Goal: Task Accomplishment & Management: Manage account settings

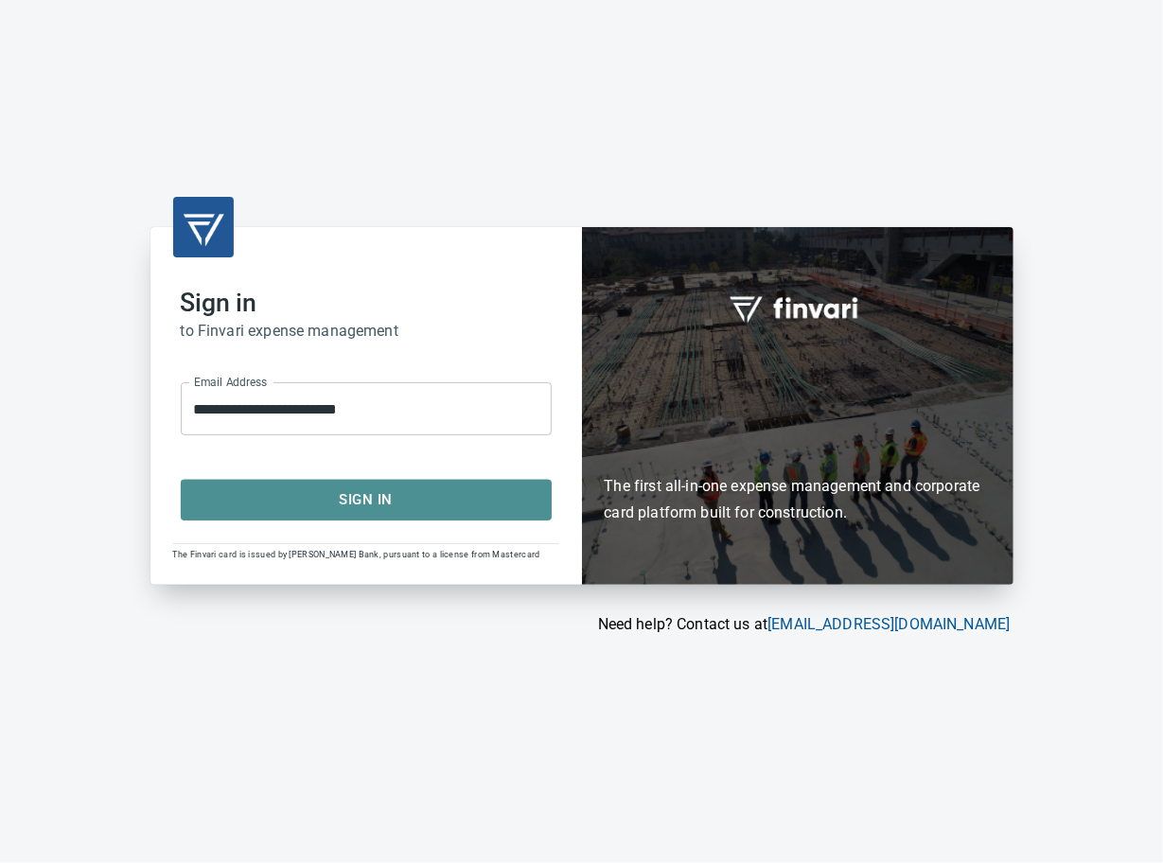
click at [447, 500] on span "Sign In" at bounding box center [366, 499] width 329 height 25
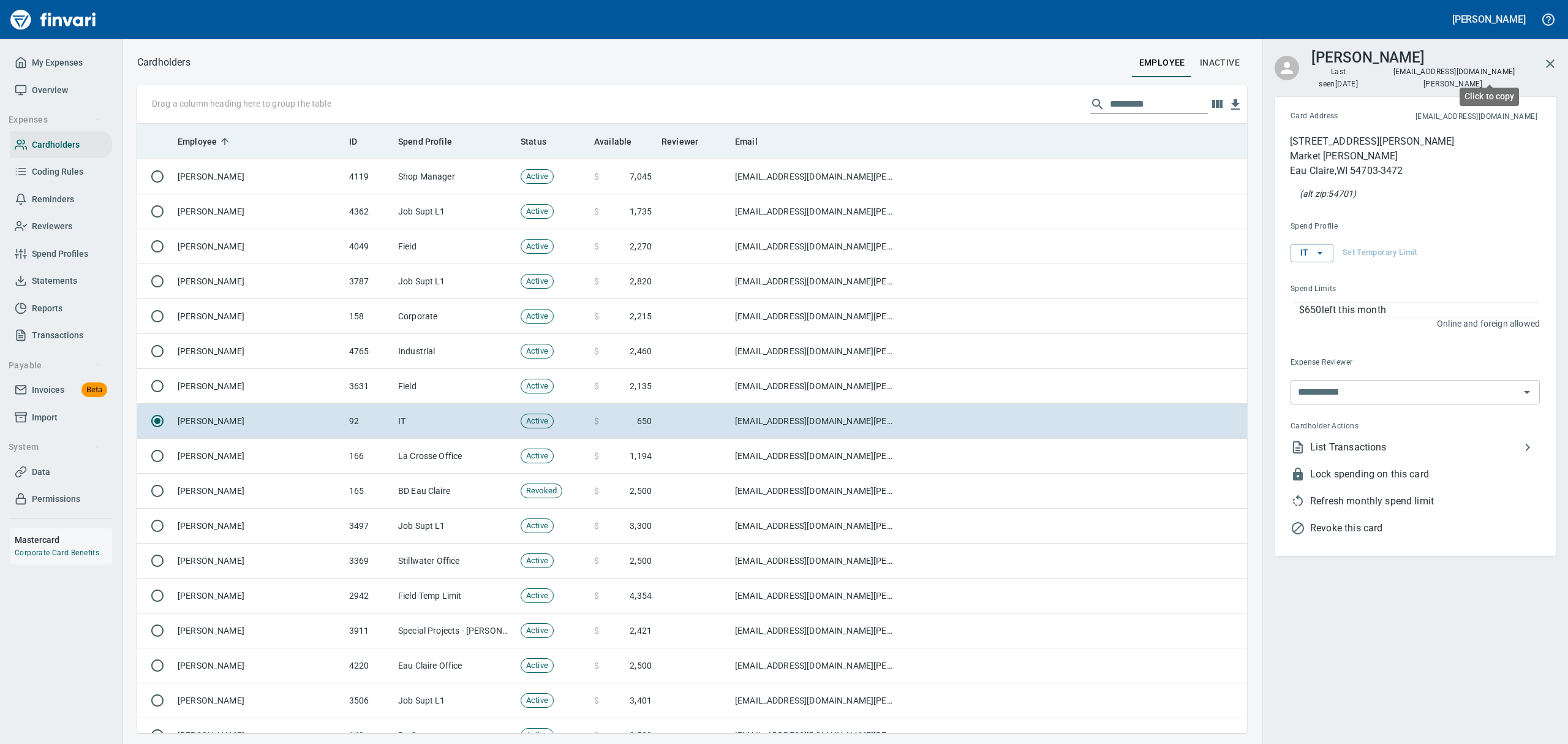
scroll to position [596, 1082]
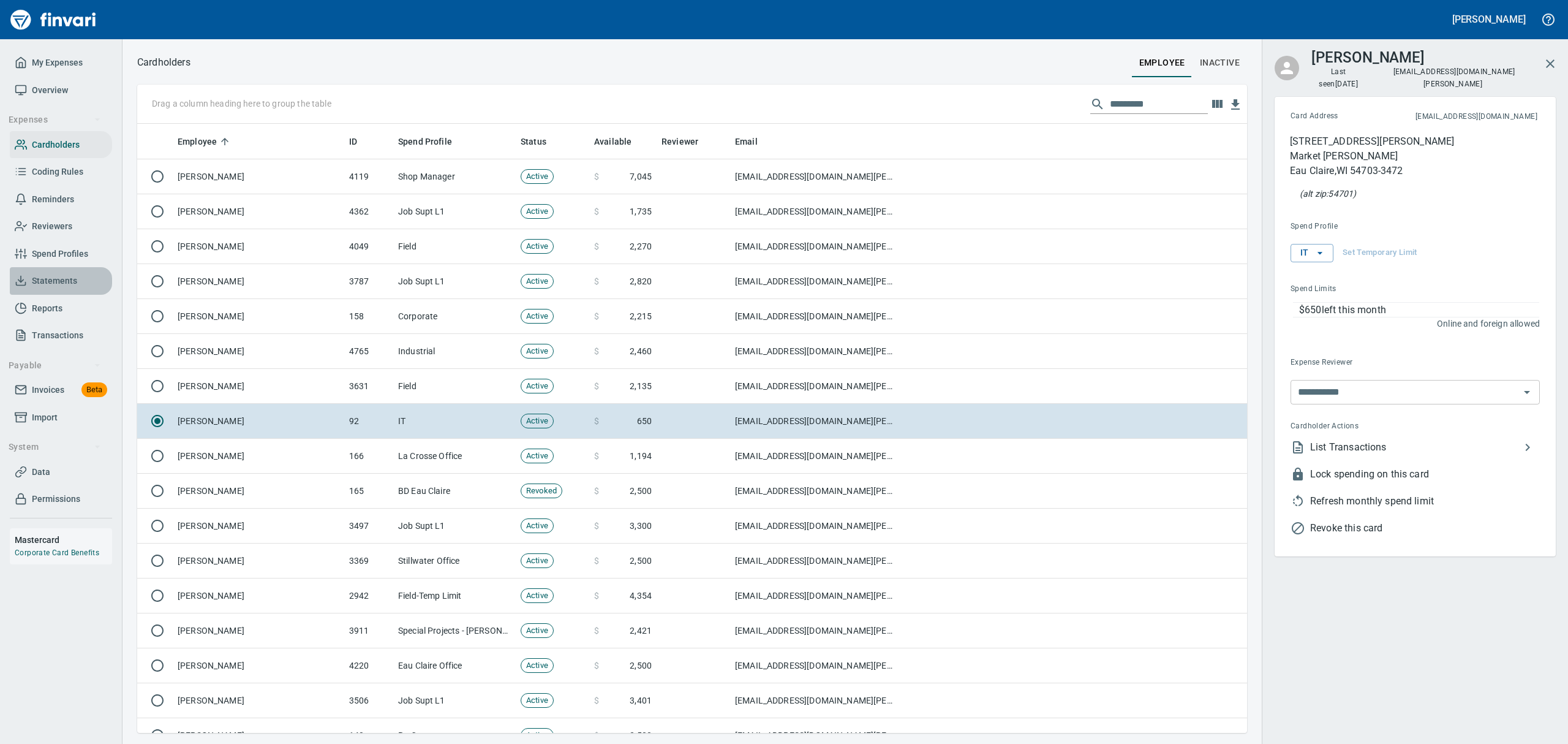
click at [63, 280] on span "Statements" at bounding box center [54, 281] width 45 height 16
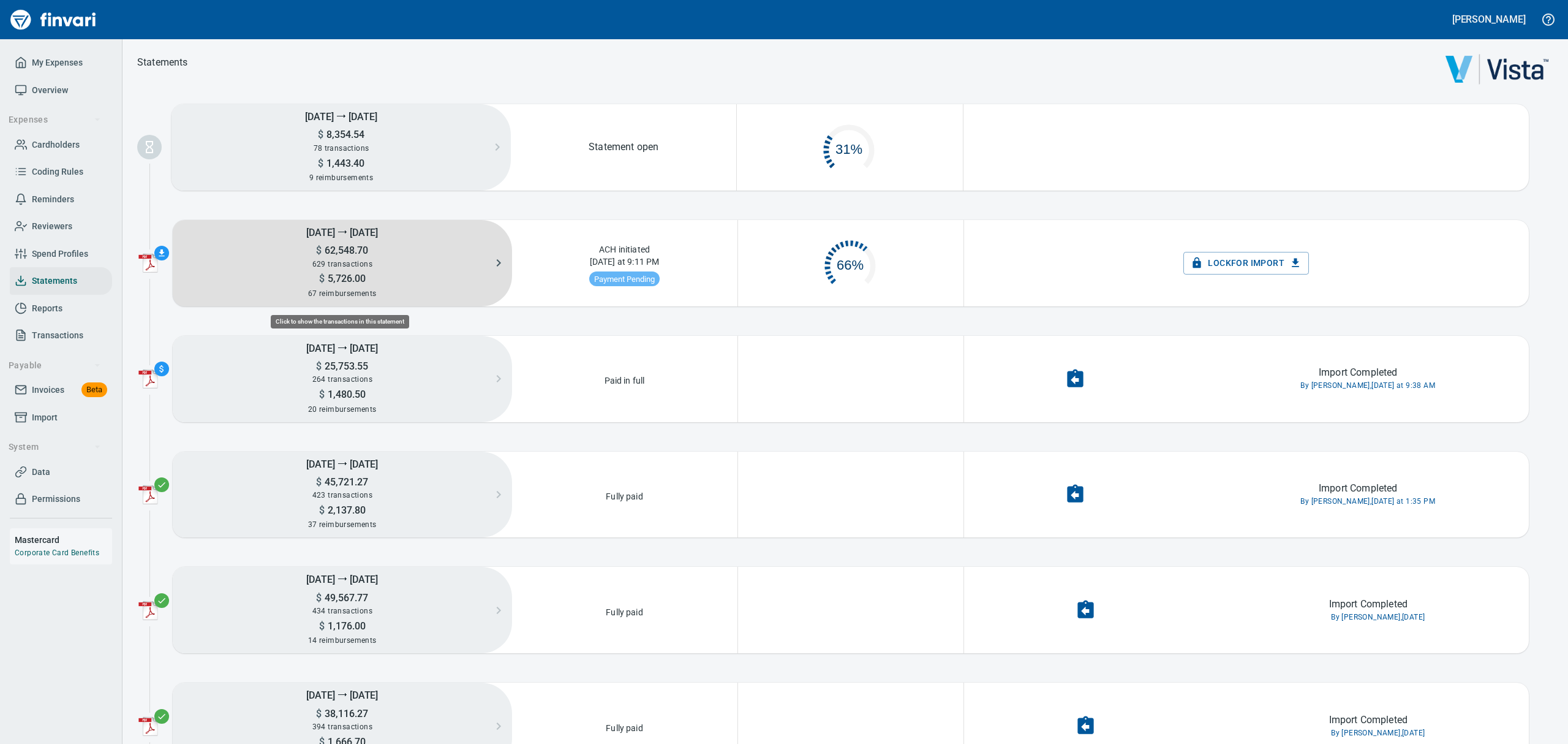
scroll to position [57, 209]
click at [361, 260] on span "629 transactions" at bounding box center [342, 264] width 60 height 8
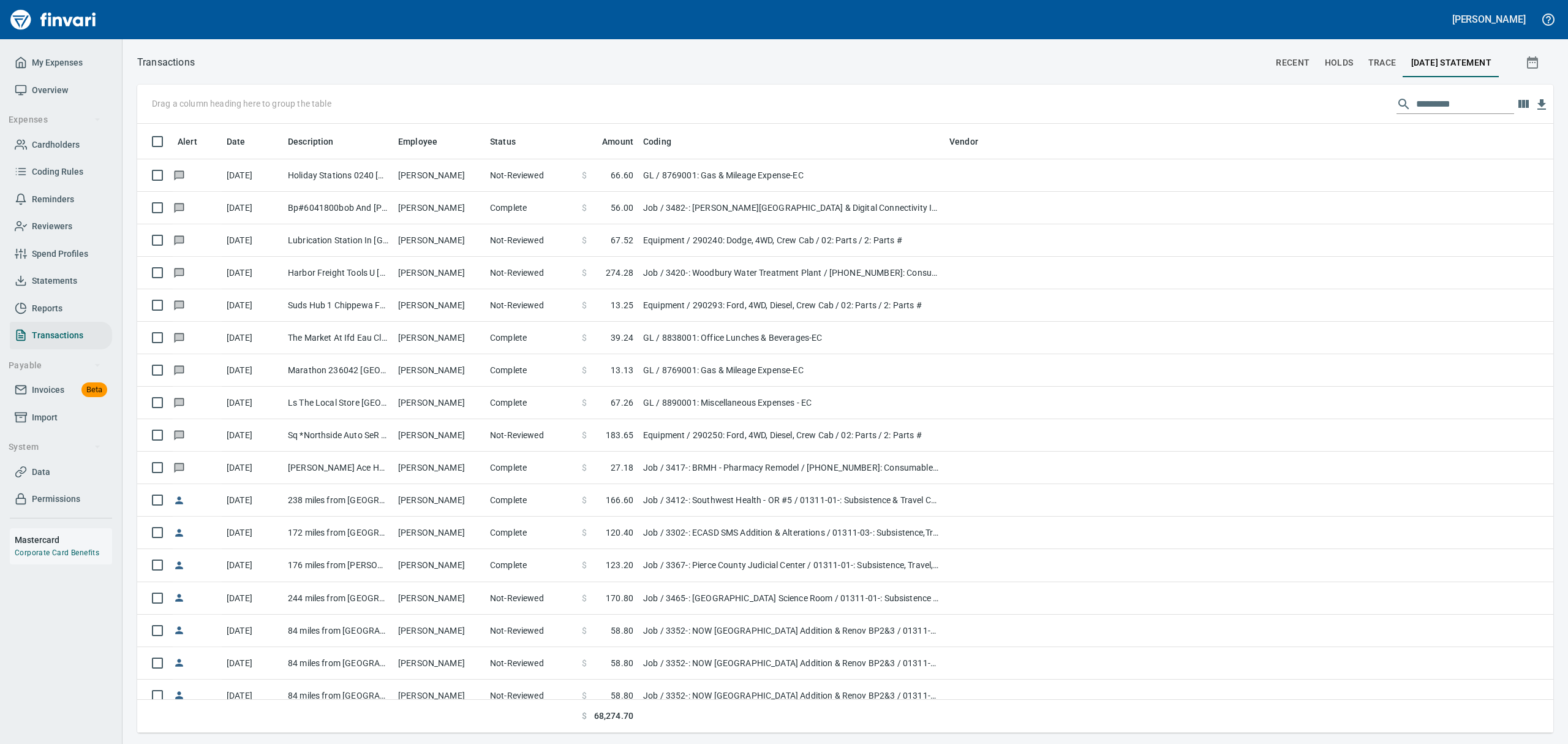
scroll to position [1, 1]
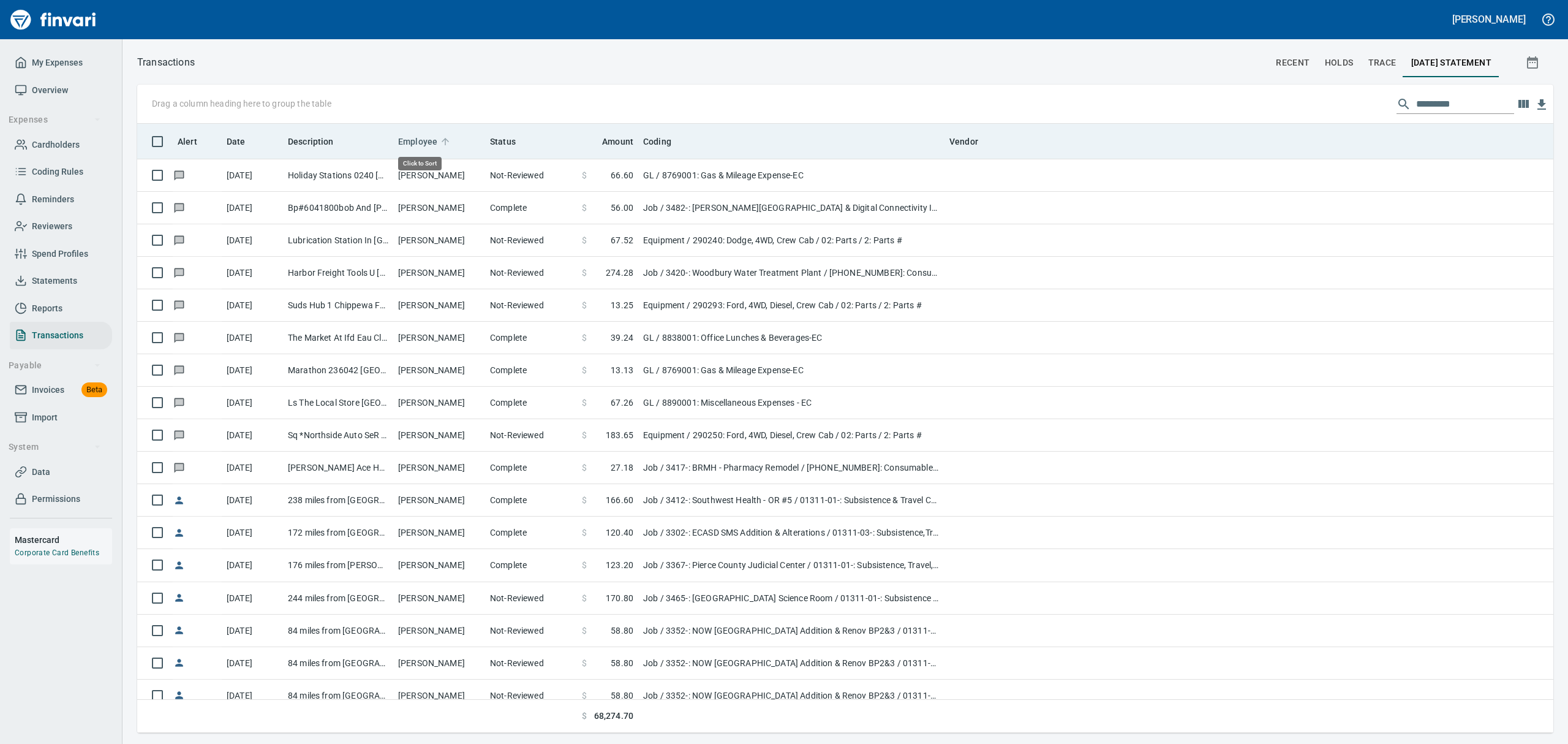
click at [417, 139] on span "Employee" at bounding box center [418, 141] width 39 height 15
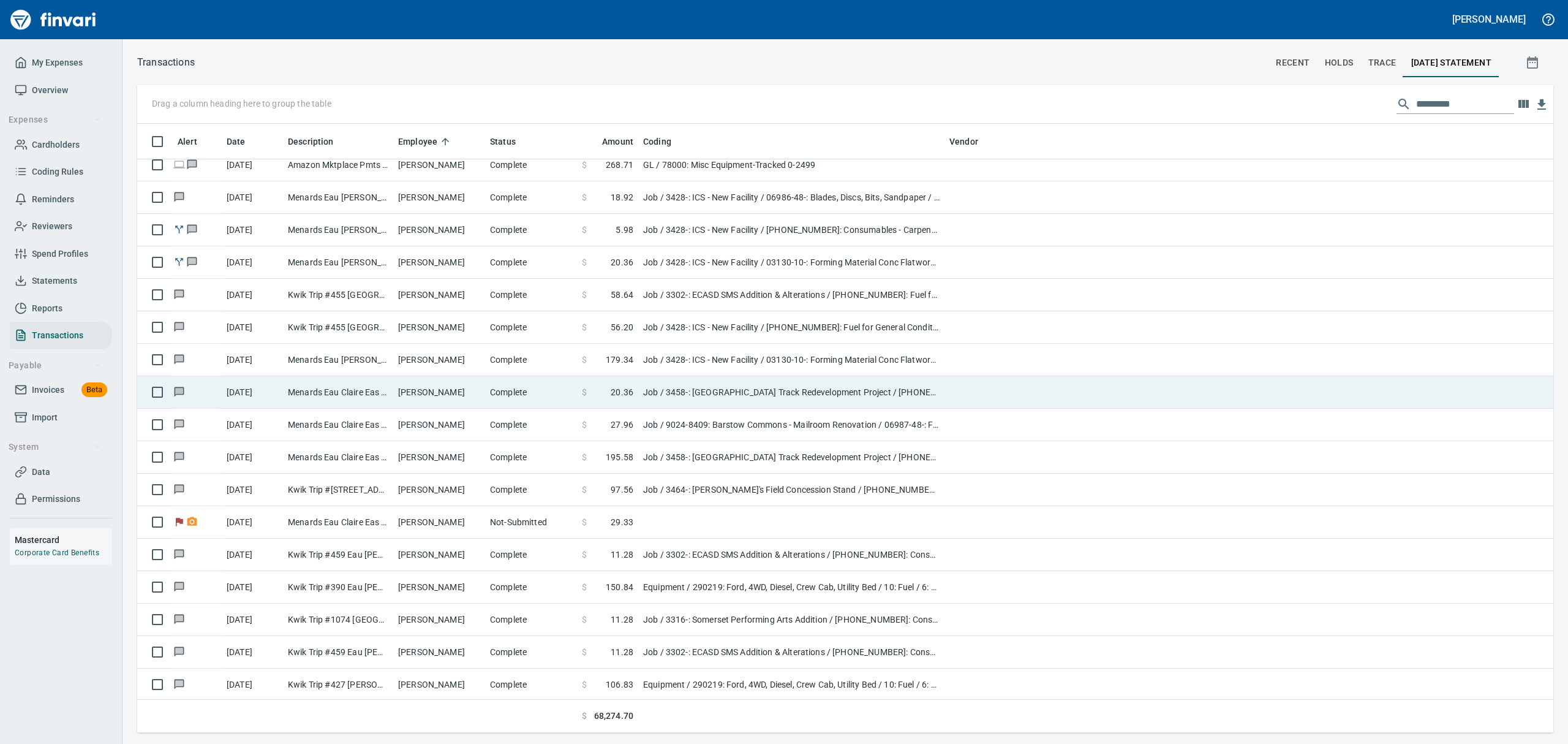
scroll to position [163, 0]
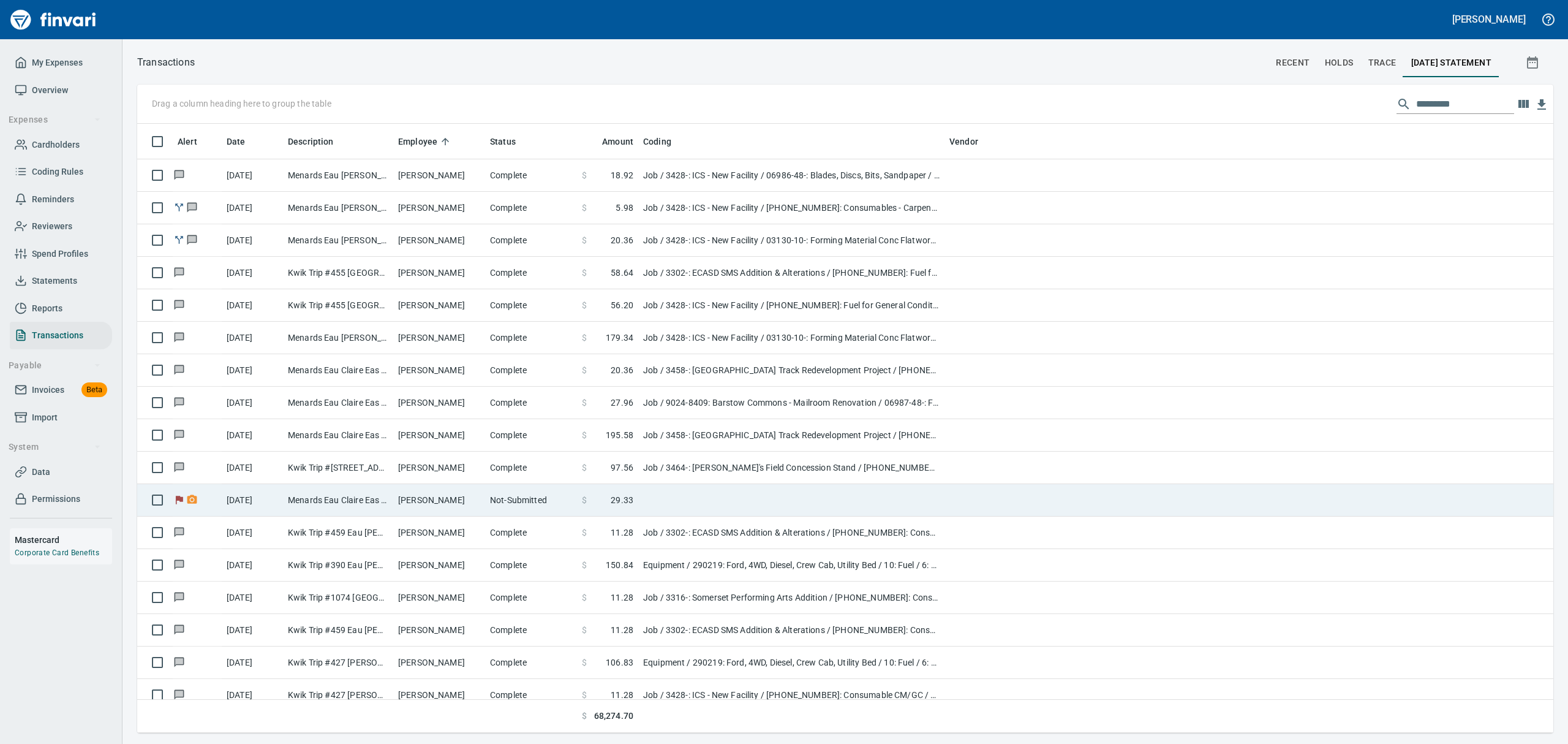
click at [377, 502] on td "Menards Eau Claire Eas Eau Claire WI" at bounding box center [338, 500] width 110 height 32
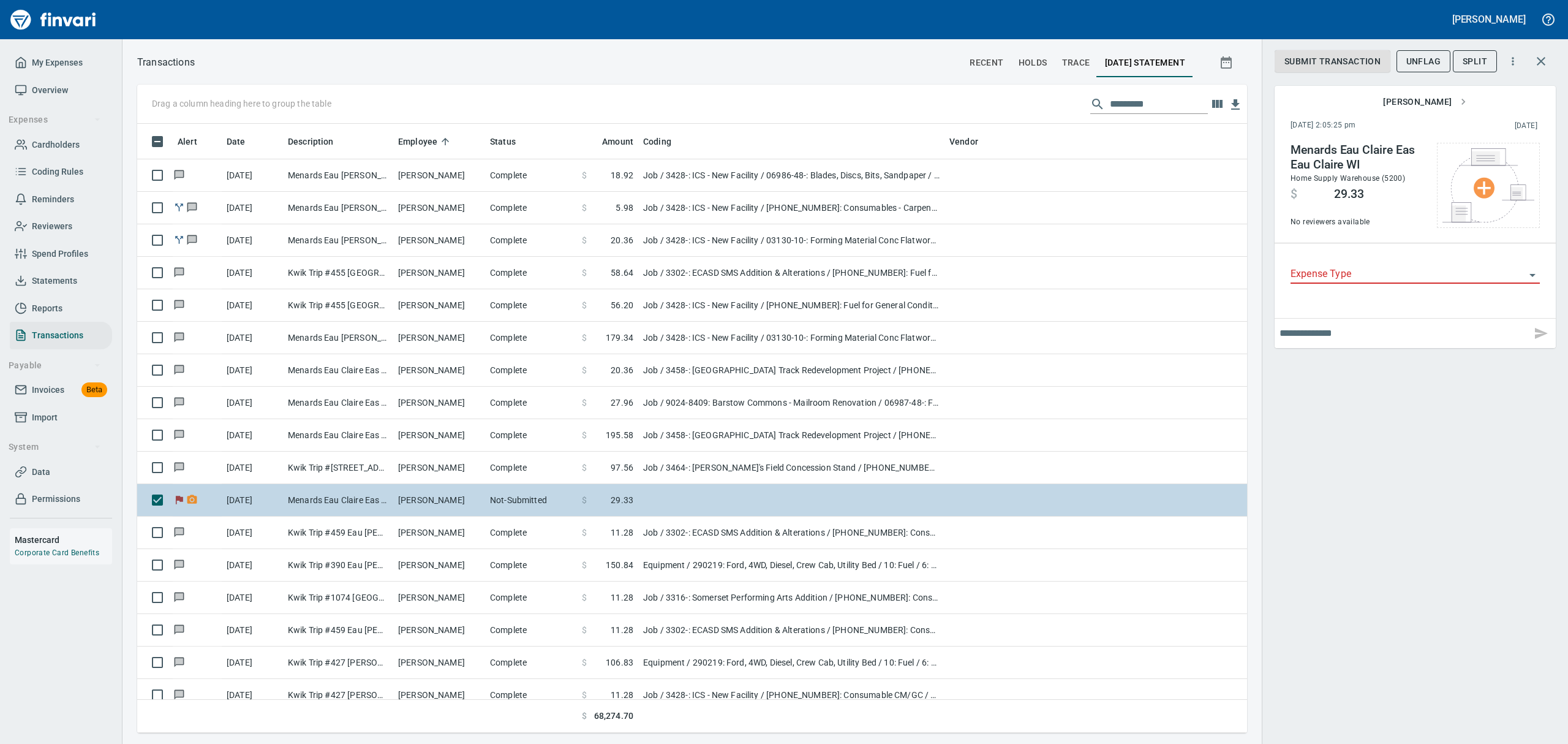
scroll to position [596, 1082]
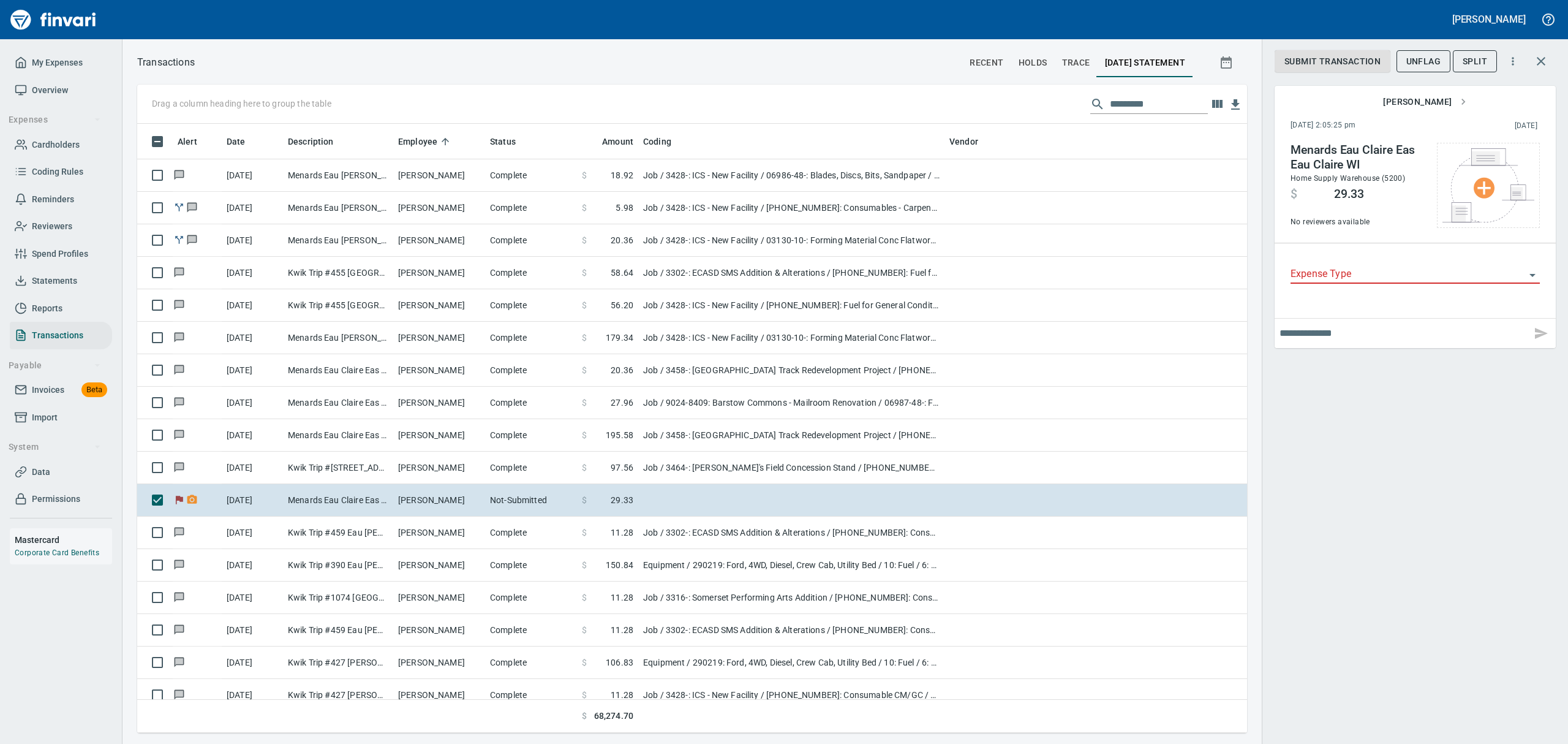
click at [752, 335] on input "text" at bounding box center [1402, 333] width 247 height 19
type input "**********"
type input "*"
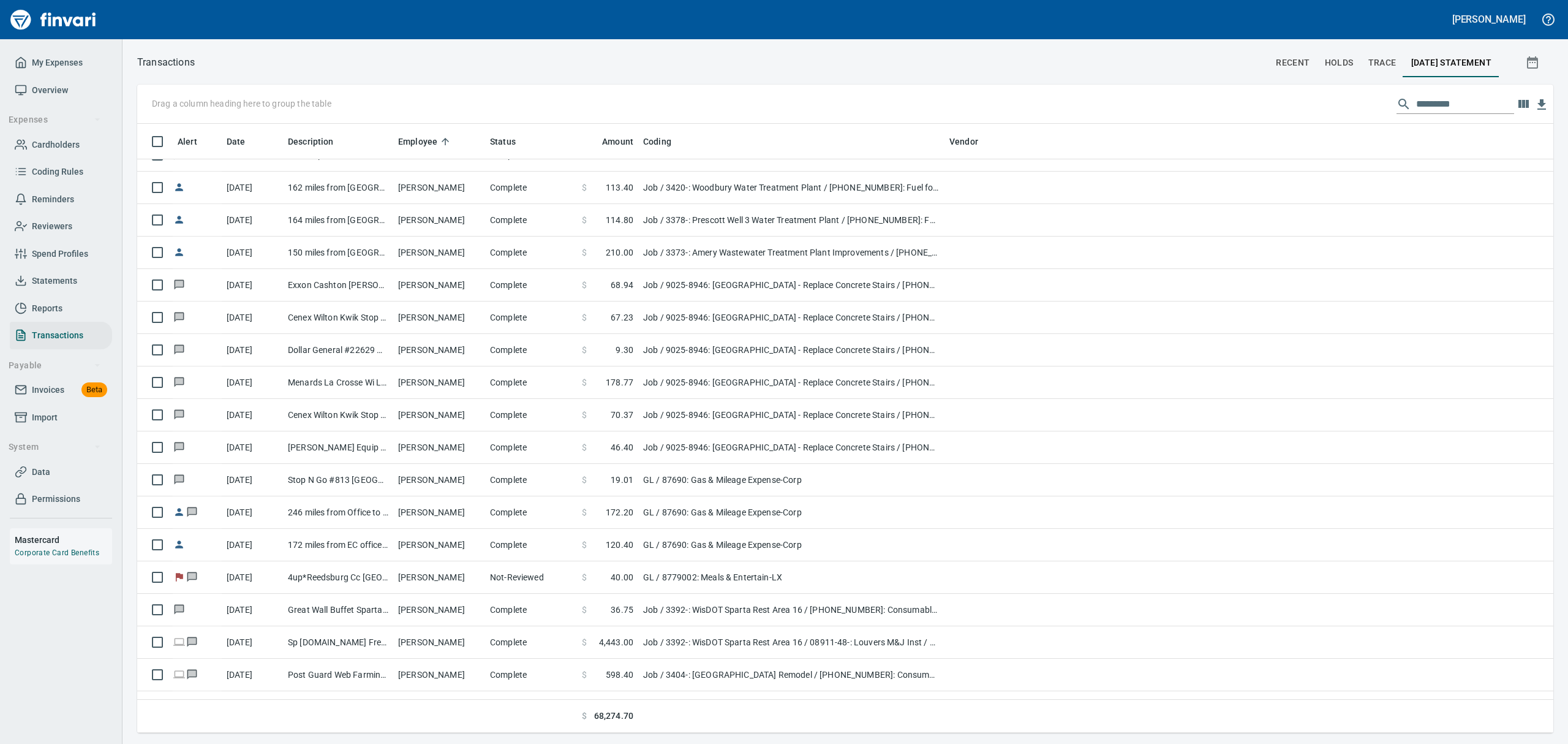
scroll to position [898, 0]
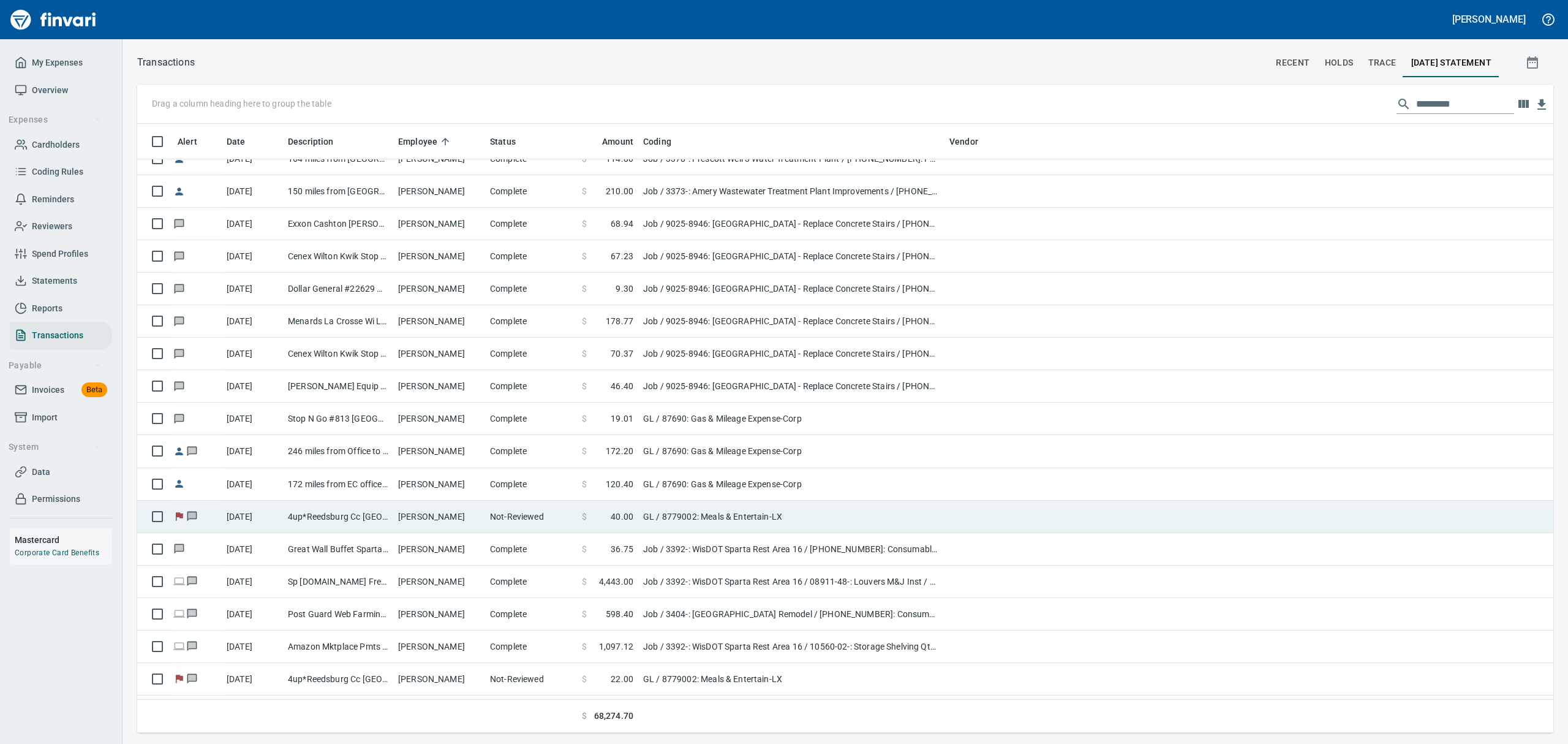
click at [376, 520] on td "4up*Reedsburg Cc [GEOGRAPHIC_DATA] [GEOGRAPHIC_DATA]" at bounding box center [338, 517] width 110 height 32
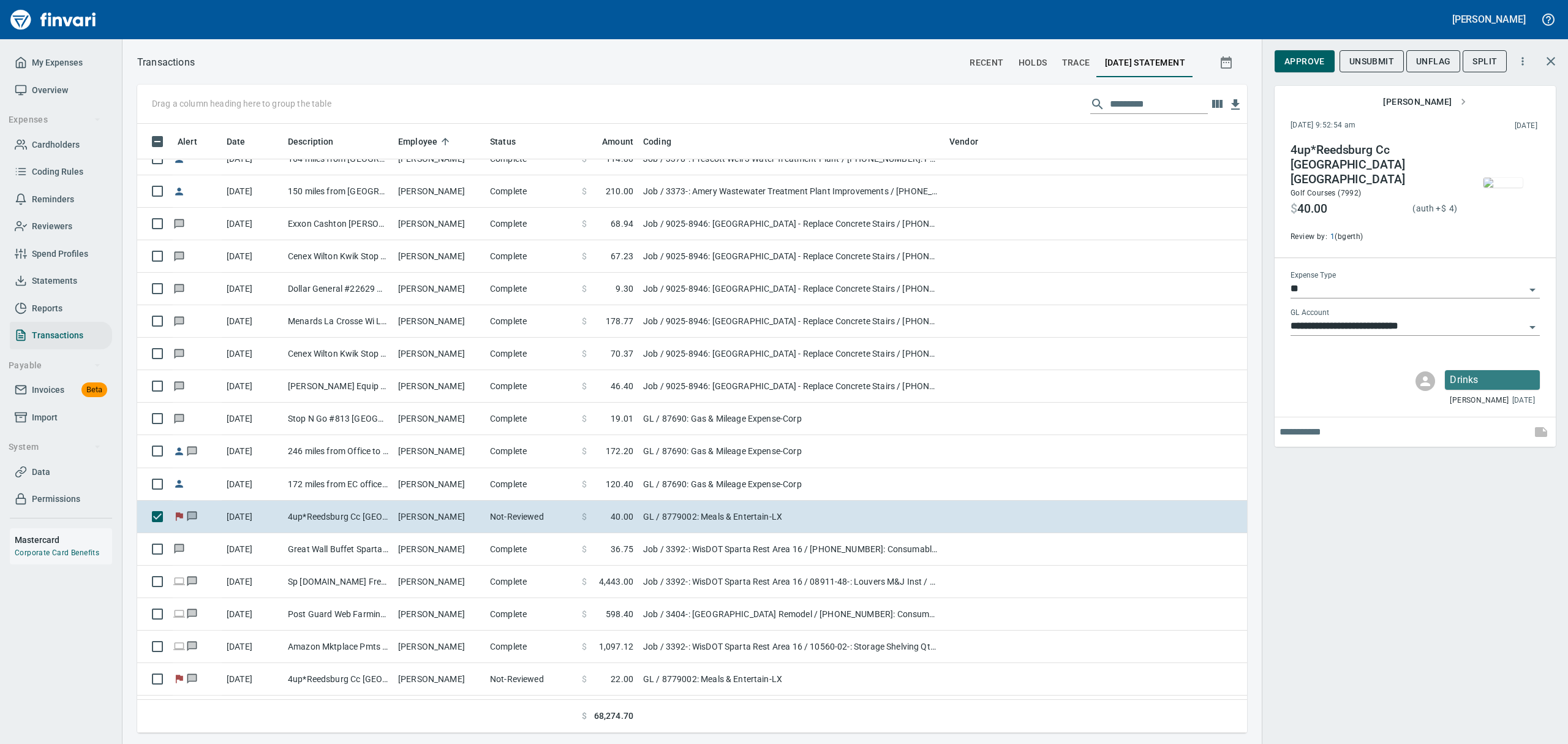
click at [752, 425] on input "text" at bounding box center [1402, 432] width 247 height 19
type input "**********"
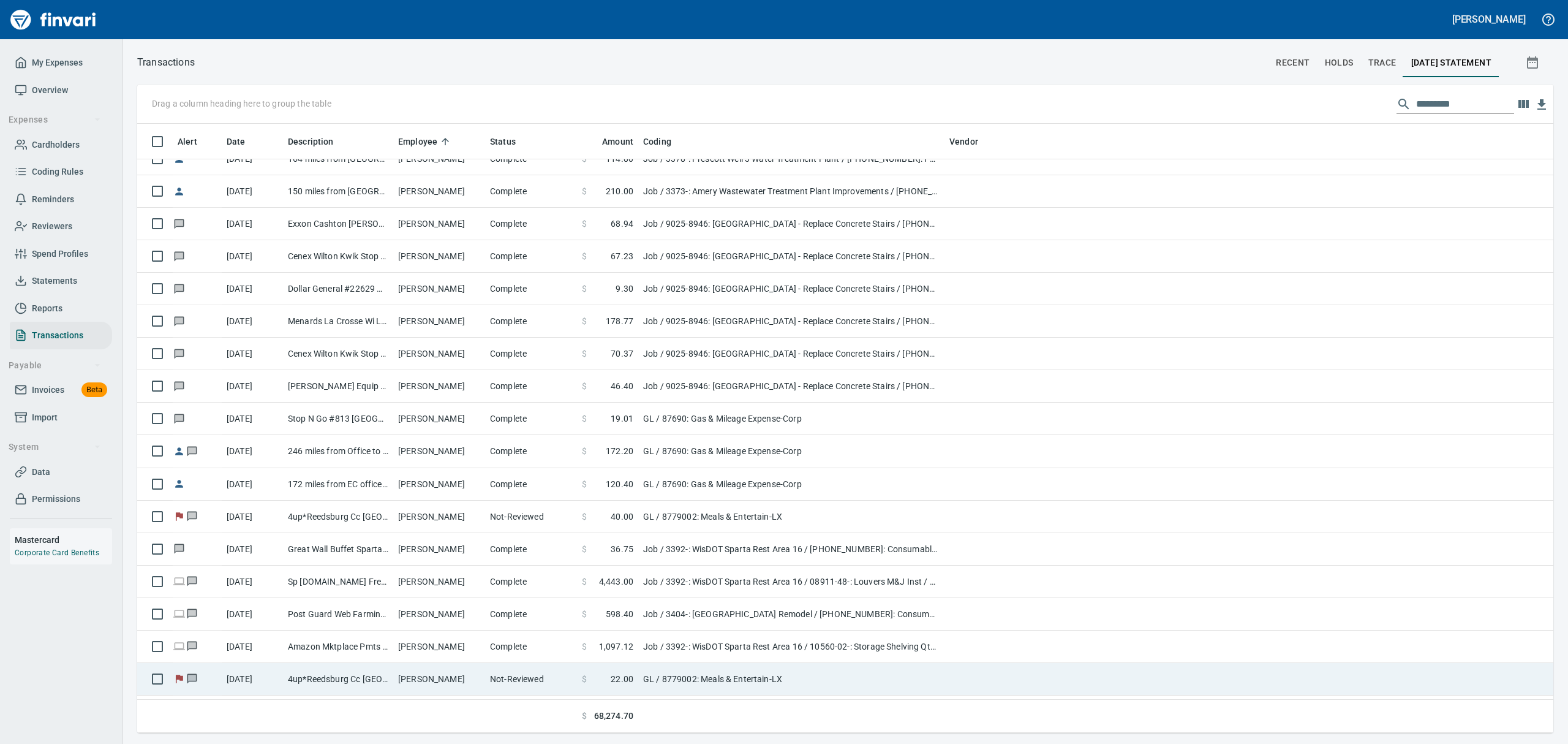
scroll to position [1, 1]
click at [276, 558] on td "[DATE]" at bounding box center [252, 679] width 62 height 32
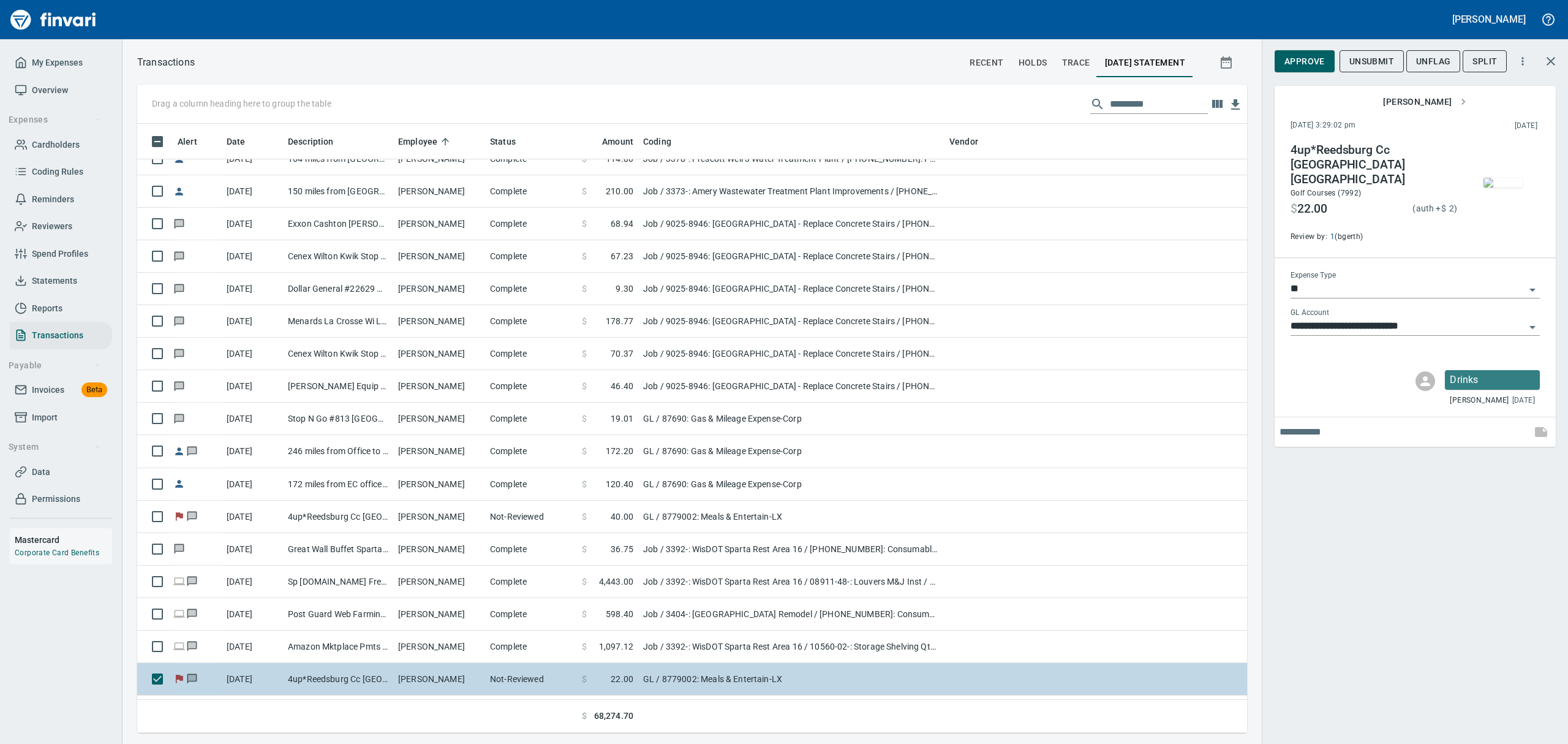
scroll to position [596, 1082]
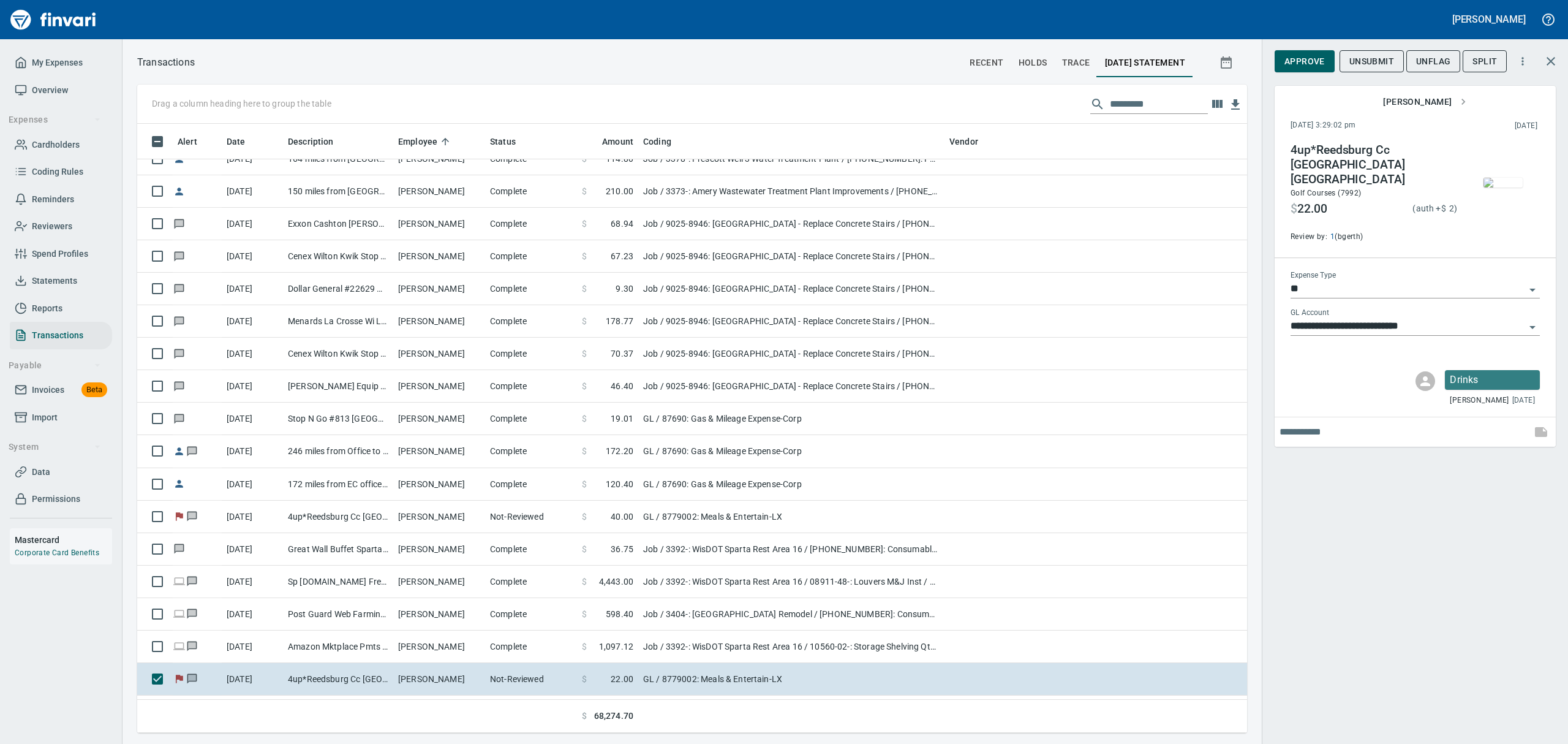
click at [752, 422] on input "text" at bounding box center [1402, 432] width 247 height 19
type input "**********"
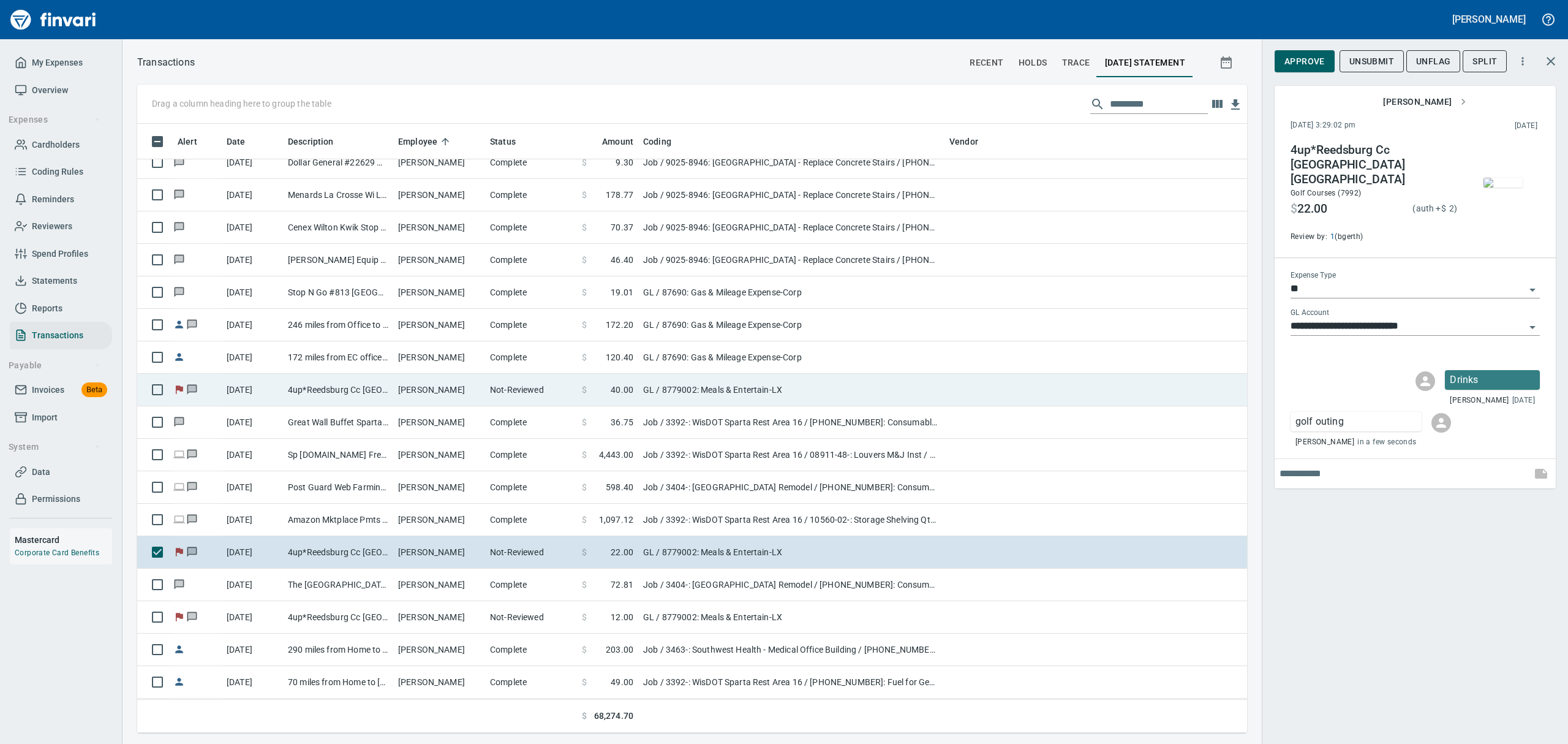
scroll to position [1143, 0]
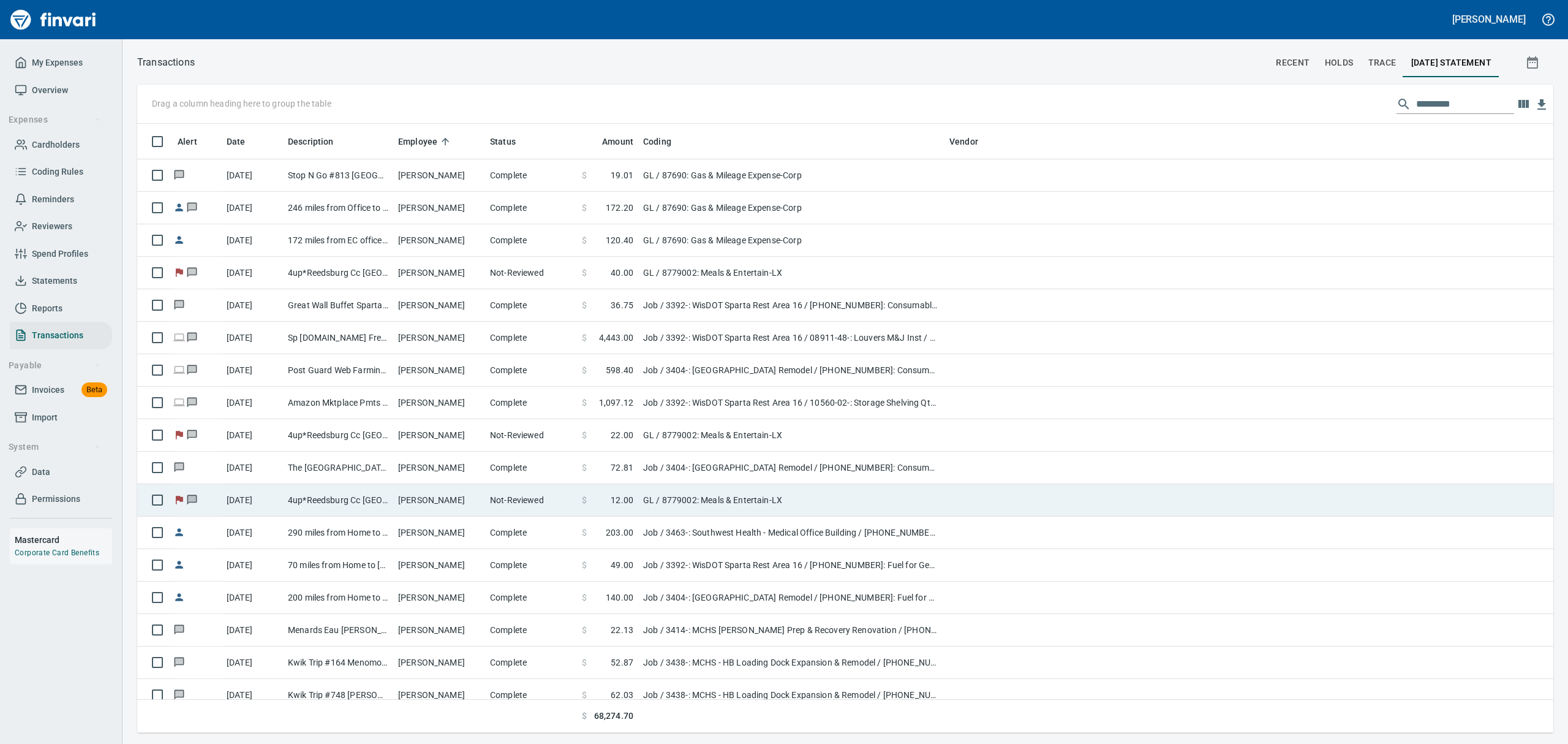
scroll to position [1, 1]
click at [304, 501] on td "4up*Reedsburg Cc [GEOGRAPHIC_DATA] [GEOGRAPHIC_DATA]" at bounding box center [338, 500] width 110 height 32
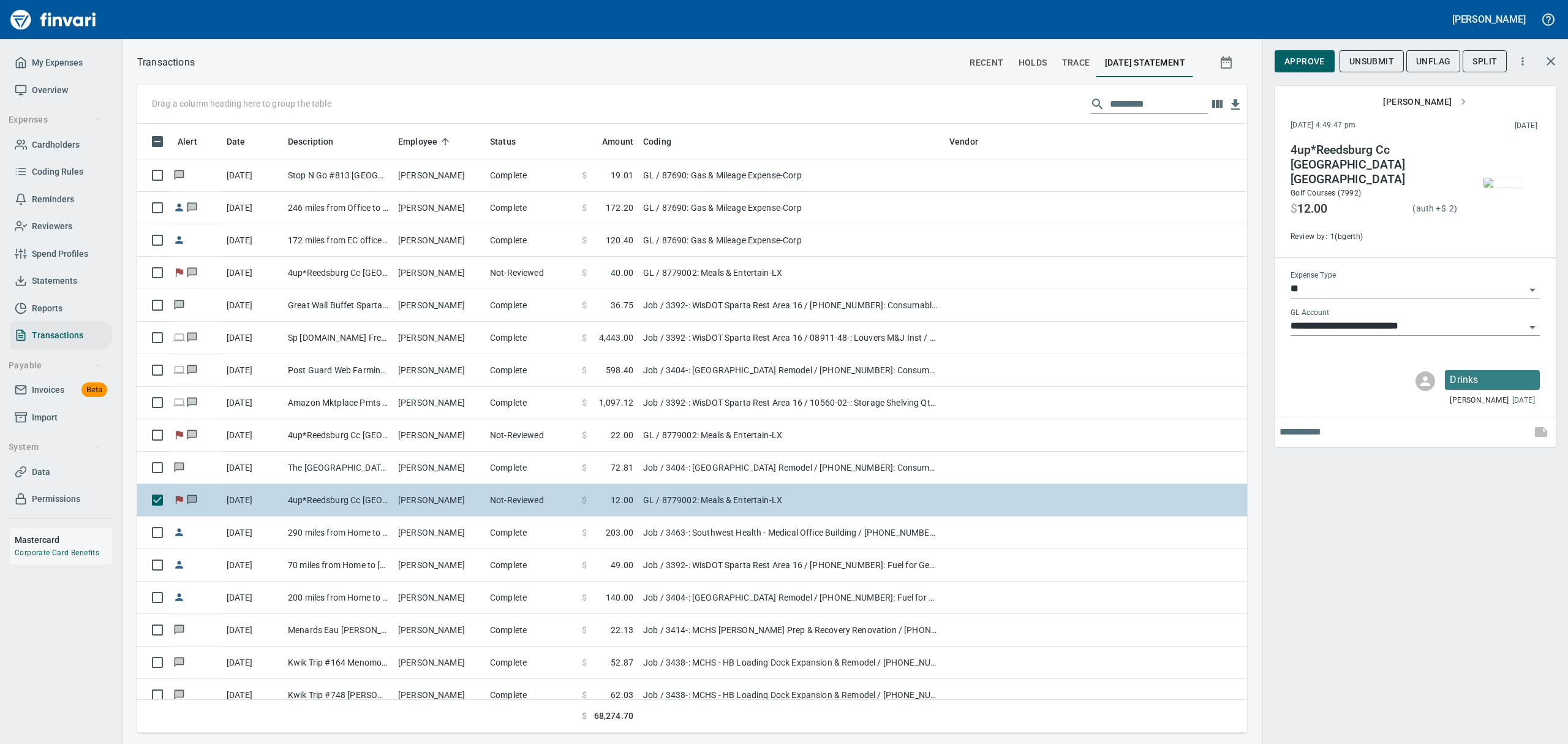
scroll to position [596, 1082]
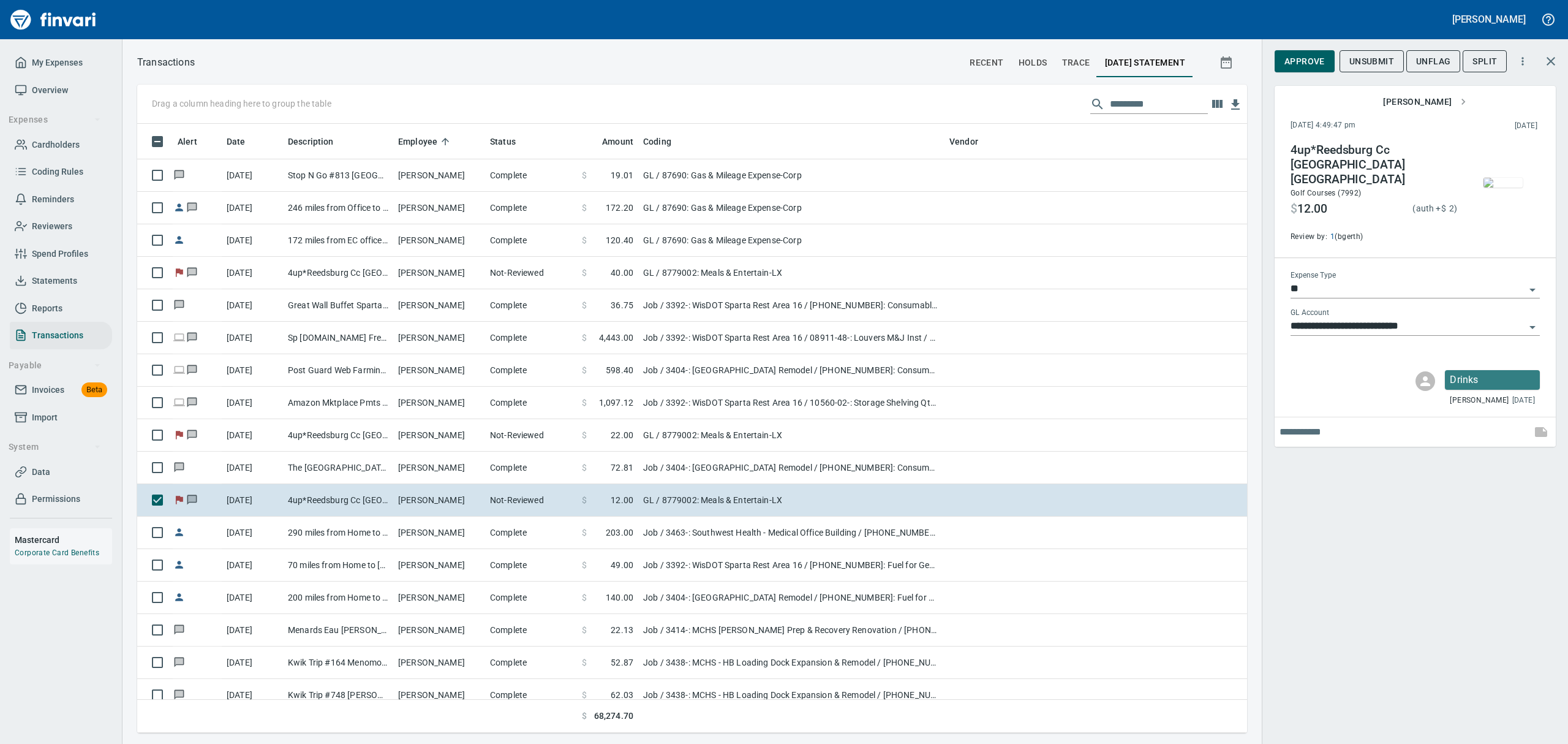
click at [752, 426] on input "text" at bounding box center [1402, 432] width 247 height 19
type input "**********"
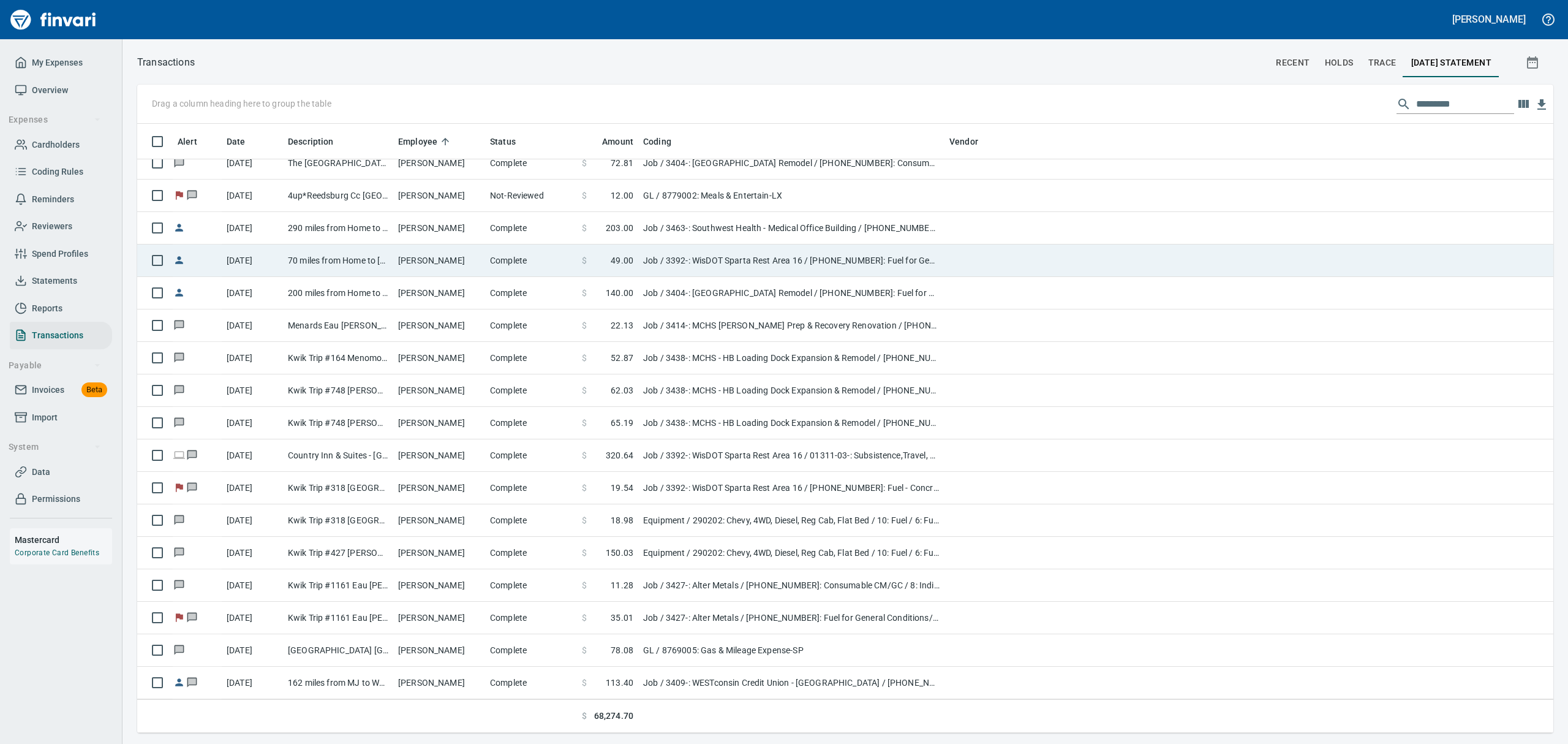
scroll to position [1471, 0]
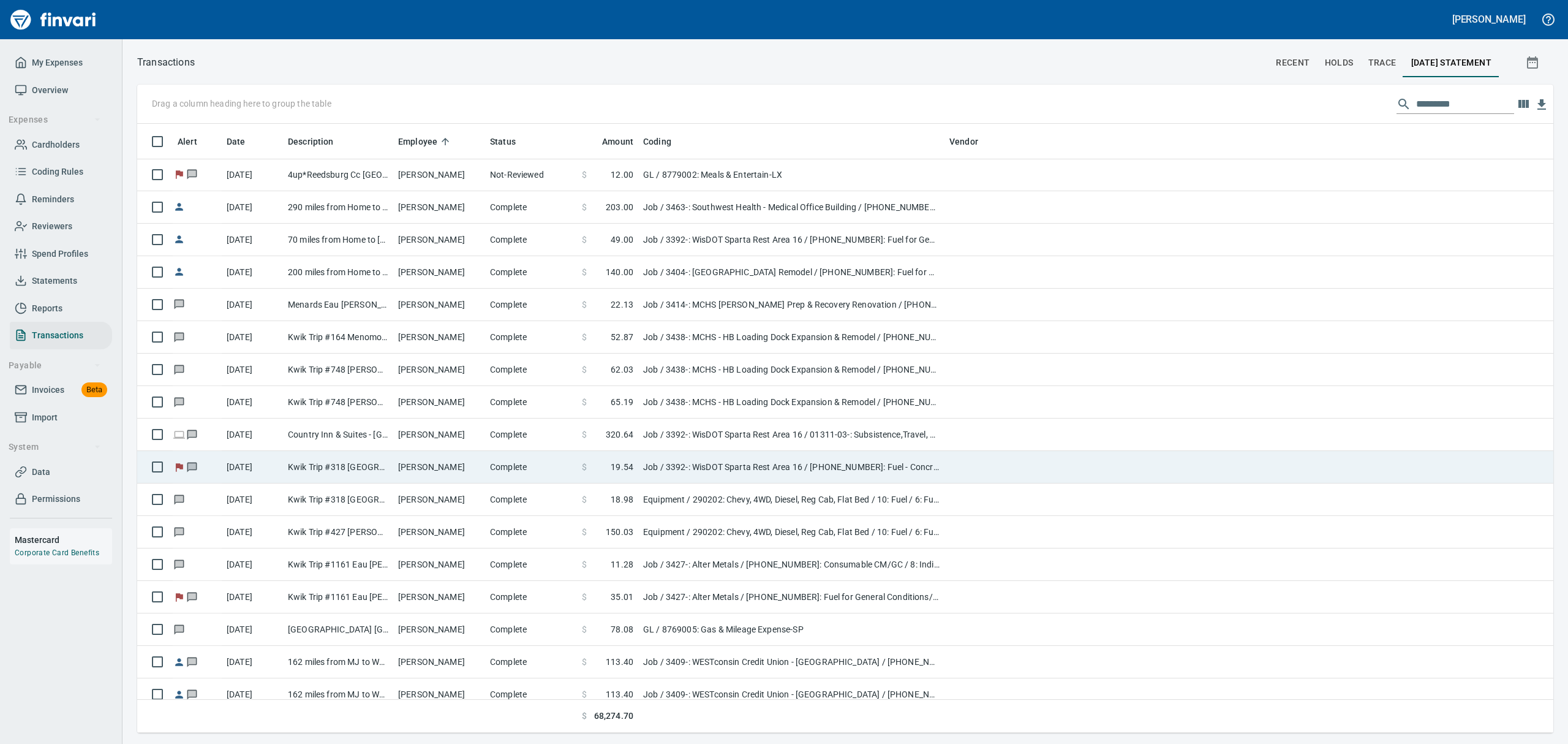
click at [319, 473] on td "Kwik Trip #318 [GEOGRAPHIC_DATA] WI" at bounding box center [338, 467] width 110 height 32
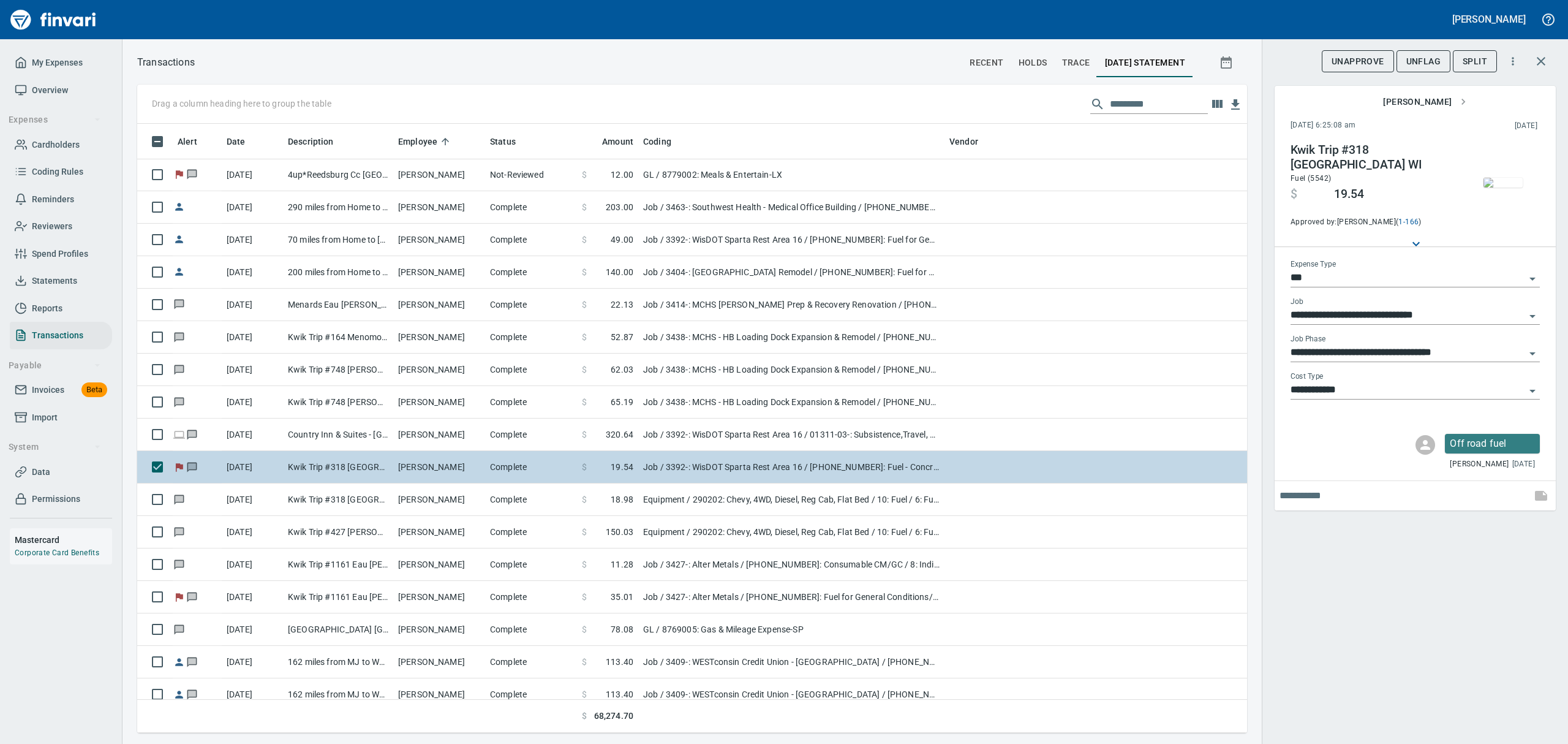
scroll to position [596, 1082]
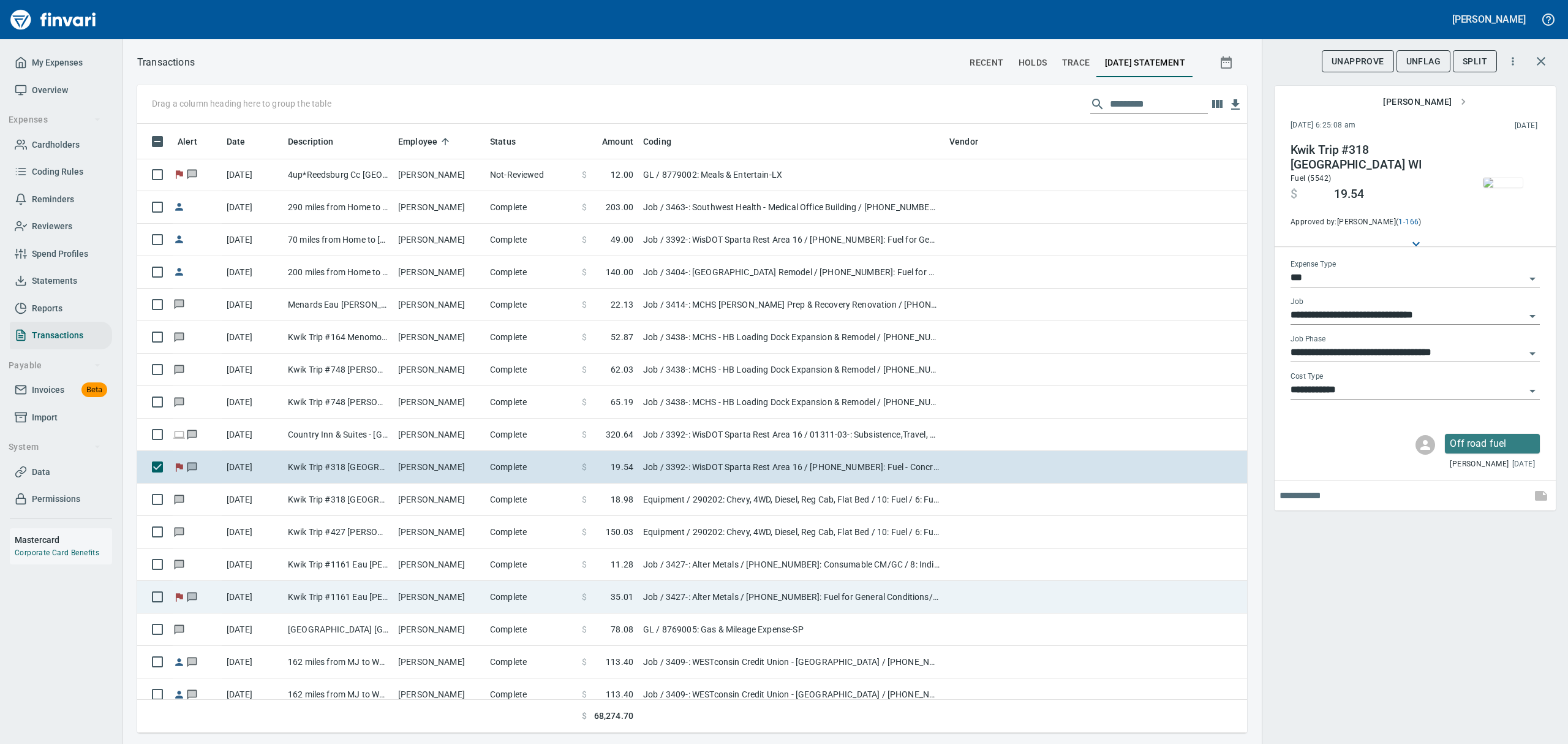
click at [352, 558] on td "Kwik Trip #1161 Eau [PERSON_NAME]" at bounding box center [338, 597] width 110 height 32
type input "**********"
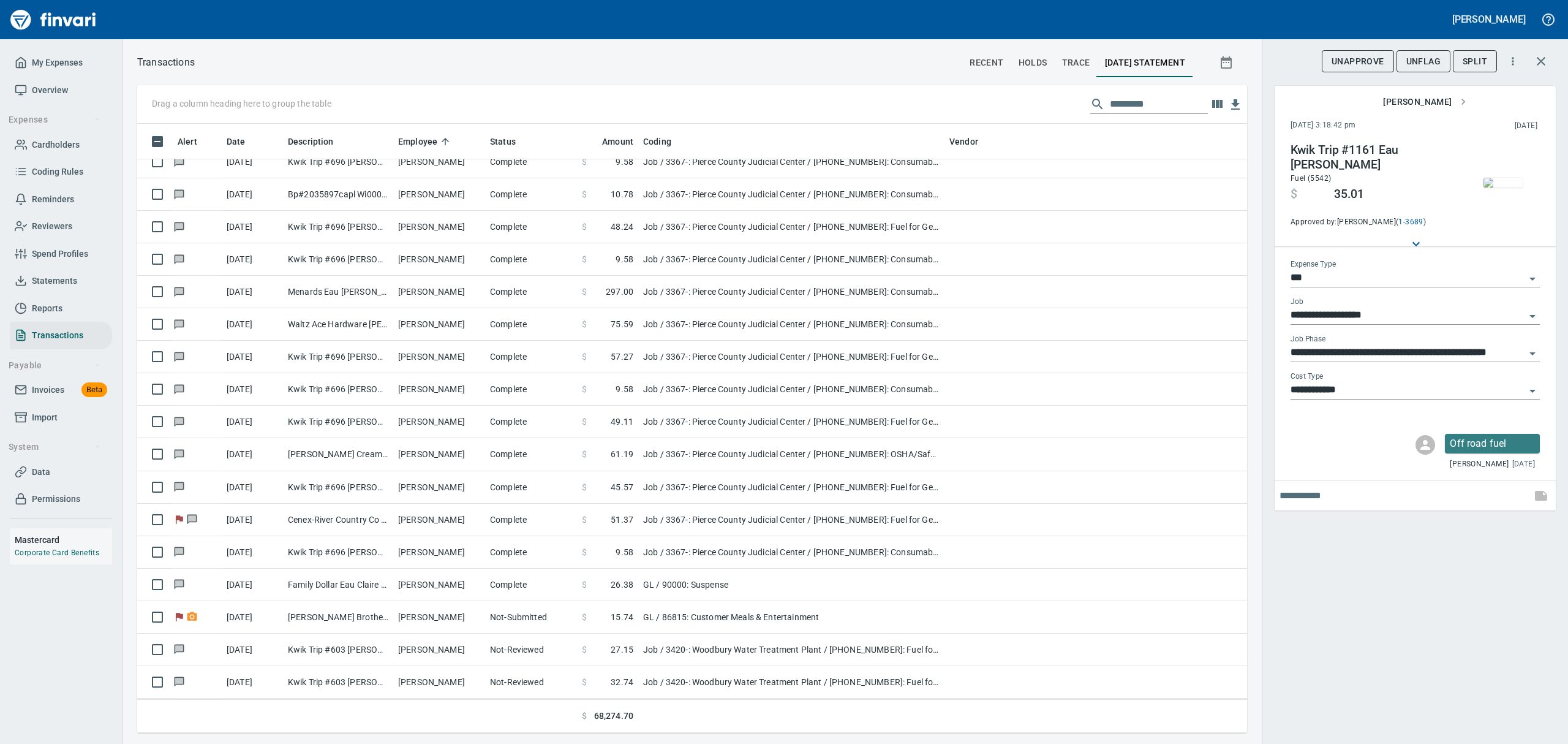
scroll to position [2287, 0]
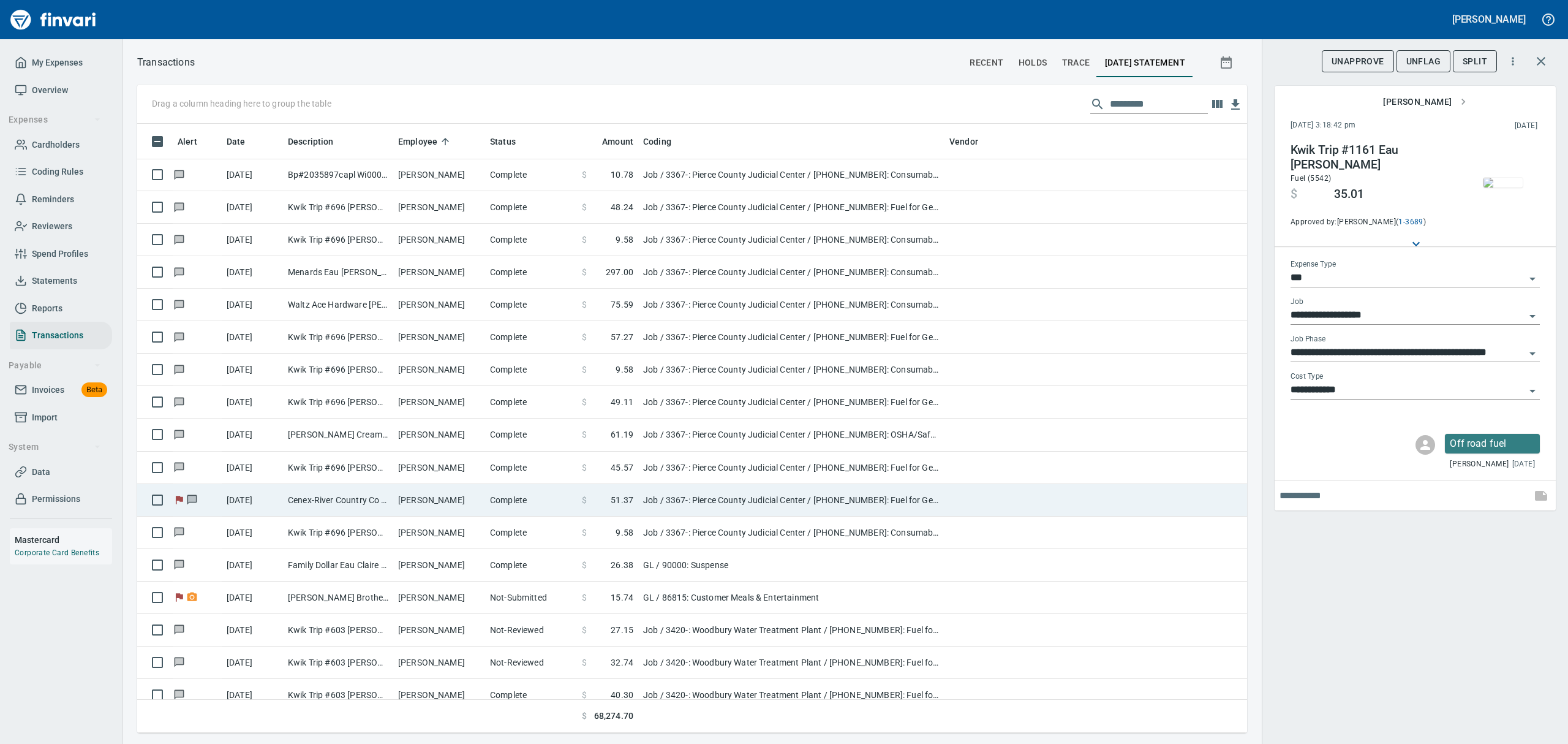
click at [352, 491] on td "Cenex-River Country Co [GEOGRAPHIC_DATA] [GEOGRAPHIC_DATA]" at bounding box center [338, 500] width 110 height 32
type input "**********"
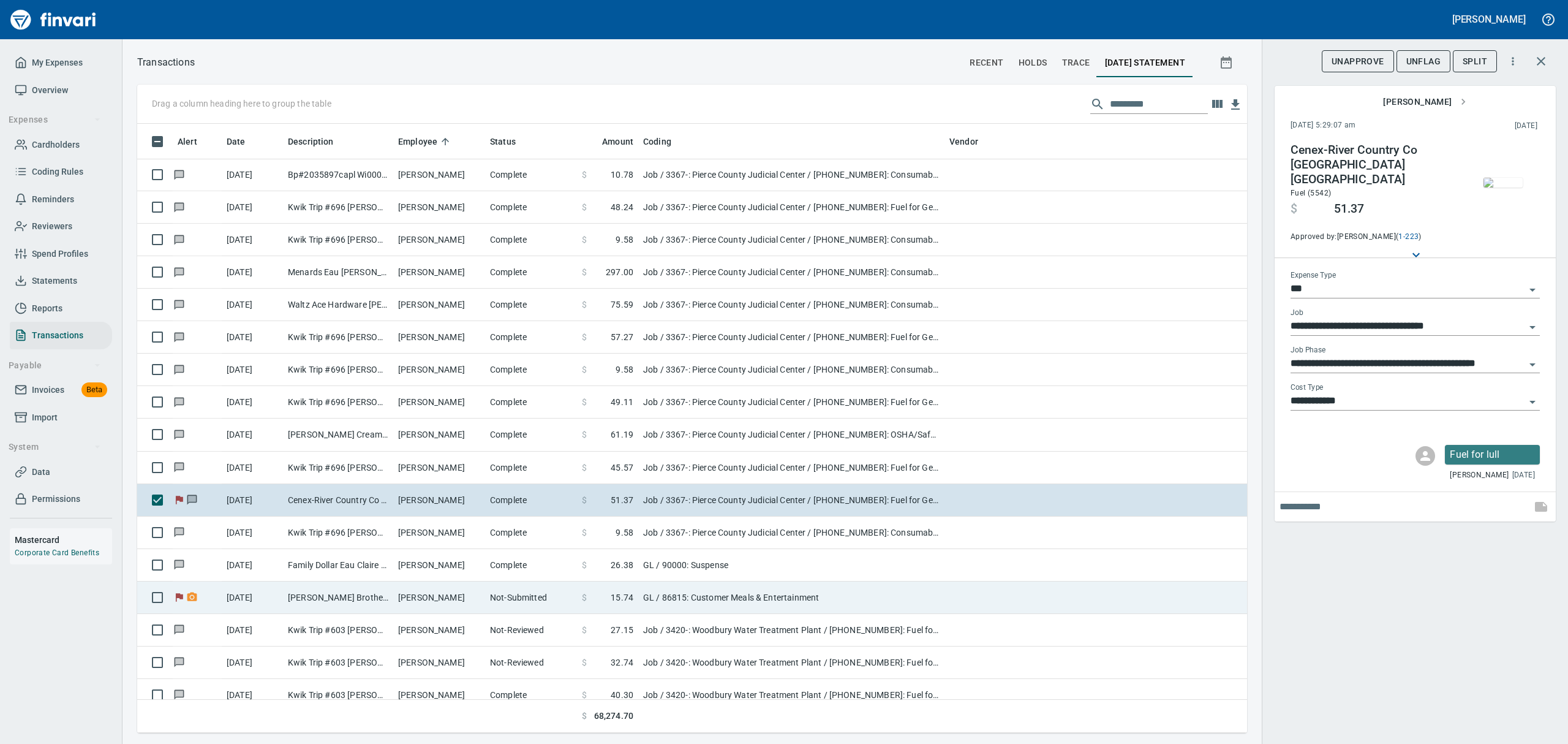
click at [313, 558] on td "[PERSON_NAME] Brothers Coffee - Stillwater [GEOGRAPHIC_DATA]" at bounding box center [338, 598] width 110 height 32
type input "**"
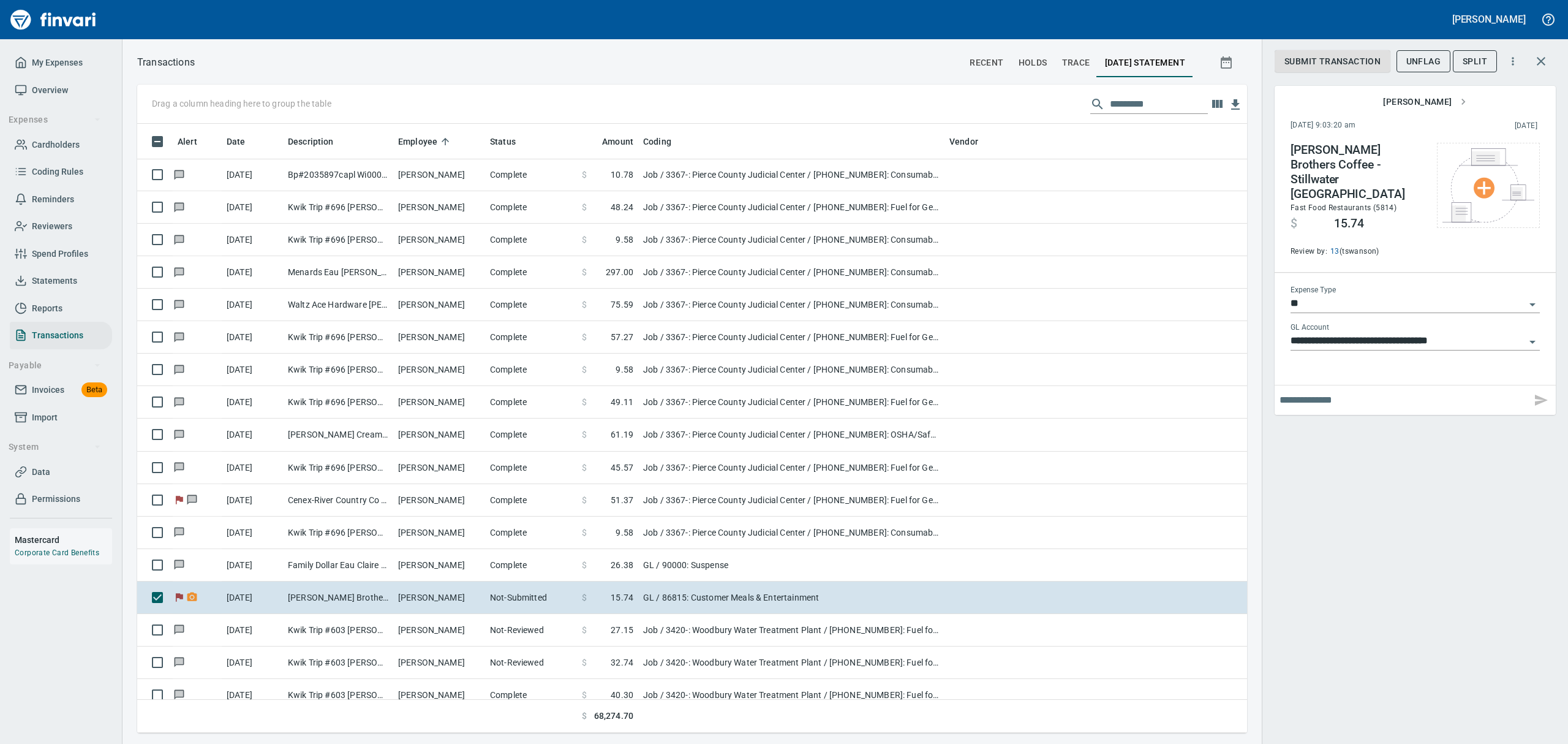
click at [752, 390] on input "text" at bounding box center [1402, 400] width 247 height 19
type input "**********"
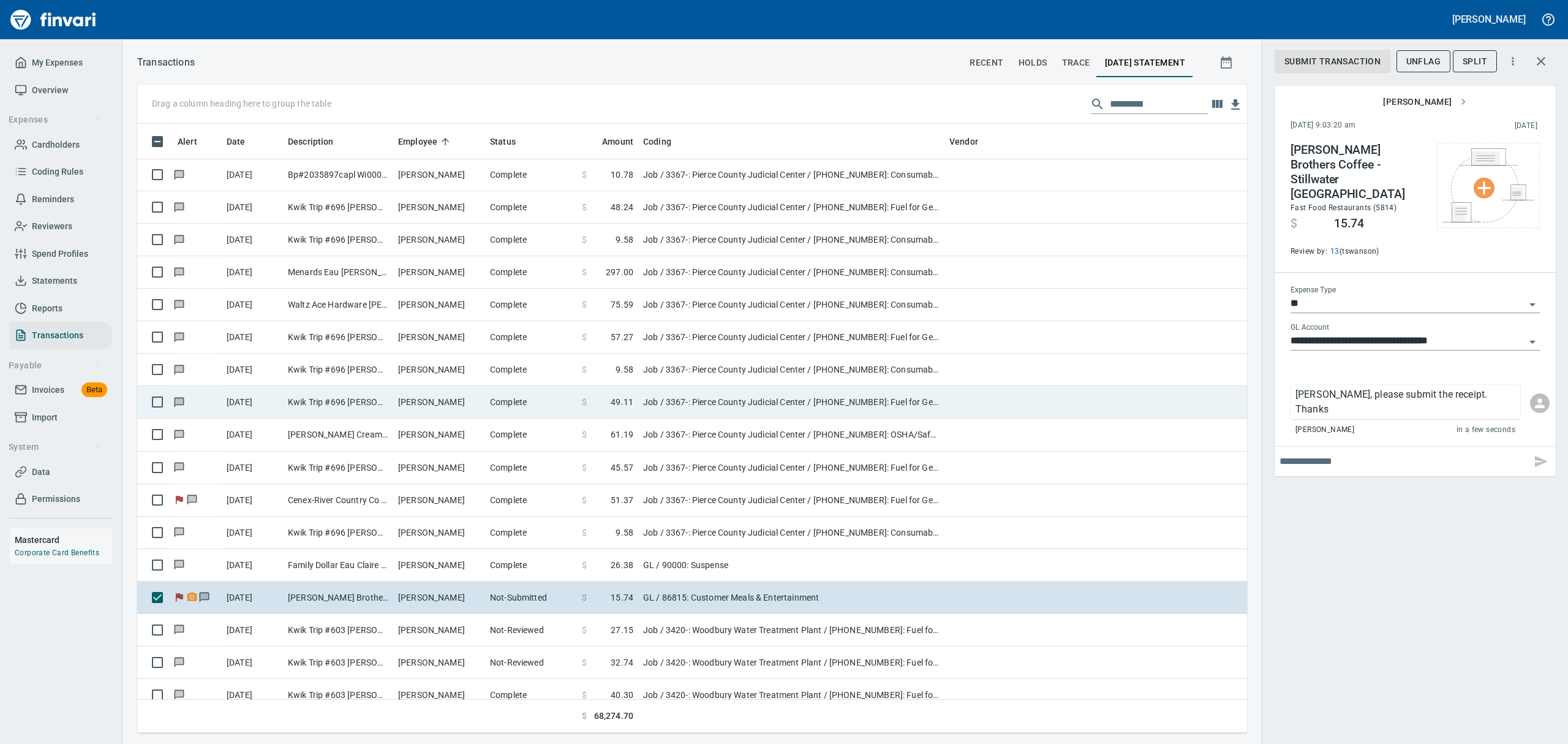
scroll to position [596, 1082]
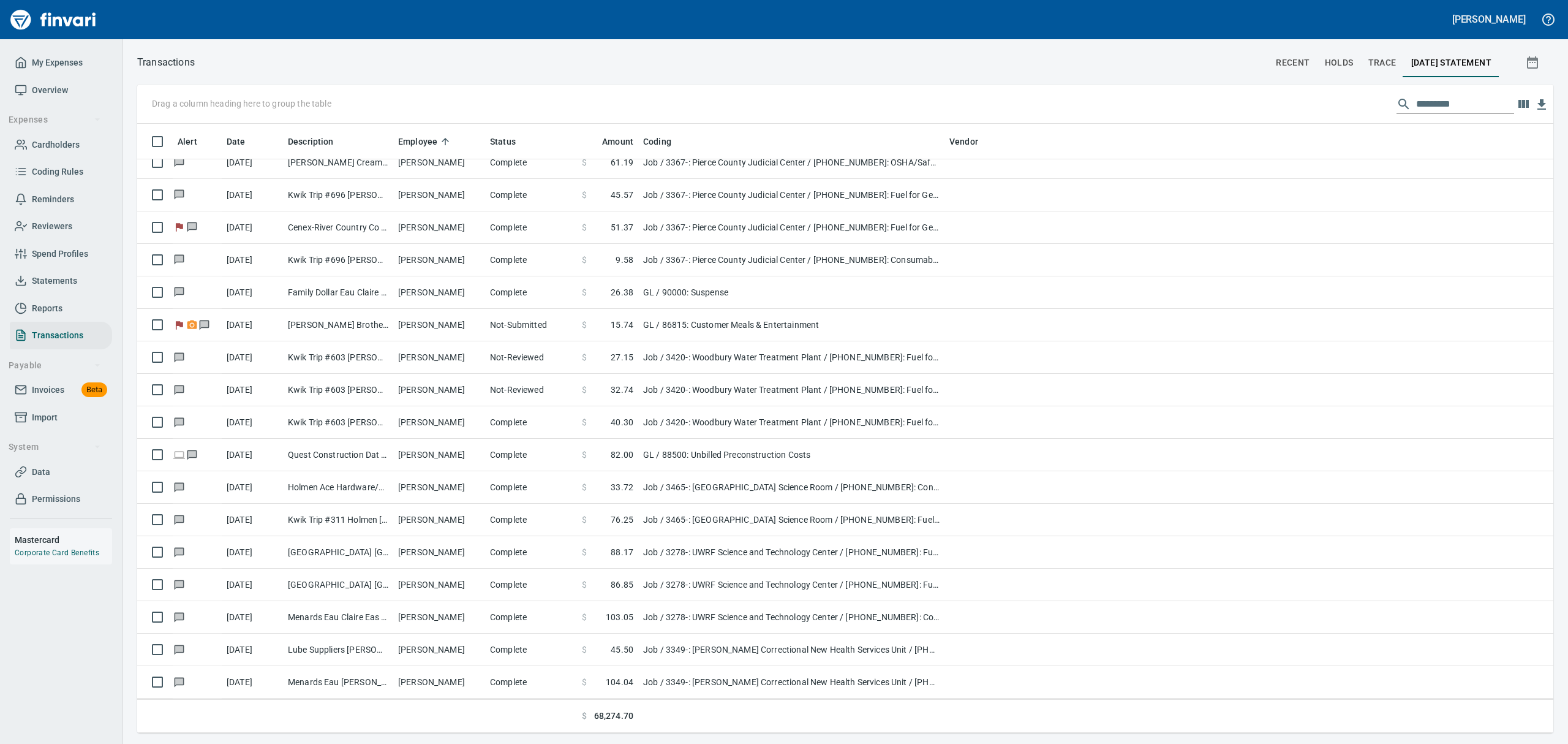
scroll to position [2532, 0]
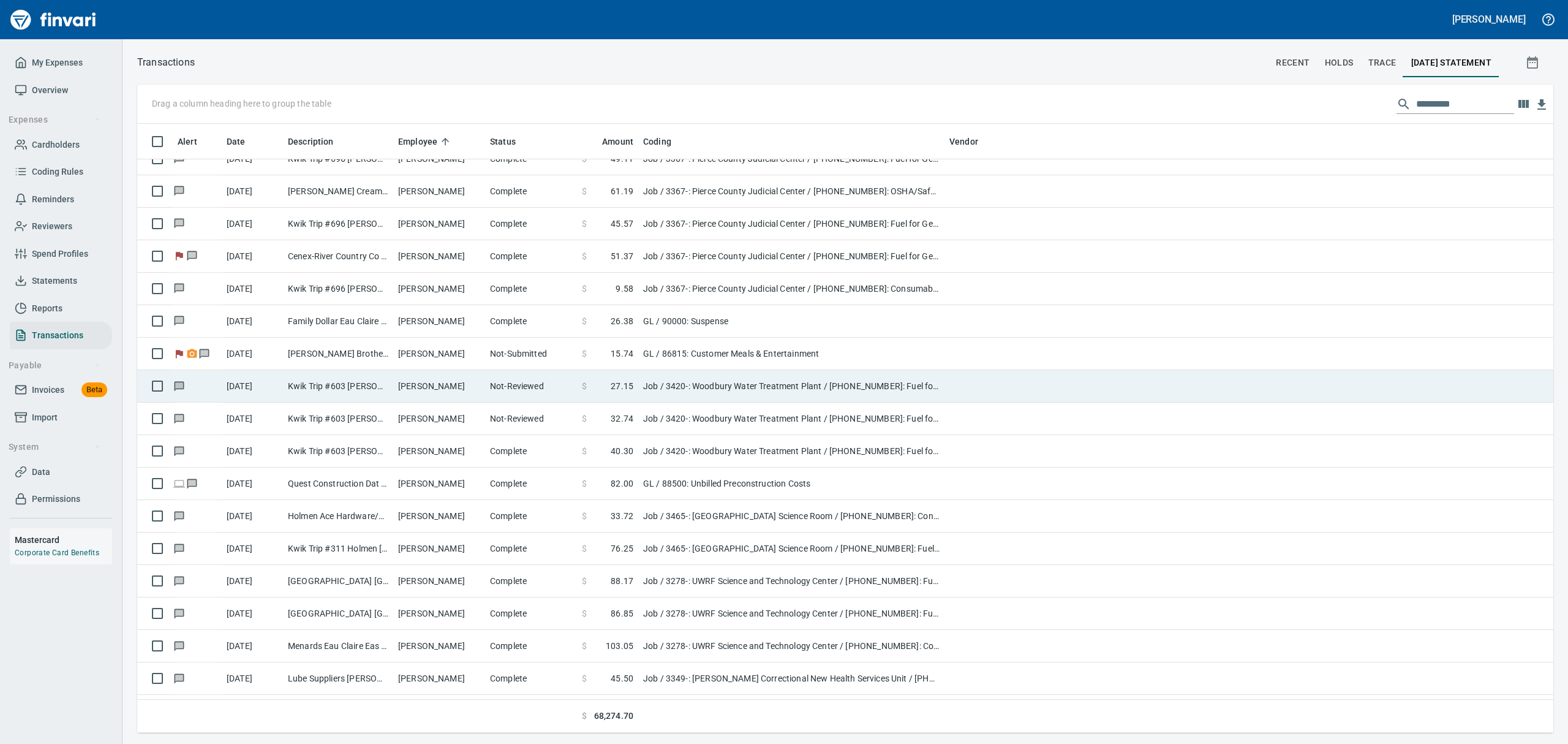
click at [331, 390] on td "Kwik Trip #603 [PERSON_NAME] WI" at bounding box center [338, 386] width 110 height 32
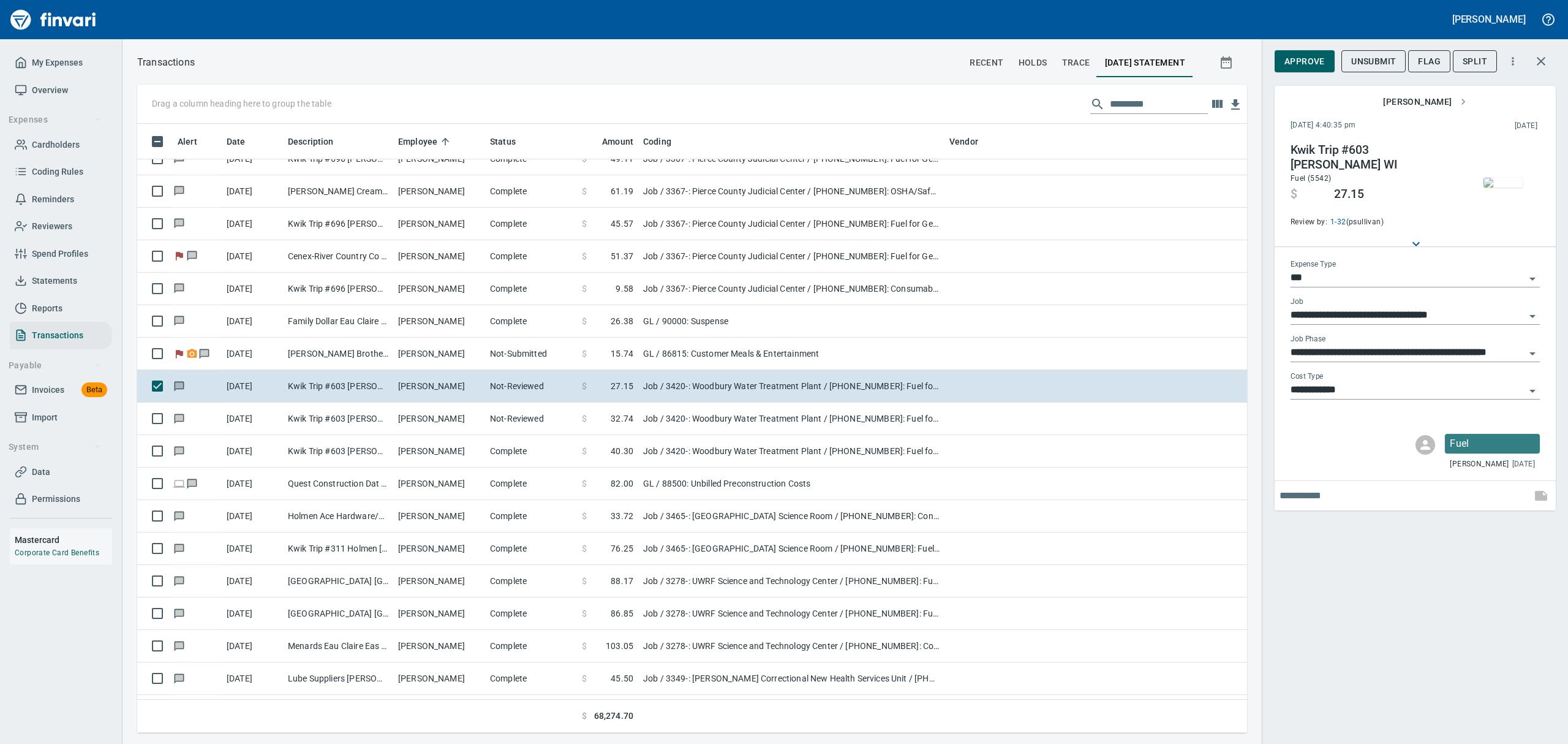
scroll to position [596, 1082]
click at [752, 188] on img "button" at bounding box center [1503, 182] width 39 height 10
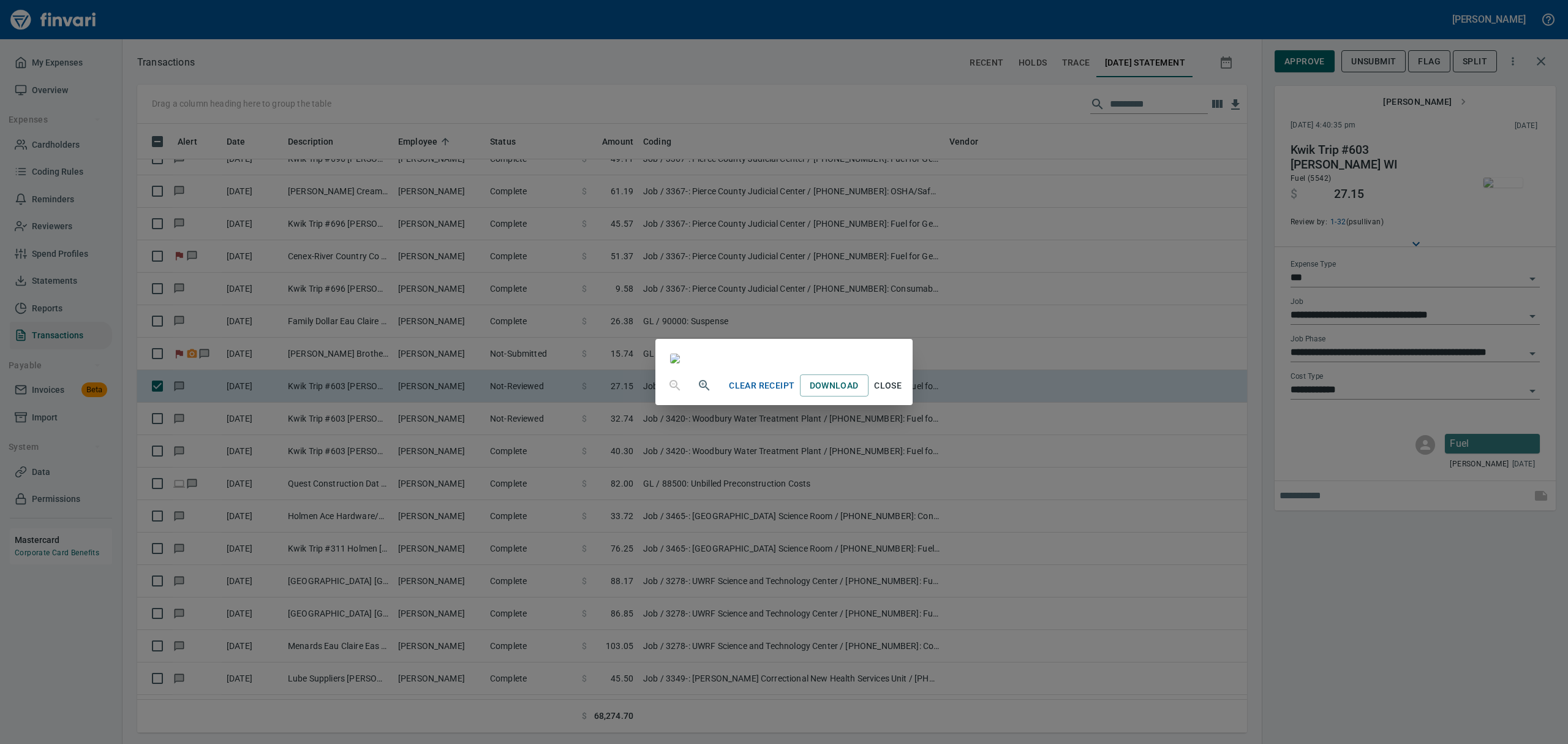
click at [752, 393] on span "Close" at bounding box center [888, 386] width 29 height 16
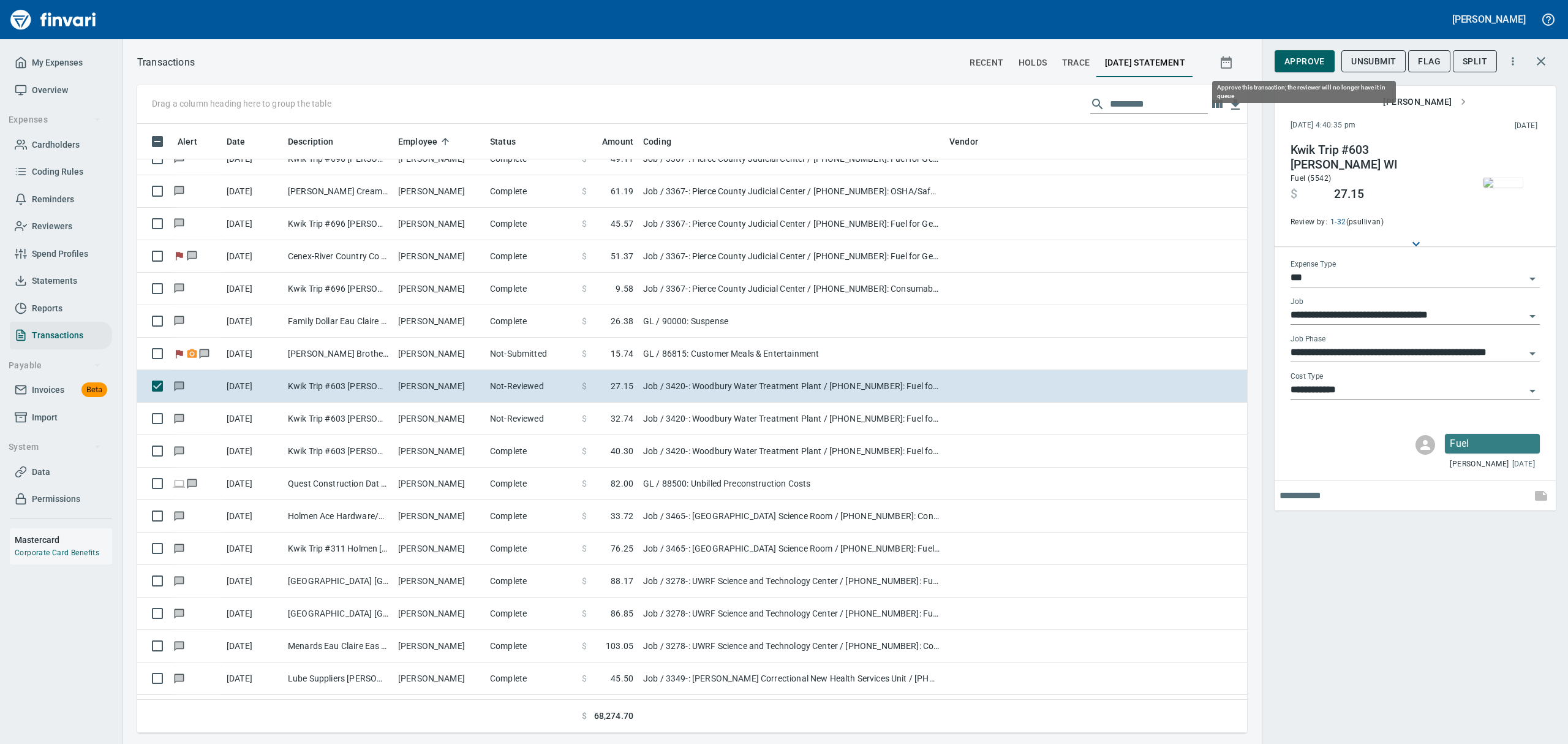
click at [752, 55] on span "Approve" at bounding box center [1305, 62] width 40 height 16
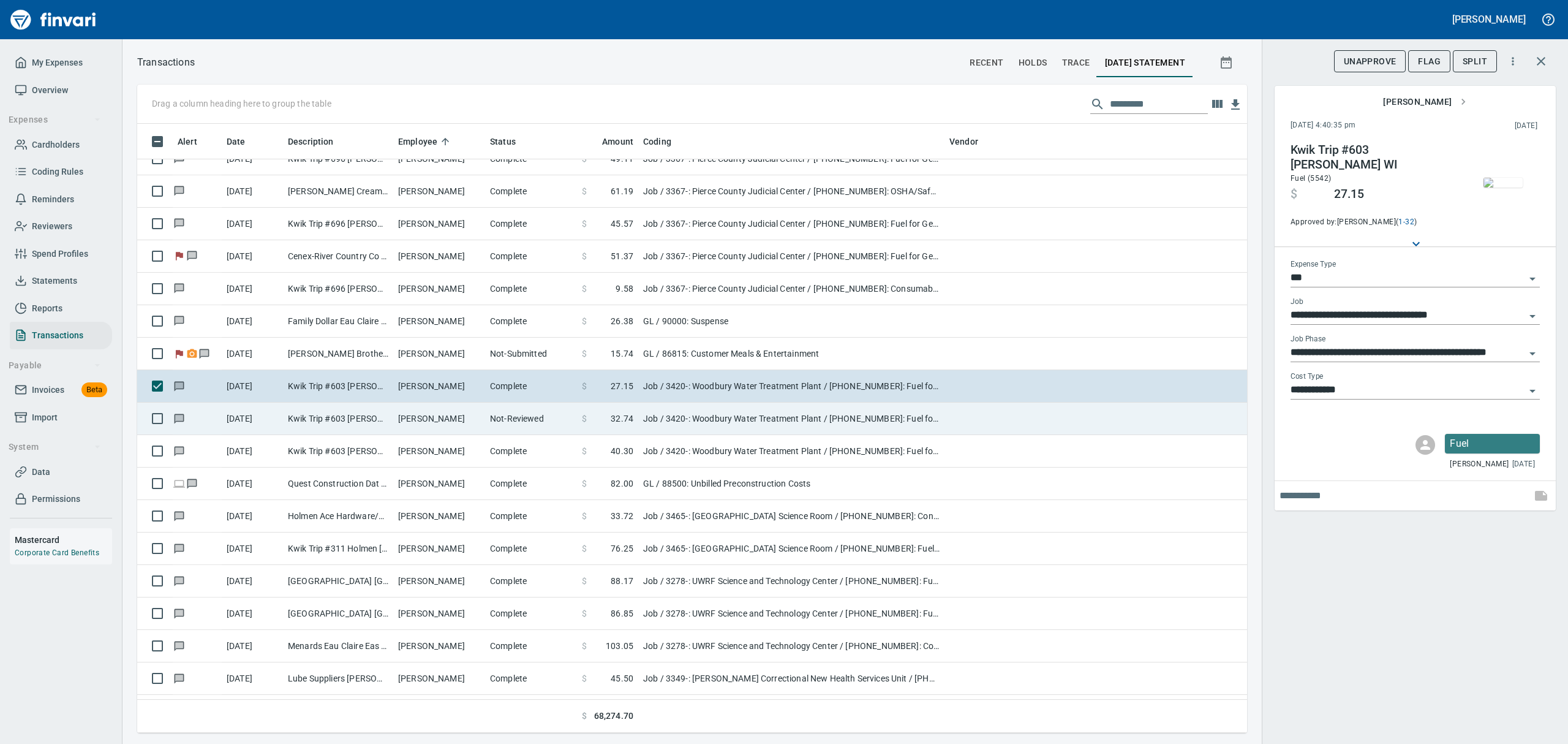
click at [344, 417] on td "Kwik Trip #603 [PERSON_NAME] WI" at bounding box center [338, 419] width 110 height 32
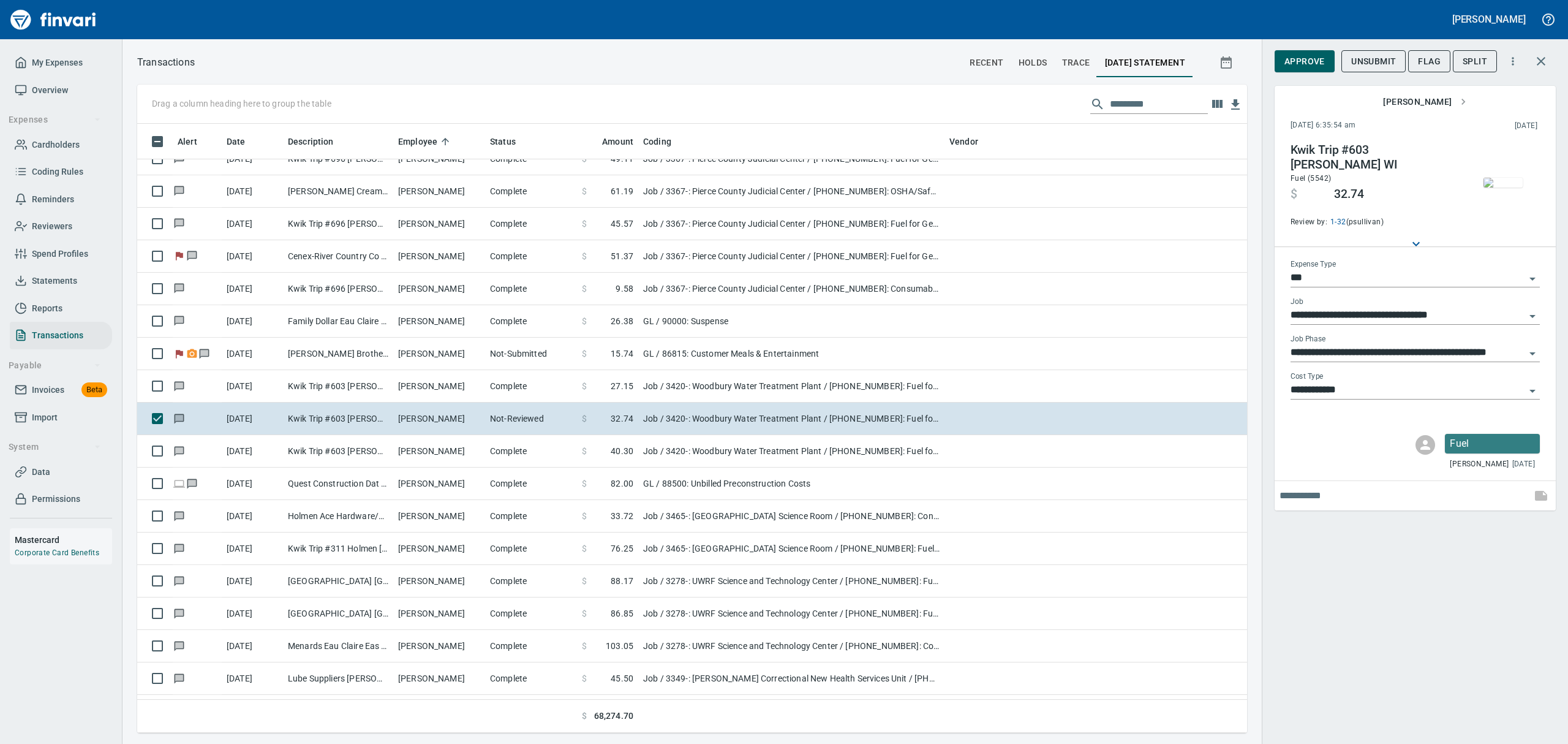
click at [752, 188] on img "button" at bounding box center [1503, 182] width 39 height 10
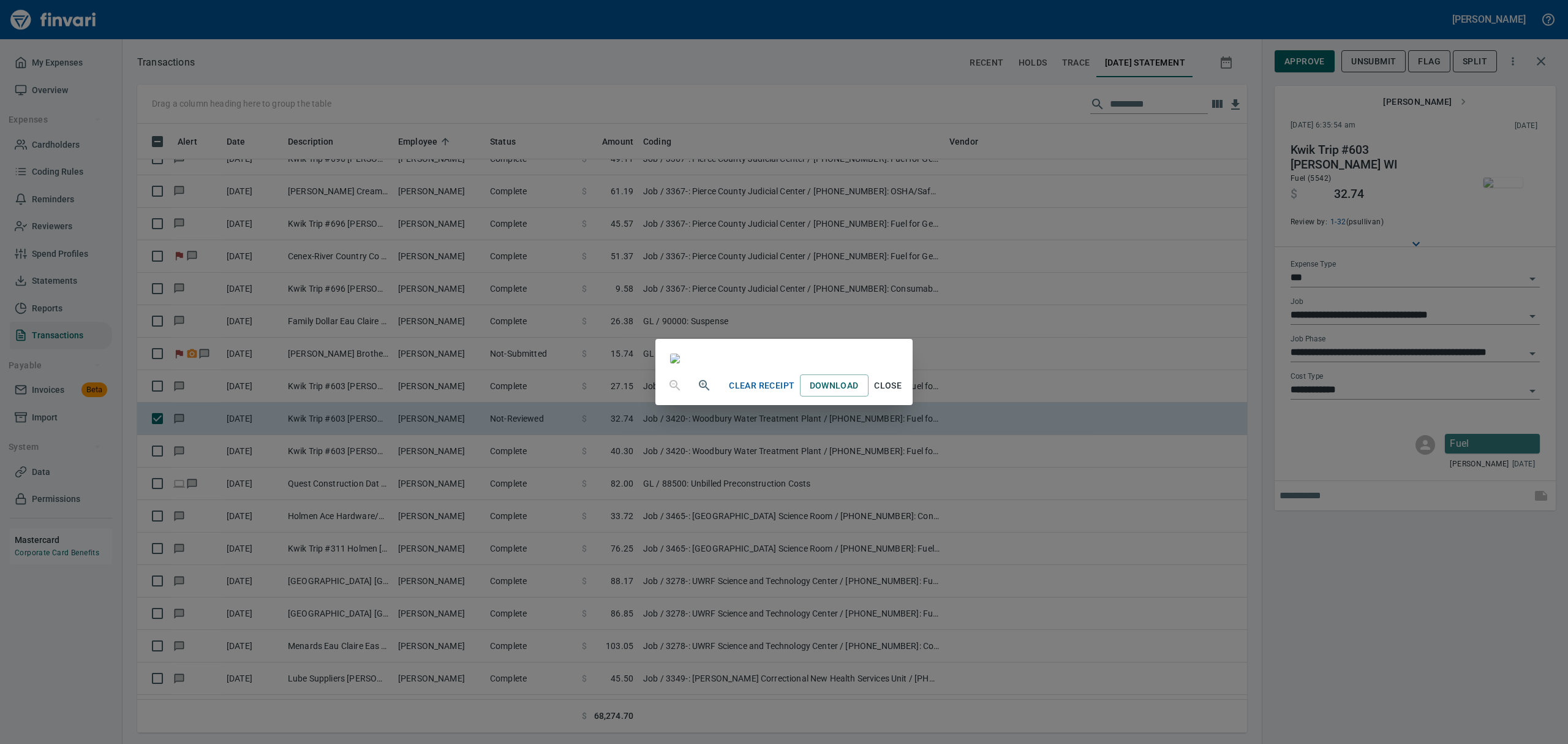
click at [752, 393] on span "Close" at bounding box center [888, 386] width 29 height 16
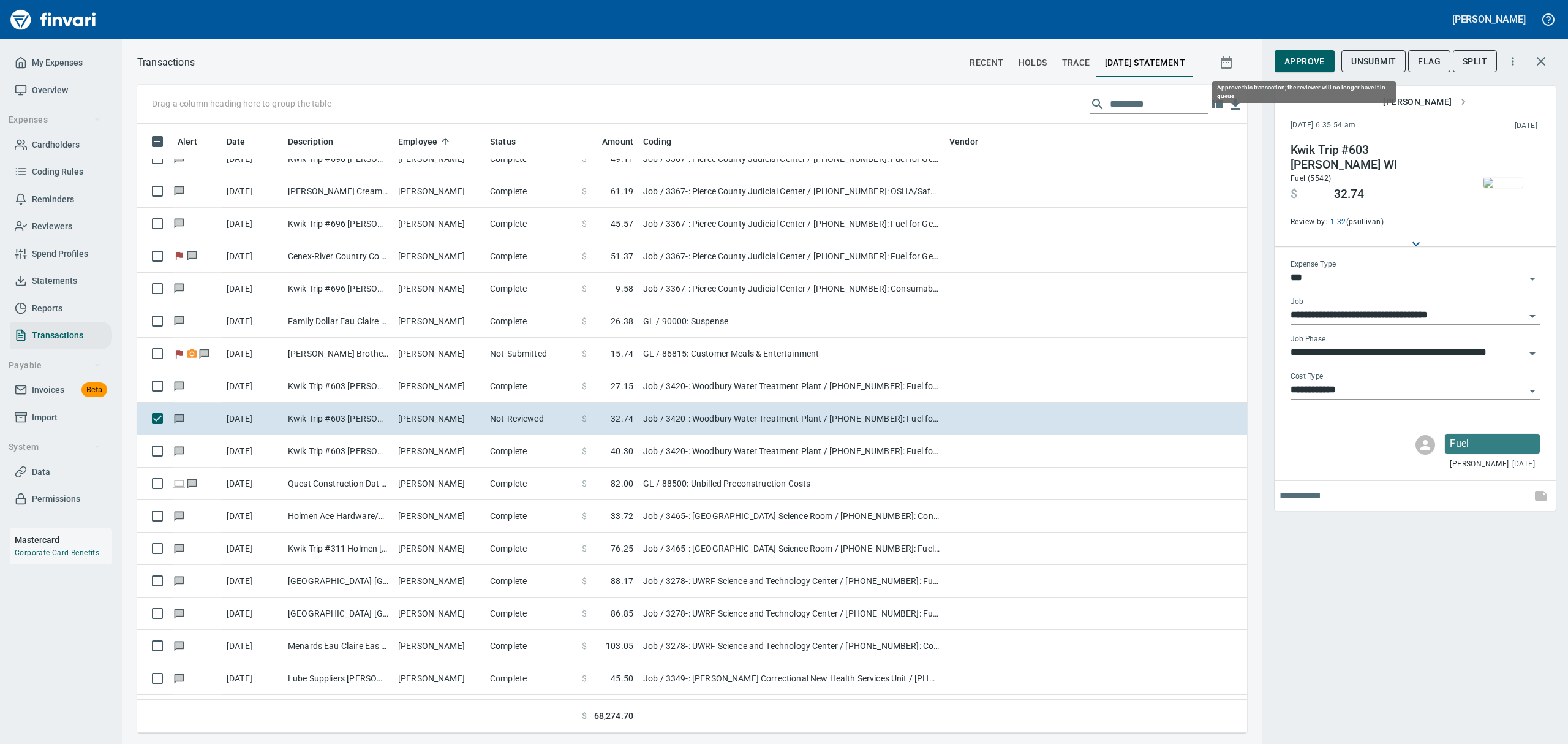
click at [752, 59] on span "Approve" at bounding box center [1305, 62] width 40 height 16
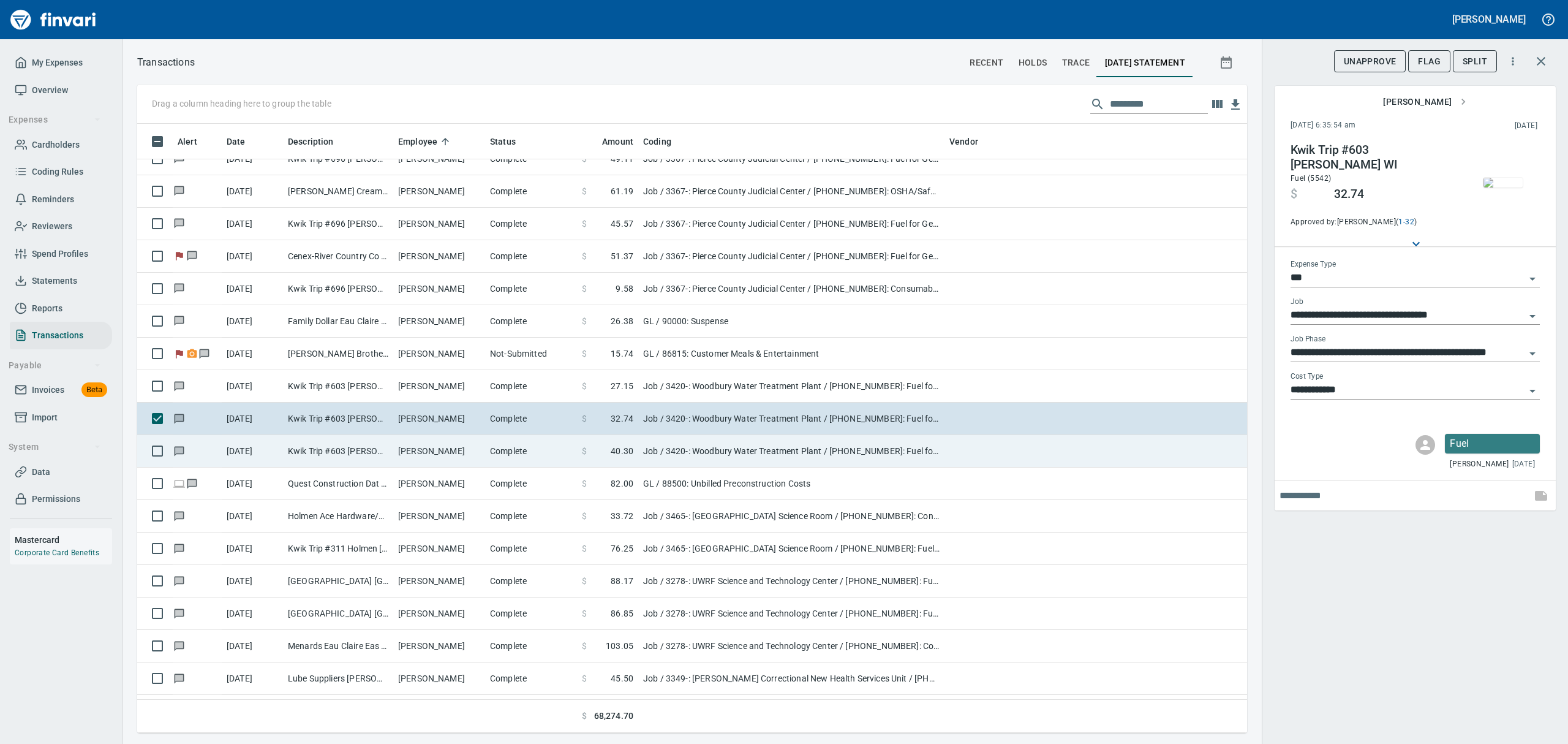
click at [380, 452] on td "Kwik Trip #603 [PERSON_NAME] WI" at bounding box center [338, 451] width 110 height 32
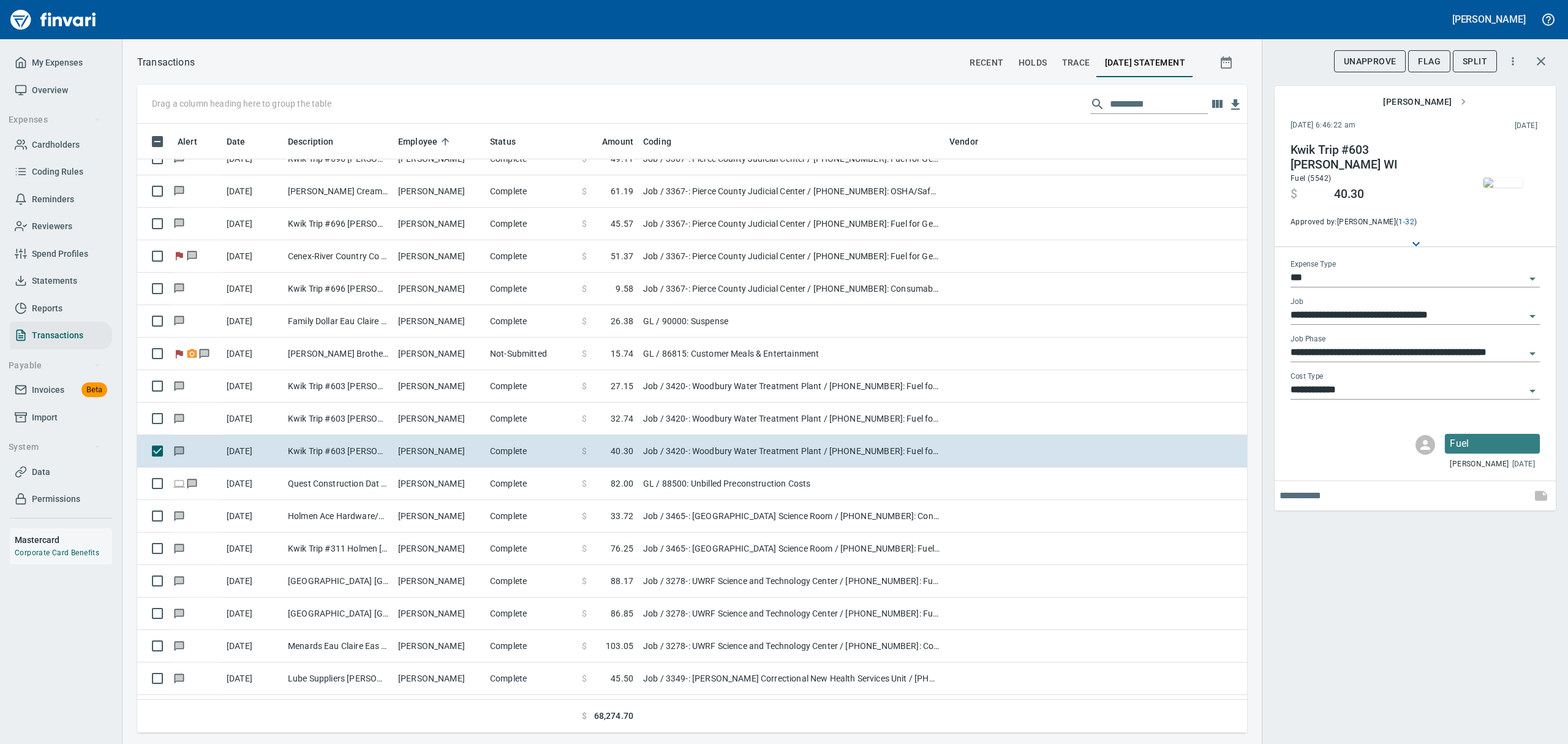
click at [752, 179] on img "button" at bounding box center [1503, 182] width 39 height 10
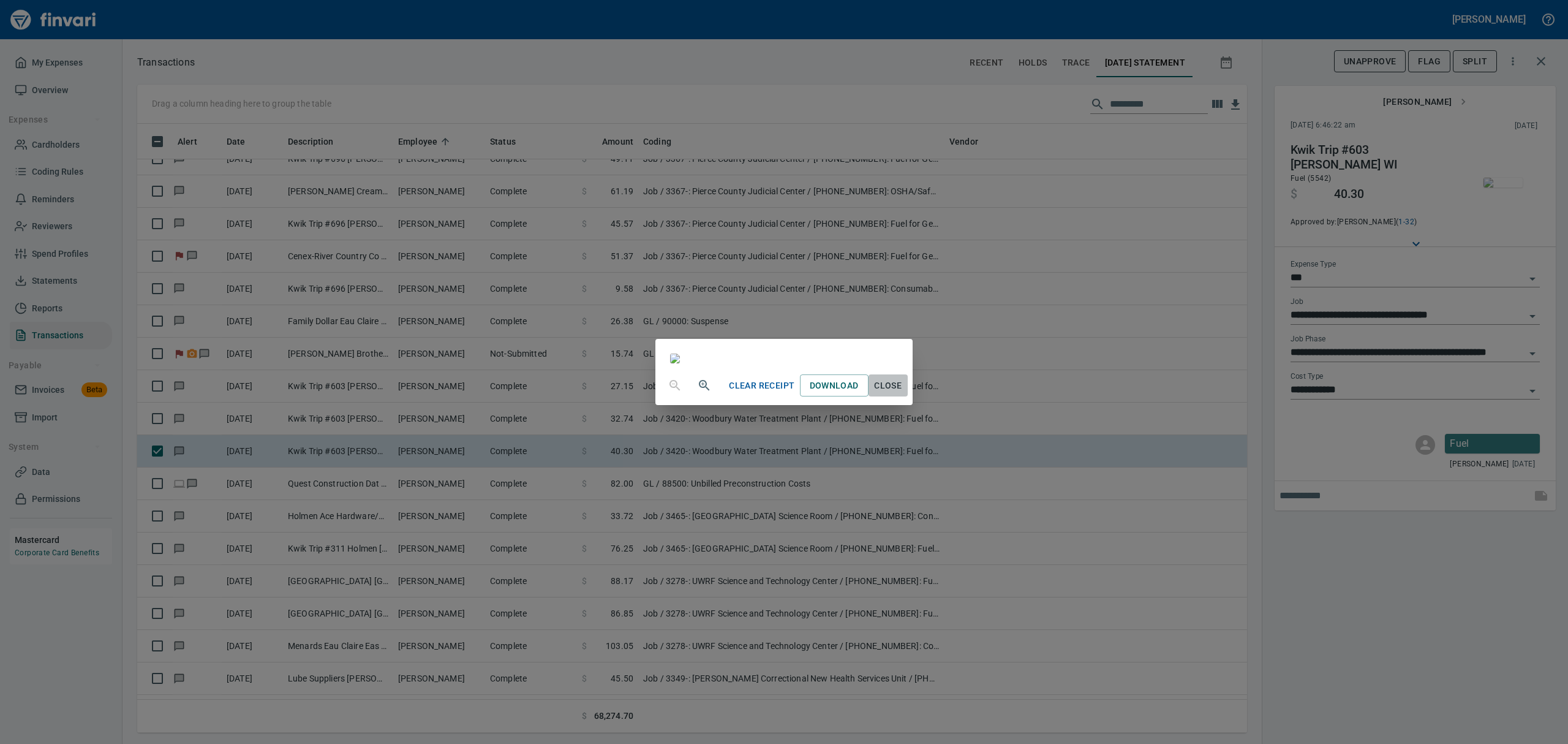
click at [752, 397] on button "Close" at bounding box center [888, 385] width 39 height 23
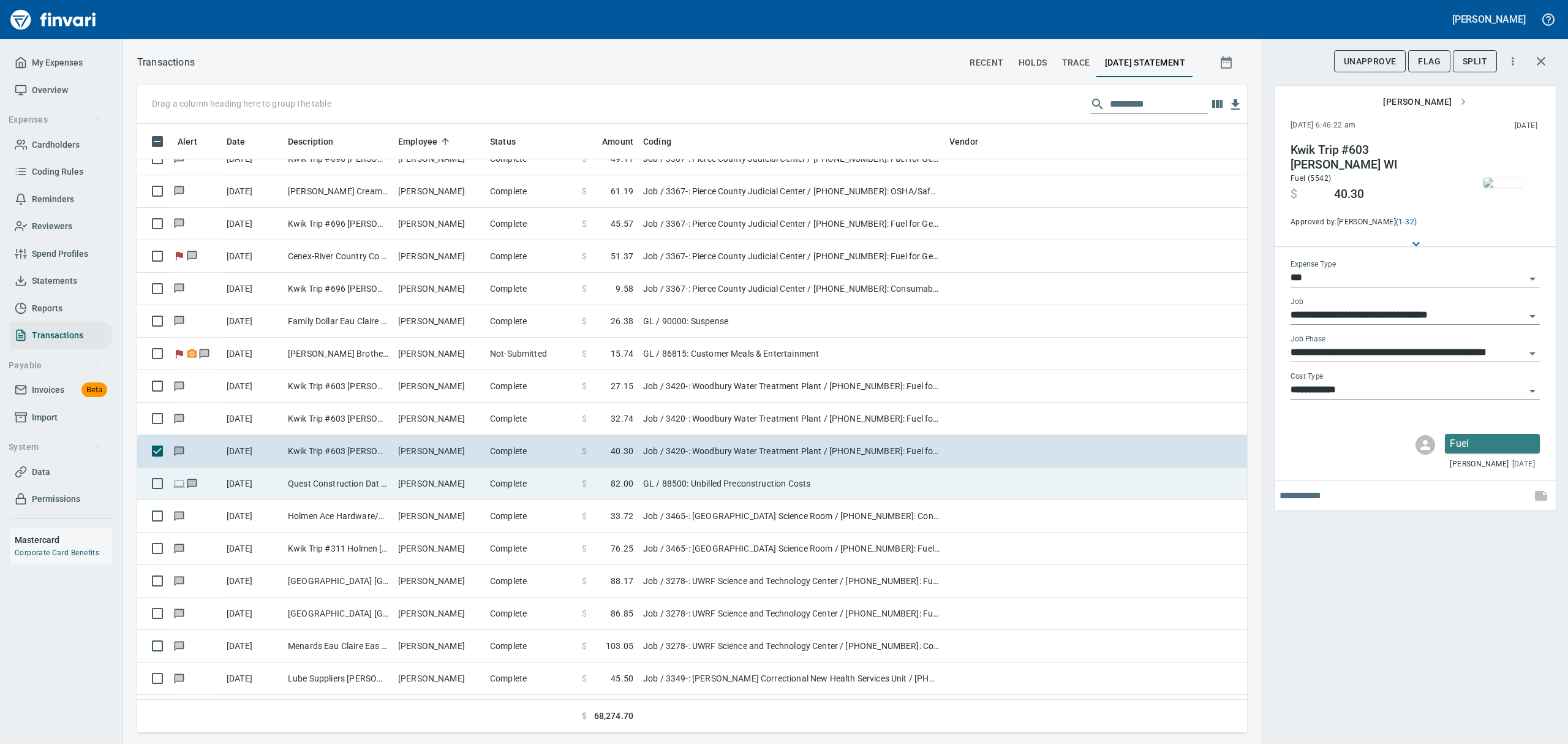
click at [451, 488] on td "[PERSON_NAME]" at bounding box center [439, 484] width 92 height 32
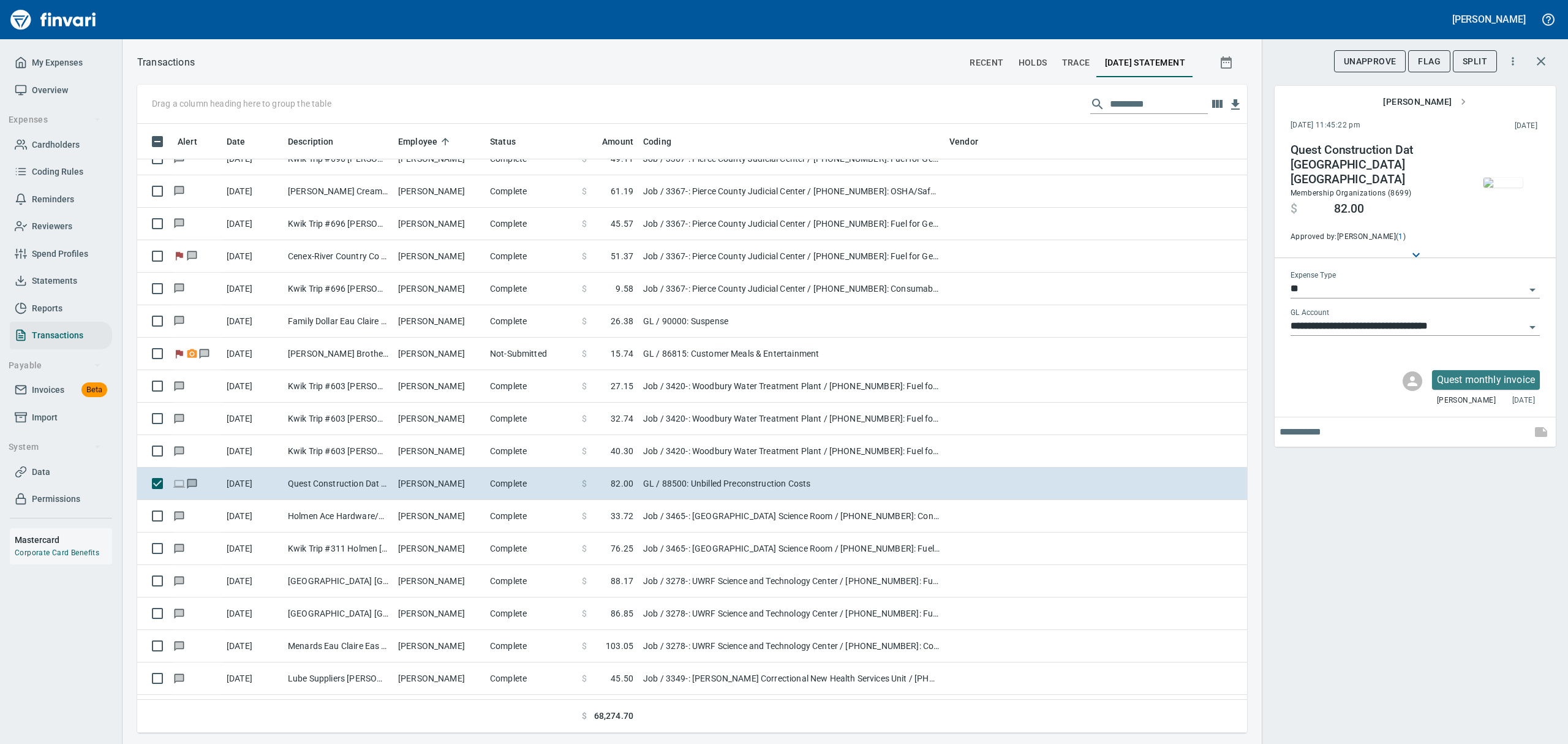
click at [752, 186] on img "button" at bounding box center [1503, 182] width 39 height 10
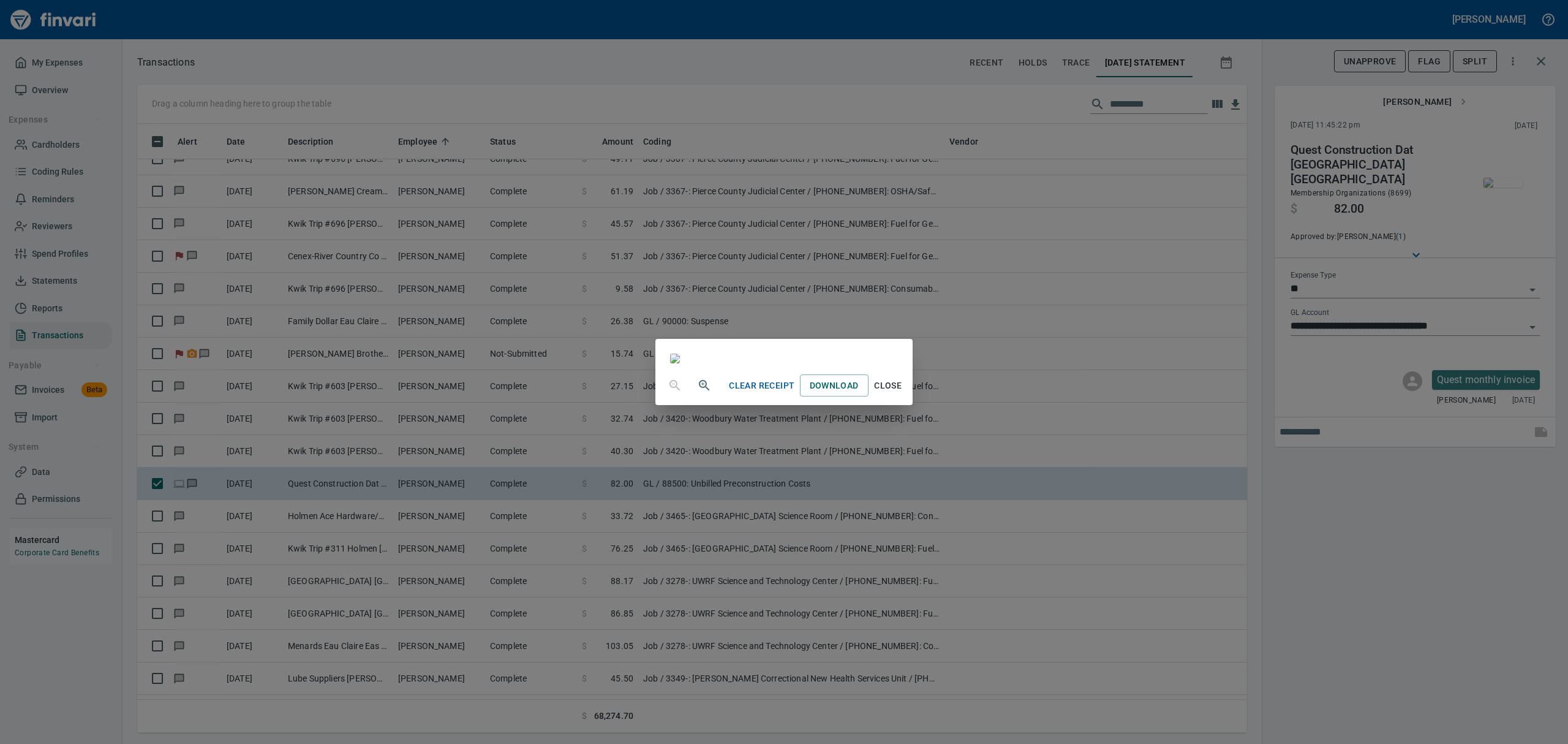
click at [752, 393] on span "Close" at bounding box center [888, 386] width 29 height 16
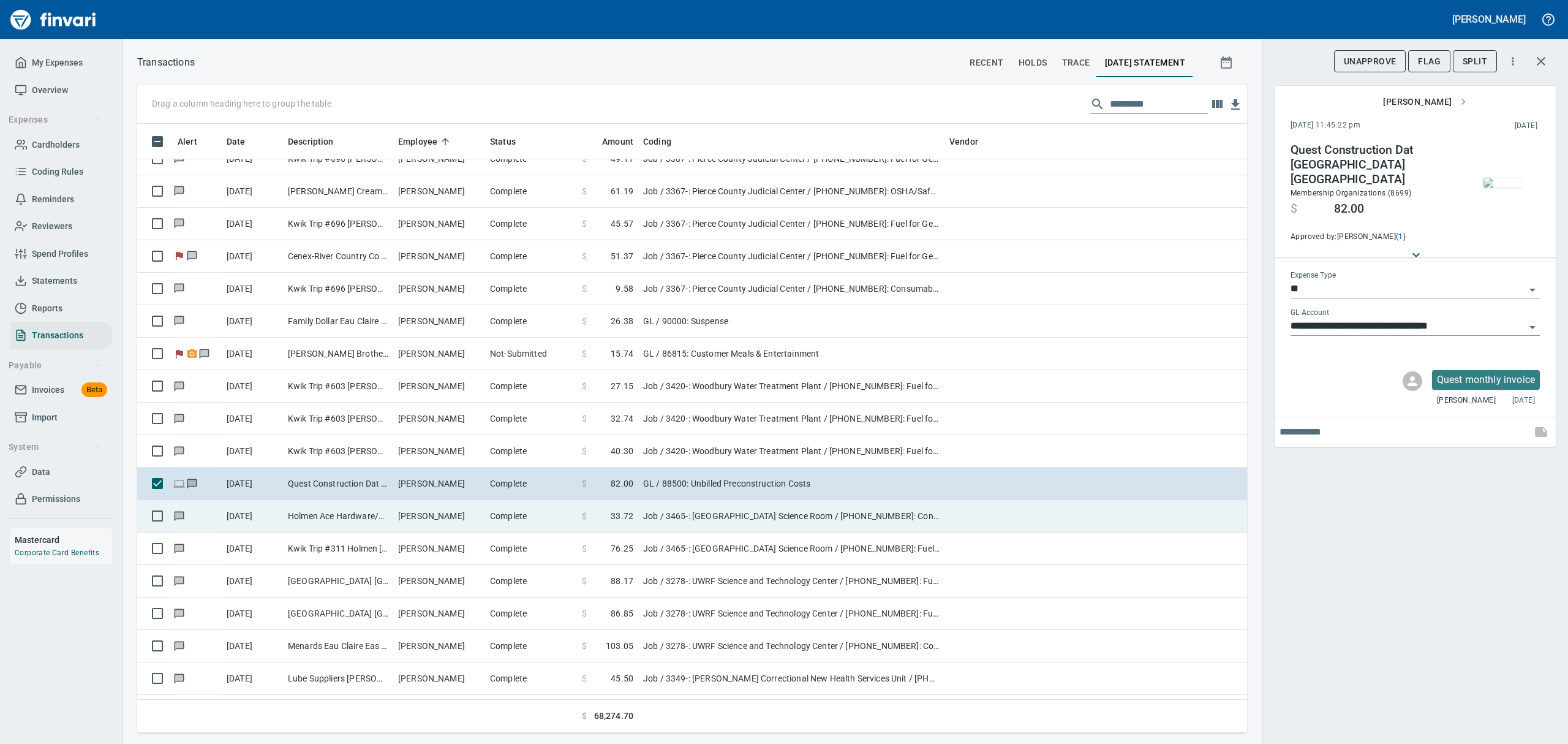
click at [344, 517] on td "Holmen Ace Hardware/Re Holmen WI" at bounding box center [338, 516] width 110 height 32
type input "***"
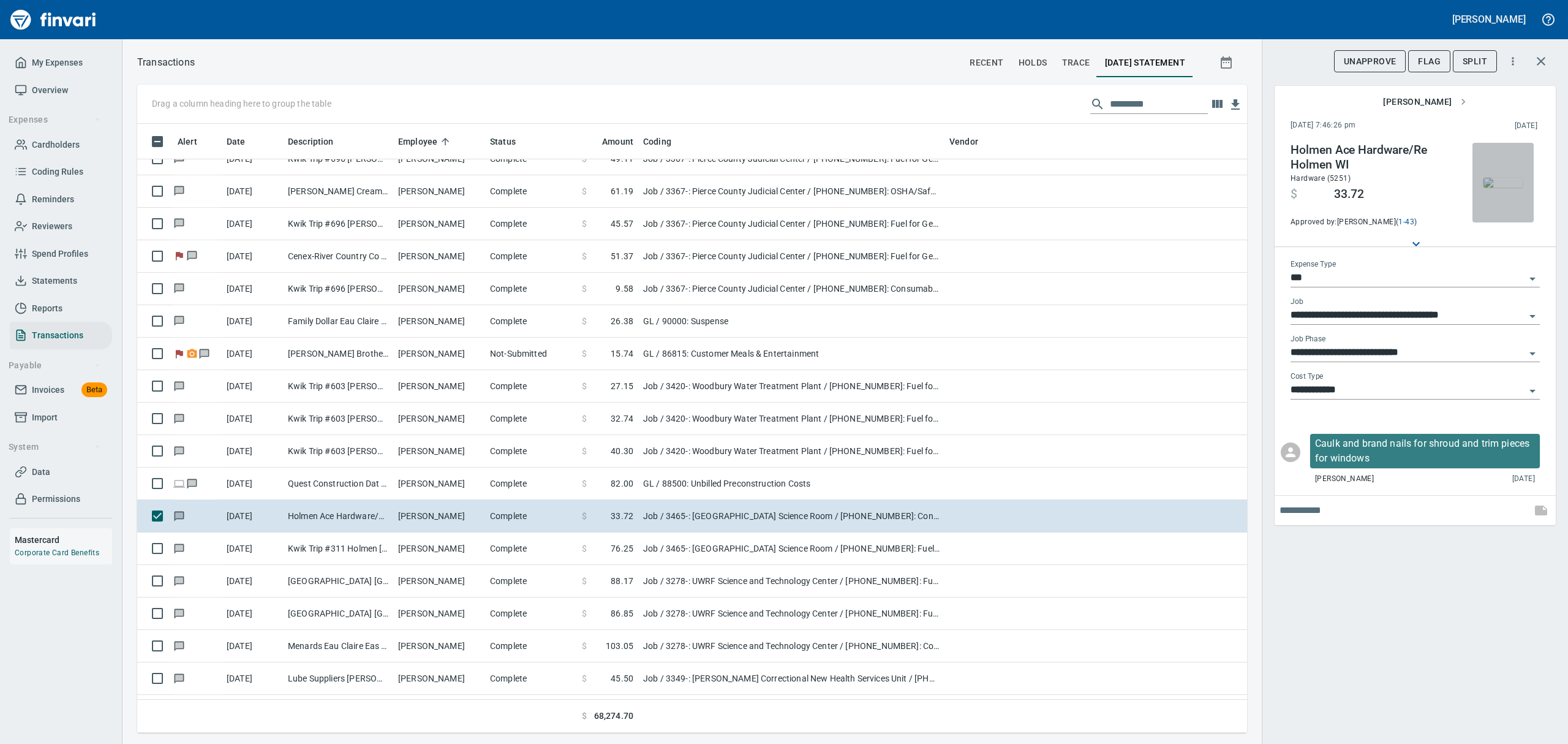
click at [752, 188] on img "button" at bounding box center [1503, 182] width 39 height 10
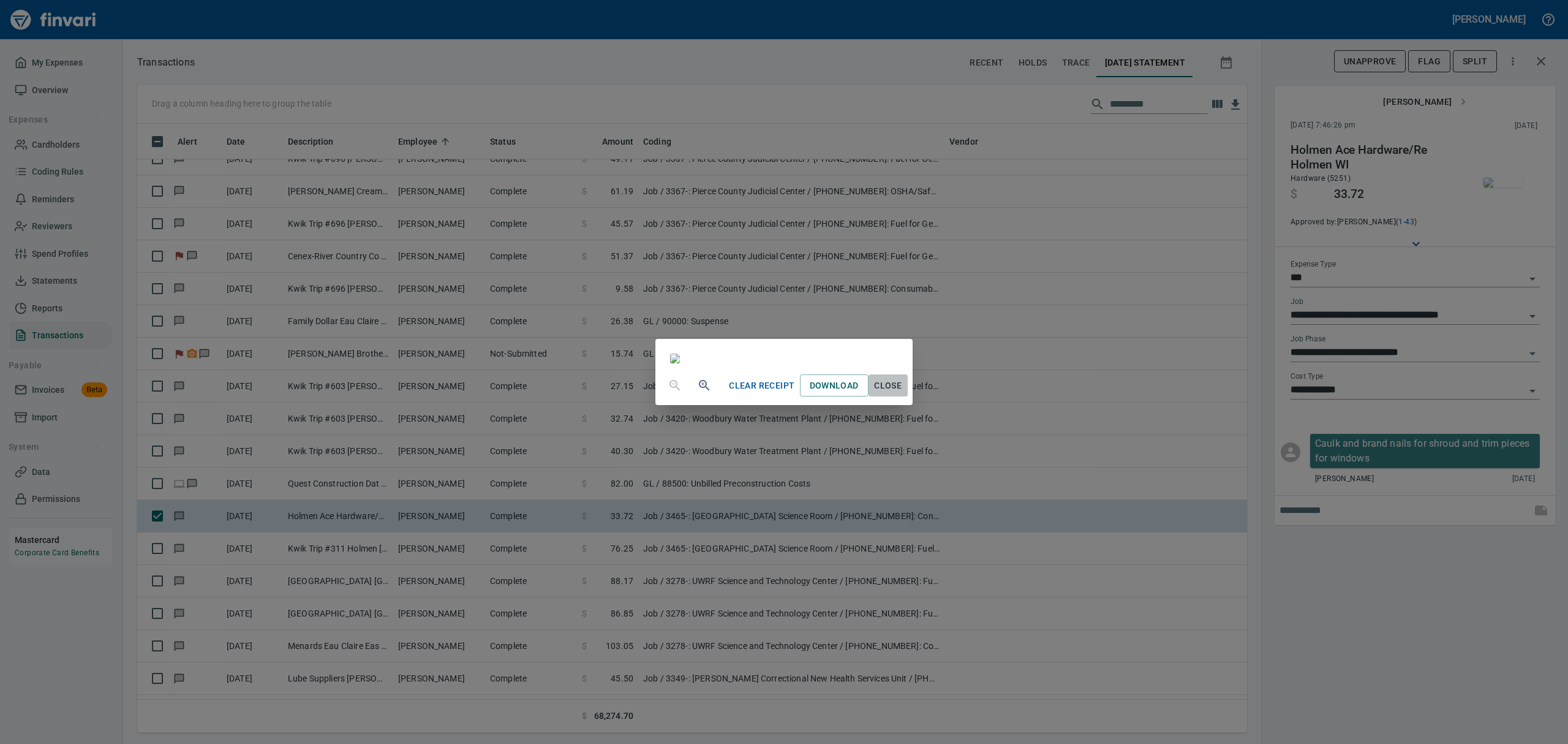
click at [752, 397] on button "Close" at bounding box center [888, 385] width 39 height 23
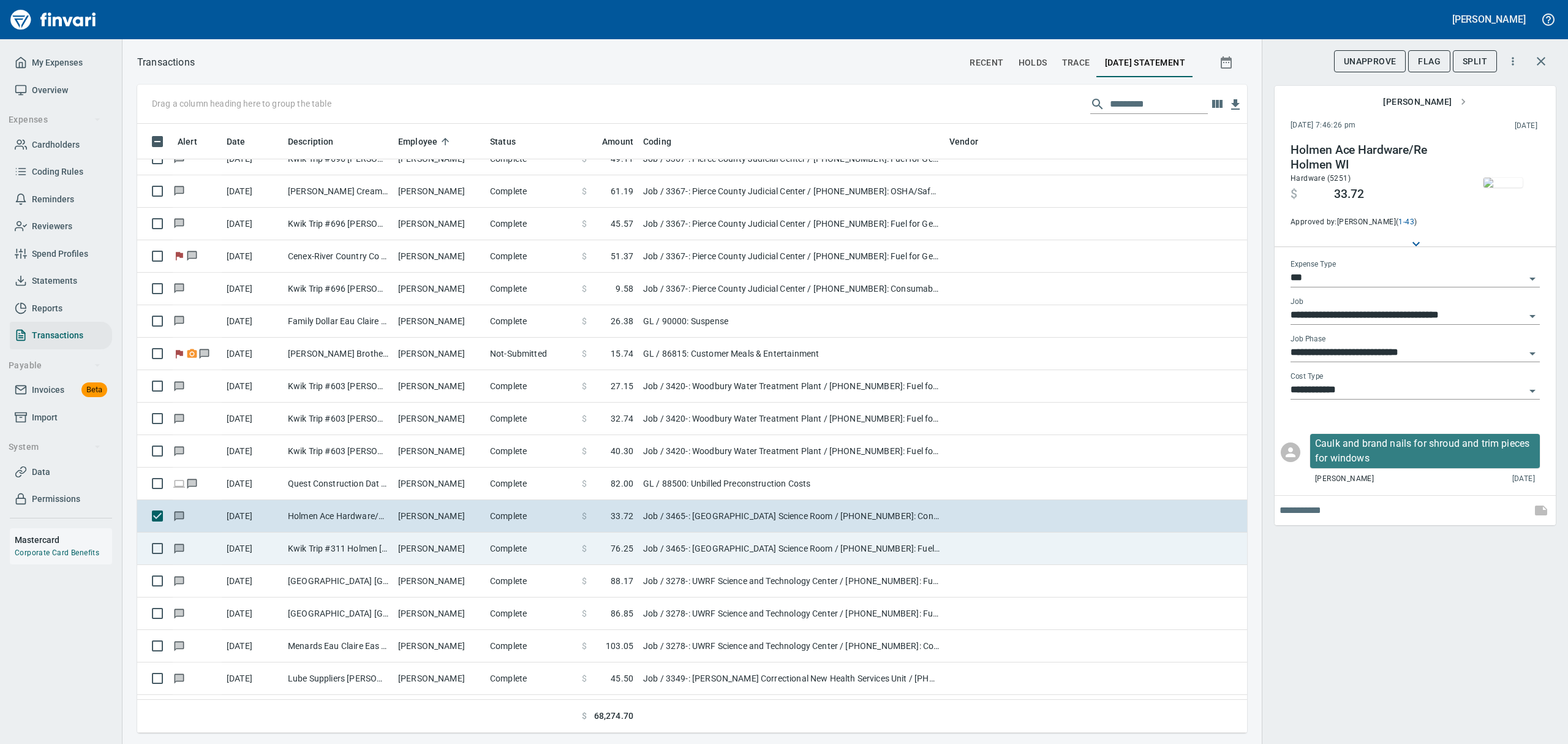
click at [357, 552] on td "Kwik Trip #311 Holmen [GEOGRAPHIC_DATA]" at bounding box center [338, 548] width 110 height 32
type input "**********"
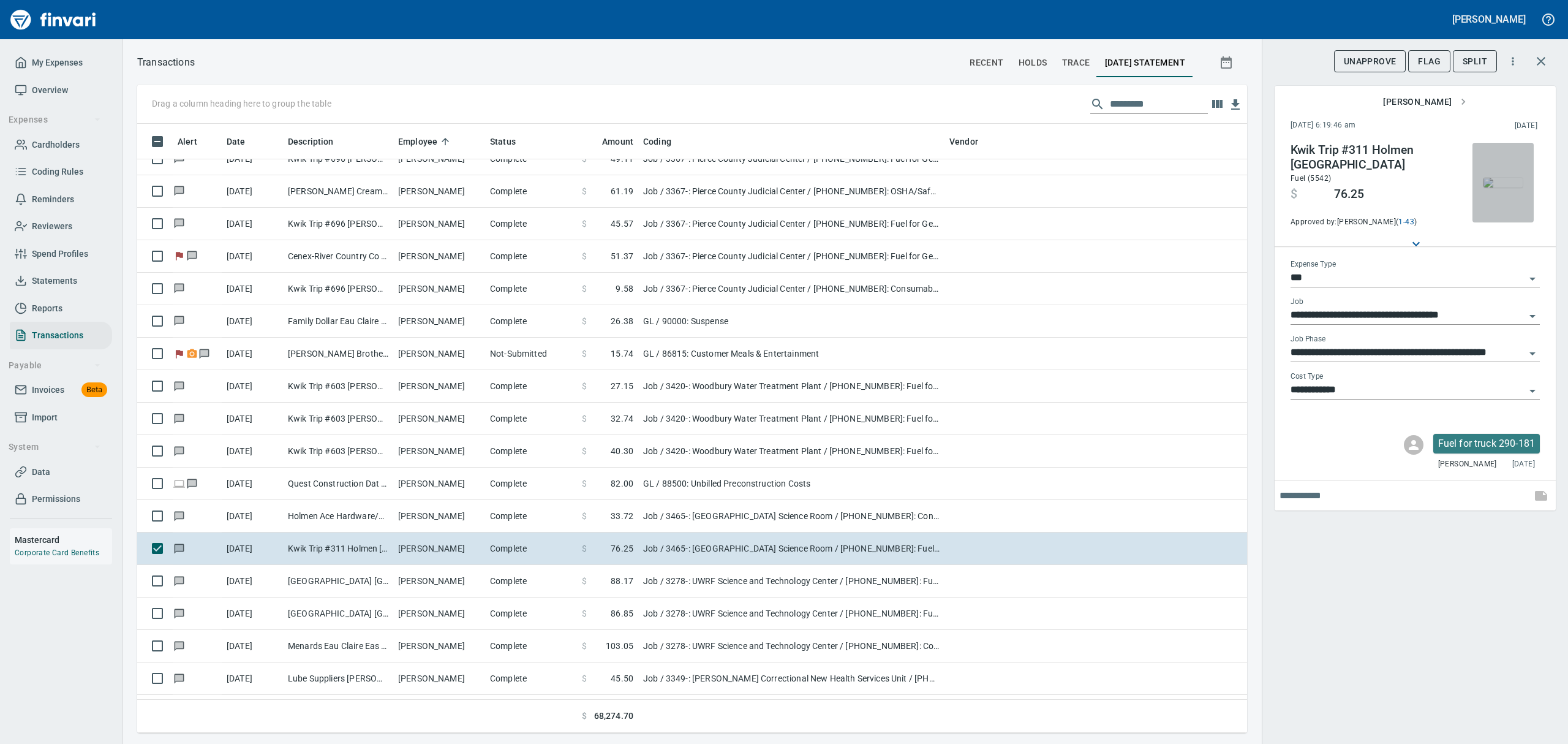
click at [752, 180] on img "button" at bounding box center [1503, 182] width 39 height 10
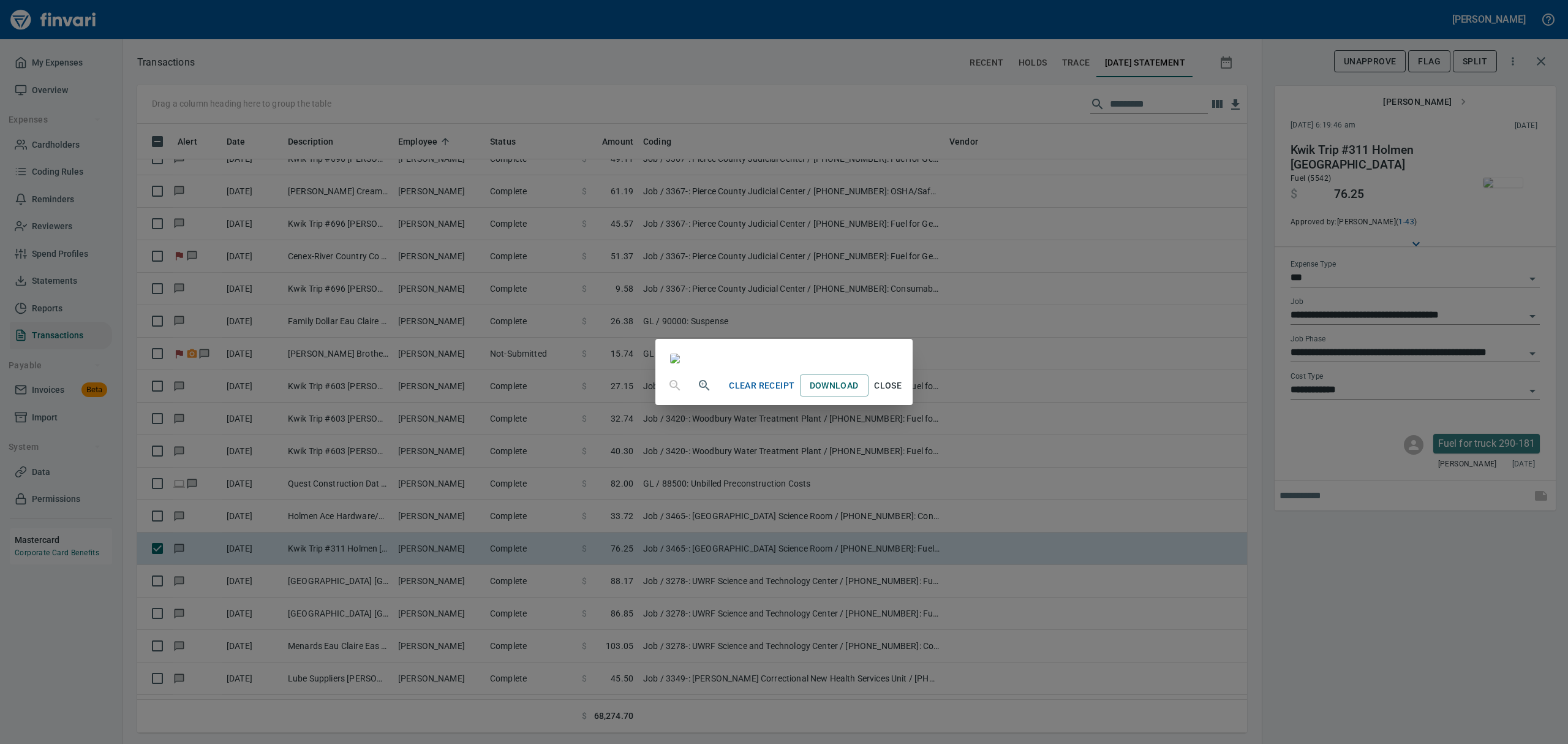
click at [752, 393] on span "Close" at bounding box center [888, 386] width 29 height 16
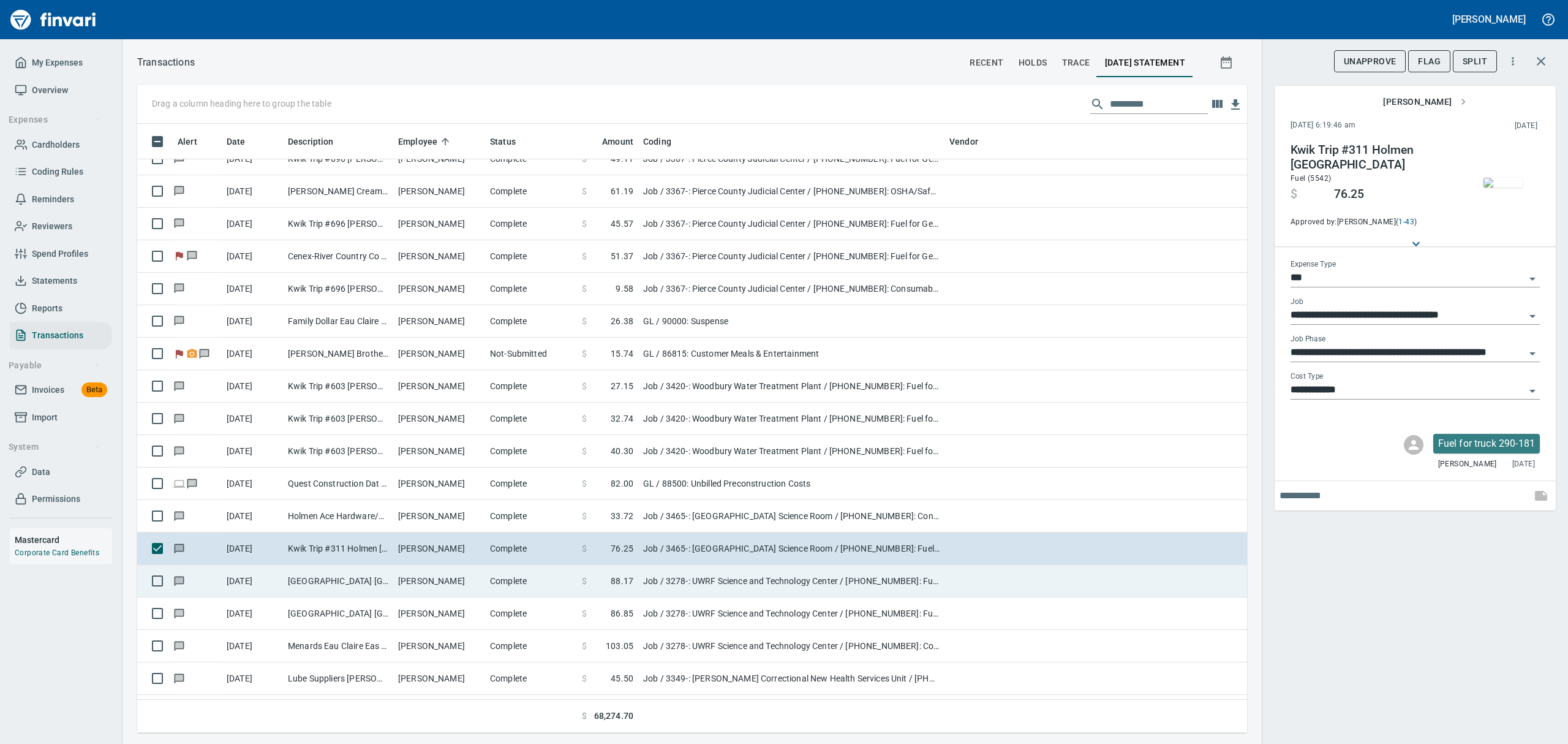
click at [438, 558] on td "[PERSON_NAME]" at bounding box center [439, 581] width 92 height 32
type input "**********"
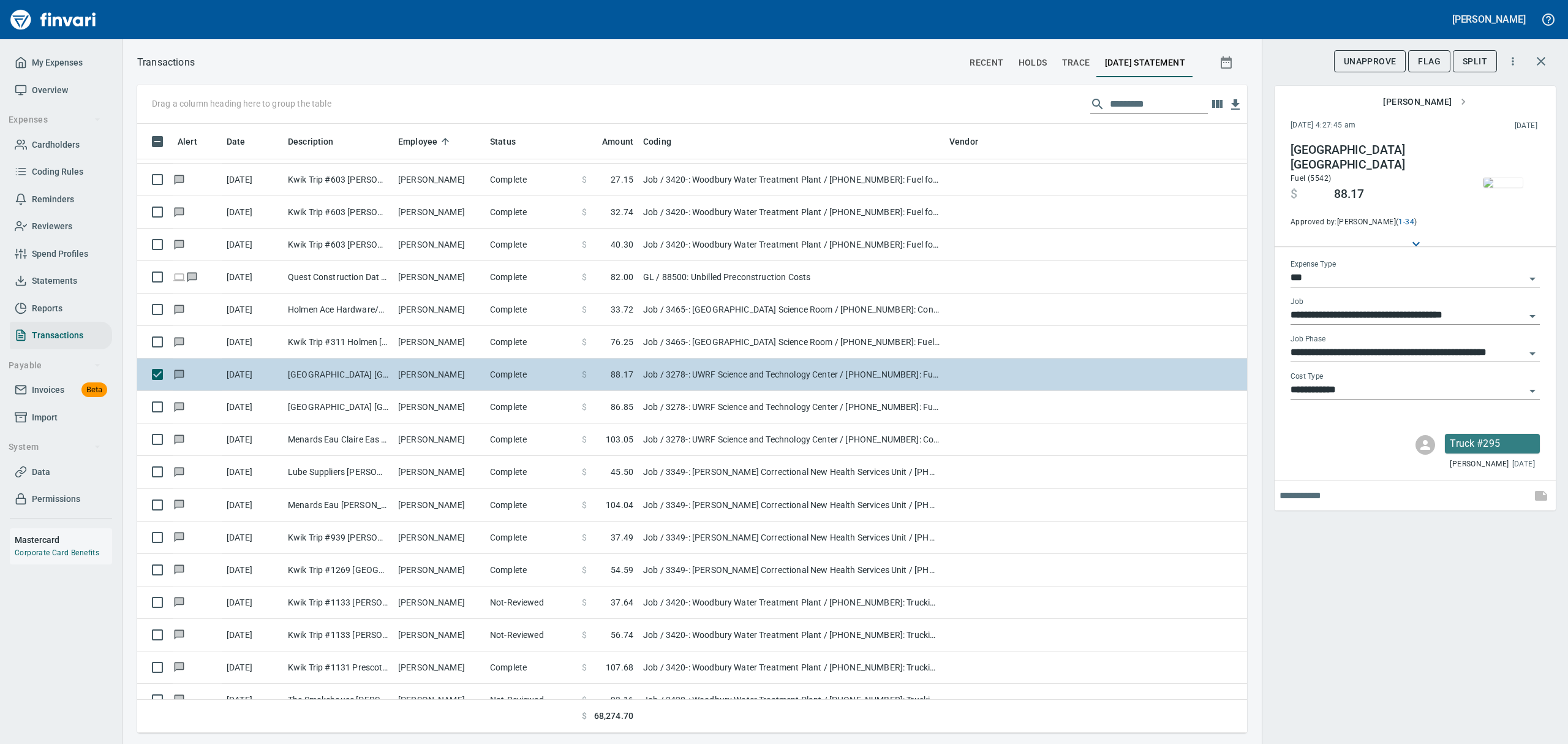
scroll to position [2777, 0]
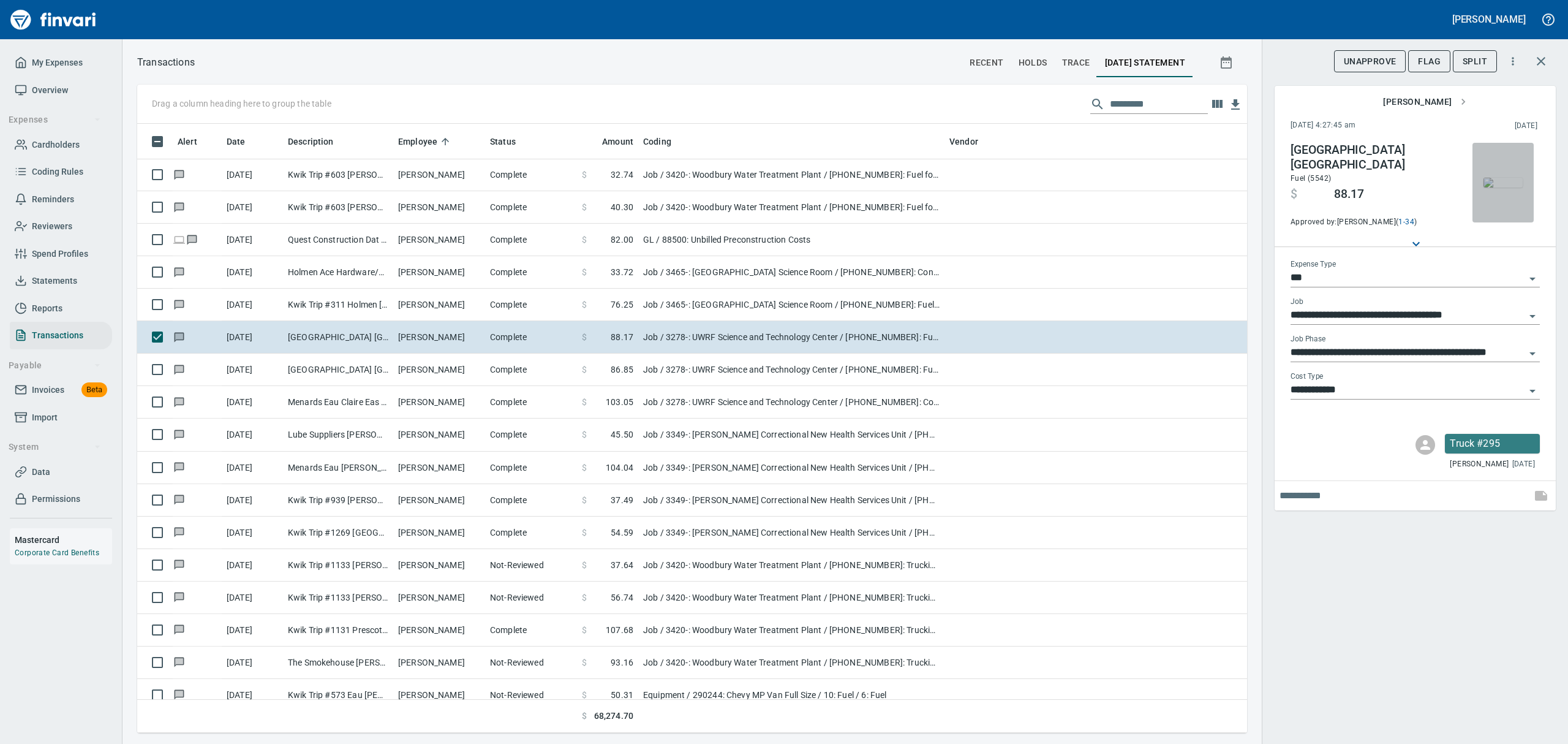
click at [752, 177] on img "button" at bounding box center [1503, 182] width 39 height 10
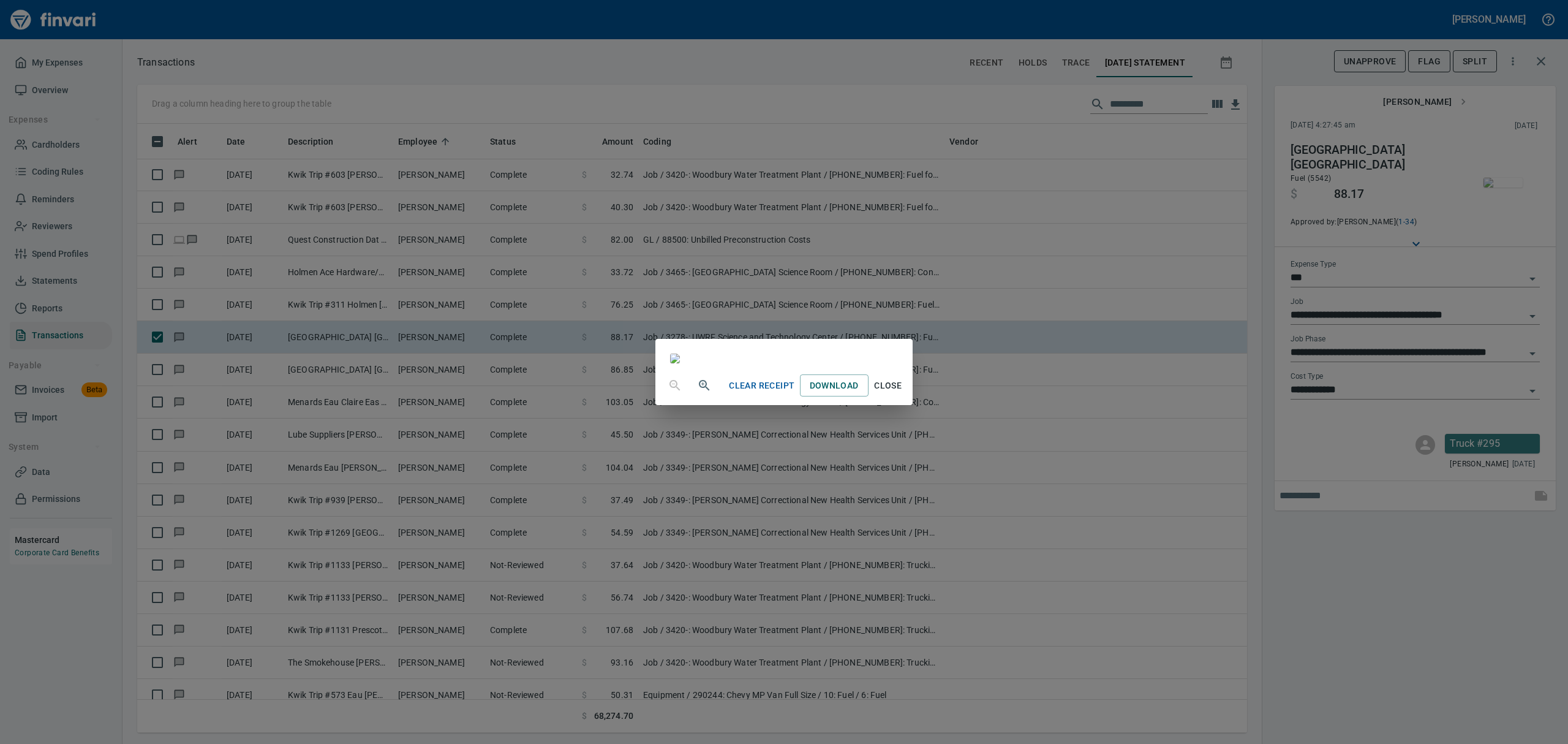
click at [752, 393] on span "Close" at bounding box center [888, 386] width 29 height 16
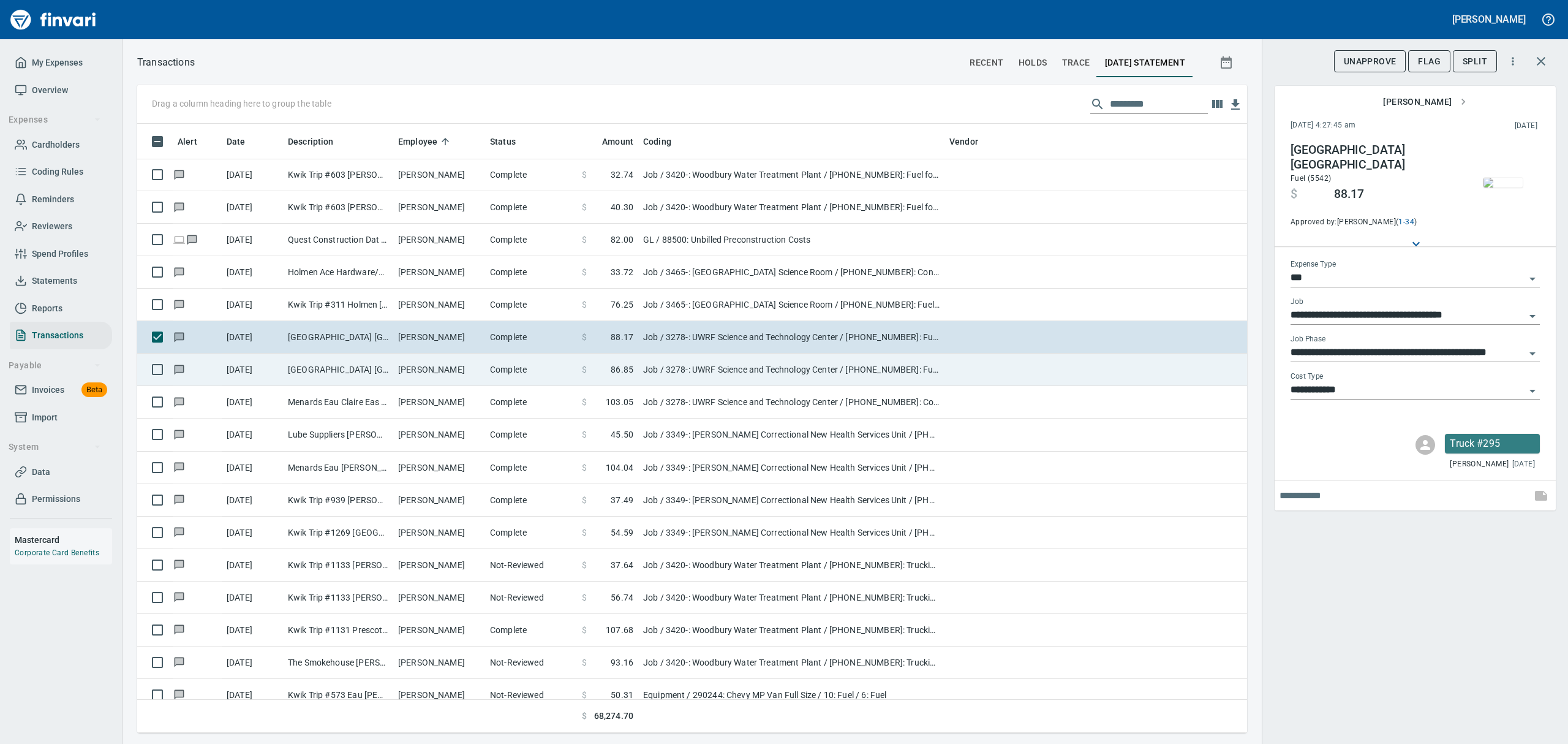
click at [495, 378] on td "Complete" at bounding box center [531, 370] width 92 height 32
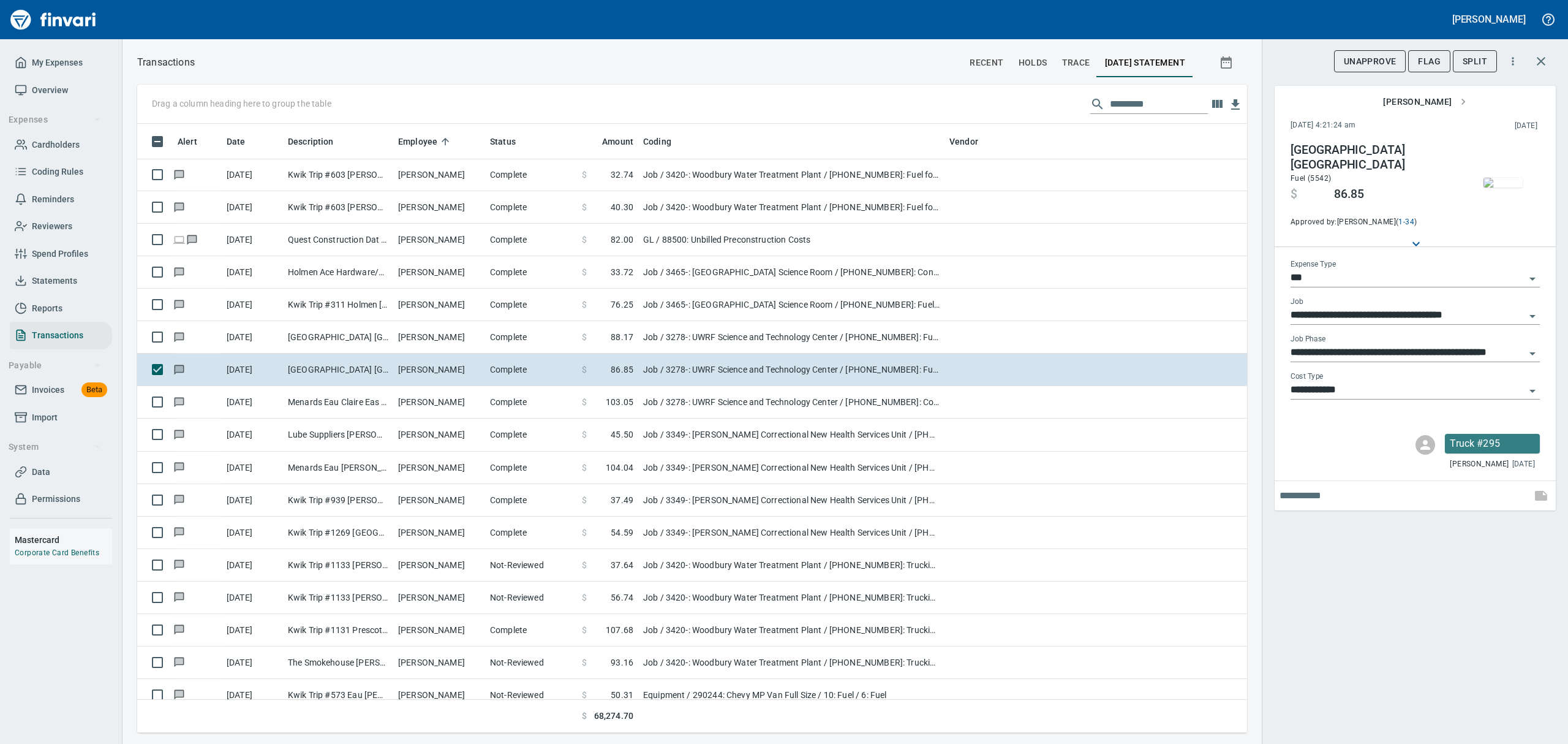
scroll to position [596, 1082]
click at [752, 188] on img "button" at bounding box center [1503, 182] width 39 height 10
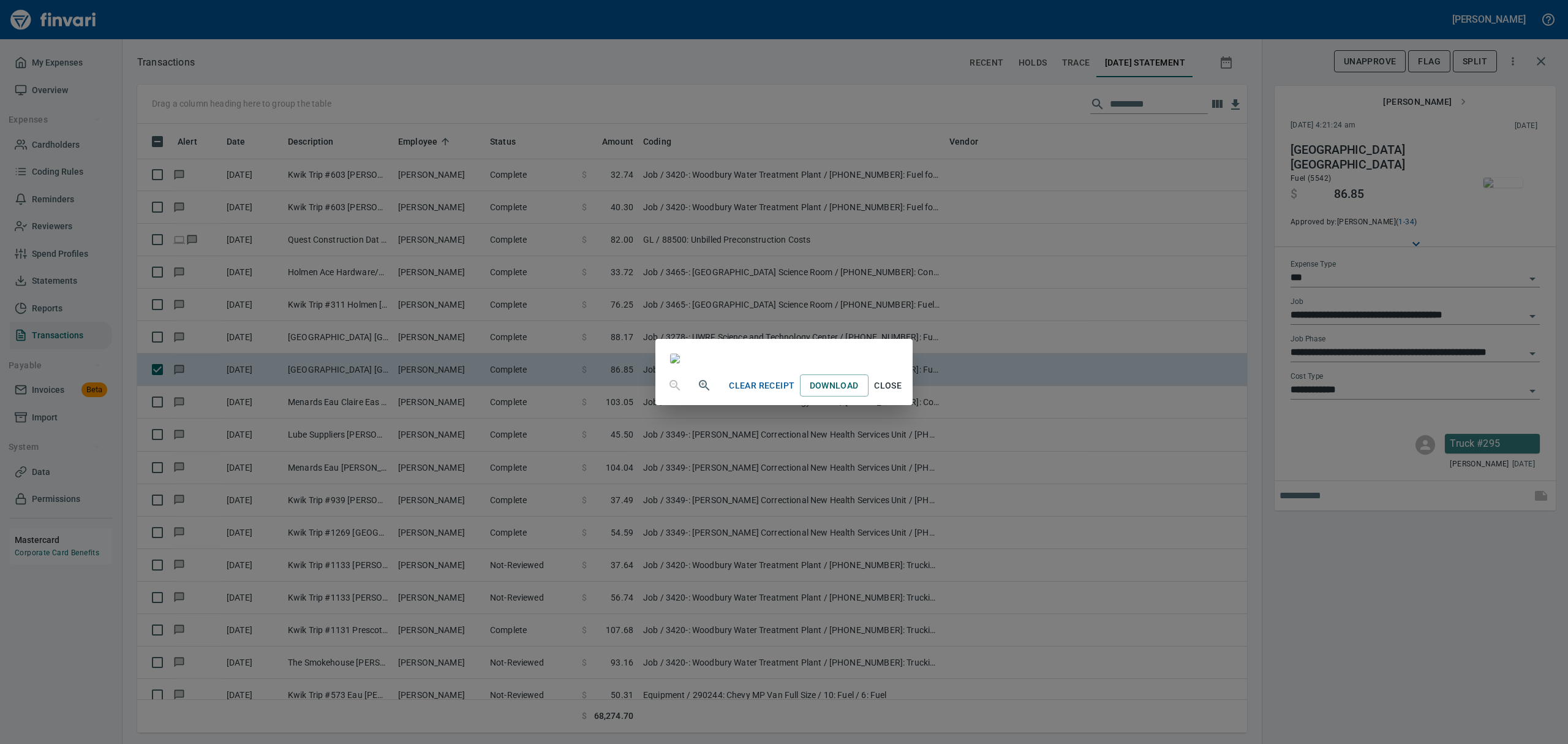
click at [752, 393] on span "Close" at bounding box center [888, 386] width 29 height 16
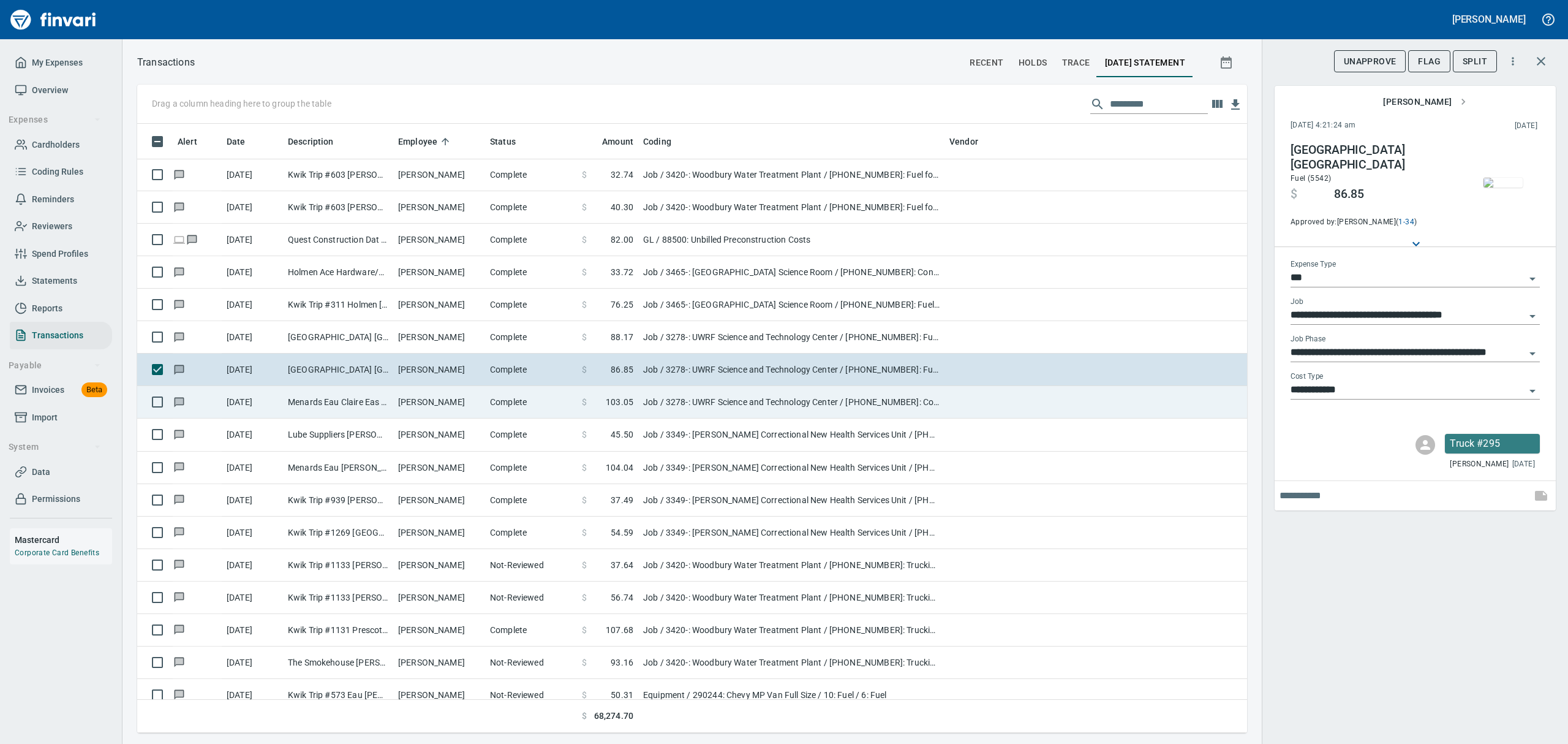
click at [438, 404] on td "[PERSON_NAME]" at bounding box center [439, 402] width 92 height 32
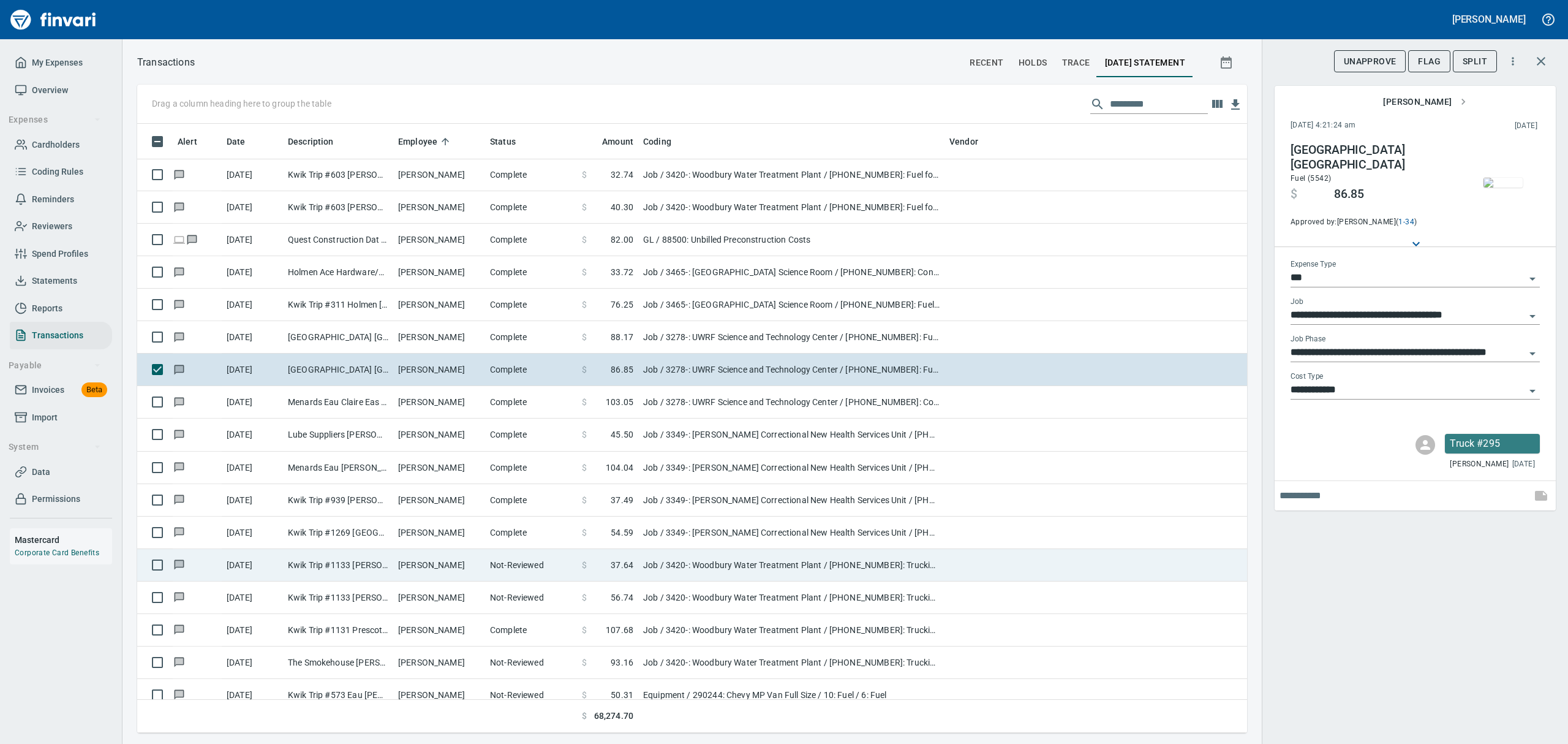
type input "**********"
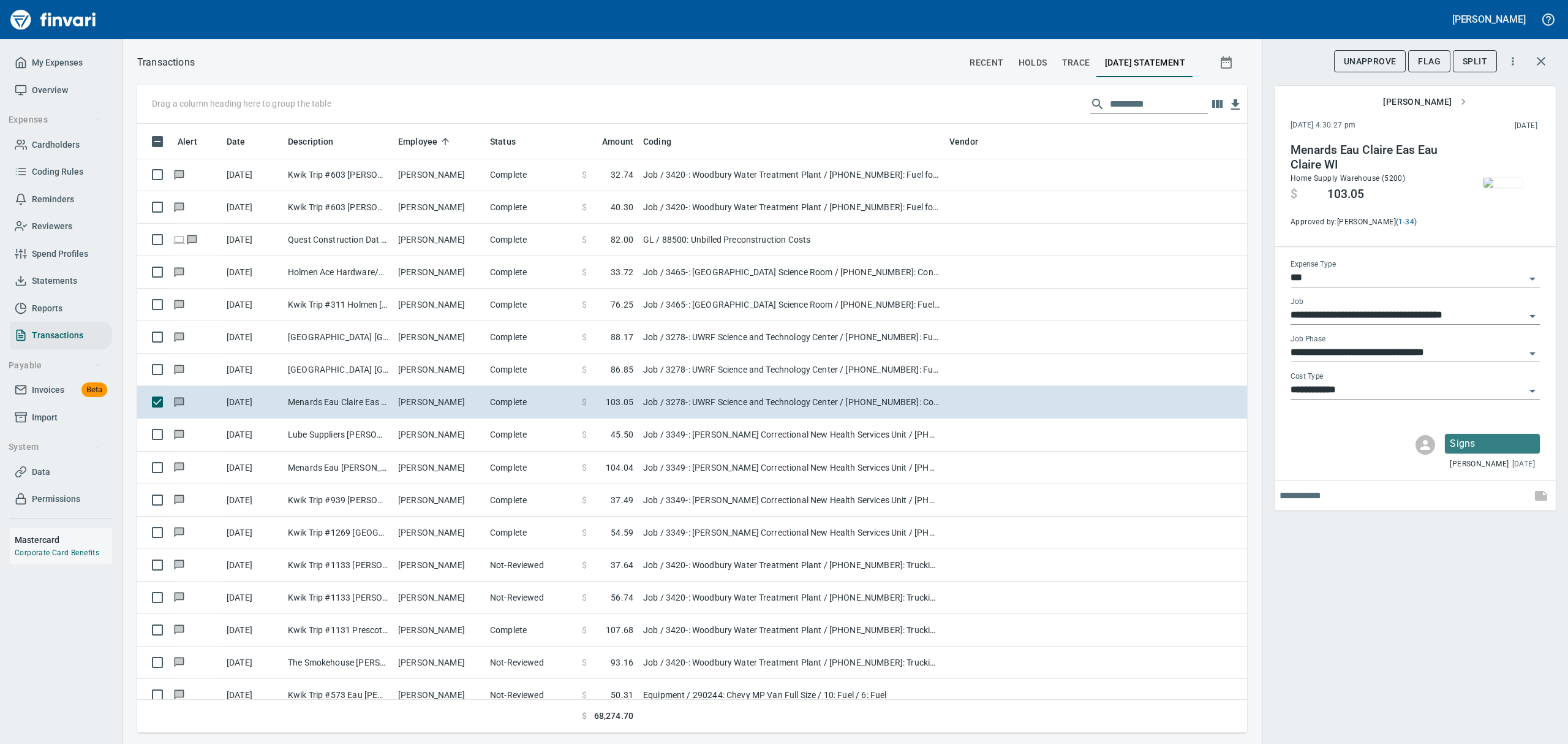
click at [752, 177] on img "button" at bounding box center [1503, 182] width 39 height 10
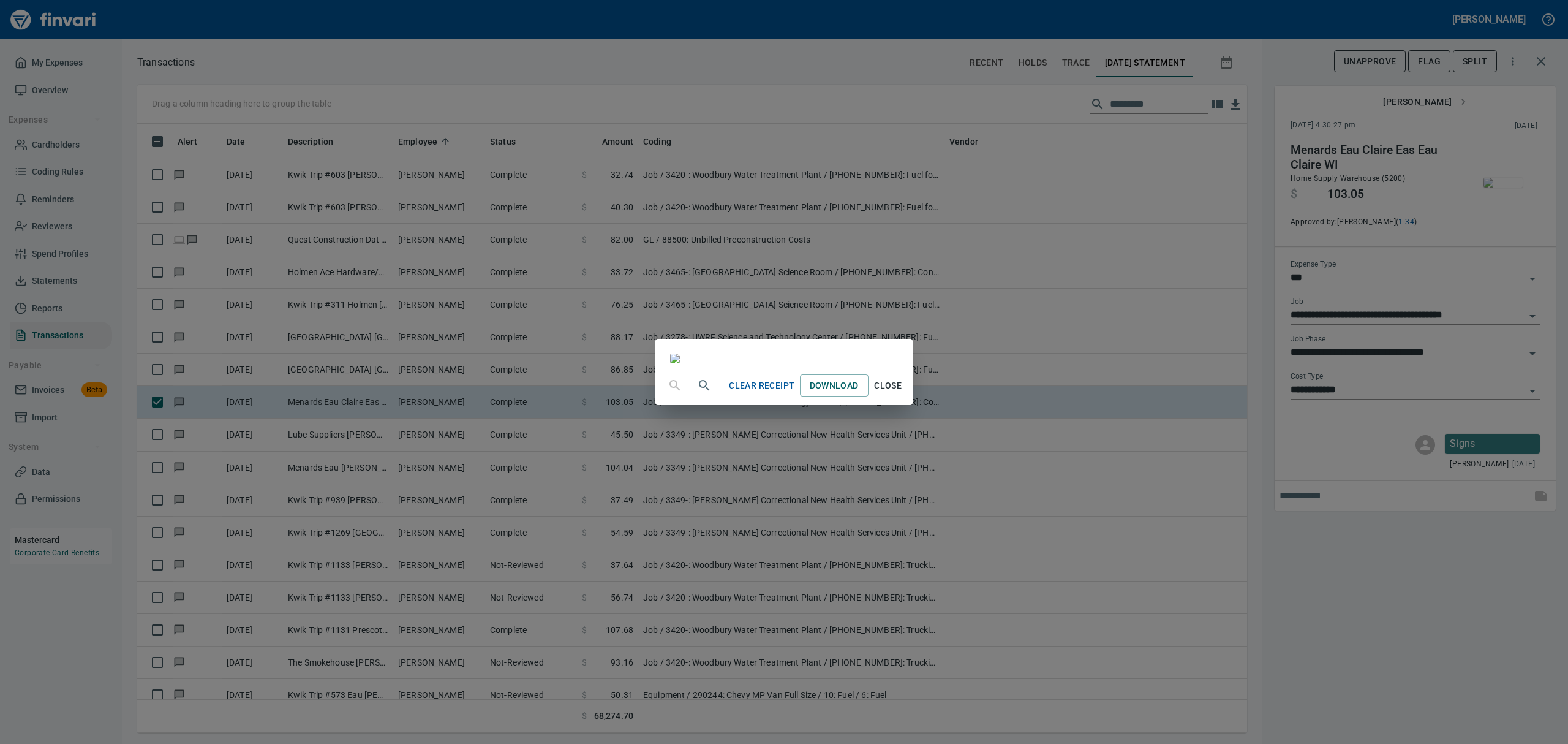
click at [752, 393] on span "Close" at bounding box center [888, 386] width 29 height 16
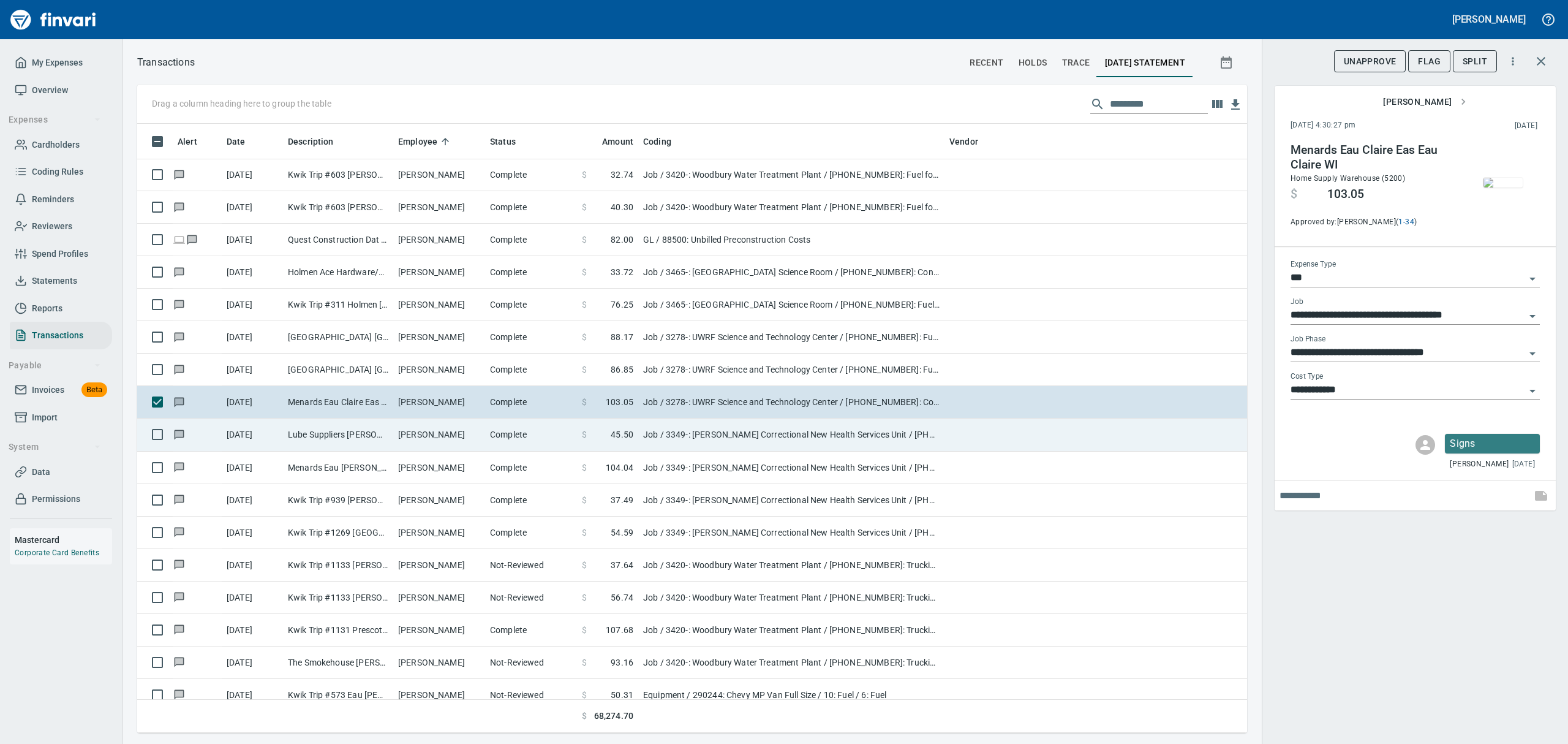
click at [414, 432] on td "[PERSON_NAME]" at bounding box center [439, 434] width 92 height 32
type input "**********"
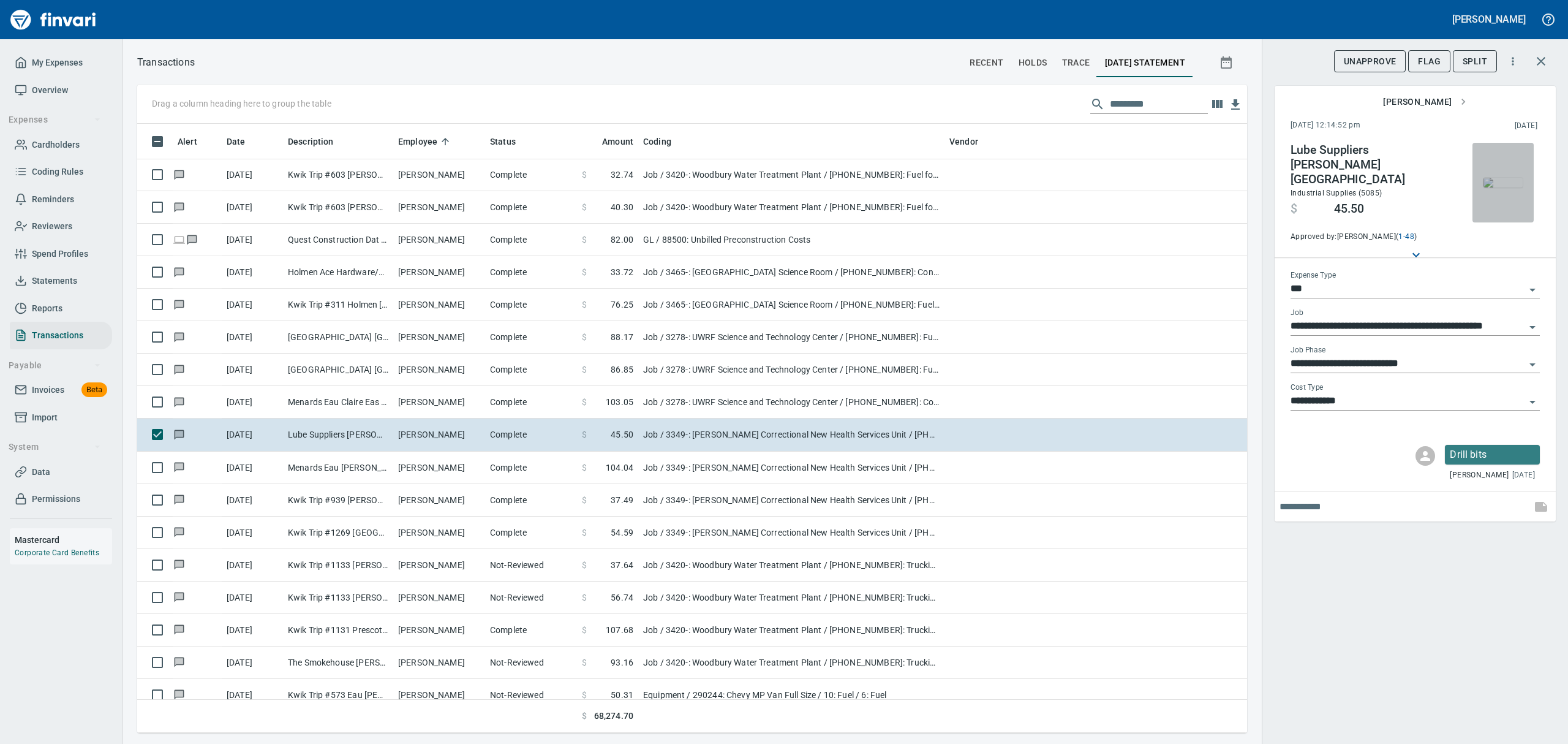
click at [752, 185] on img "button" at bounding box center [1503, 182] width 39 height 10
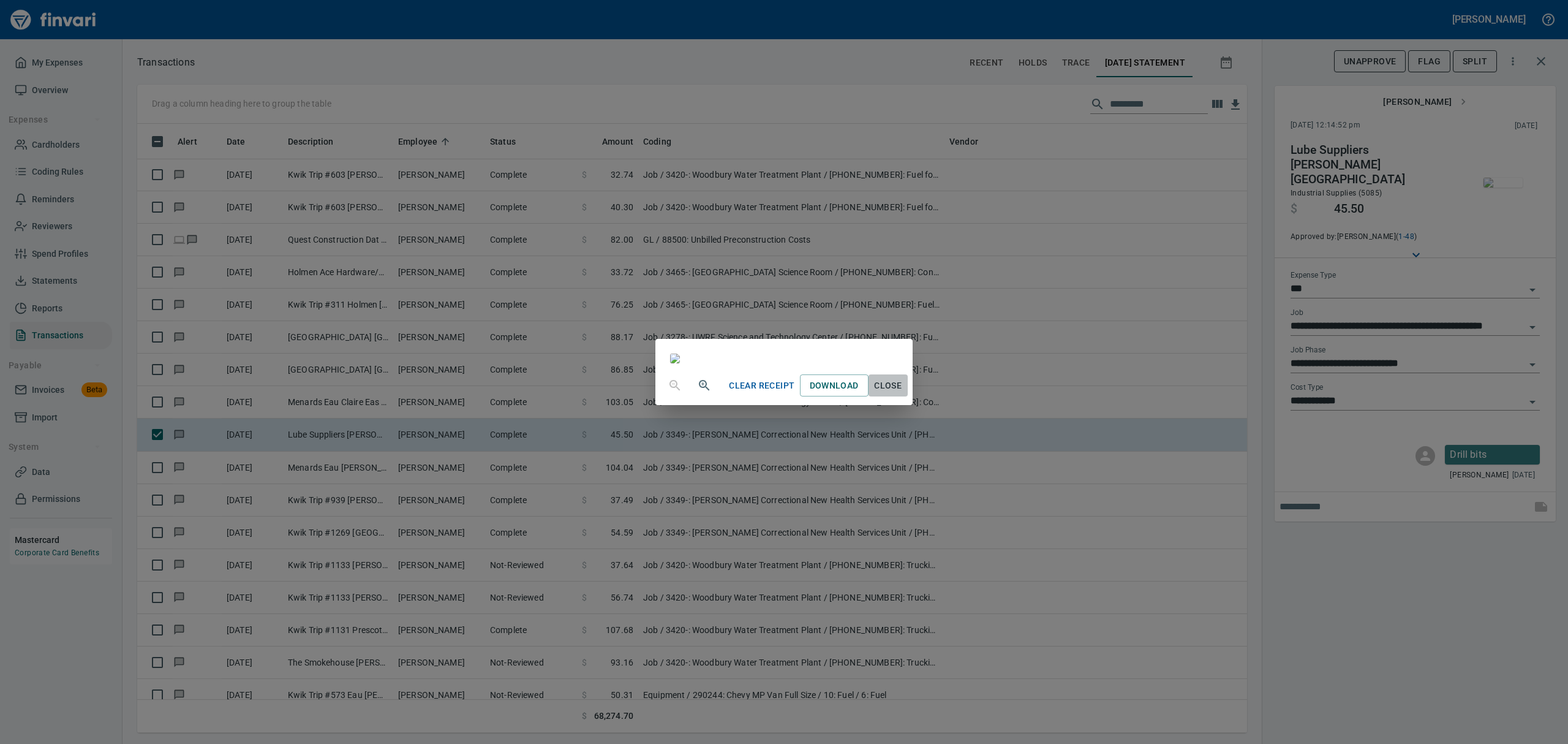
click at [752, 393] on span "Close" at bounding box center [888, 386] width 29 height 16
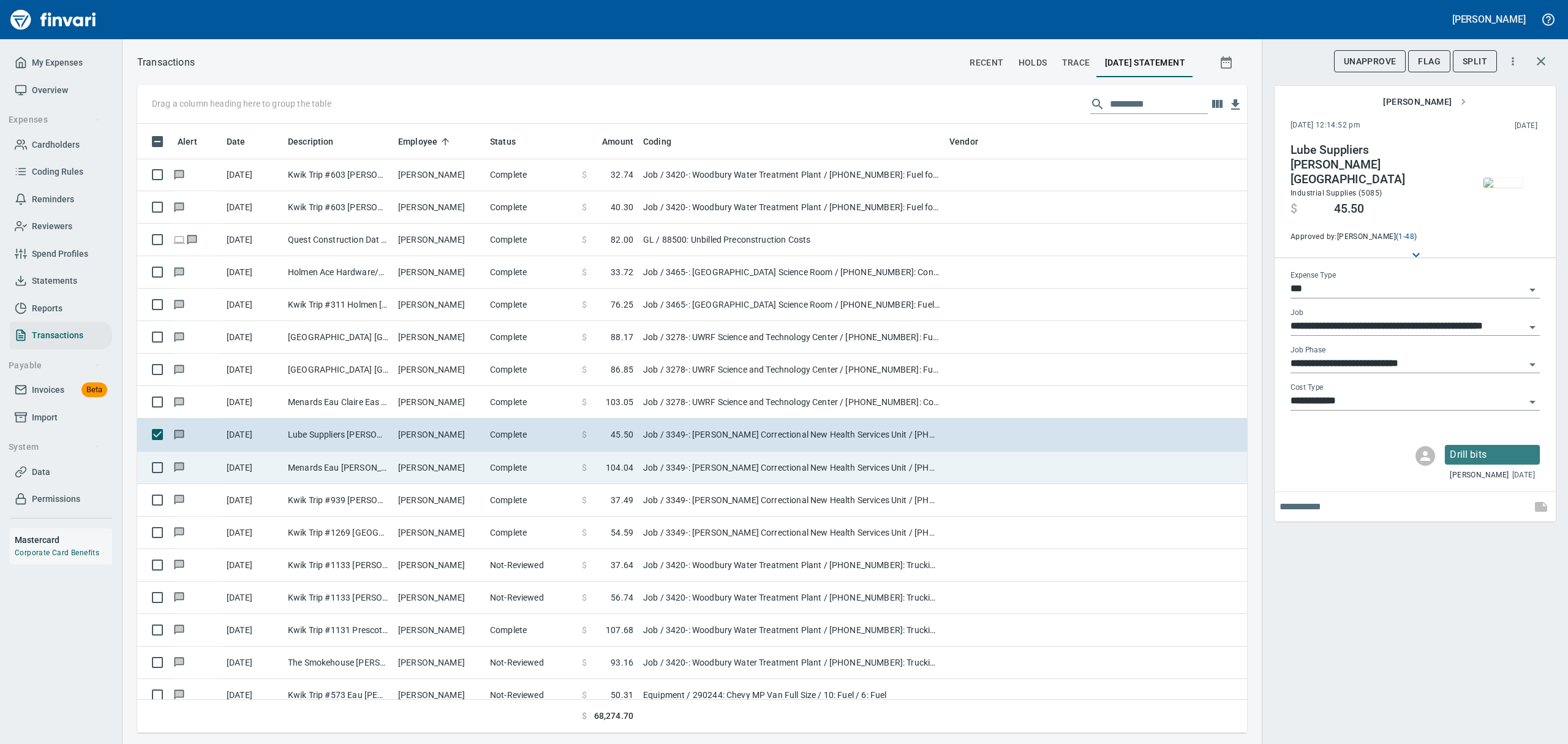
click at [422, 471] on td "[PERSON_NAME]" at bounding box center [439, 468] width 92 height 32
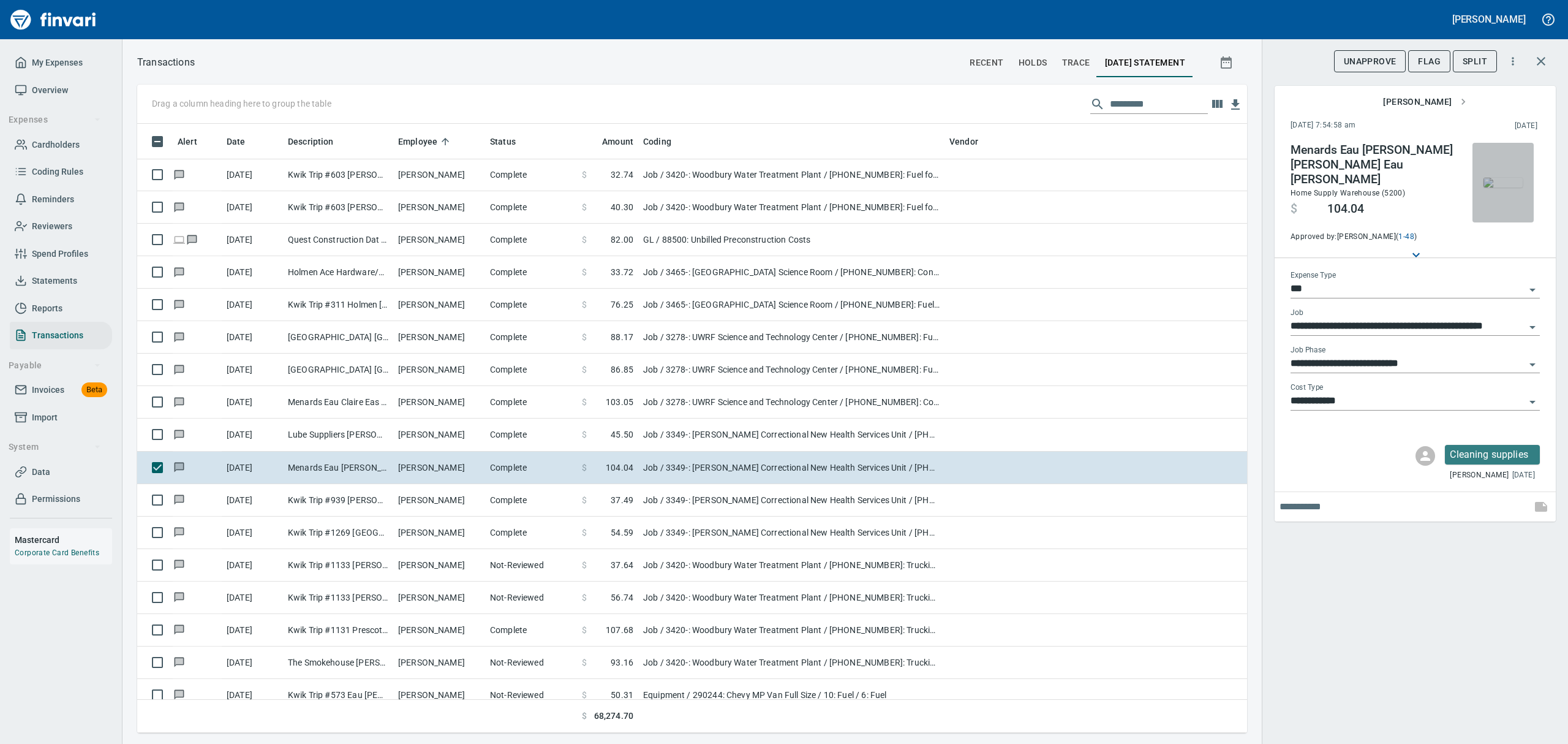
click at [752, 188] on img "button" at bounding box center [1503, 182] width 39 height 10
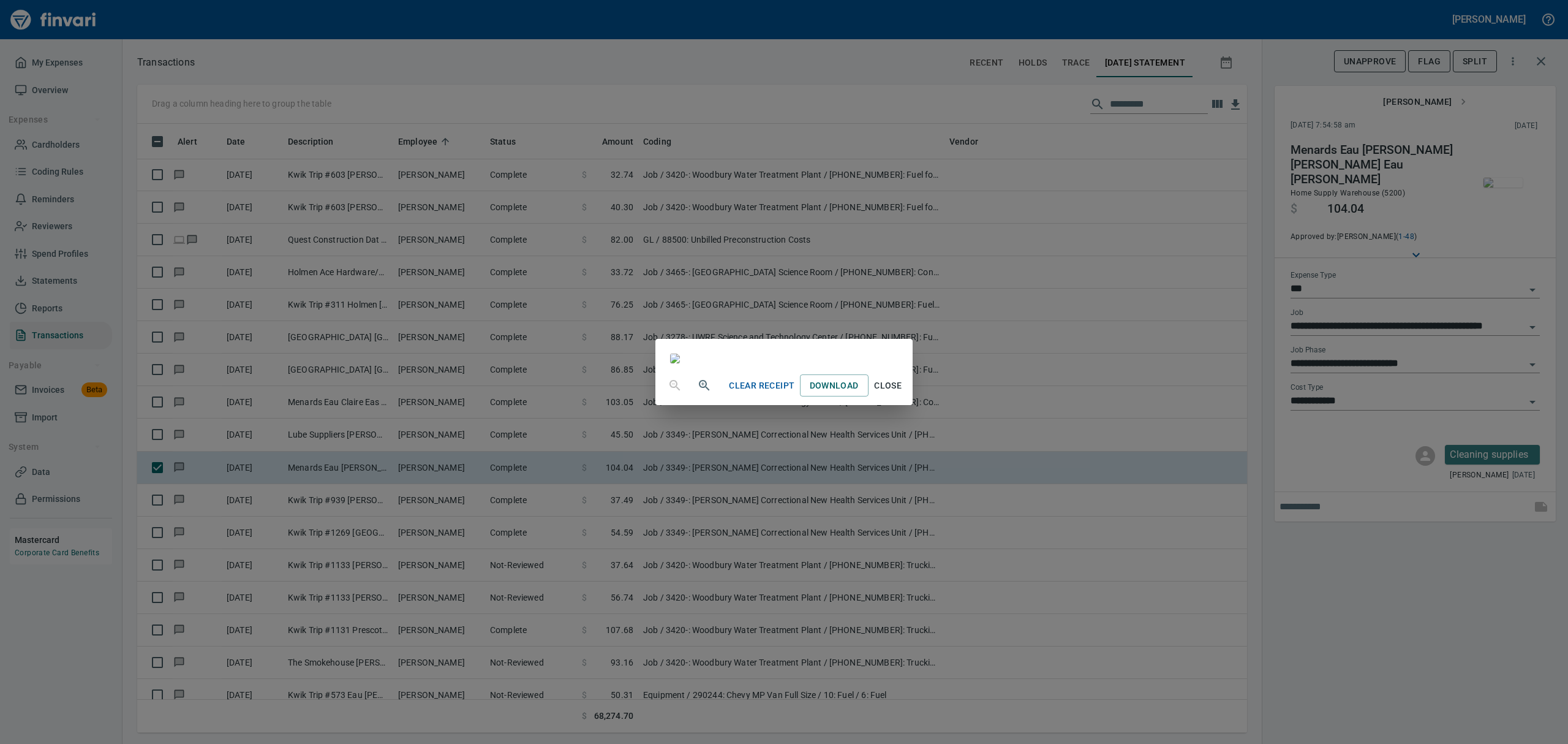
click at [752, 393] on span "Close" at bounding box center [888, 386] width 29 height 16
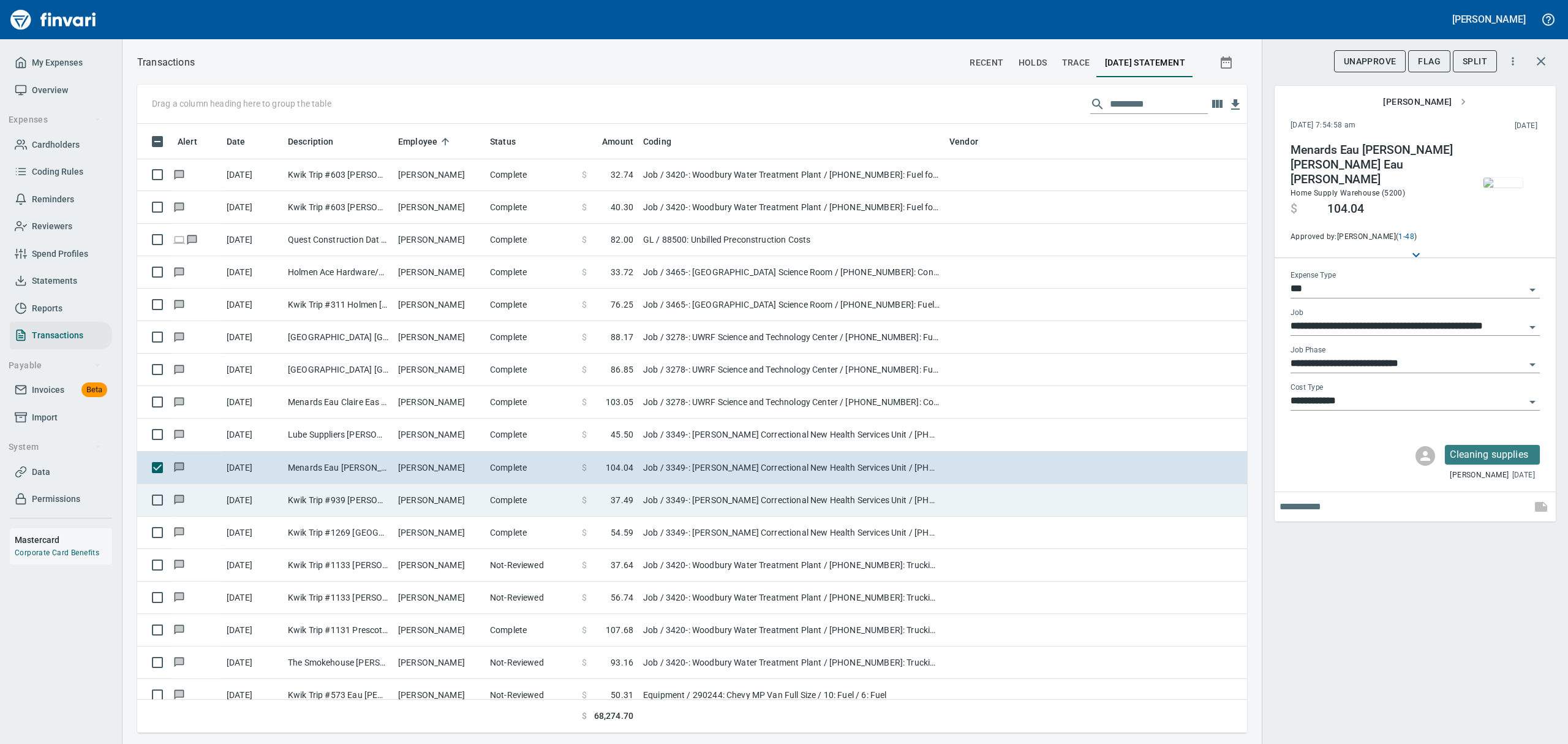
click at [427, 502] on td "[PERSON_NAME]" at bounding box center [439, 500] width 92 height 32
type input "**********"
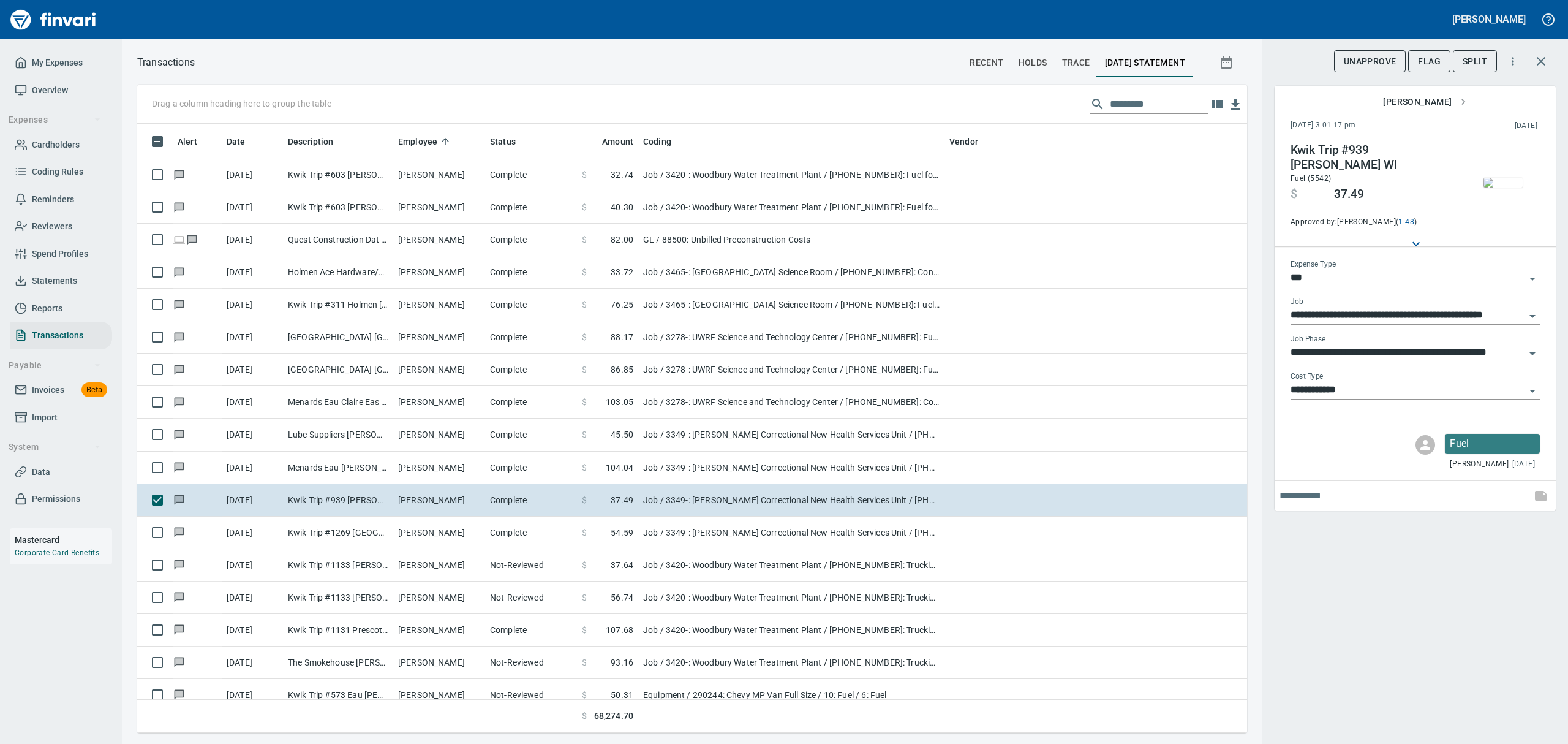
click at [752, 187] on img "button" at bounding box center [1503, 182] width 39 height 10
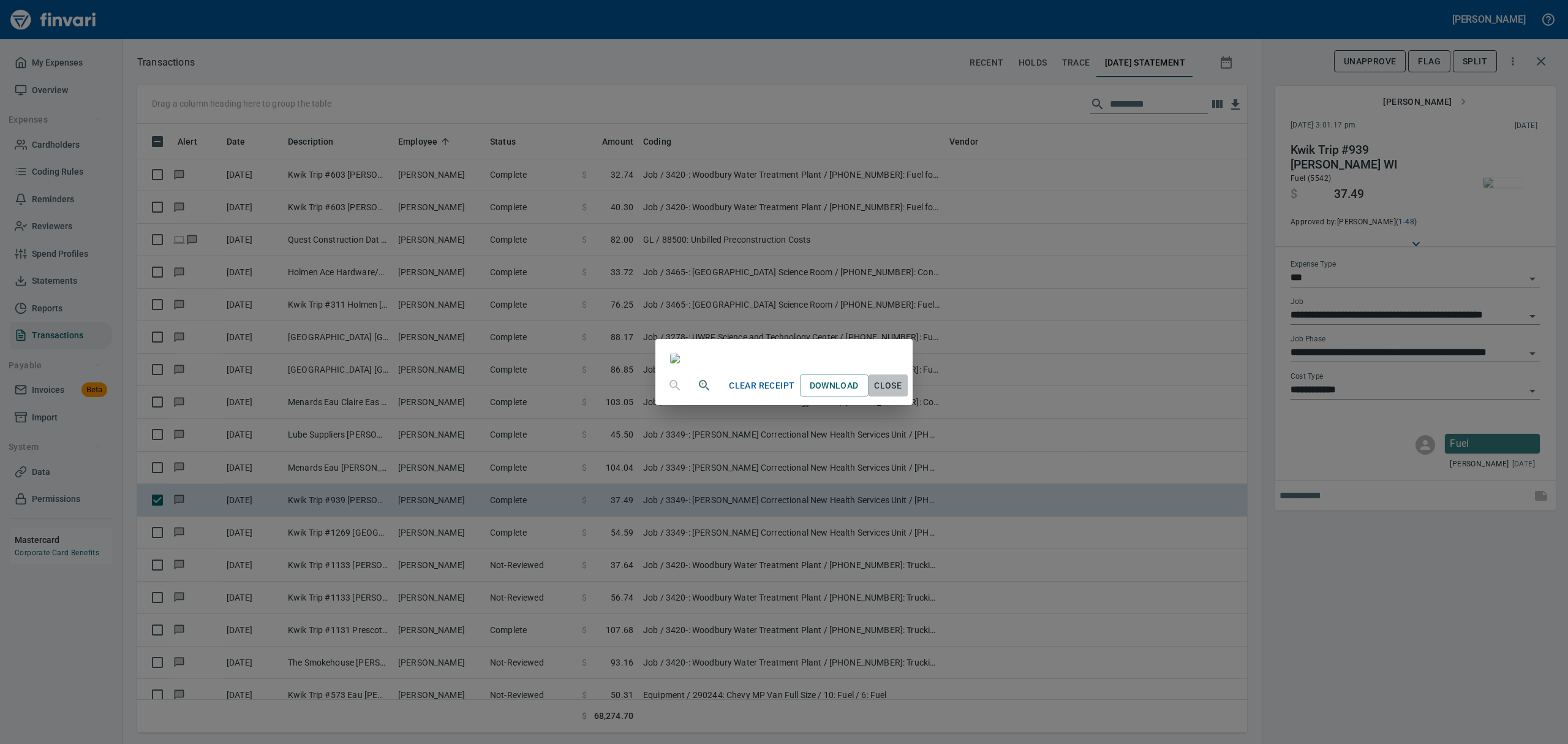
click at [752, 393] on span "Close" at bounding box center [888, 386] width 29 height 16
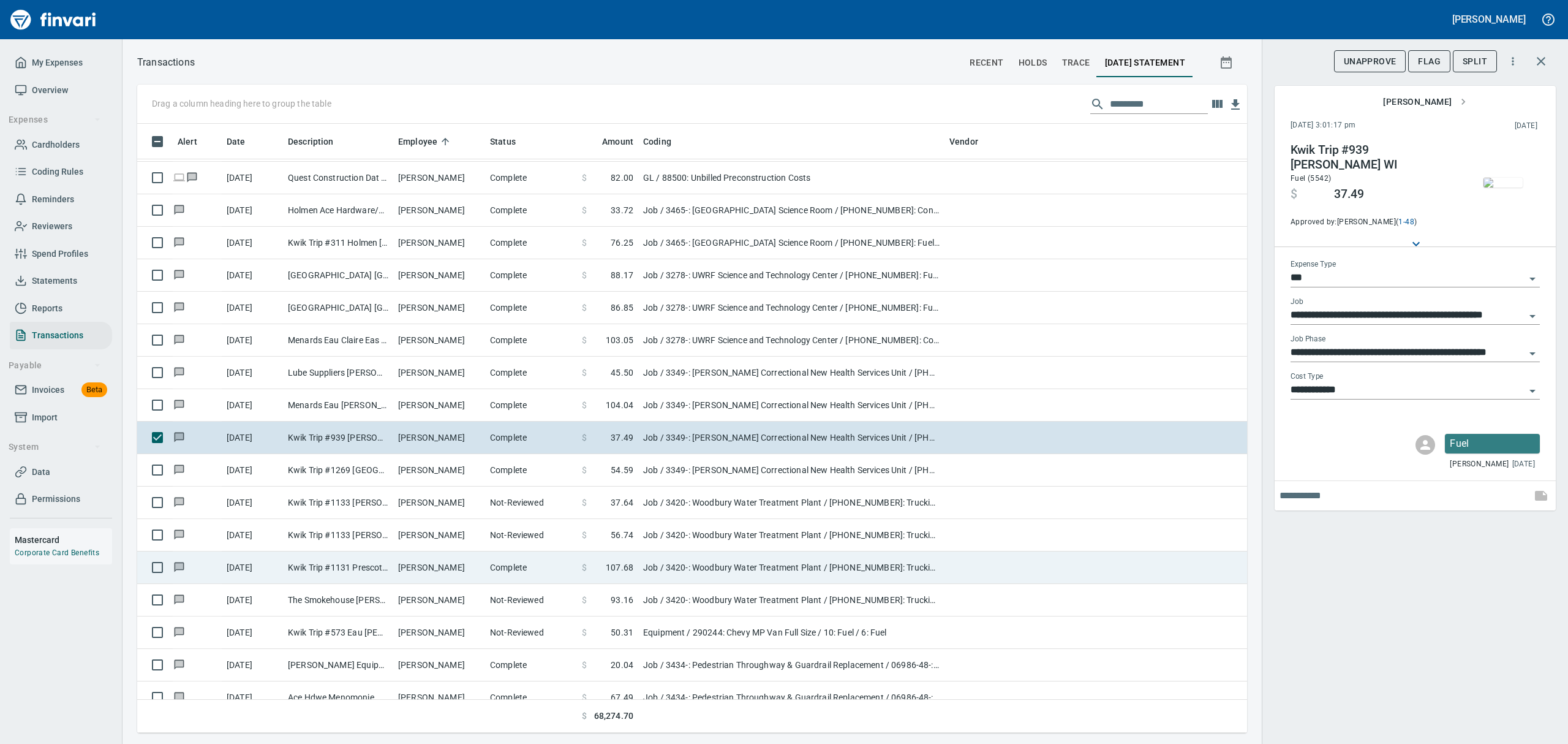
scroll to position [2940, 0]
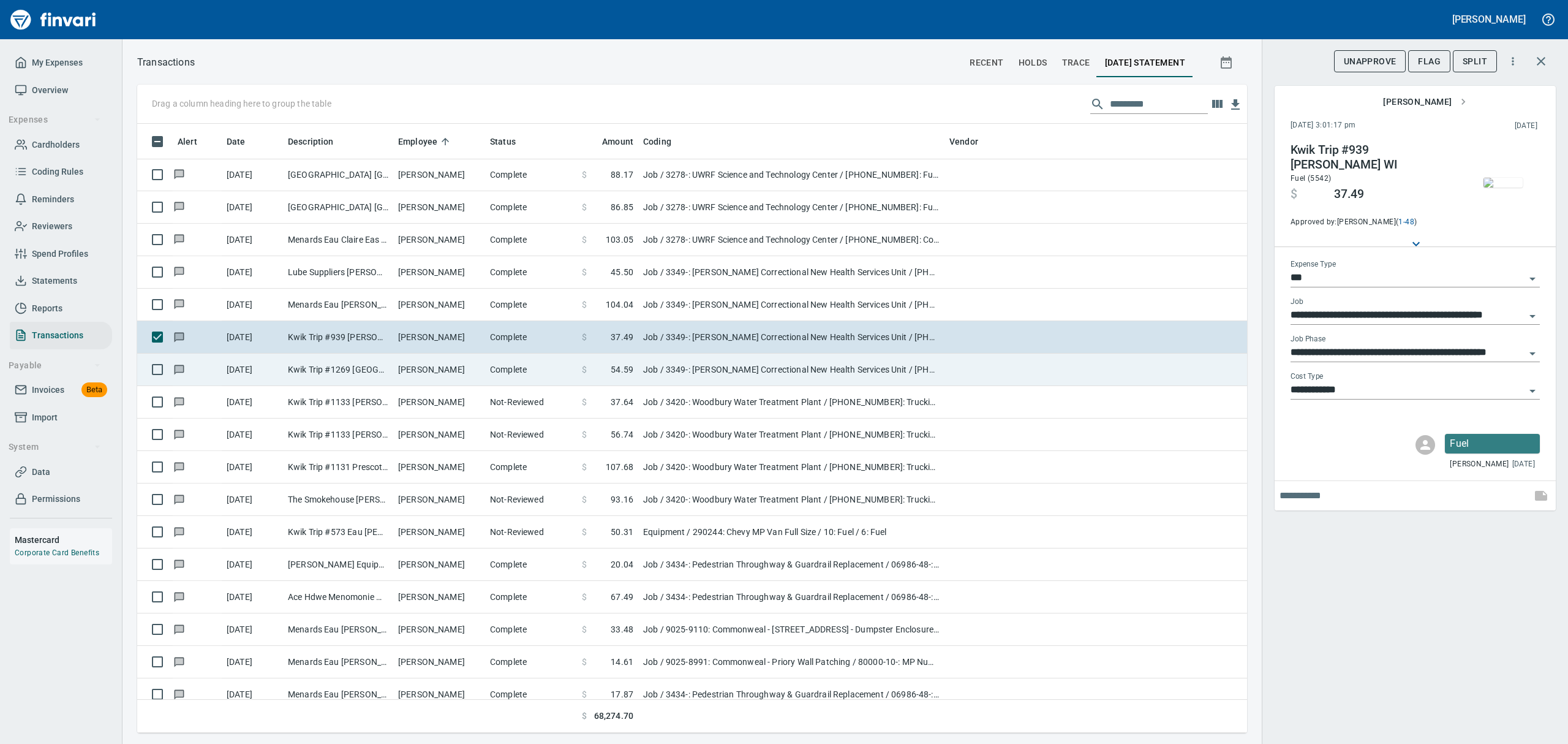
click at [407, 370] on td "[PERSON_NAME]" at bounding box center [439, 370] width 92 height 32
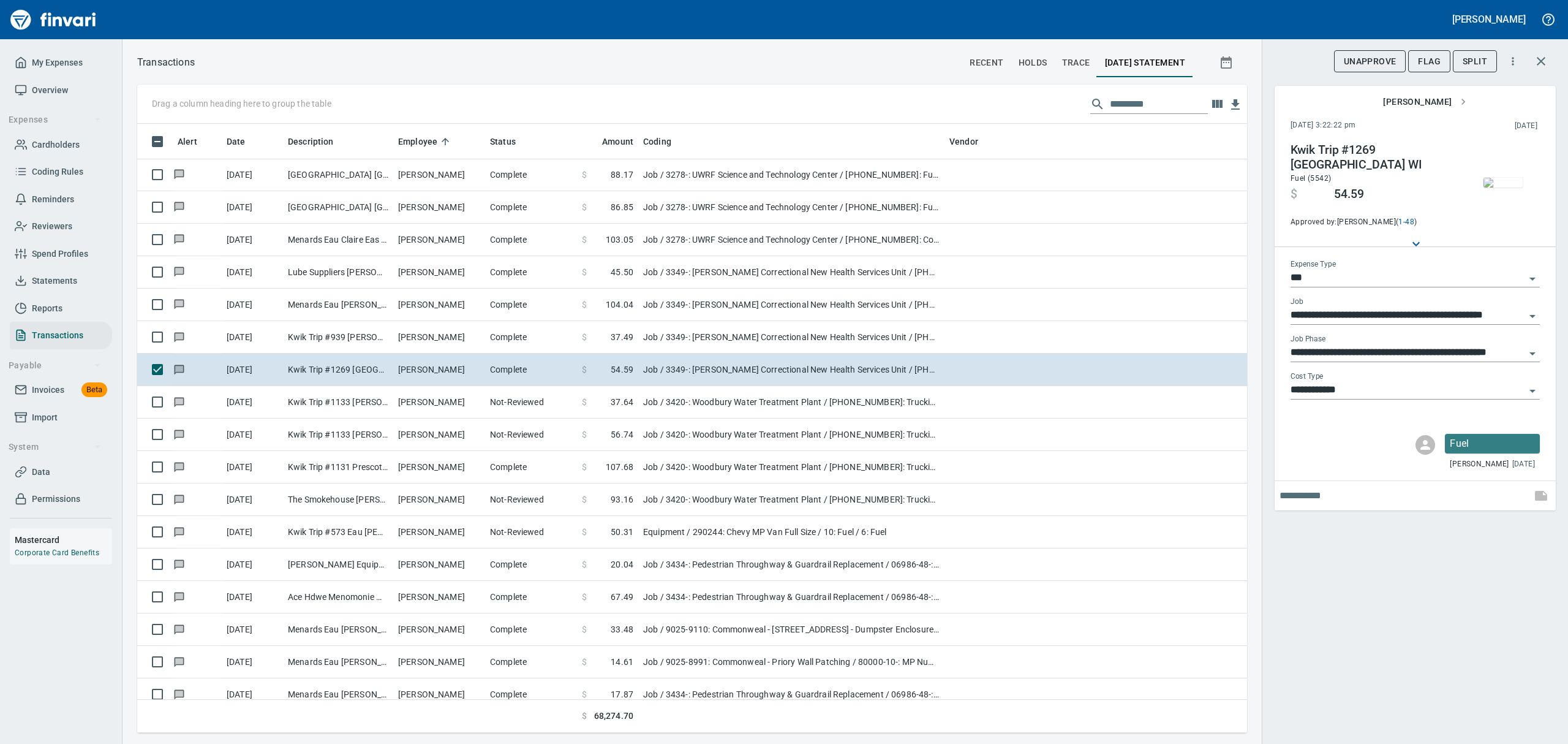
click at [752, 182] on img "button" at bounding box center [1503, 182] width 39 height 10
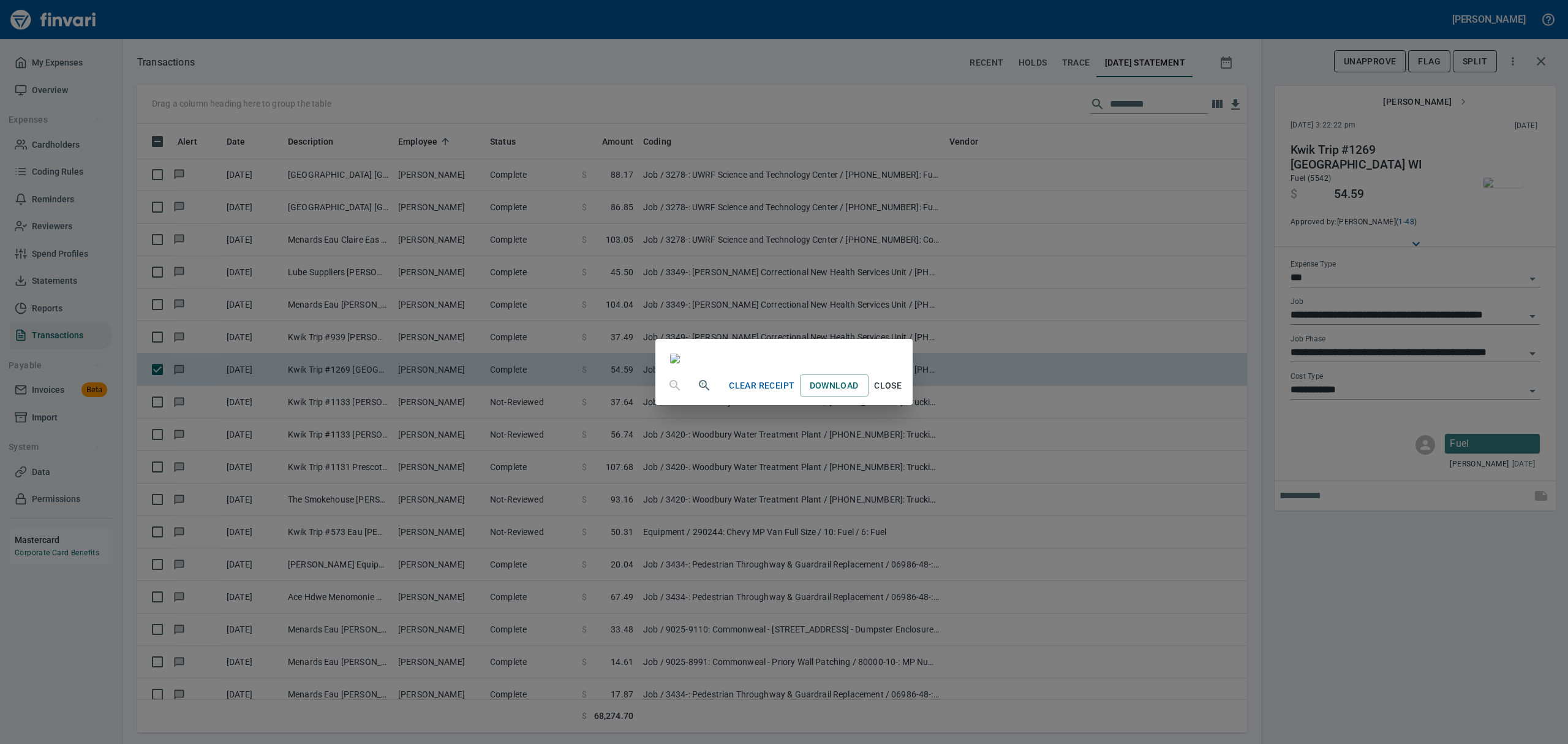
click at [752, 393] on span "Close" at bounding box center [888, 386] width 29 height 16
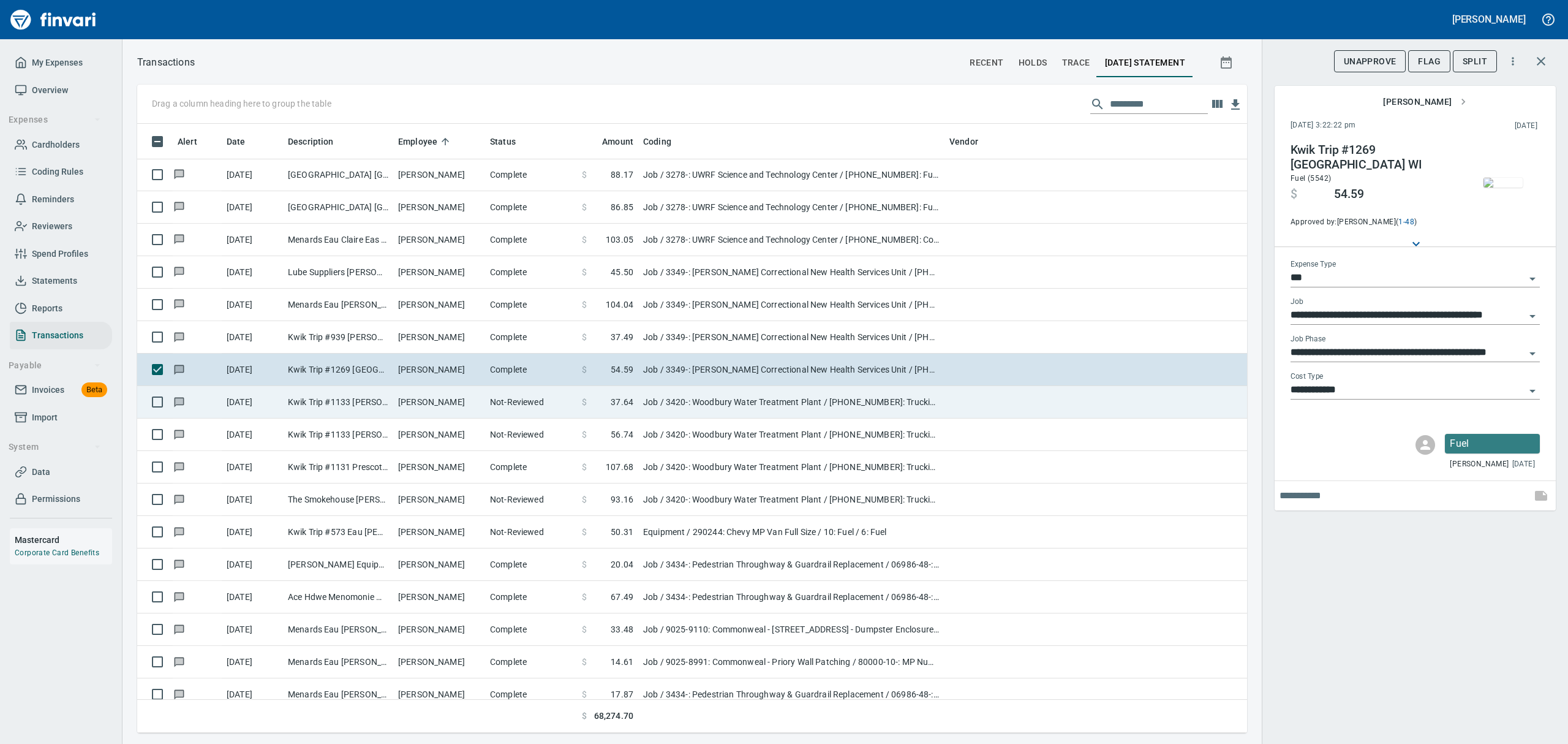
click at [475, 404] on td "[PERSON_NAME]" at bounding box center [439, 402] width 92 height 32
type input "**********"
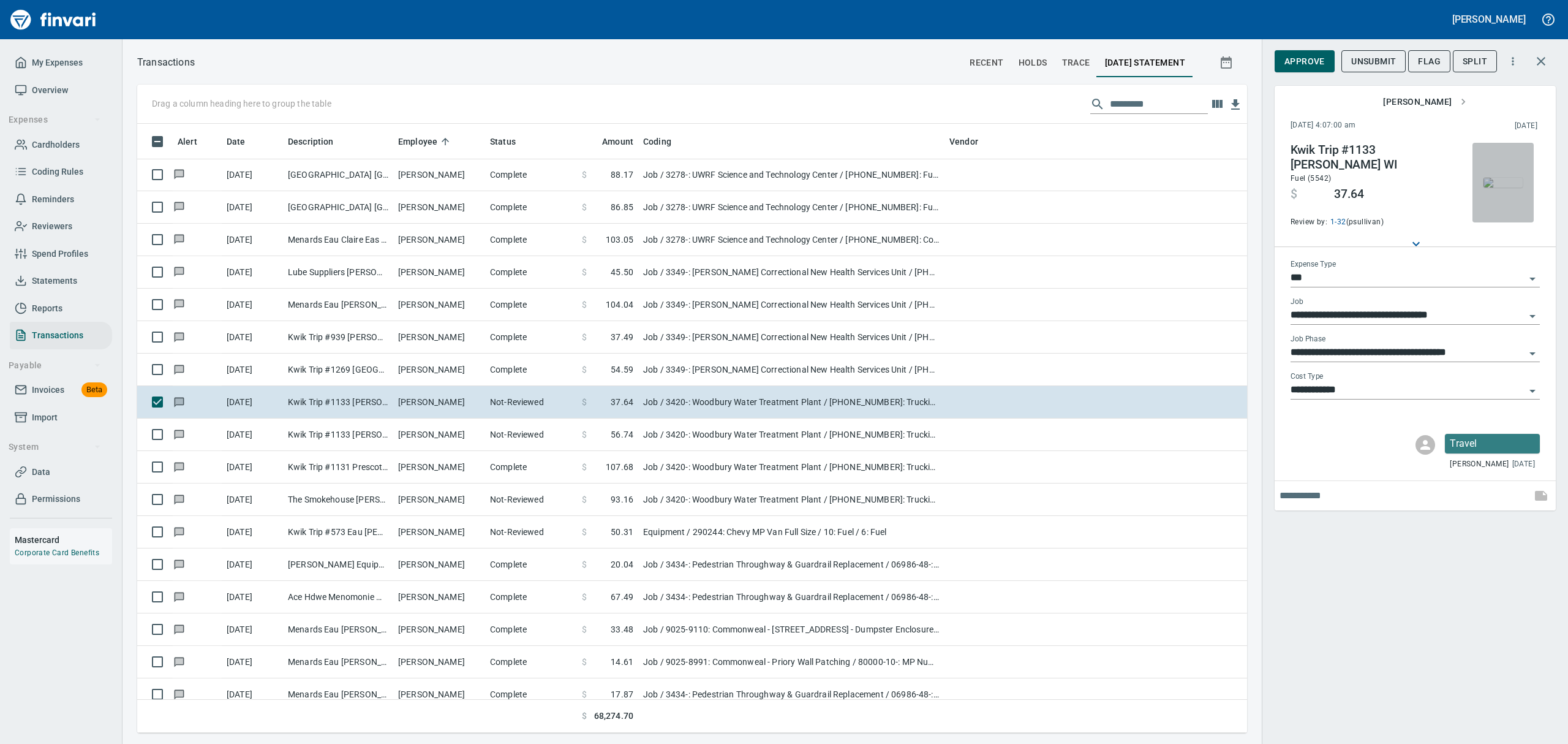
click at [752, 182] on img "button" at bounding box center [1503, 182] width 39 height 10
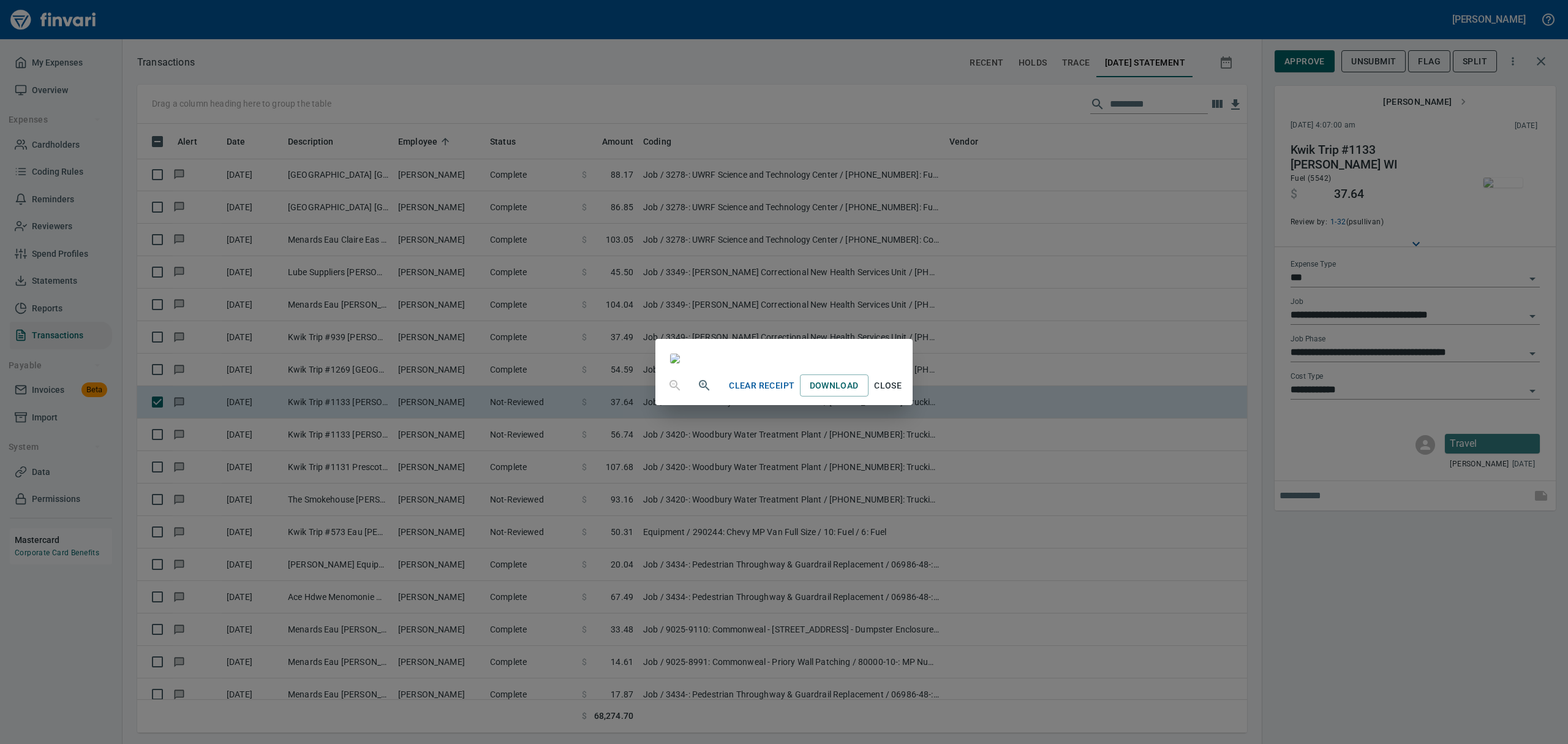
click at [752, 393] on span "Close" at bounding box center [888, 386] width 29 height 16
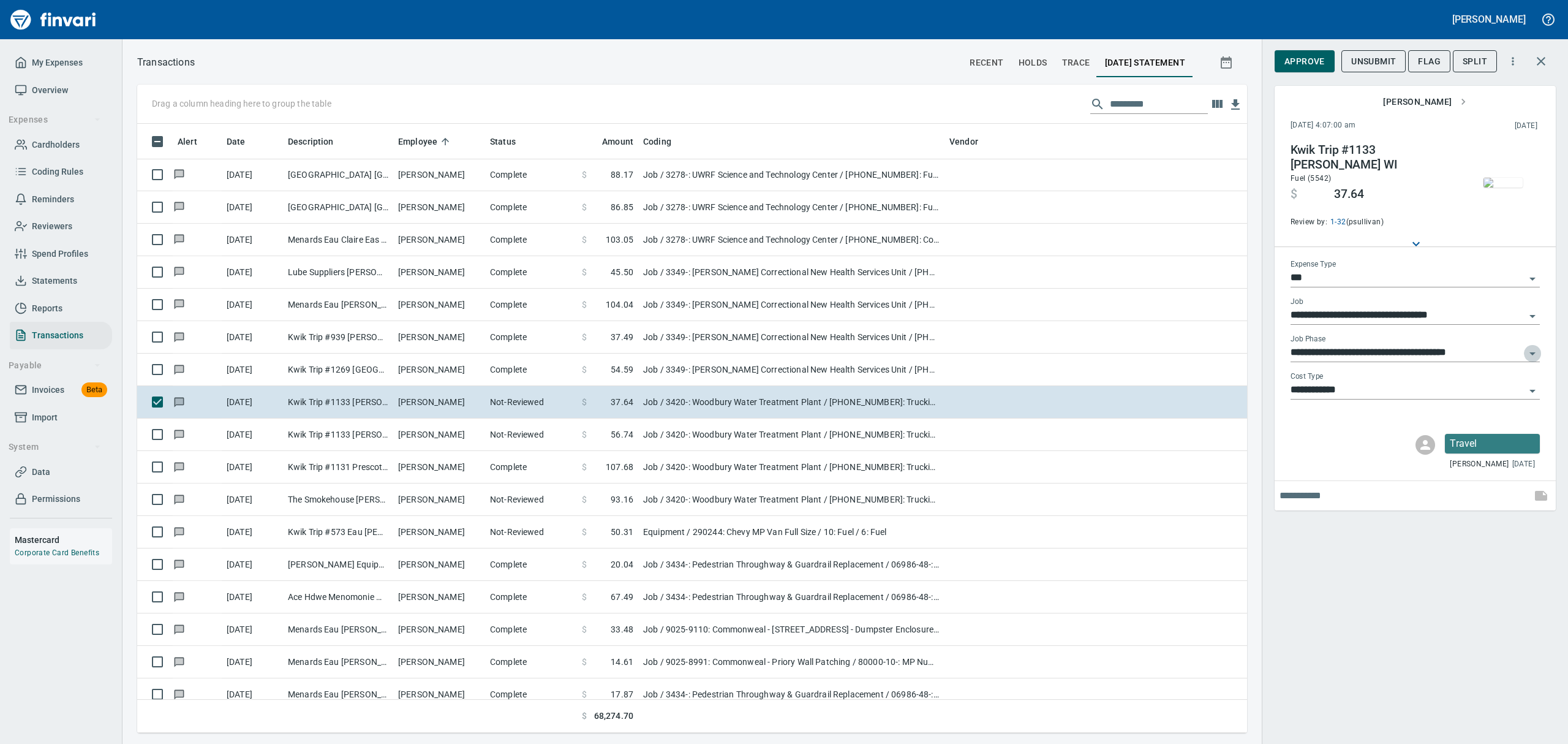
click at [752, 354] on icon "Open" at bounding box center [1532, 354] width 6 height 3
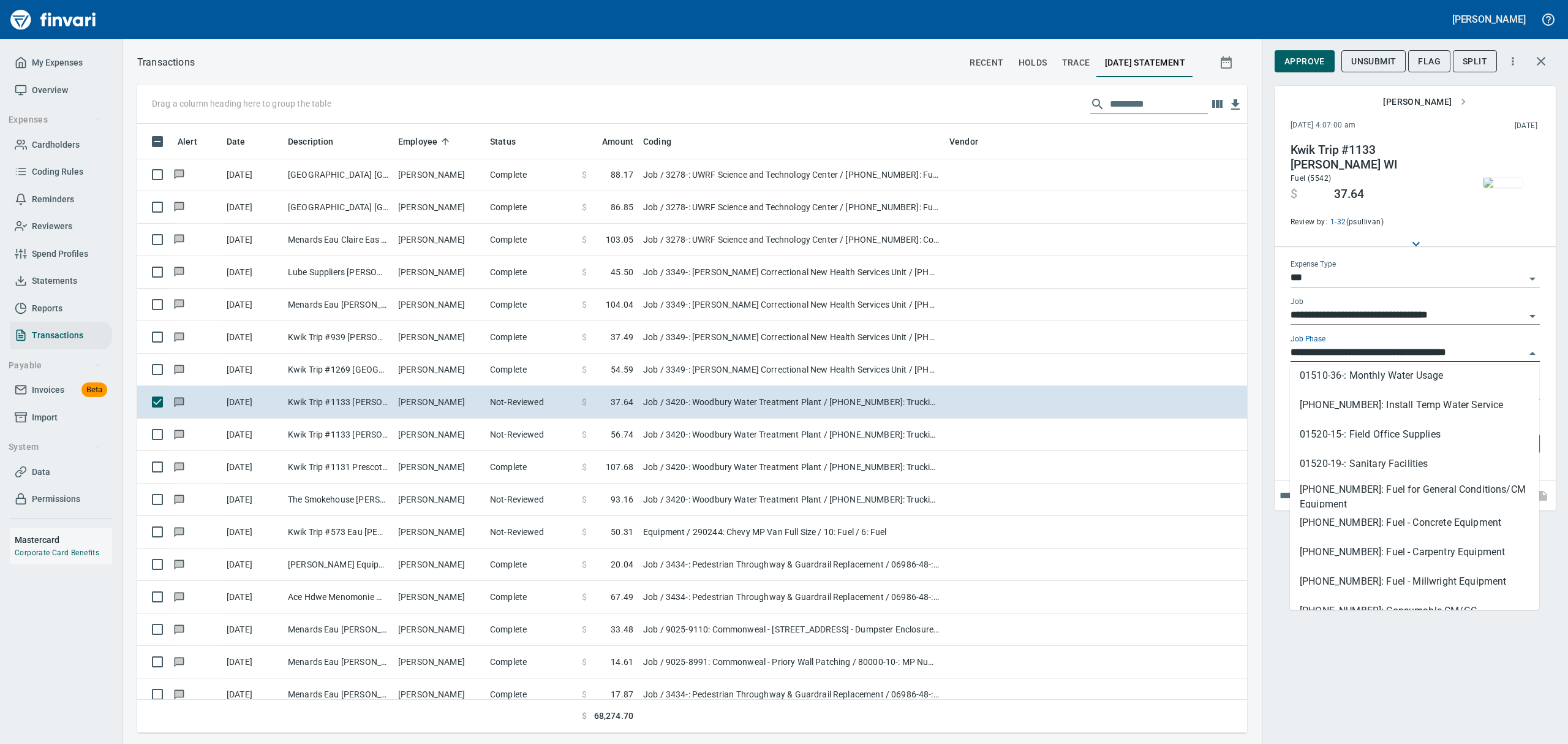
scroll to position [735, 0]
click at [752, 469] on li "[PHONE_NUMBER]: Fuel for General Conditions/CM Equipment" at bounding box center [1414, 472] width 249 height 29
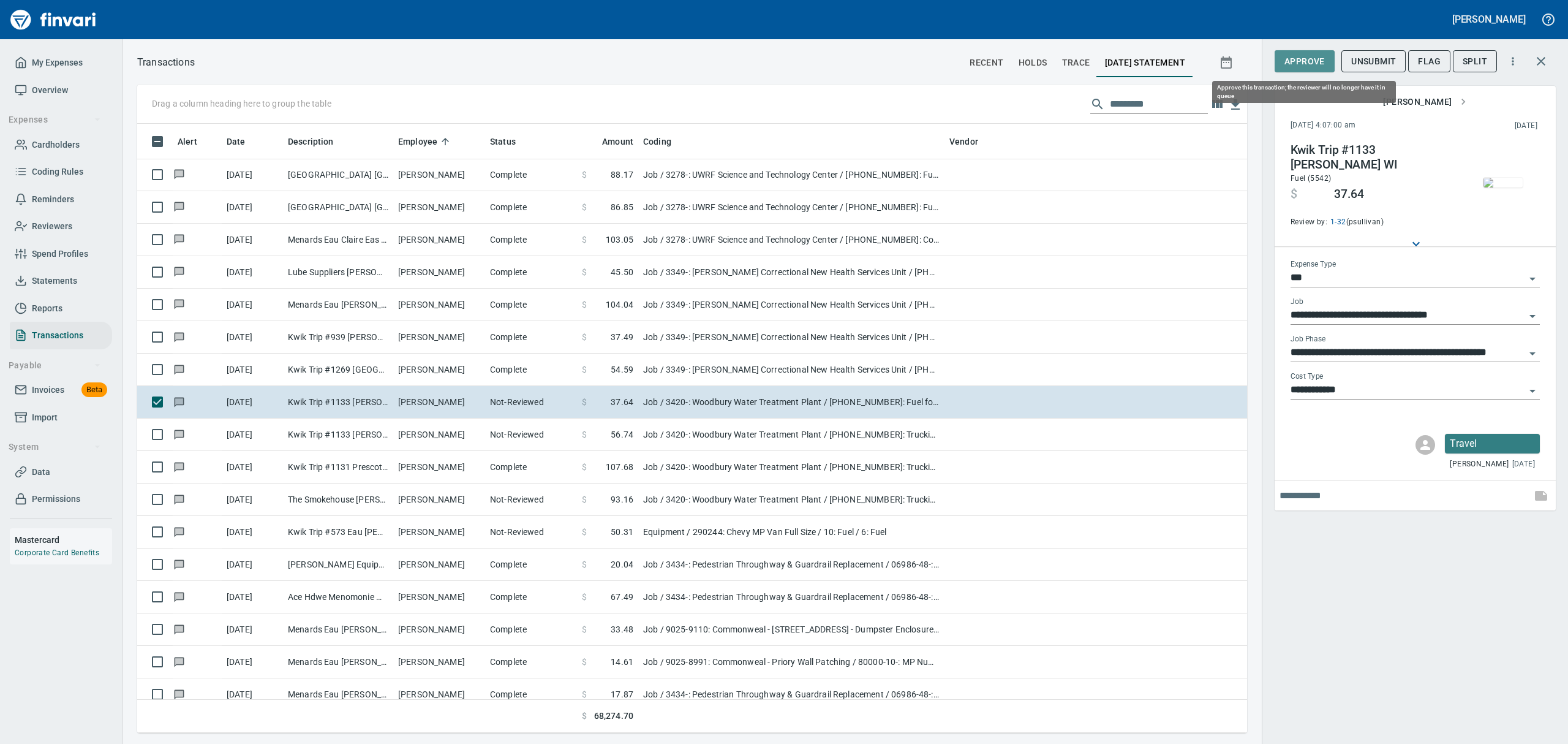
click at [752, 51] on button "Approve" at bounding box center [1305, 62] width 60 height 23
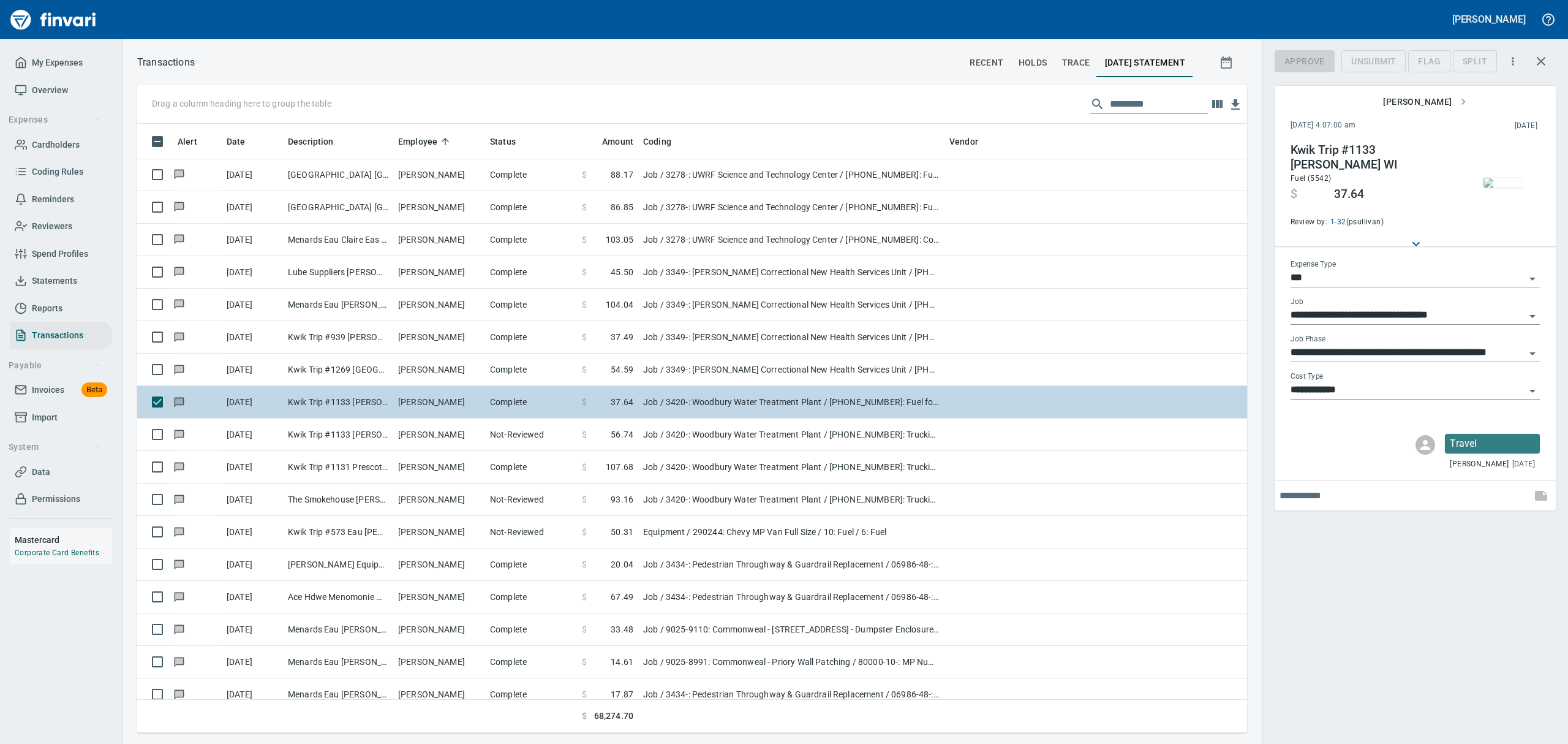
scroll to position [596, 1082]
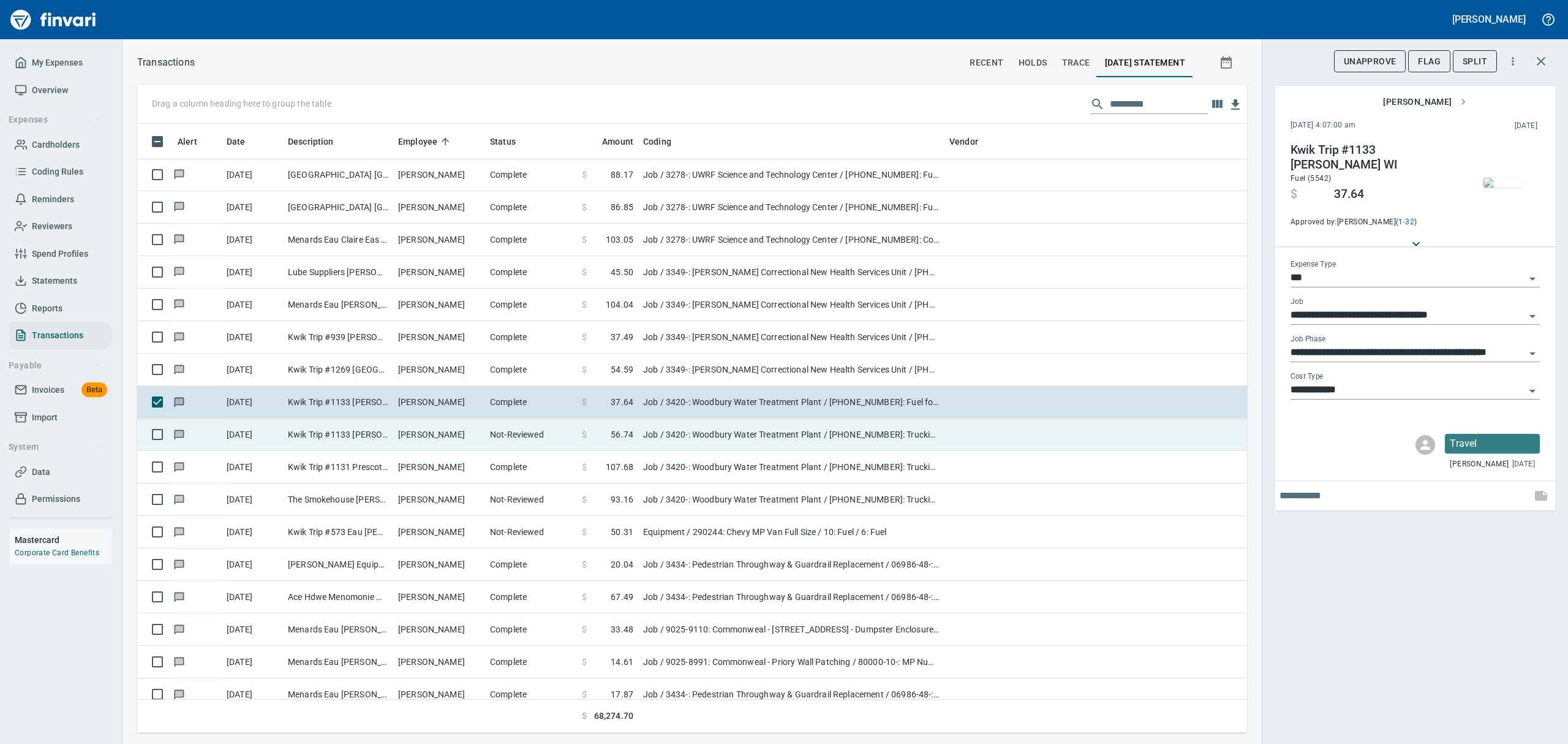
click at [312, 434] on td "Kwik Trip #1133 [PERSON_NAME] WI" at bounding box center [338, 434] width 110 height 32
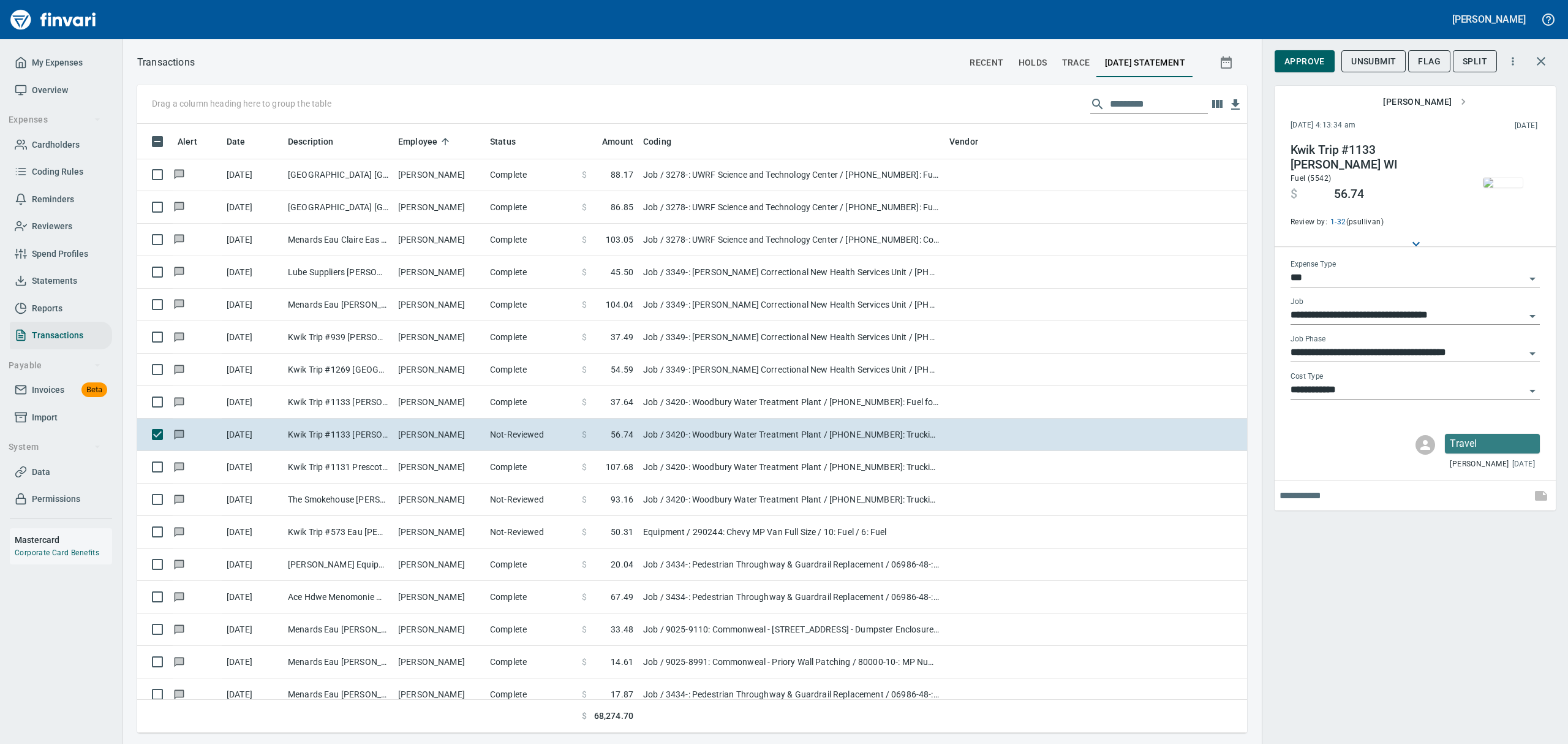
click at [752, 177] on img "button" at bounding box center [1503, 182] width 39 height 10
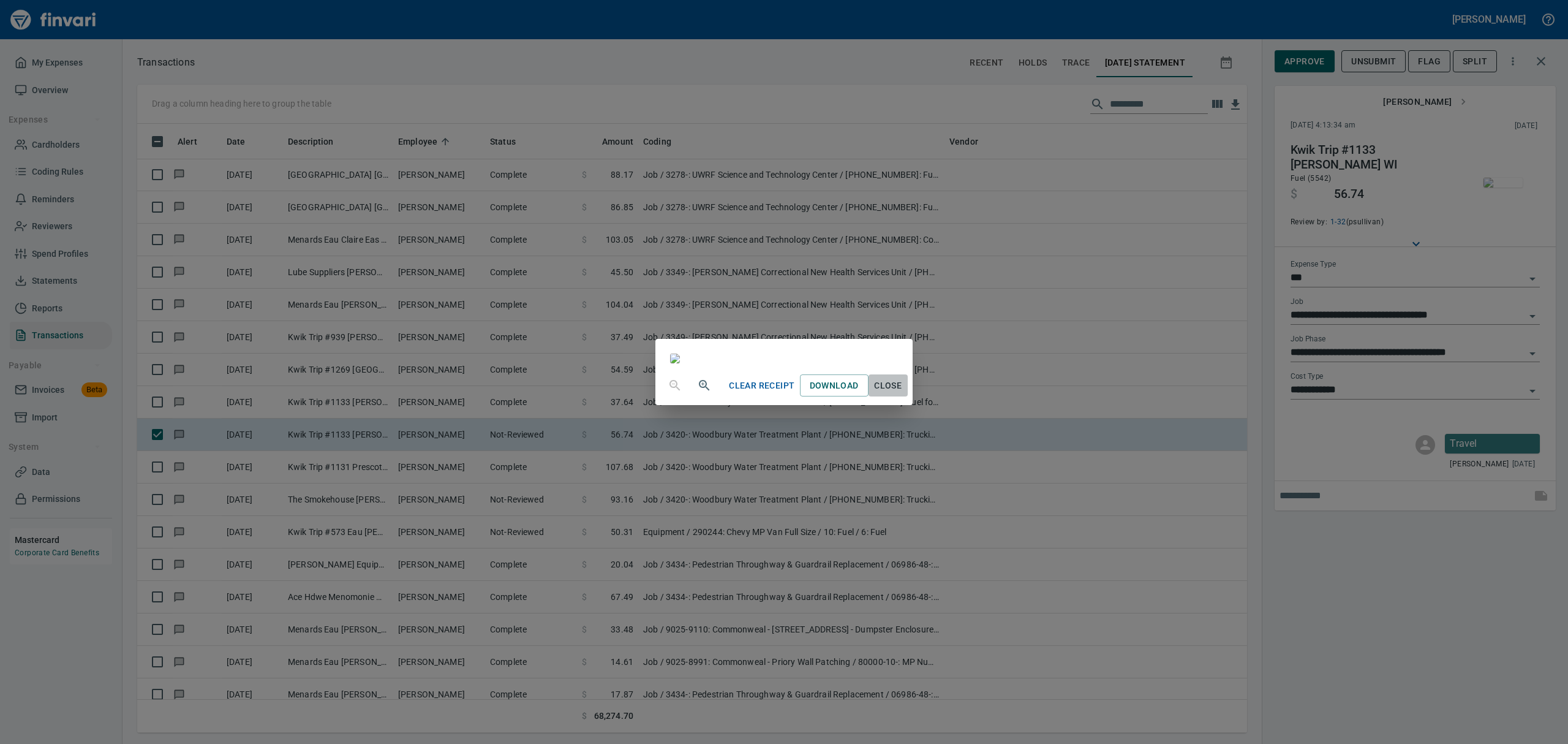
click at [752, 393] on span "Close" at bounding box center [888, 386] width 29 height 16
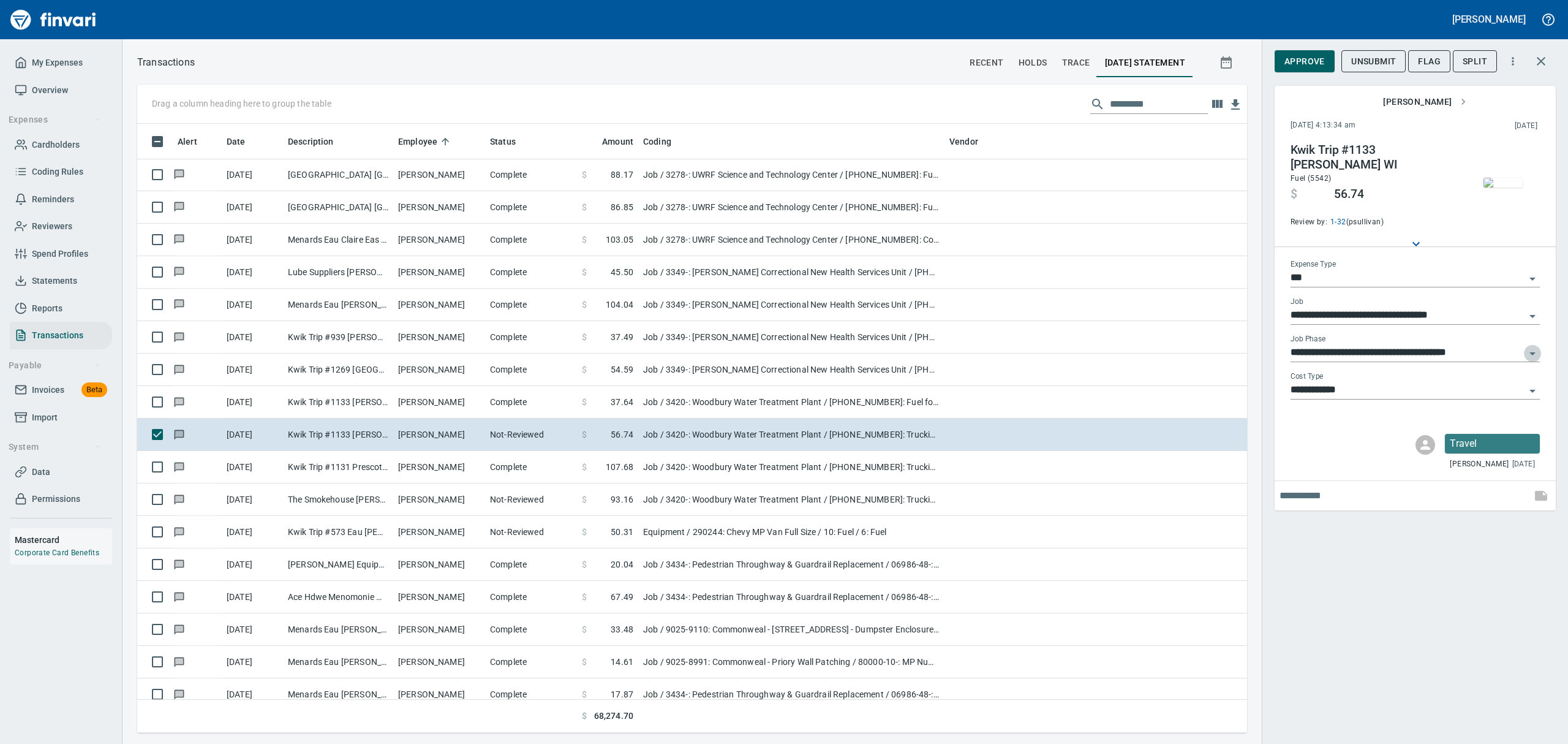
click at [752, 352] on icon "Open" at bounding box center [1532, 354] width 15 height 15
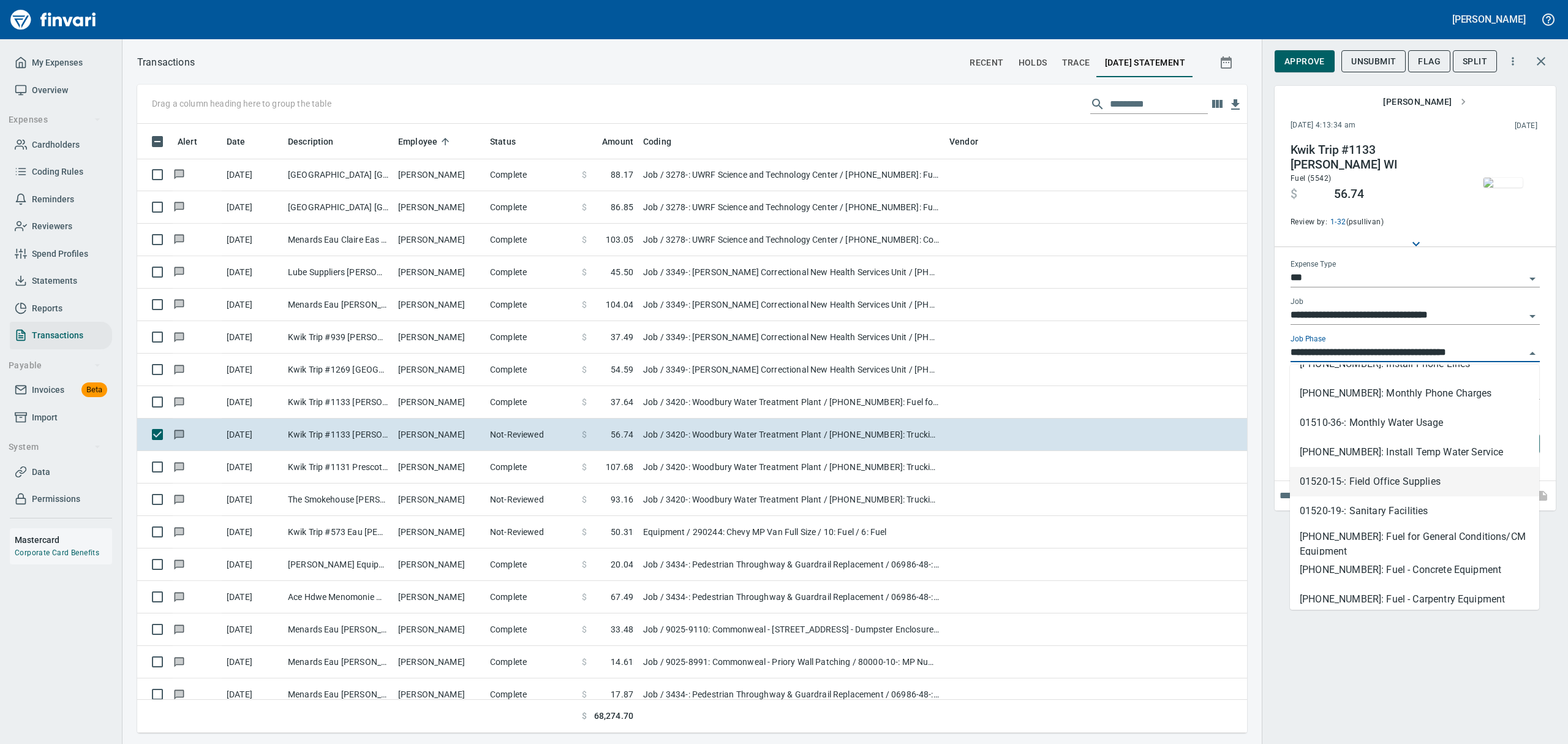
scroll to position [817, 0]
click at [752, 385] on li "[PHONE_NUMBER]: Fuel for General Conditions/CM Equipment" at bounding box center [1414, 390] width 249 height 29
type input "**********"
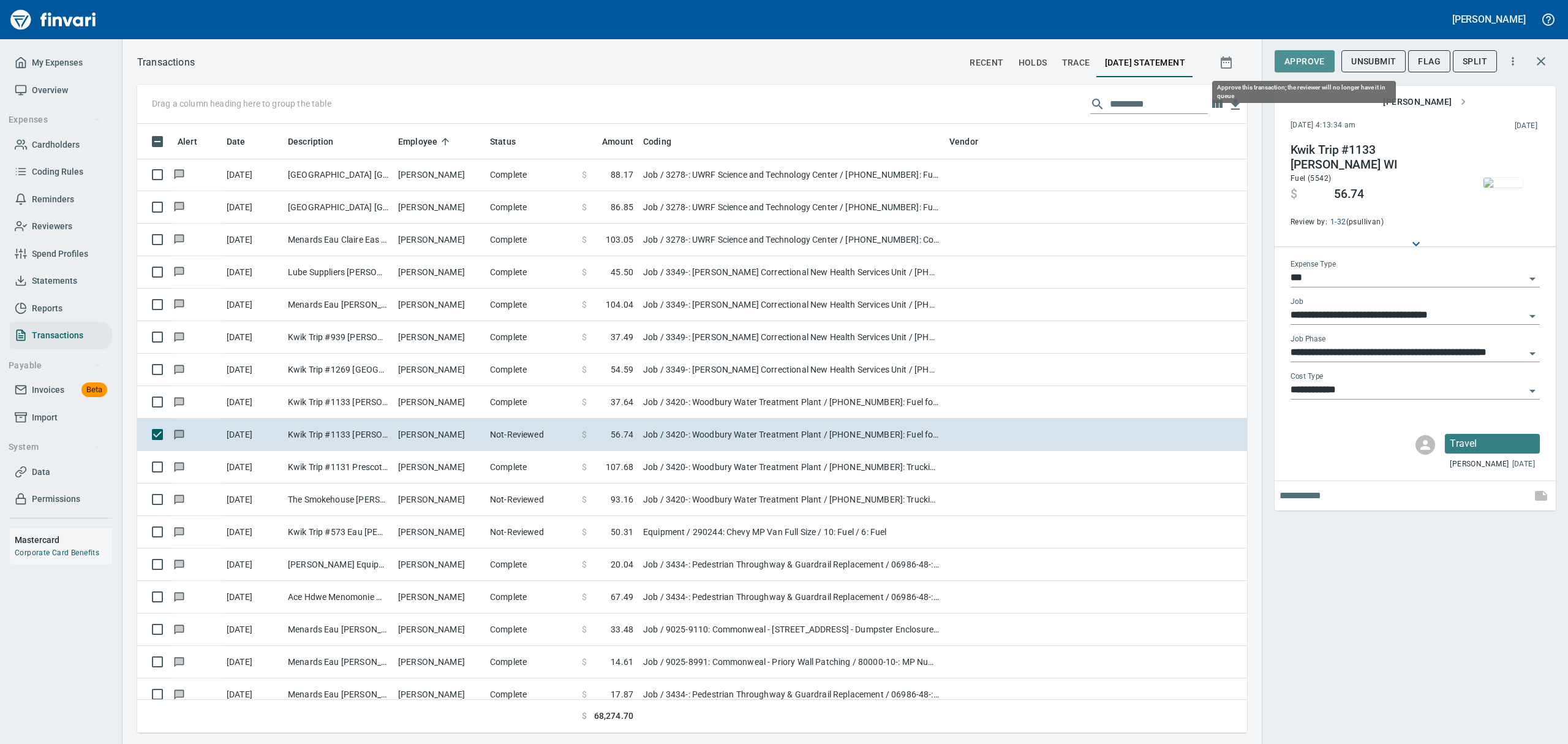
click at [752, 60] on span "Approve" at bounding box center [1305, 62] width 40 height 16
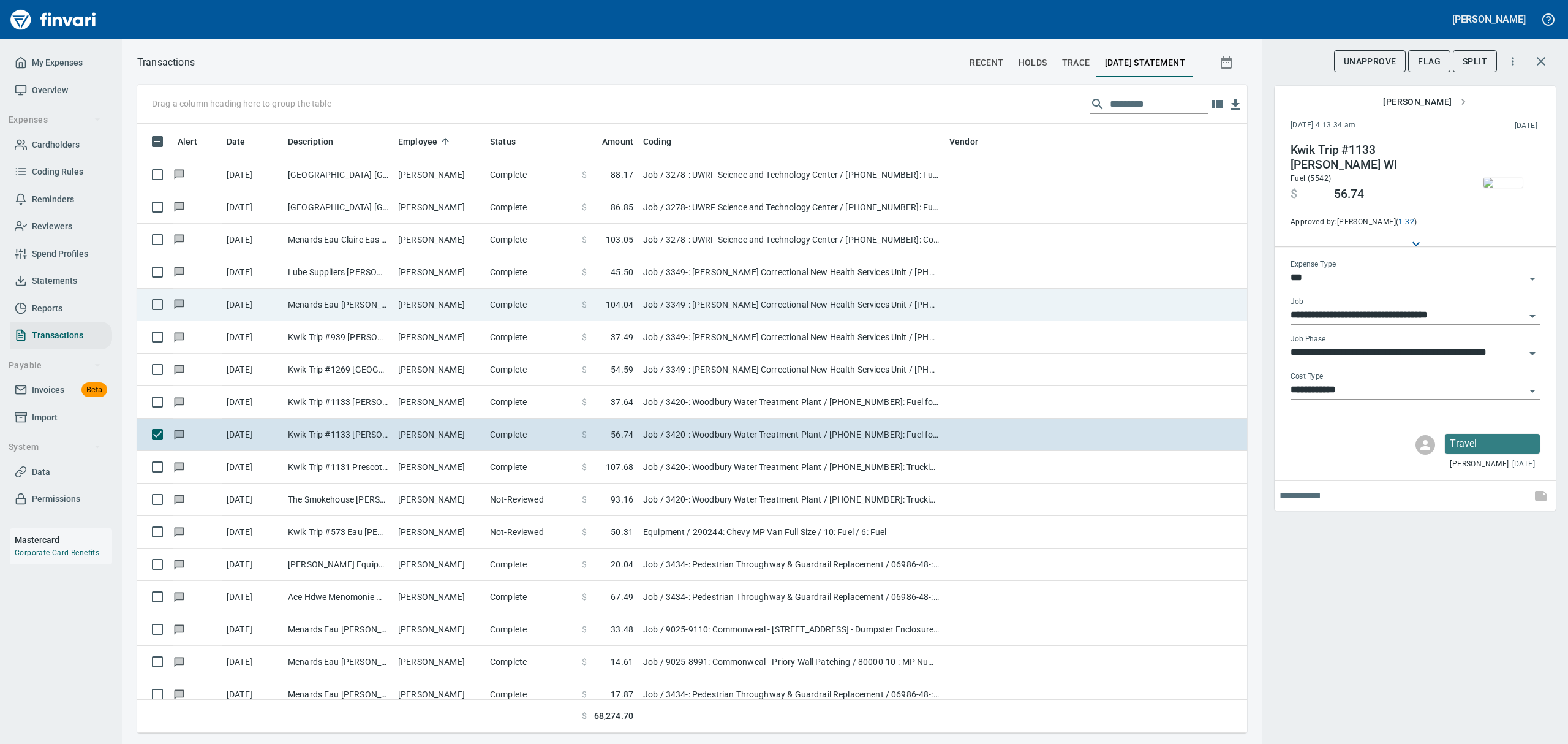
scroll to position [596, 1082]
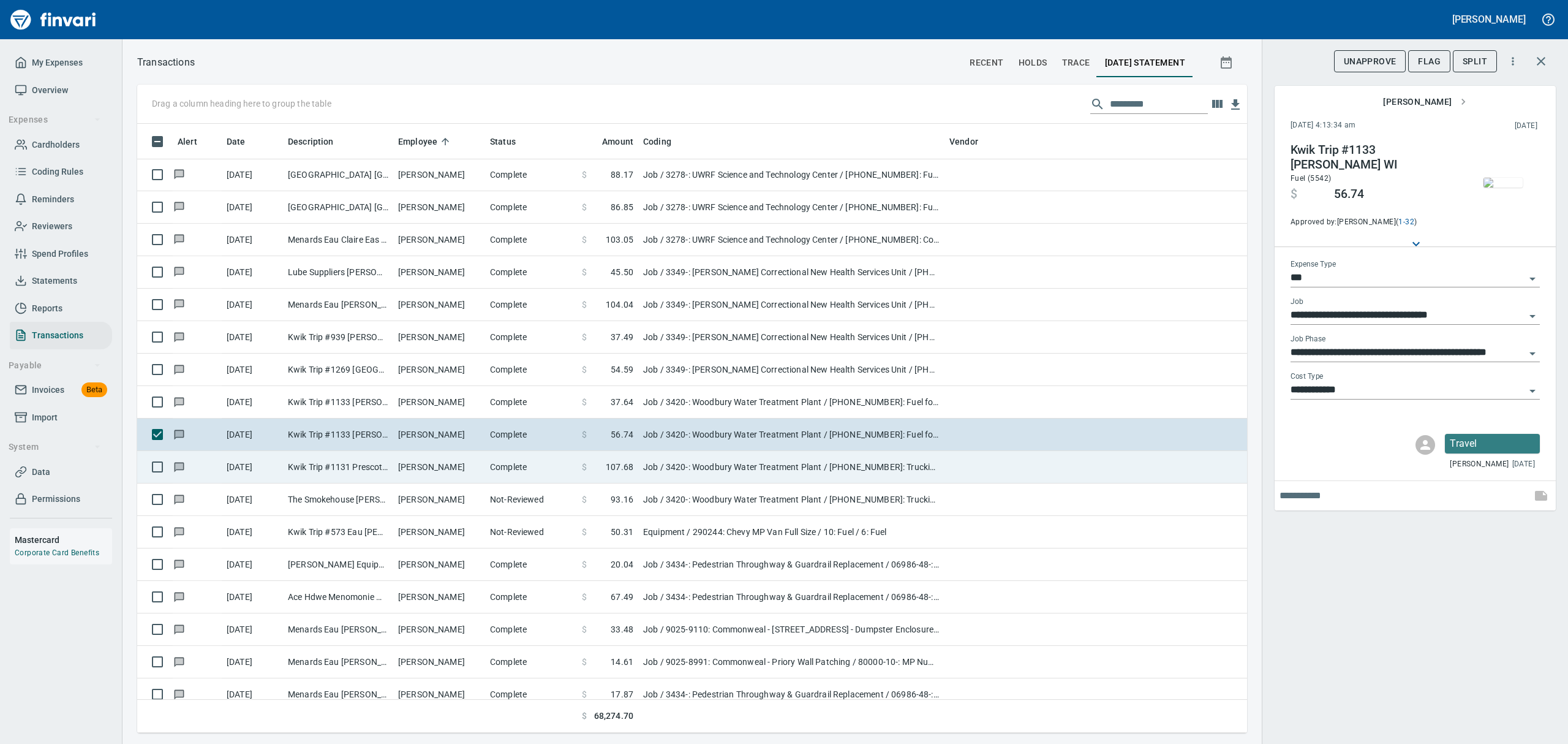
click at [374, 474] on td "Kwik Trip #1131 Prescott [GEOGRAPHIC_DATA]" at bounding box center [338, 467] width 110 height 32
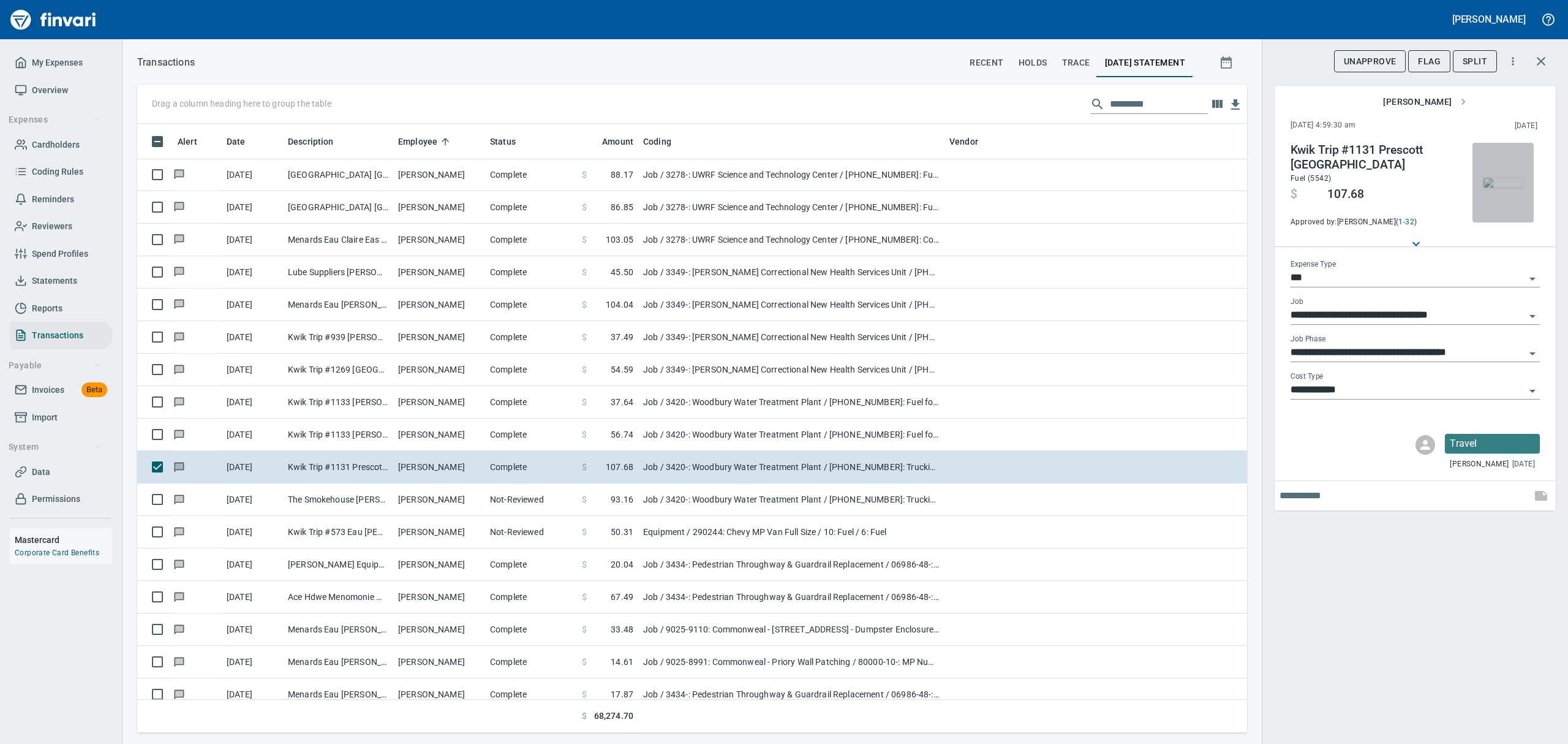
click at [752, 188] on img "button" at bounding box center [1503, 182] width 39 height 10
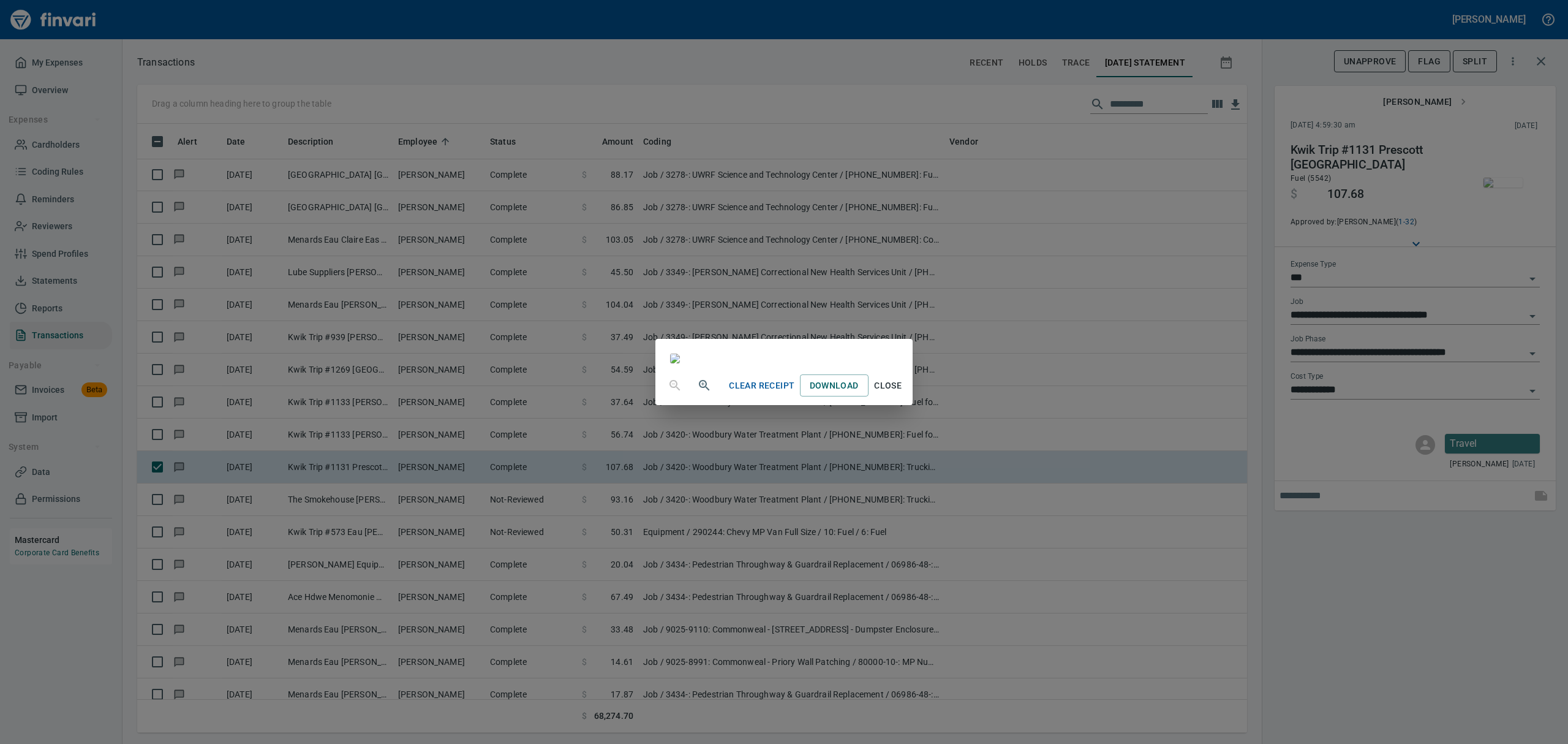
click at [752, 393] on span "Close" at bounding box center [888, 386] width 29 height 16
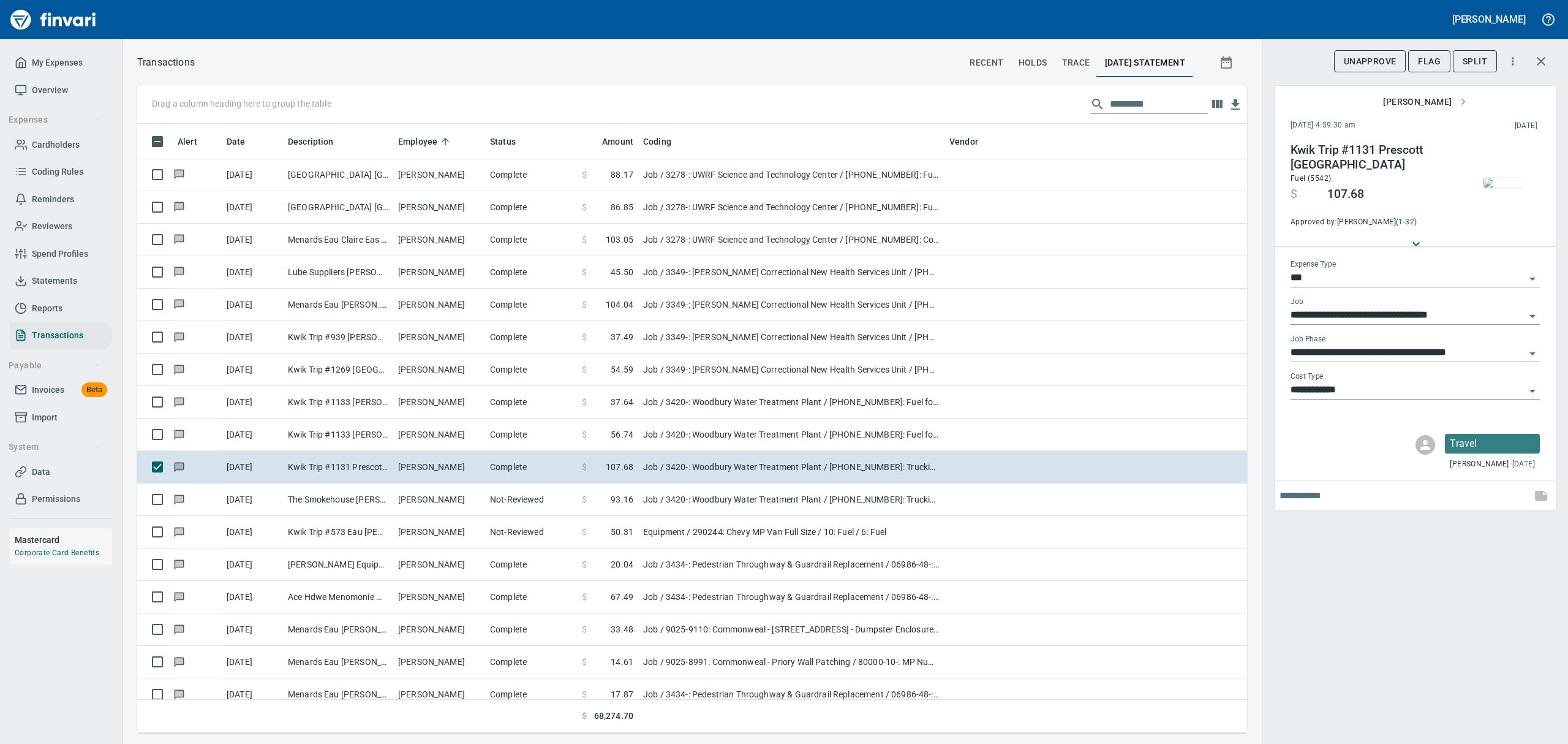
click at [752, 354] on icon "Open" at bounding box center [1532, 354] width 15 height 15
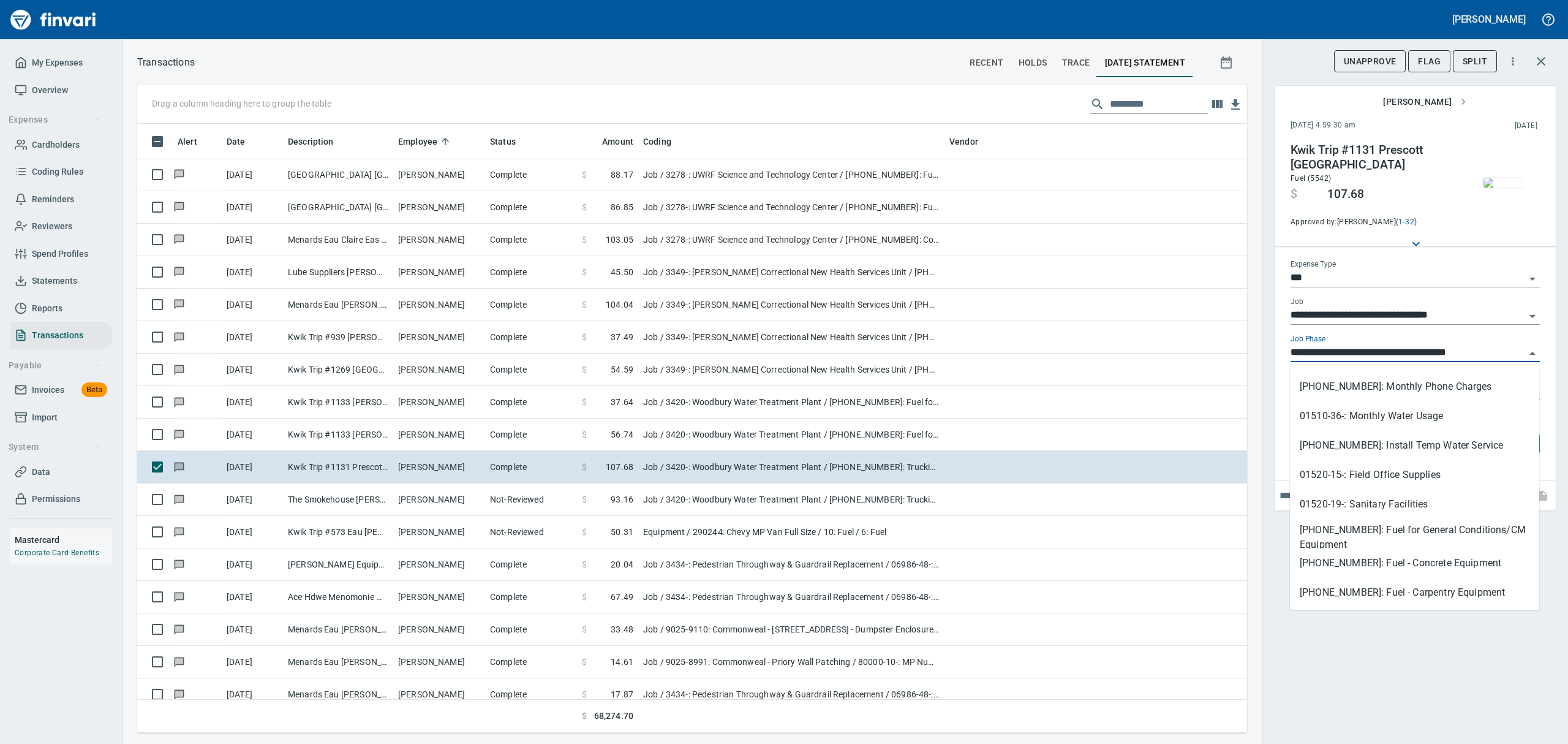
scroll to position [735, 0]
click at [752, 474] on li "[PHONE_NUMBER]: Fuel for General Conditions/CM Equipment" at bounding box center [1414, 472] width 249 height 29
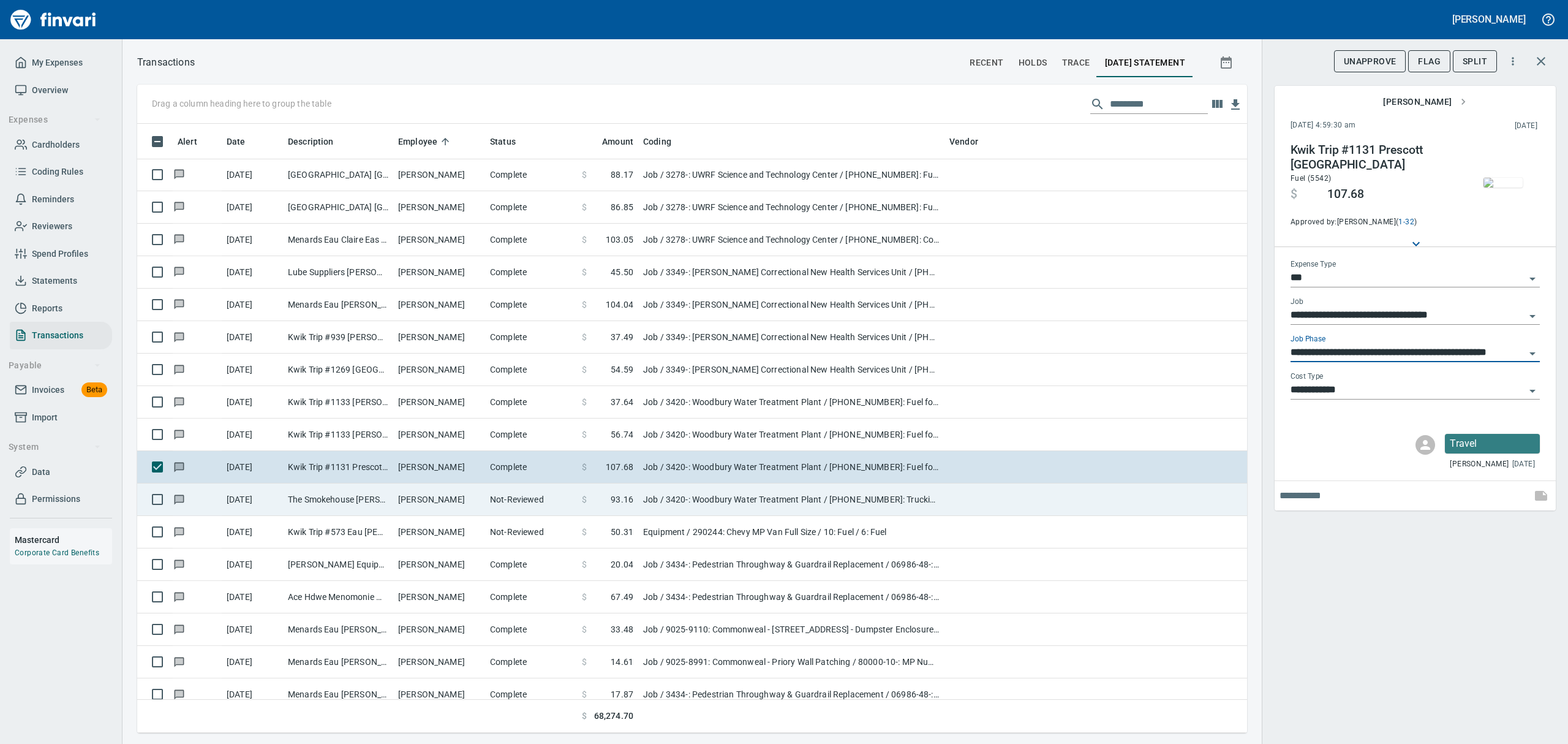
click at [317, 498] on td "The Smokehouse [PERSON_NAME] WI" at bounding box center [338, 499] width 110 height 32
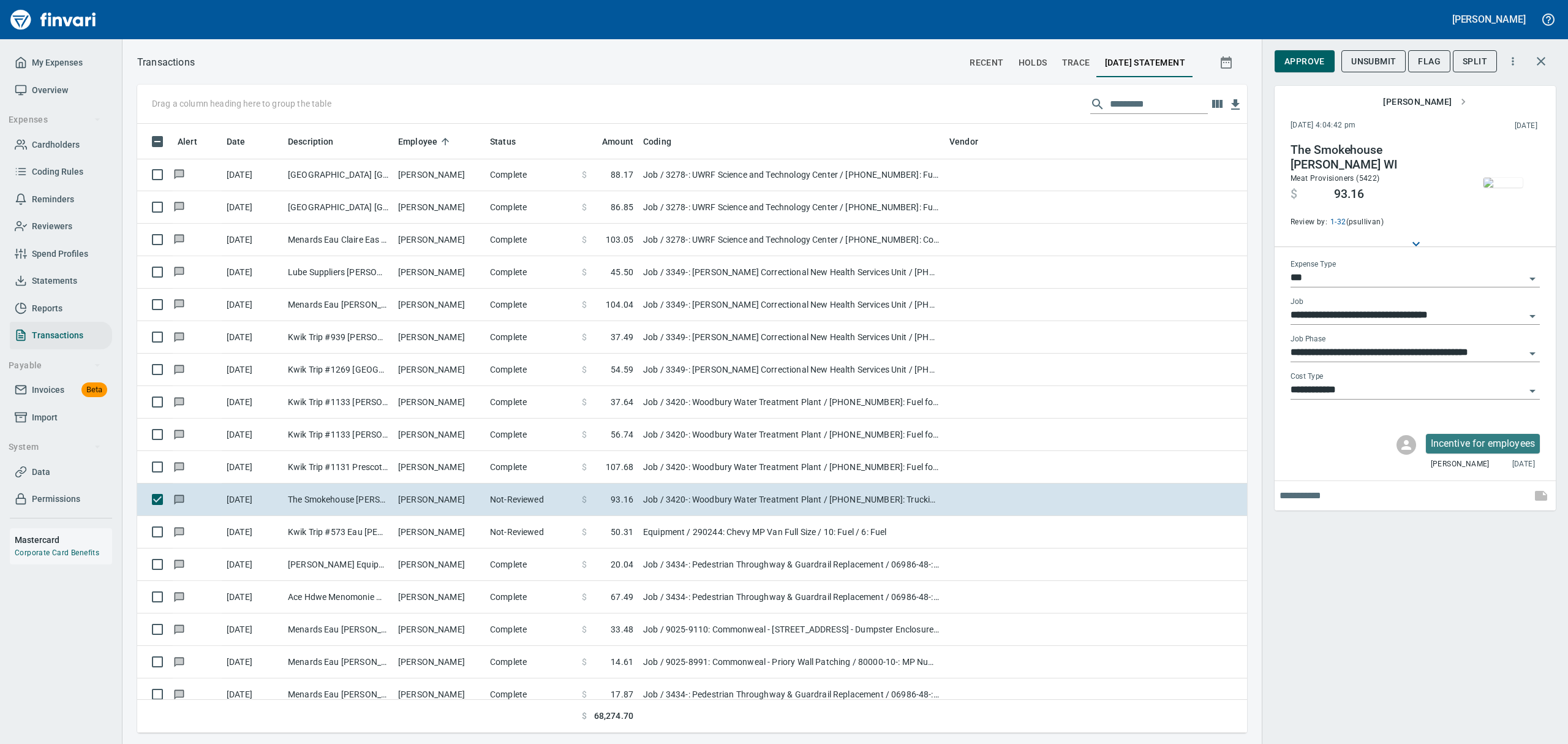
click at [752, 188] on img "button" at bounding box center [1503, 182] width 39 height 10
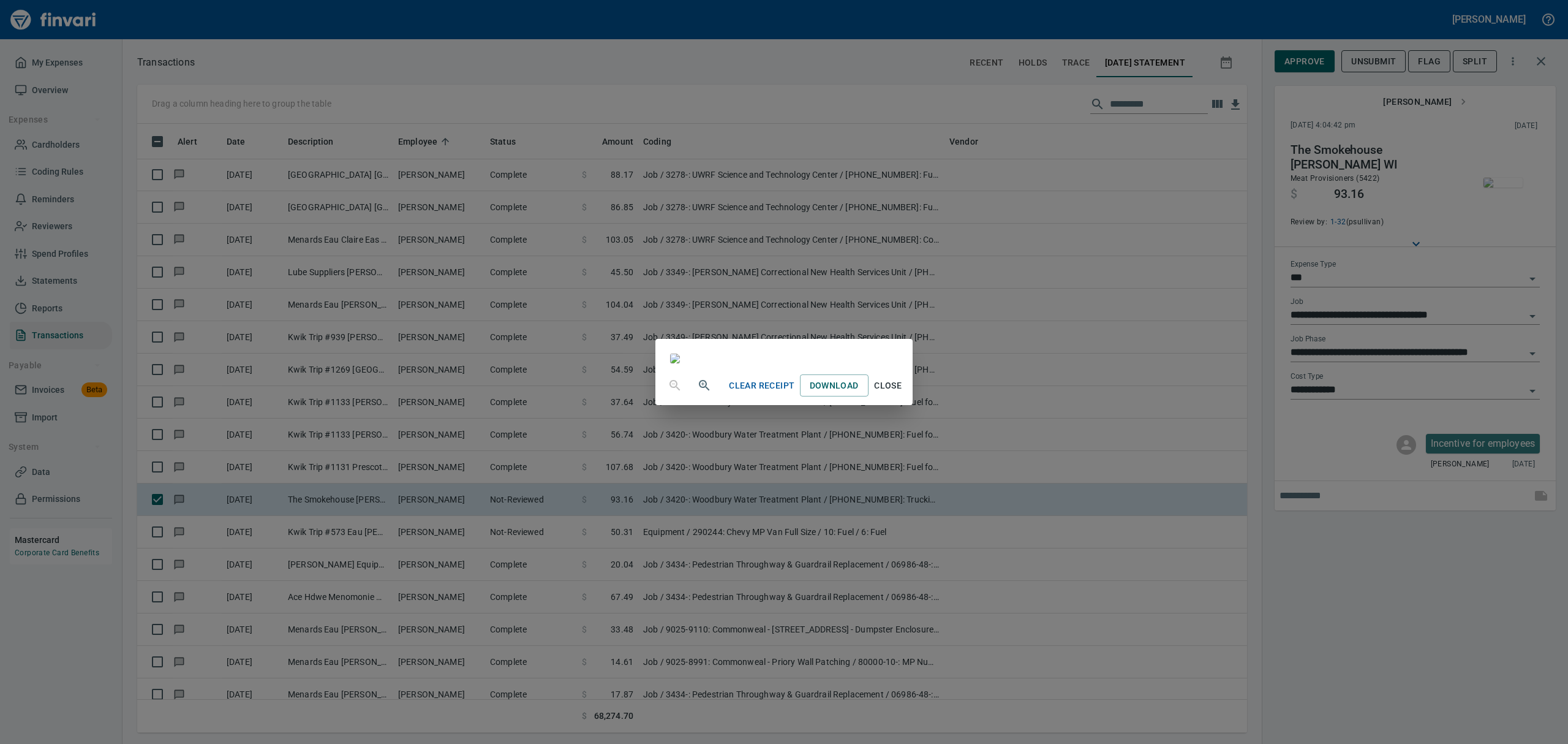
click at [752, 393] on span "Close" at bounding box center [888, 386] width 29 height 16
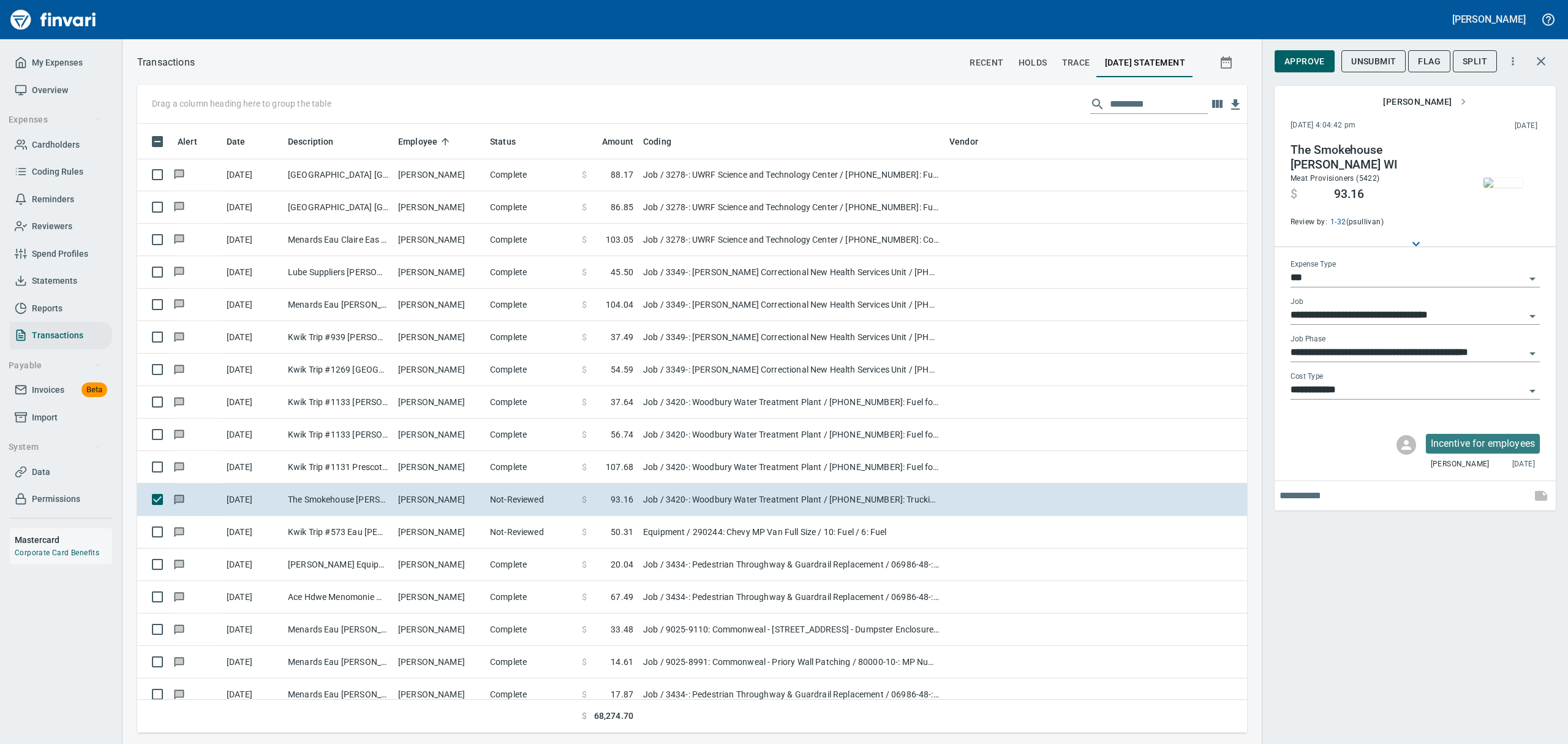
click at [752, 354] on icon "Open" at bounding box center [1532, 354] width 15 height 15
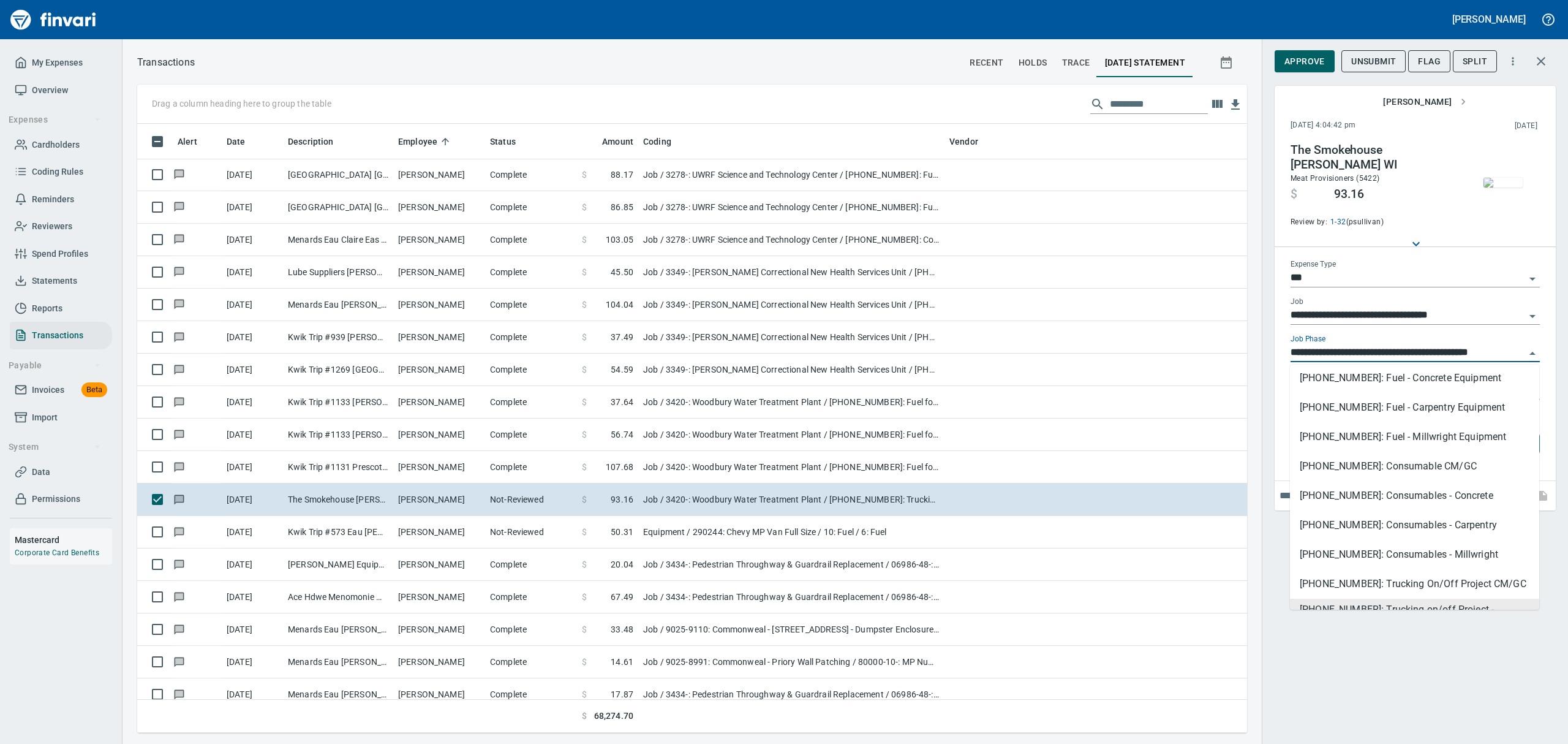
scroll to position [898, 0]
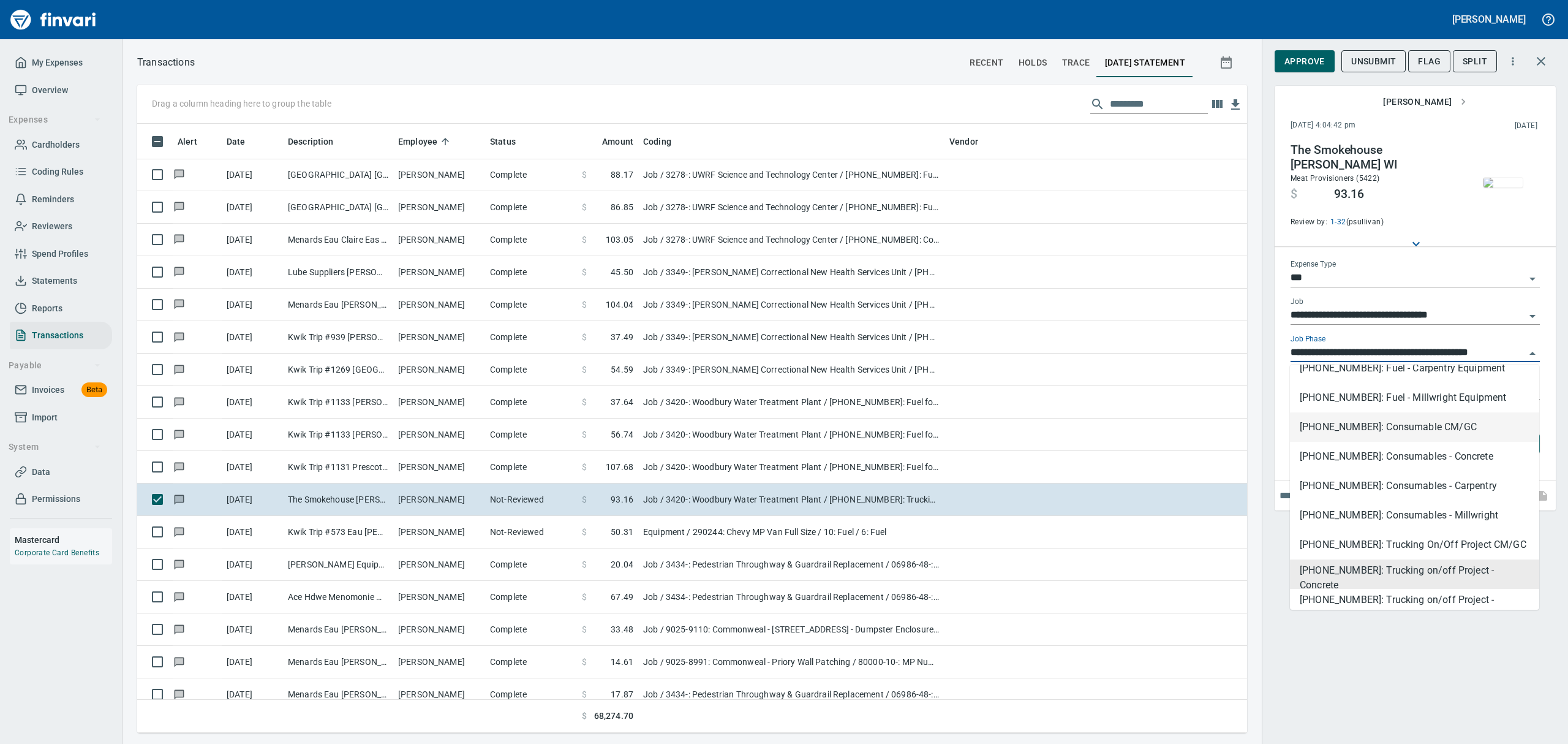
click at [752, 423] on li "[PHONE_NUMBER]: Consumable CM/GC" at bounding box center [1414, 427] width 249 height 29
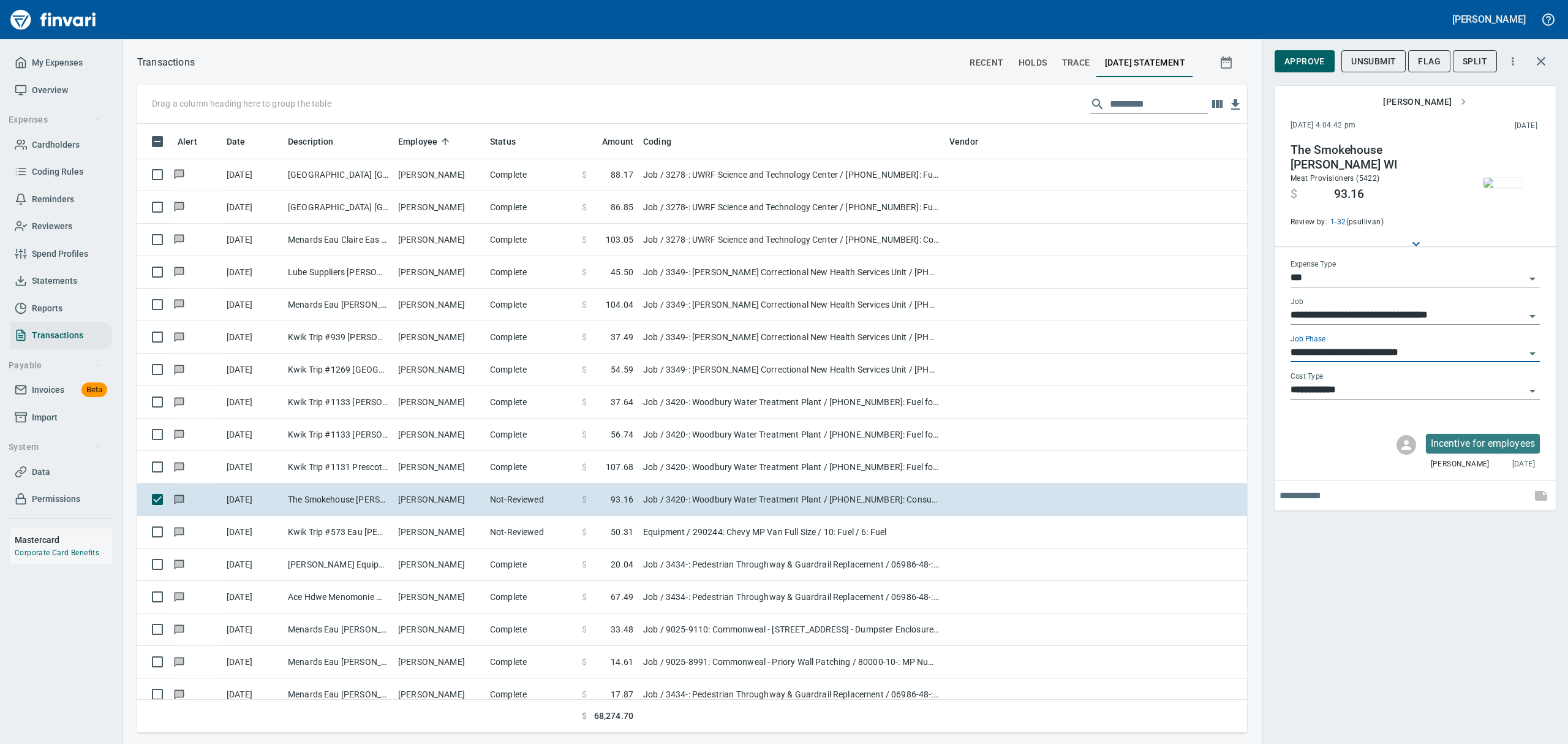
type input "**********"
click at [752, 62] on span "Approve" at bounding box center [1305, 62] width 40 height 16
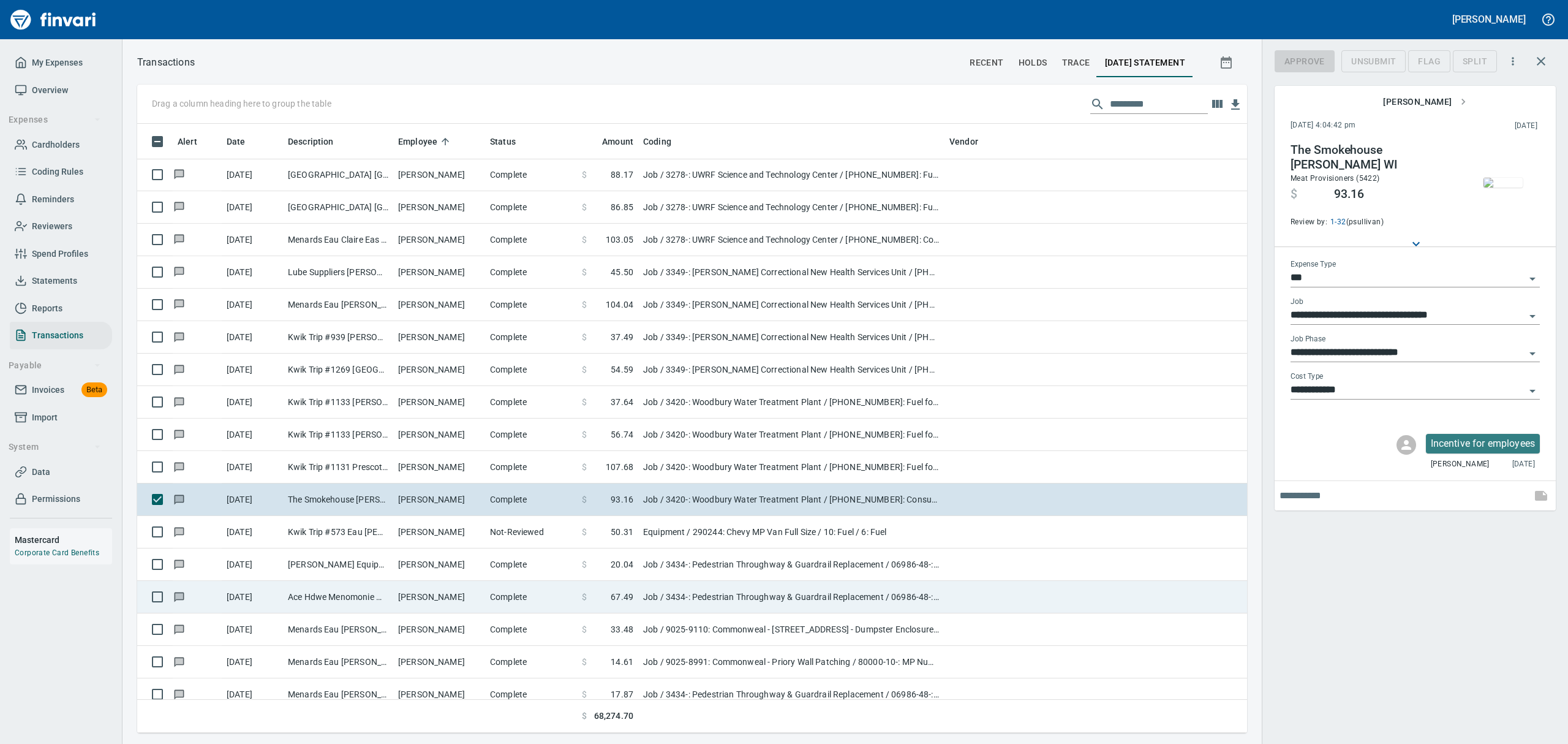
scroll to position [596, 1082]
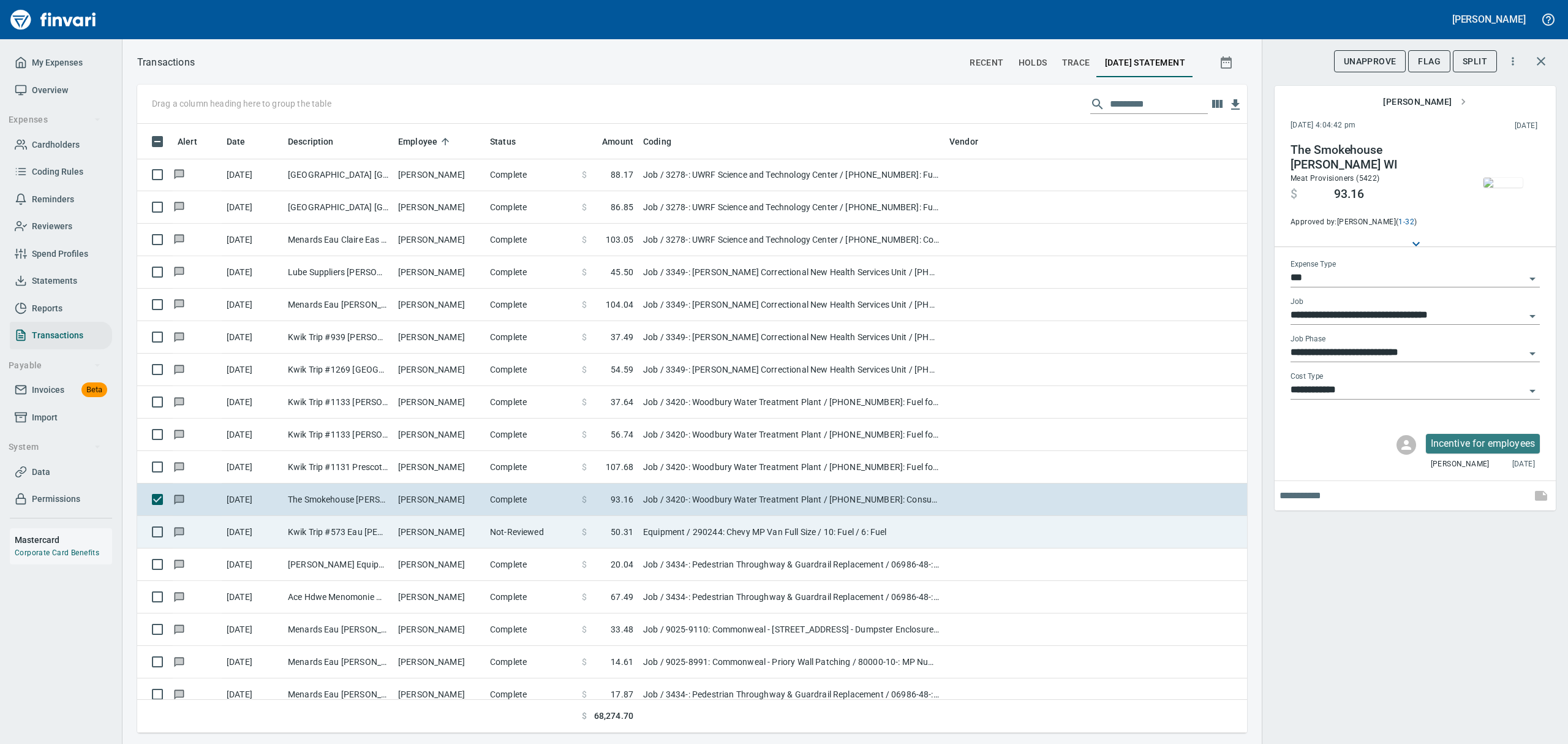
click at [394, 528] on td "[PERSON_NAME]" at bounding box center [439, 532] width 92 height 32
type input "*********"
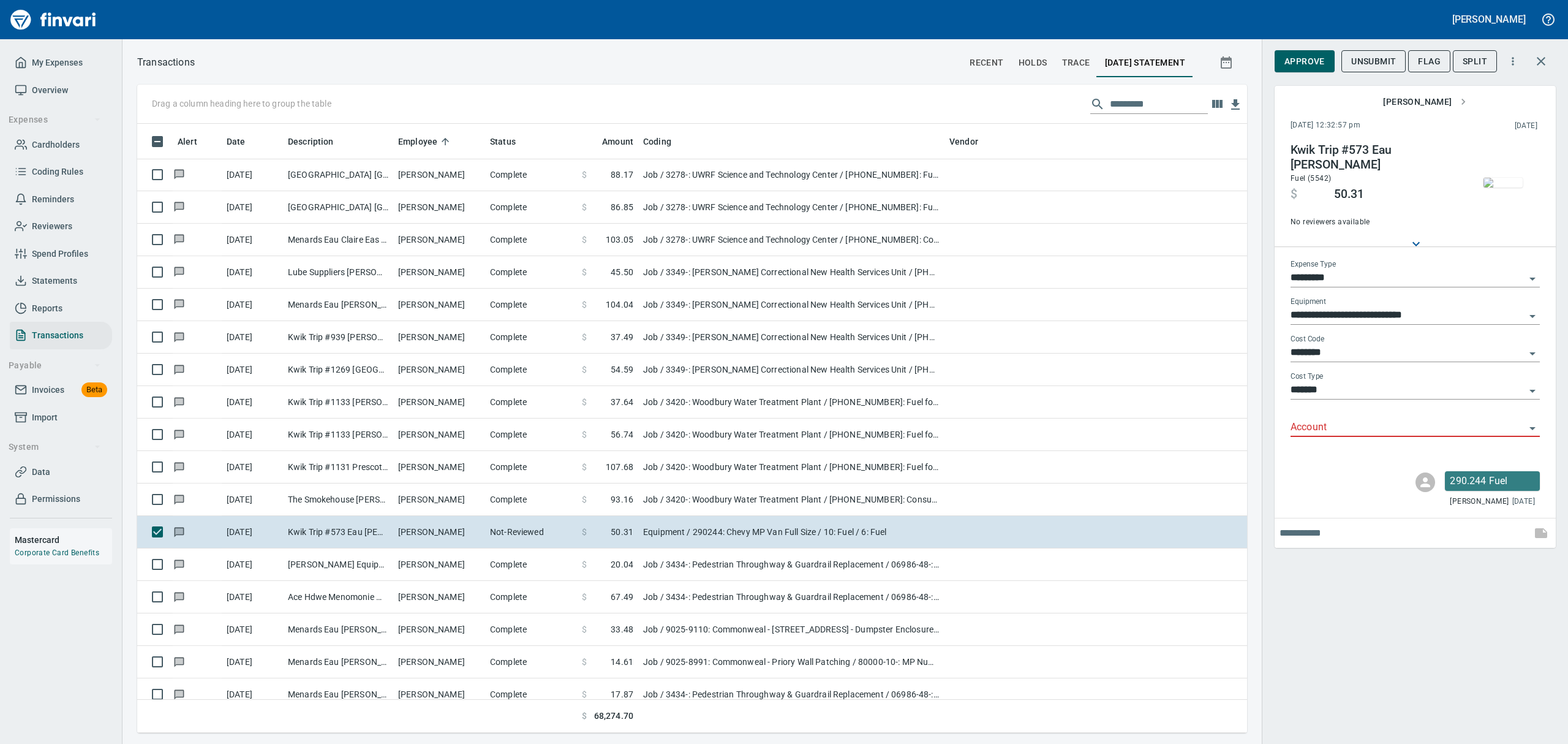
click at [752, 177] on img "button" at bounding box center [1503, 182] width 39 height 10
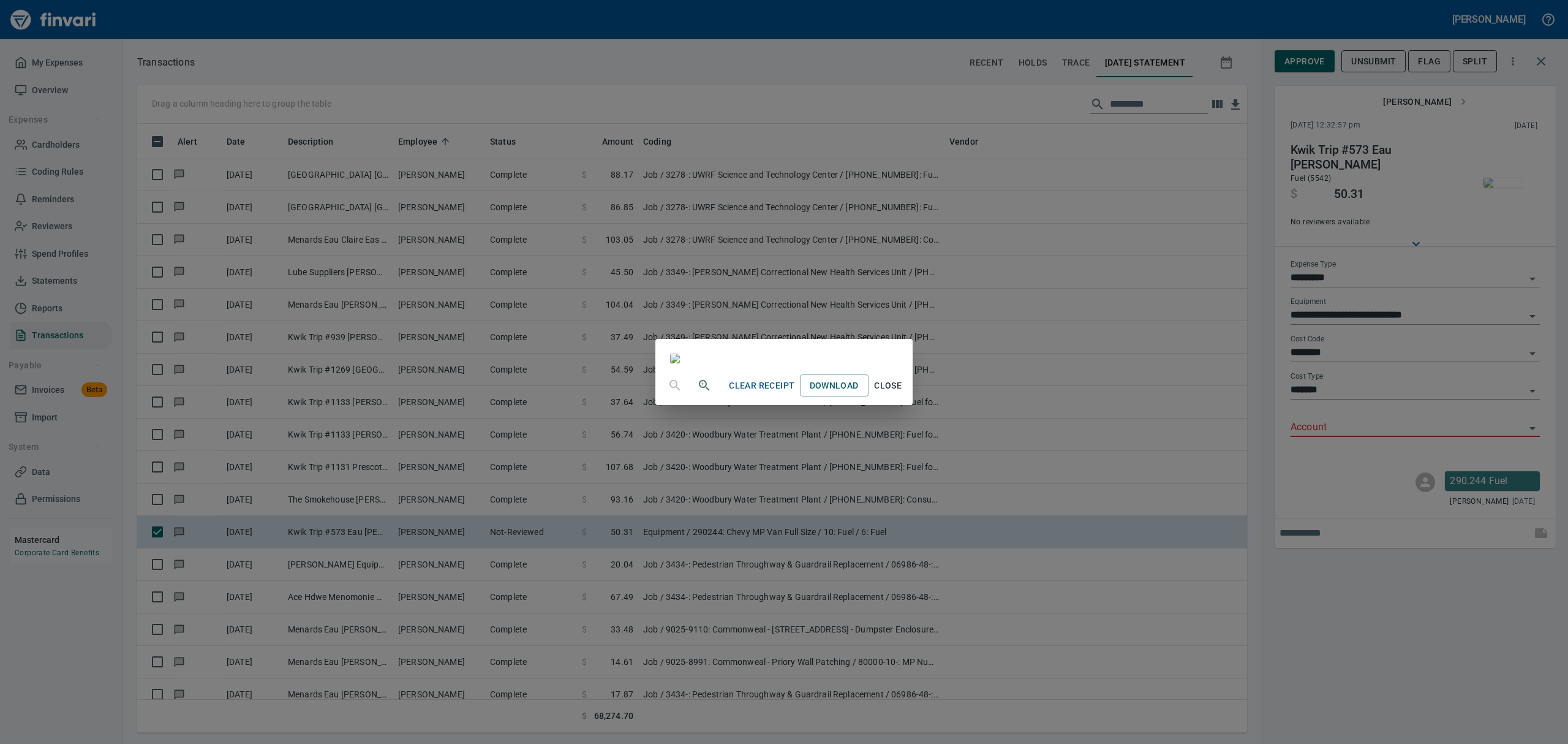
click at [752, 393] on span "Close" at bounding box center [888, 386] width 29 height 16
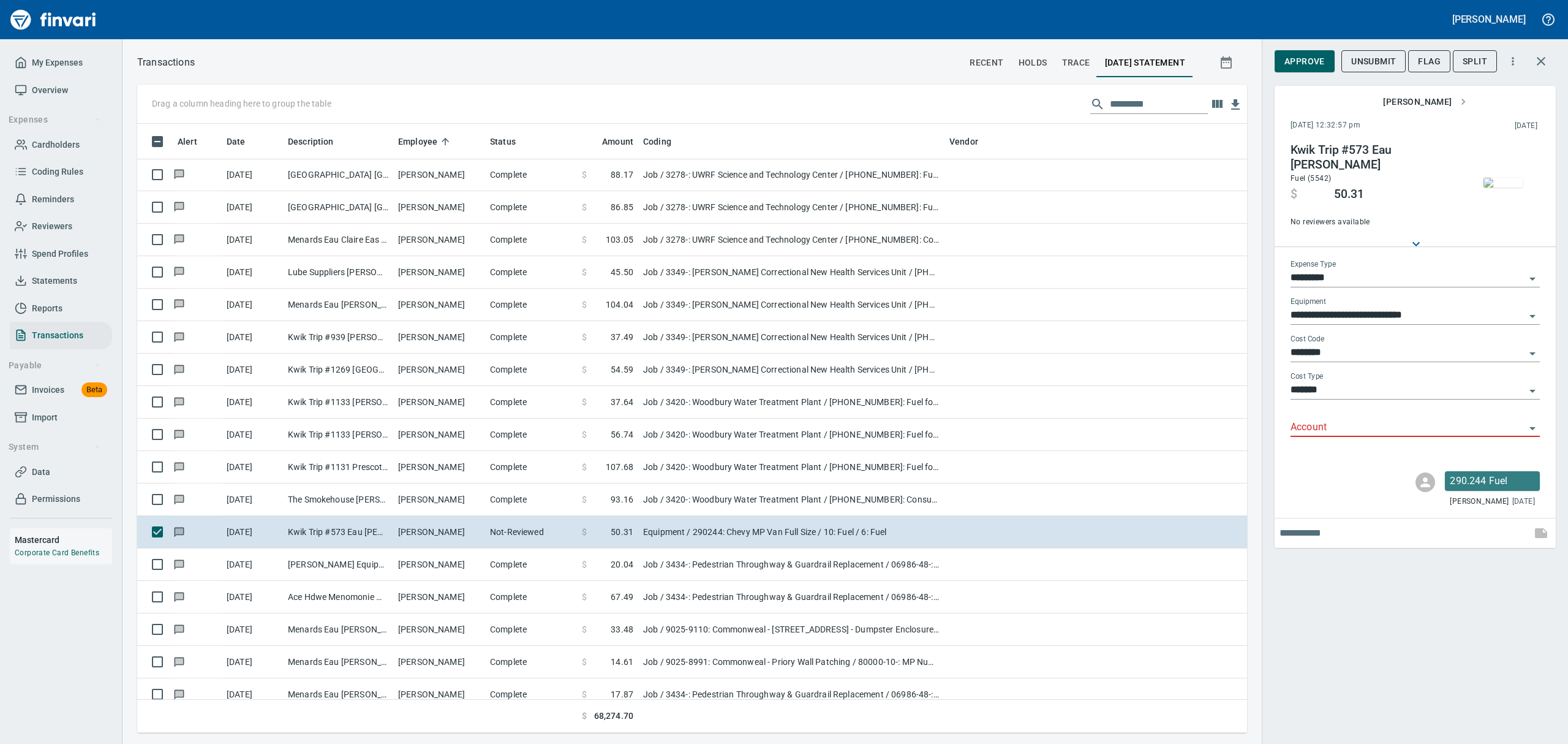
click at [752, 423] on icon "Open" at bounding box center [1532, 428] width 15 height 15
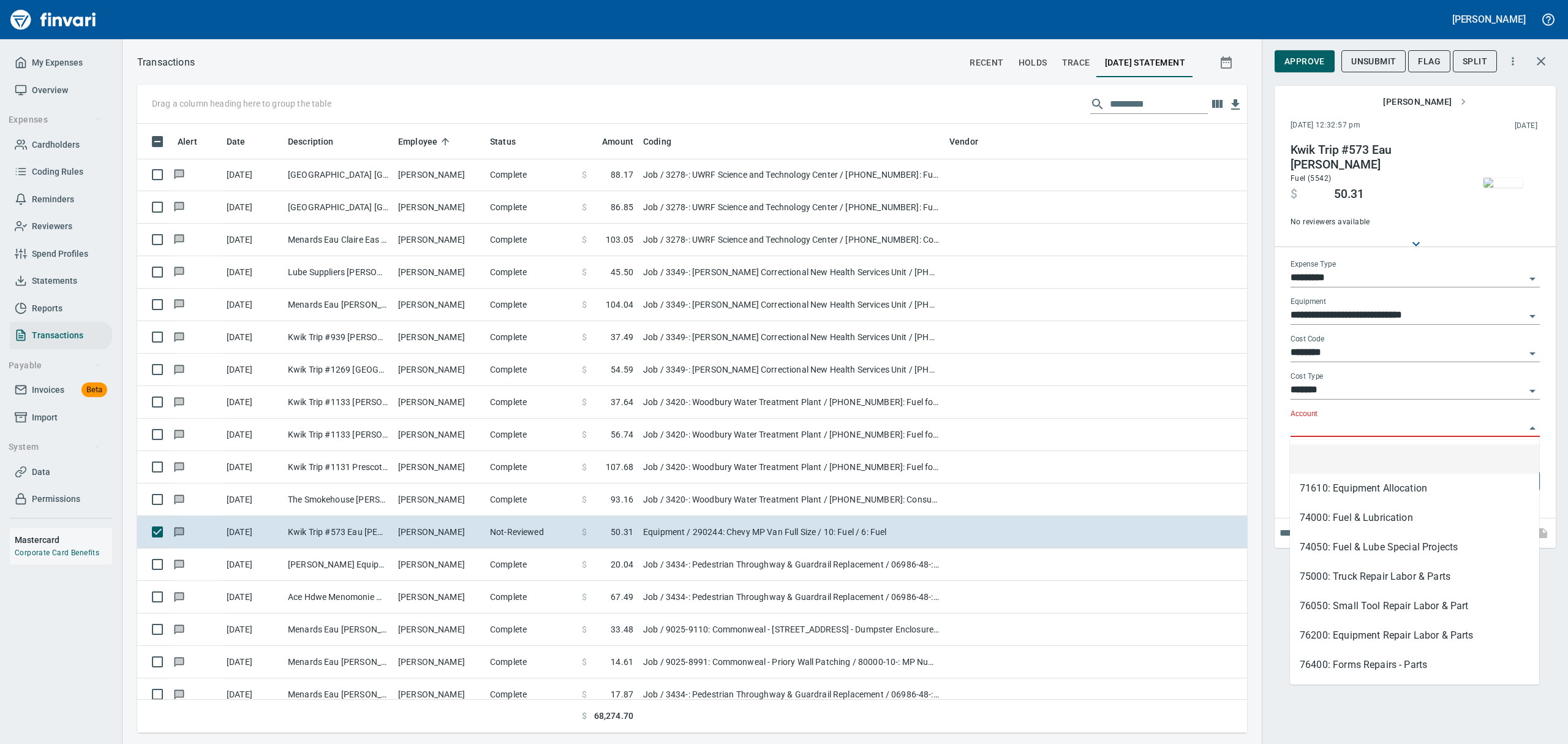
scroll to position [596, 1082]
click at [752, 515] on li "74000: Fuel & Lubrication" at bounding box center [1414, 517] width 249 height 29
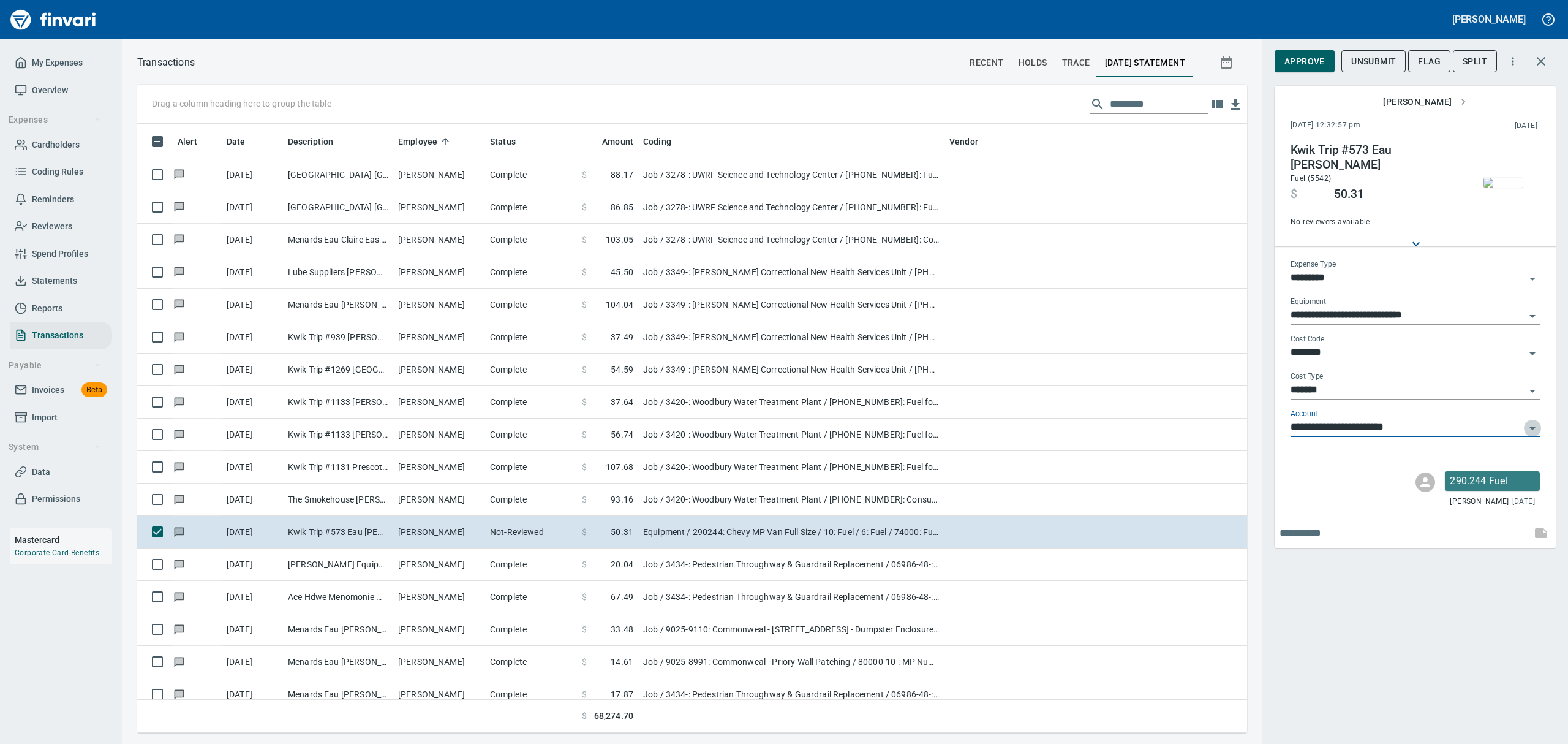
click at [752, 427] on icon "Open" at bounding box center [1532, 428] width 6 height 3
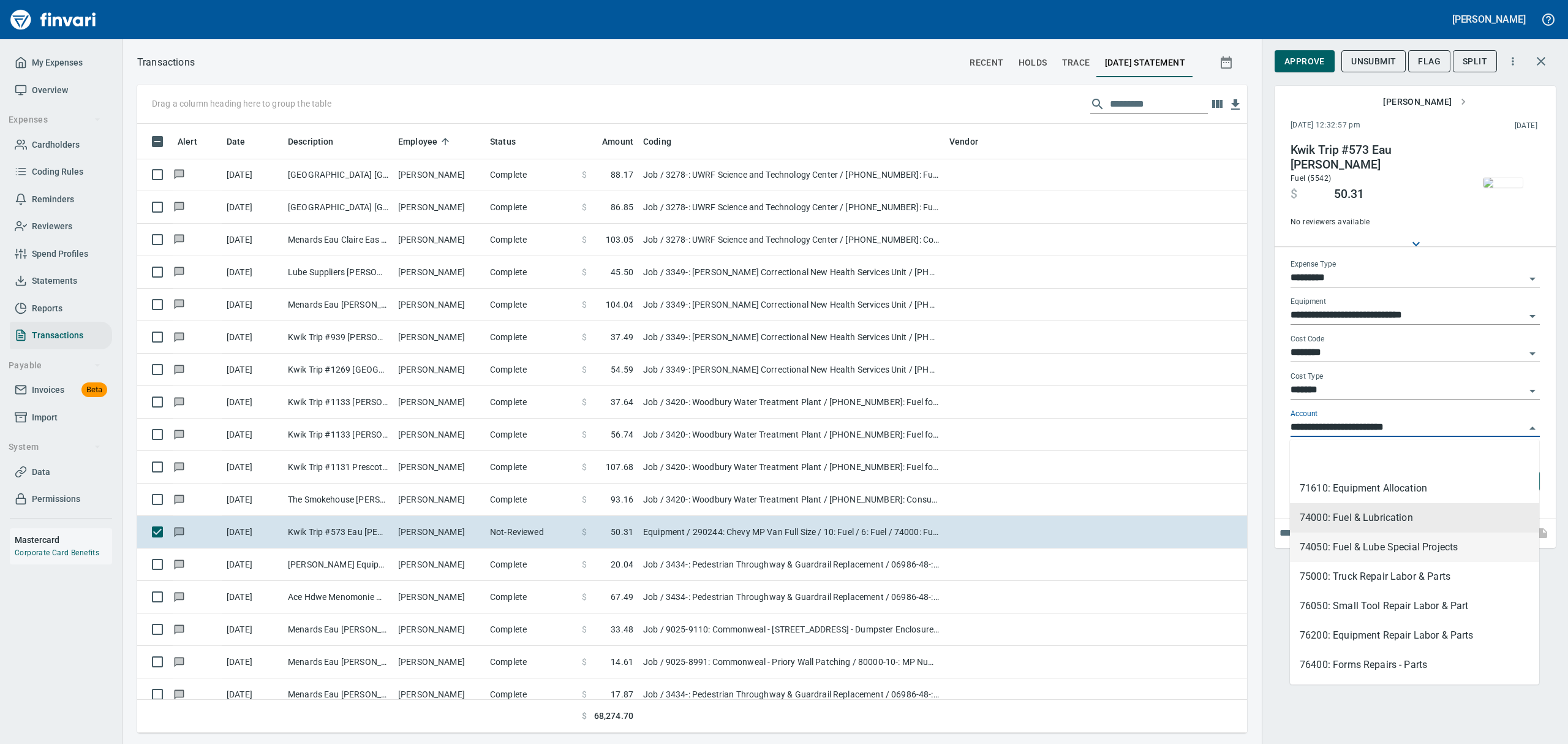
click at [752, 548] on li "74050: Fuel & Lube Special Projects" at bounding box center [1414, 547] width 249 height 29
type input "**********"
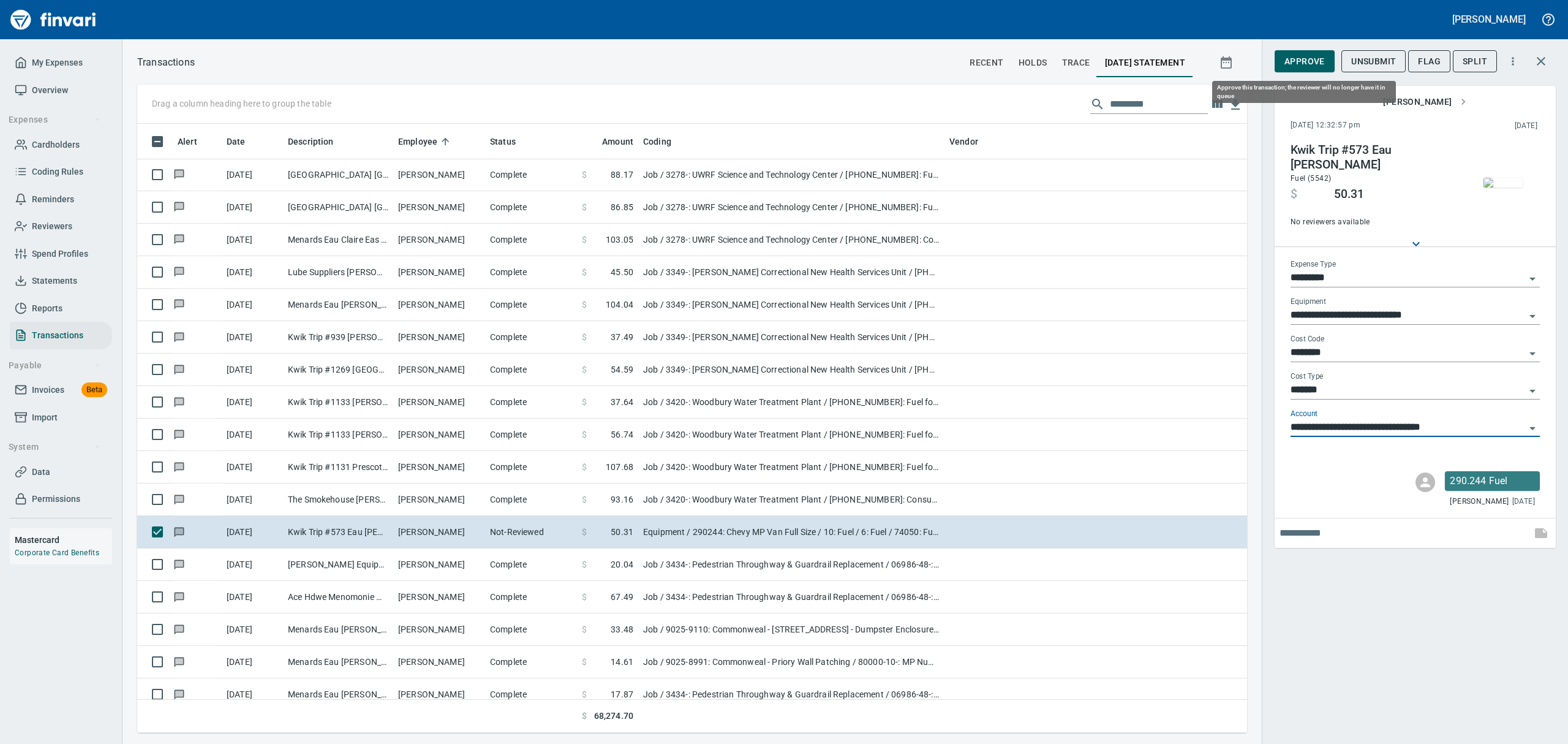
click at [752, 59] on span "Approve" at bounding box center [1305, 62] width 40 height 16
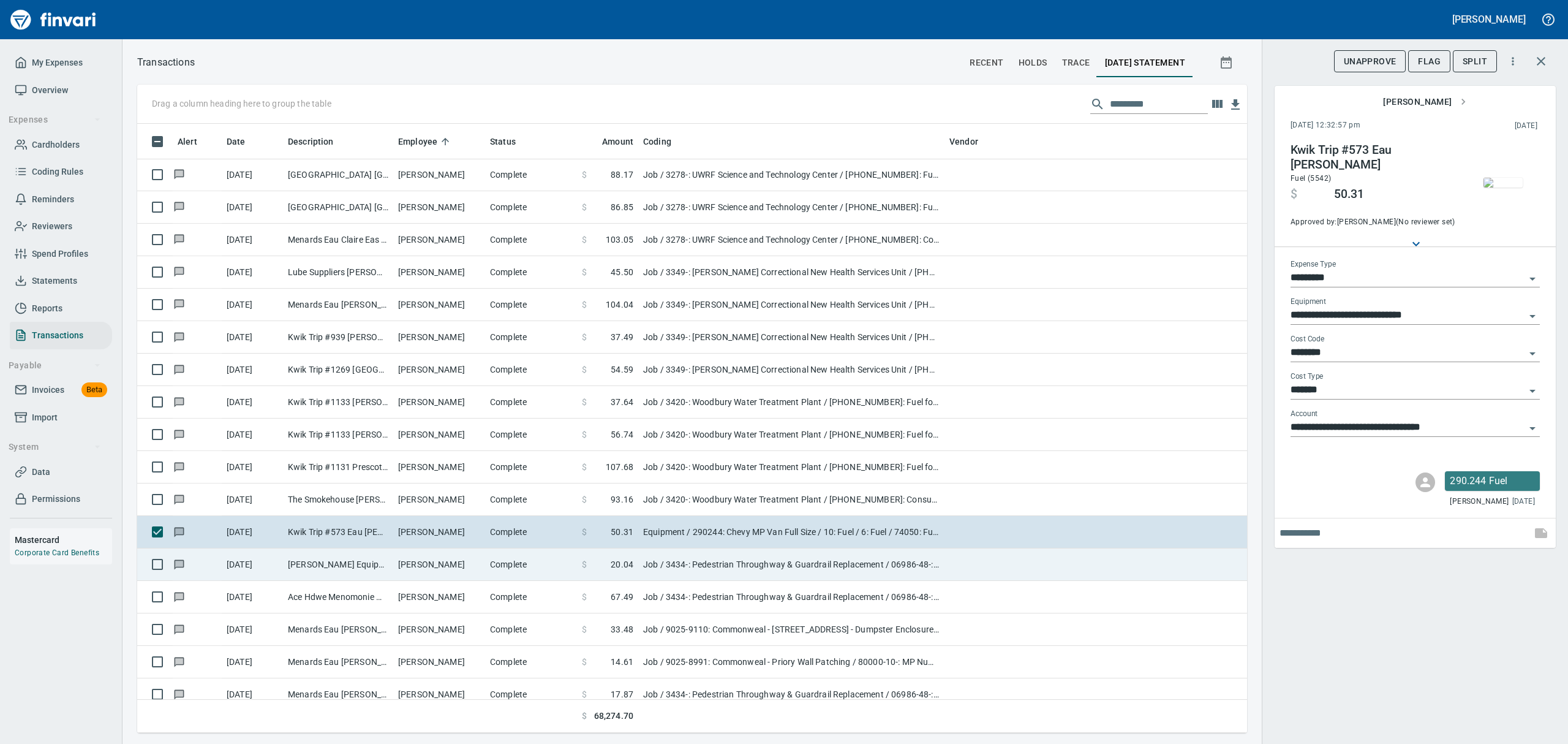
click at [383, 558] on td "[PERSON_NAME] Equipment&Supp Eau Claire WI" at bounding box center [338, 565] width 110 height 32
type input "***"
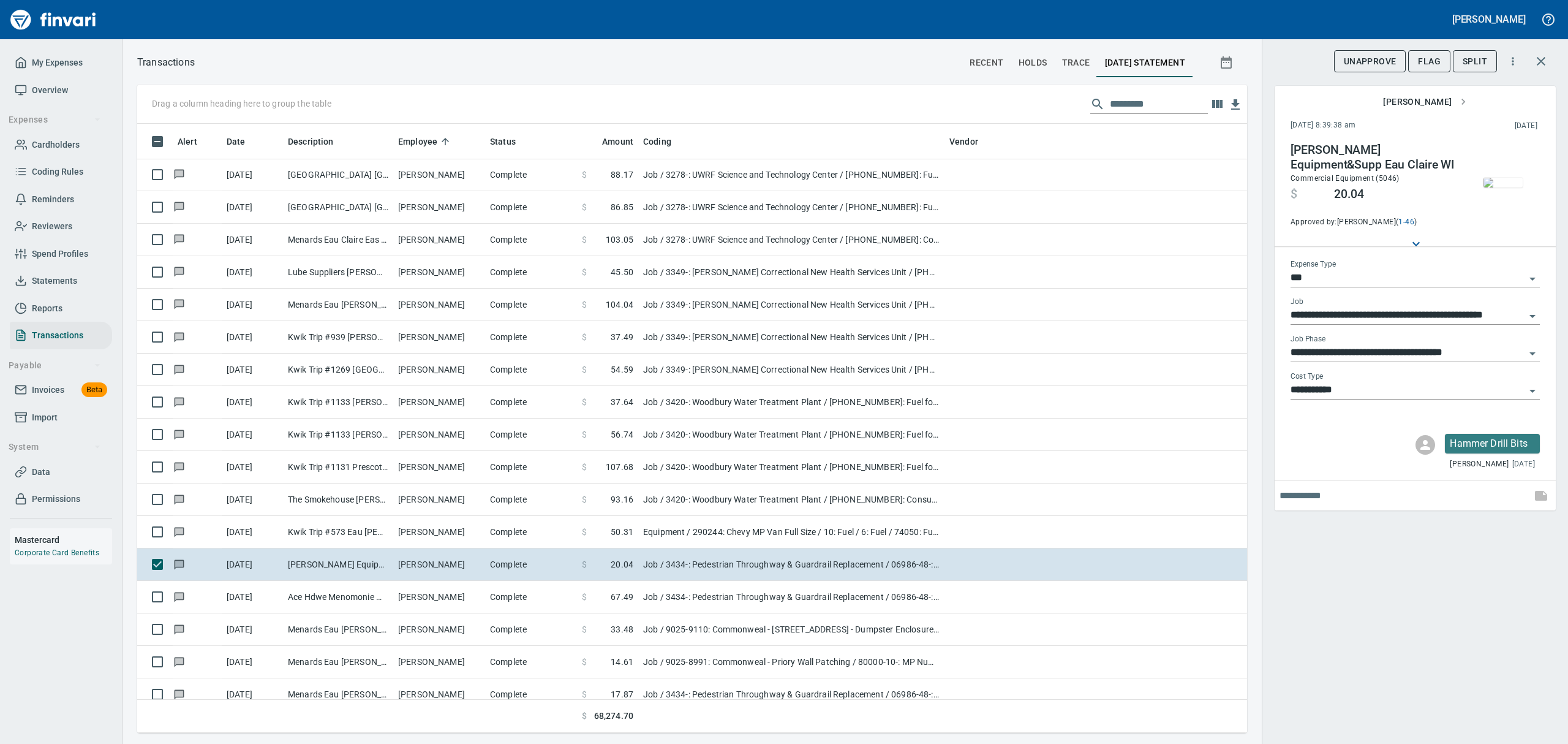
click at [752, 180] on img "button" at bounding box center [1503, 182] width 39 height 10
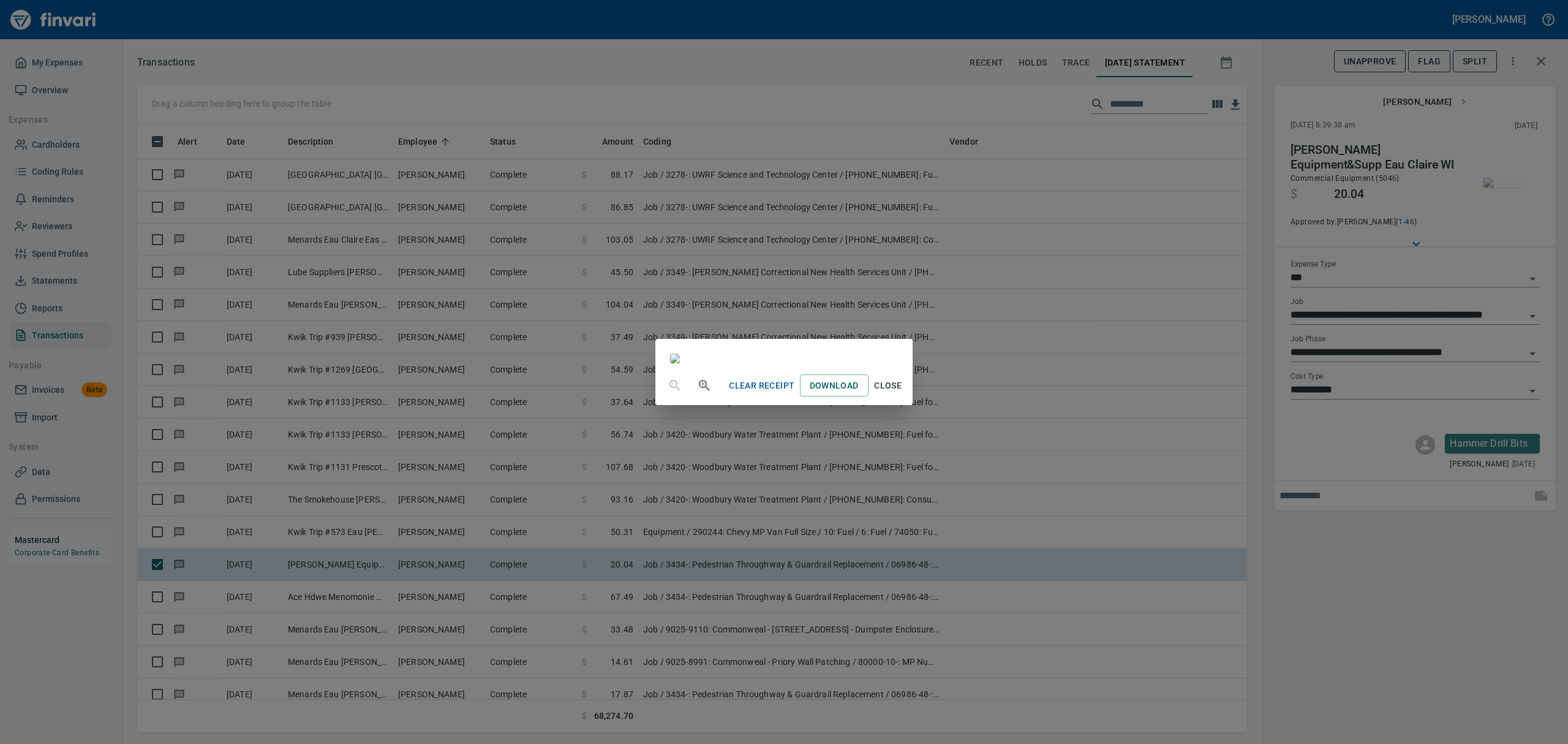
click at [752, 393] on span "Close" at bounding box center [888, 386] width 29 height 16
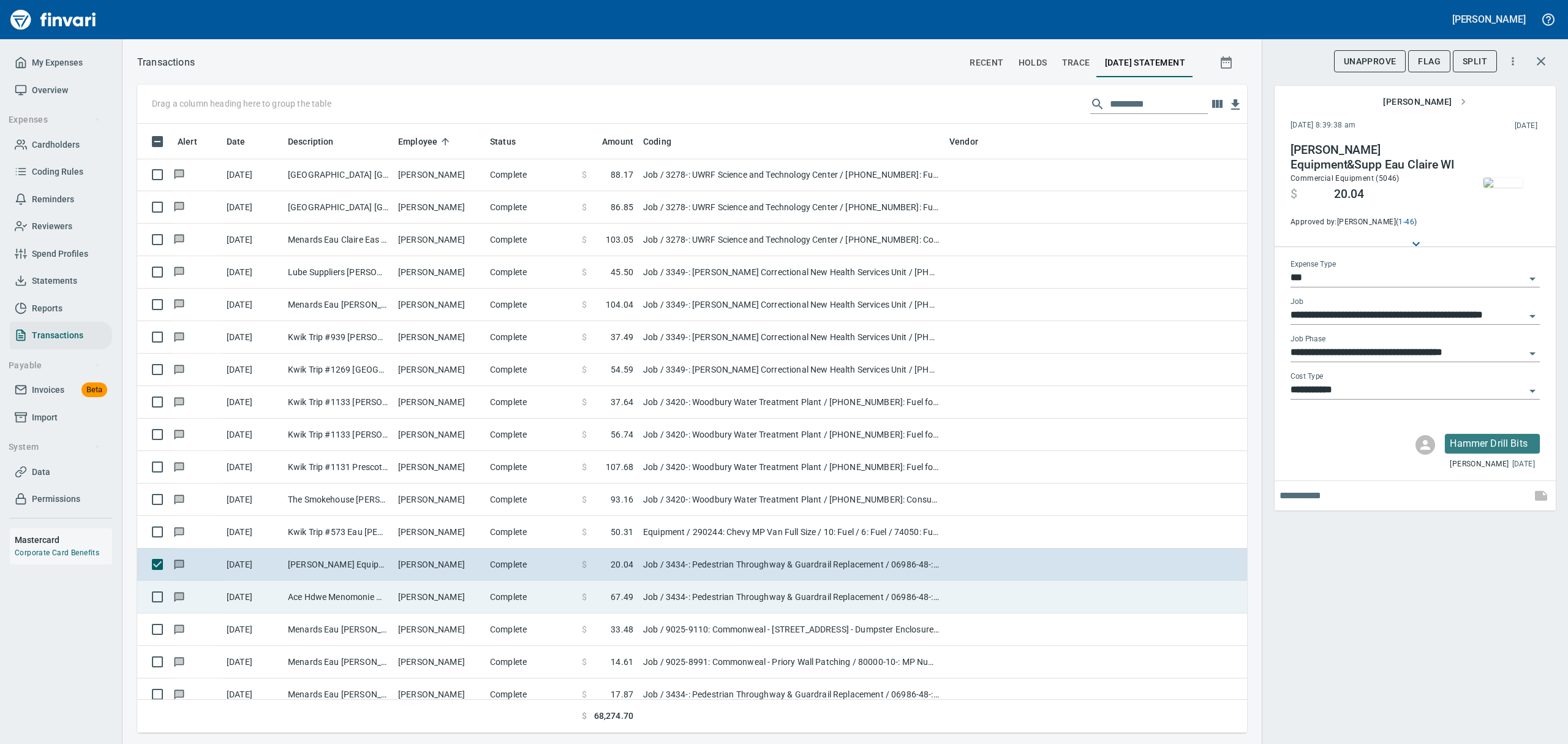
click at [459, 558] on td "[PERSON_NAME]" at bounding box center [439, 597] width 92 height 32
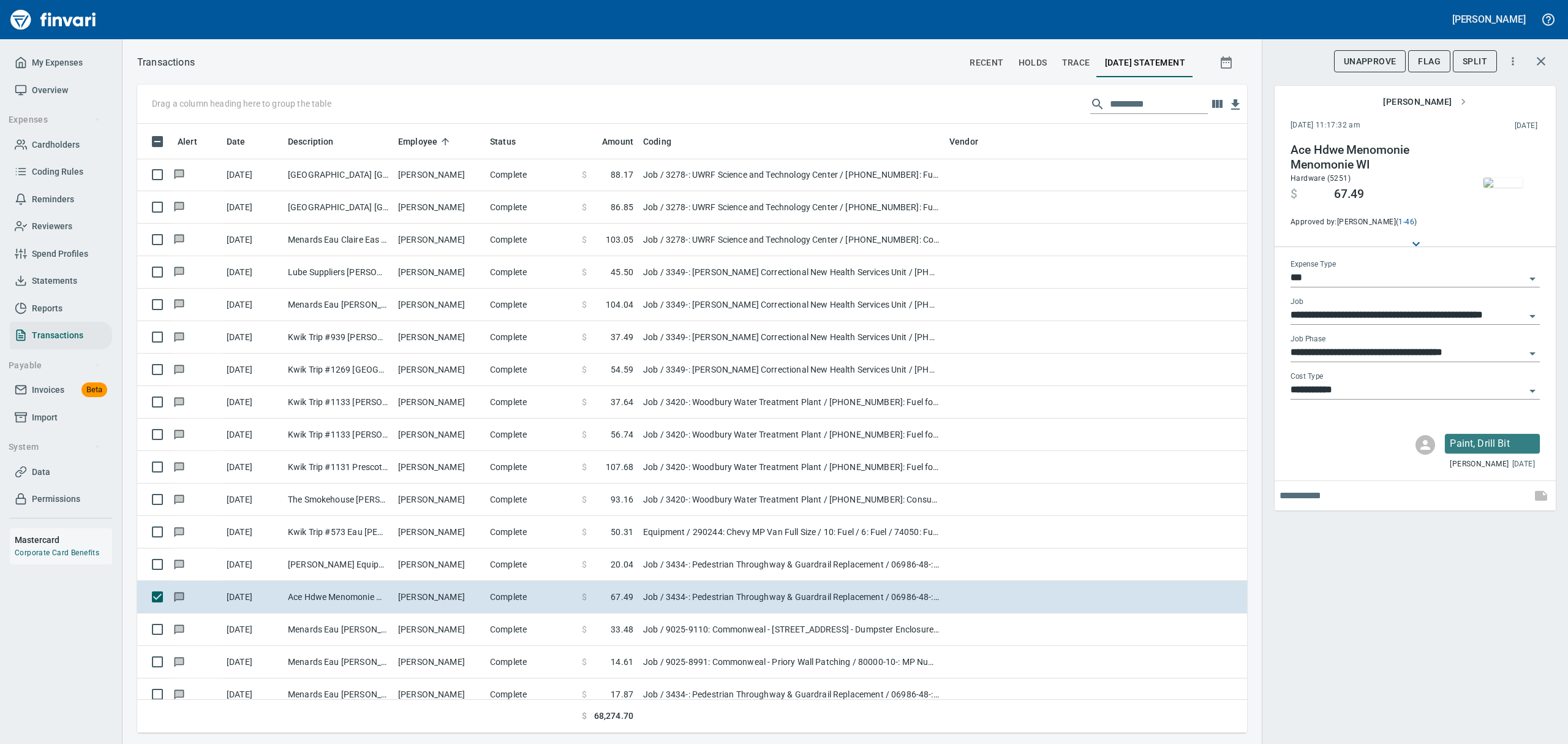
click at [752, 185] on img "button" at bounding box center [1503, 182] width 39 height 10
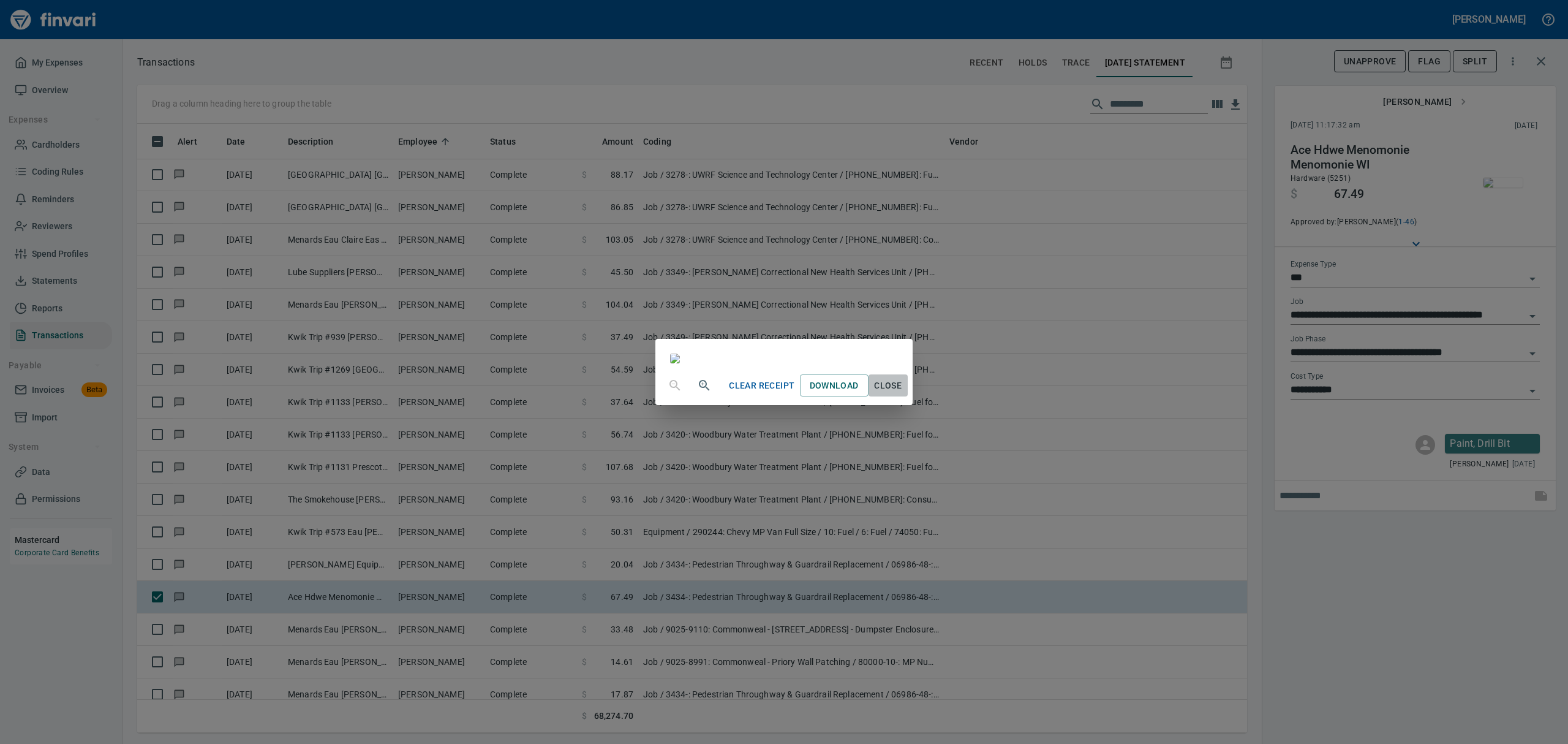
click at [752, 397] on button "Close" at bounding box center [888, 385] width 39 height 23
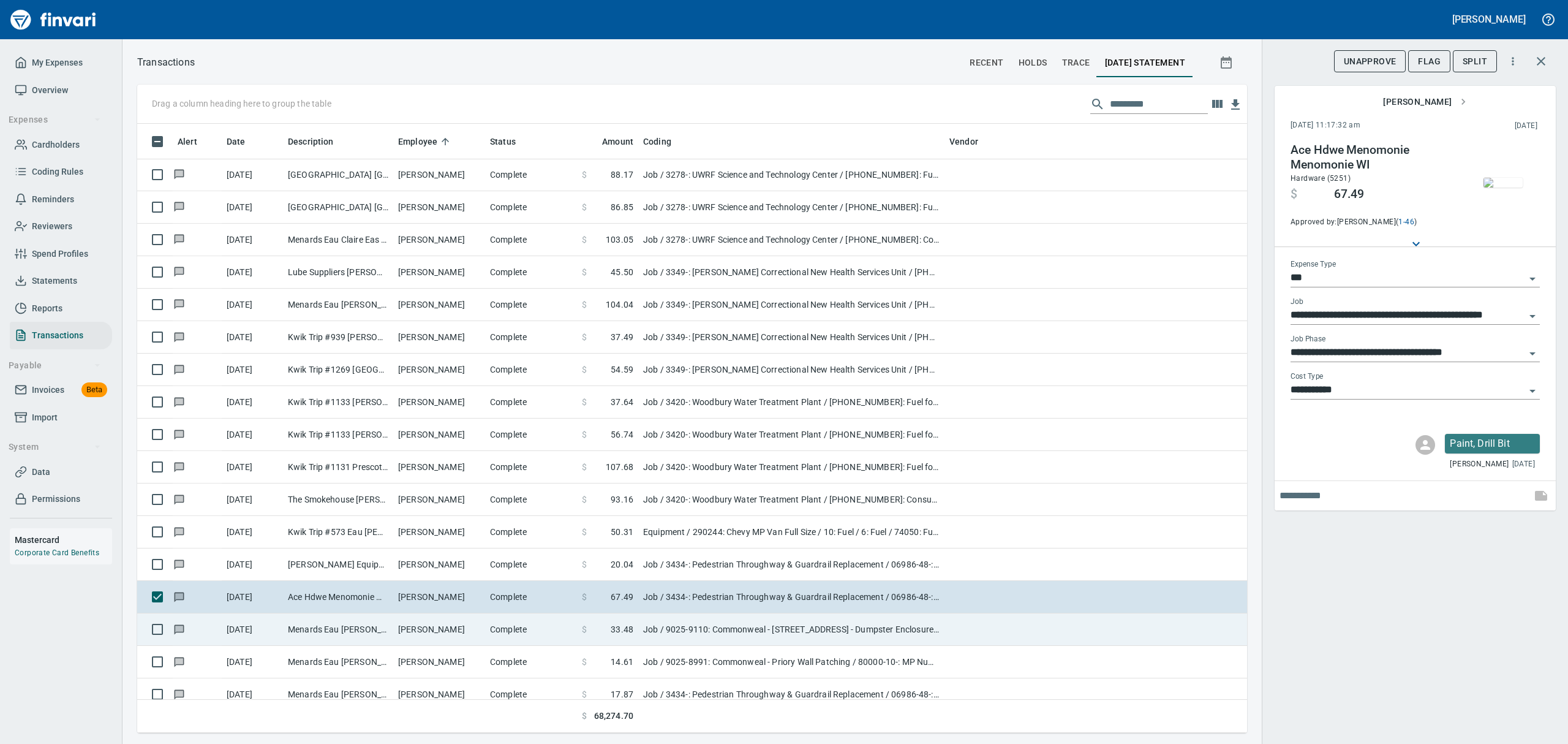
click at [326, 558] on td "Menards Eau [PERSON_NAME] [PERSON_NAME] Eau [PERSON_NAME]" at bounding box center [338, 629] width 110 height 32
type input "**********"
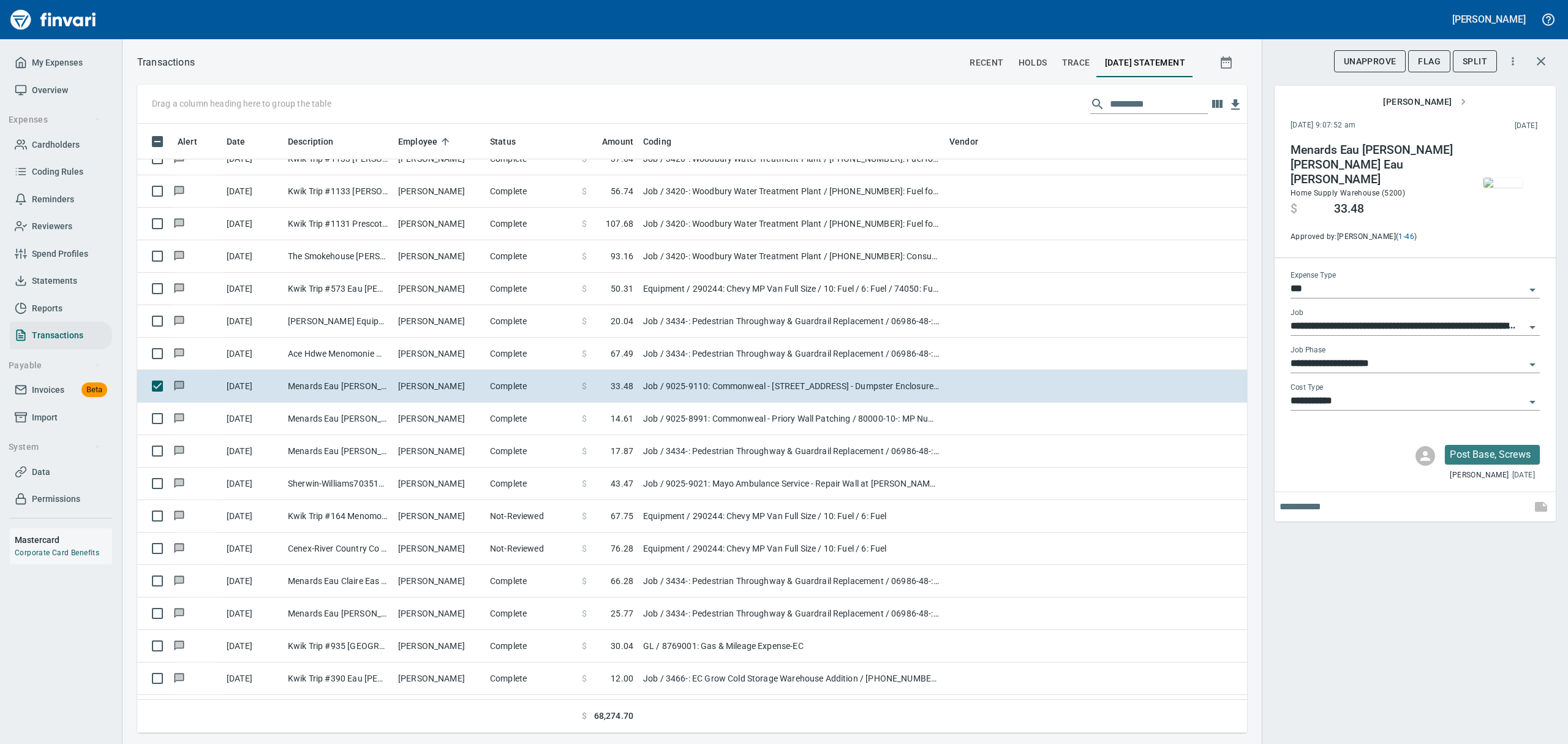
scroll to position [596, 1082]
click at [752, 188] on img "button" at bounding box center [1503, 182] width 39 height 10
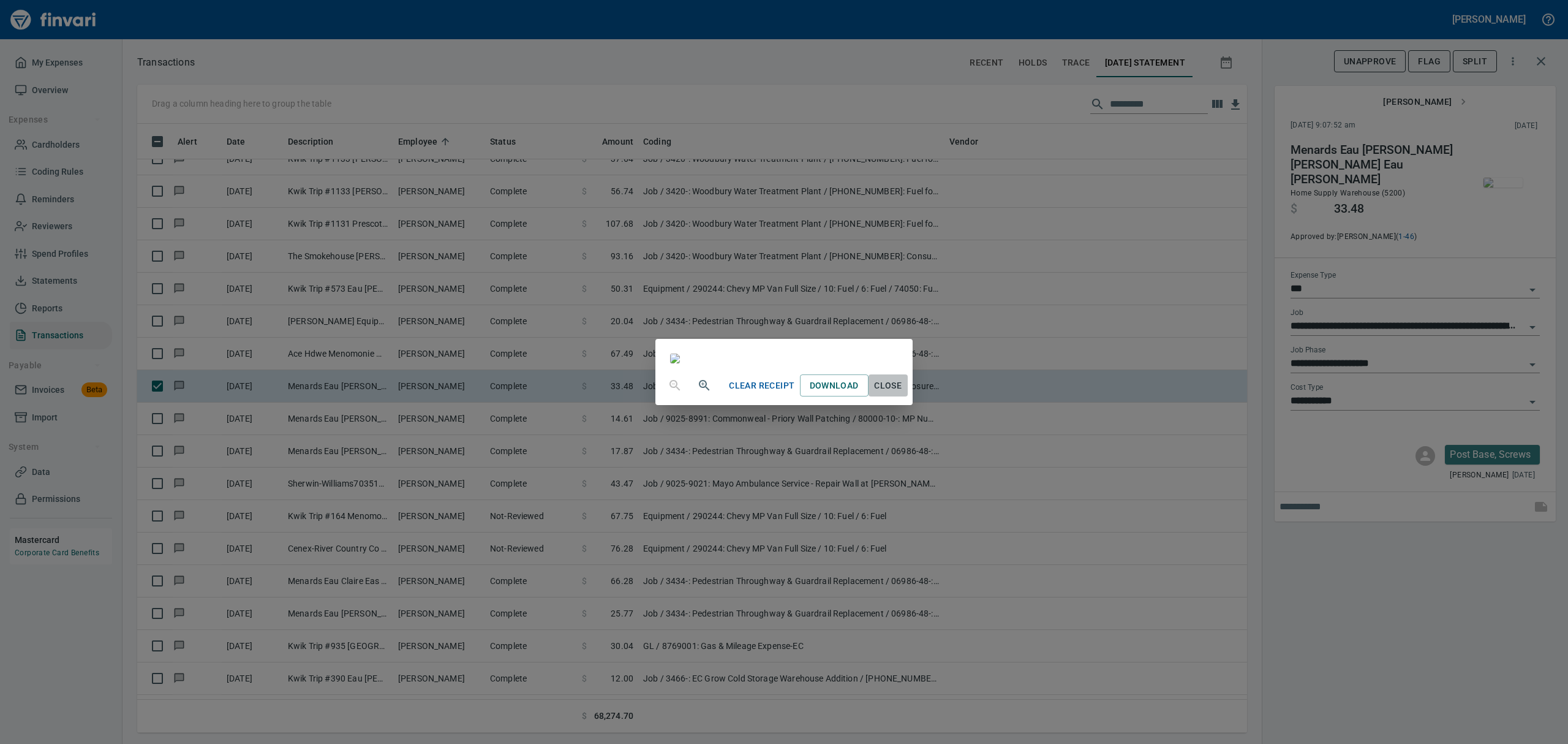
click at [752, 393] on span "Close" at bounding box center [888, 386] width 29 height 16
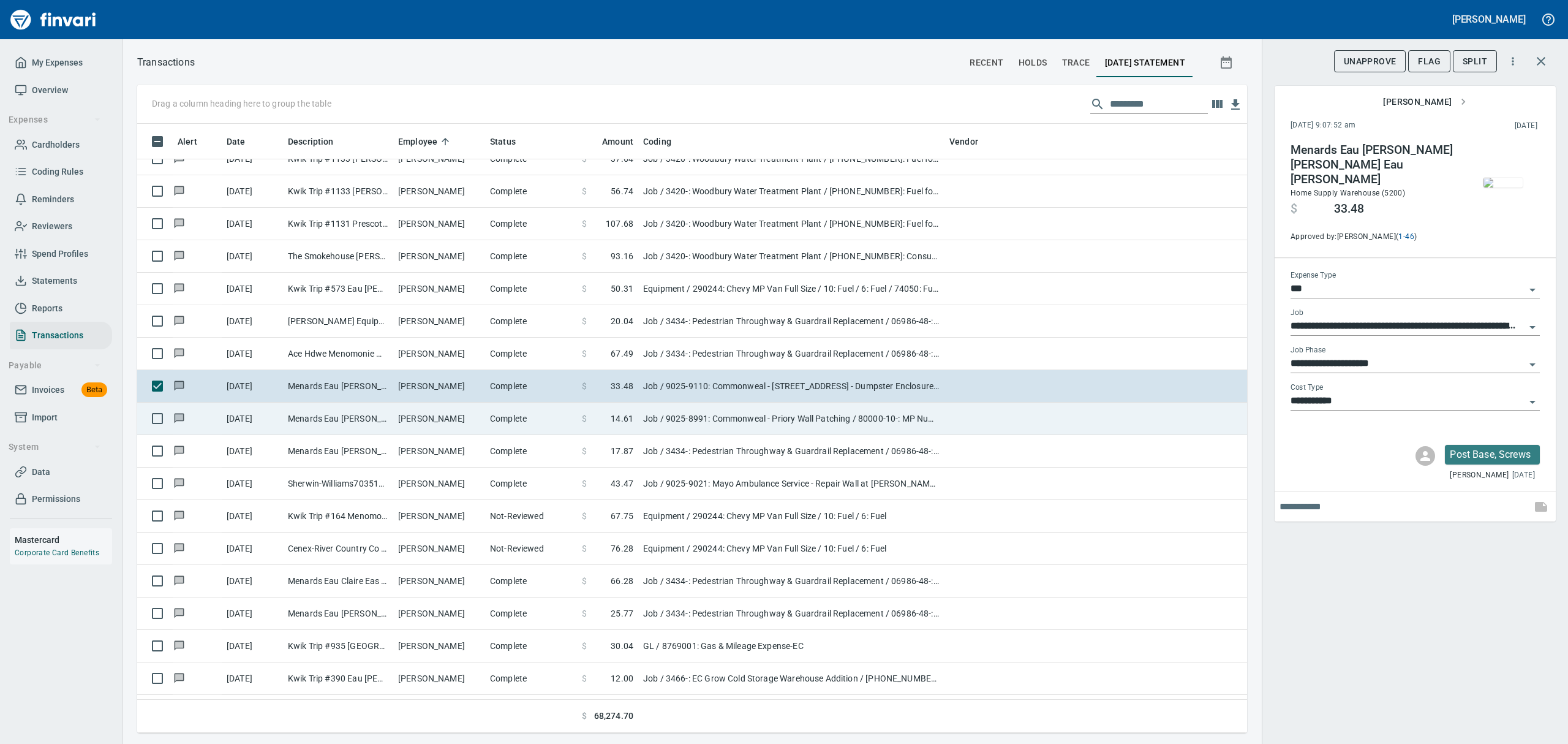
click at [505, 418] on td "Complete" at bounding box center [531, 419] width 92 height 32
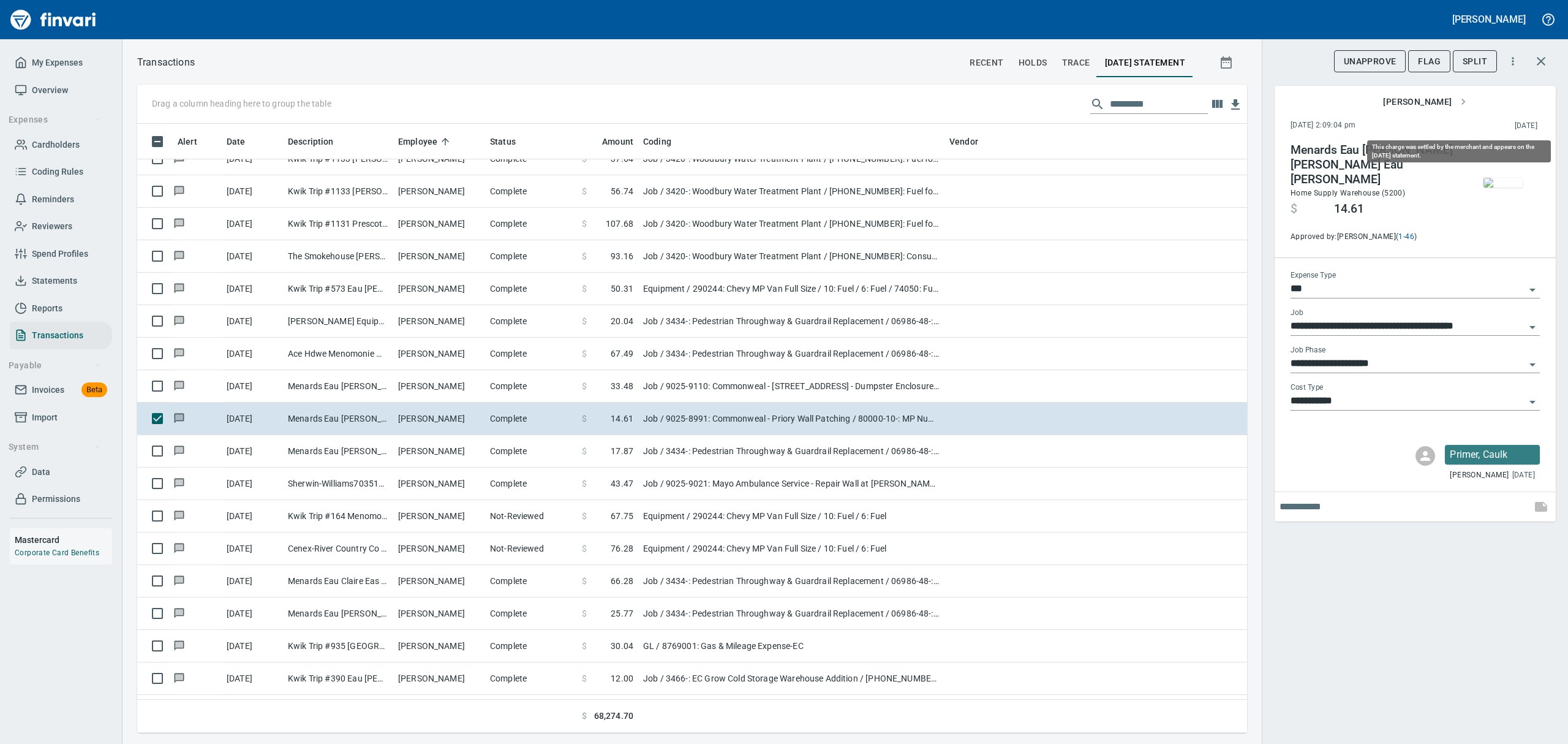
scroll to position [596, 1082]
click at [752, 188] on img "button" at bounding box center [1503, 182] width 39 height 10
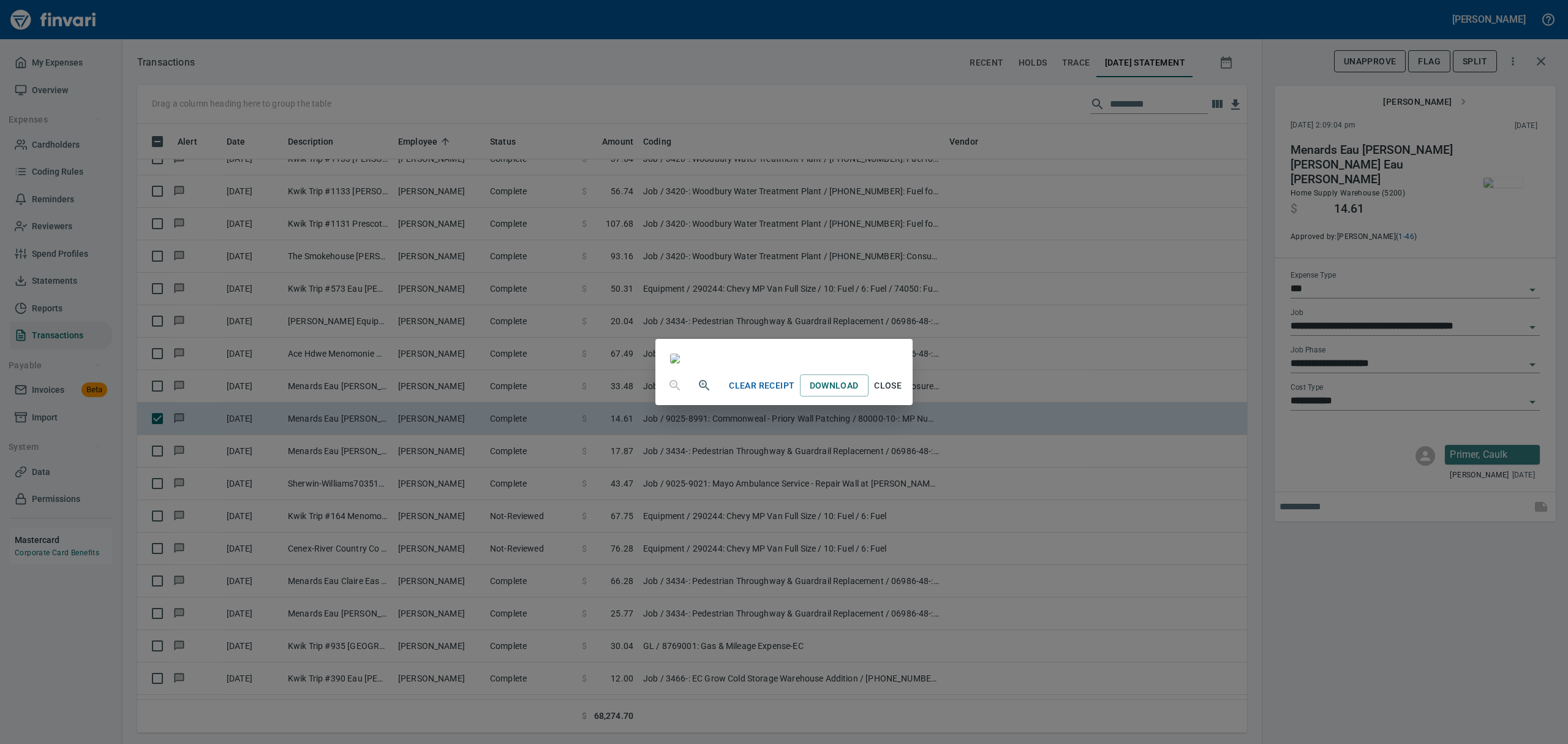
click at [752, 393] on span "Close" at bounding box center [888, 386] width 29 height 16
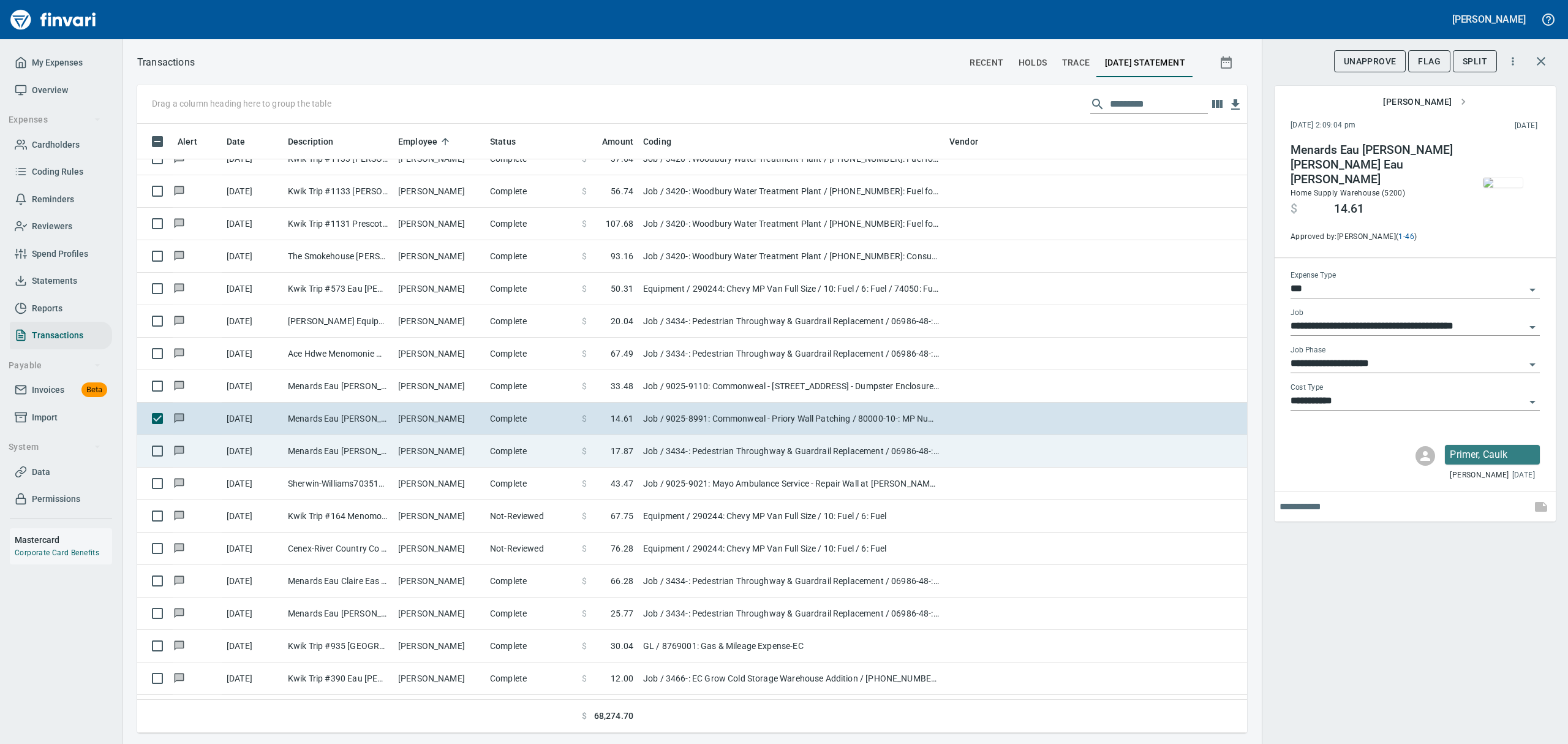
click at [407, 457] on td "[PERSON_NAME]" at bounding box center [439, 451] width 92 height 32
type input "**********"
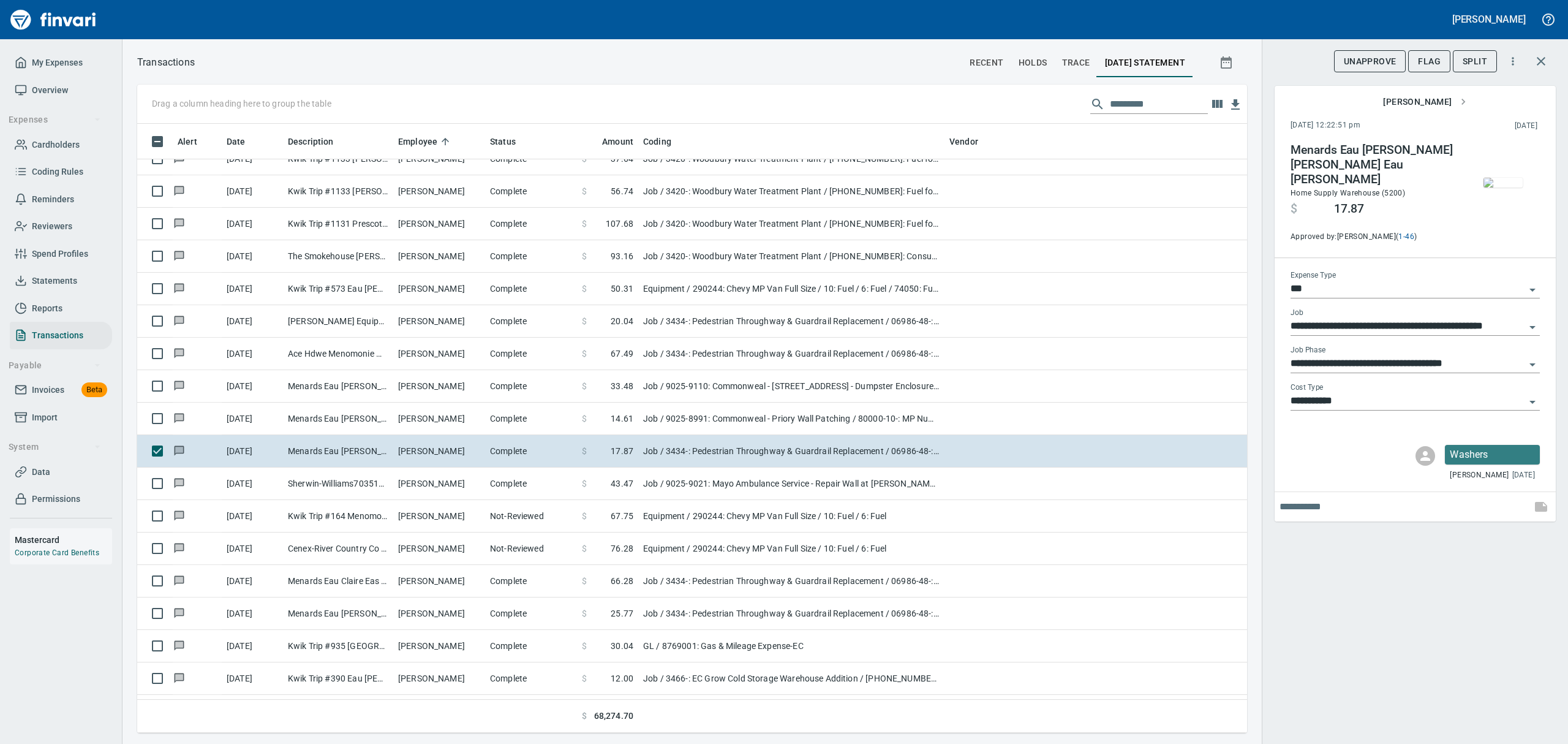
click at [752, 185] on span "button" at bounding box center [1503, 182] width 51 height 10
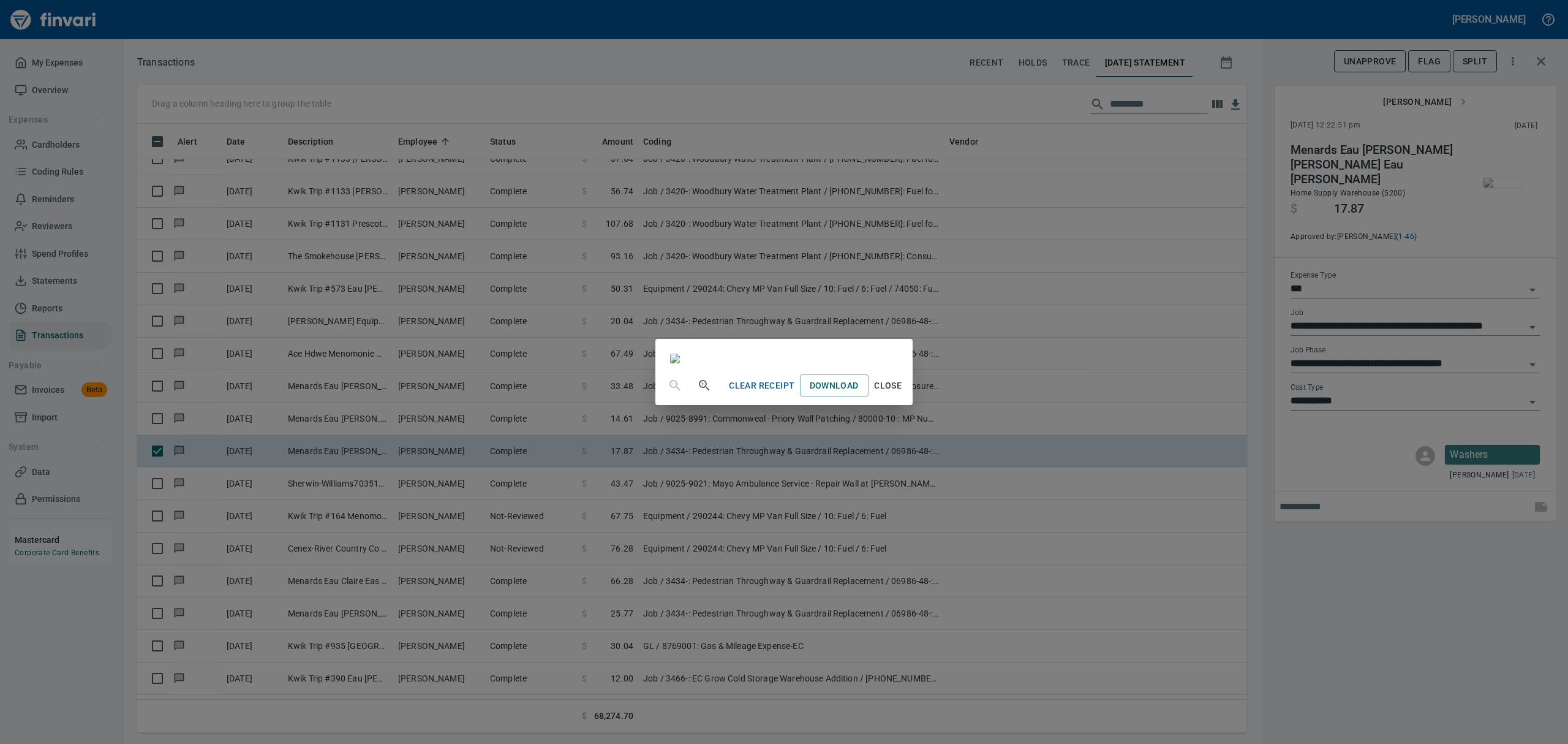
click at [752, 393] on span "Close" at bounding box center [888, 386] width 29 height 16
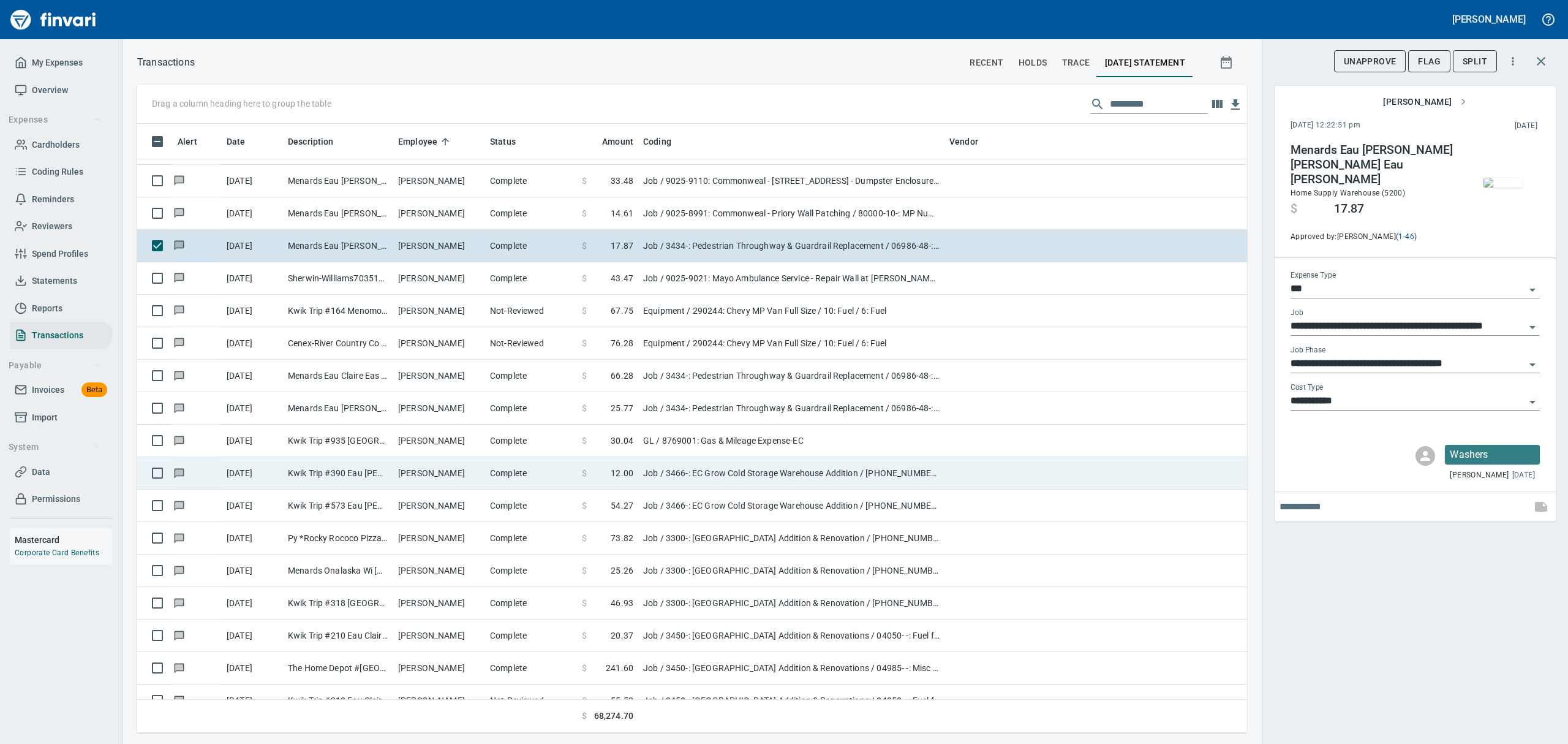
scroll to position [3431, 0]
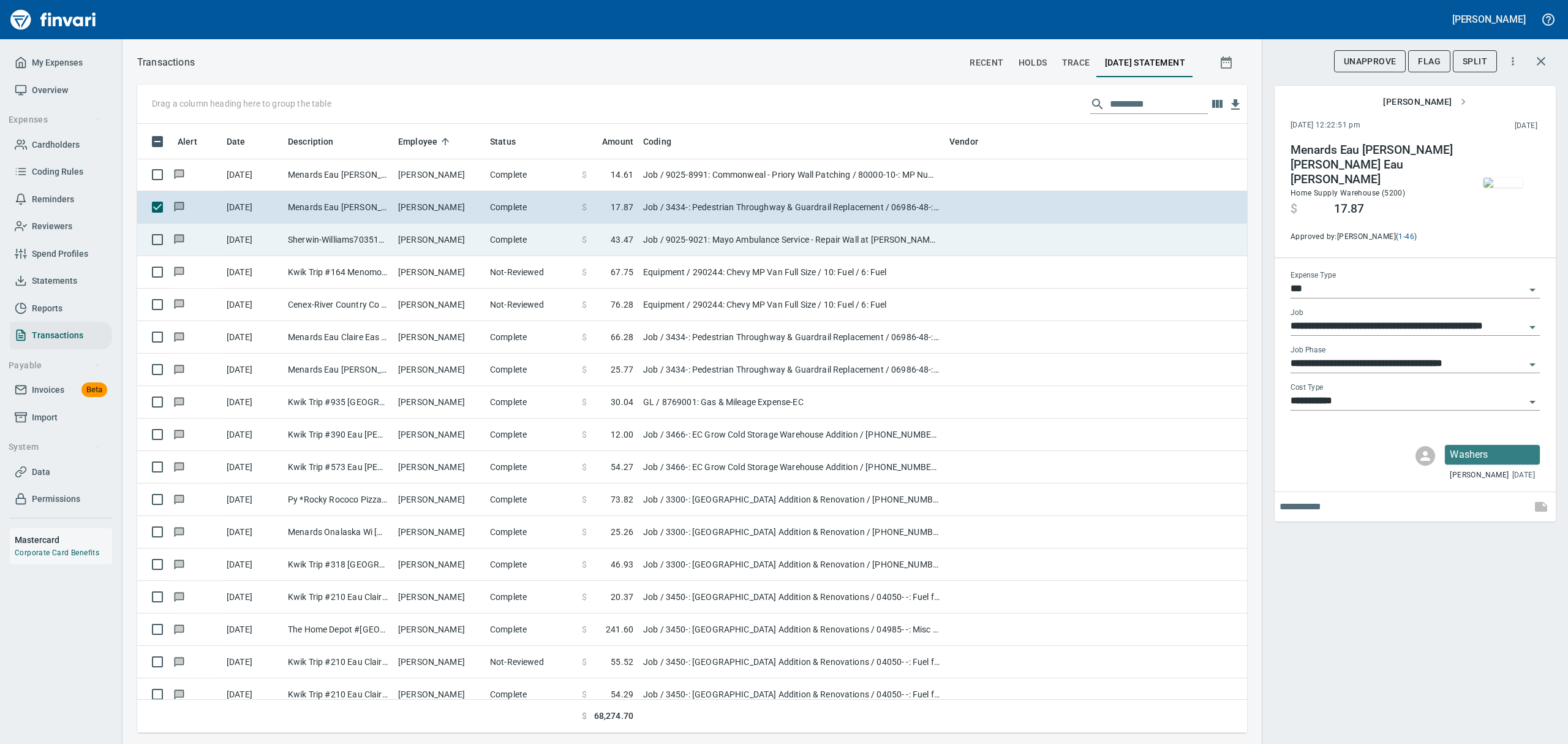
click at [454, 238] on td "[PERSON_NAME]" at bounding box center [439, 240] width 92 height 32
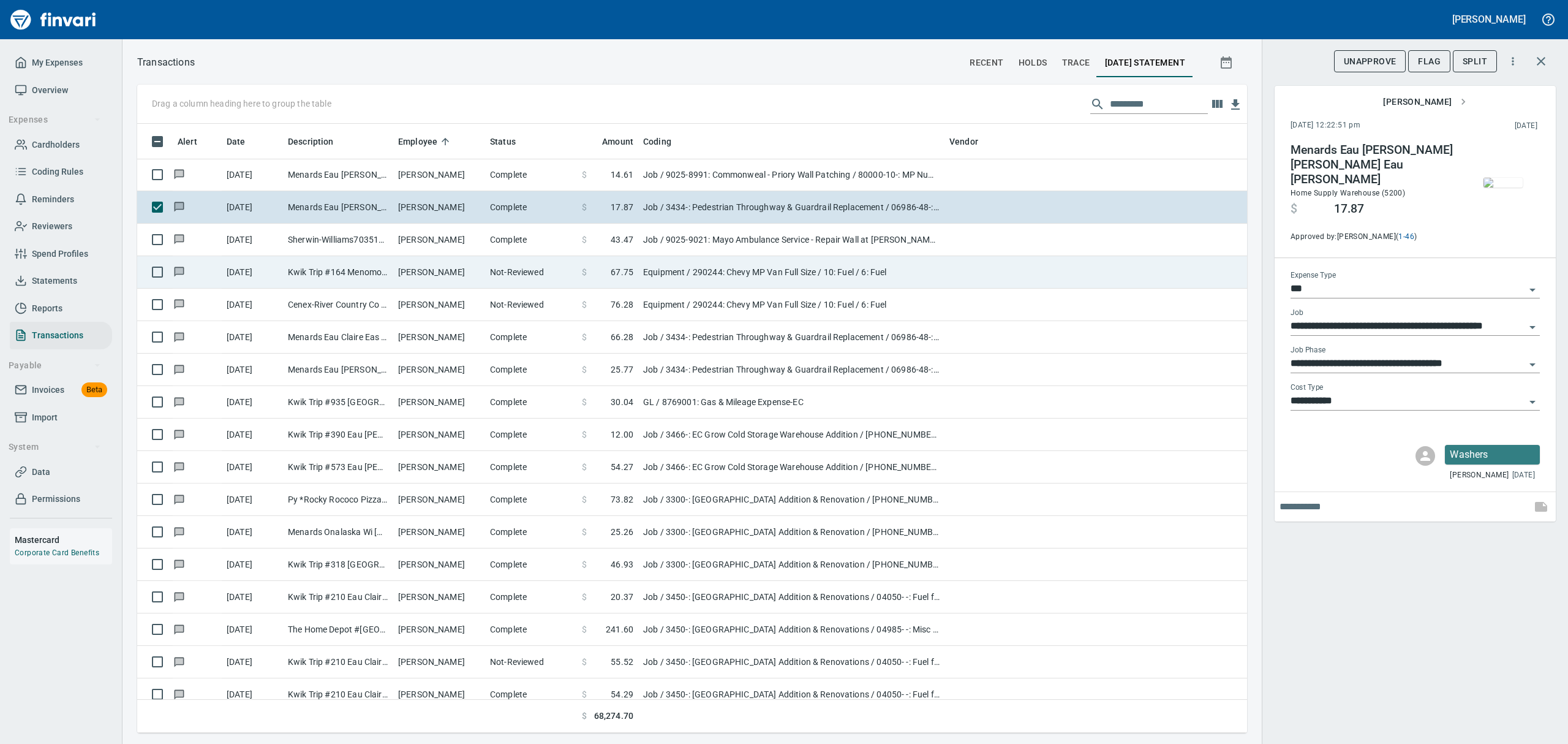
type input "**********"
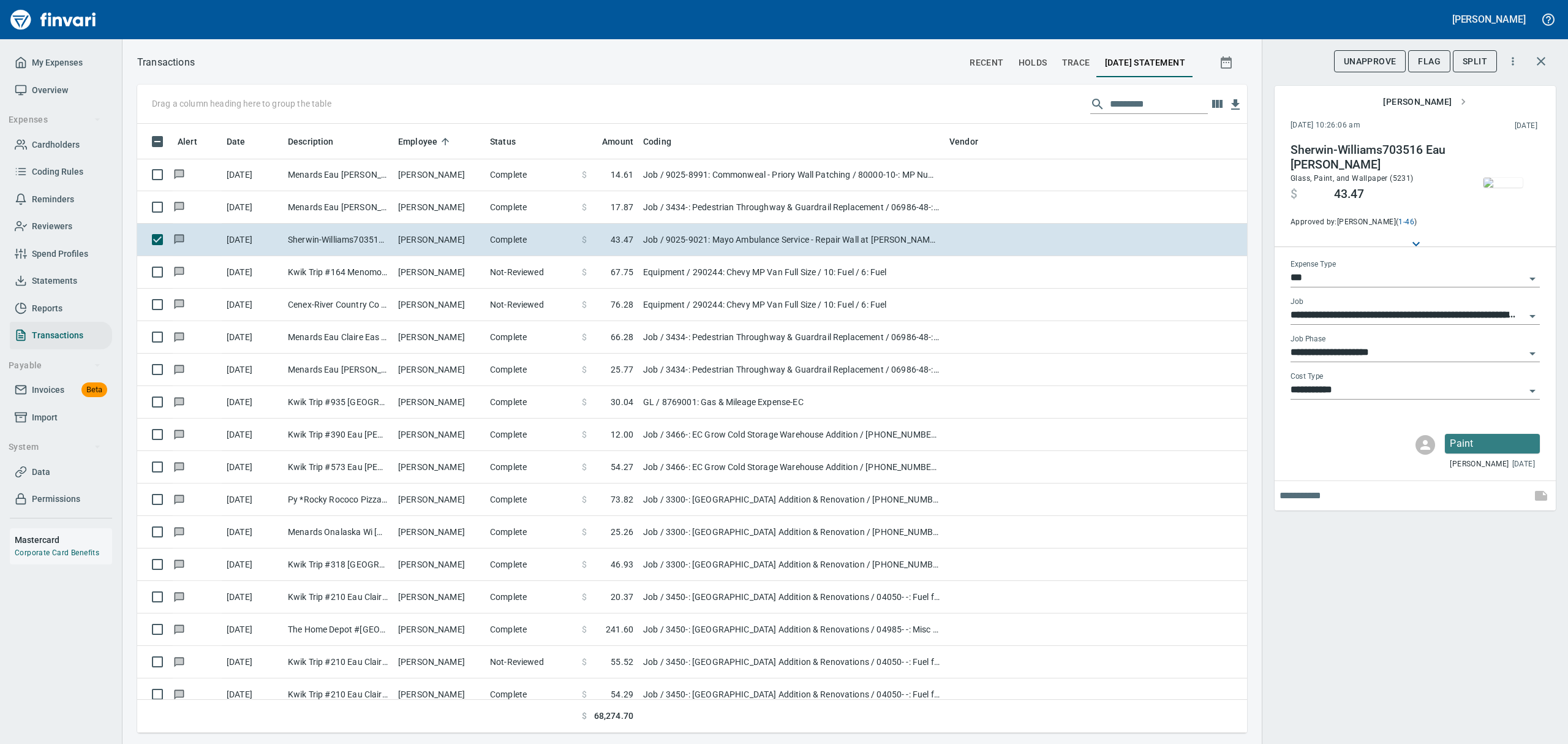
click at [752, 177] on img "button" at bounding box center [1503, 182] width 39 height 10
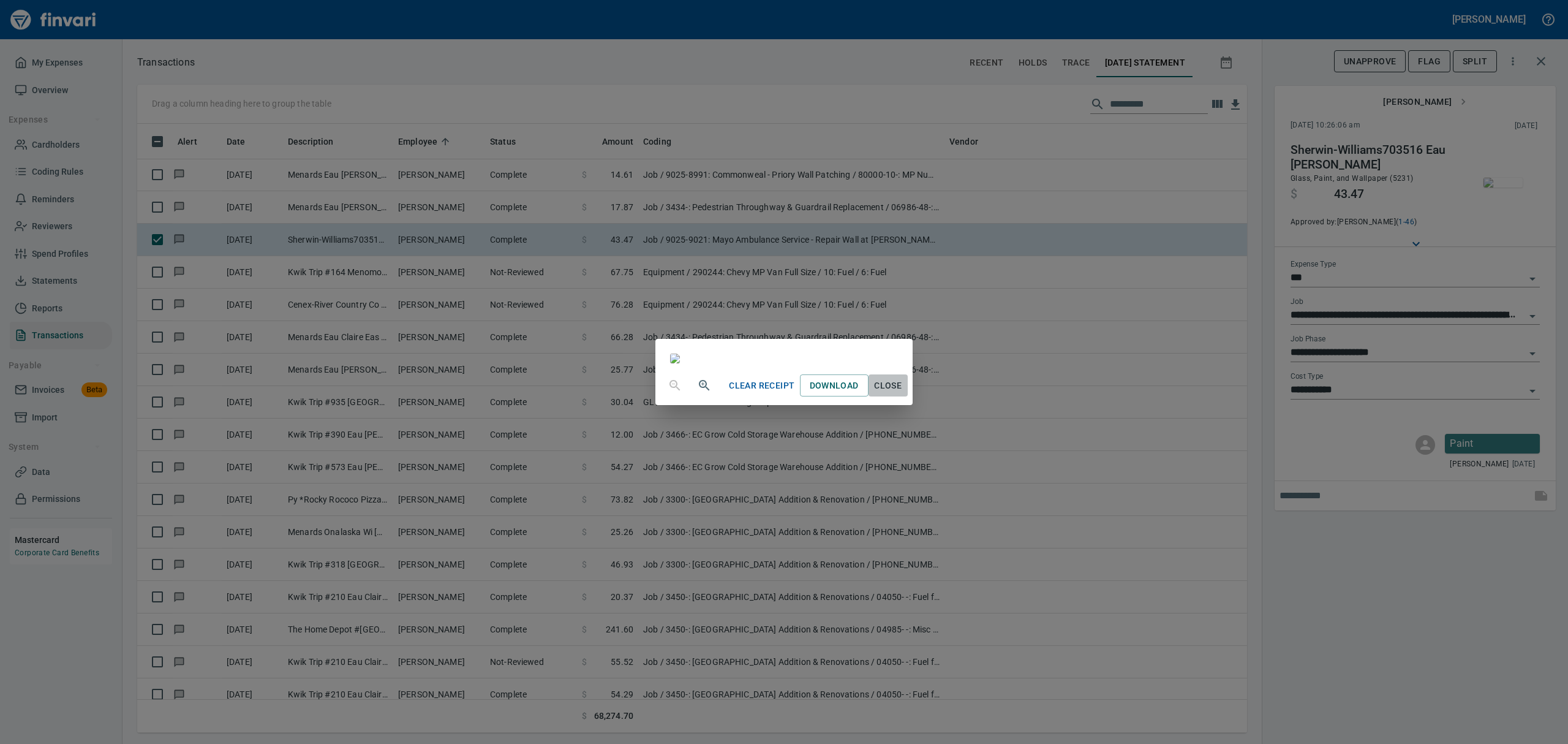
click at [752, 393] on span "Close" at bounding box center [888, 386] width 29 height 16
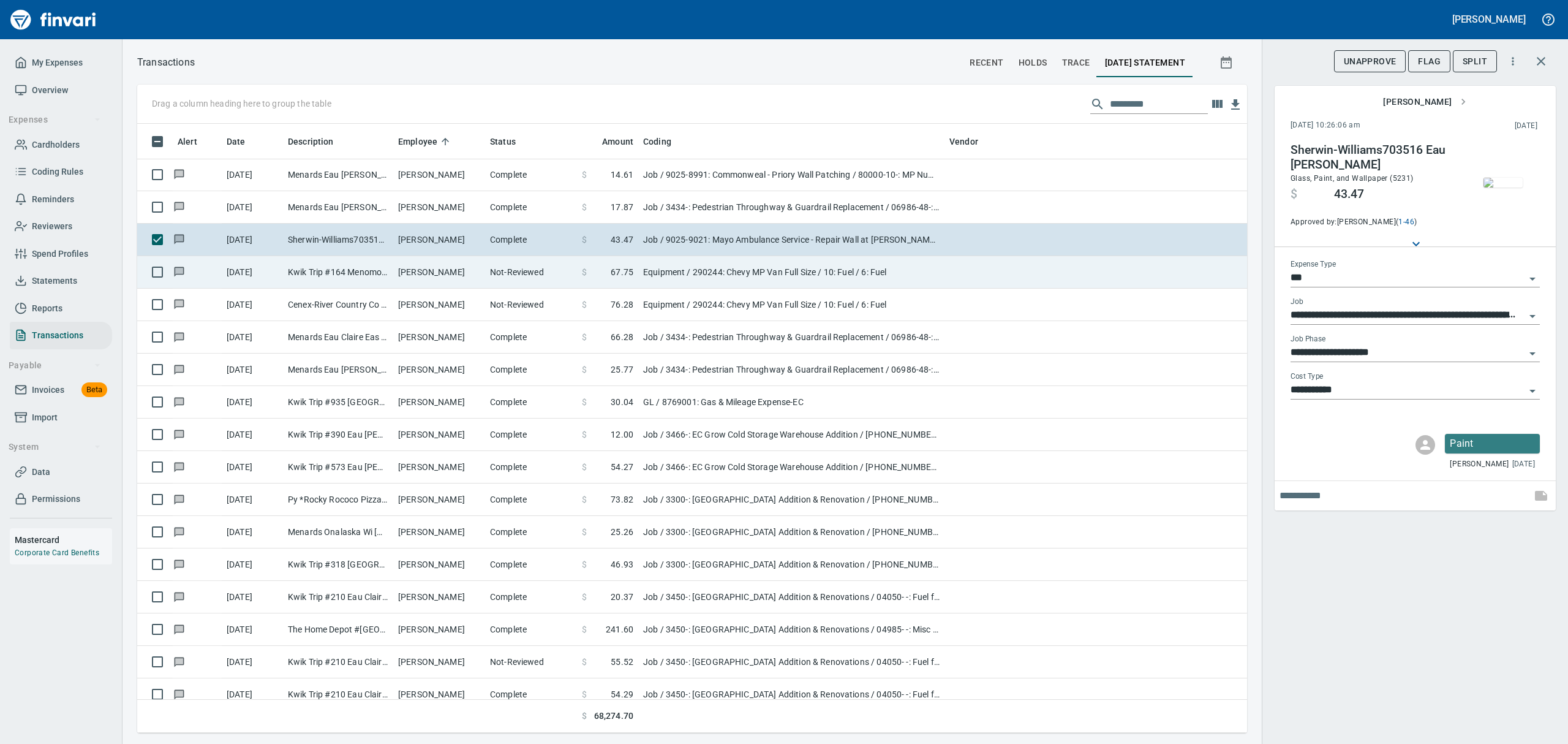
click at [402, 279] on td "[PERSON_NAME]" at bounding box center [439, 272] width 92 height 32
type input "*********"
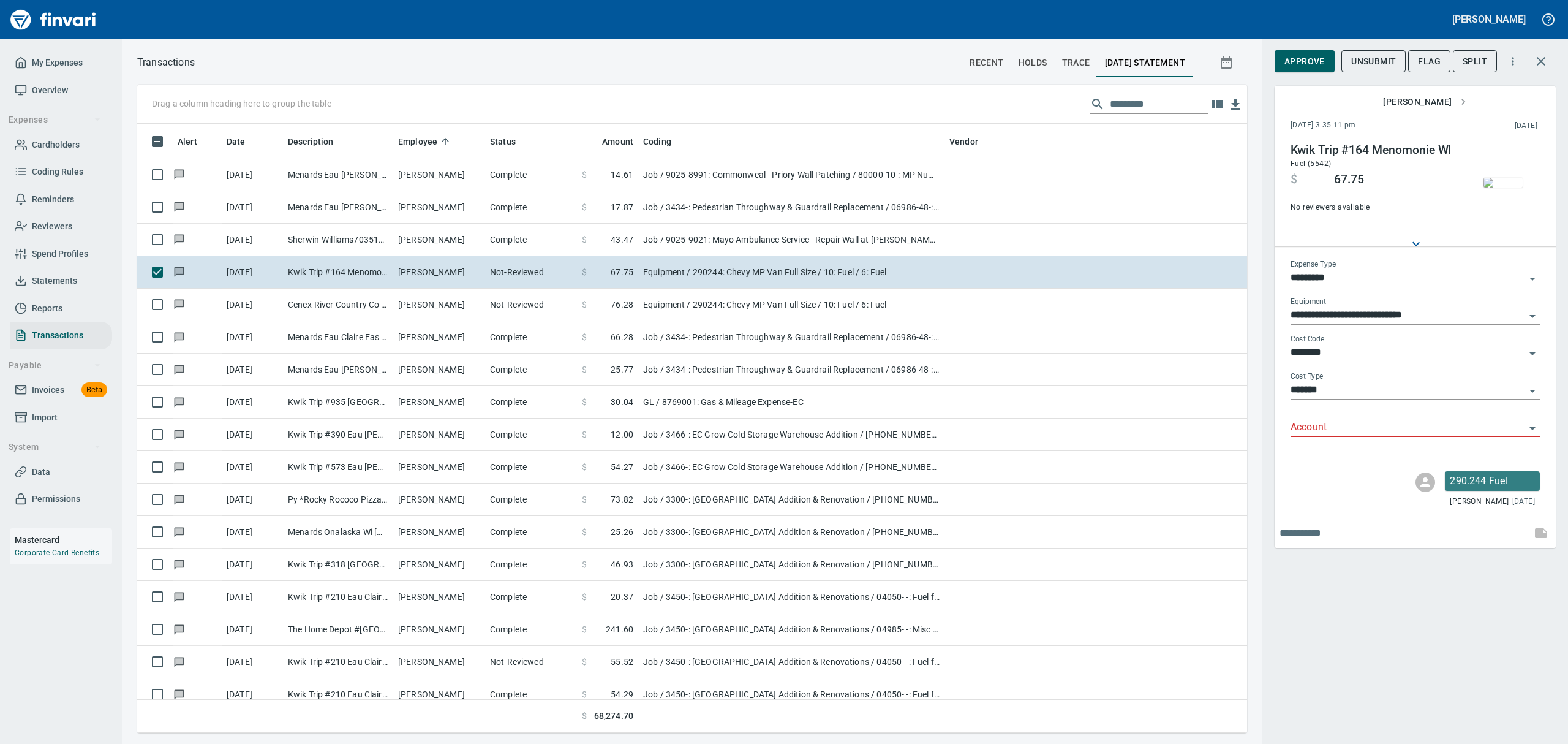
click at [752, 186] on img "button" at bounding box center [1503, 182] width 39 height 10
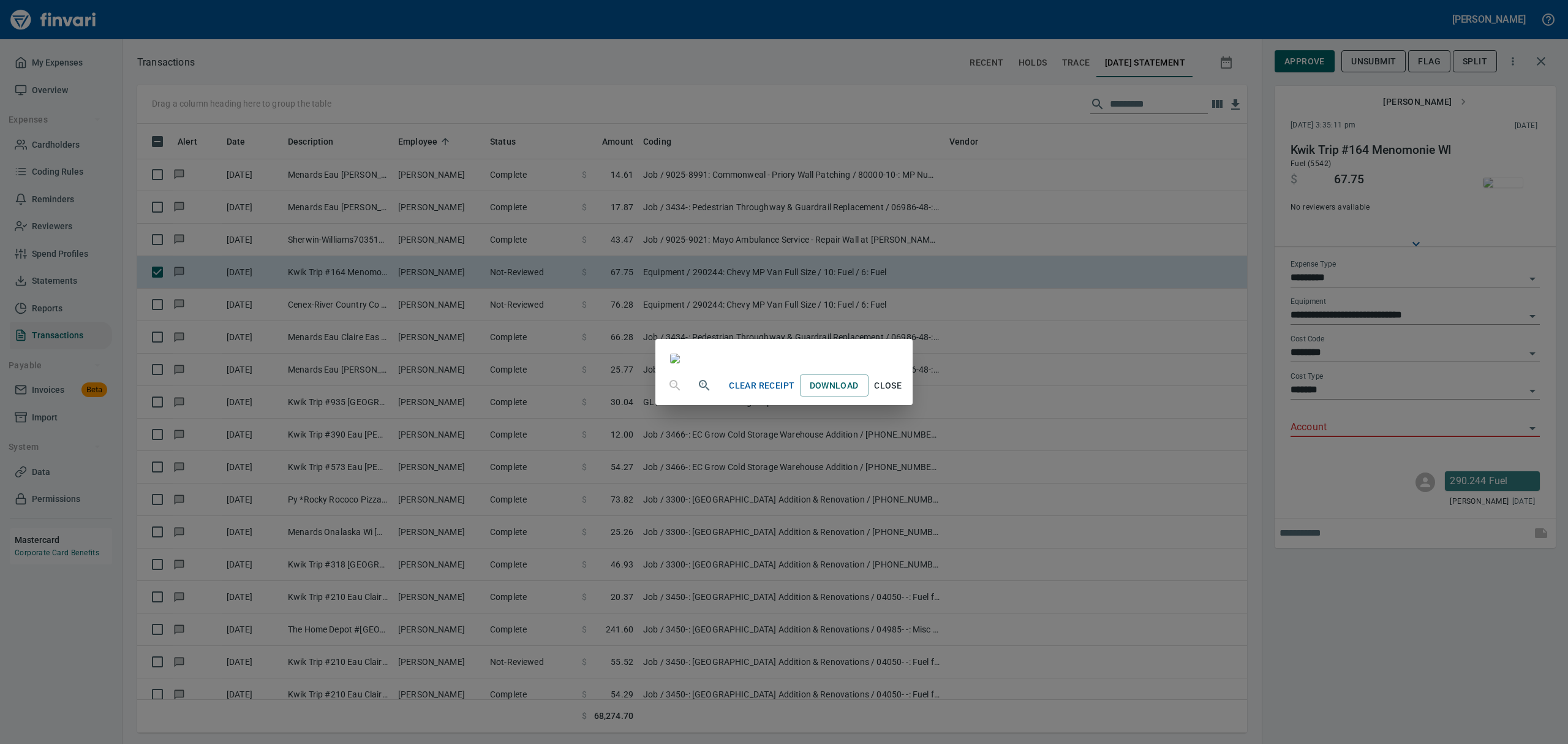
click at [752, 393] on span "Close" at bounding box center [888, 386] width 29 height 16
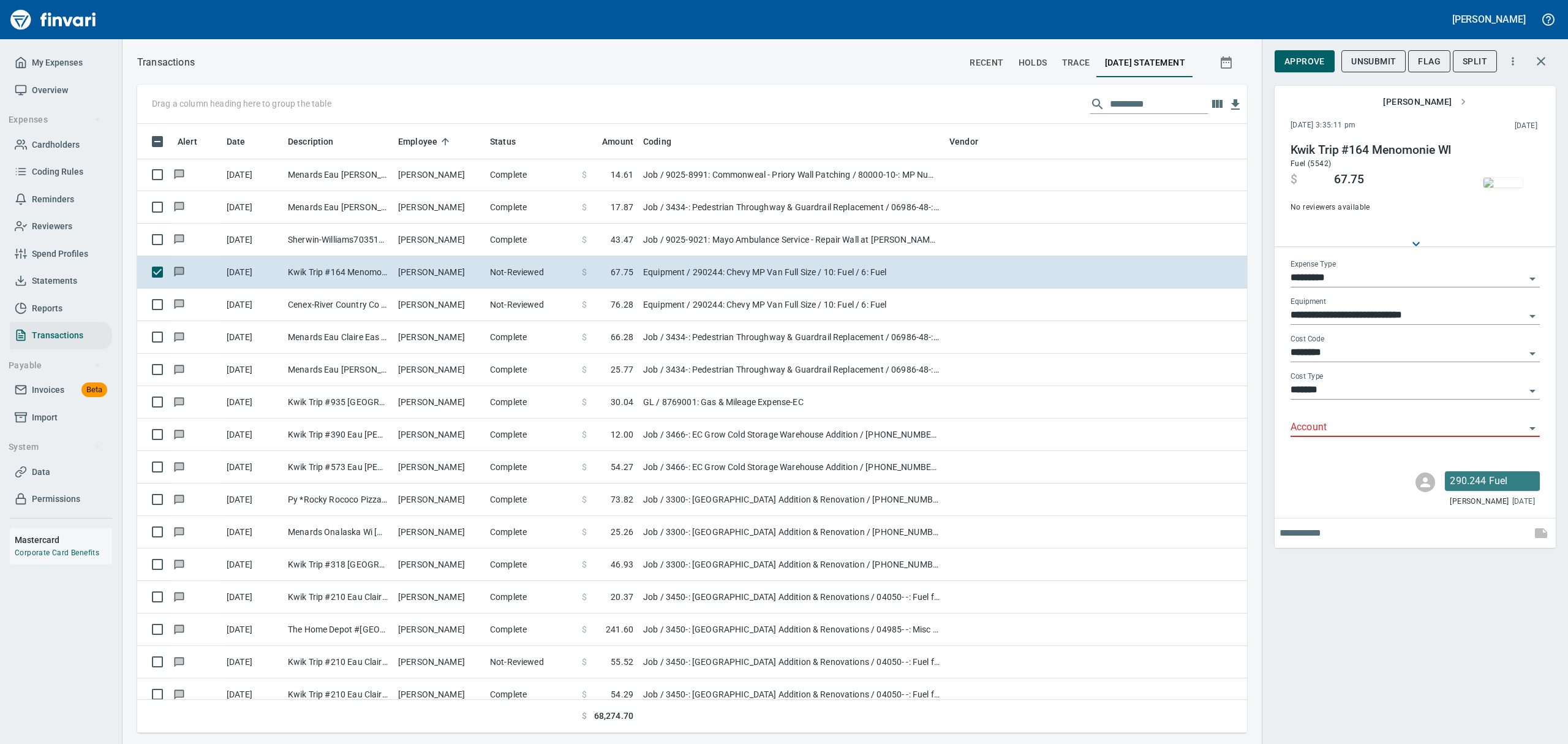
click at [752, 427] on icon "Open" at bounding box center [1532, 428] width 6 height 3
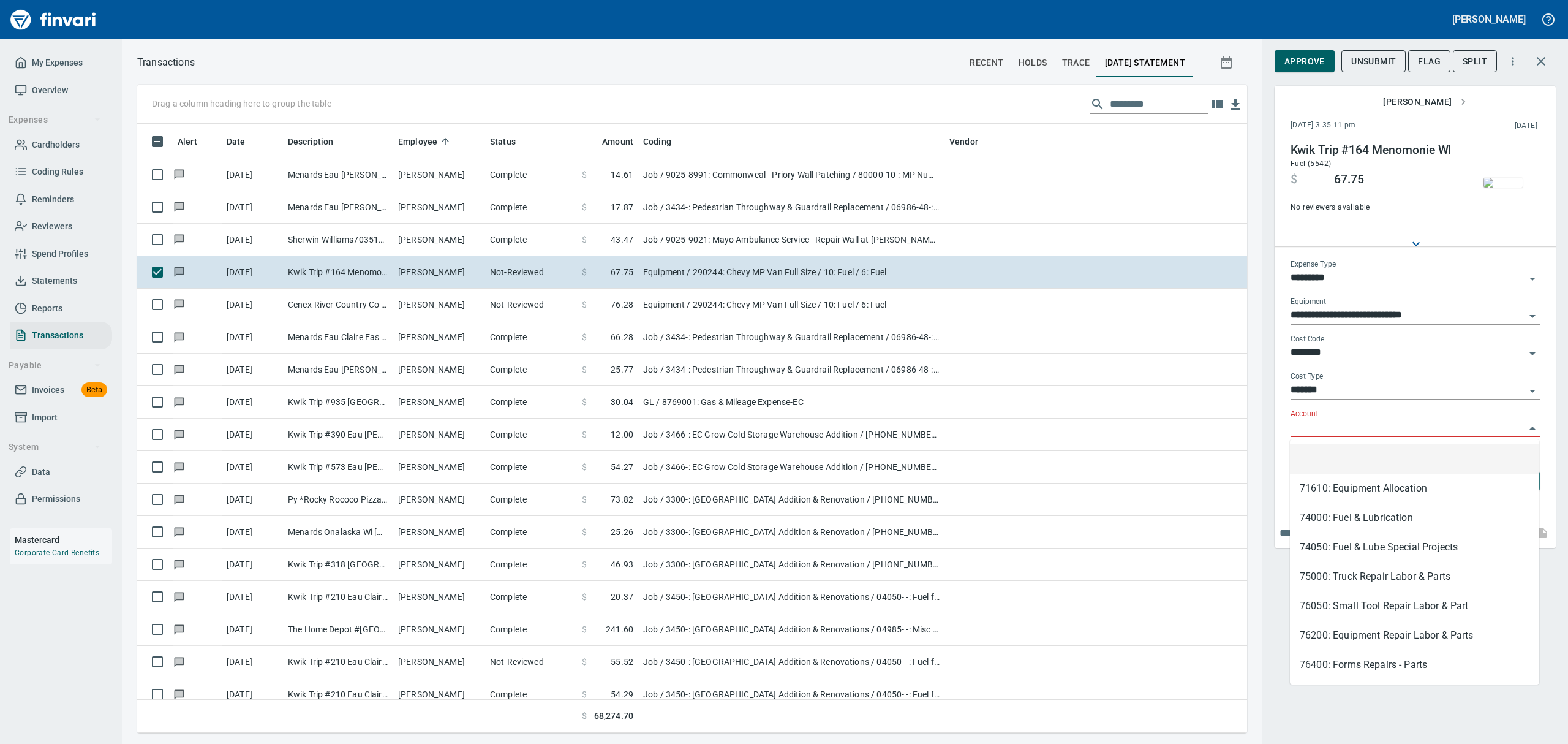
scroll to position [596, 1082]
click at [752, 549] on li "74050: Fuel & Lube Special Projects" at bounding box center [1414, 547] width 249 height 29
type input "**********"
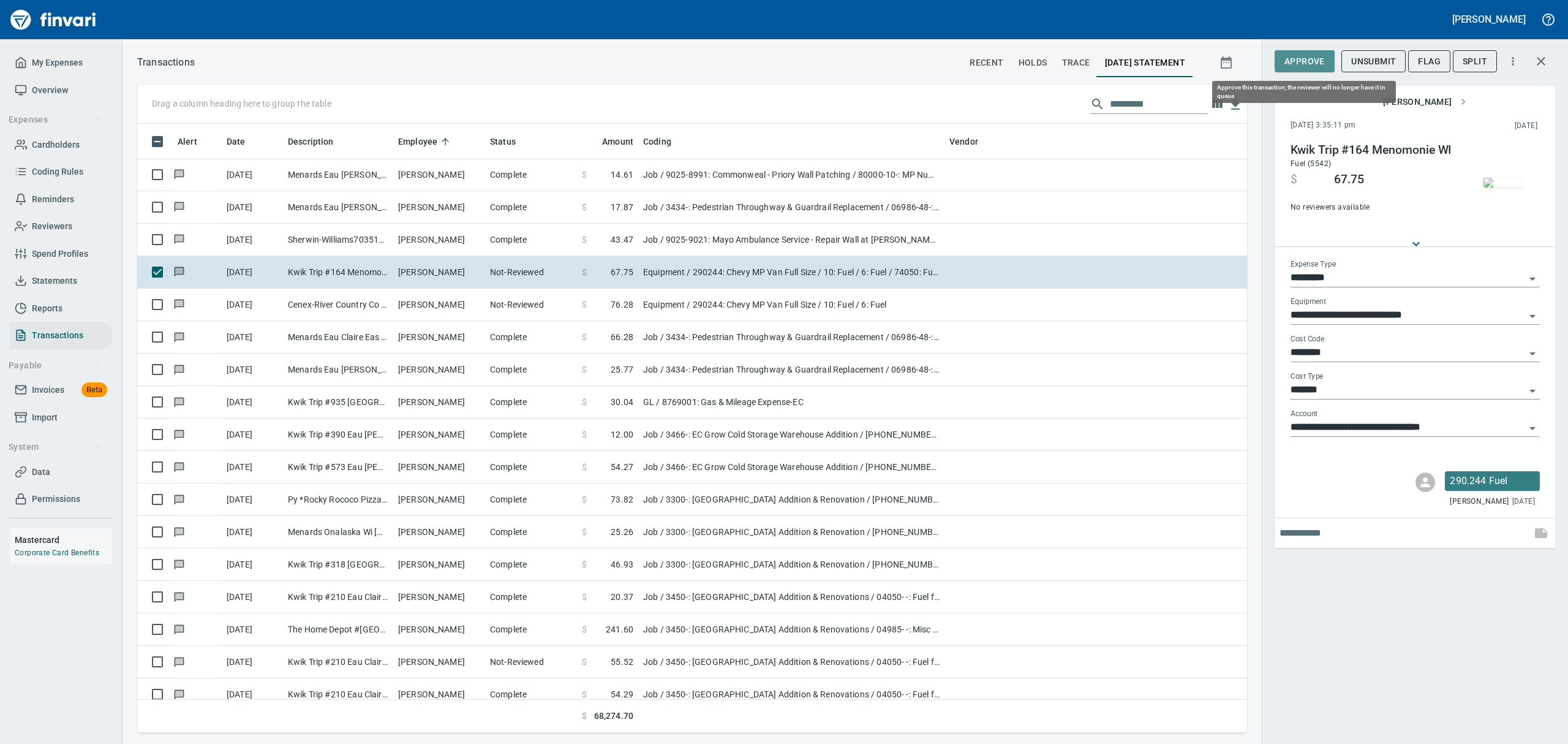
click at [752, 60] on span "Approve" at bounding box center [1305, 62] width 40 height 16
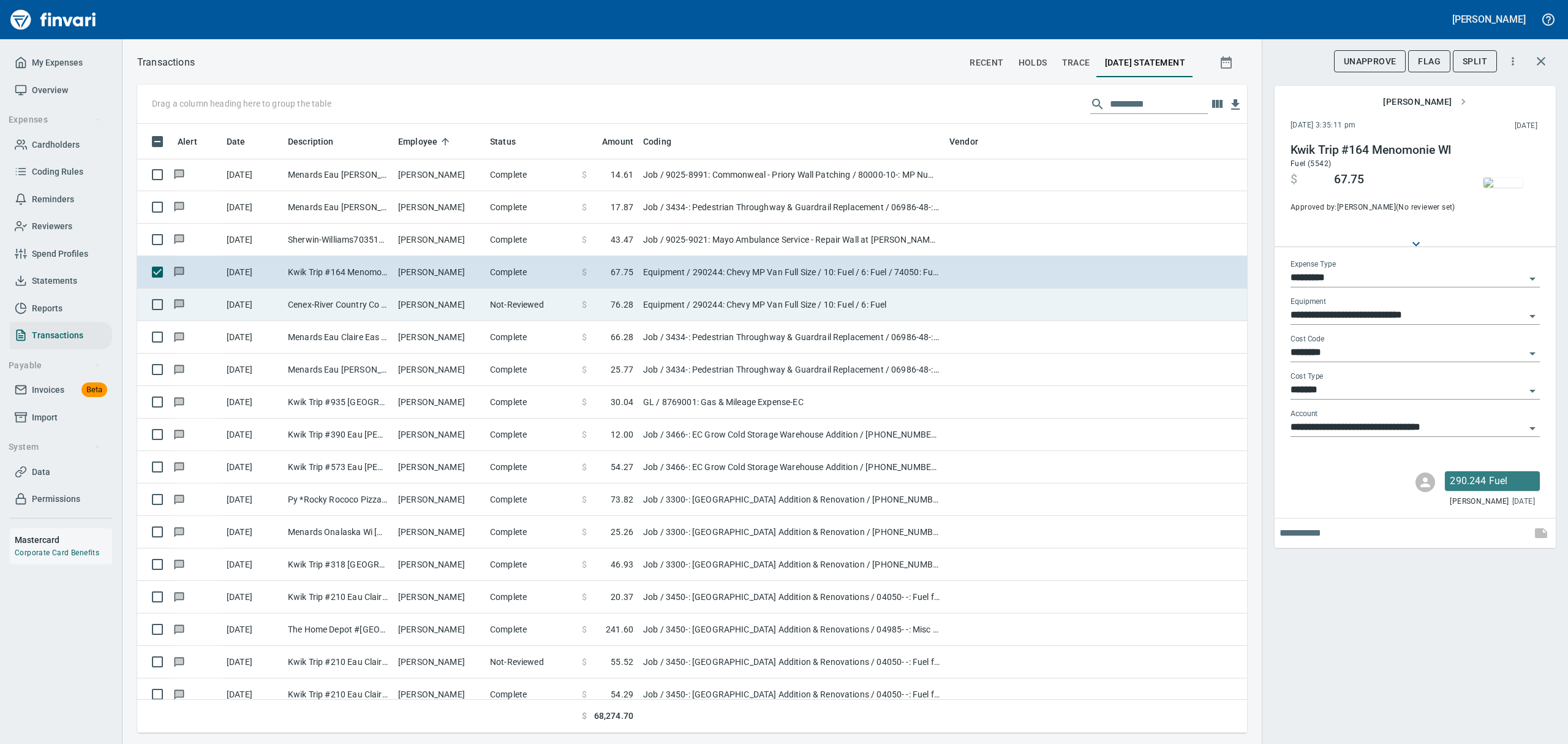
click at [491, 310] on td "Not-Reviewed" at bounding box center [531, 305] width 92 height 32
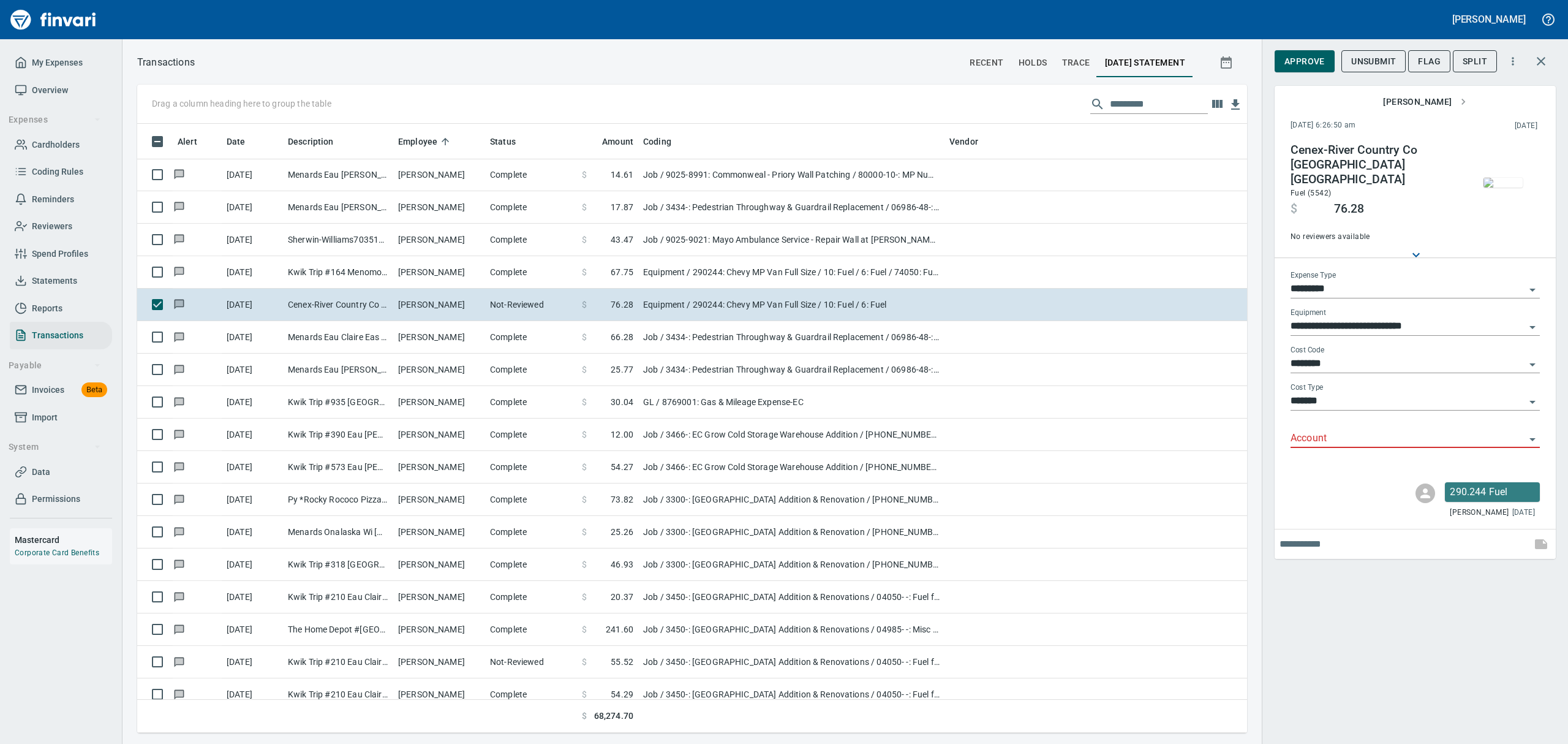
click at [752, 177] on img "button" at bounding box center [1503, 182] width 39 height 10
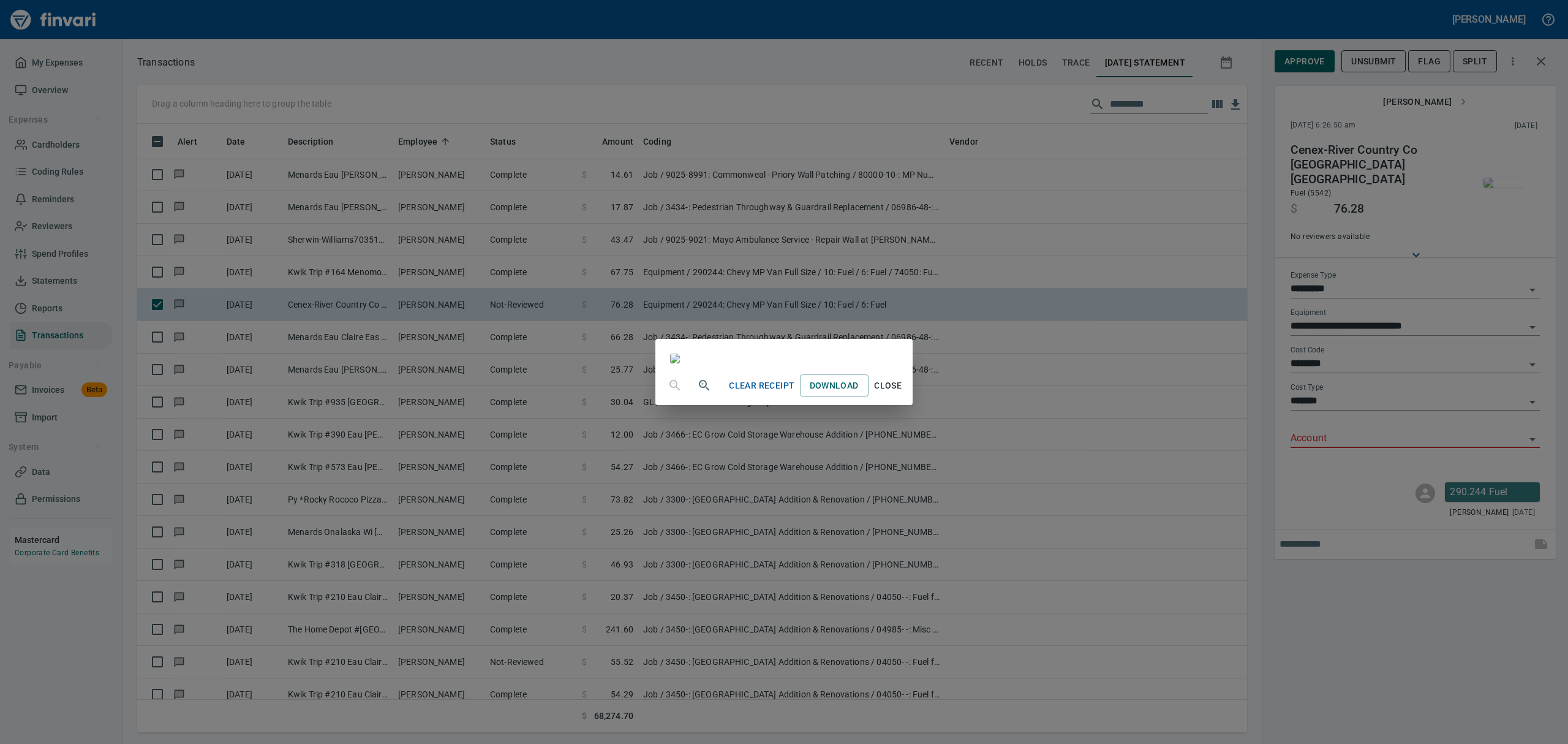
click at [752, 393] on span "Close" at bounding box center [888, 386] width 29 height 16
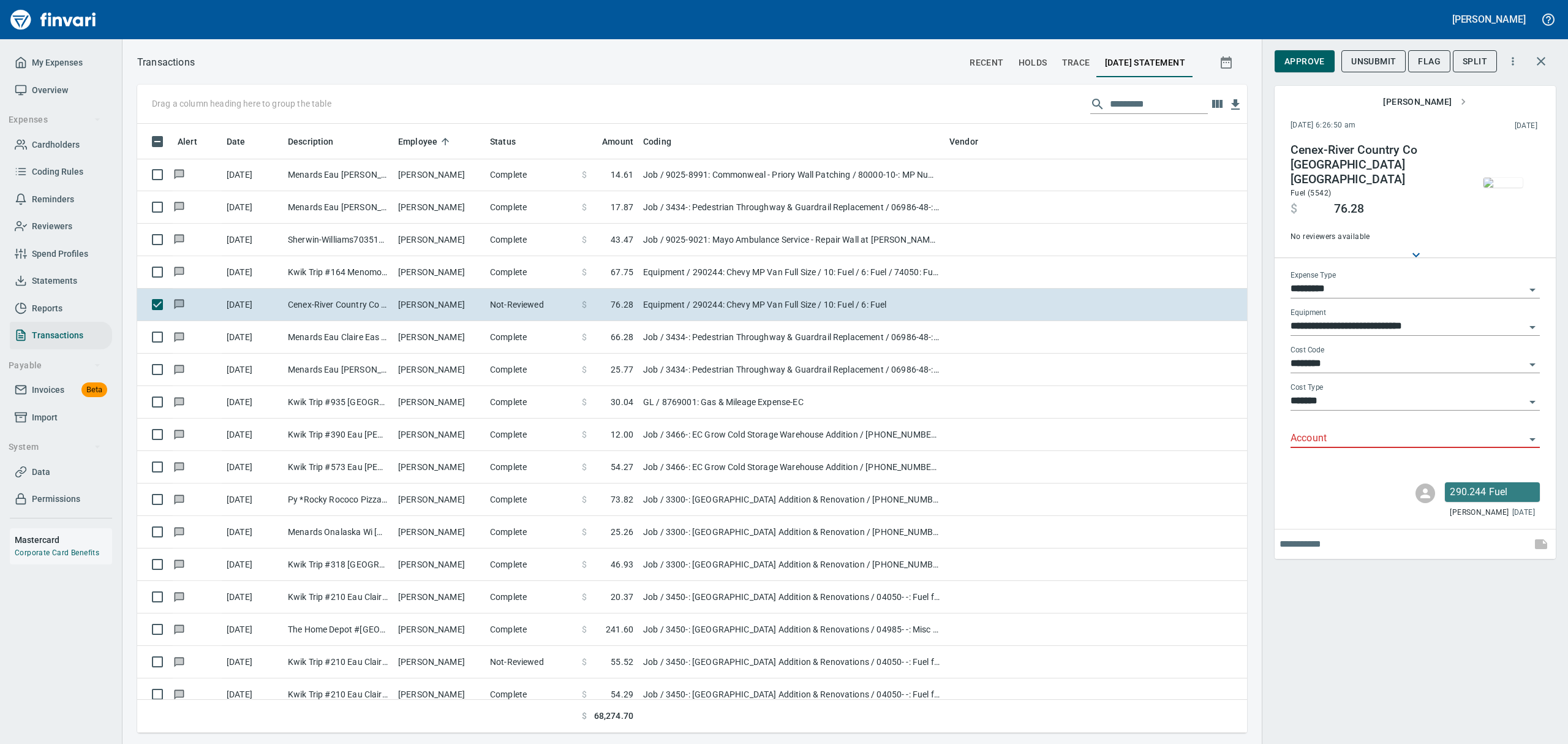
click at [752, 432] on icon "Open" at bounding box center [1532, 439] width 15 height 15
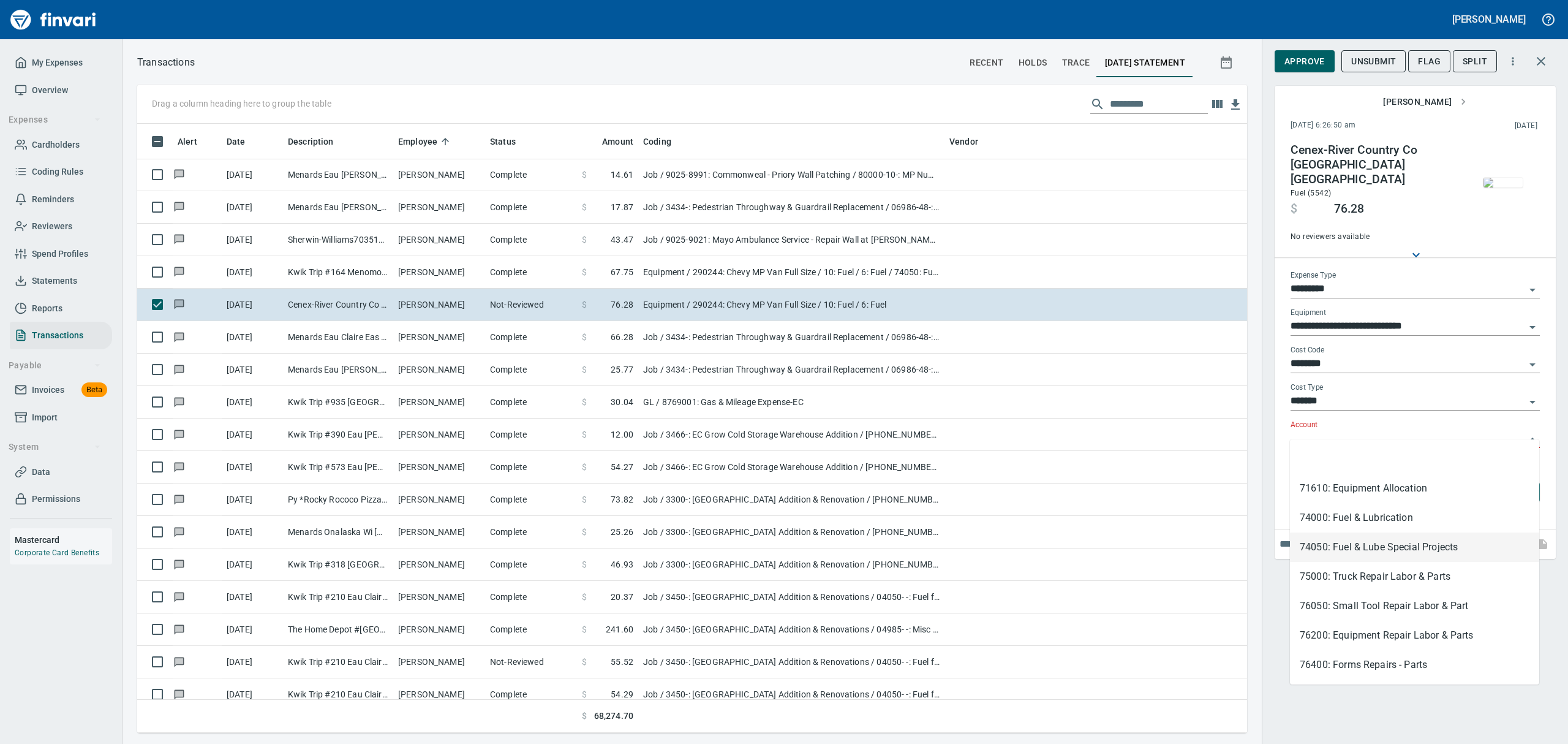
click at [752, 551] on li "74050: Fuel & Lube Special Projects" at bounding box center [1414, 547] width 249 height 29
type input "**********"
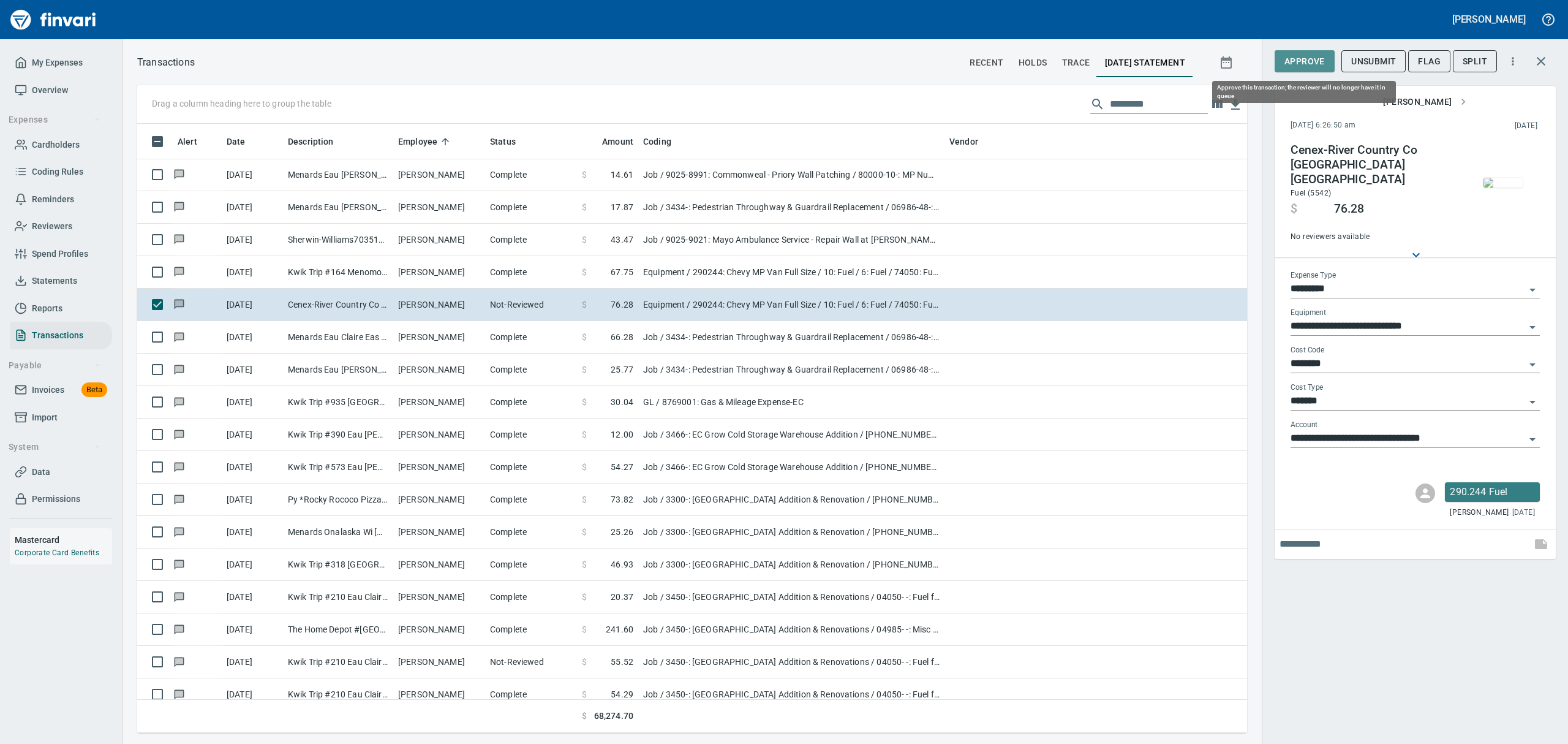
click at [752, 60] on span "Approve" at bounding box center [1305, 62] width 40 height 16
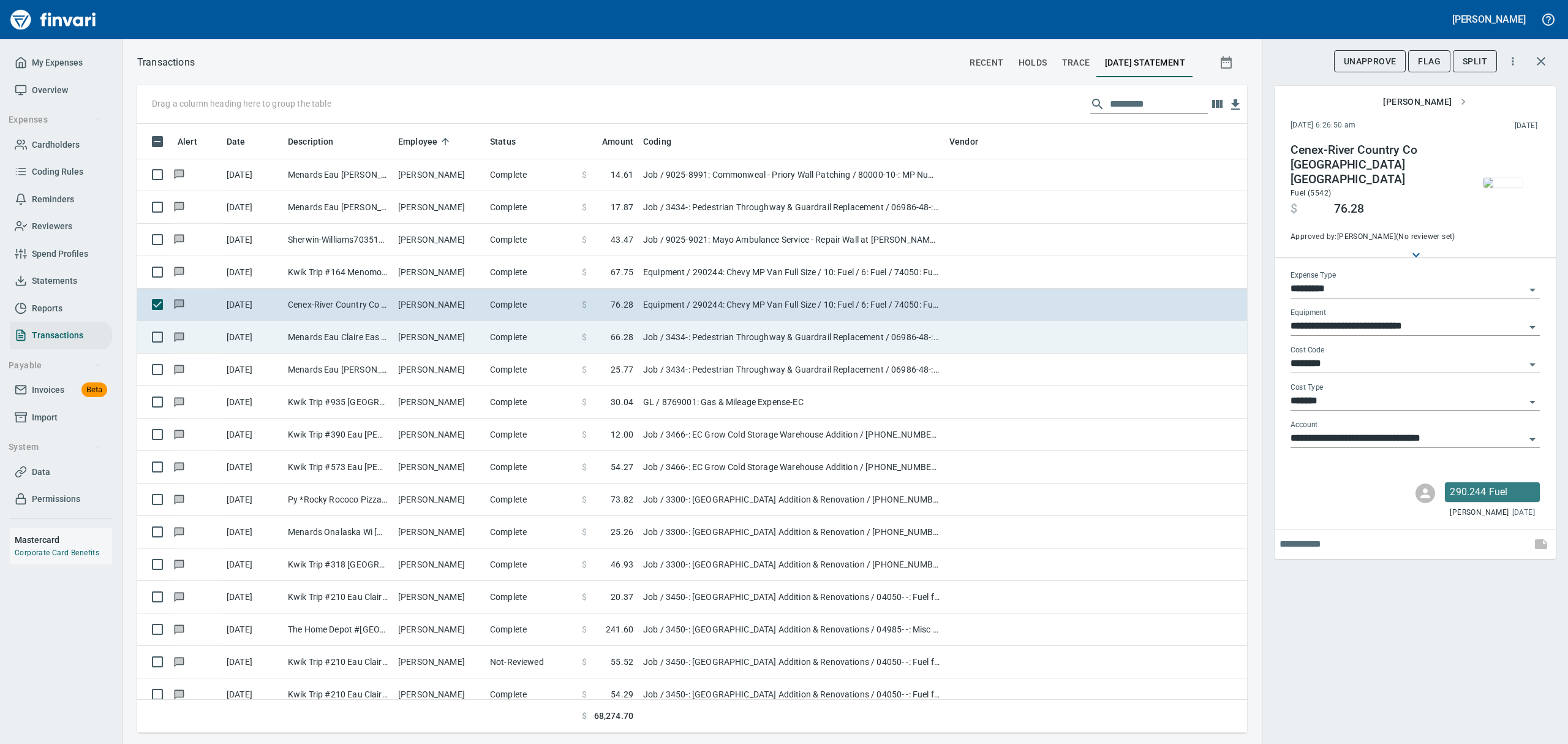
click at [354, 346] on td "Menards Eau Claire Eas Eau Claire WI" at bounding box center [338, 337] width 110 height 32
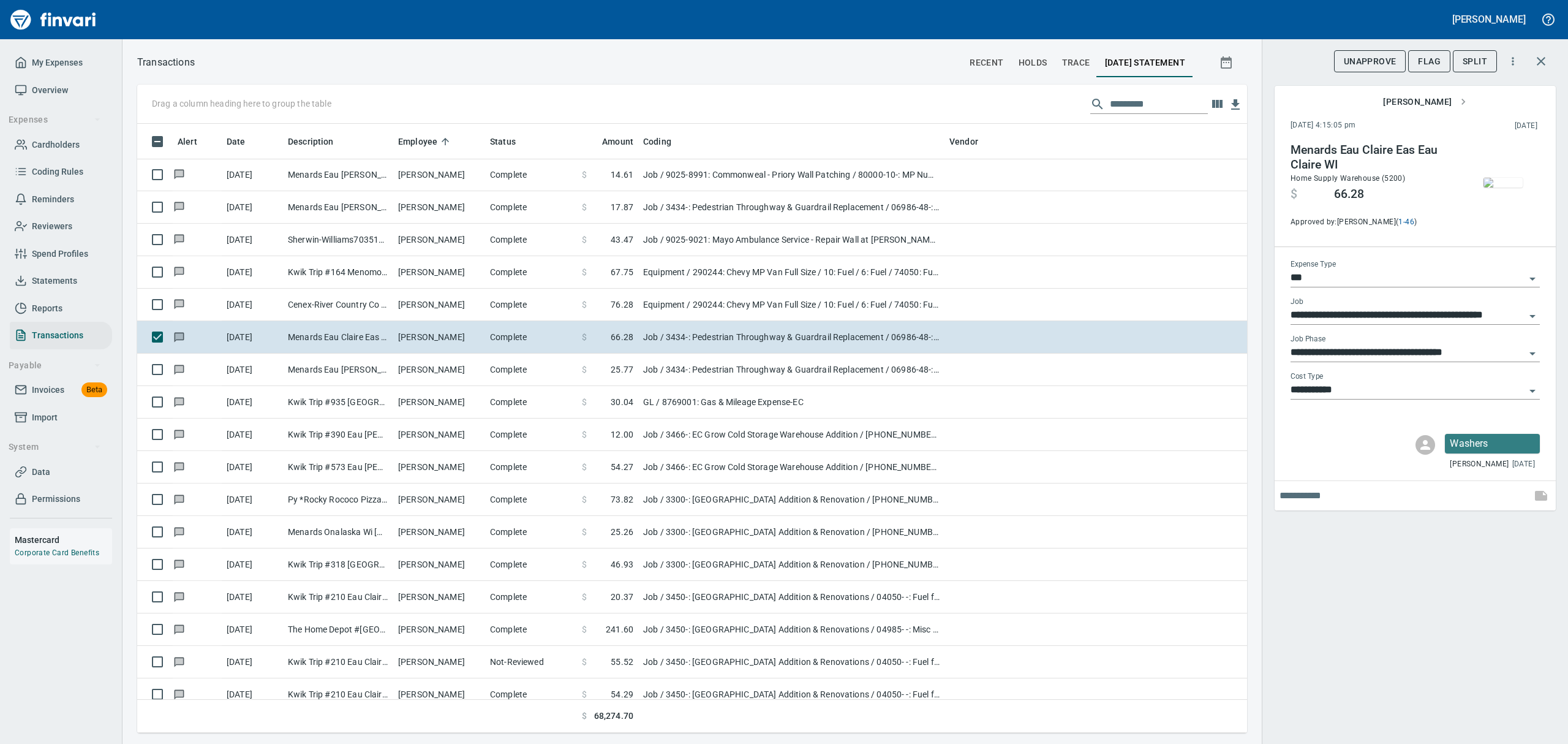
click at [752, 188] on img "button" at bounding box center [1503, 182] width 39 height 10
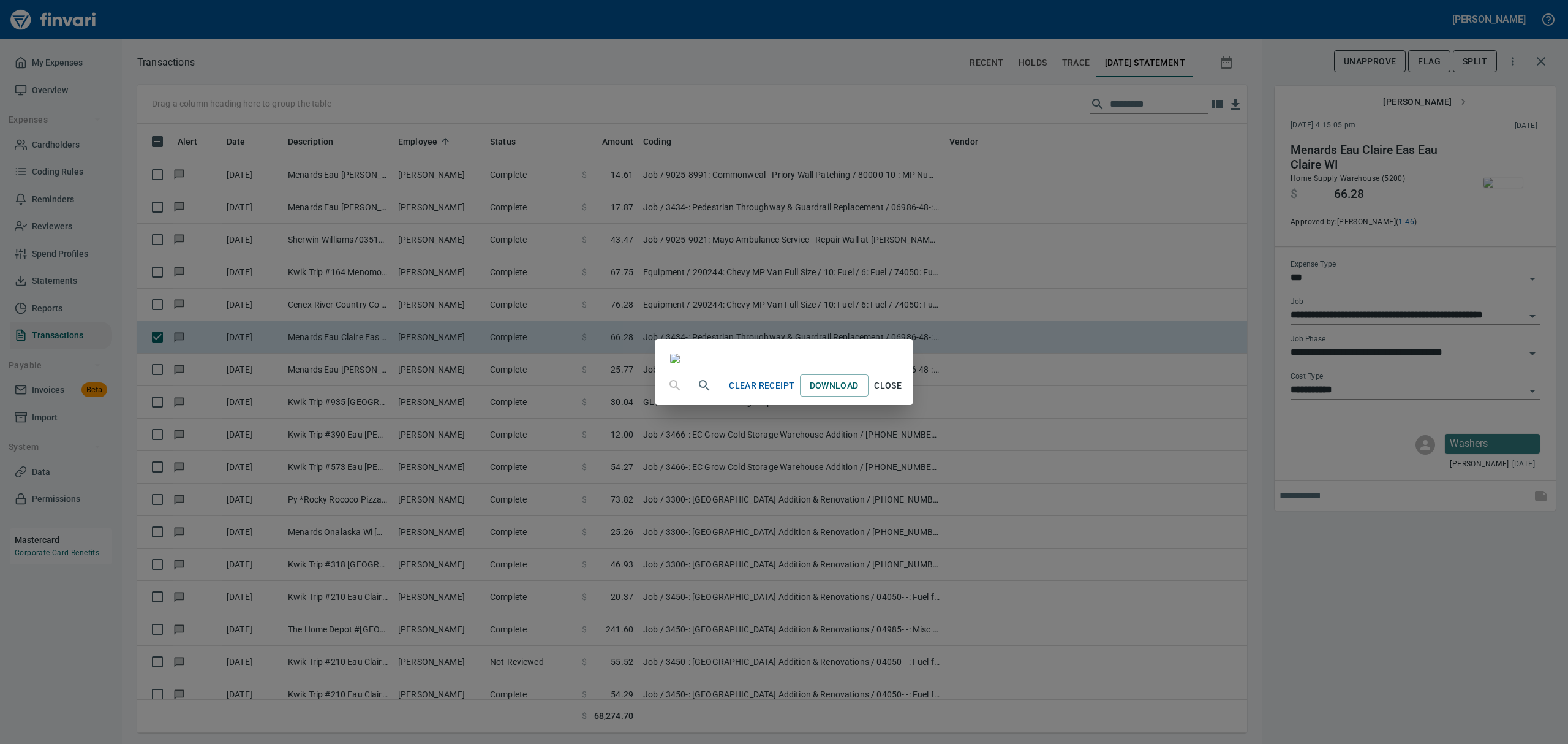
click at [752, 393] on span "Close" at bounding box center [888, 386] width 29 height 16
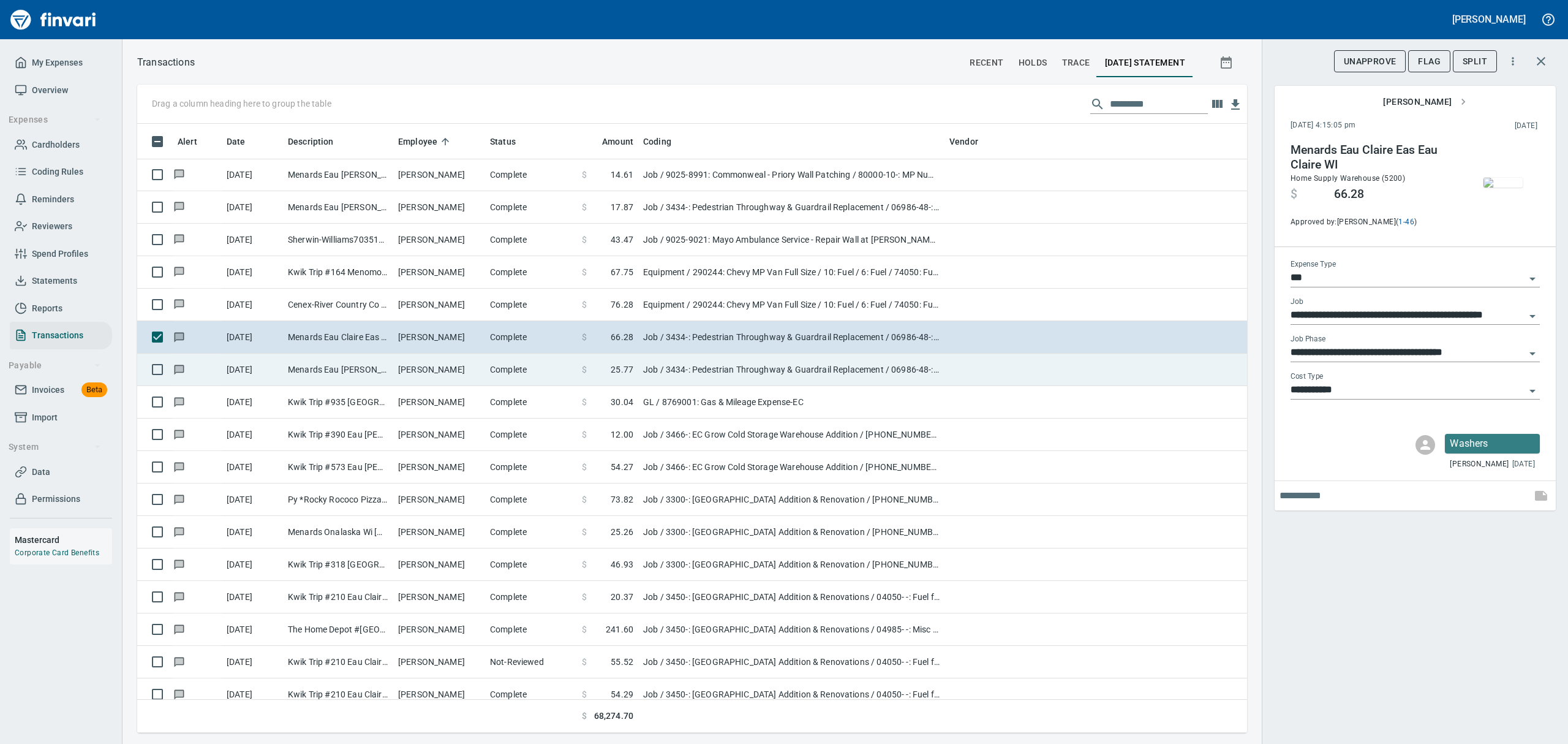
click at [401, 375] on td "[PERSON_NAME]" at bounding box center [439, 370] width 92 height 32
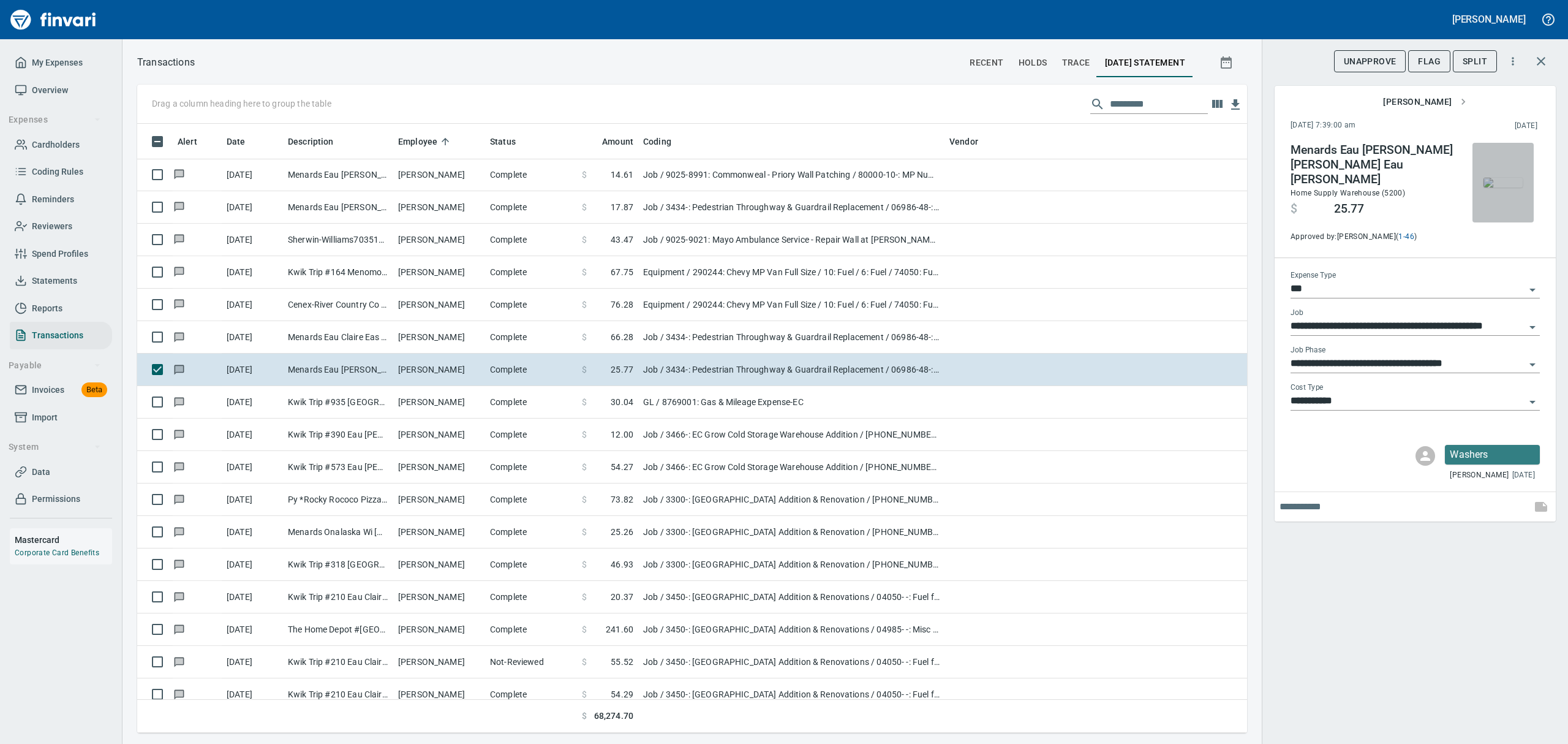
click at [752, 188] on img "button" at bounding box center [1503, 182] width 39 height 10
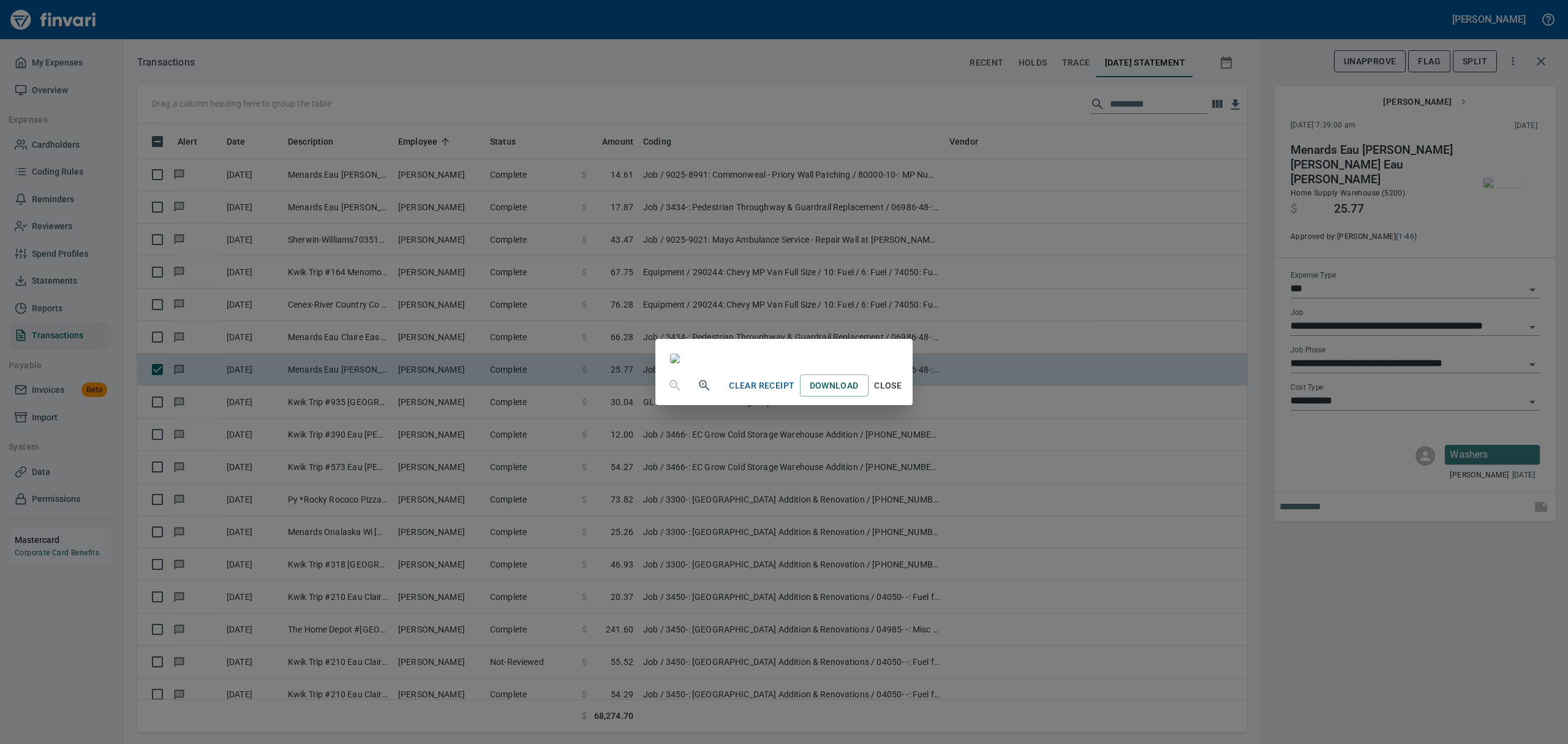
click at [752, 393] on span "Close" at bounding box center [888, 386] width 29 height 16
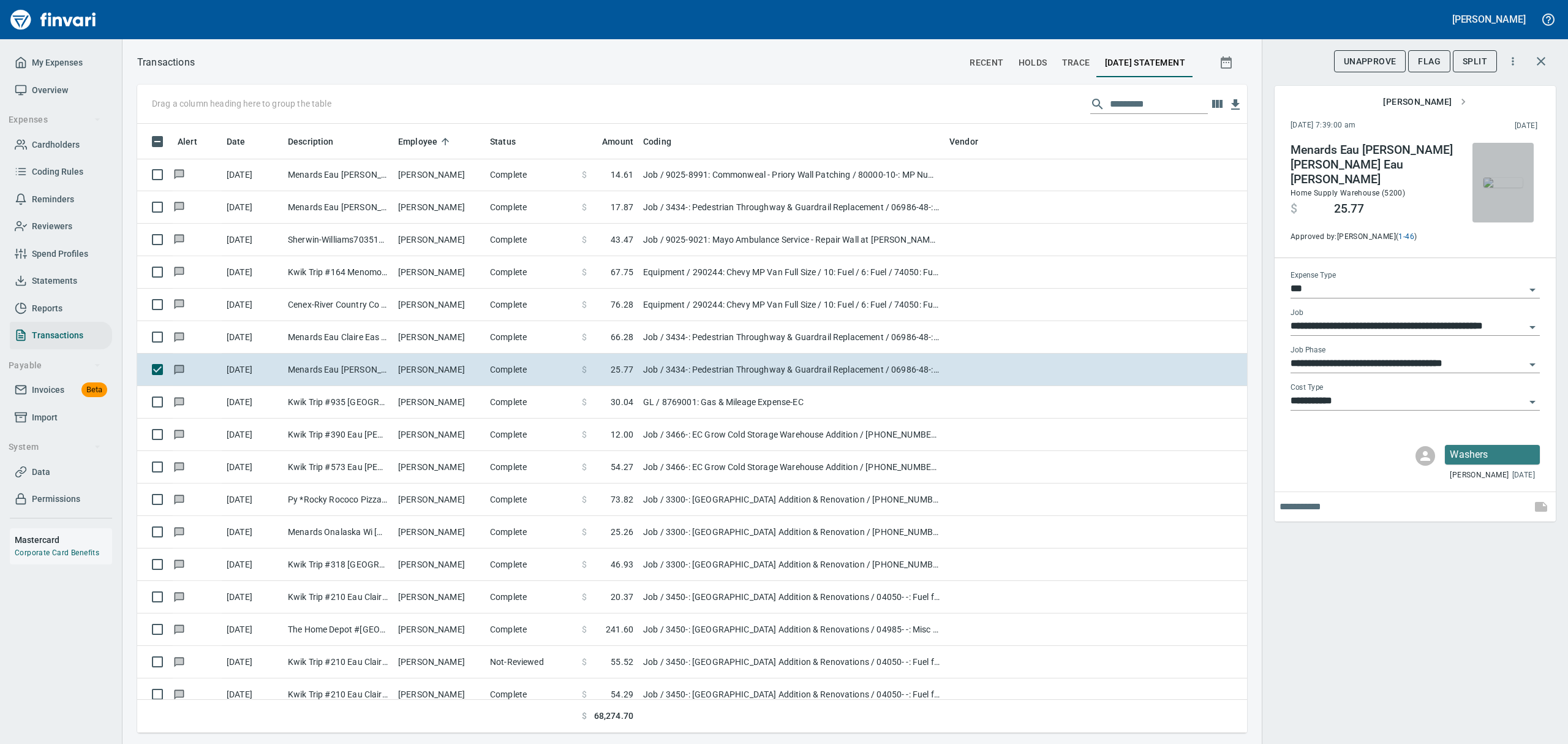
click at [752, 187] on img "button" at bounding box center [1503, 182] width 39 height 10
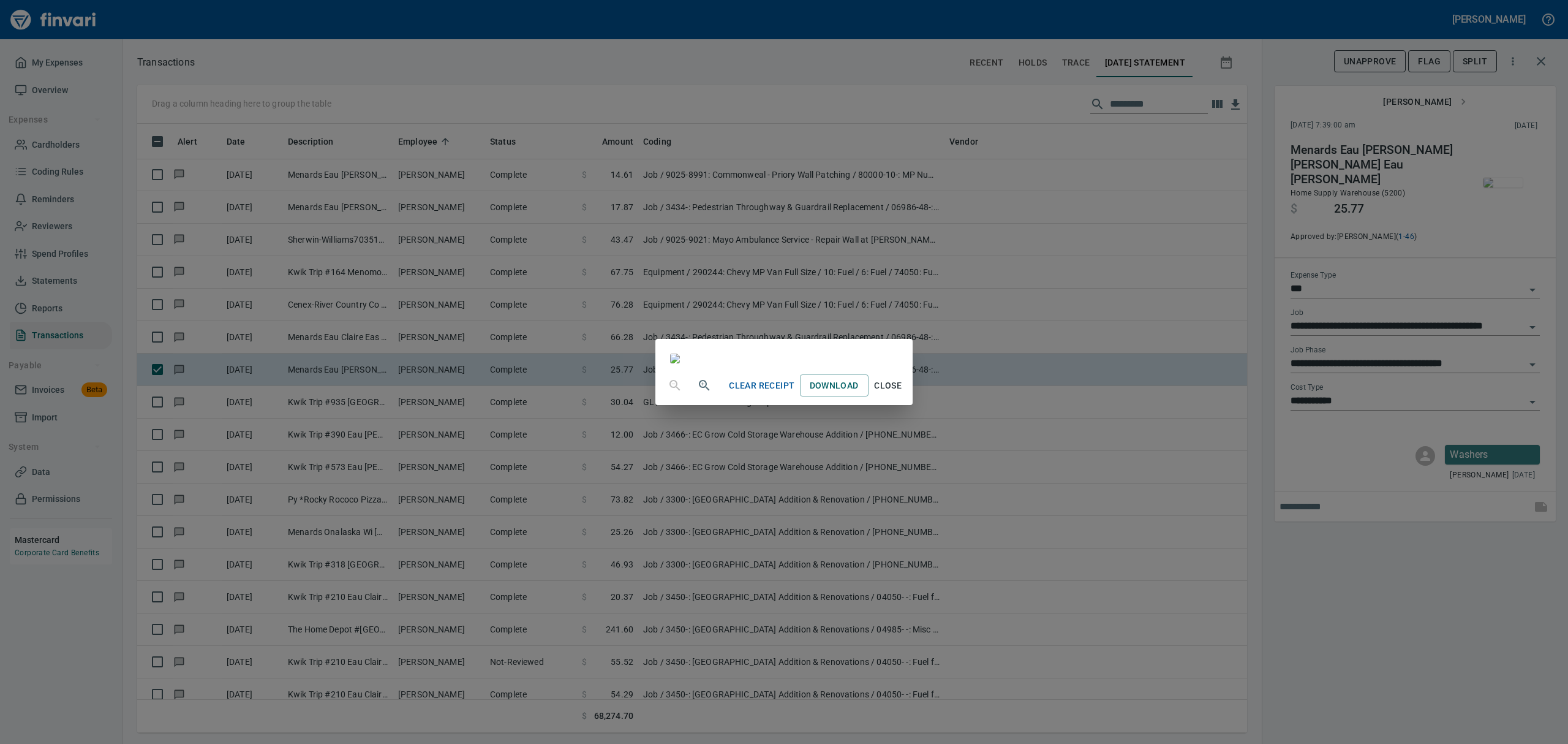
click at [752, 393] on span "Close" at bounding box center [888, 386] width 29 height 16
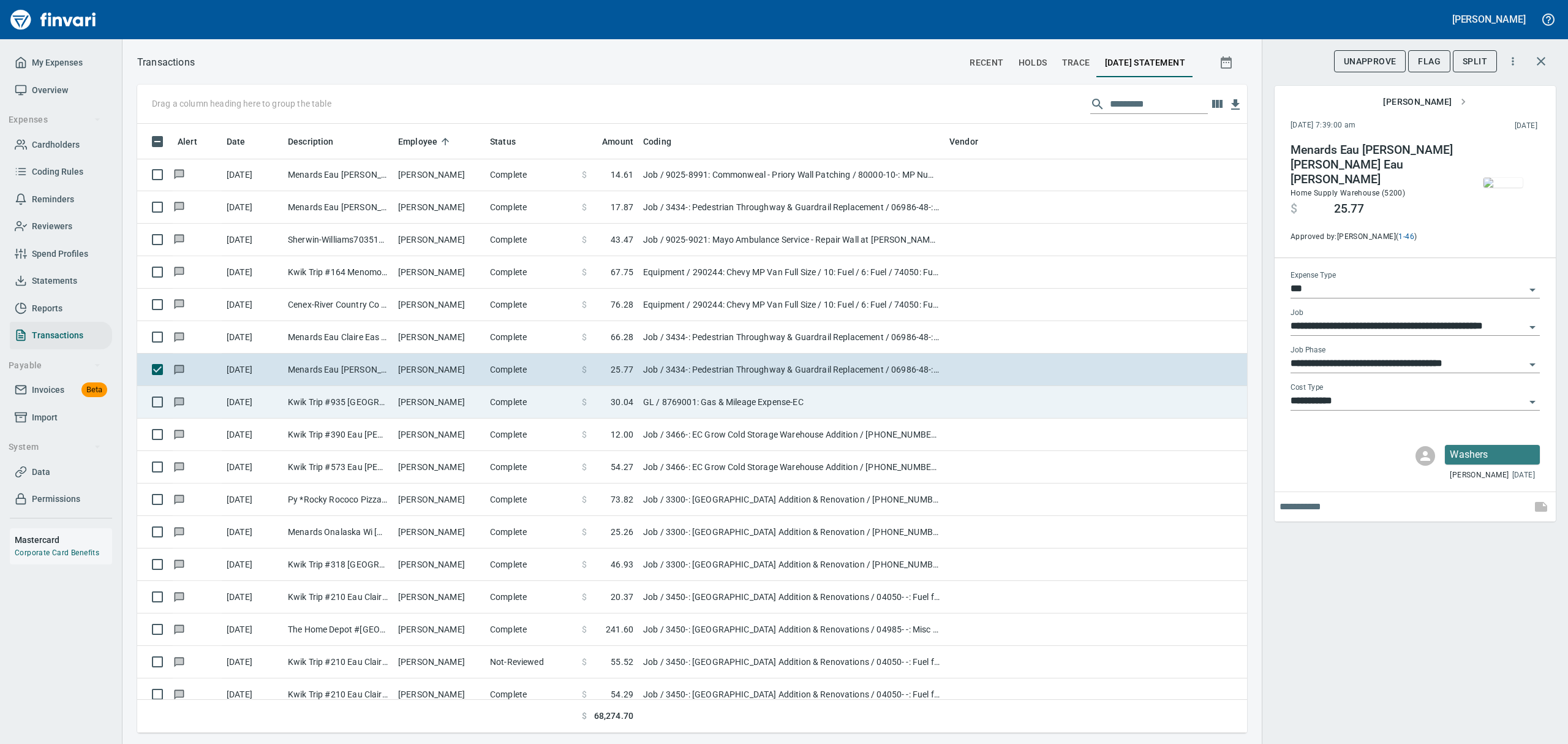
click at [371, 407] on td "Kwik Trip #935 [GEOGRAPHIC_DATA]" at bounding box center [338, 402] width 110 height 32
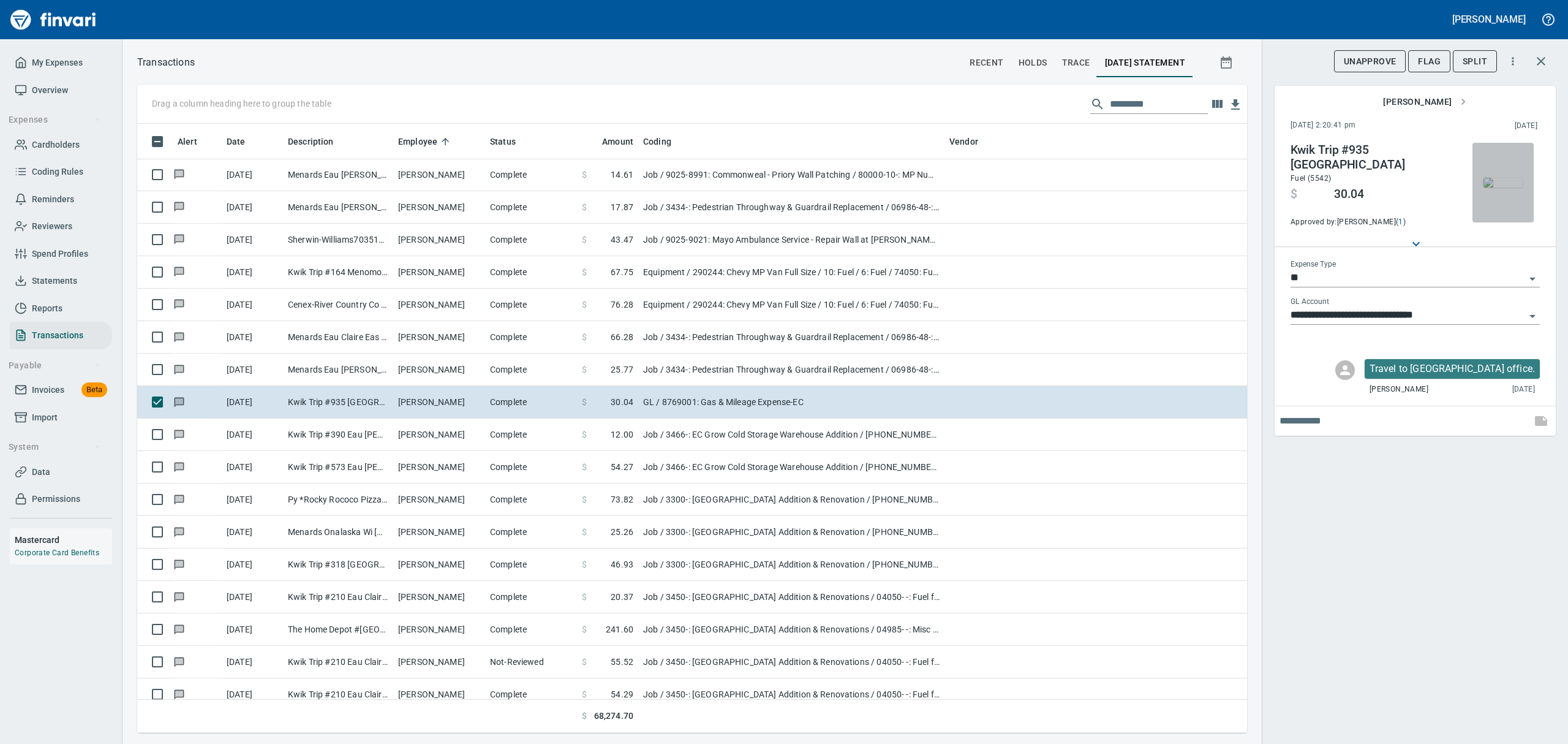
click at [752, 179] on img "button" at bounding box center [1503, 182] width 39 height 10
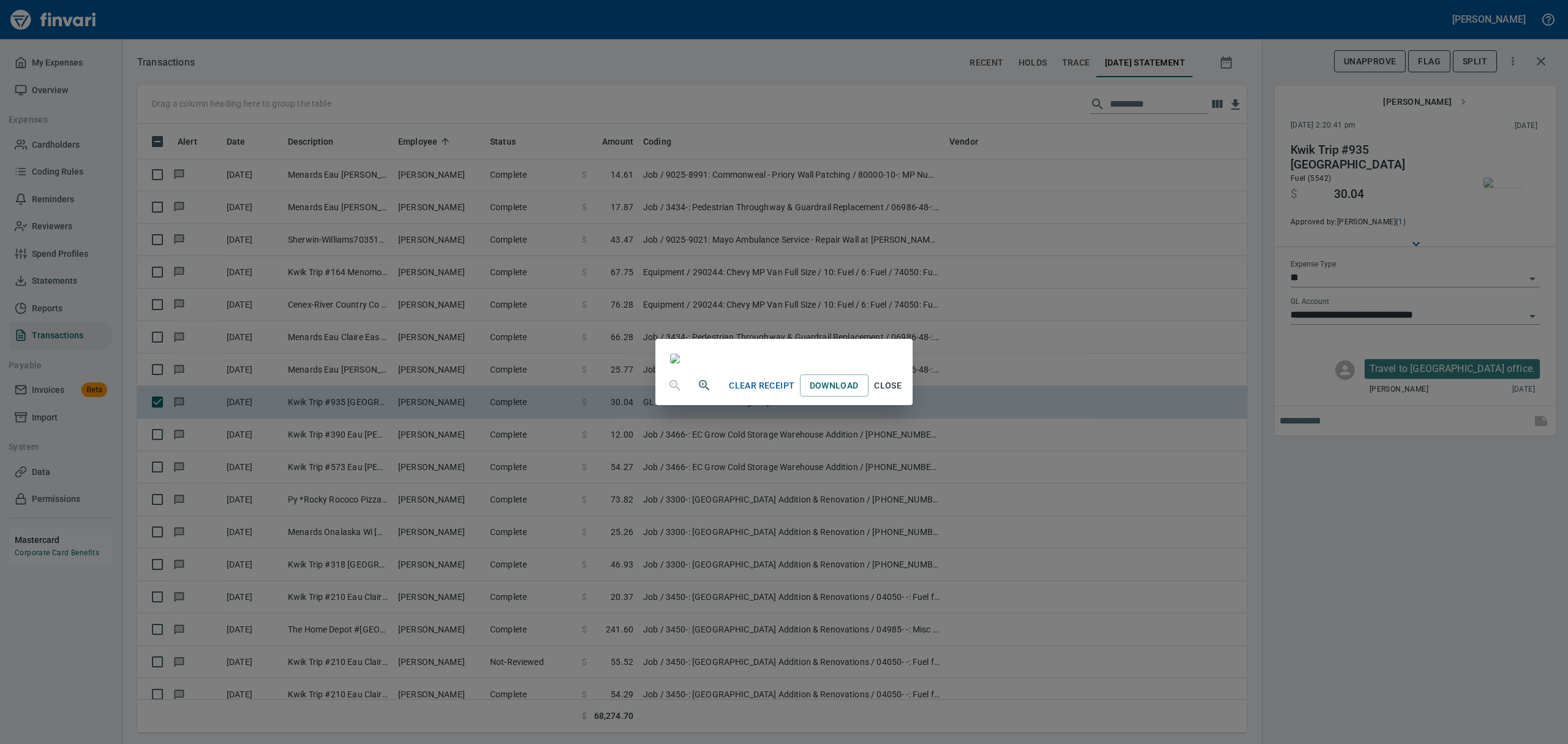
click at [752, 393] on span "Close" at bounding box center [888, 386] width 29 height 16
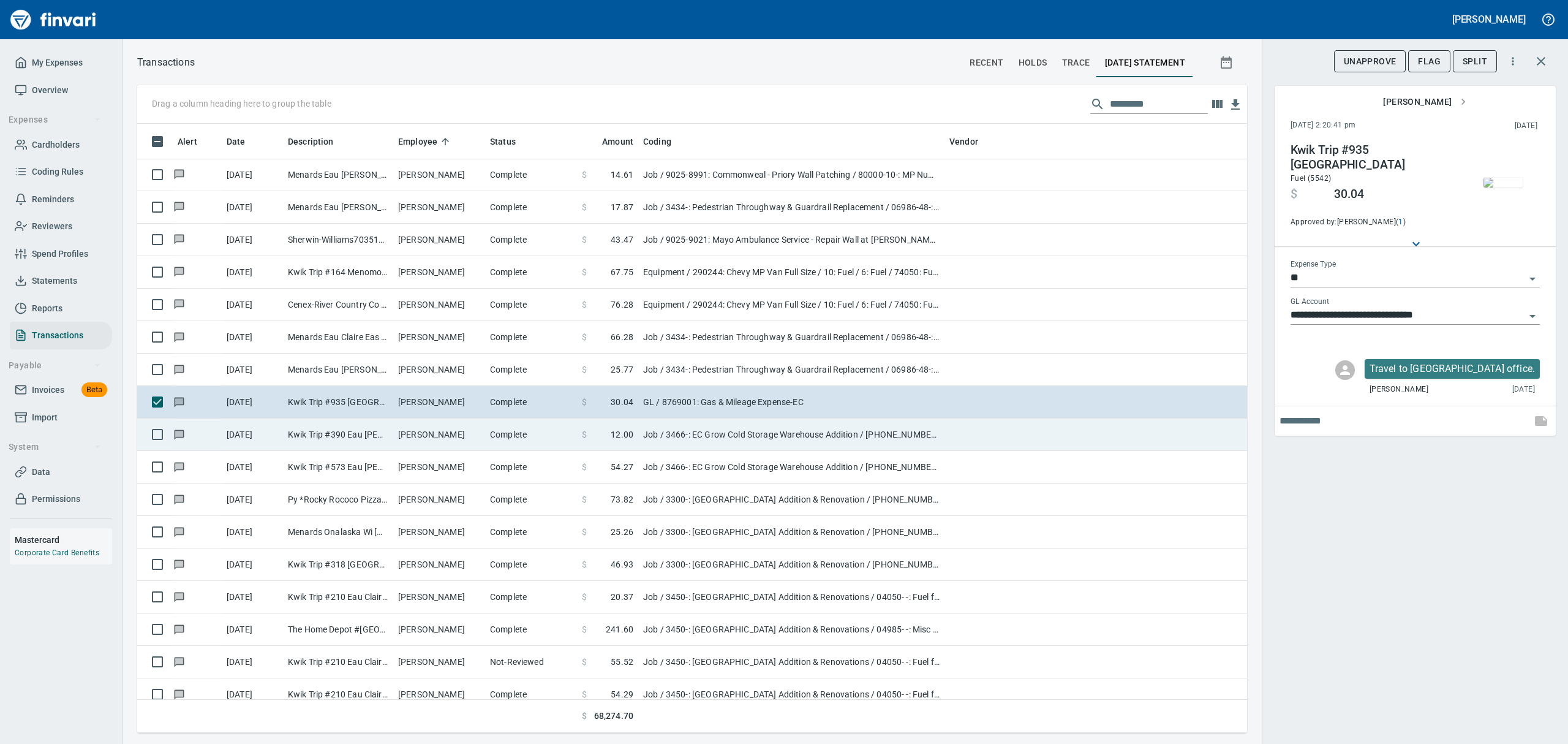
click at [476, 444] on td "[PERSON_NAME]" at bounding box center [439, 434] width 92 height 32
type input "***"
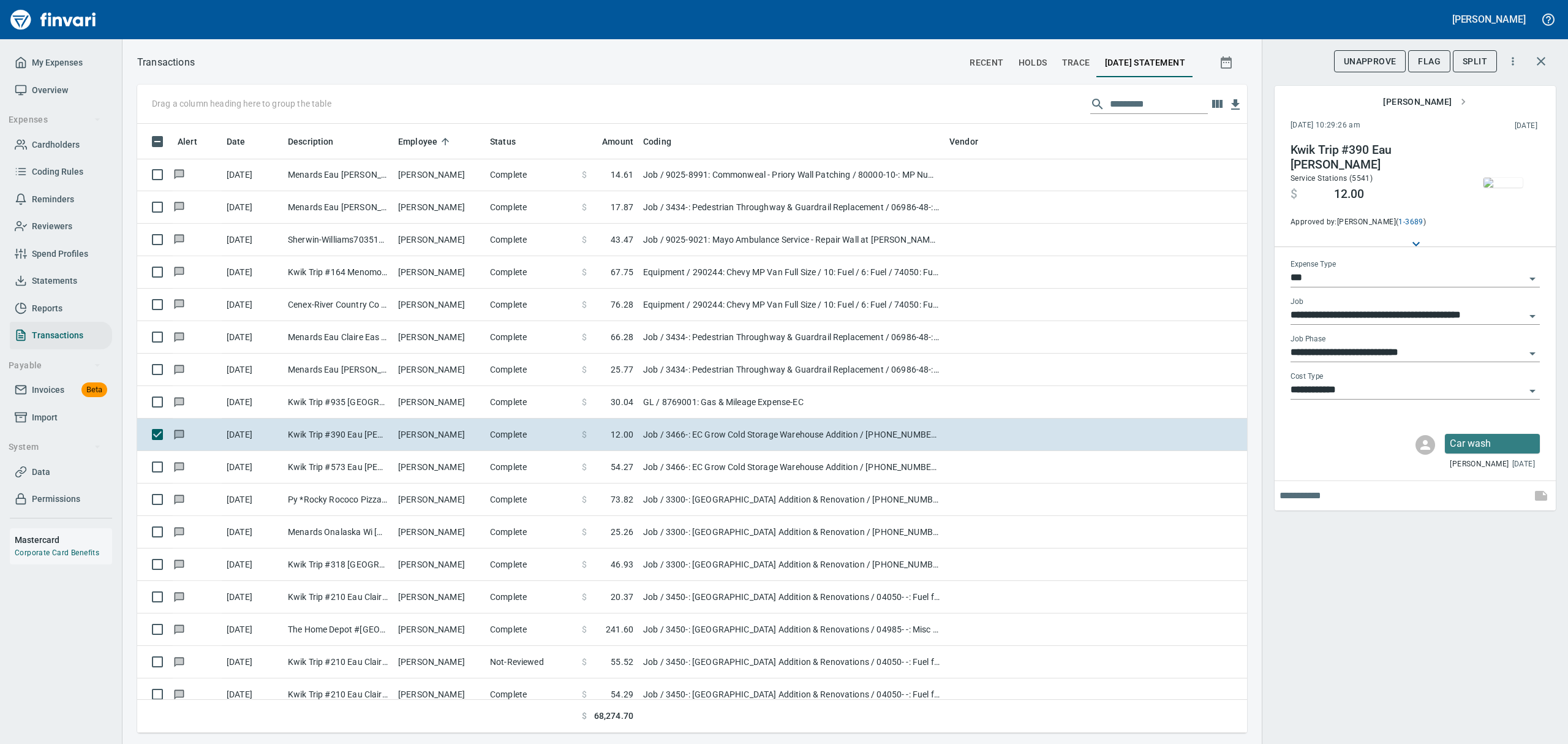
click at [752, 177] on img "button" at bounding box center [1503, 182] width 39 height 10
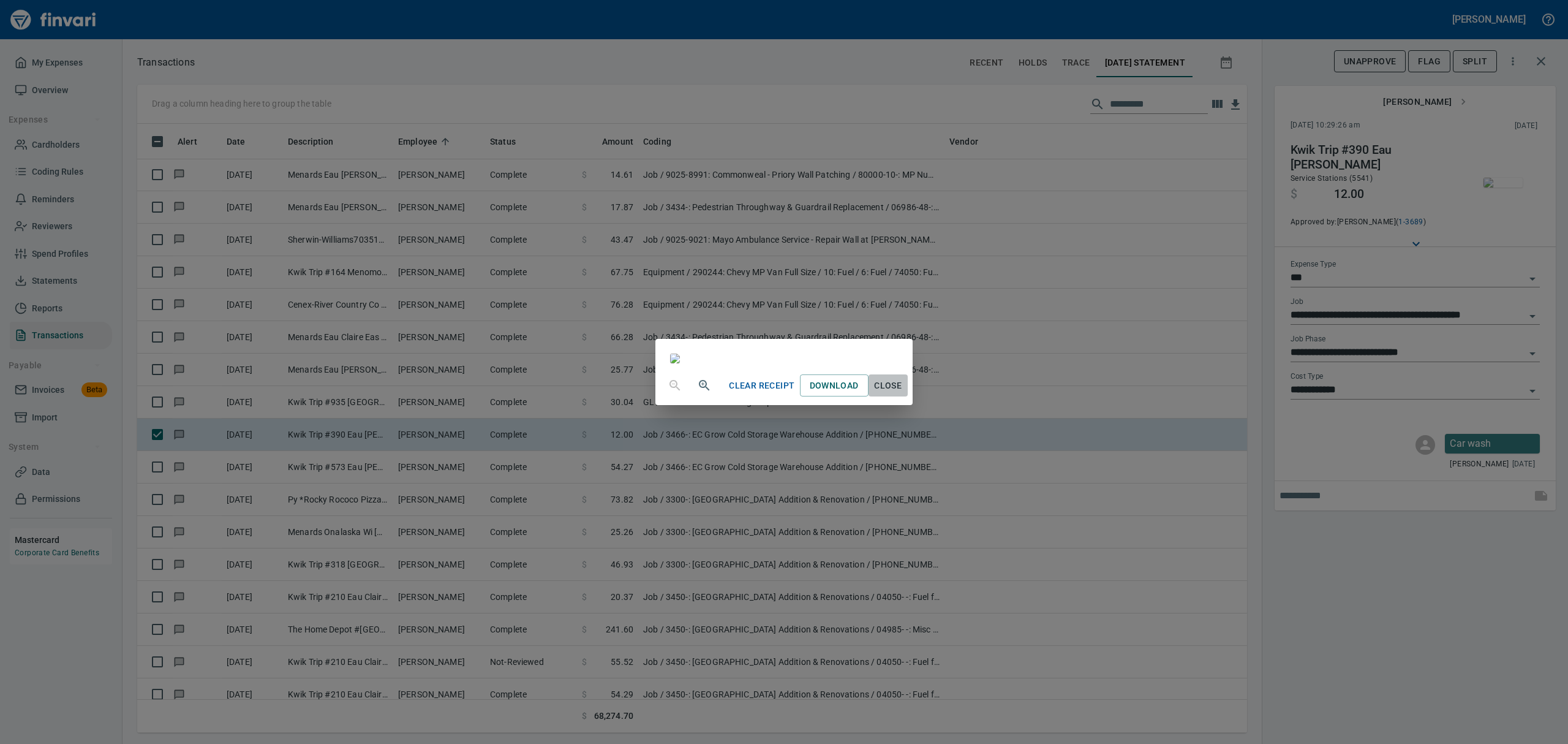
click at [752, 393] on span "Close" at bounding box center [888, 386] width 29 height 16
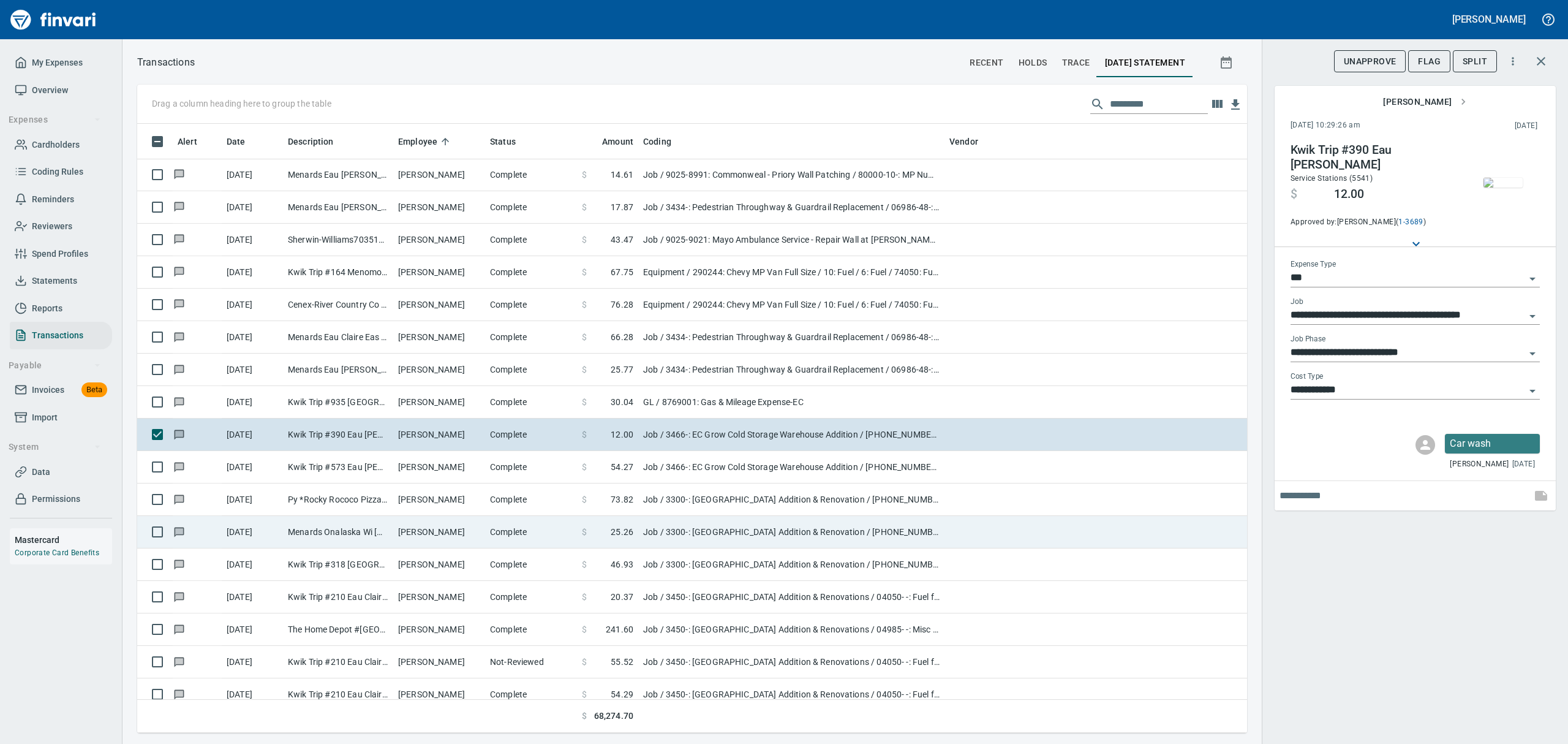
scroll to position [596, 1082]
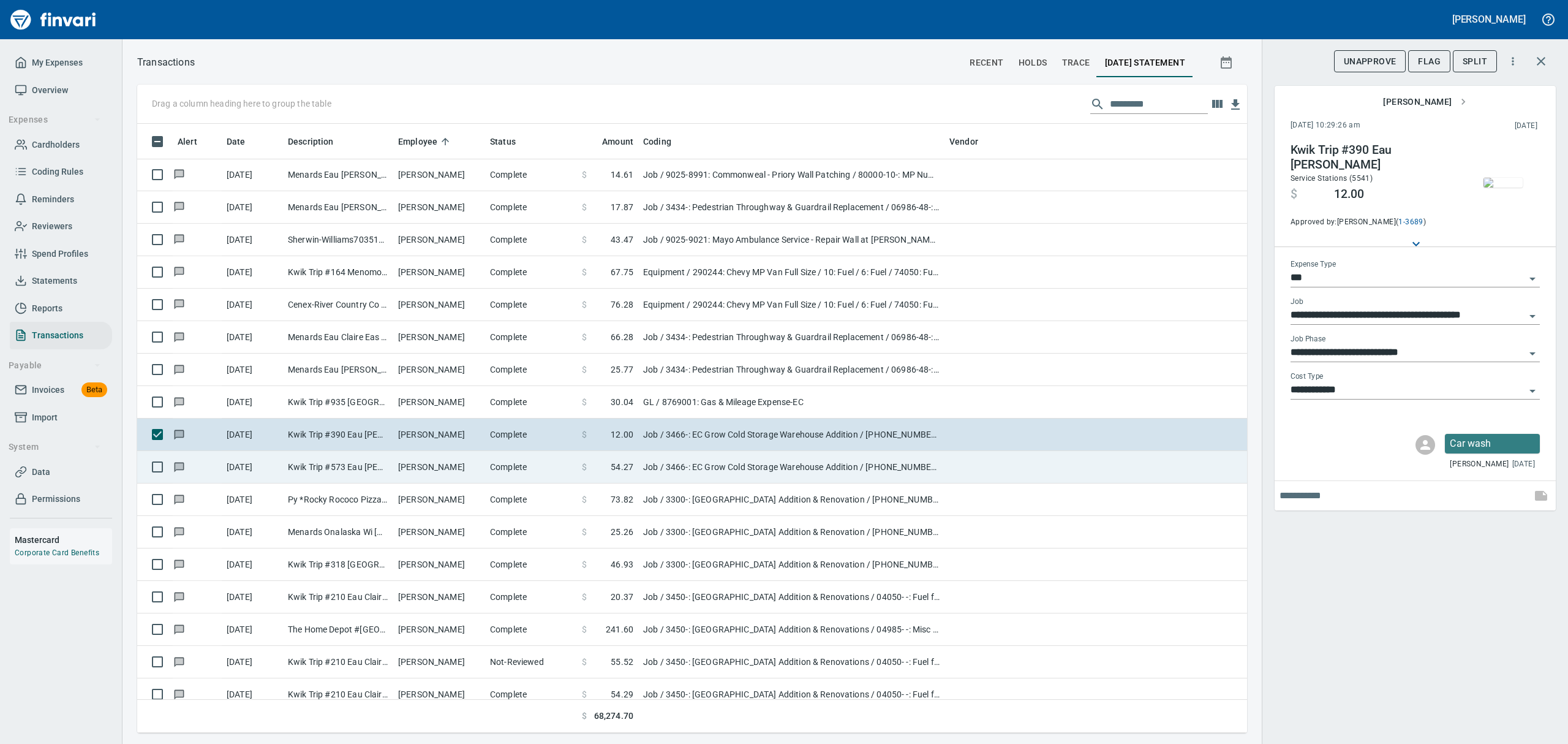
click at [405, 473] on td "[PERSON_NAME]" at bounding box center [439, 467] width 92 height 32
type input "**********"
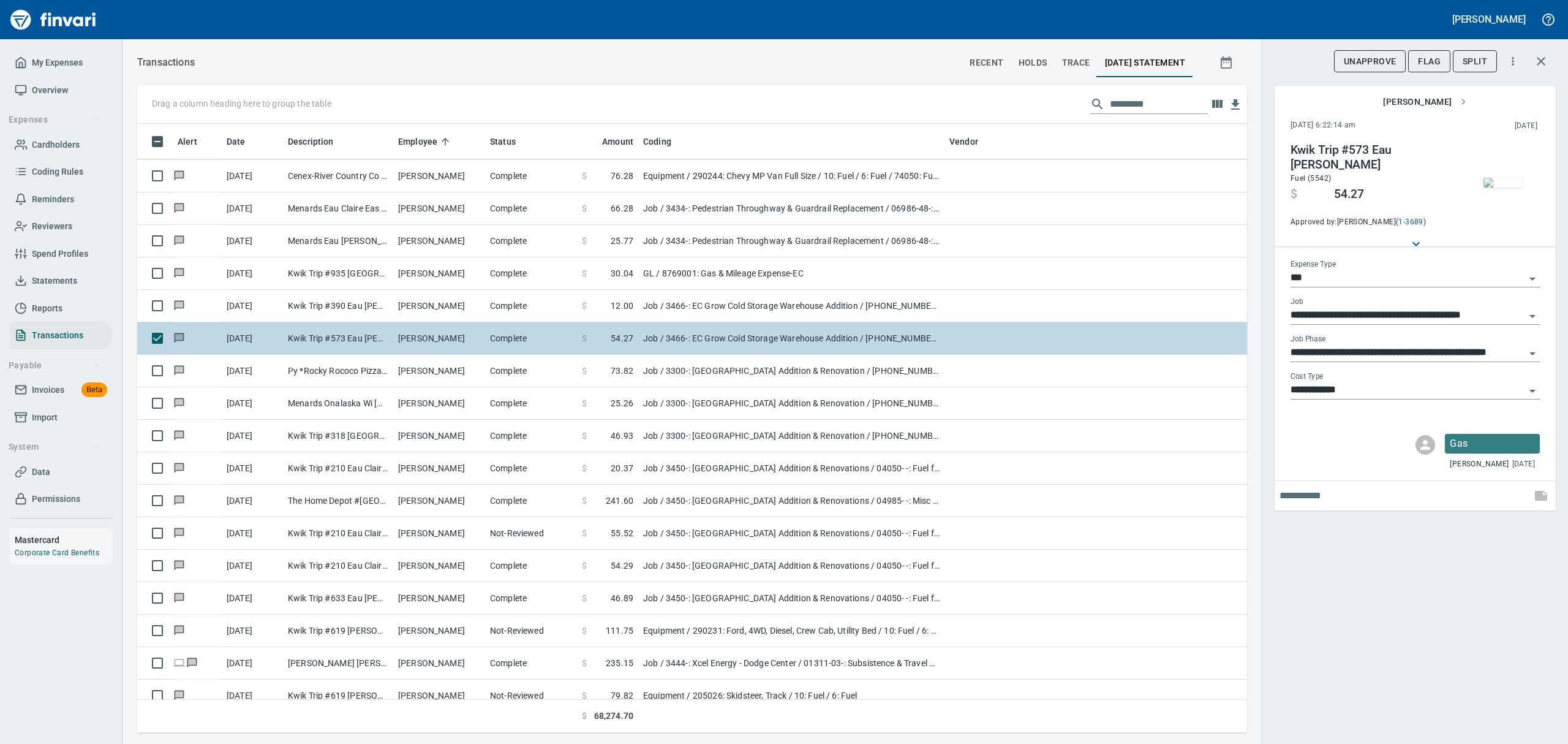
scroll to position [3594, 0]
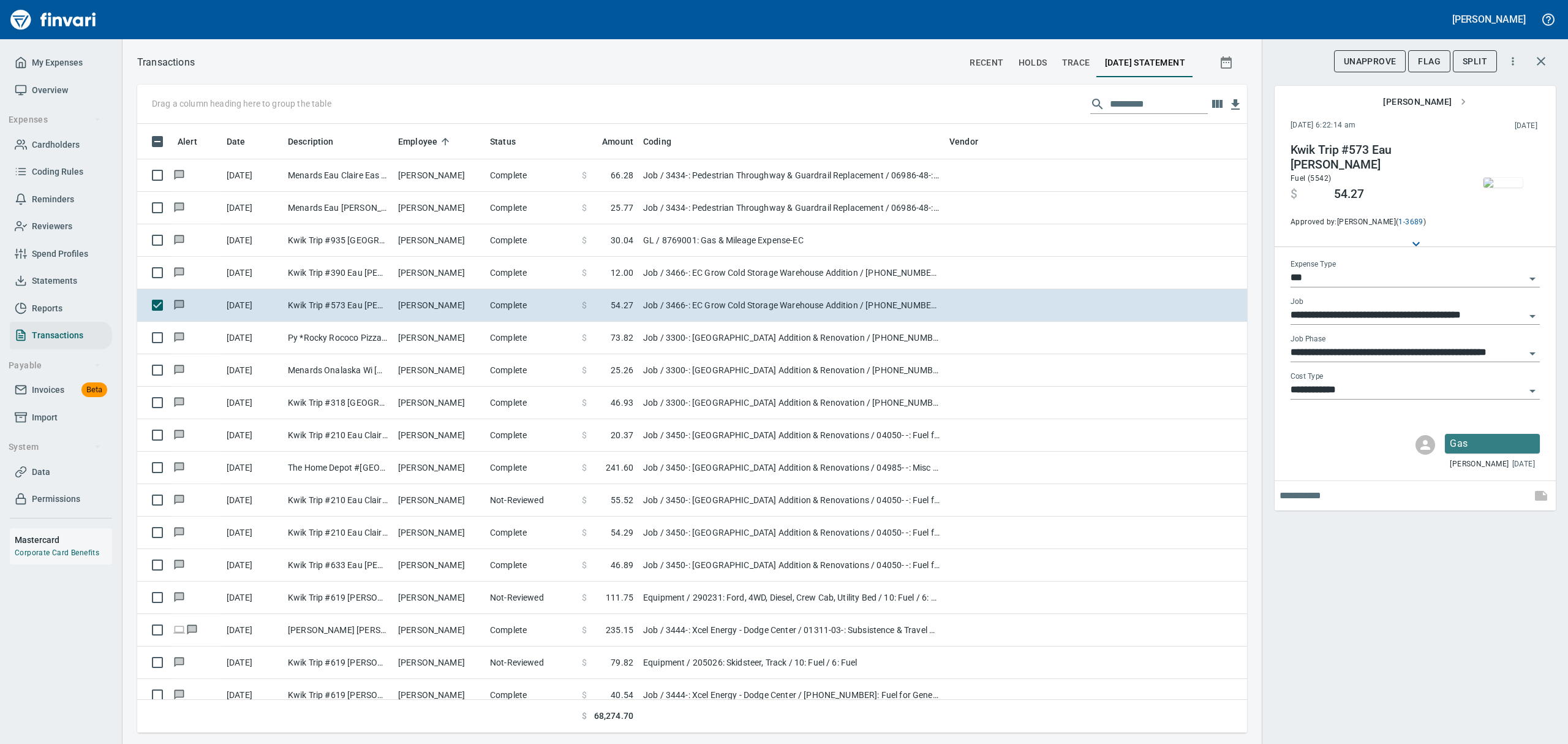
click at [752, 184] on img "button" at bounding box center [1503, 182] width 39 height 10
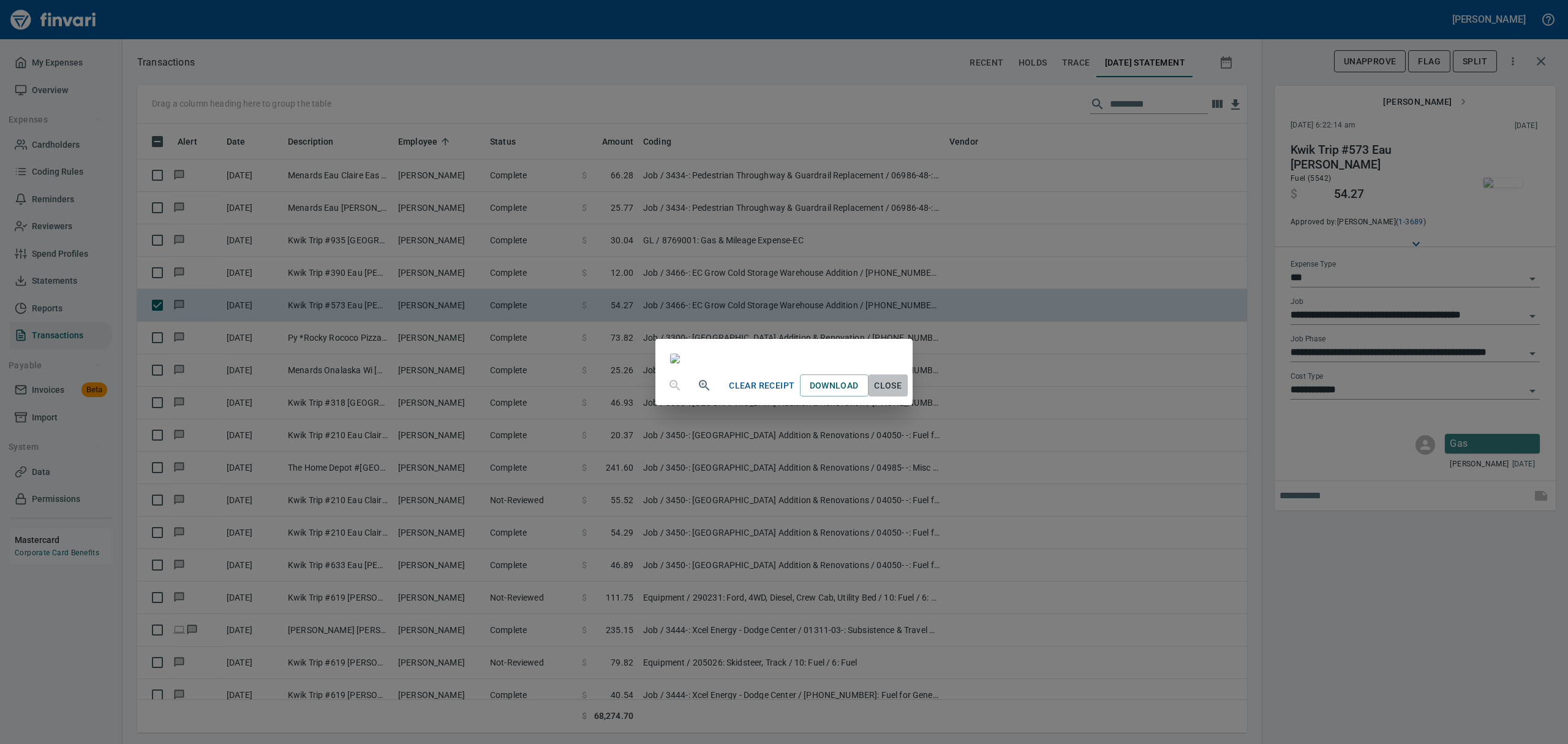
click at [752, 393] on span "Close" at bounding box center [888, 386] width 29 height 16
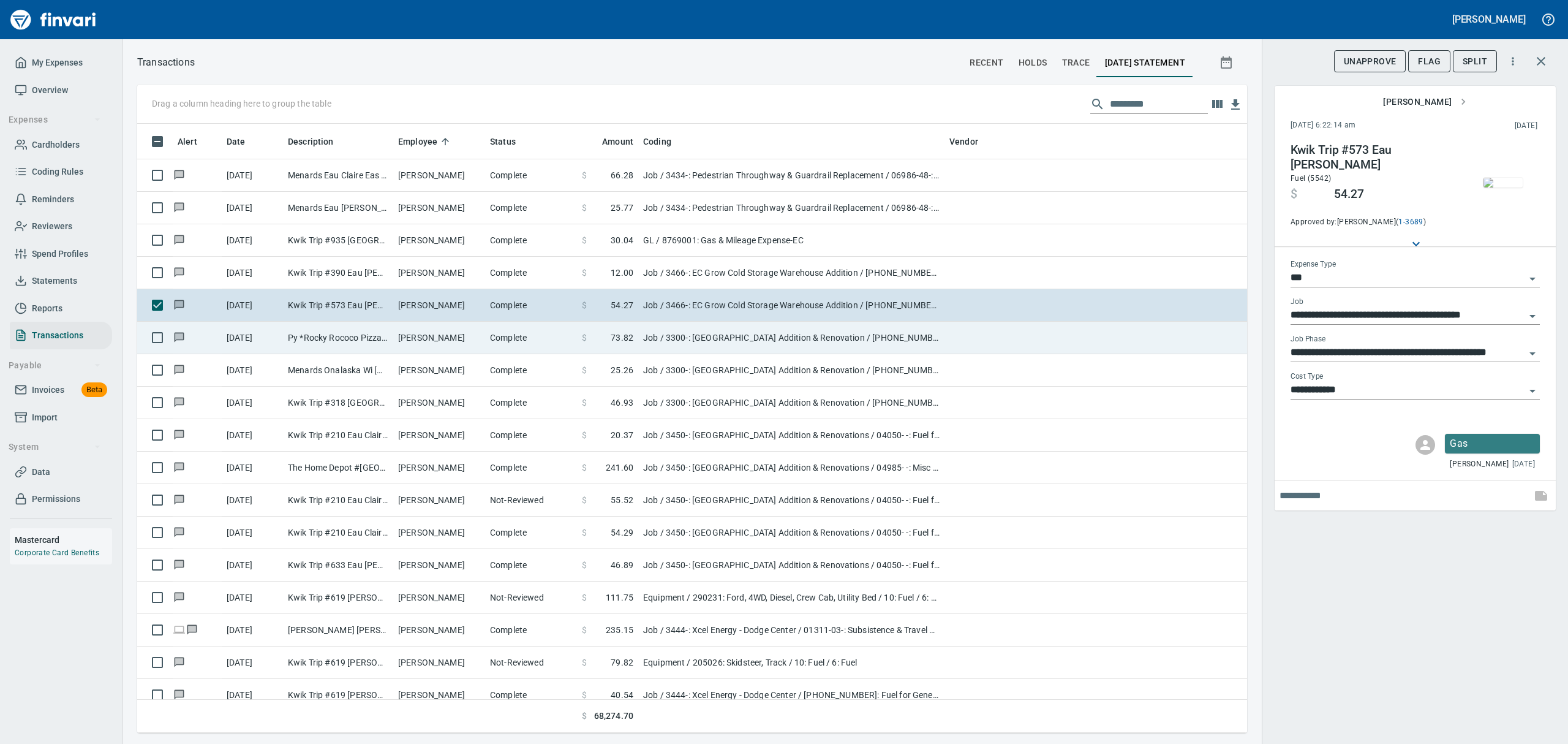
click at [307, 338] on td "Py *Rocky Rococo Pizza Onalaska WI" at bounding box center [338, 338] width 110 height 32
type input "**********"
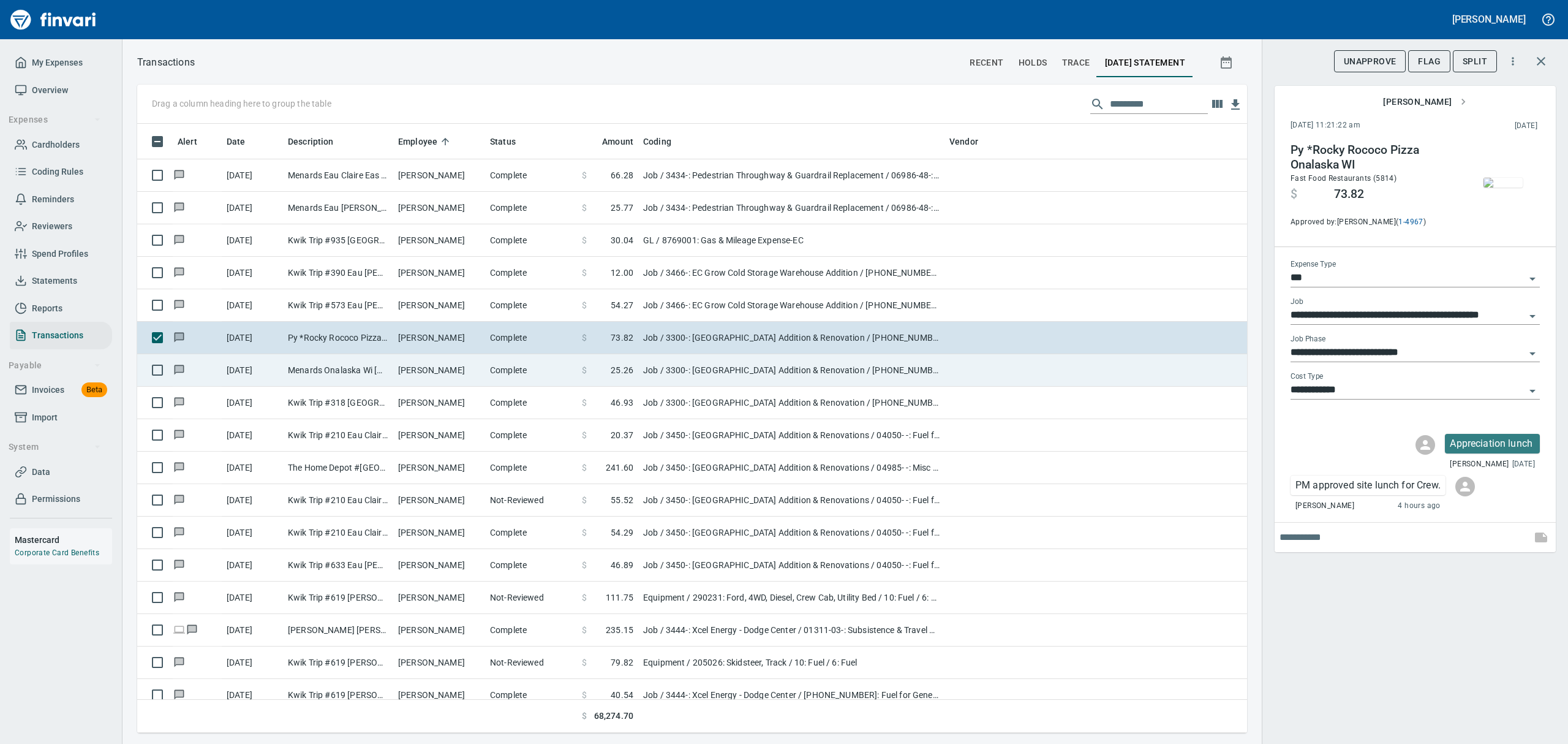
click at [437, 378] on td "[PERSON_NAME]" at bounding box center [439, 370] width 92 height 32
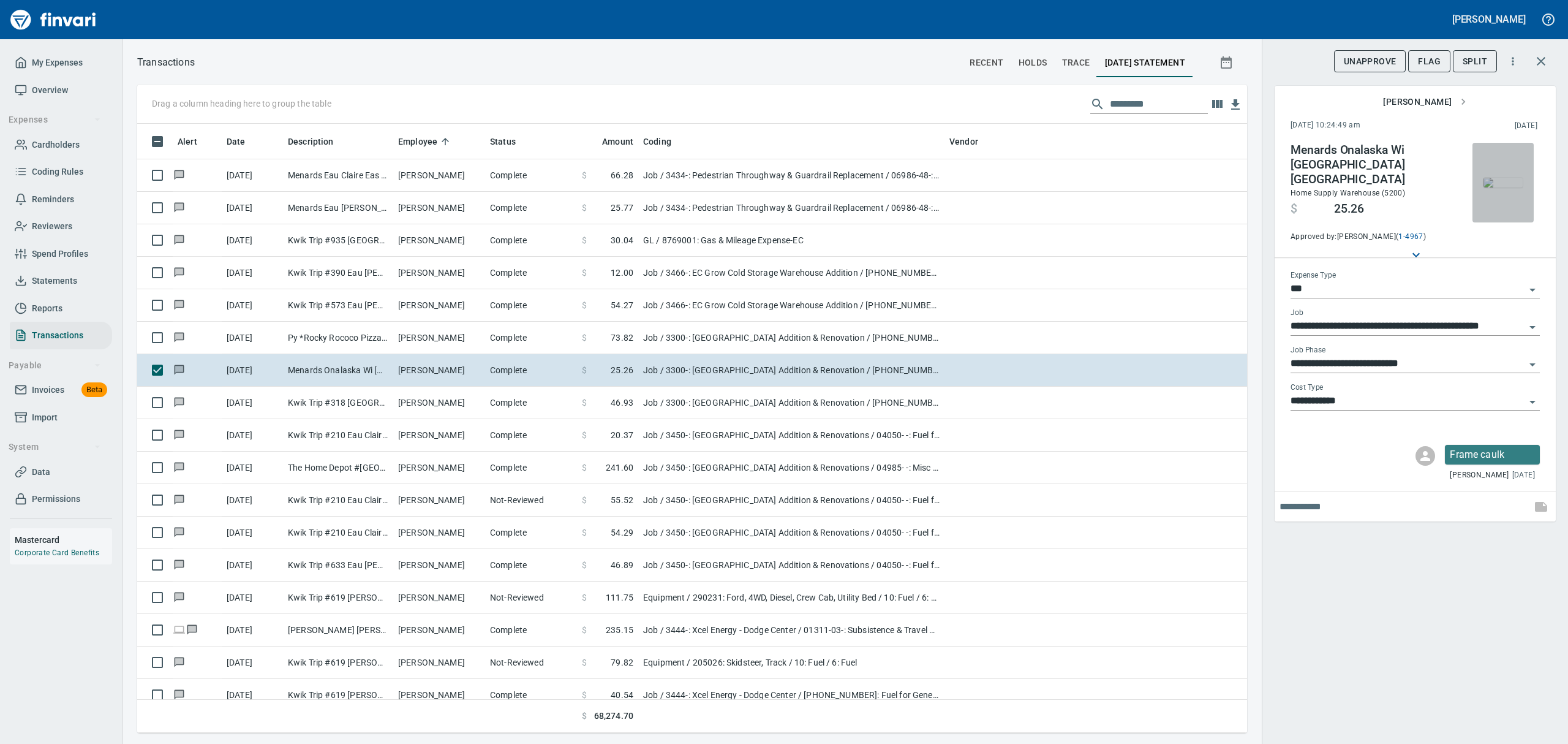
click at [752, 177] on span "button" at bounding box center [1503, 182] width 51 height 10
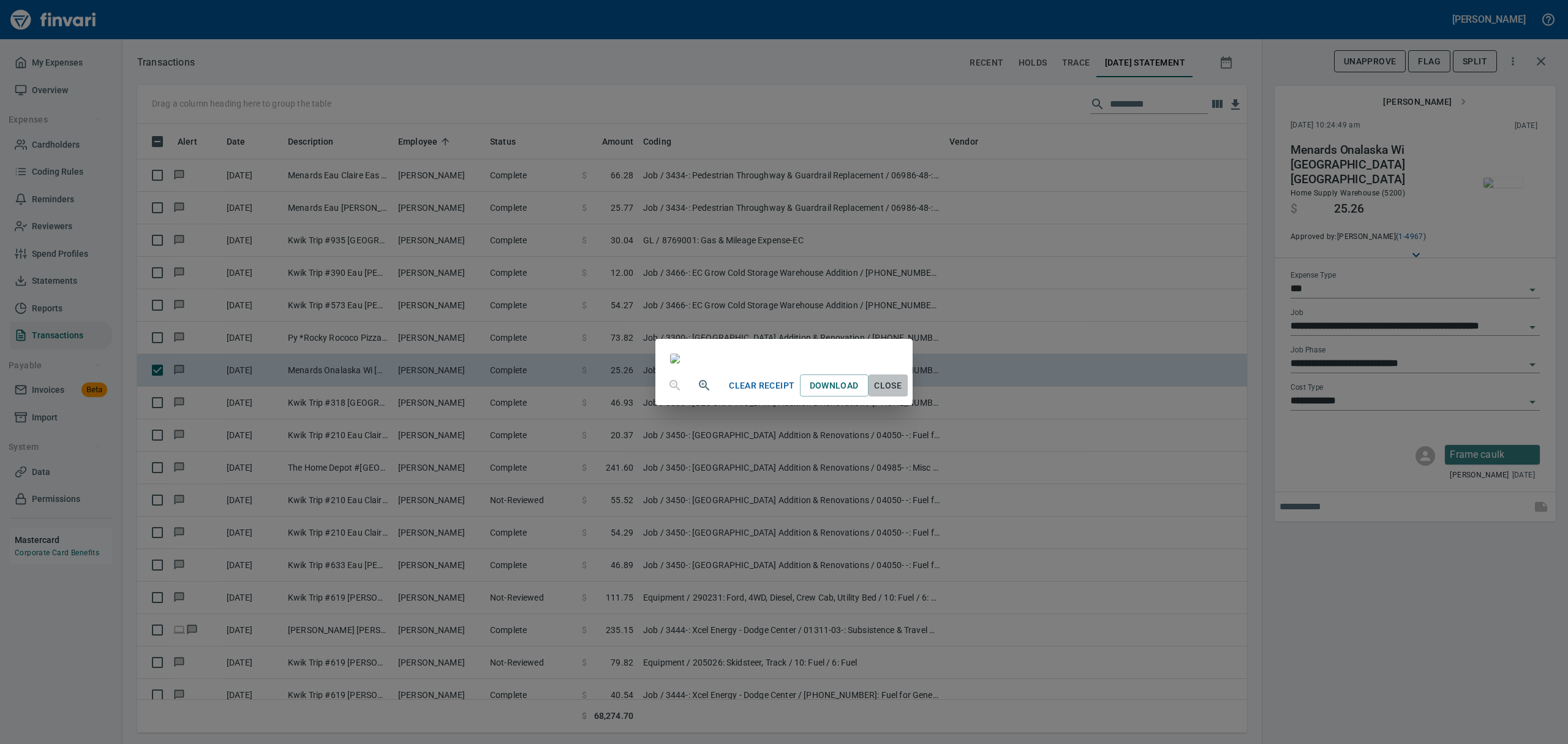
click at [752, 393] on span "Close" at bounding box center [888, 386] width 29 height 16
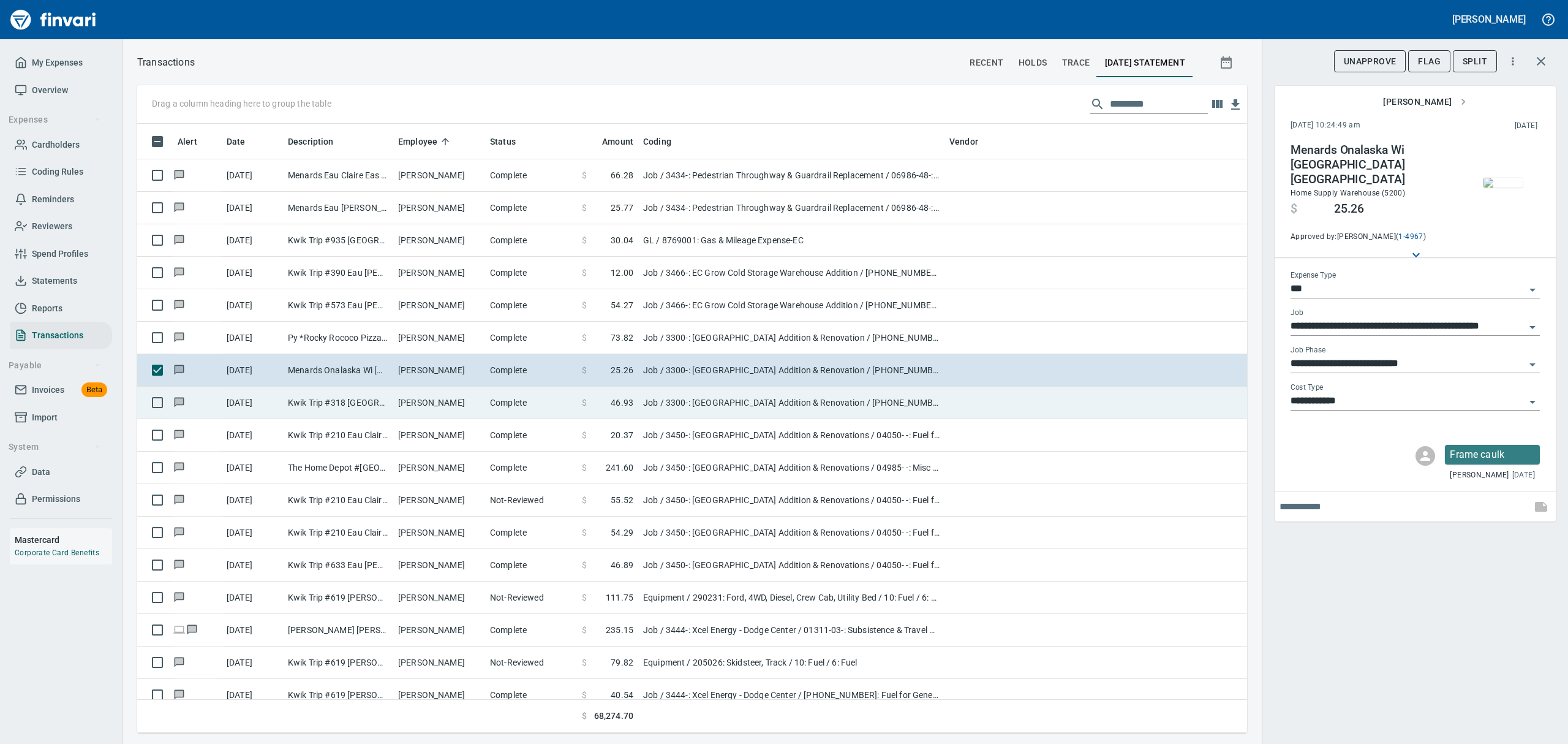
click at [405, 412] on td "[PERSON_NAME]" at bounding box center [439, 403] width 92 height 32
type input "**********"
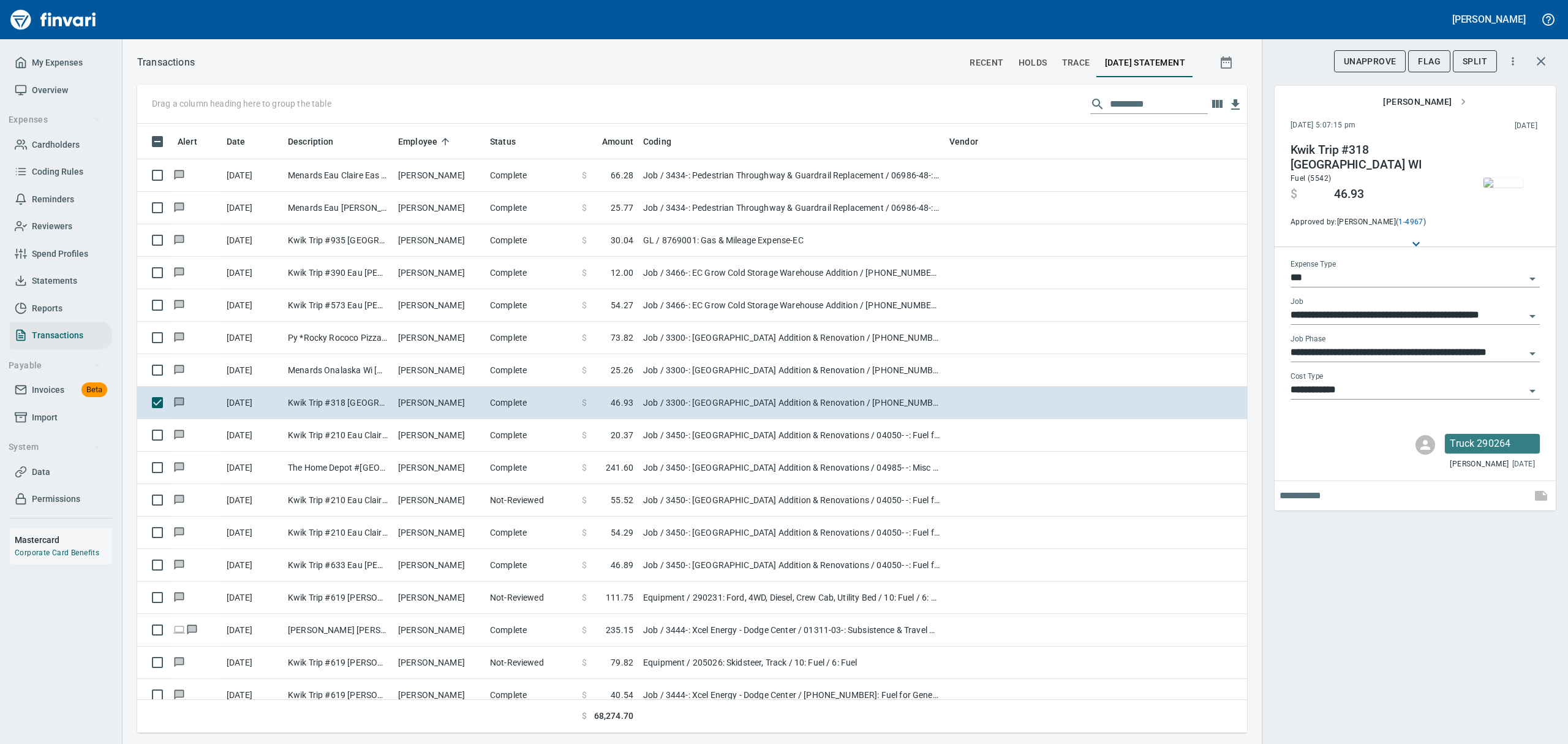
click at [752, 188] on img "button" at bounding box center [1503, 182] width 39 height 10
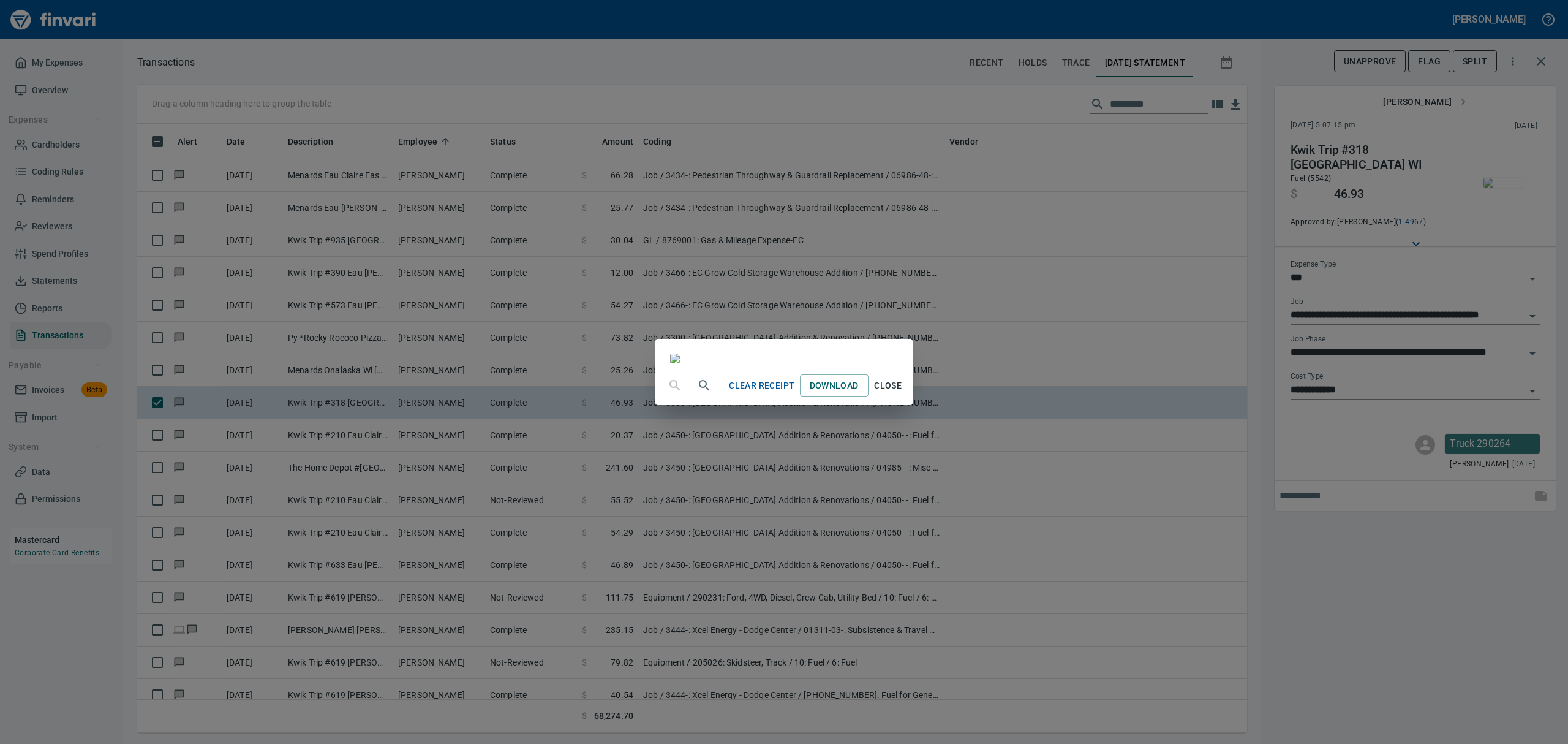
click at [752, 393] on span "Close" at bounding box center [888, 386] width 29 height 16
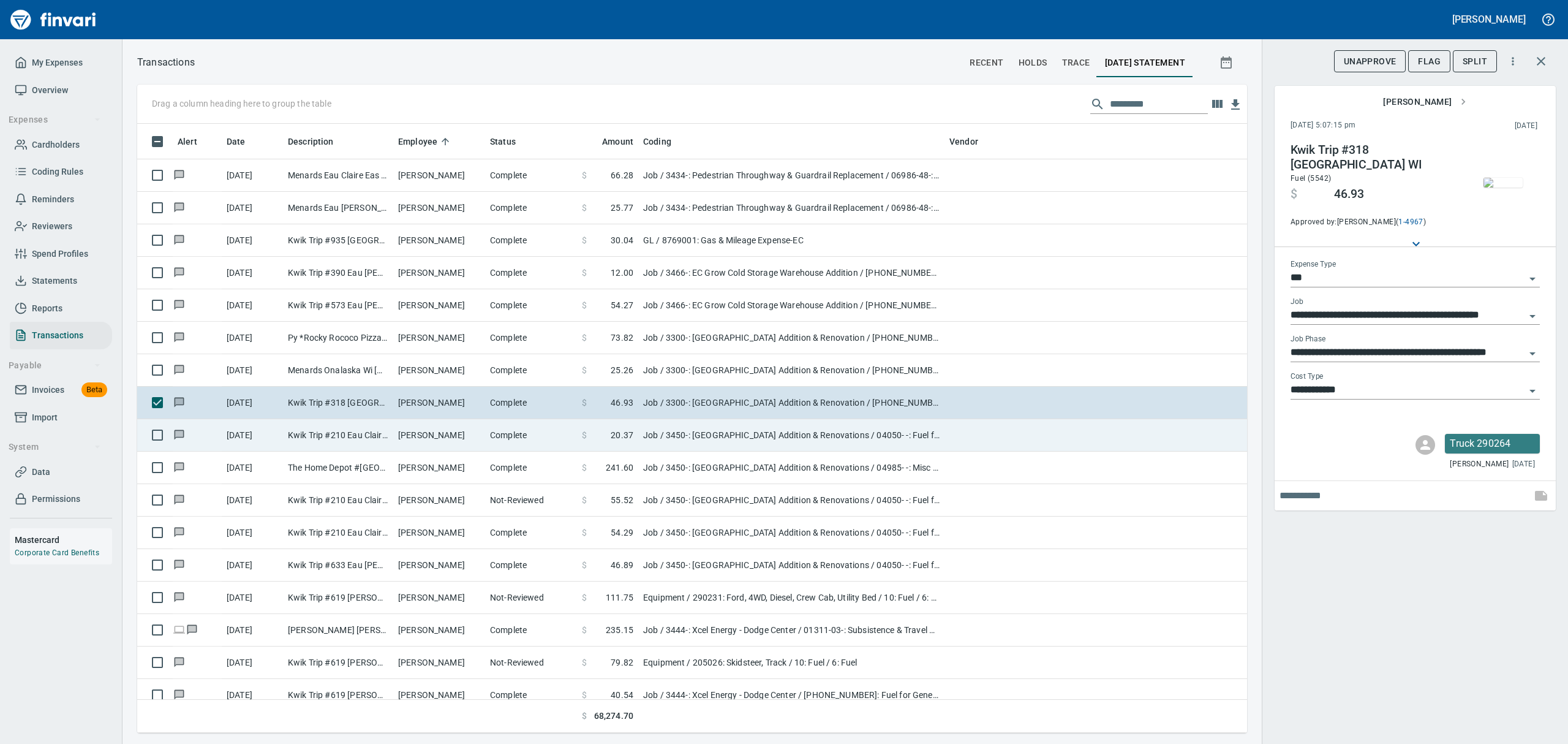
click at [453, 442] on td "[PERSON_NAME]" at bounding box center [439, 435] width 92 height 32
type input "**********"
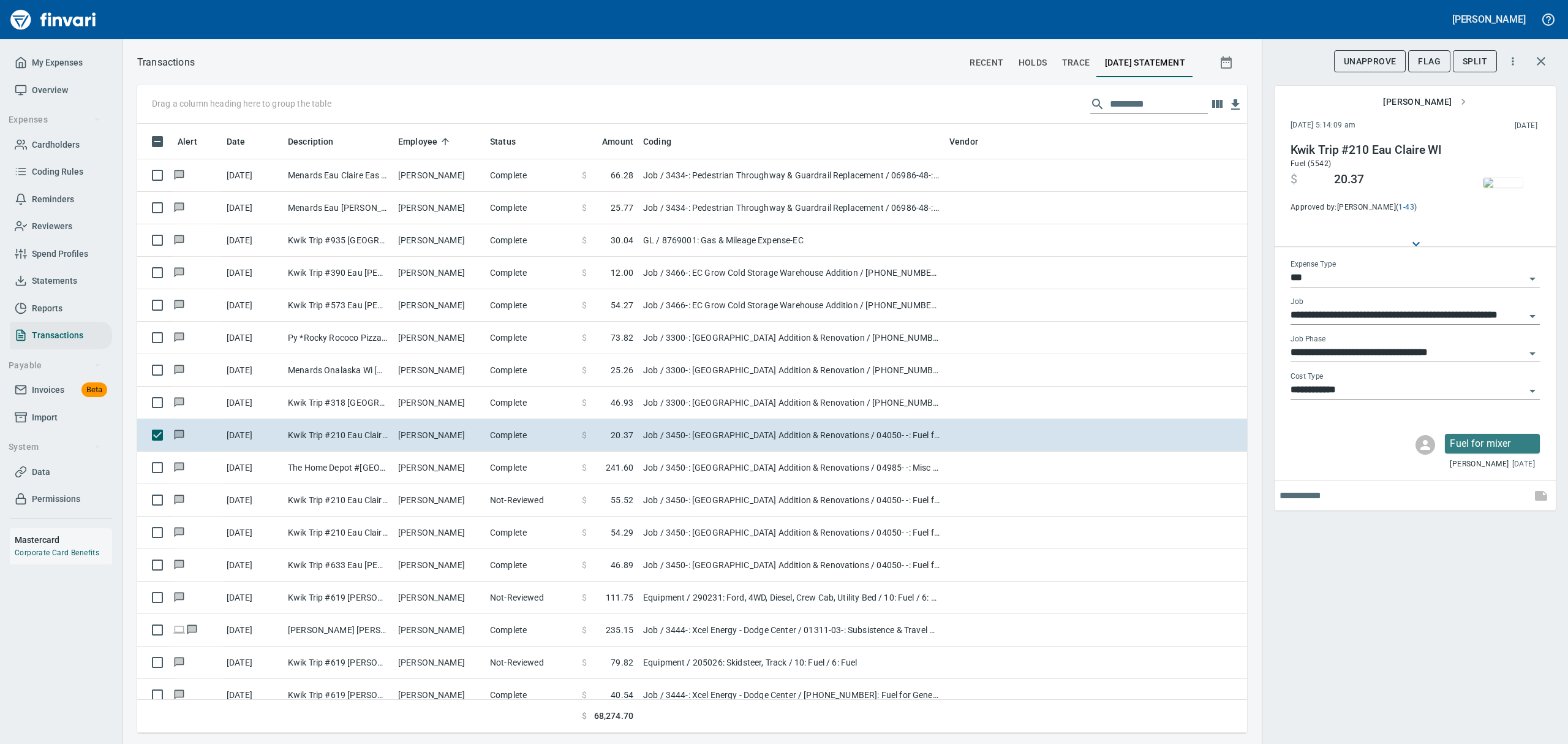
click at [752, 183] on img "button" at bounding box center [1503, 182] width 39 height 10
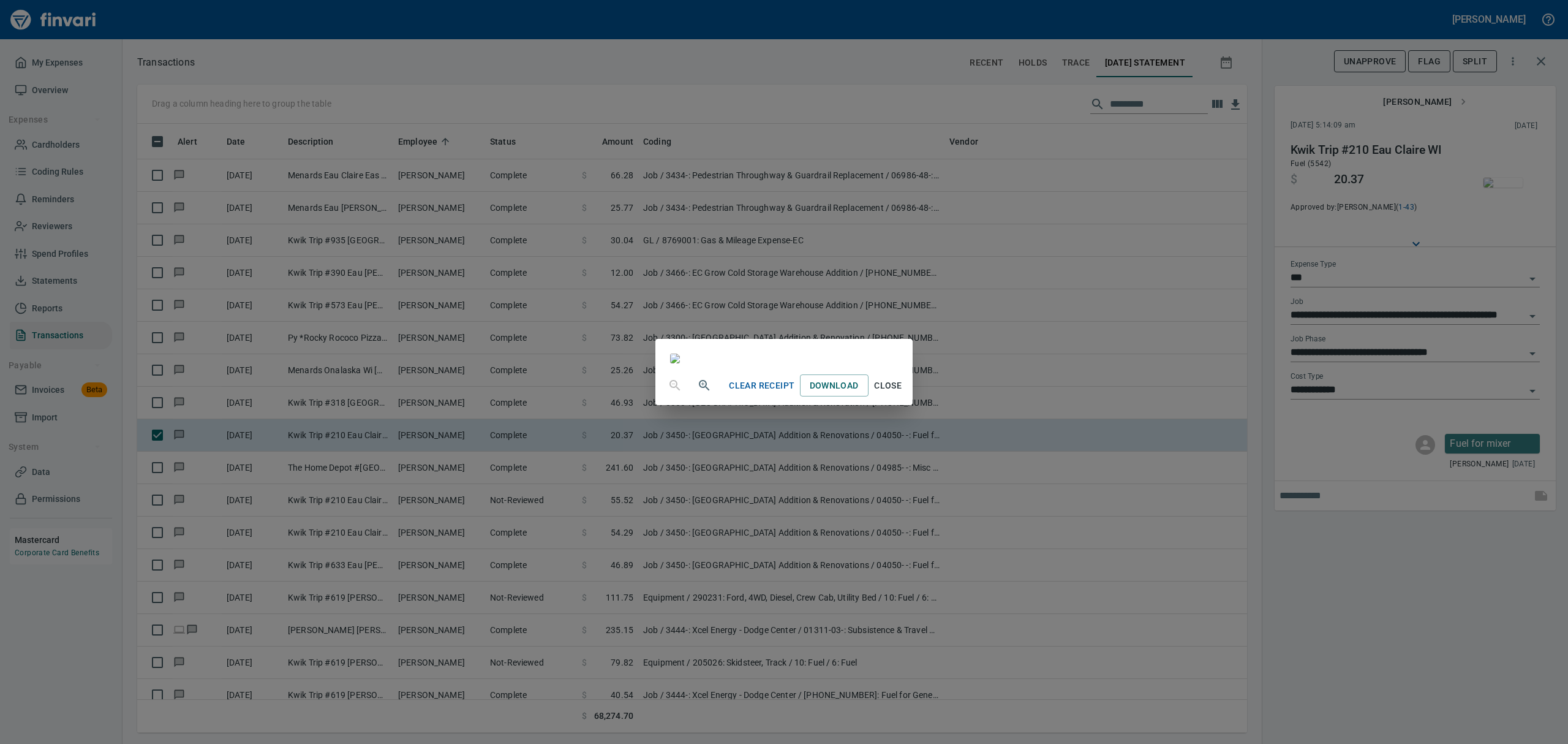
click at [752, 393] on span "Close" at bounding box center [888, 386] width 29 height 16
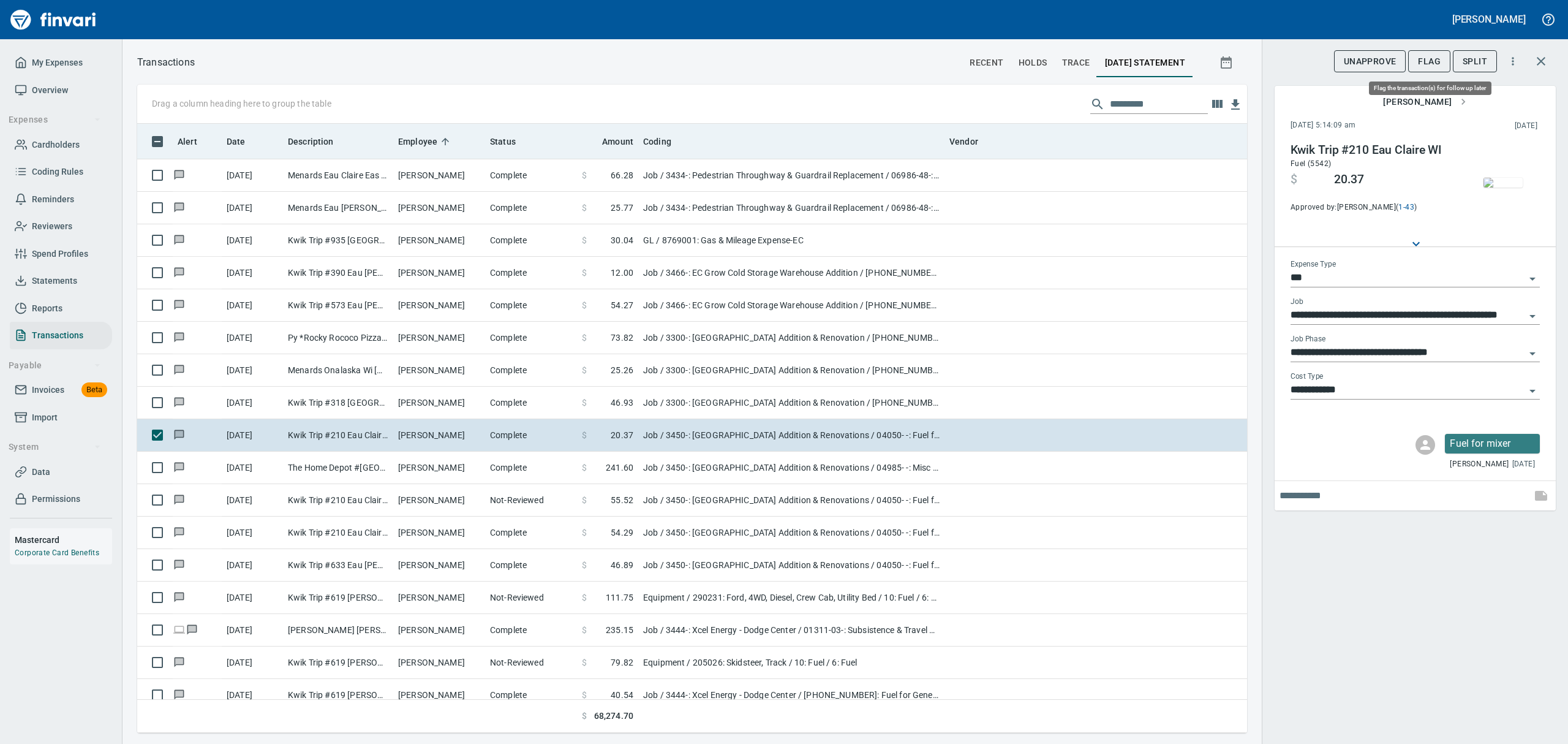
drag, startPoint x: 1438, startPoint y: 59, endPoint x: 1153, endPoint y: 144, distance: 297.4
click at [752, 58] on span "Flag" at bounding box center [1429, 62] width 23 height 16
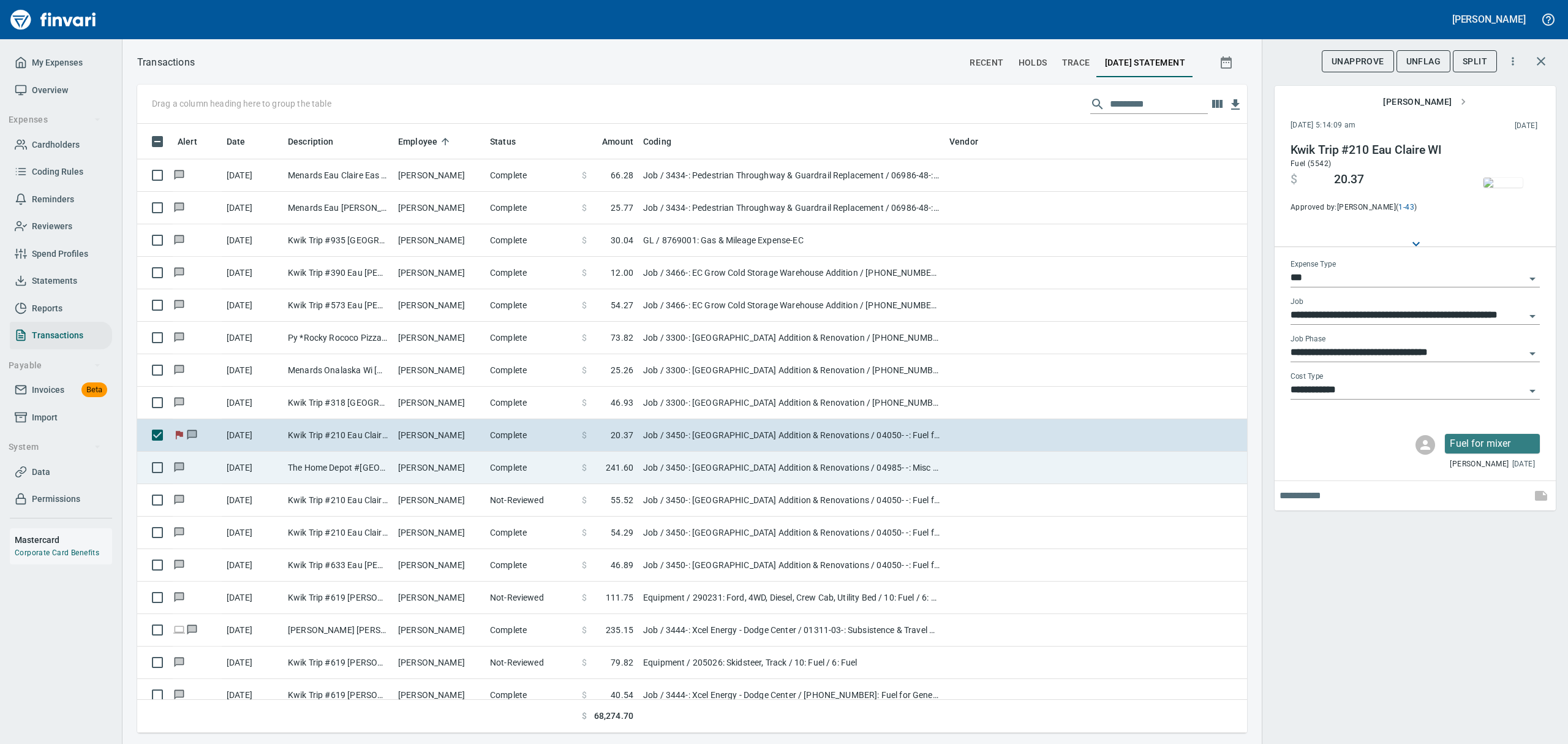
click at [334, 471] on td "The Home Depot #[GEOGRAPHIC_DATA]" at bounding box center [338, 468] width 110 height 32
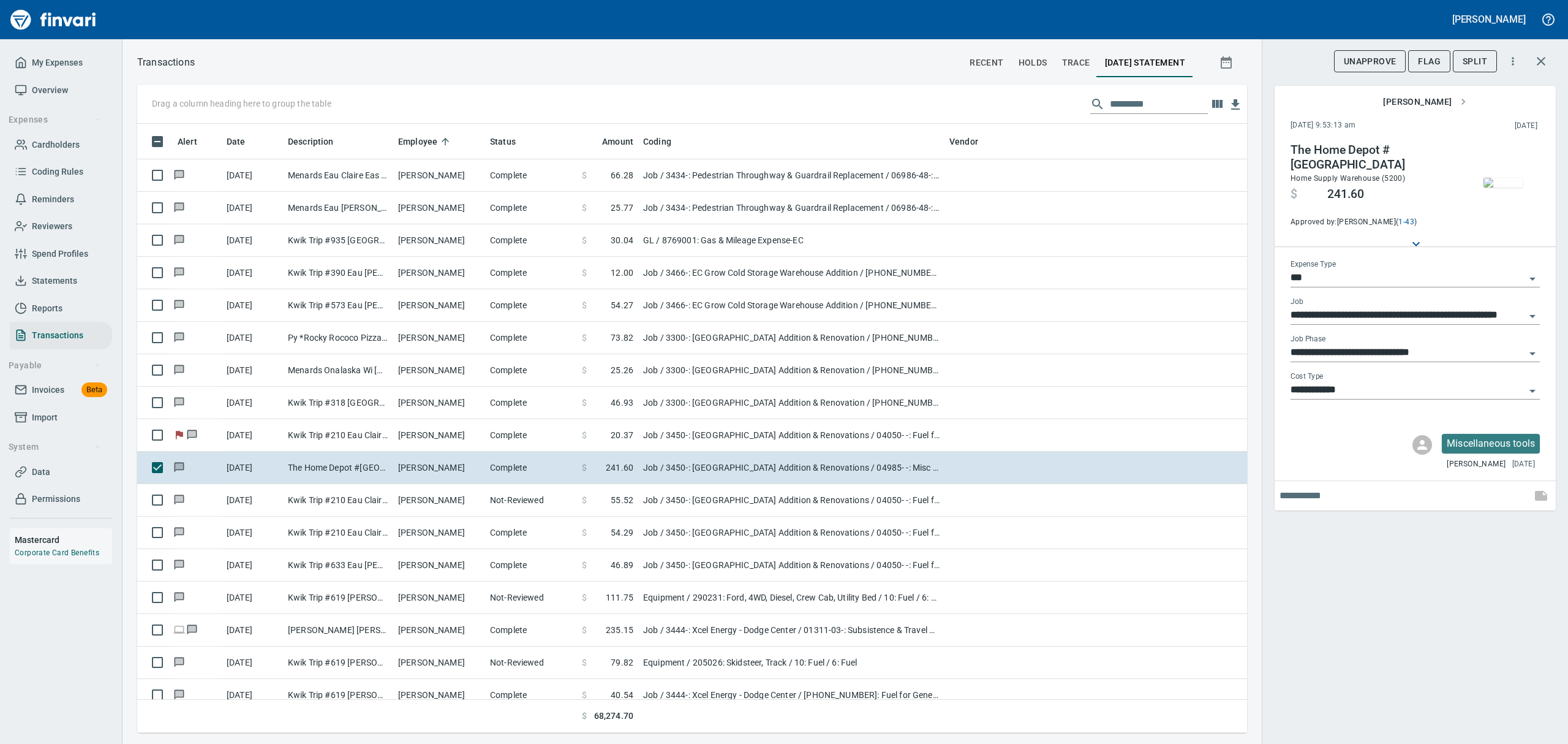
click at [752, 188] on img "button" at bounding box center [1503, 182] width 39 height 10
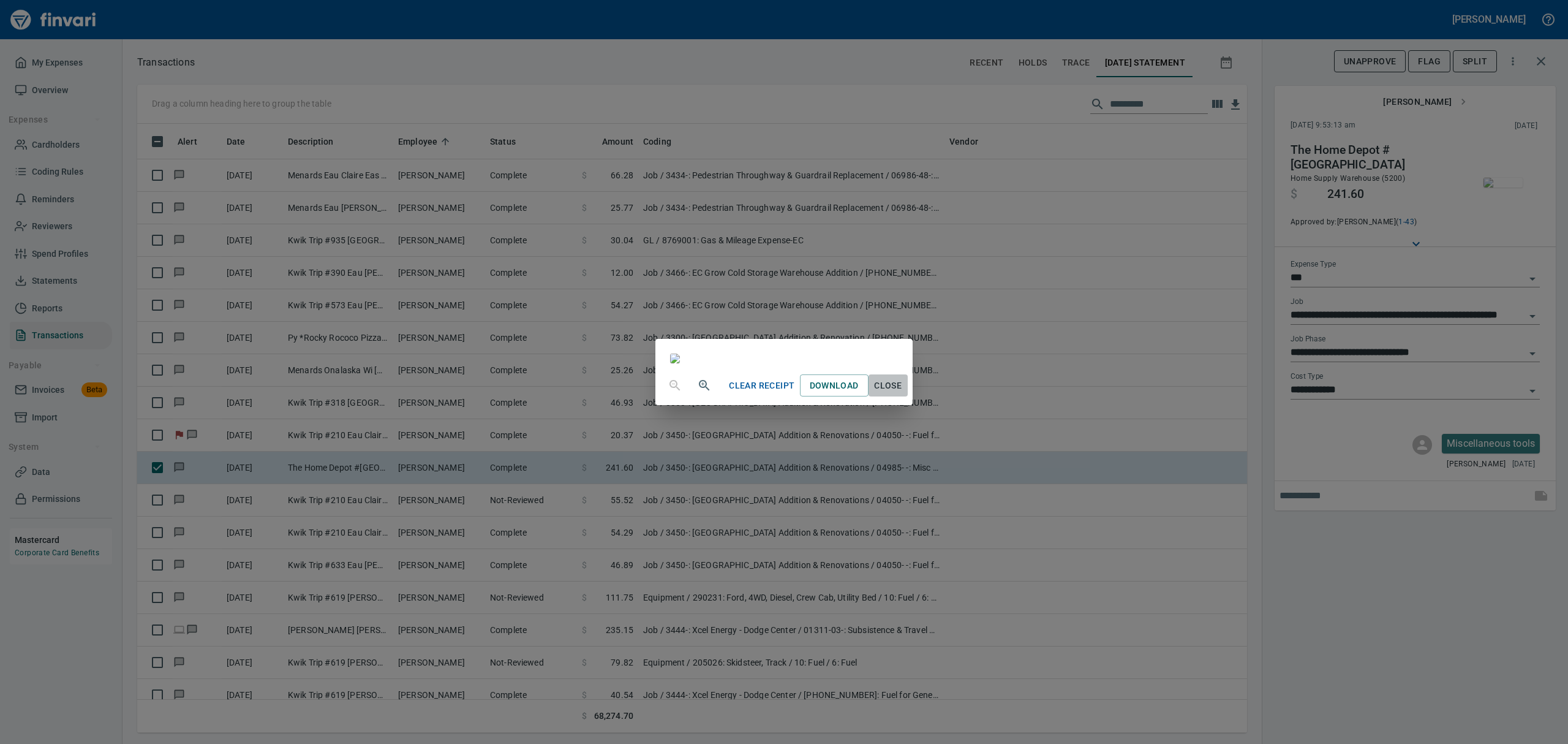
click at [752, 397] on button "Close" at bounding box center [888, 385] width 39 height 23
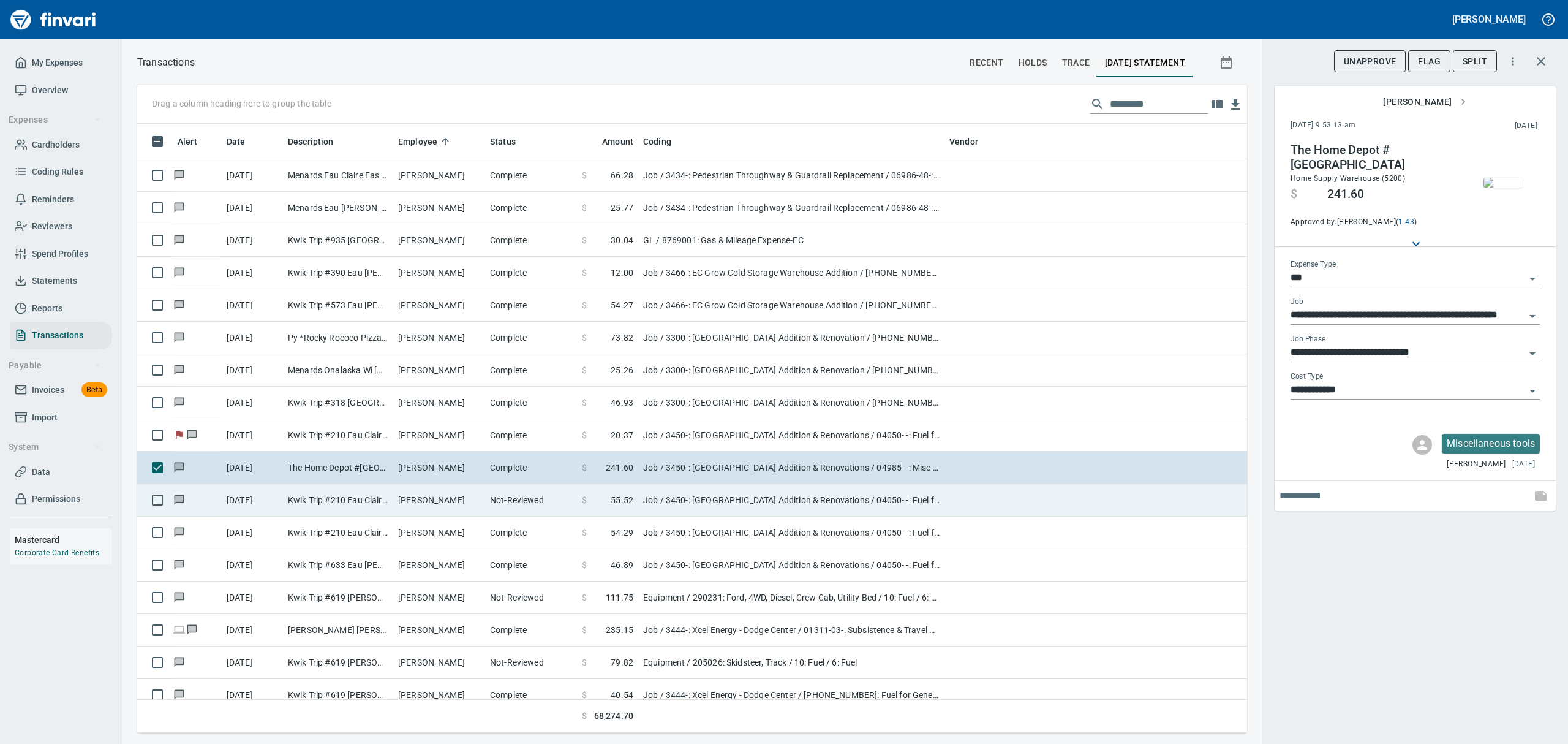
click at [445, 498] on td "[PERSON_NAME]" at bounding box center [439, 500] width 92 height 32
type input "**********"
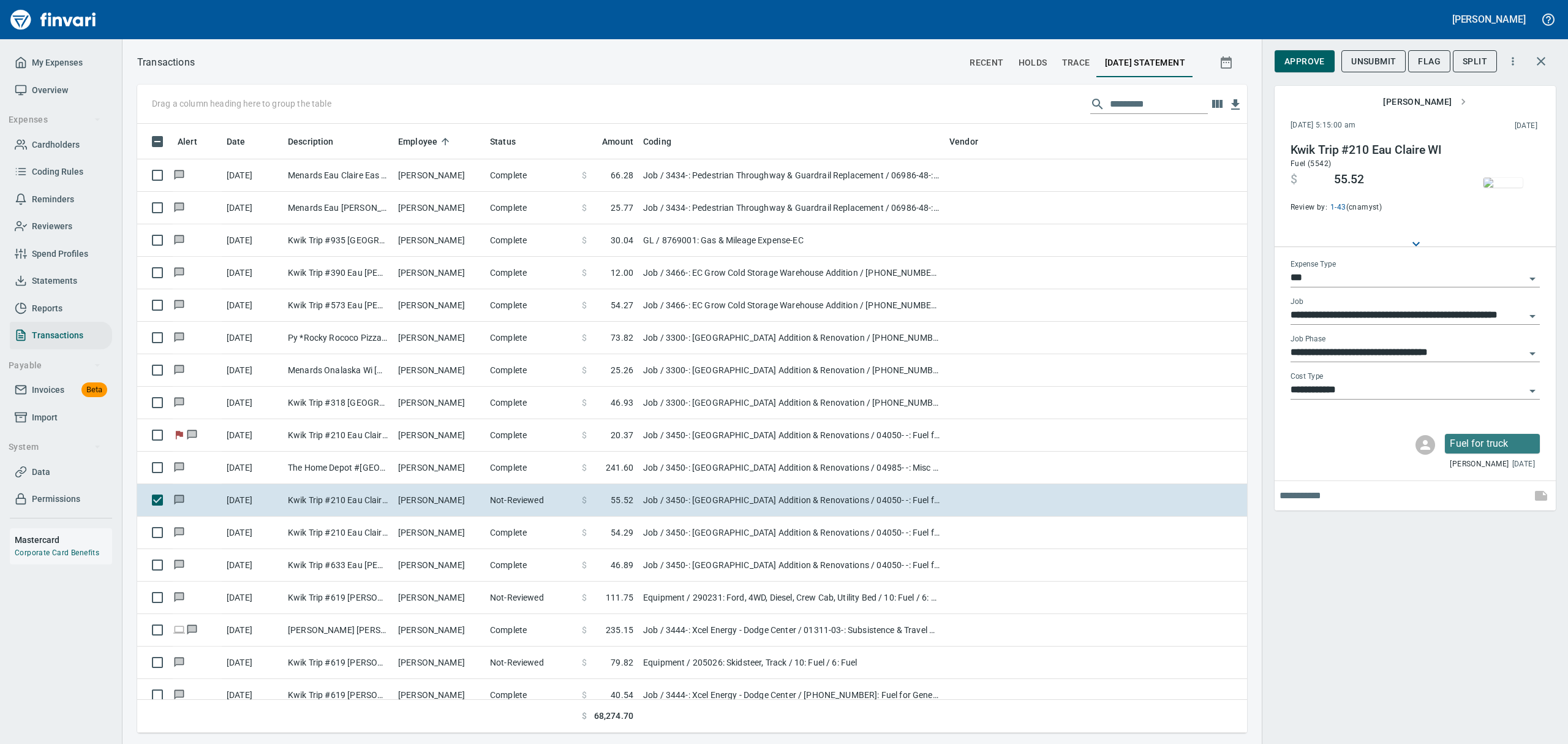
click at [752, 177] on img "button" at bounding box center [1503, 182] width 39 height 10
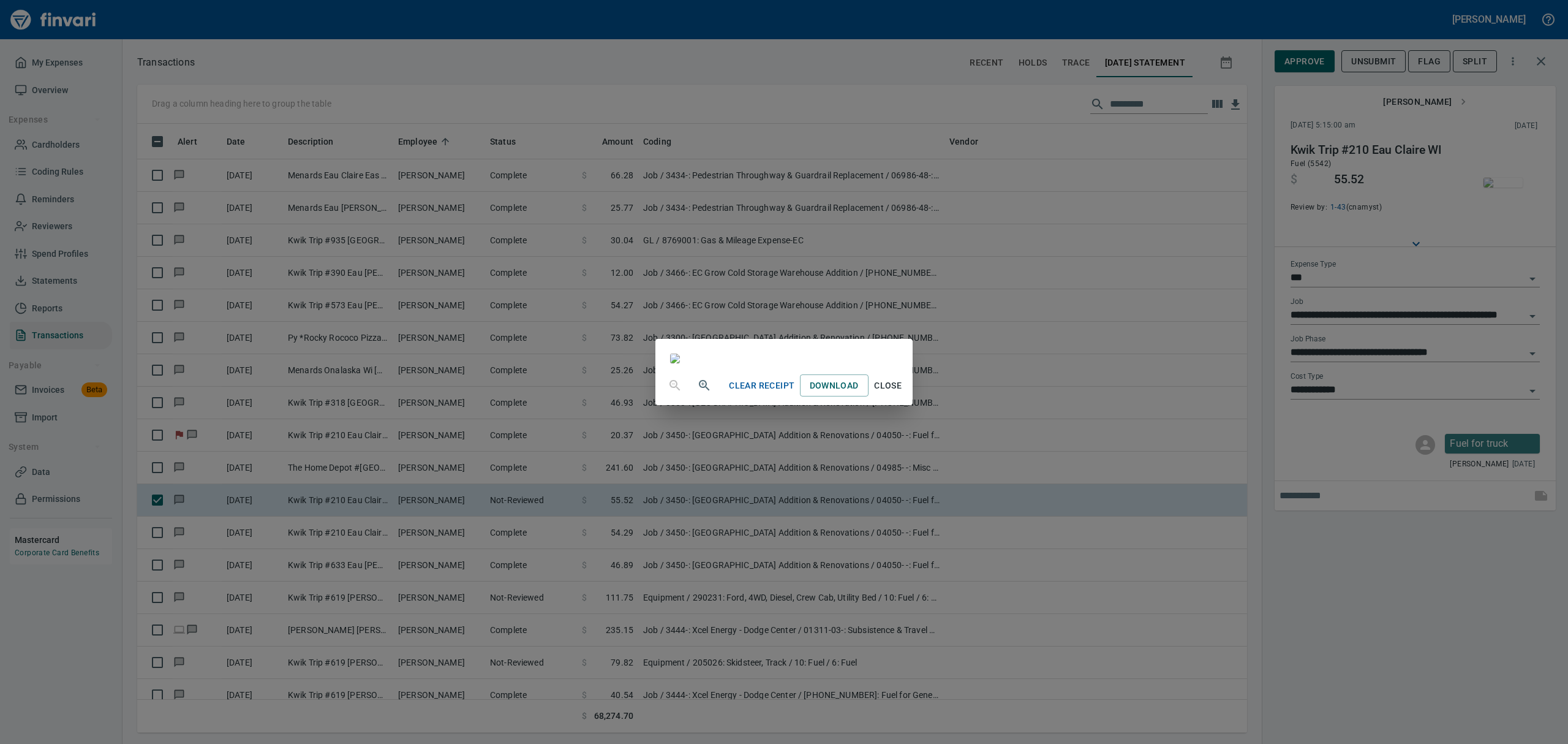
click at [752, 393] on span "Close" at bounding box center [888, 386] width 29 height 16
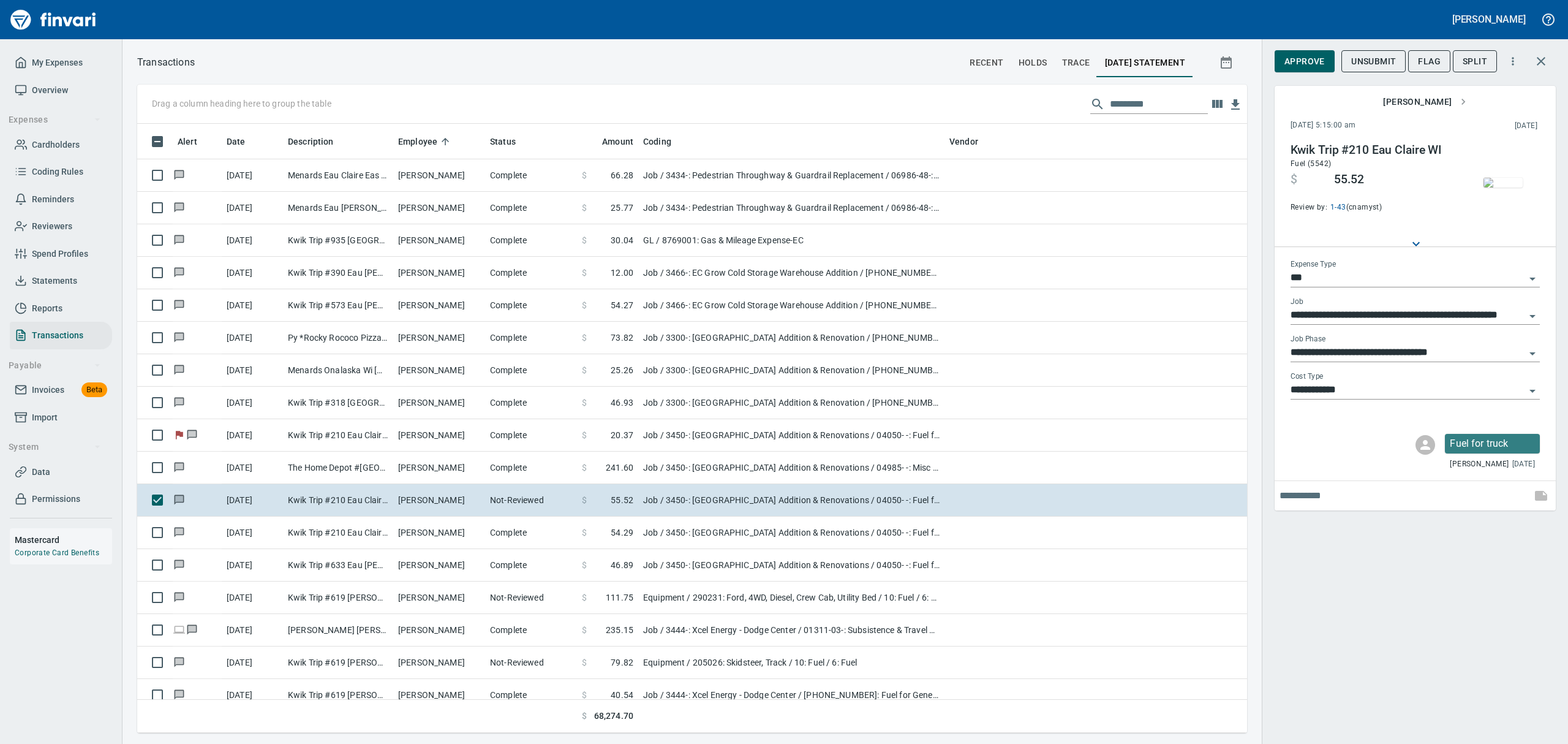
scroll to position [596, 1082]
click at [752, 57] on span "Approve" at bounding box center [1305, 62] width 40 height 16
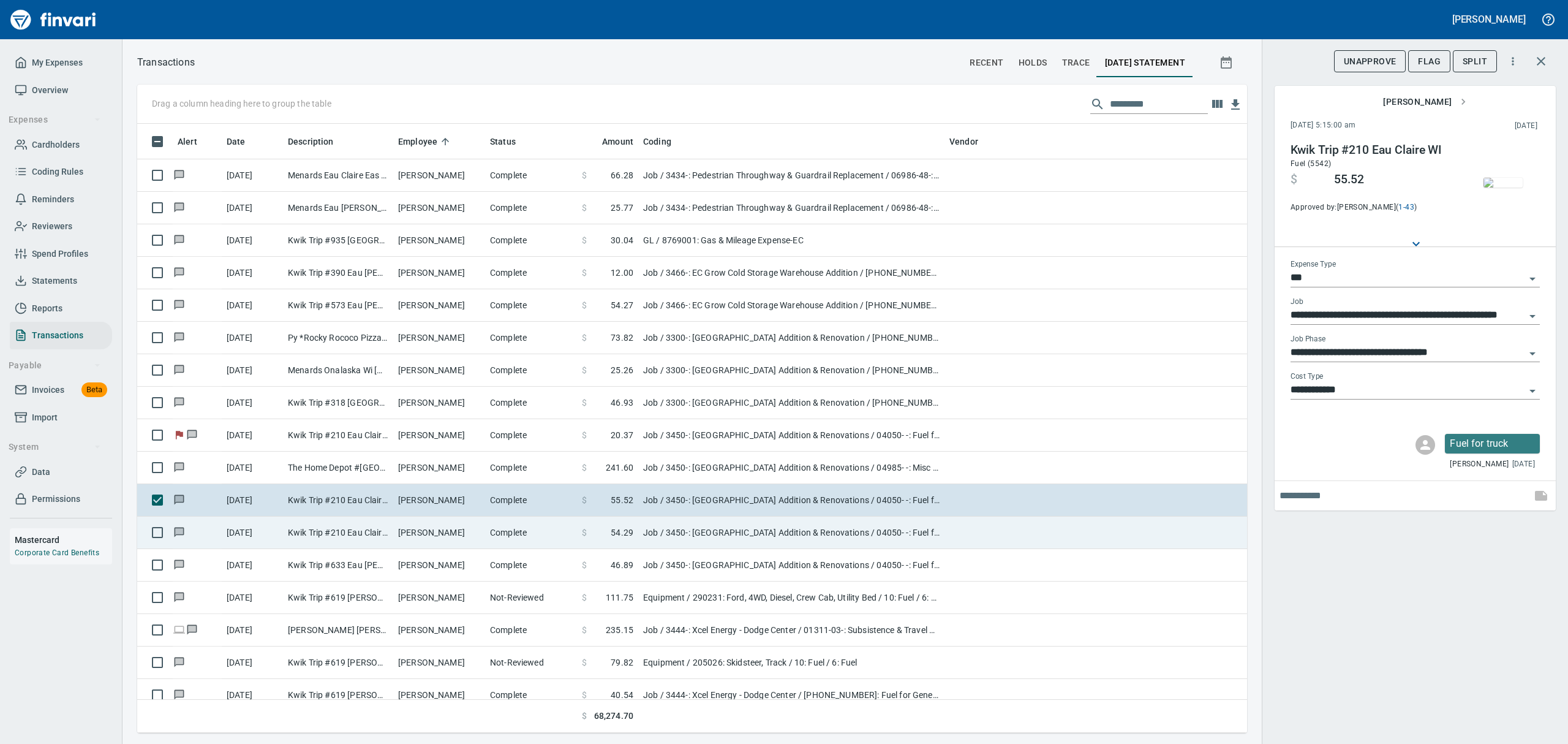
click at [359, 532] on td "Kwik Trip #210 Eau Claire WI" at bounding box center [338, 533] width 110 height 32
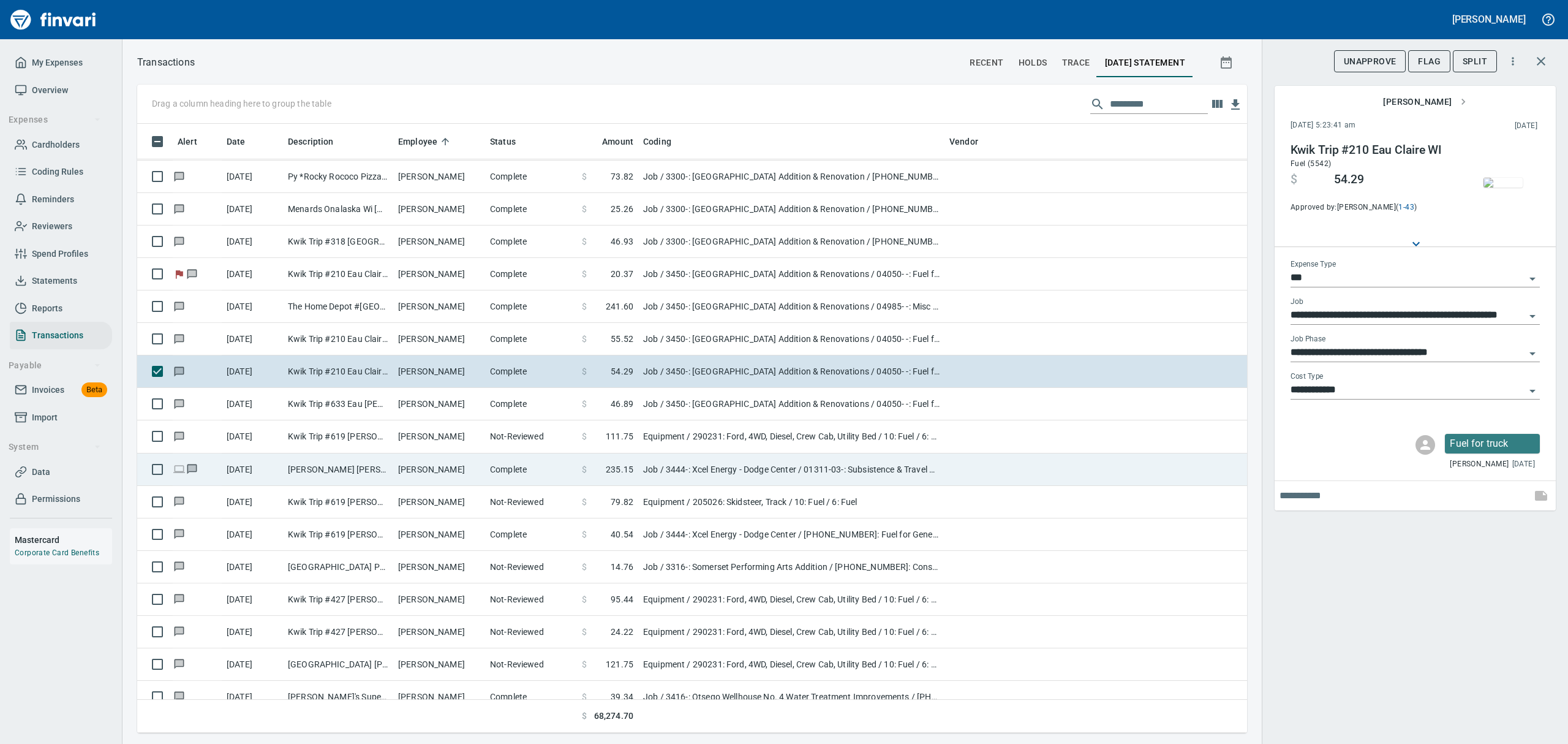
scroll to position [3757, 0]
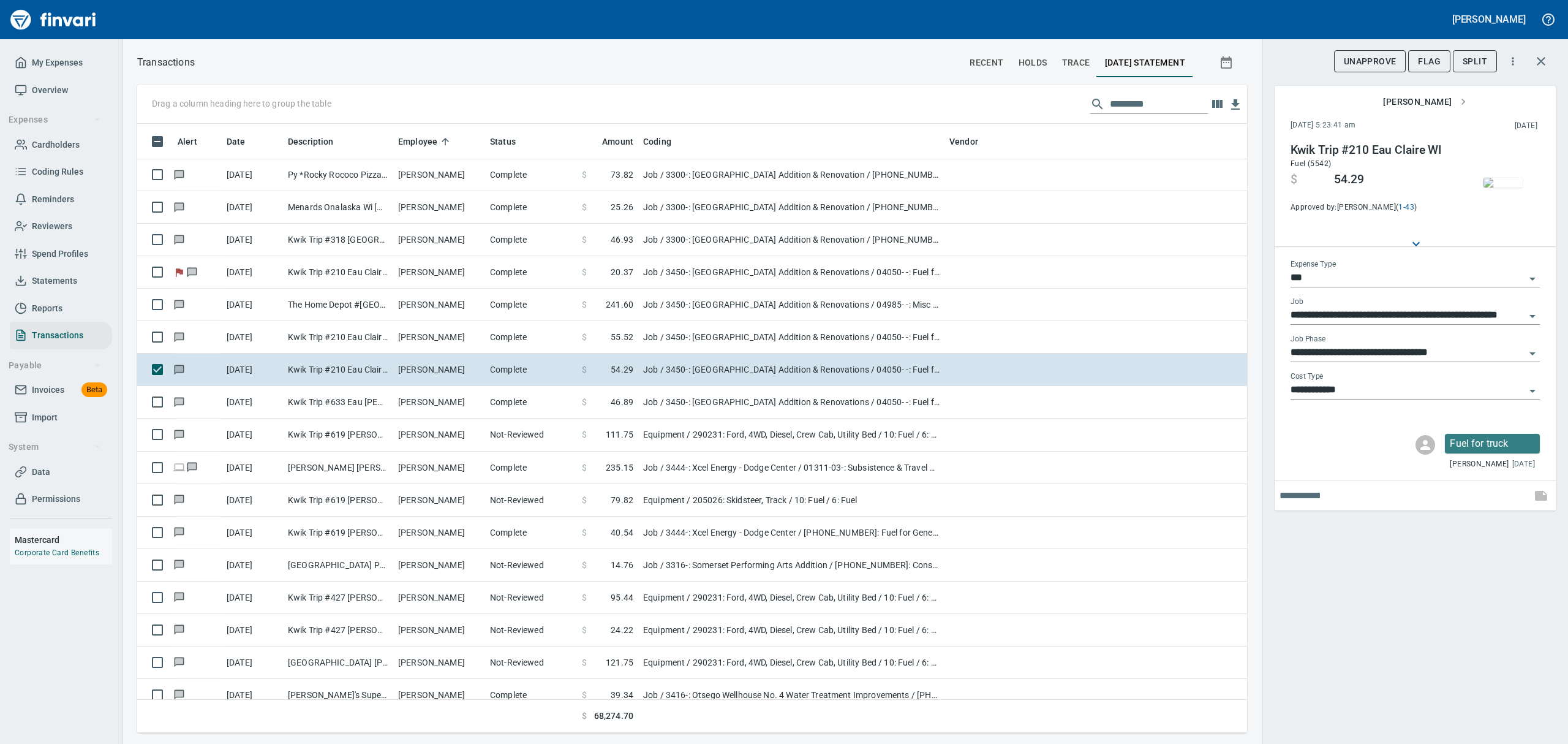
click at [752, 179] on img "button" at bounding box center [1503, 182] width 39 height 10
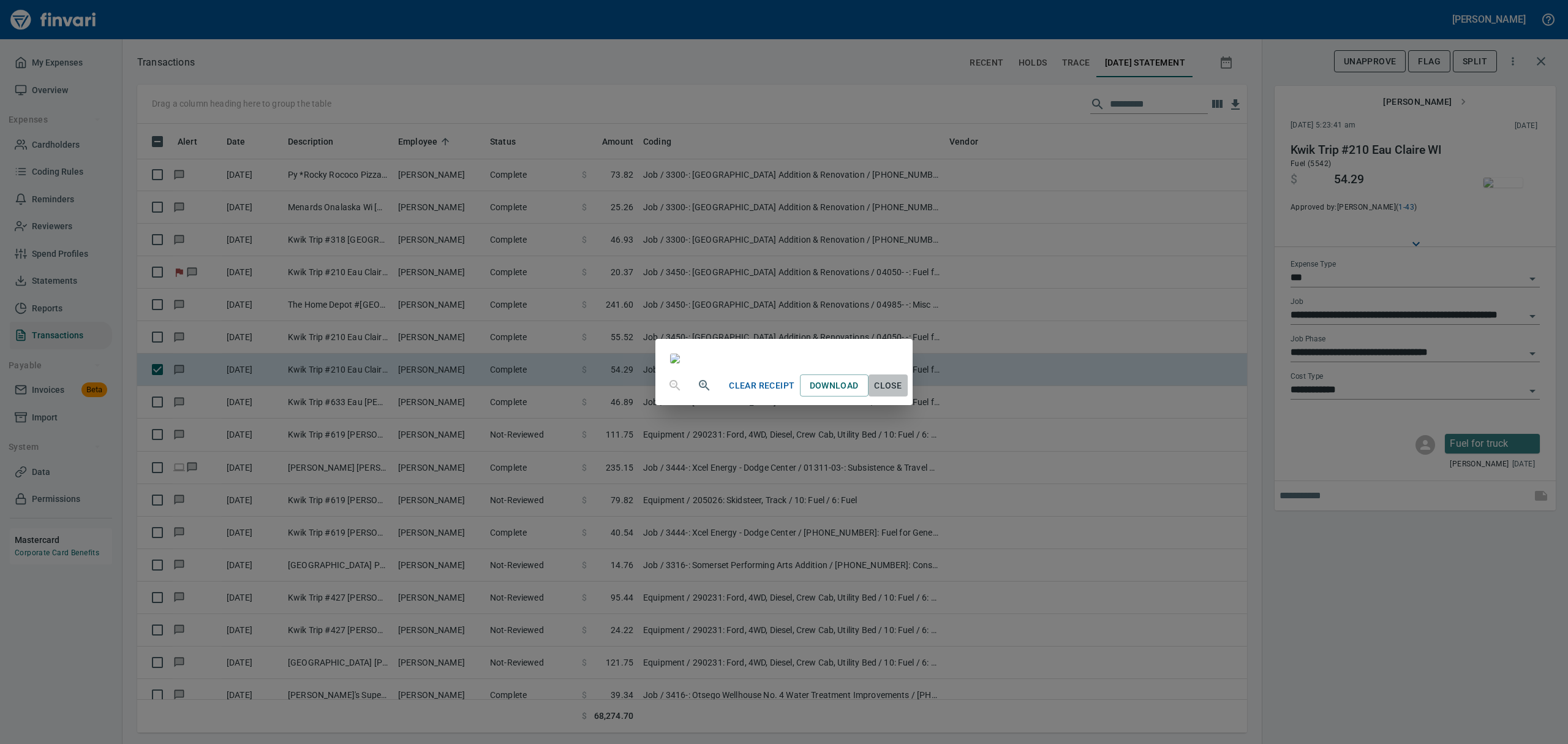
click at [752, 393] on span "Close" at bounding box center [888, 386] width 29 height 16
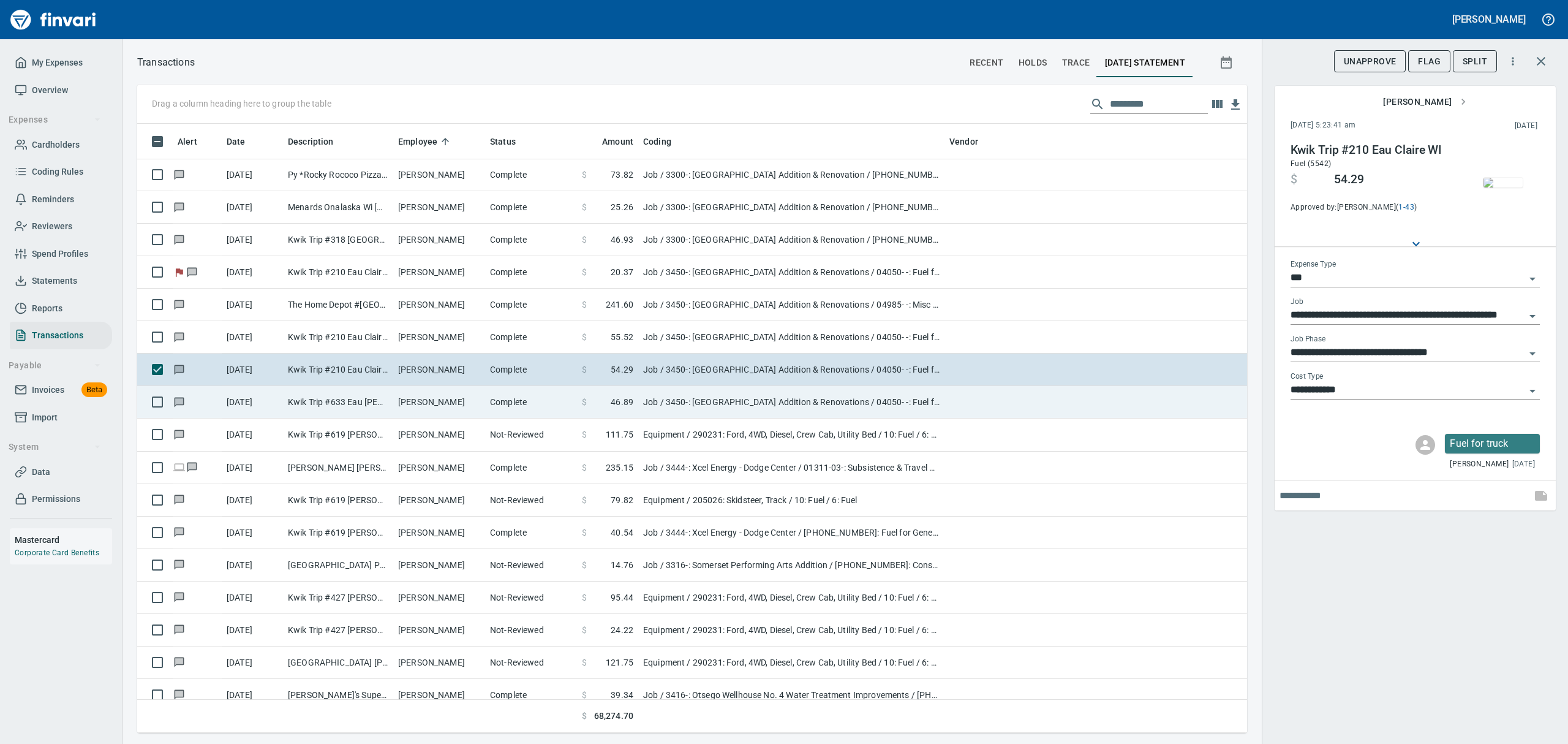
click at [365, 405] on td "Kwik Trip #633 Eau [PERSON_NAME][GEOGRAPHIC_DATA]" at bounding box center [338, 402] width 110 height 32
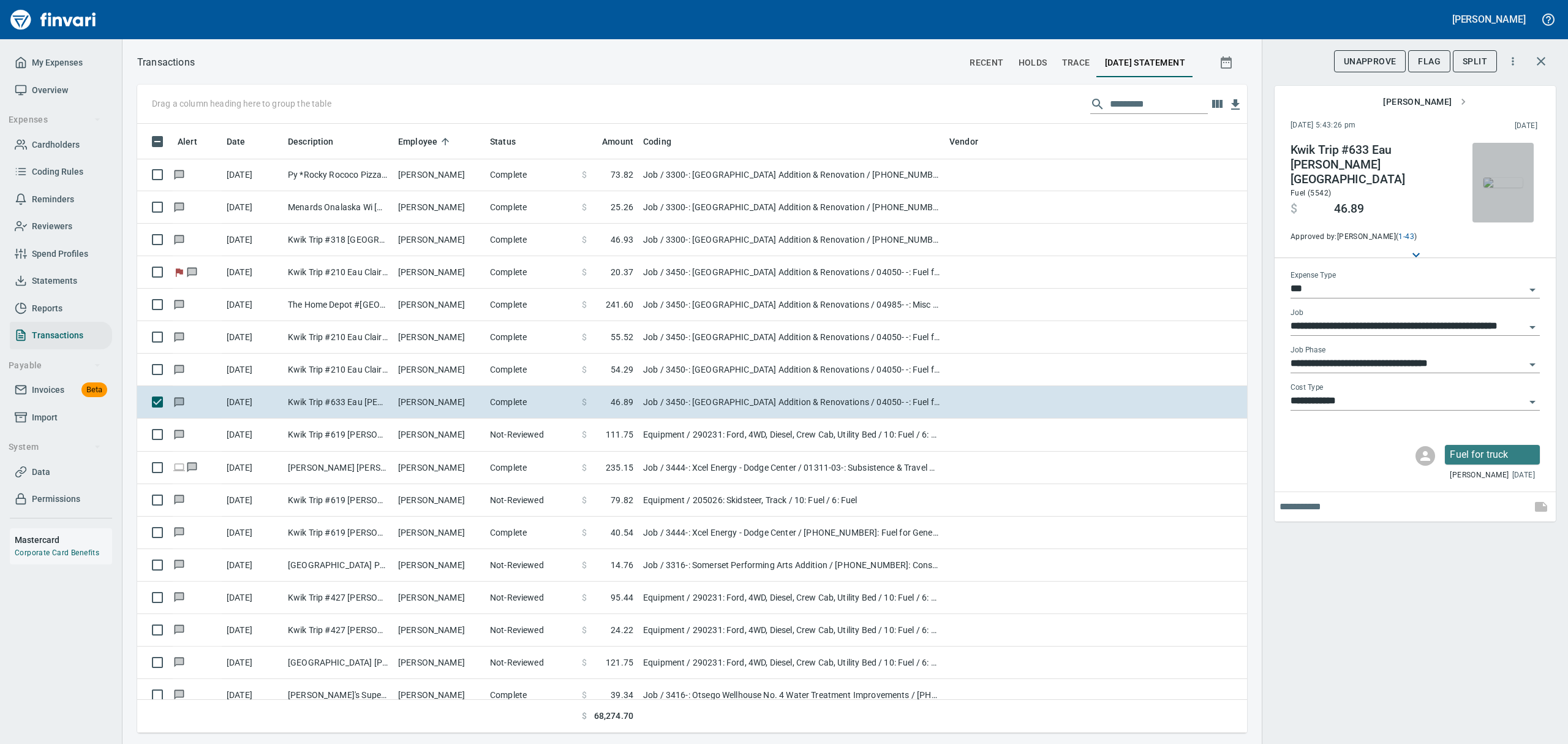
click at [752, 188] on img "button" at bounding box center [1503, 182] width 39 height 10
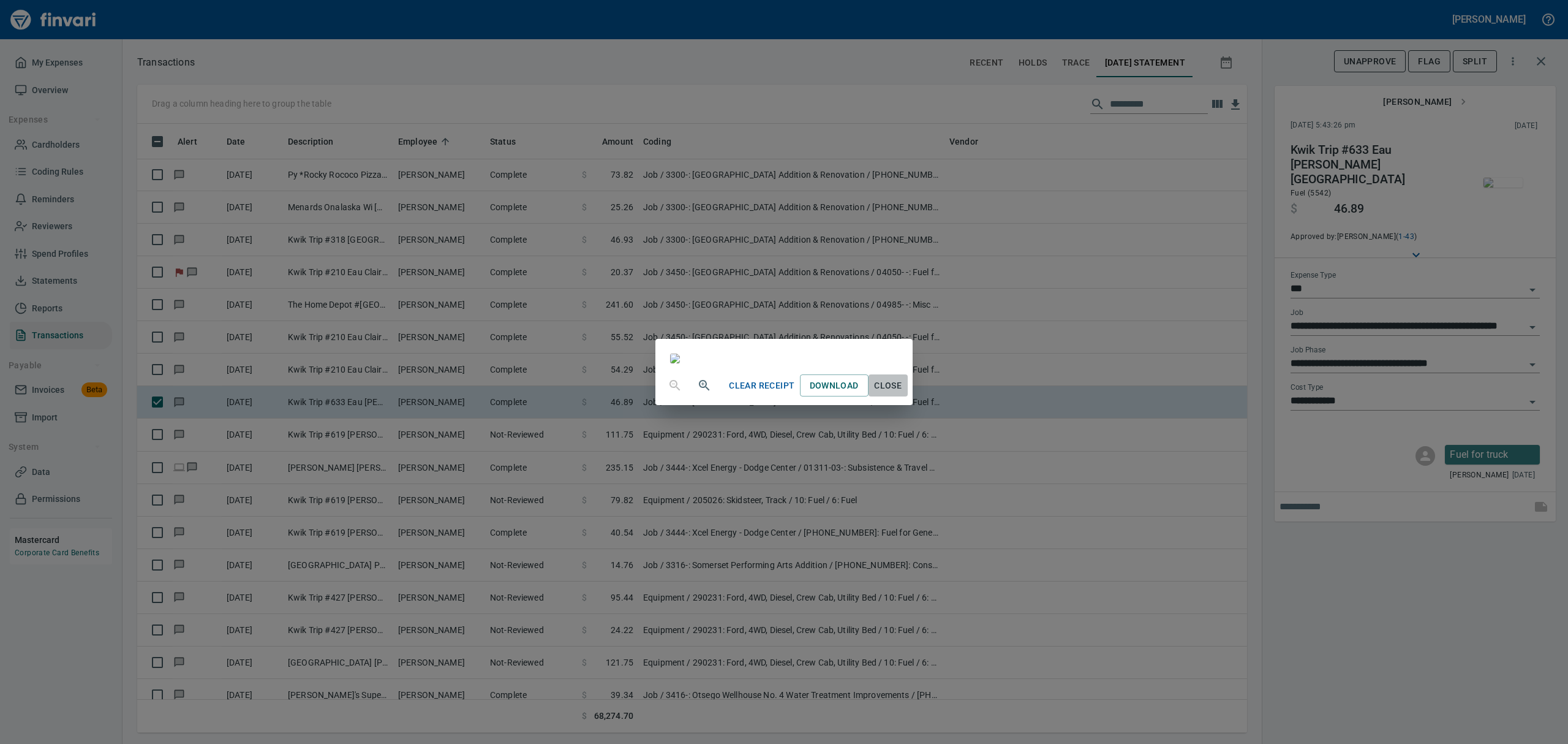
click at [752, 393] on span "Close" at bounding box center [888, 386] width 29 height 16
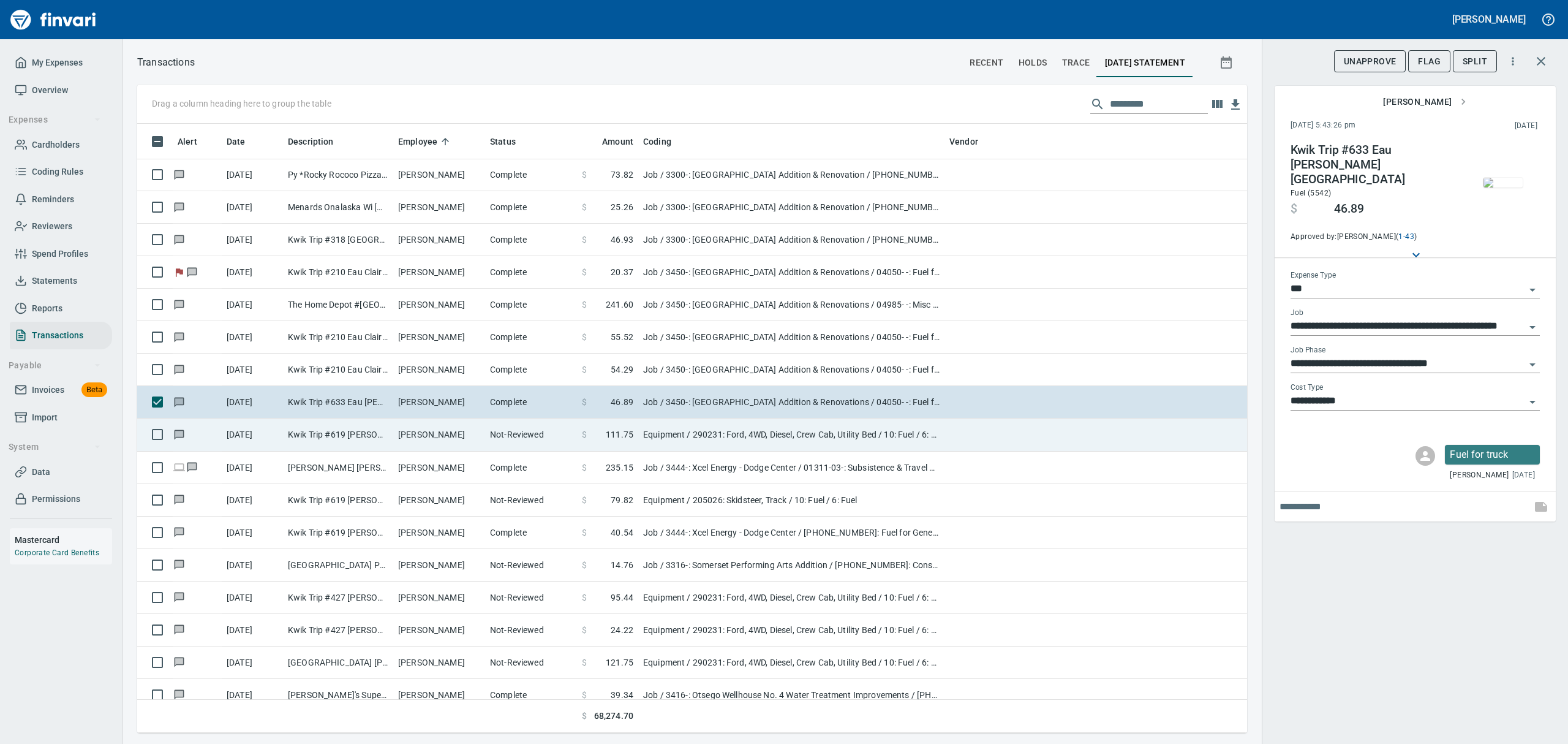
click at [421, 434] on td "[PERSON_NAME]" at bounding box center [439, 434] width 92 height 32
type input "*********"
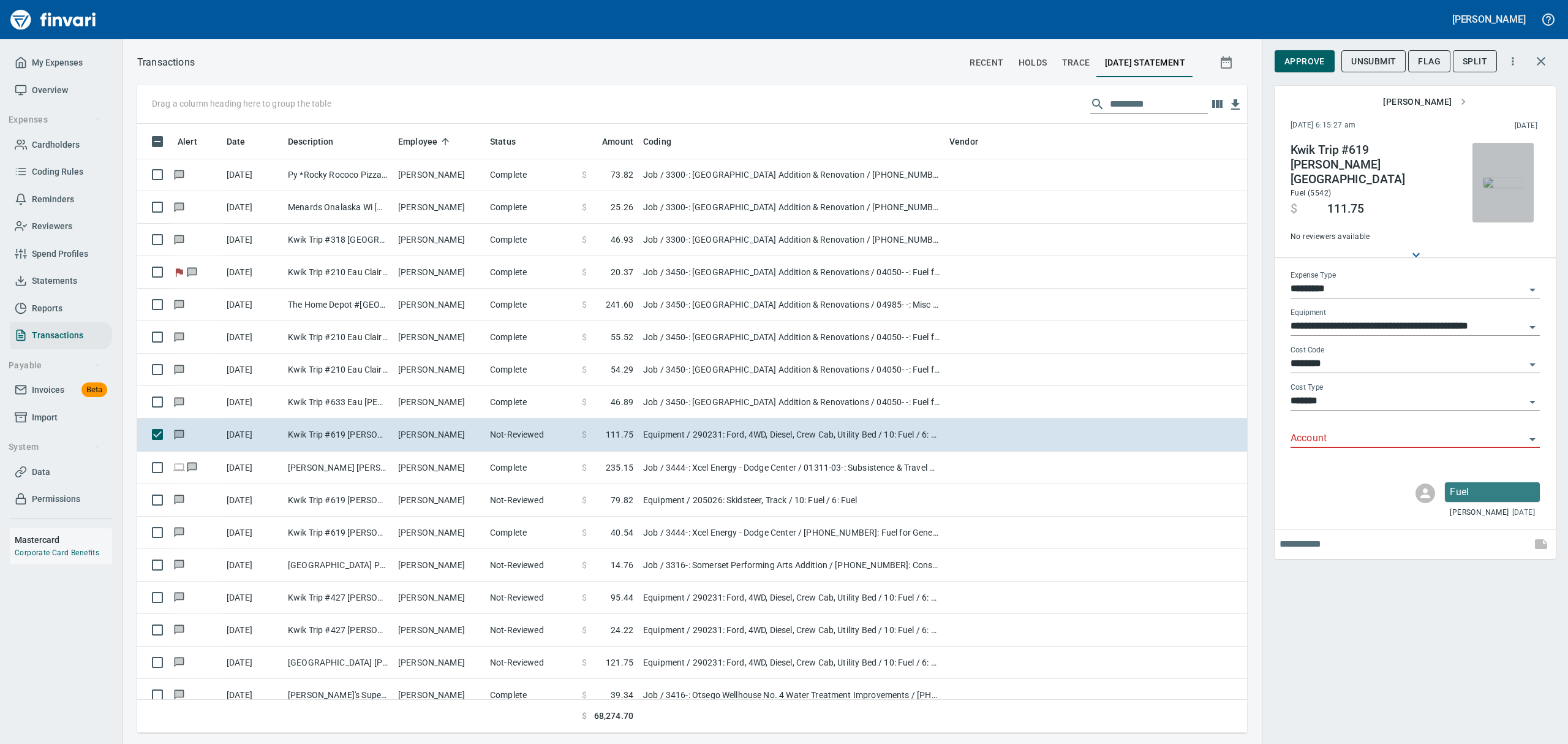
click at [752, 177] on img "button" at bounding box center [1503, 182] width 39 height 10
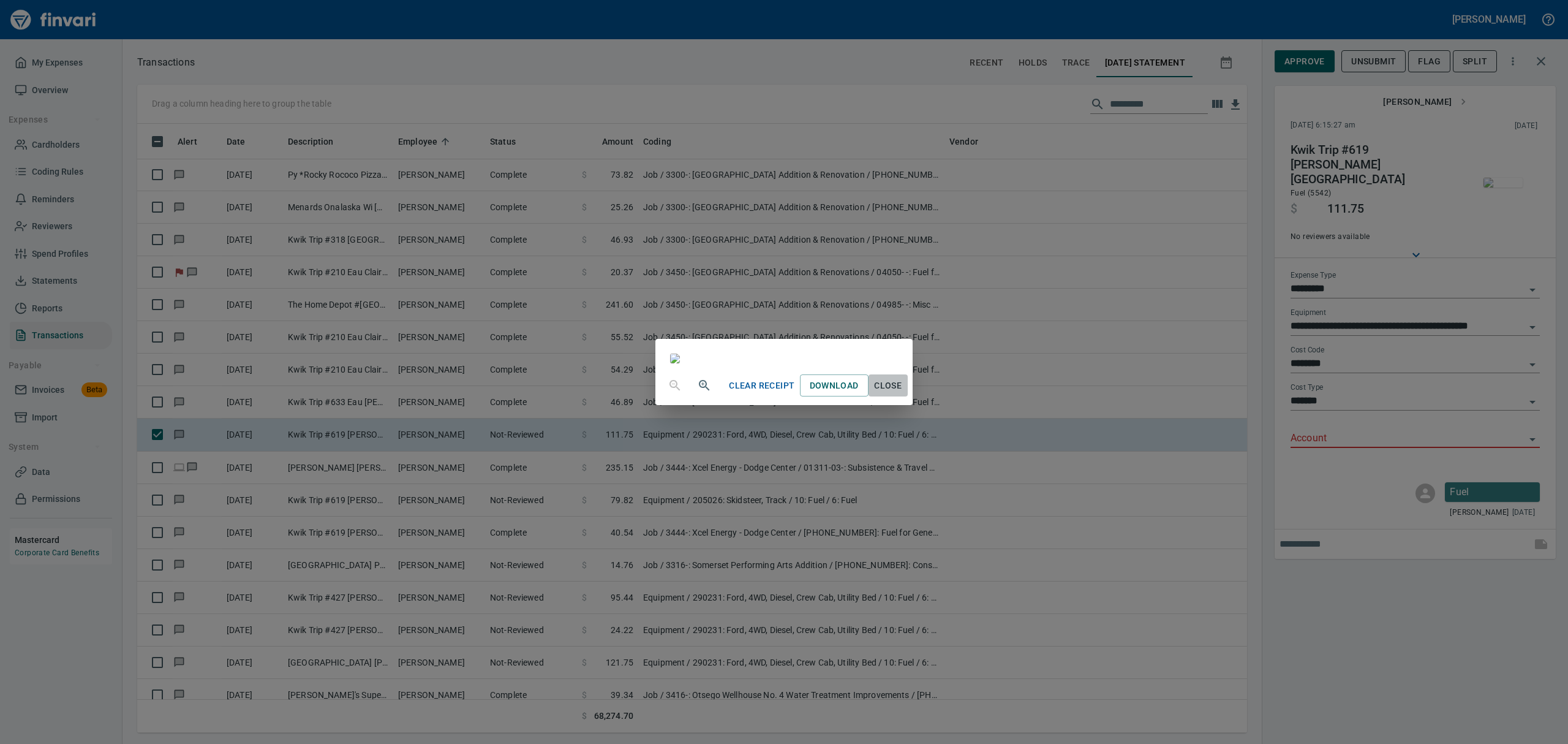
click at [752, 393] on span "Close" at bounding box center [888, 386] width 29 height 16
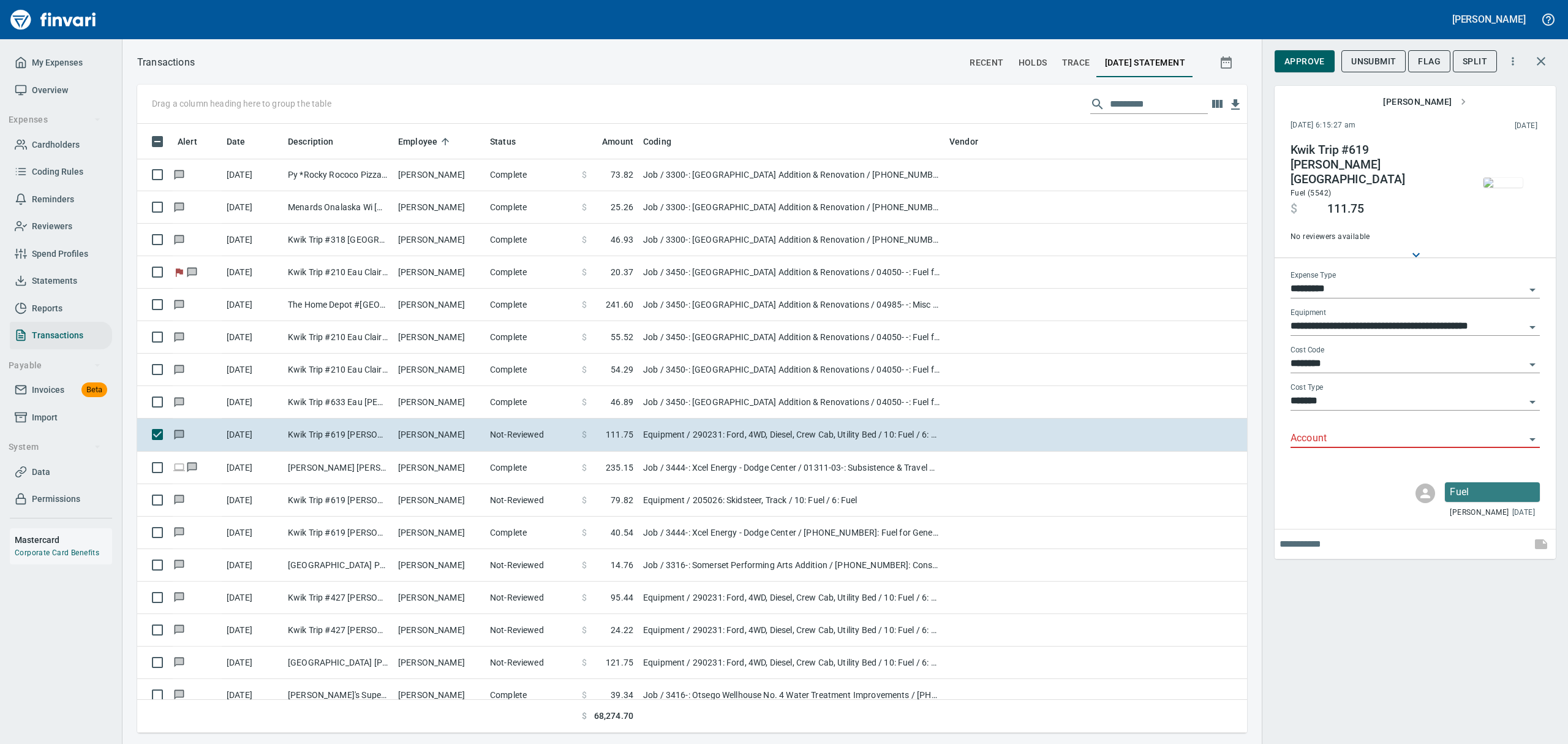
click at [752, 432] on icon "Open" at bounding box center [1532, 439] width 15 height 15
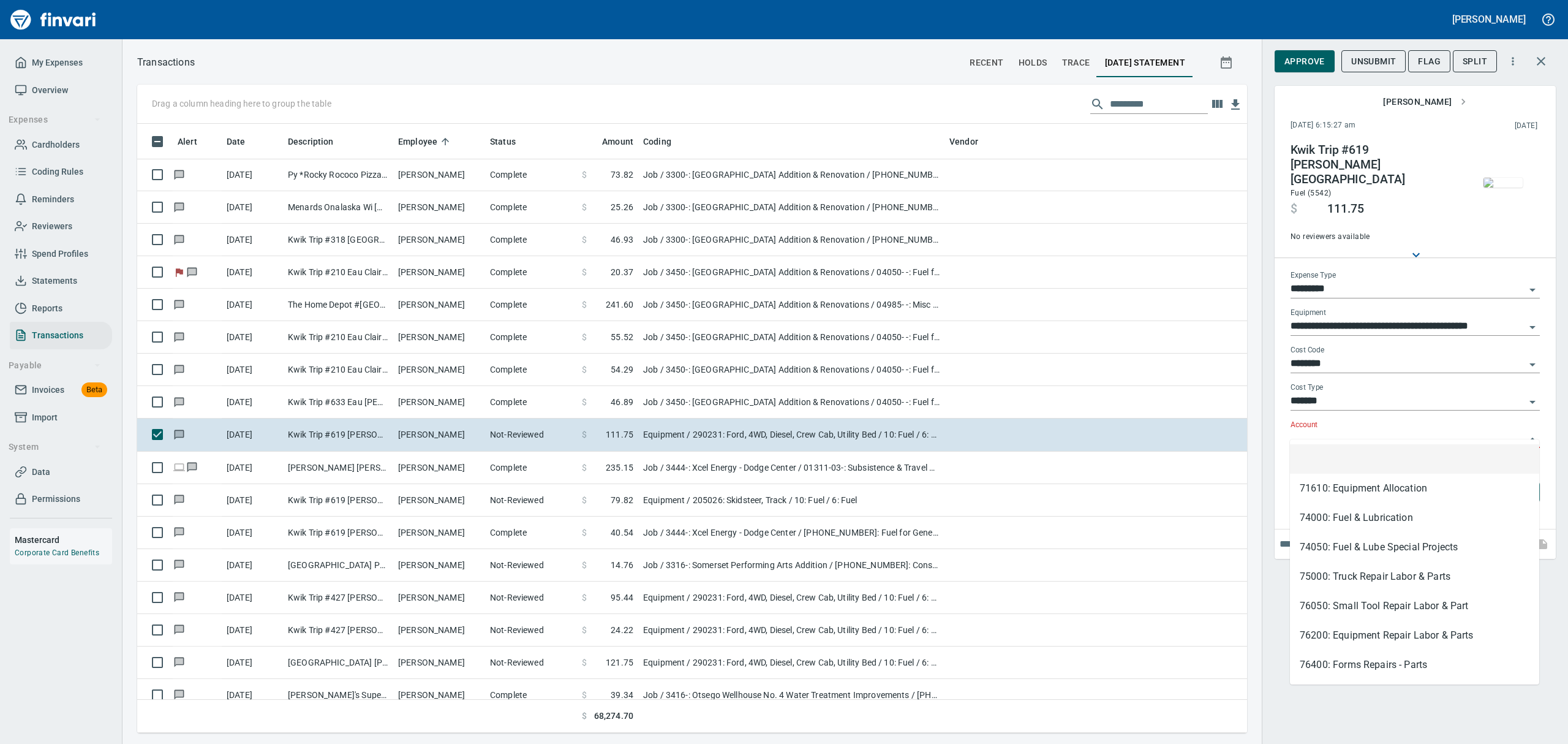
scroll to position [596, 1082]
click at [752, 516] on li "74000: Fuel & Lubrication" at bounding box center [1414, 517] width 249 height 29
type input "**********"
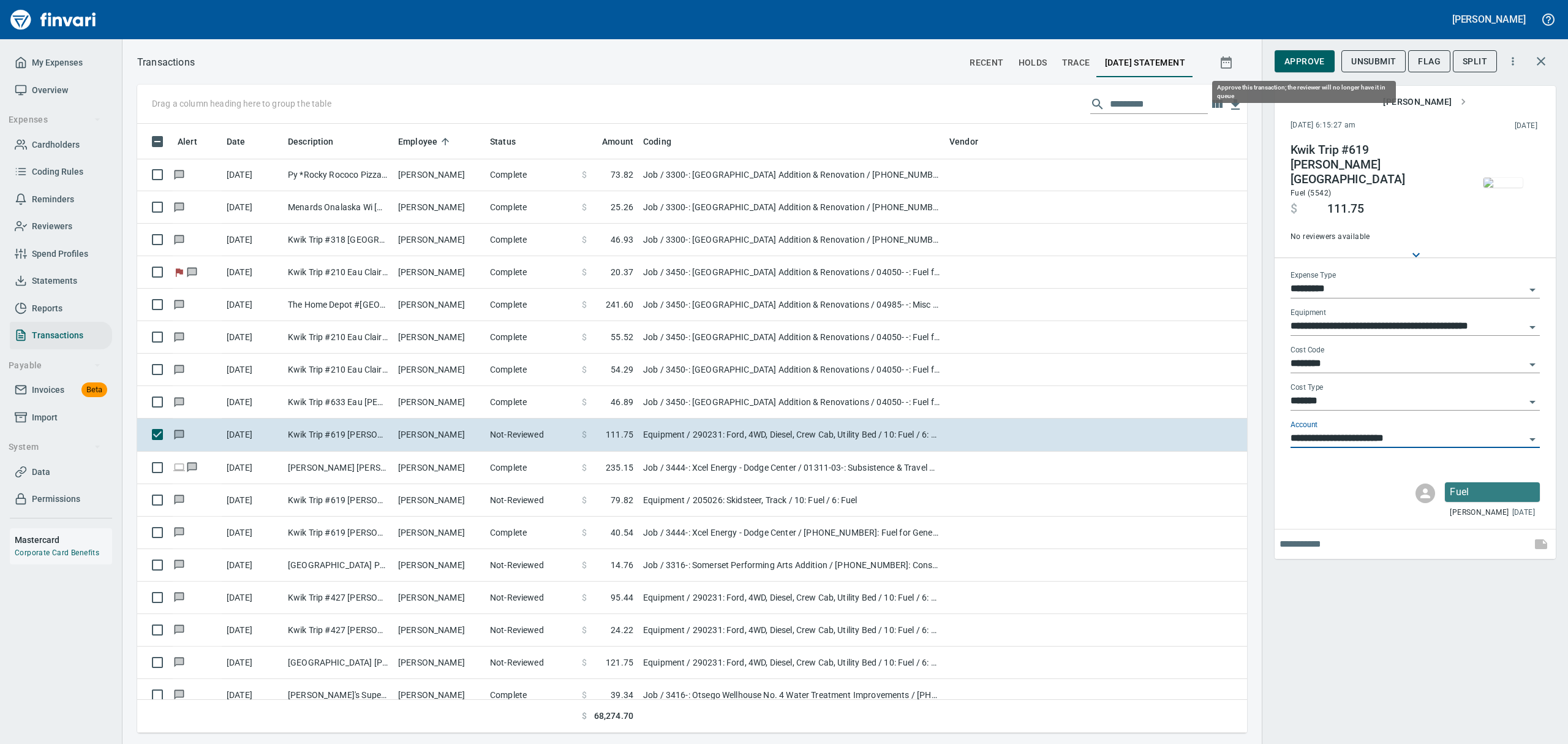
click at [752, 63] on span "Approve" at bounding box center [1305, 62] width 40 height 16
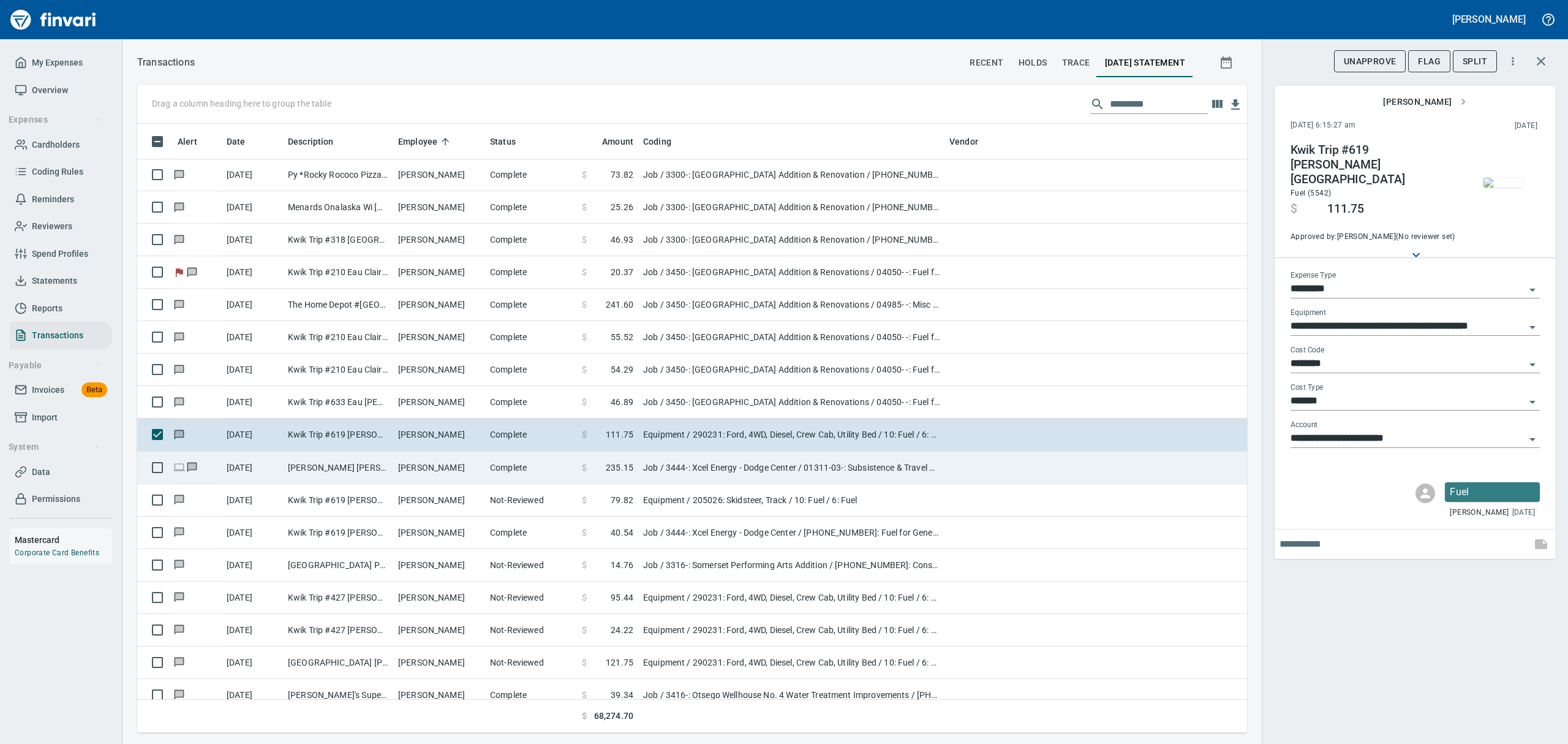
click at [495, 471] on td "Complete" at bounding box center [531, 468] width 92 height 32
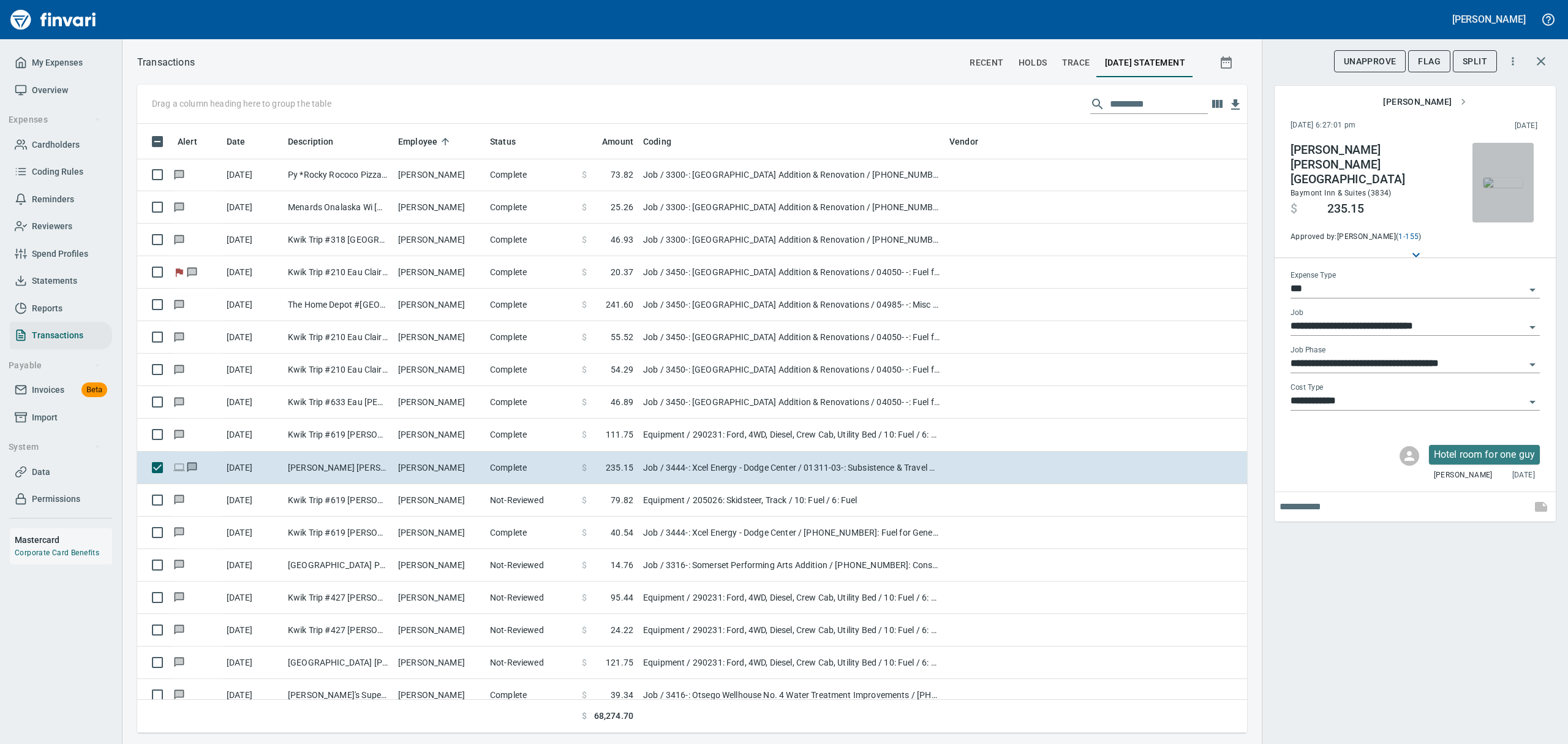
click at [752, 179] on img "button" at bounding box center [1503, 182] width 39 height 10
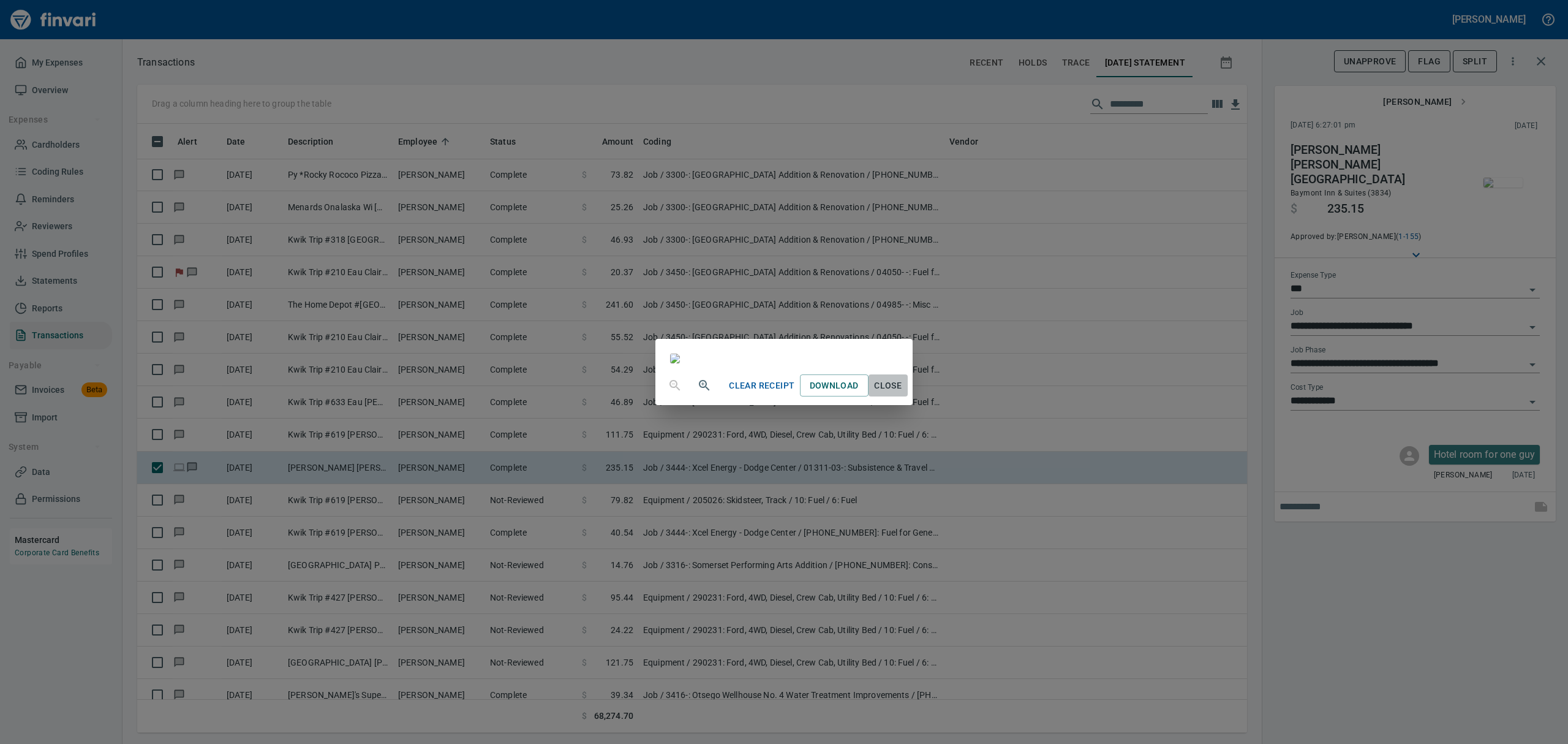
click at [752, 393] on span "Close" at bounding box center [888, 386] width 29 height 16
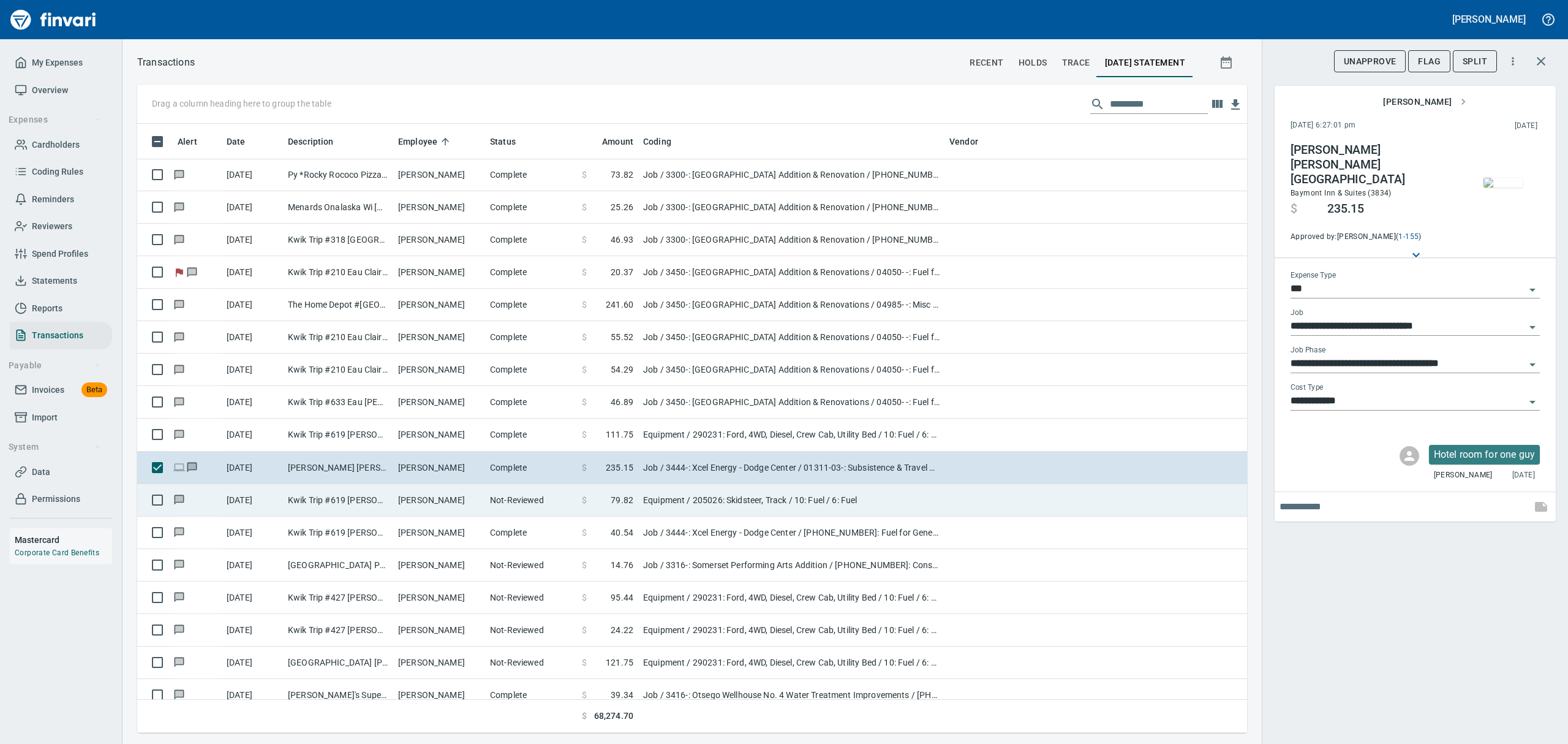
click at [419, 500] on td "[PERSON_NAME]" at bounding box center [439, 500] width 92 height 32
type input "*********"
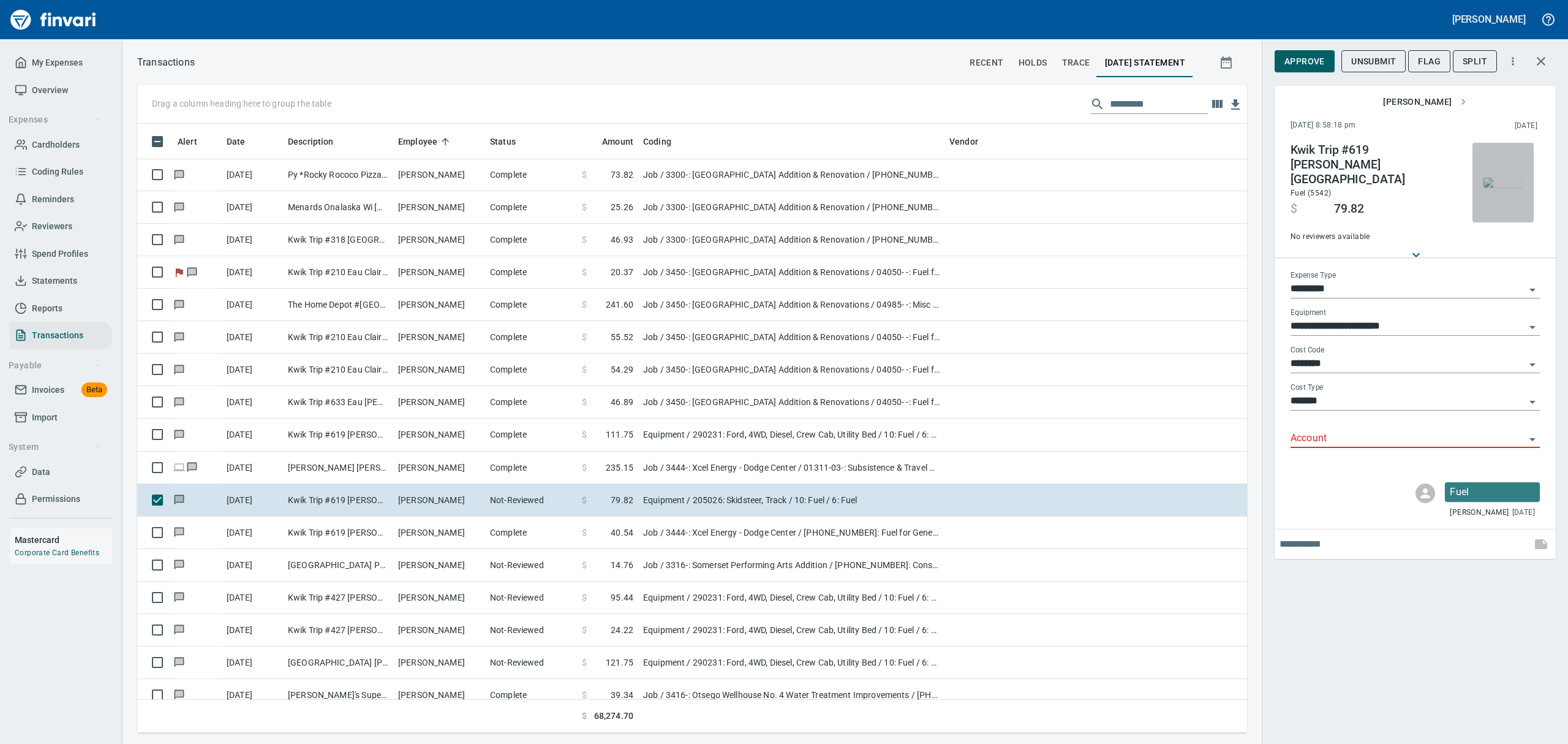
click at [752, 188] on img "button" at bounding box center [1503, 182] width 39 height 10
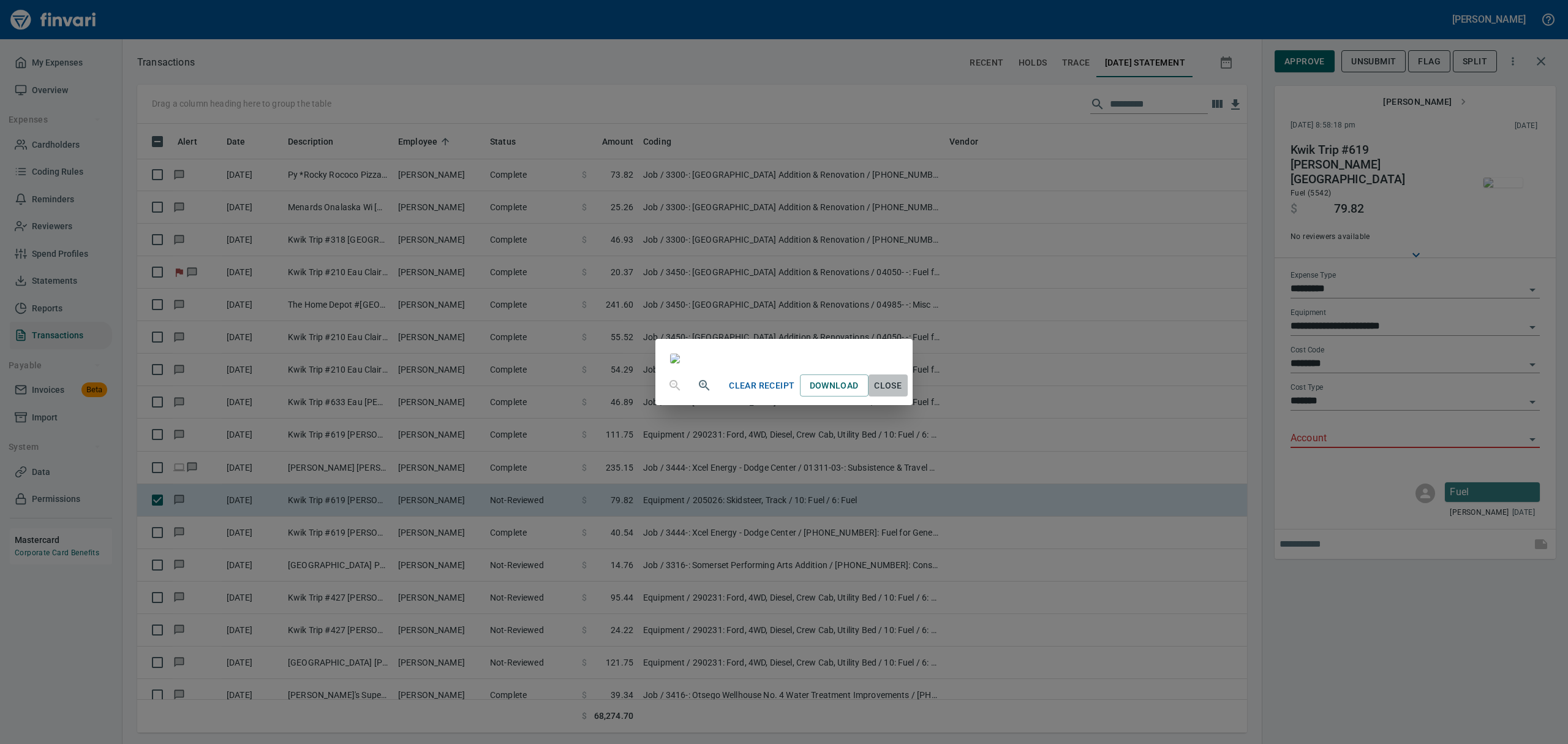
click at [752, 393] on span "Close" at bounding box center [888, 386] width 29 height 16
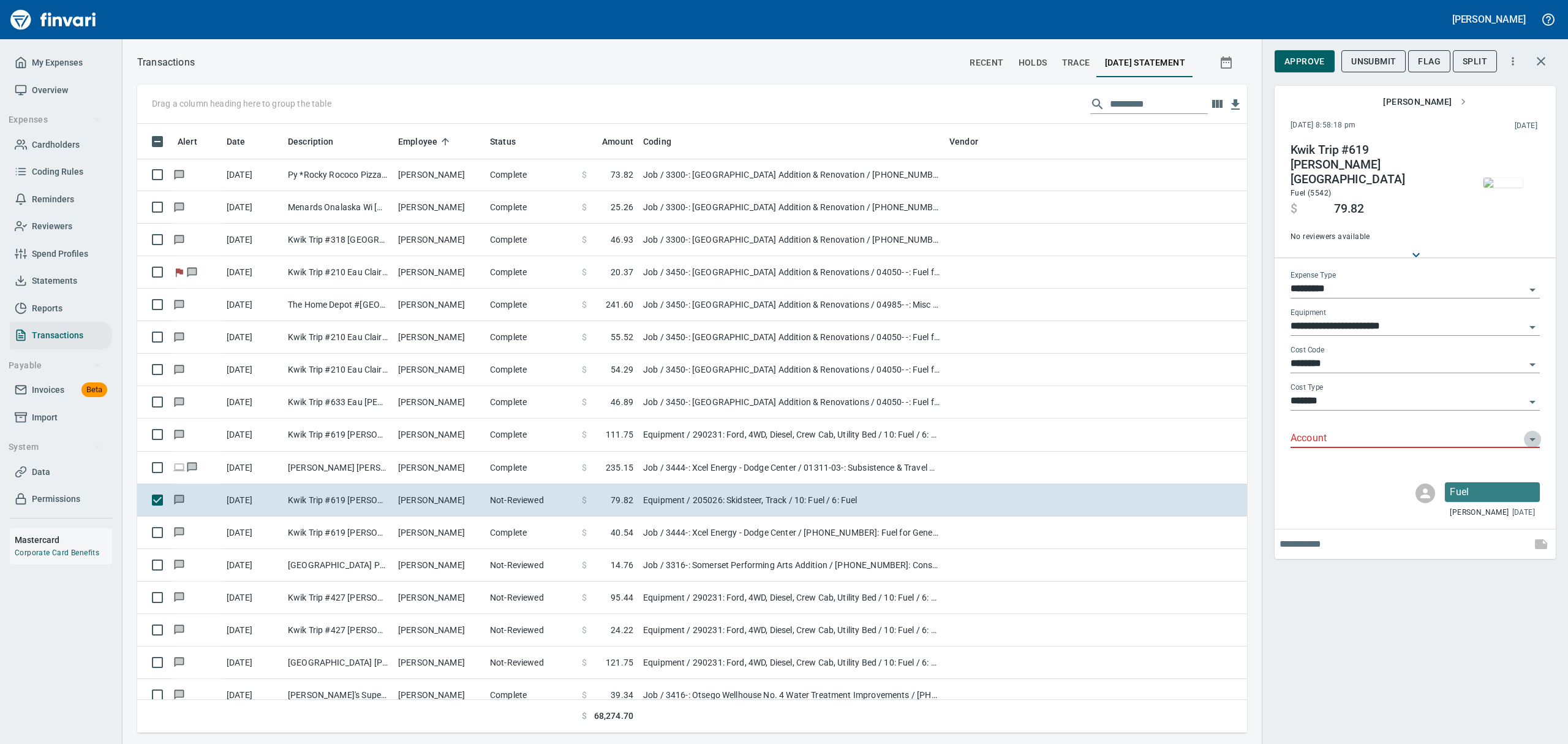
click at [752, 432] on icon "Open" at bounding box center [1532, 439] width 15 height 15
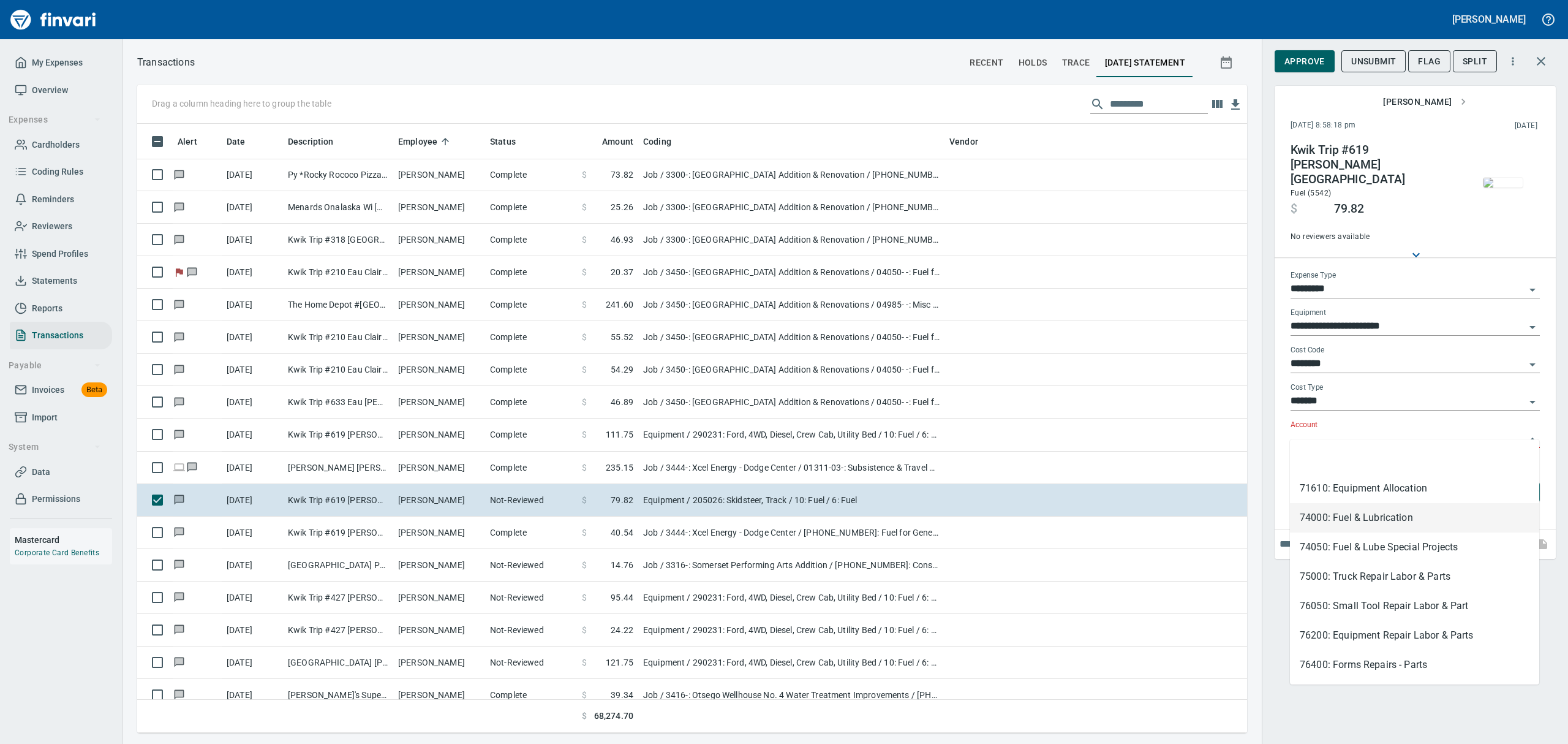
click at [752, 517] on li "74000: Fuel & Lubrication" at bounding box center [1414, 517] width 249 height 29
type input "**********"
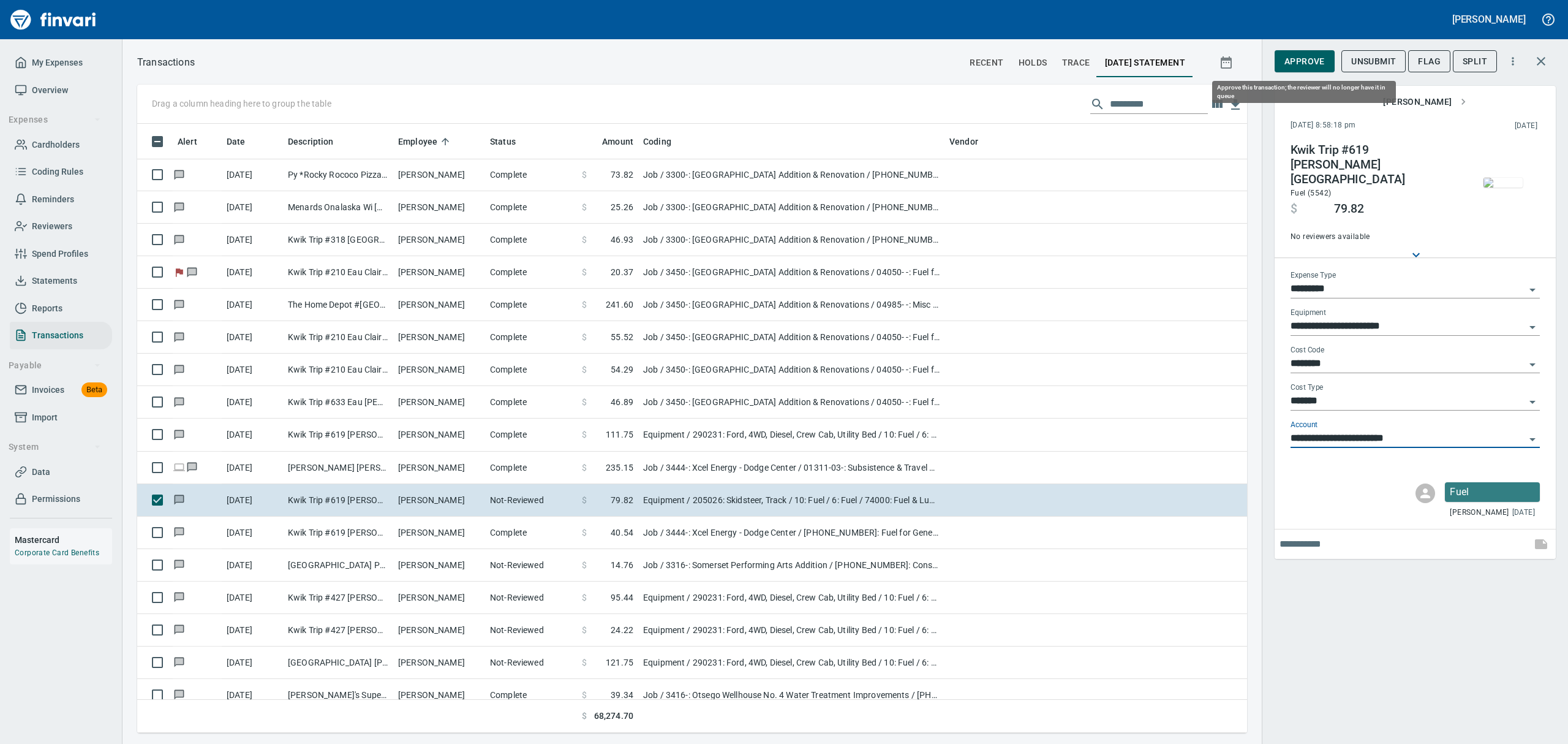
click at [752, 59] on span "Approve" at bounding box center [1305, 62] width 40 height 16
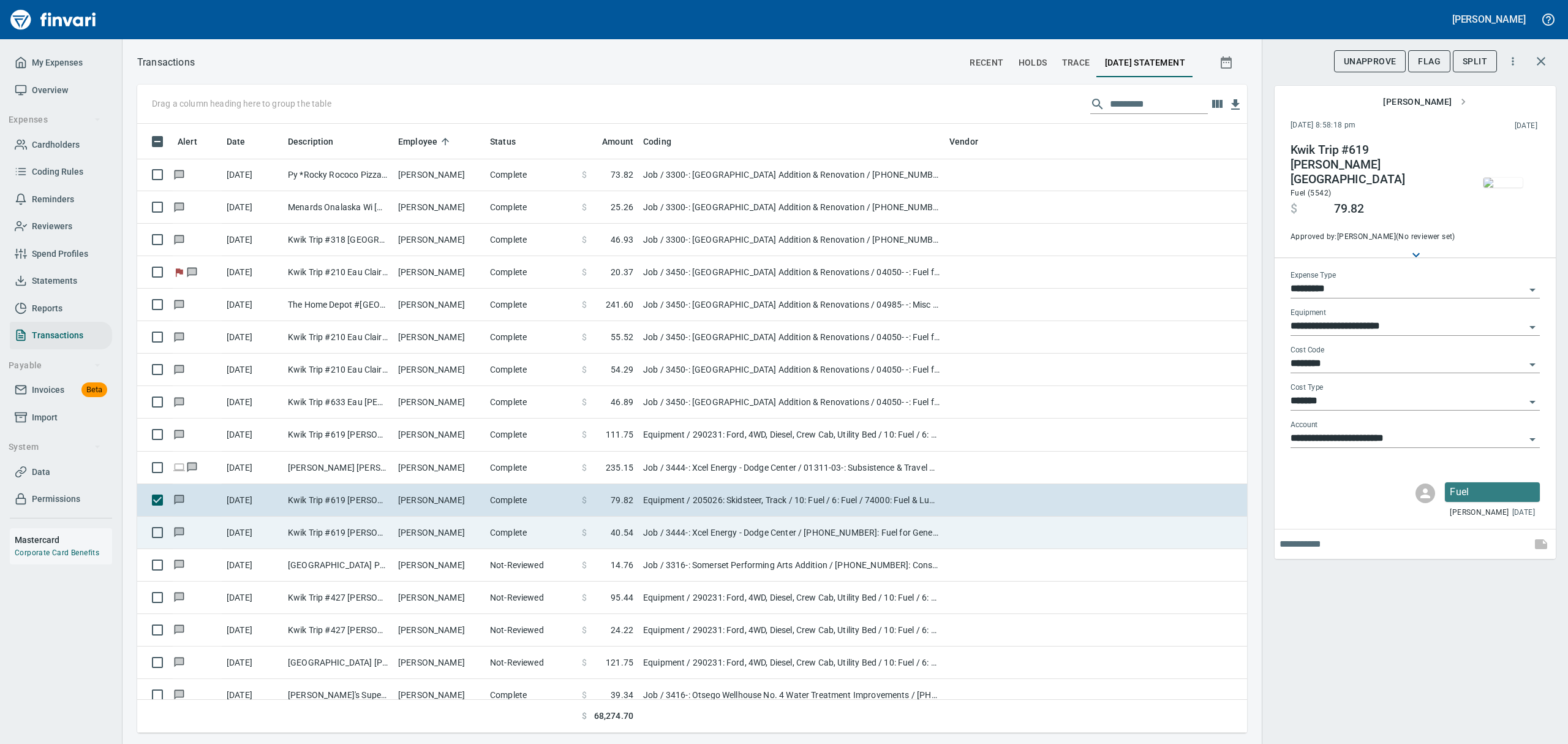
click at [420, 529] on td "[PERSON_NAME]" at bounding box center [439, 533] width 92 height 32
type input "***"
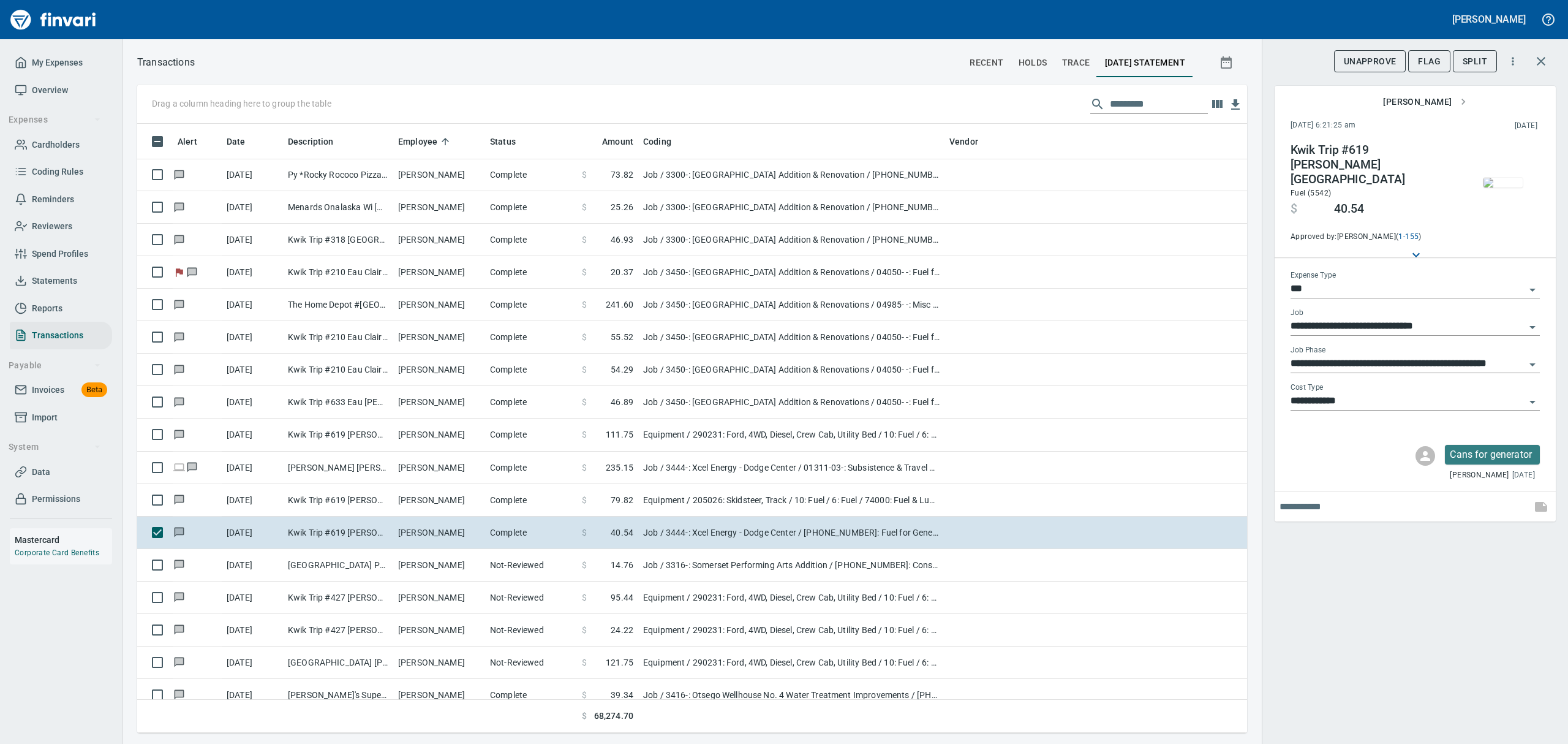
click at [752, 188] on img "button" at bounding box center [1503, 182] width 39 height 10
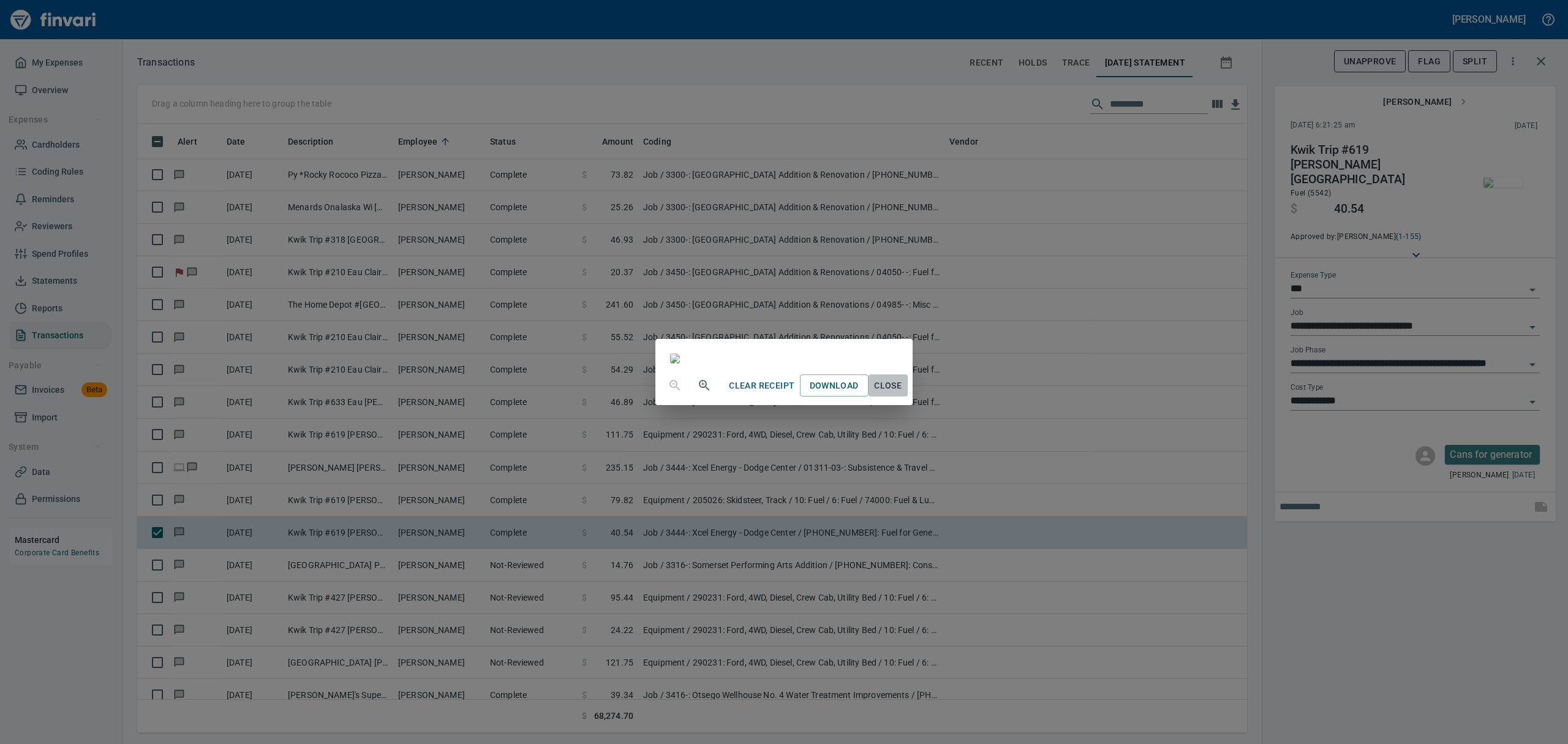
click at [752, 393] on span "Close" at bounding box center [888, 386] width 29 height 16
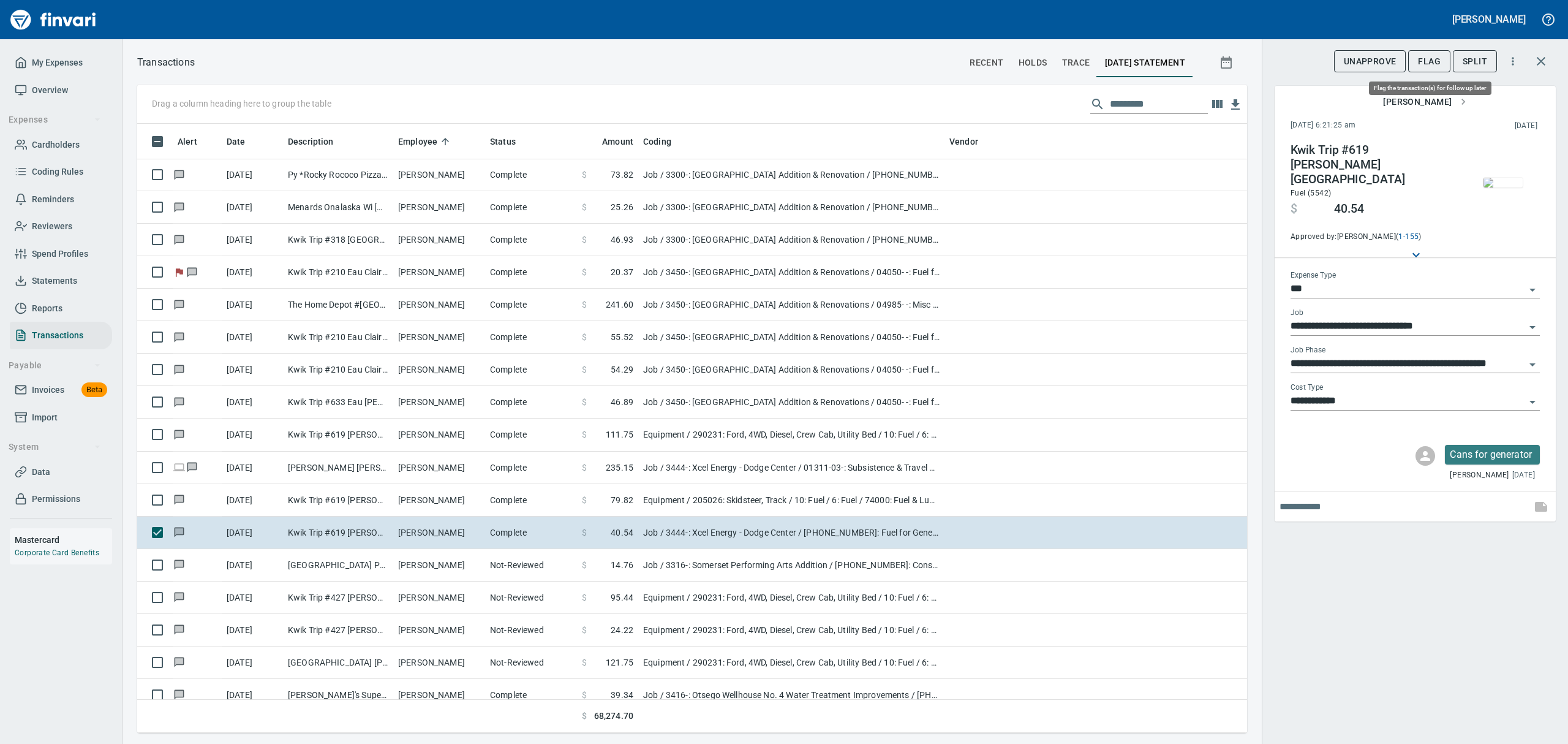
click at [752, 62] on span "Flag" at bounding box center [1429, 62] width 23 height 16
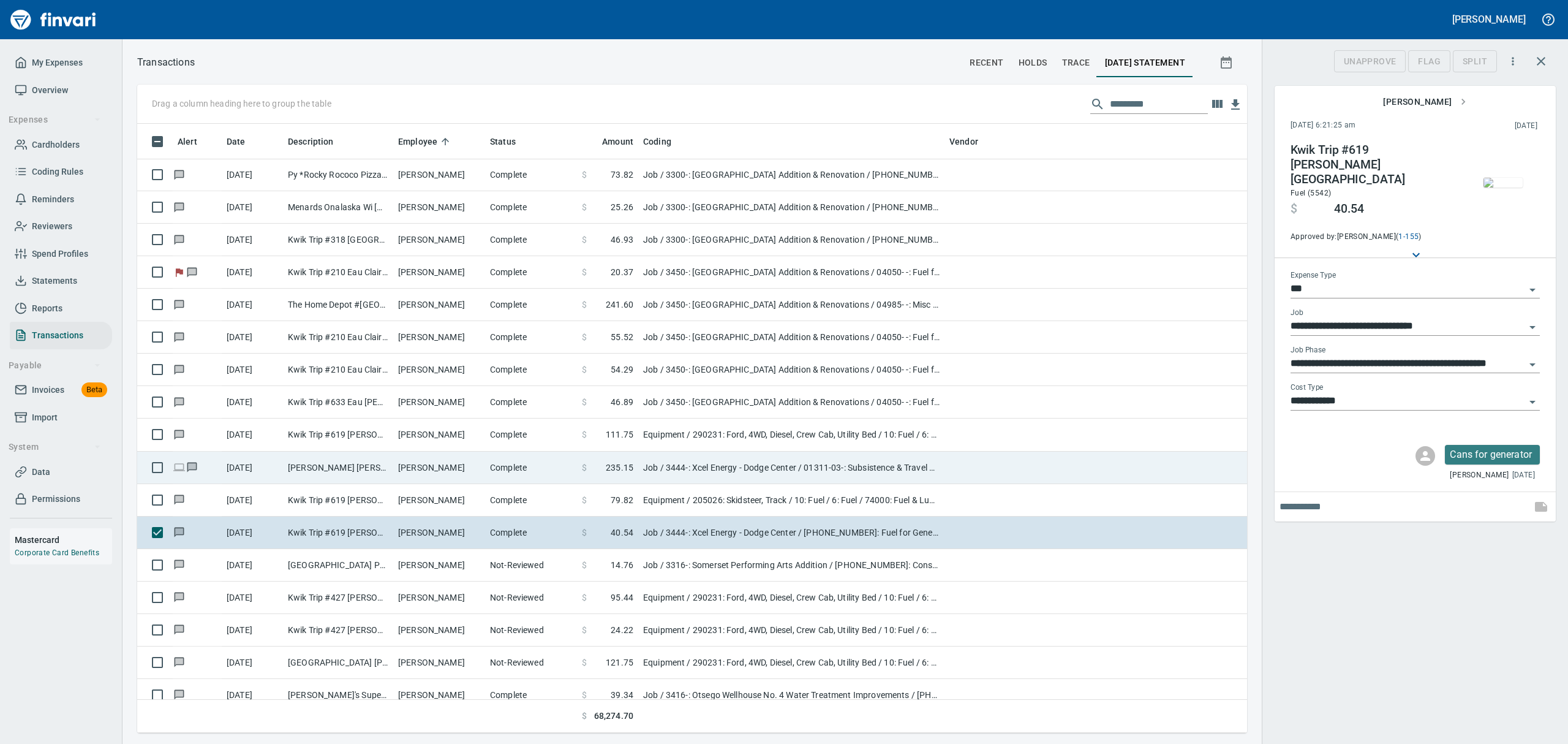
scroll to position [596, 1082]
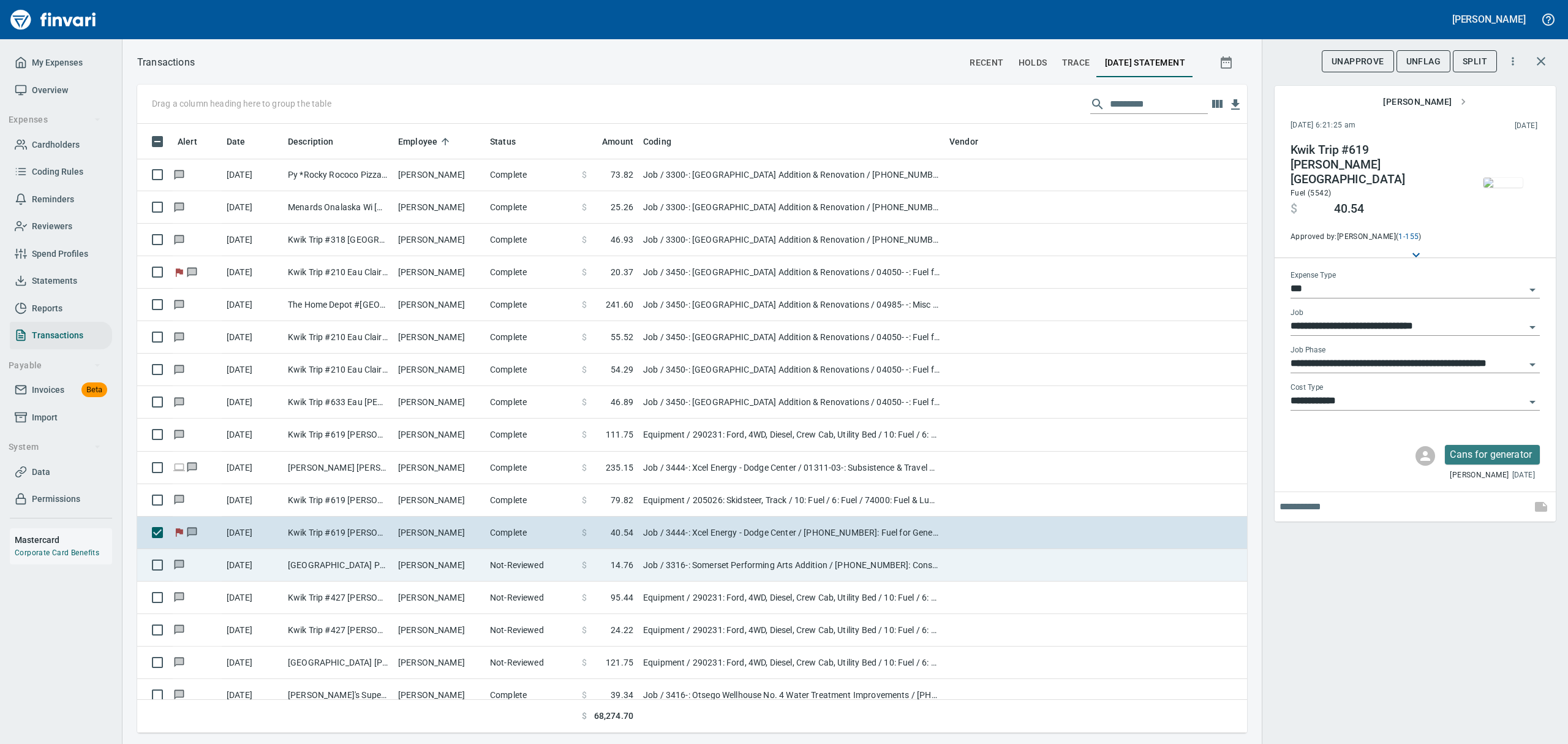
click at [374, 558] on td "[GEOGRAPHIC_DATA] Parts City [GEOGRAPHIC_DATA] [GEOGRAPHIC_DATA]" at bounding box center [338, 565] width 110 height 32
type input "**********"
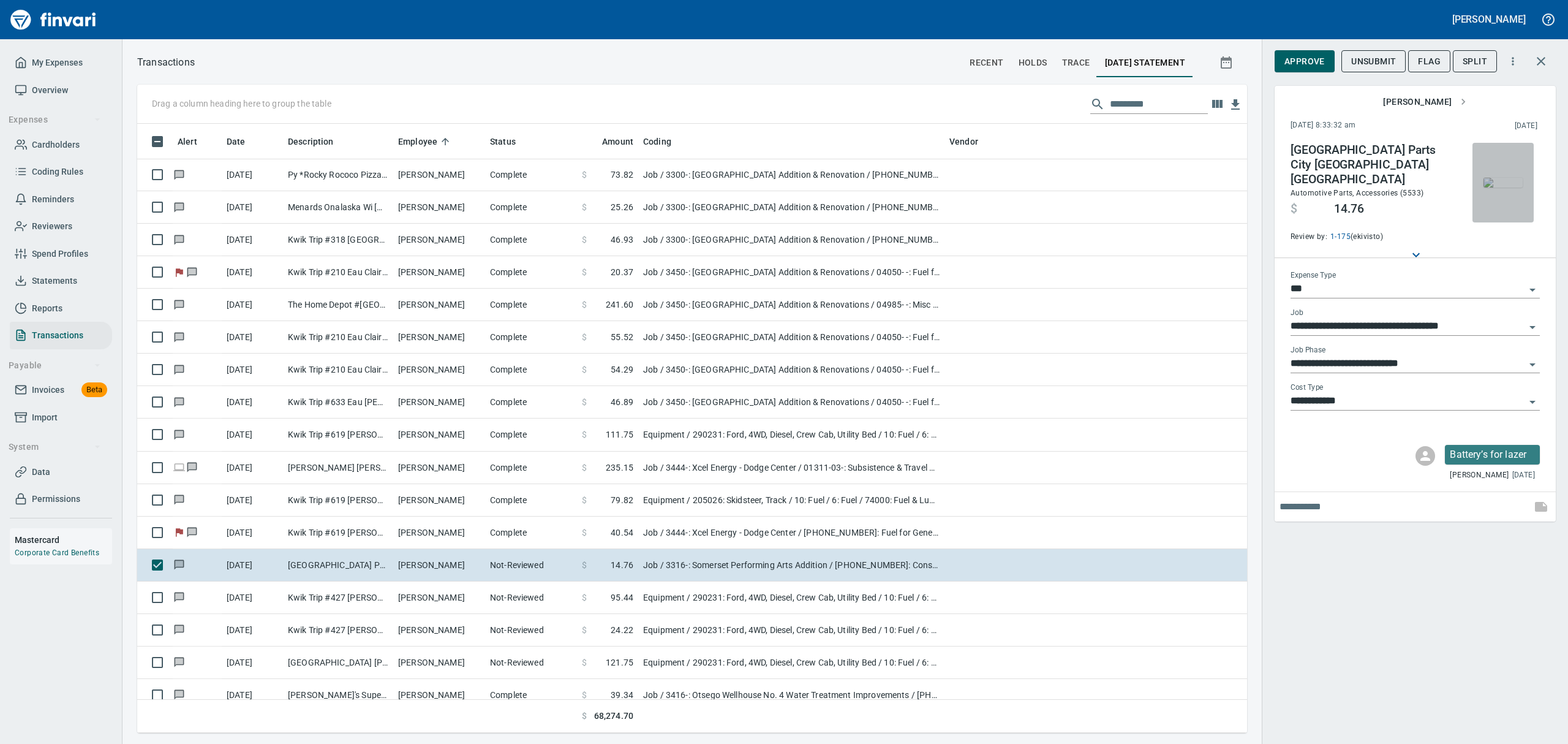
click at [752, 188] on img "button" at bounding box center [1503, 182] width 39 height 10
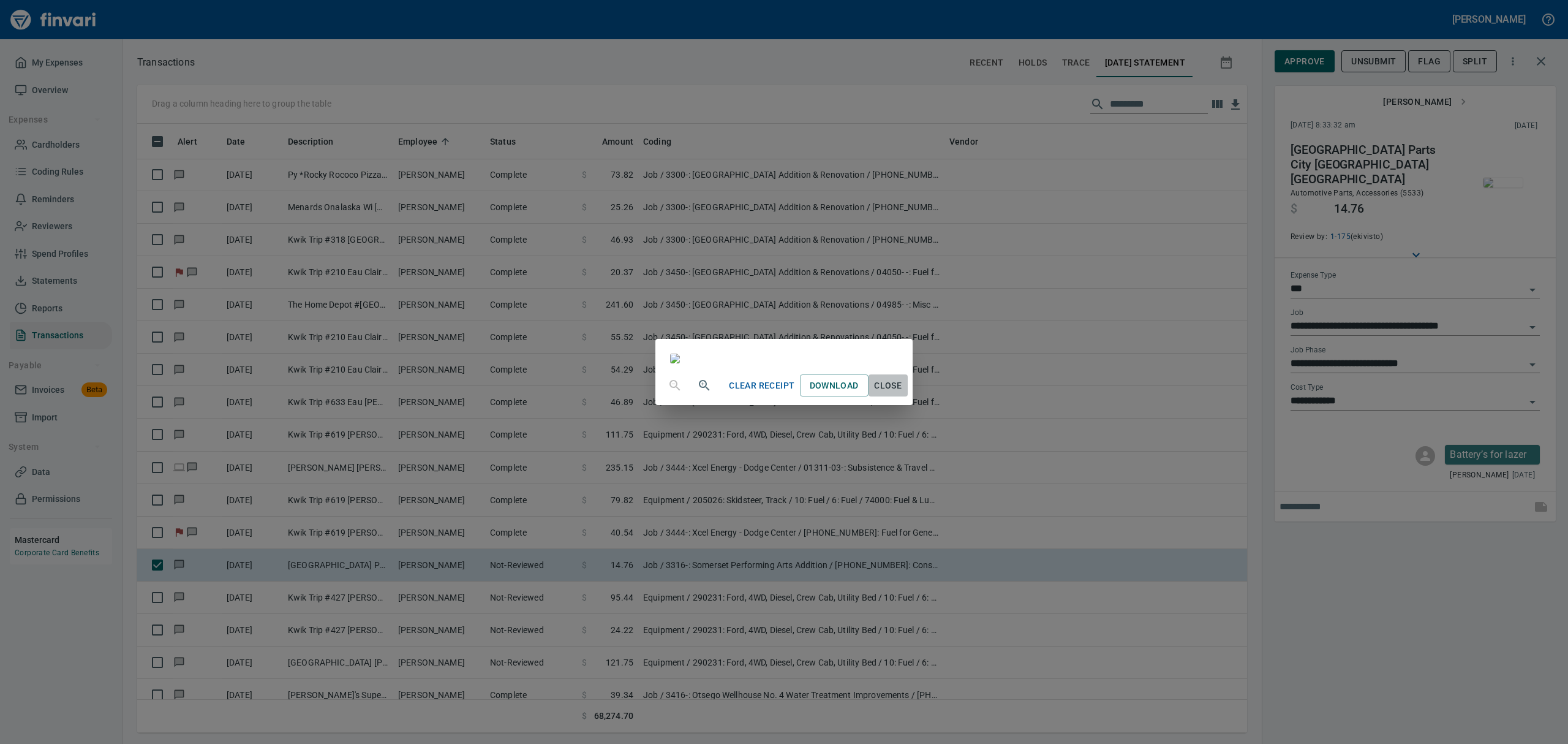
click at [752, 393] on span "Close" at bounding box center [888, 386] width 29 height 16
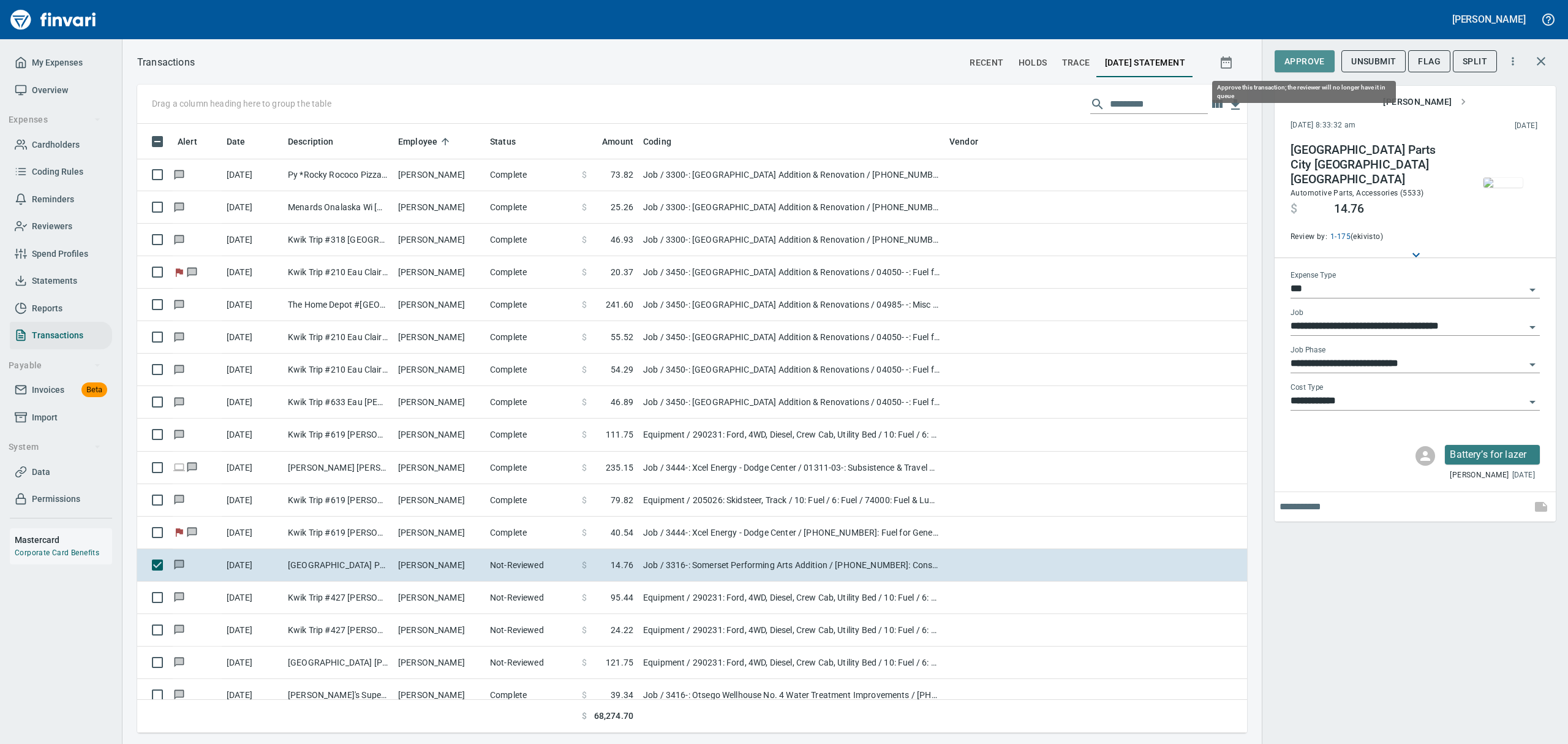
click at [752, 62] on span "Approve" at bounding box center [1305, 62] width 40 height 16
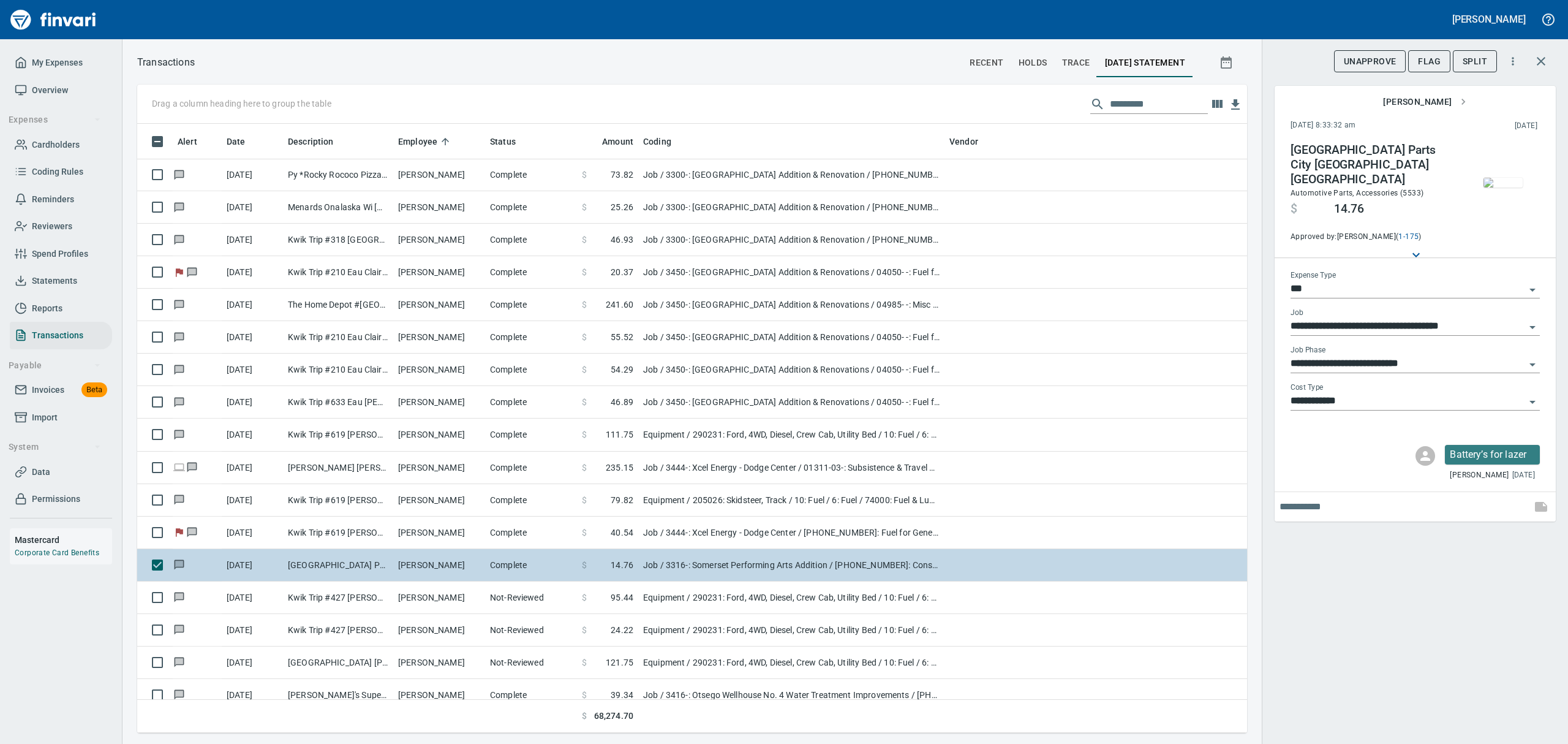
scroll to position [596, 1082]
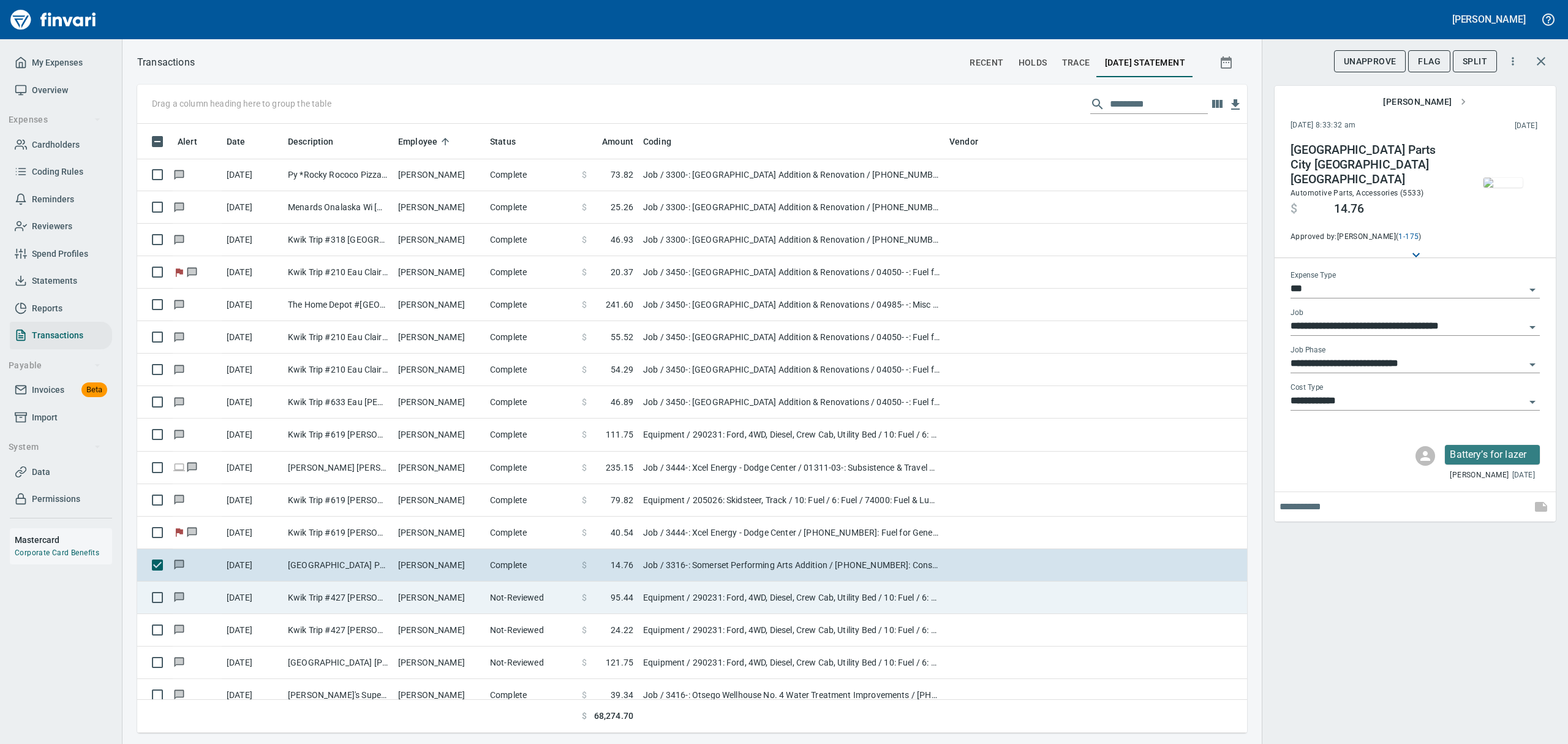
click at [414, 558] on td "[PERSON_NAME]" at bounding box center [439, 598] width 92 height 32
type input "*********"
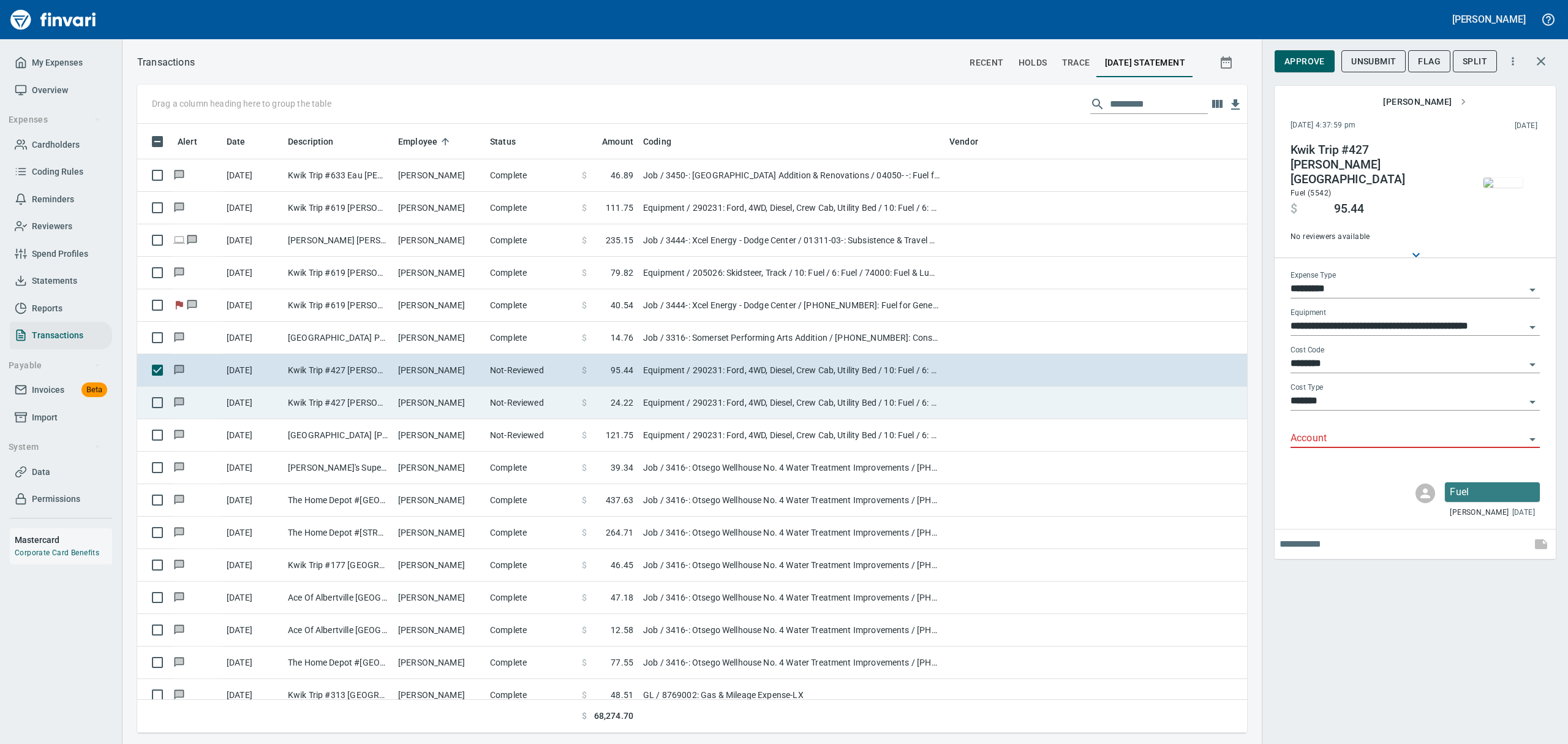
scroll to position [4002, 0]
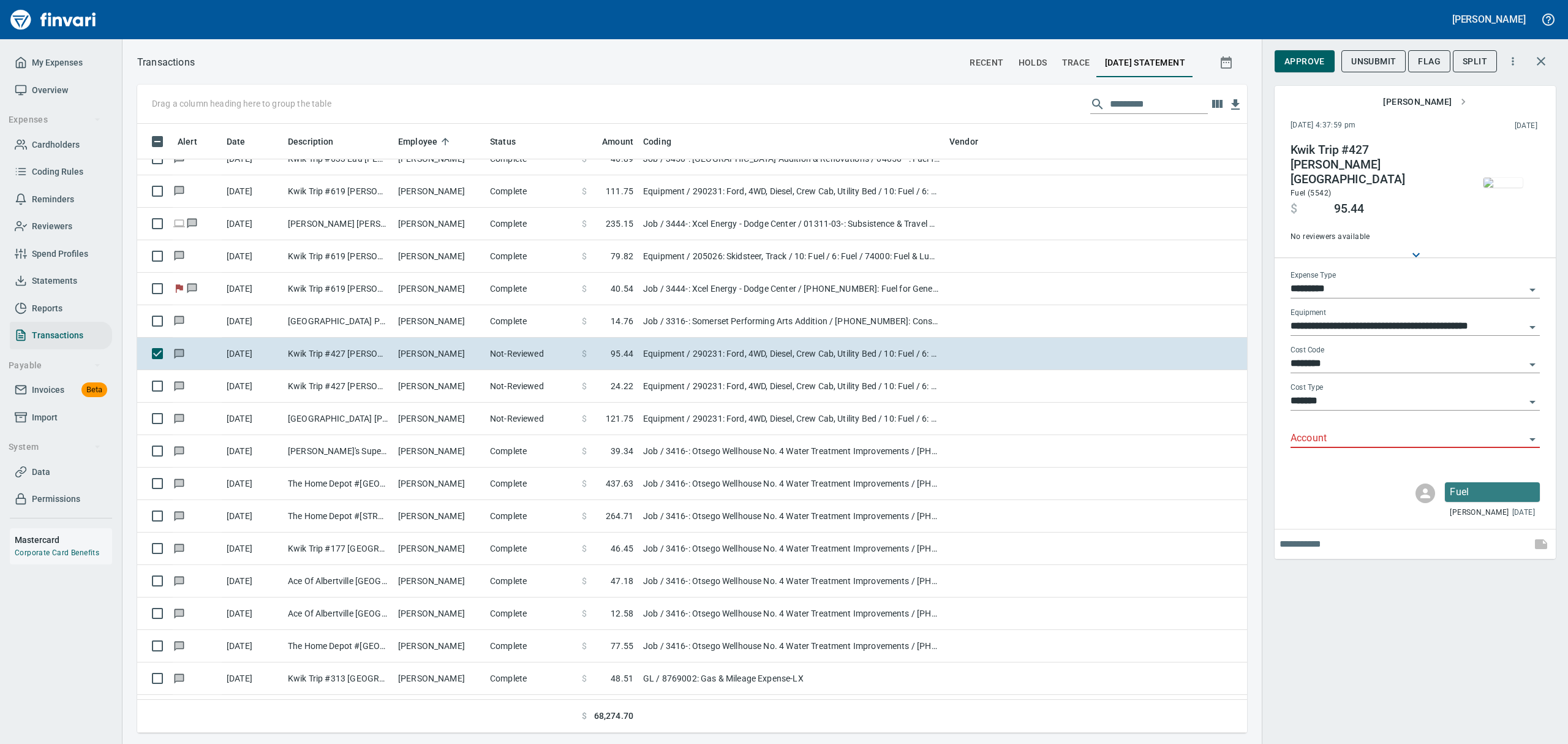
click at [752, 186] on img "button" at bounding box center [1503, 182] width 39 height 10
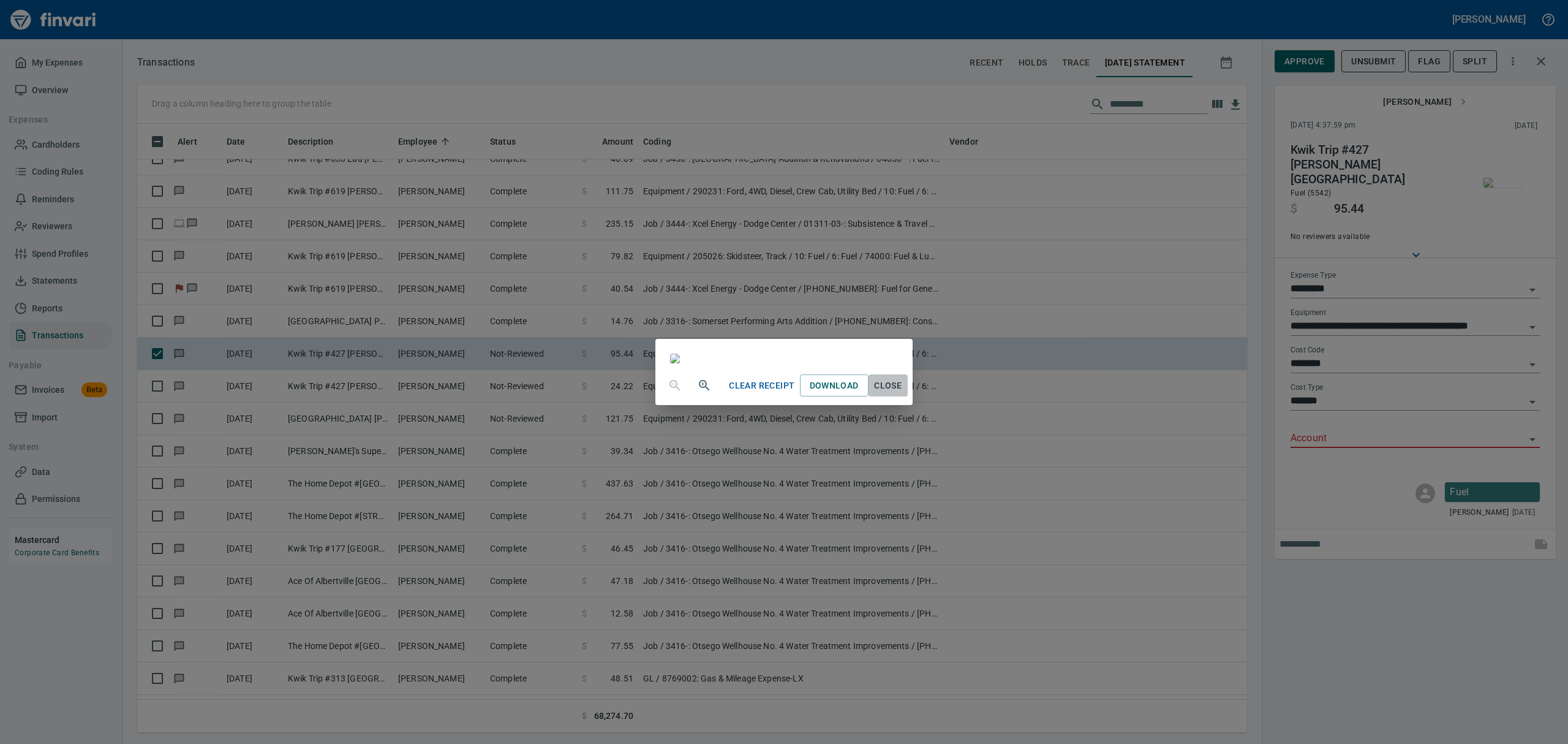
click at [752, 393] on span "Close" at bounding box center [888, 386] width 29 height 16
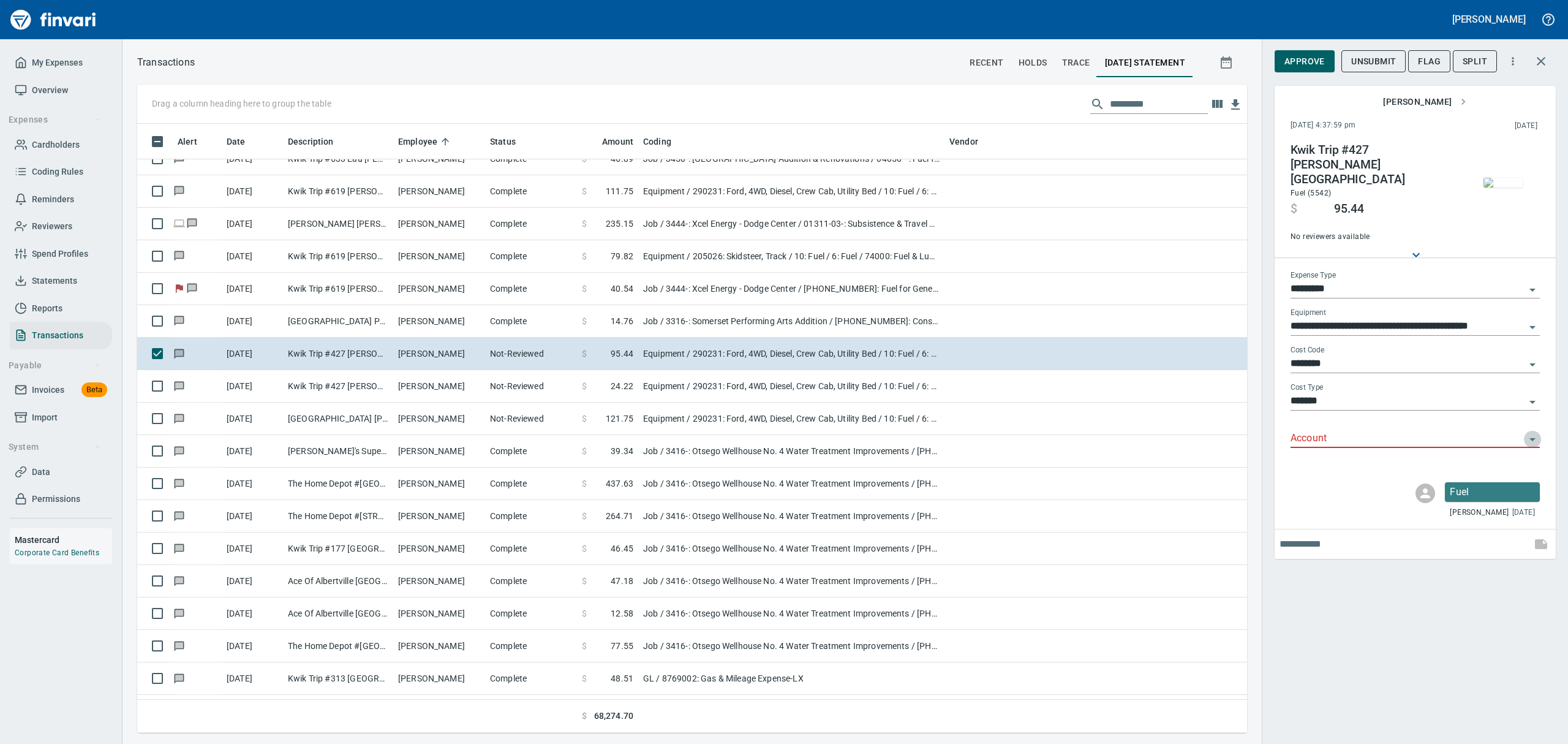
click at [752, 432] on icon "Open" at bounding box center [1532, 439] width 15 height 15
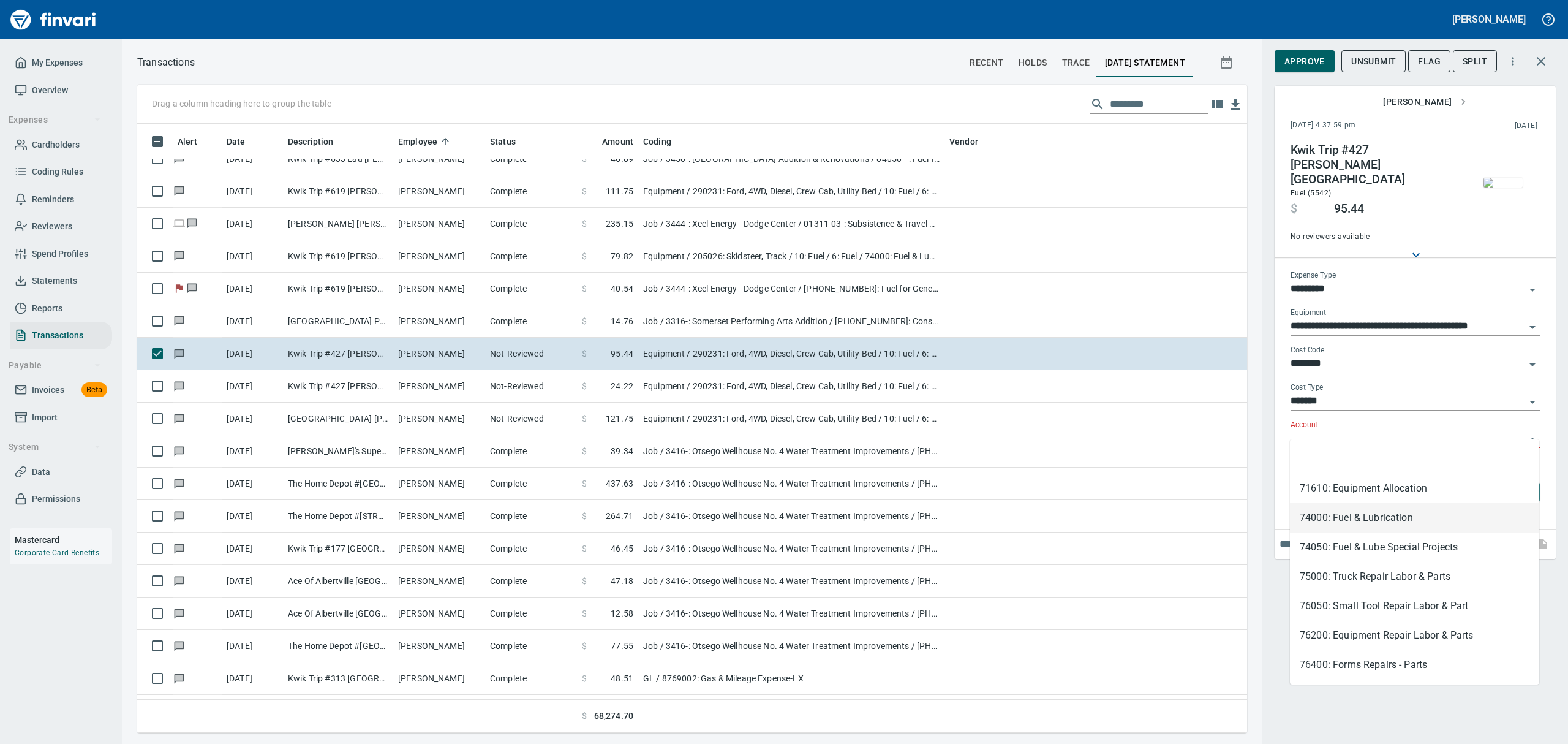
click at [752, 518] on li "74000: Fuel & Lubrication" at bounding box center [1414, 517] width 249 height 29
type input "**********"
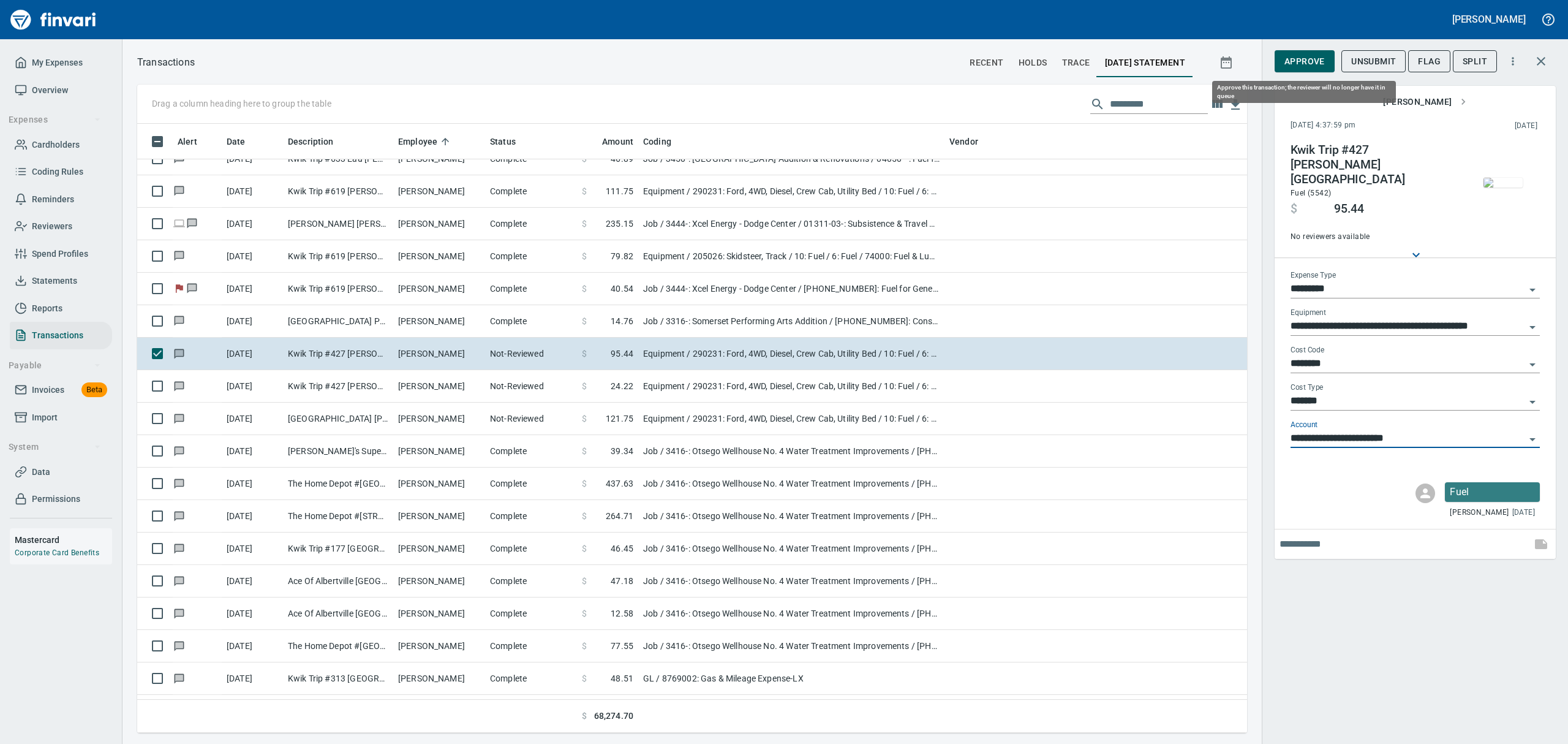
click at [752, 58] on span "Approve" at bounding box center [1305, 62] width 40 height 16
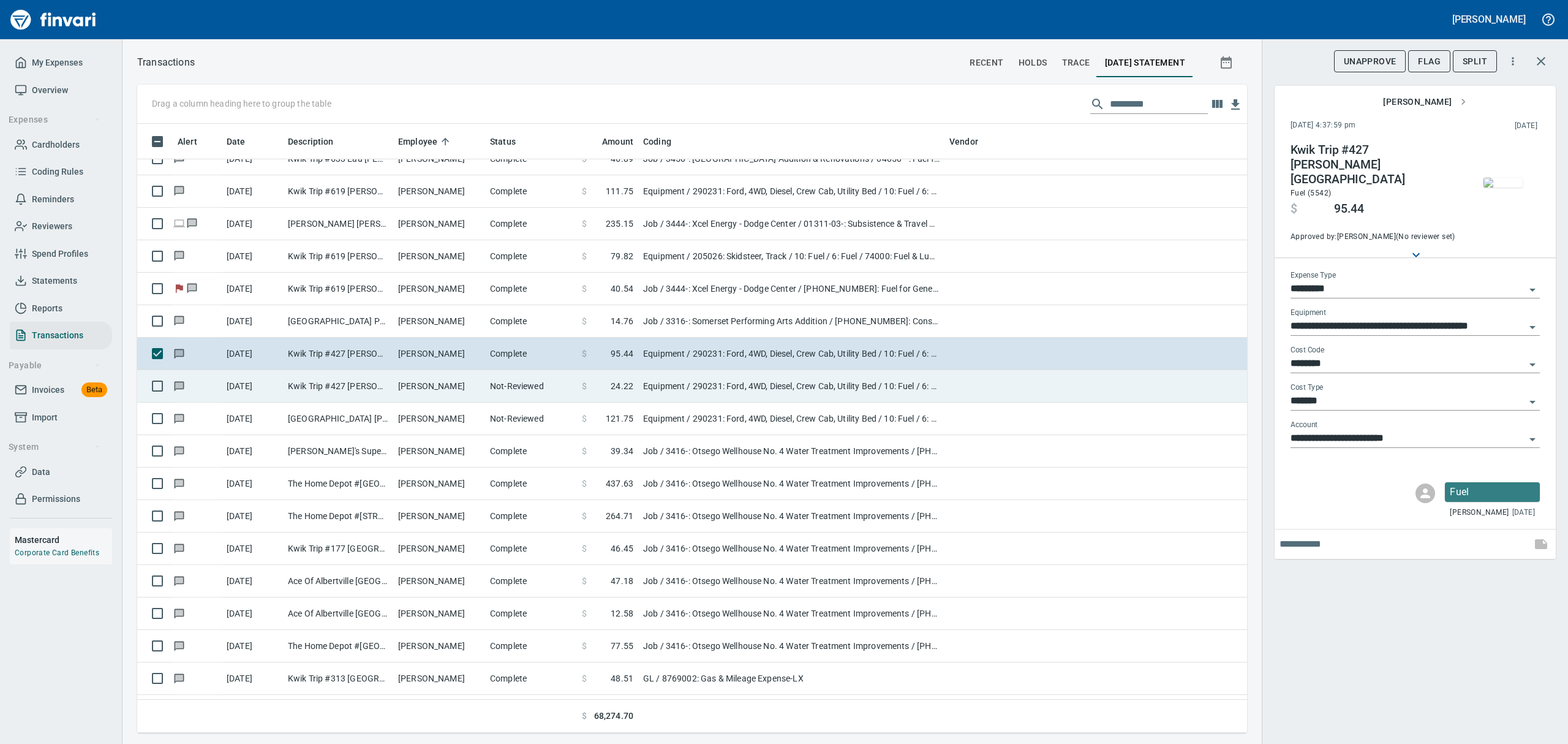
click at [320, 393] on td "Kwik Trip #427 [PERSON_NAME] [GEOGRAPHIC_DATA]" at bounding box center [338, 386] width 110 height 32
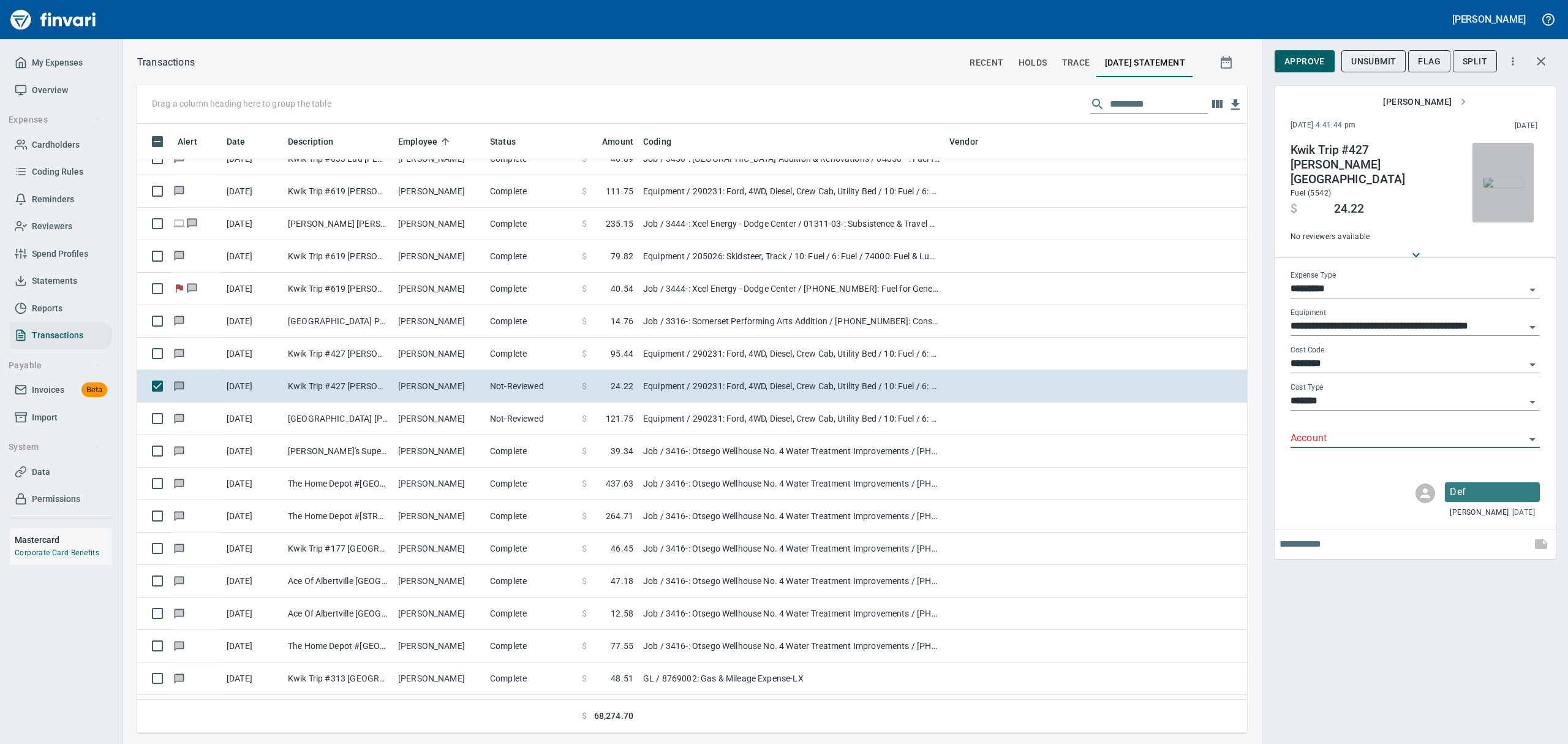
click at [752, 188] on img "button" at bounding box center [1503, 182] width 39 height 10
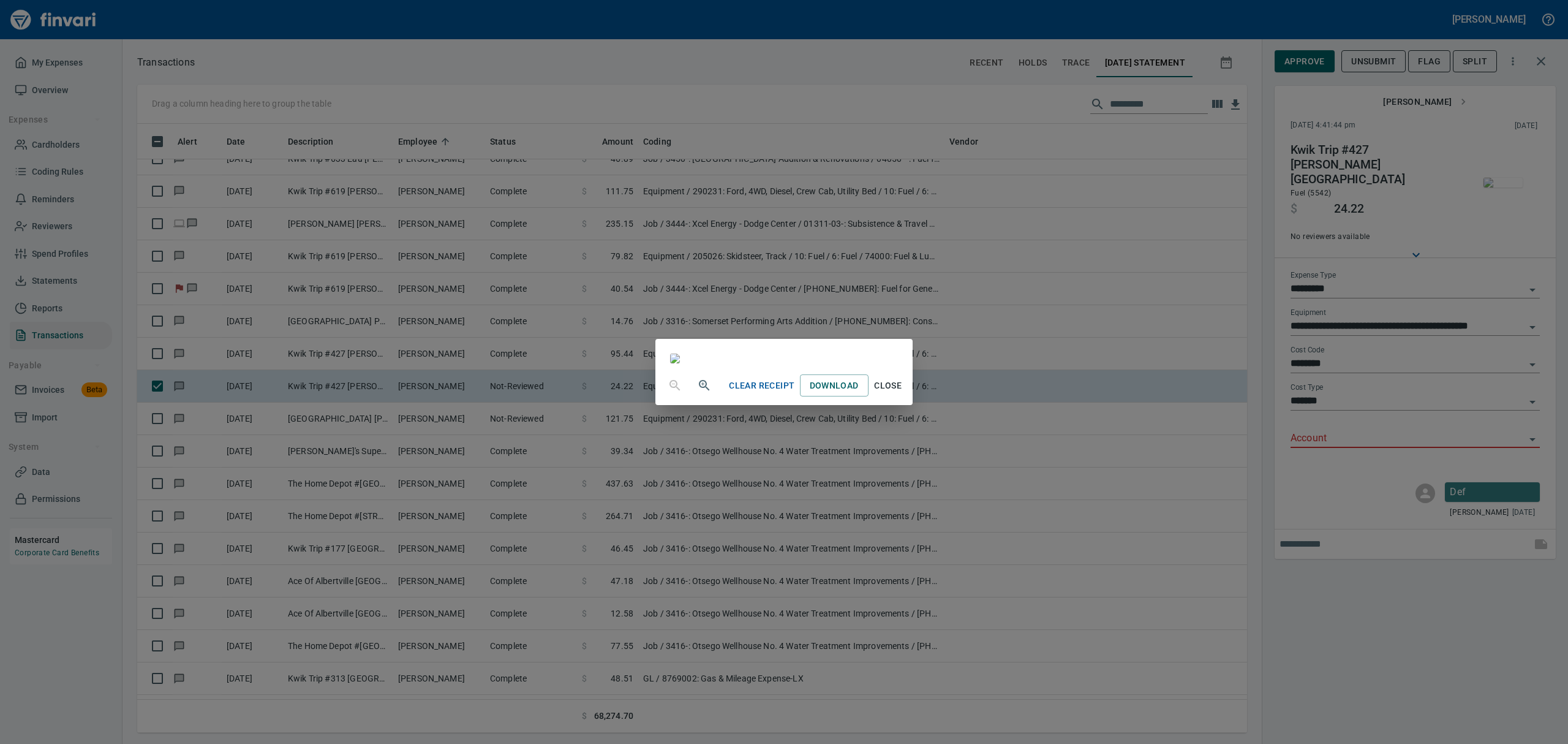
click at [752, 393] on span "Close" at bounding box center [888, 386] width 29 height 16
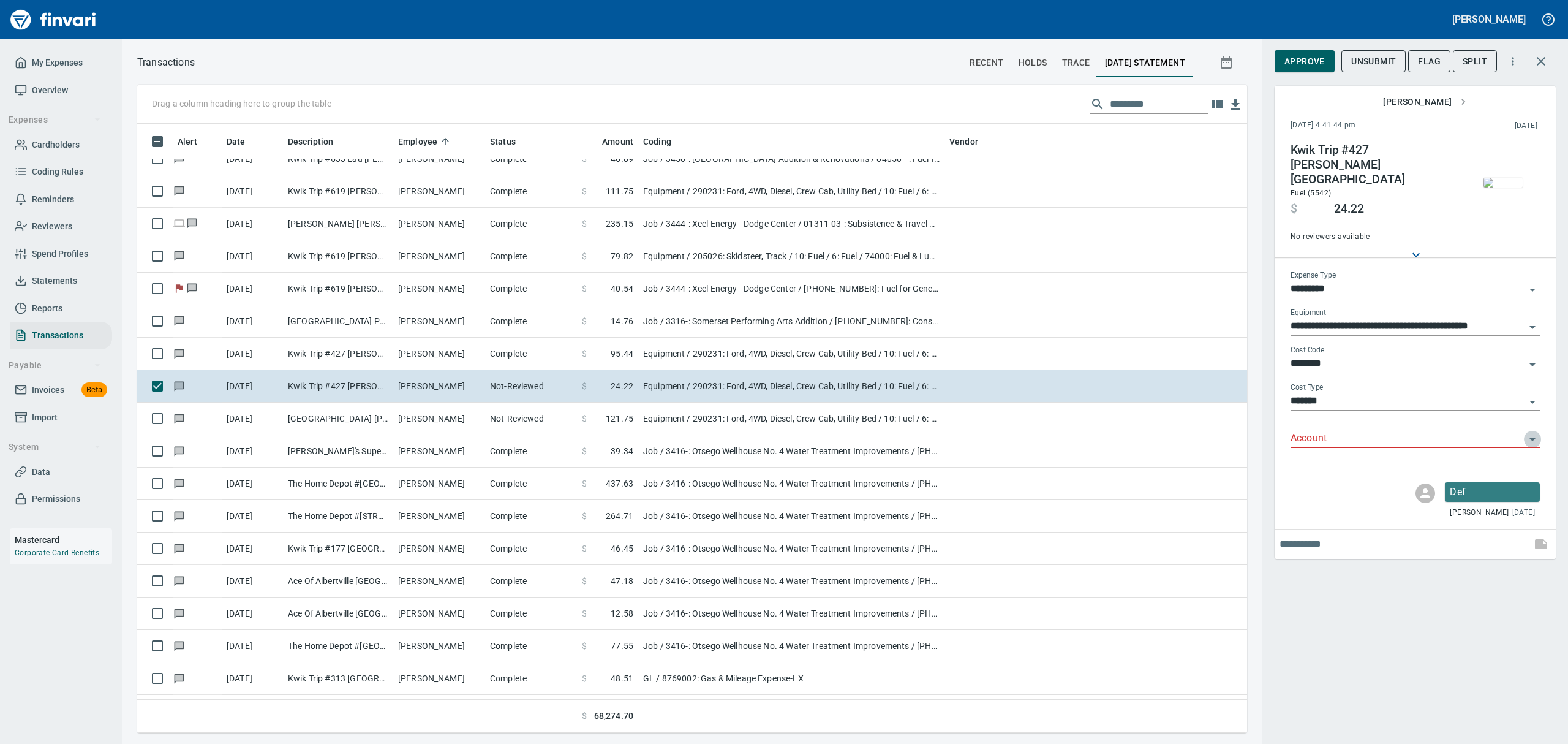
click at [752, 438] on icon "Open" at bounding box center [1532, 439] width 6 height 3
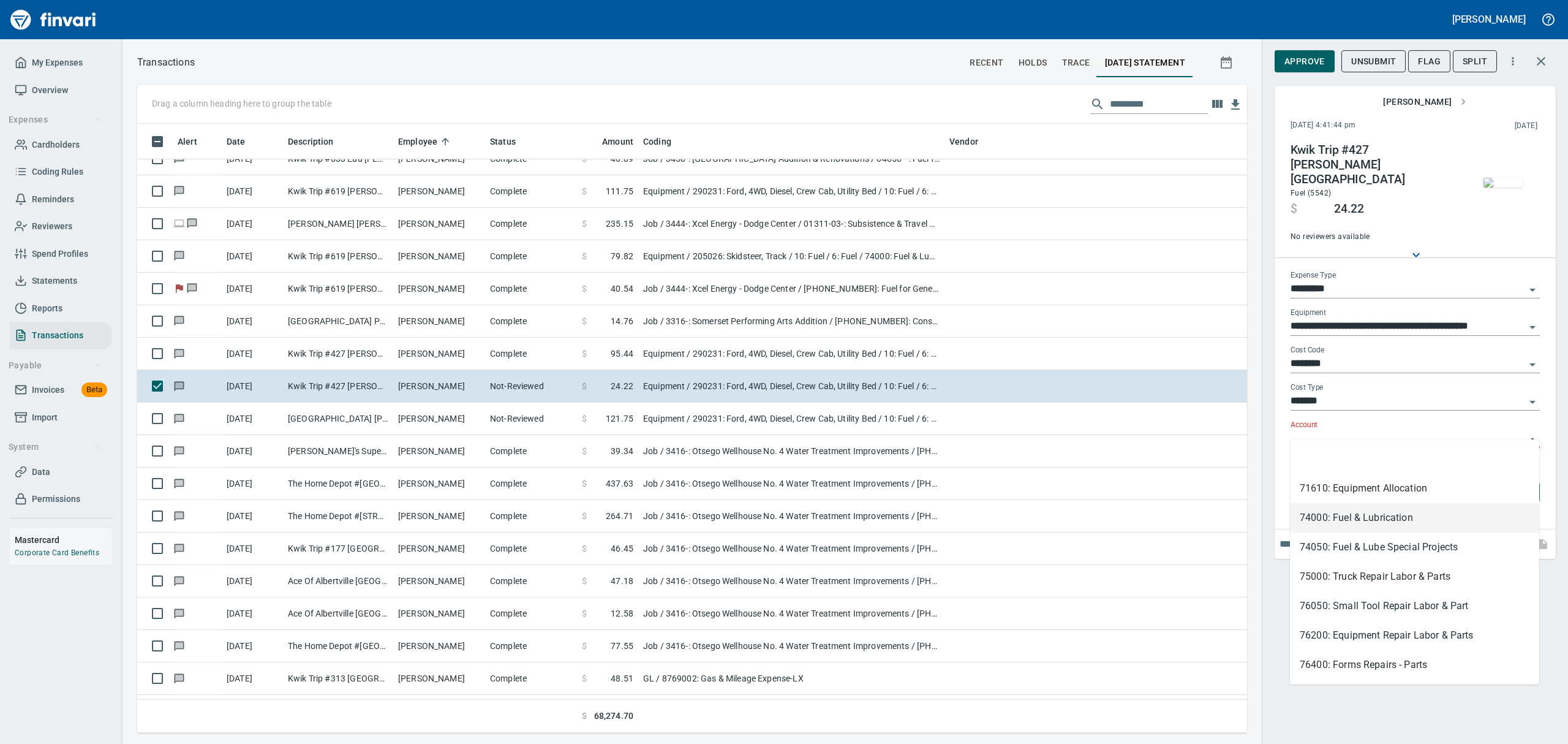
drag, startPoint x: 1307, startPoint y: 515, endPoint x: 1294, endPoint y: 503, distance: 17.7
click at [752, 515] on li "74000: Fuel & Lubrication" at bounding box center [1414, 517] width 249 height 29
type input "**********"
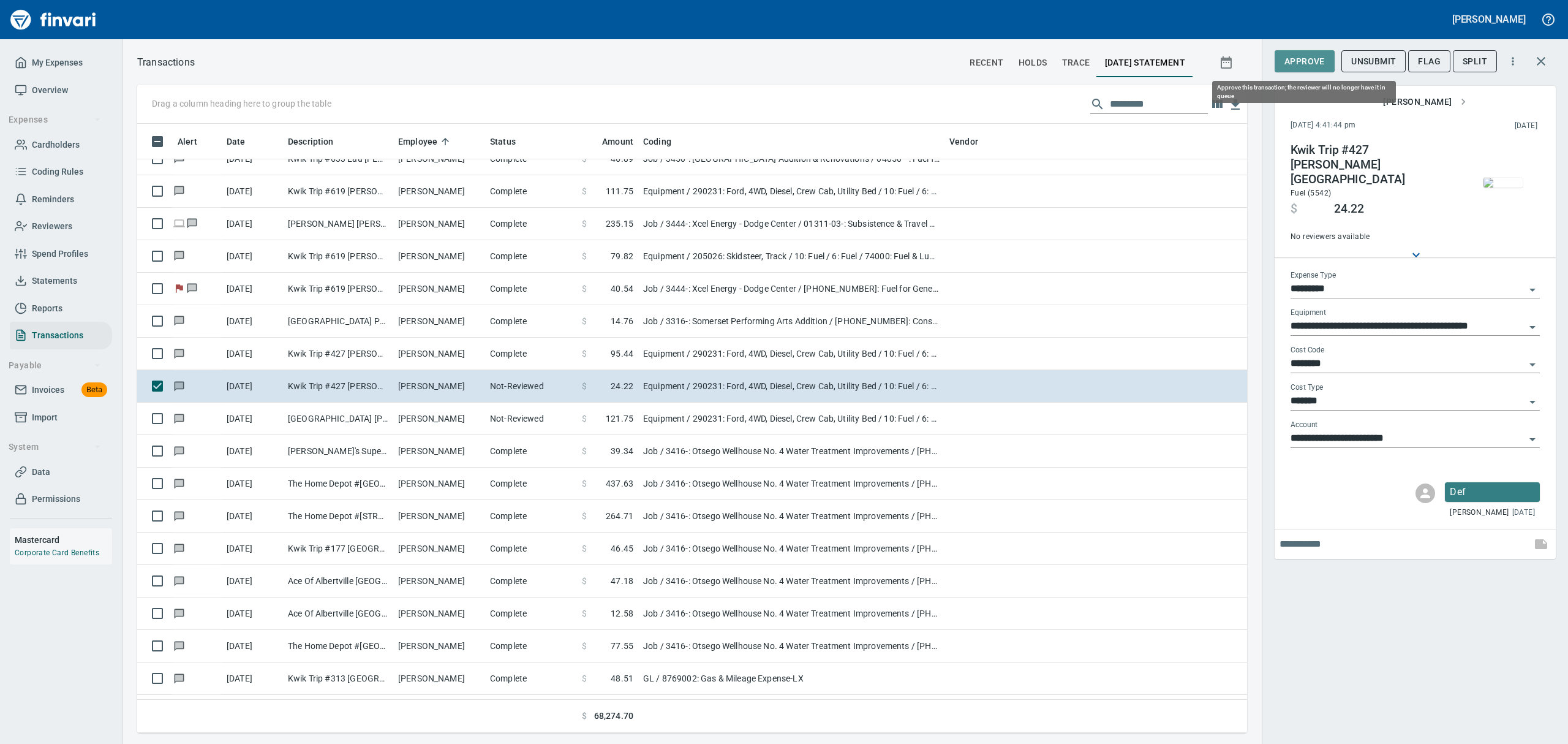
click at [752, 65] on span "Approve" at bounding box center [1305, 62] width 40 height 16
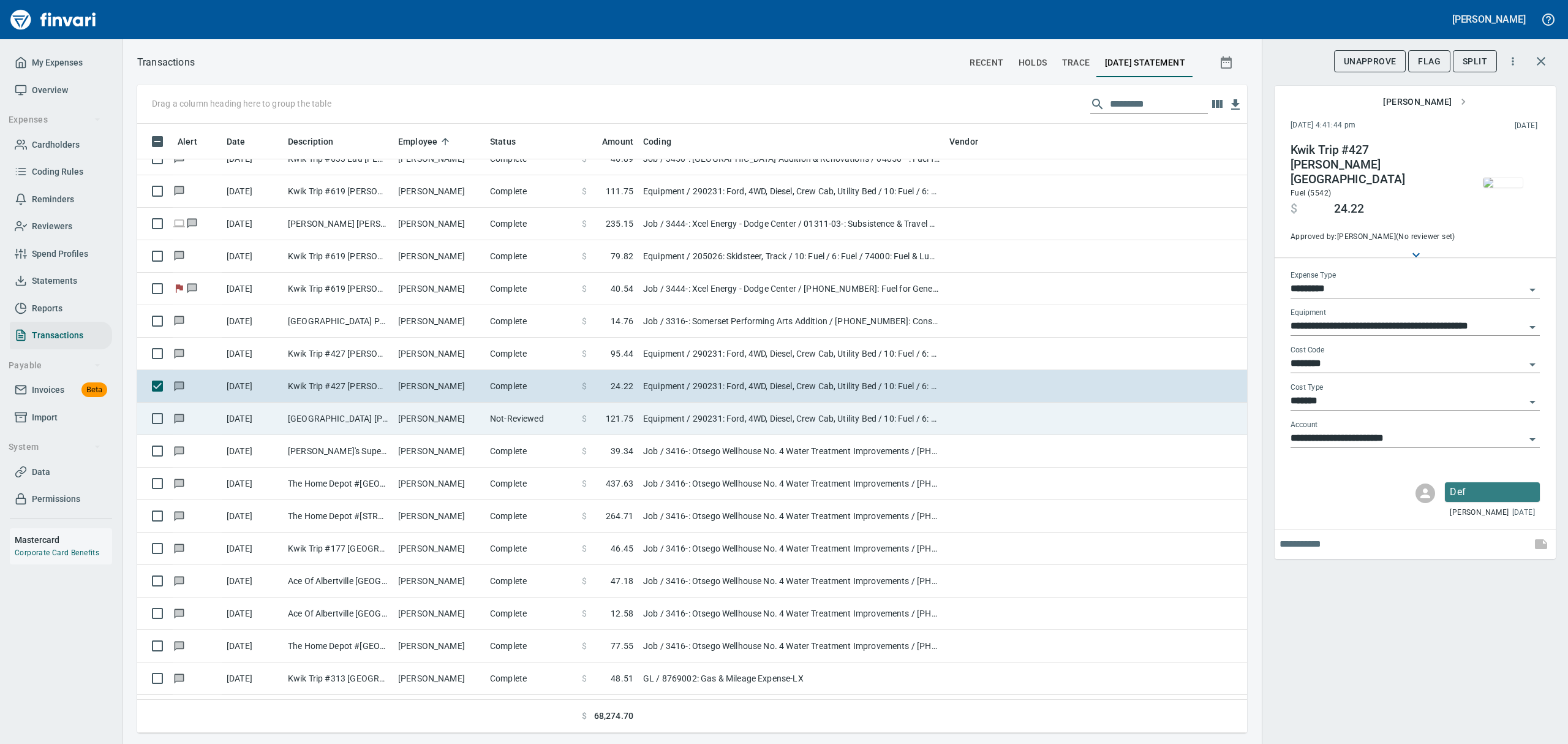
click at [371, 412] on td "[GEOGRAPHIC_DATA] [PERSON_NAME] [GEOGRAPHIC_DATA]" at bounding box center [338, 419] width 110 height 32
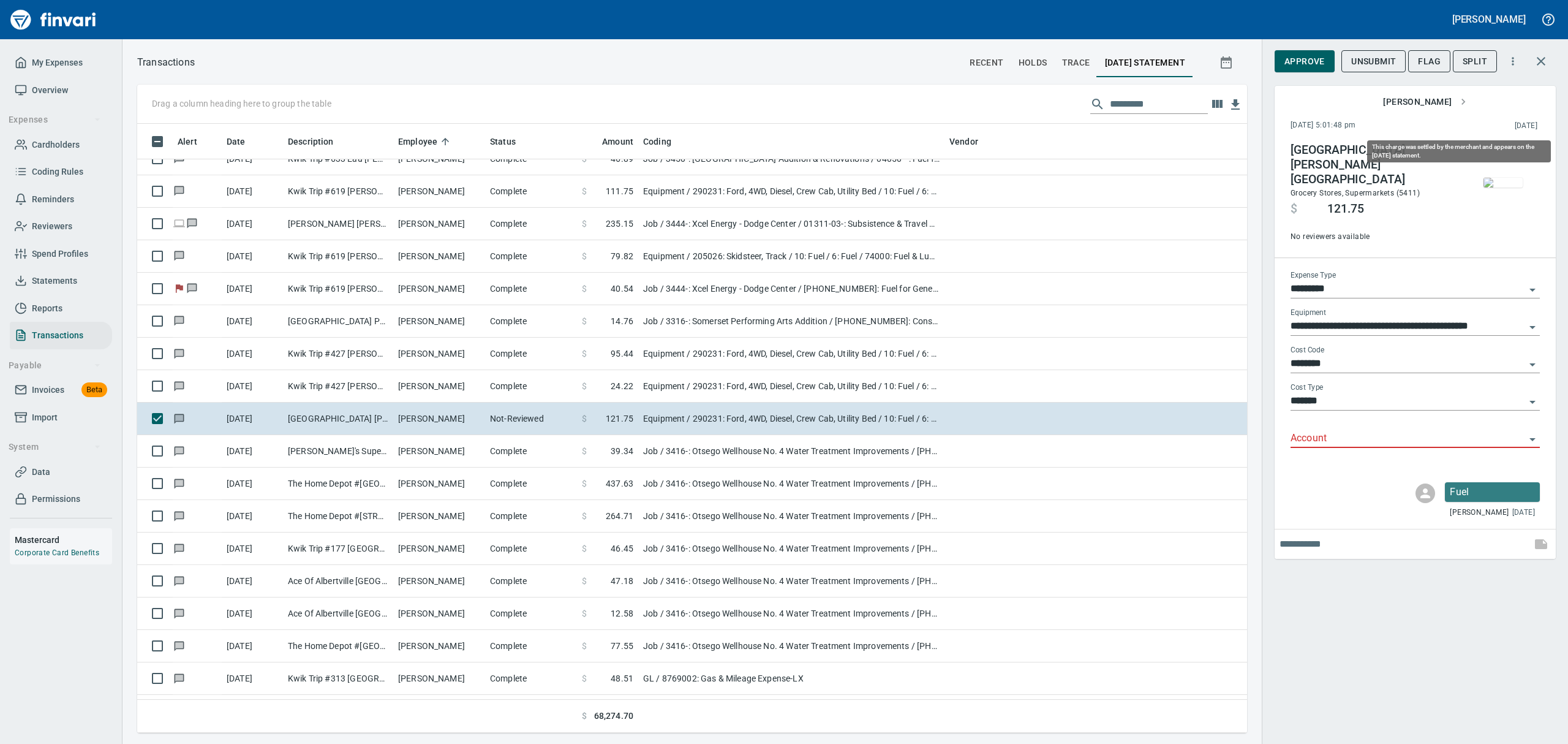
scroll to position [596, 1082]
click at [752, 188] on img "button" at bounding box center [1503, 182] width 39 height 10
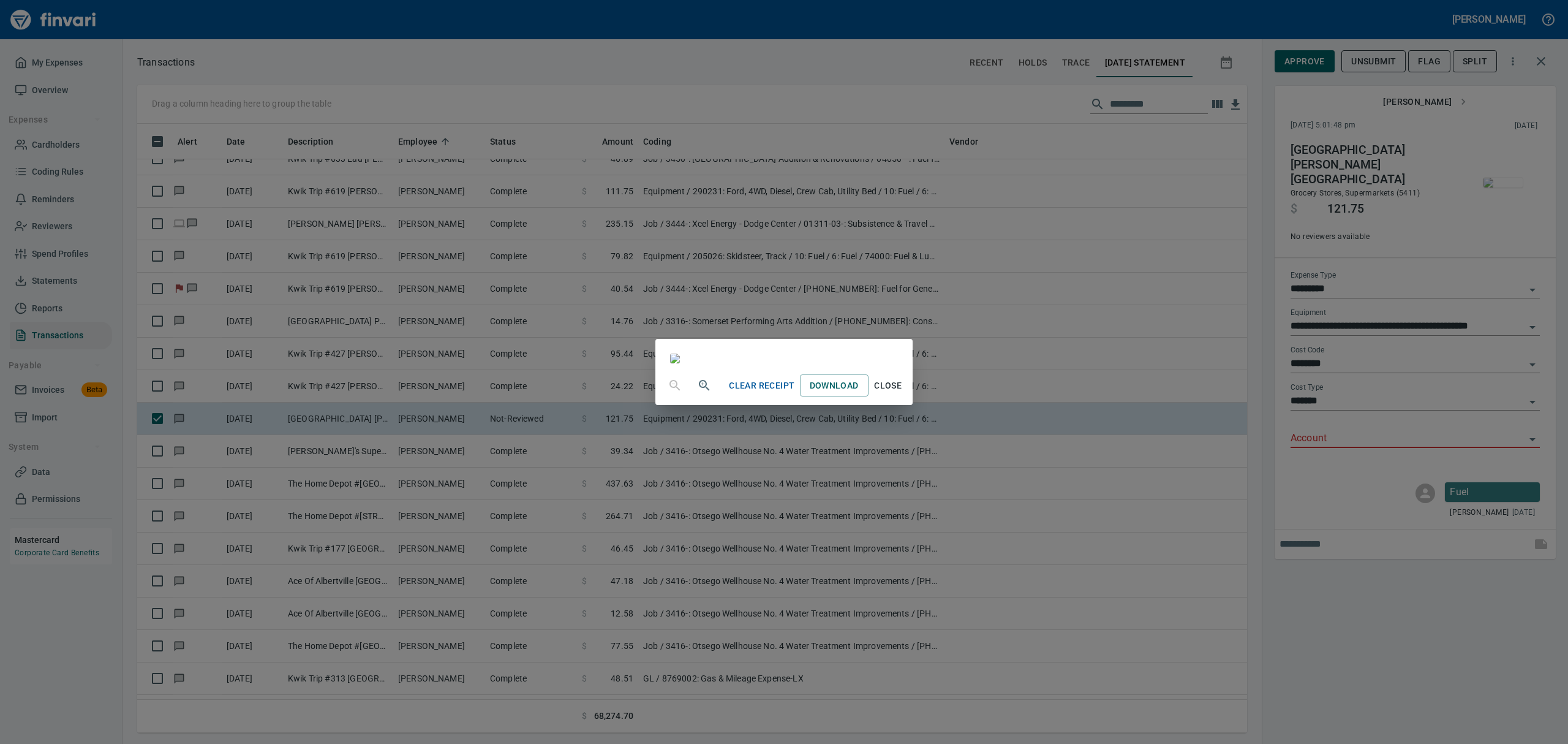
click at [752, 393] on span "Close" at bounding box center [888, 386] width 29 height 16
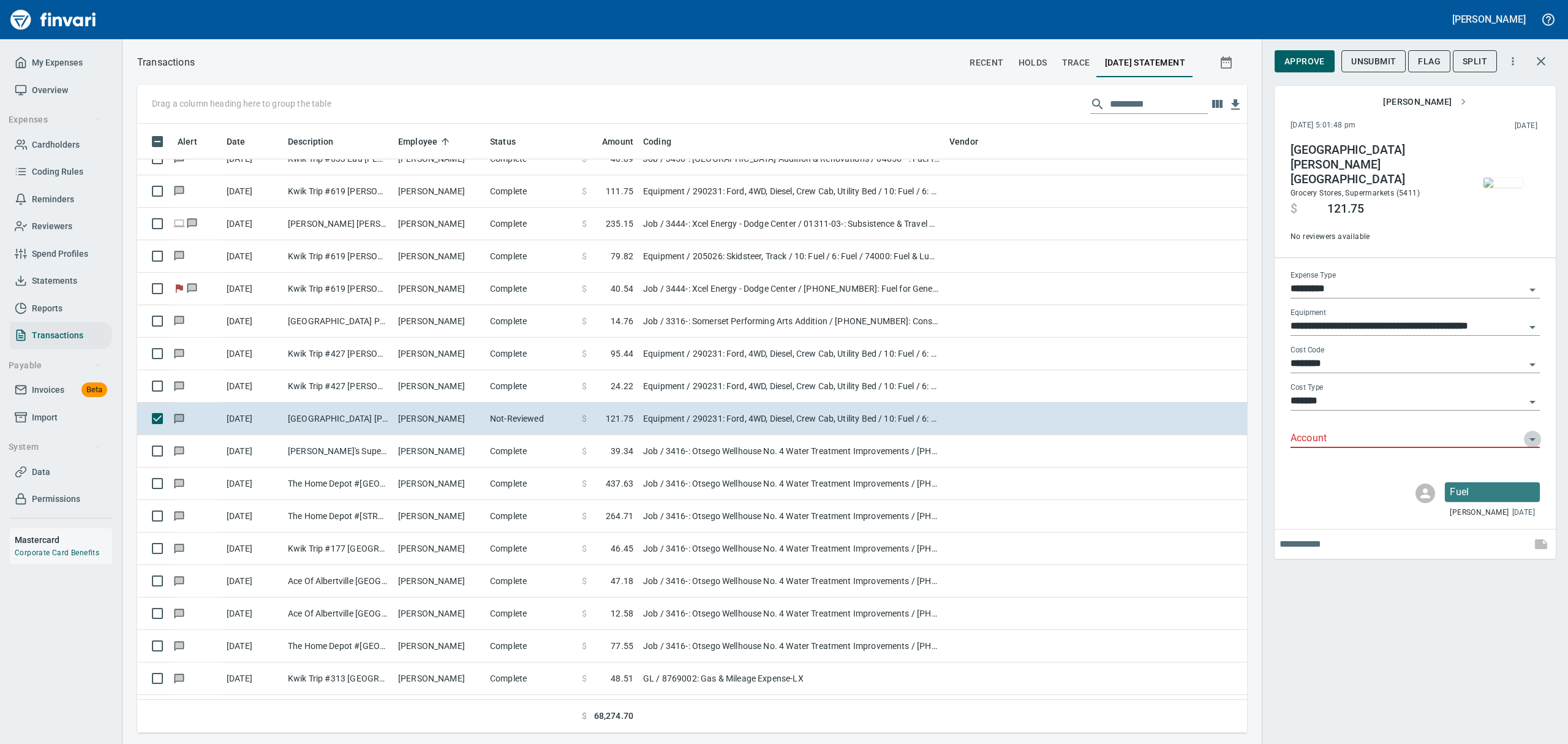
click at [752, 432] on icon "Open" at bounding box center [1532, 439] width 15 height 15
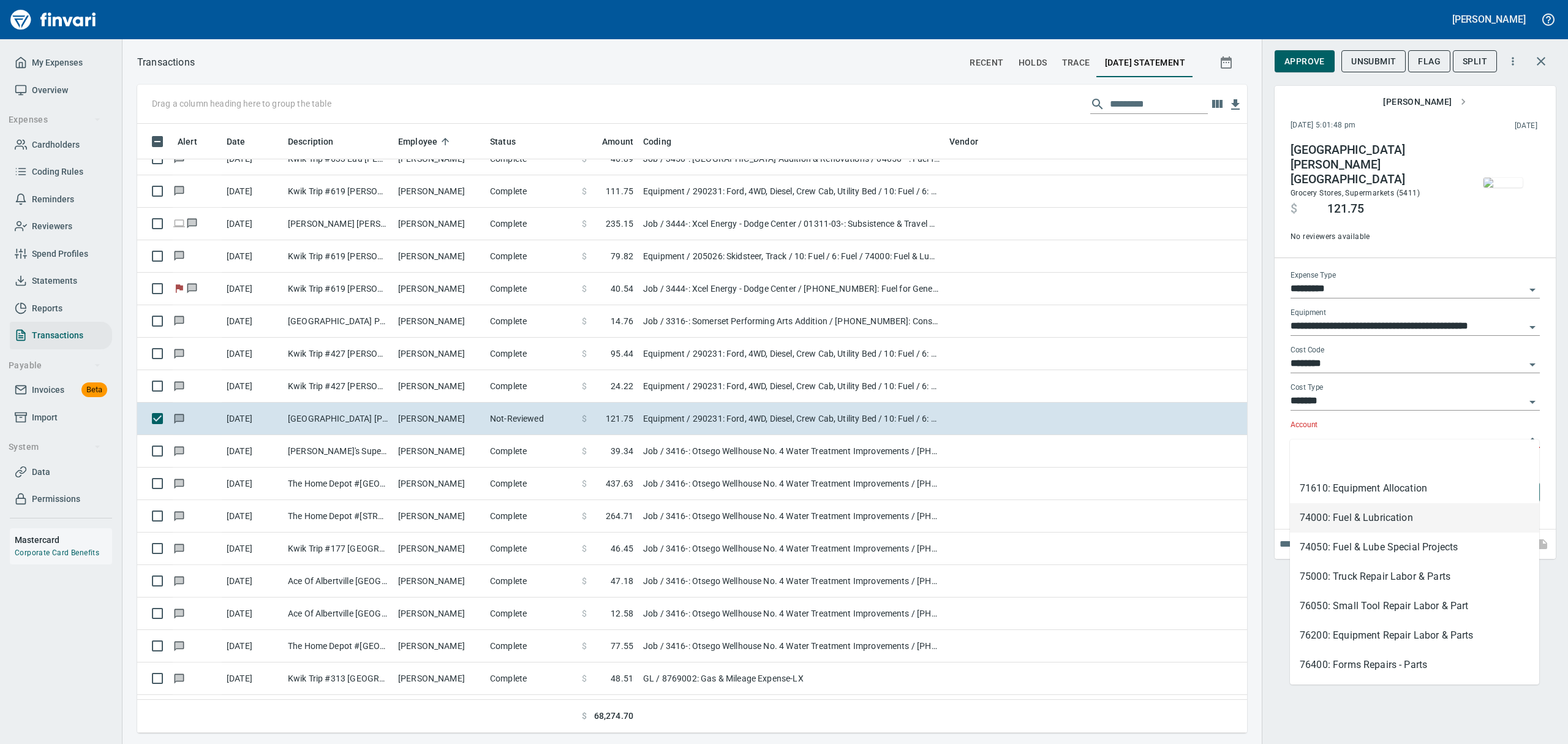
click at [752, 511] on li "74000: Fuel & Lubrication" at bounding box center [1414, 517] width 249 height 29
type input "**********"
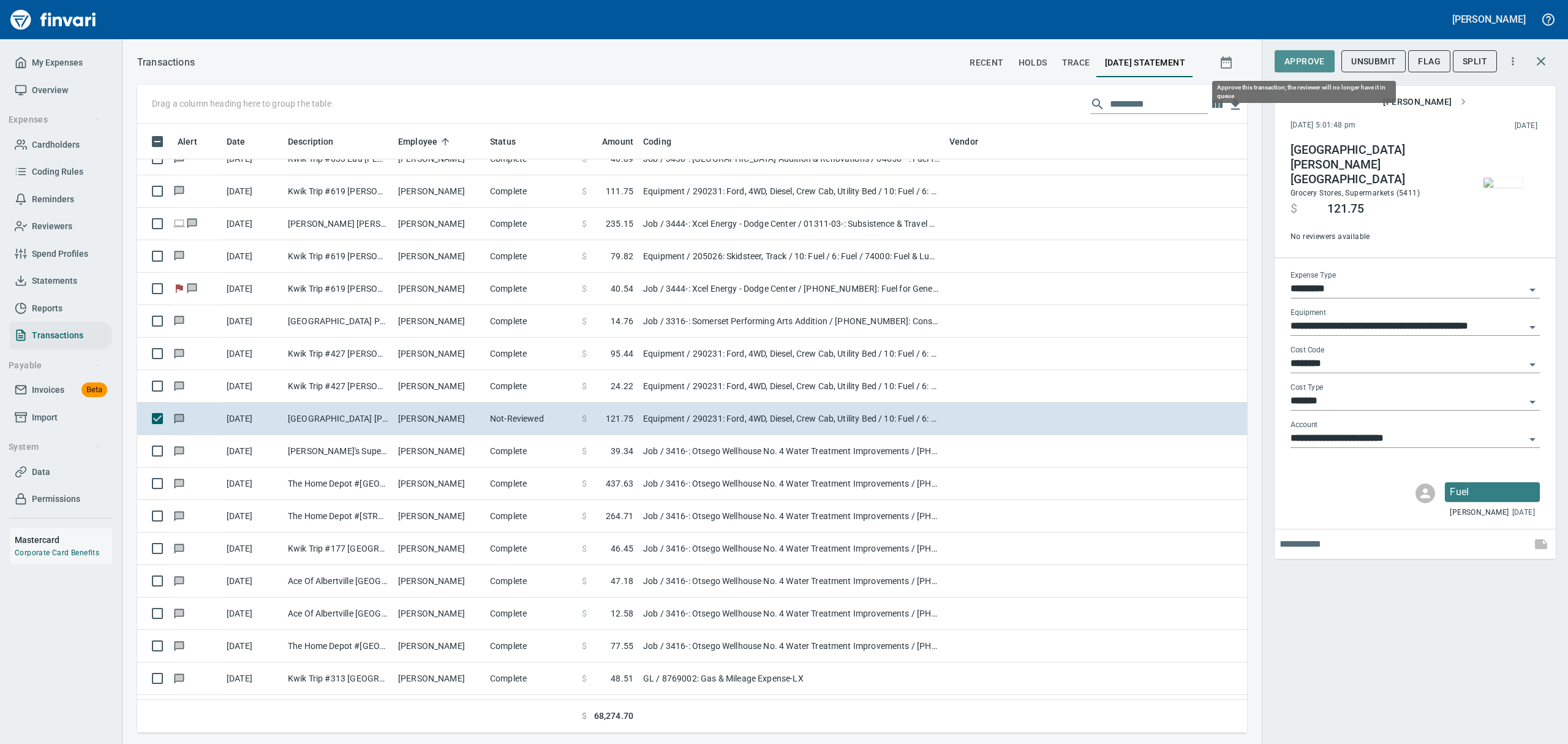
click at [752, 58] on span "Approve" at bounding box center [1305, 62] width 40 height 16
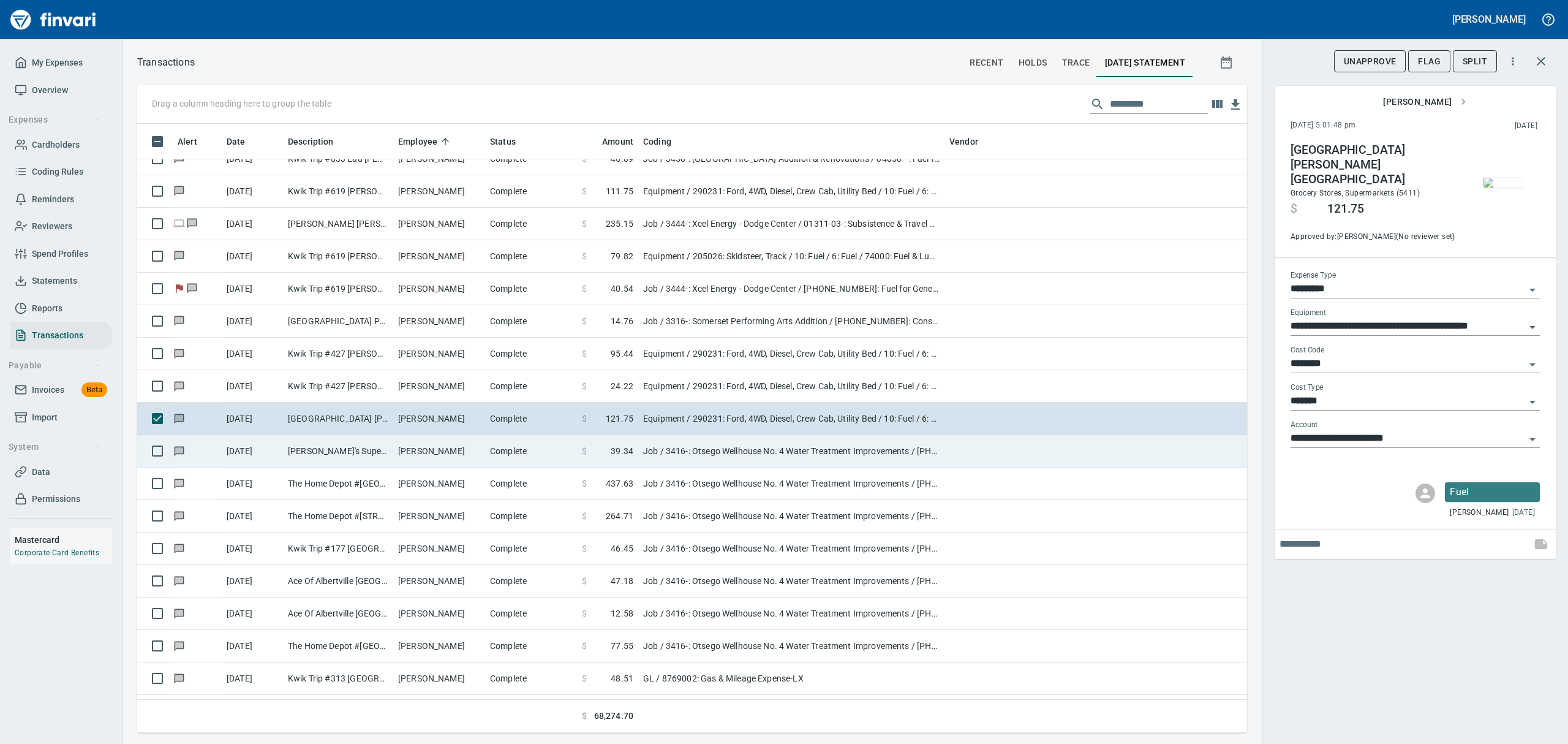
click at [408, 454] on td "[PERSON_NAME]" at bounding box center [439, 451] width 92 height 32
type input "***"
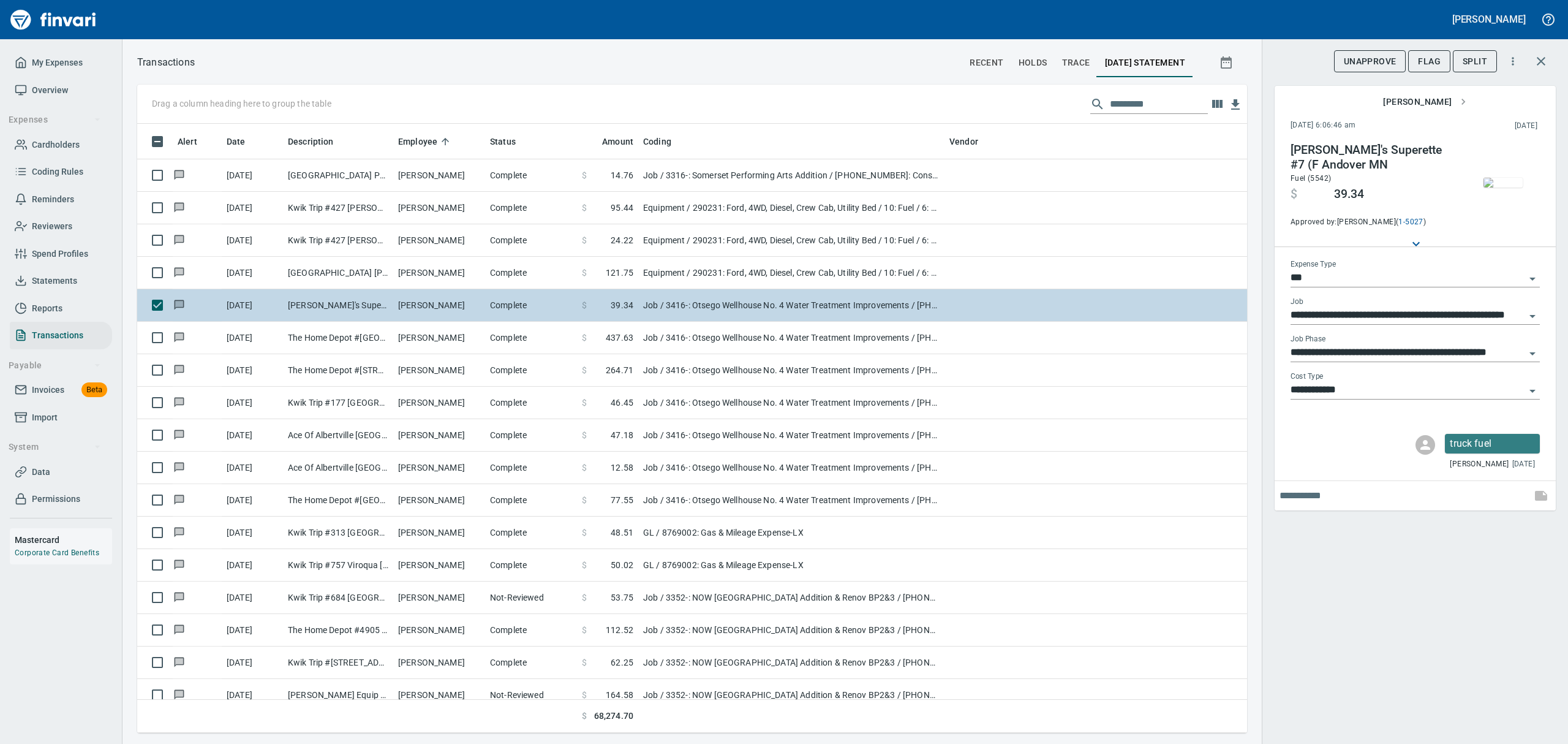
scroll to position [4165, 0]
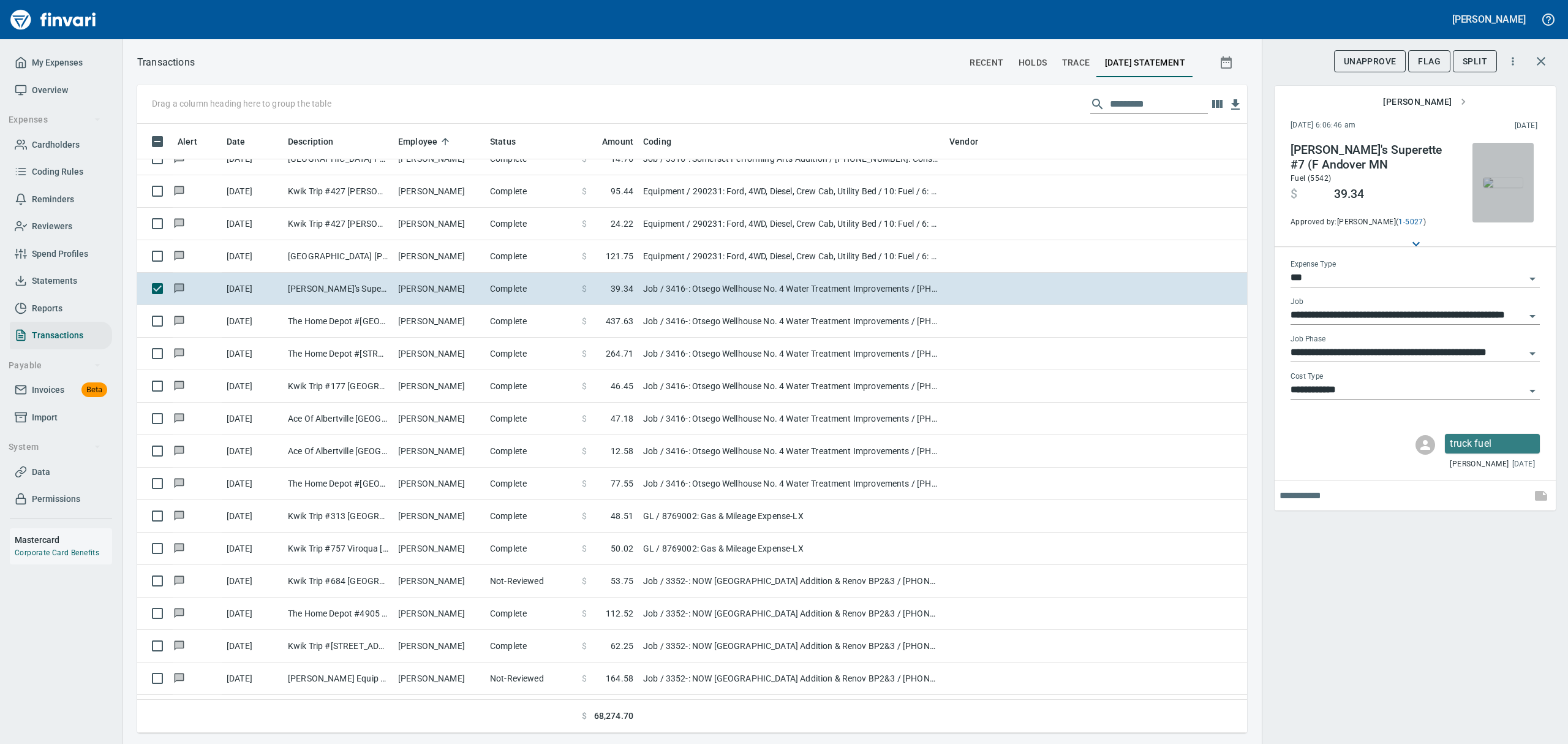
click at [752, 188] on img "button" at bounding box center [1503, 182] width 39 height 10
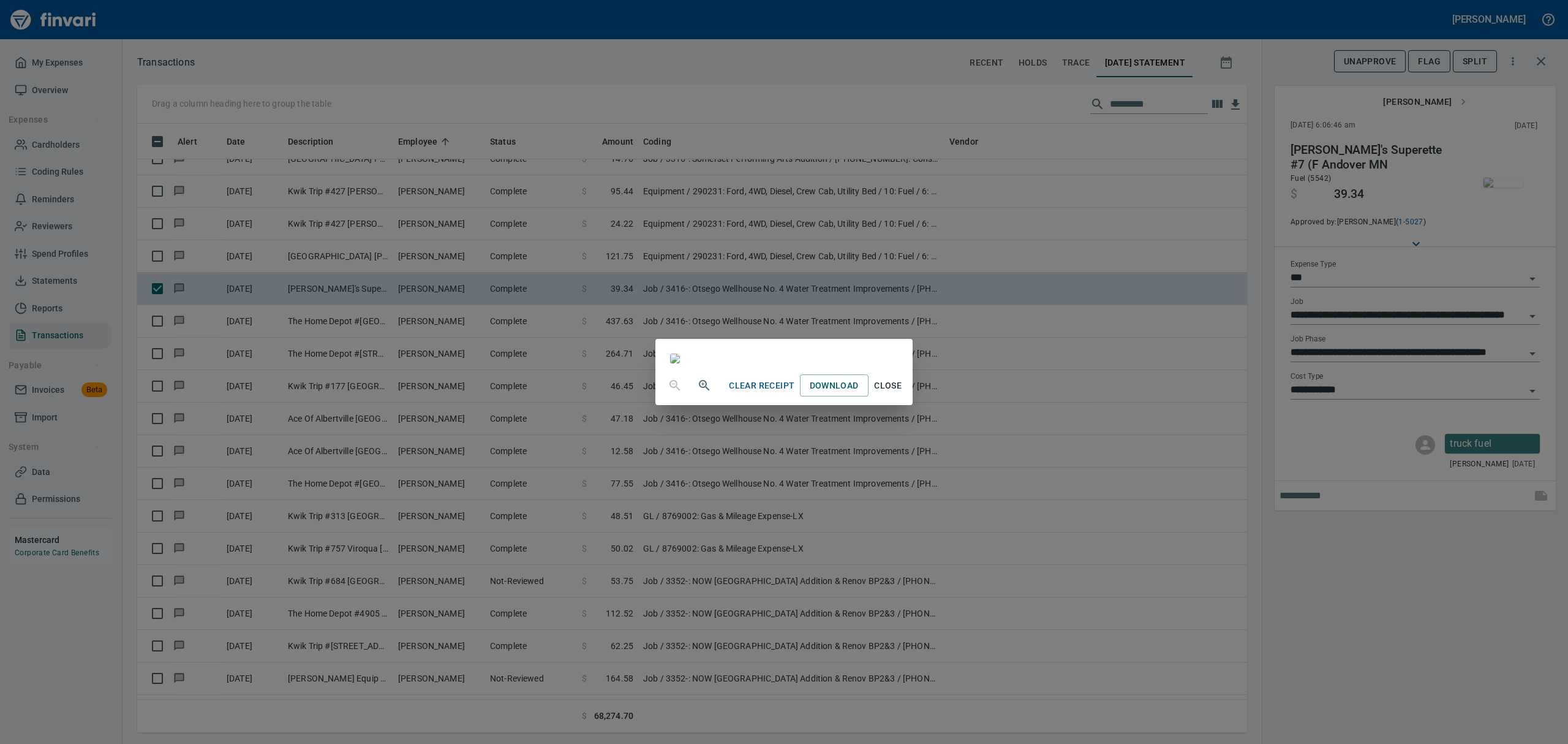
click at [752, 393] on span "Close" at bounding box center [888, 386] width 29 height 16
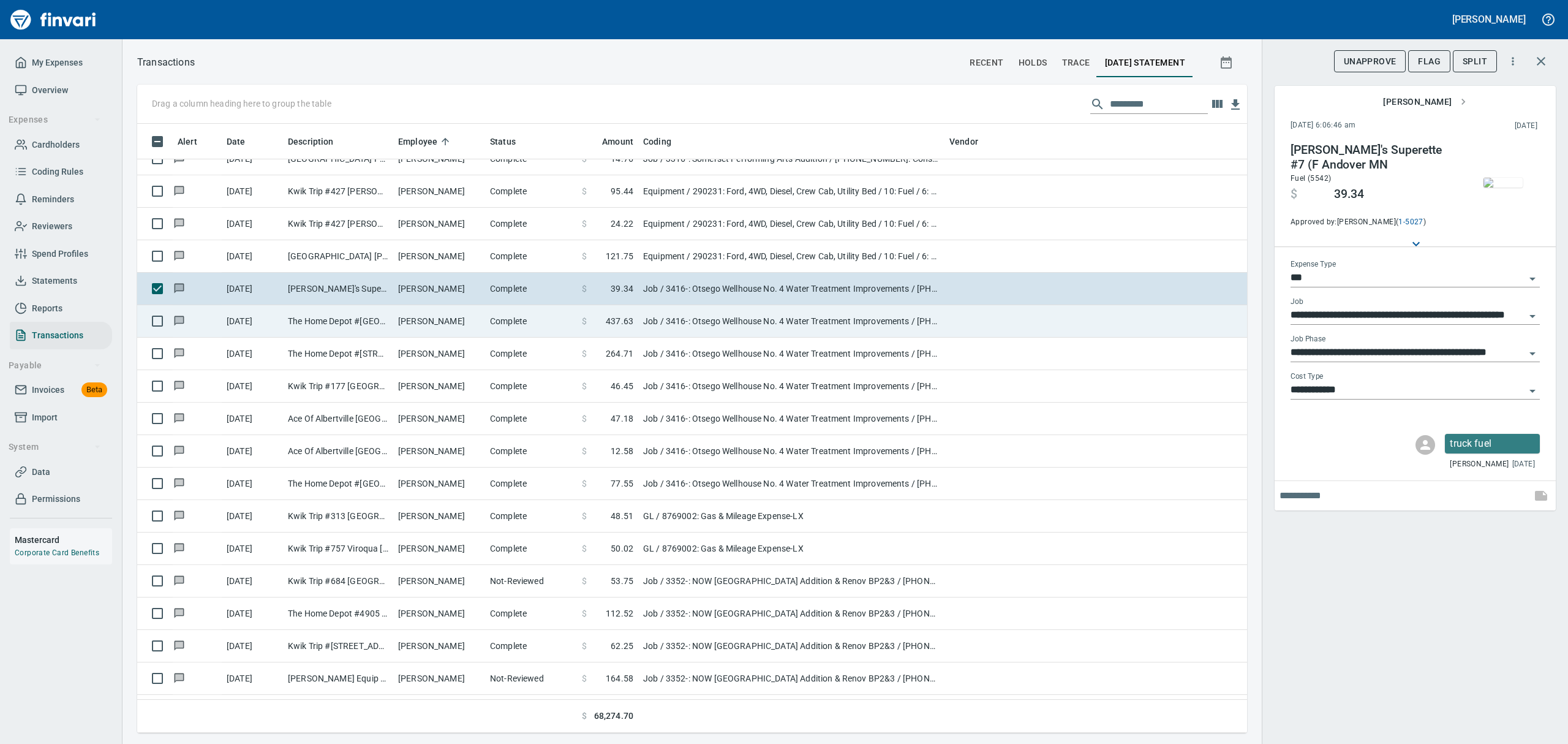
click at [267, 327] on td "[DATE]" at bounding box center [252, 321] width 62 height 32
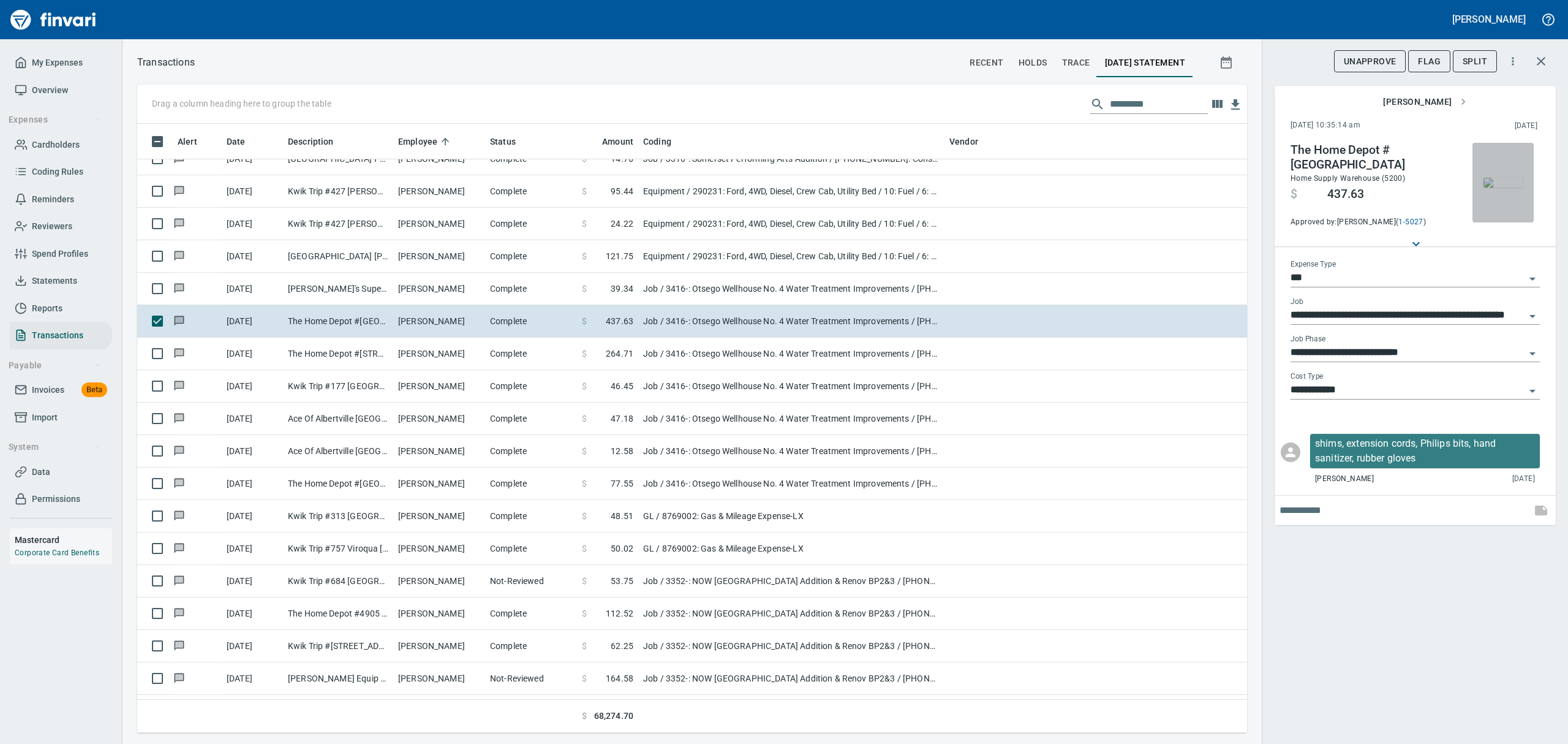
click at [752, 187] on img "button" at bounding box center [1503, 182] width 39 height 10
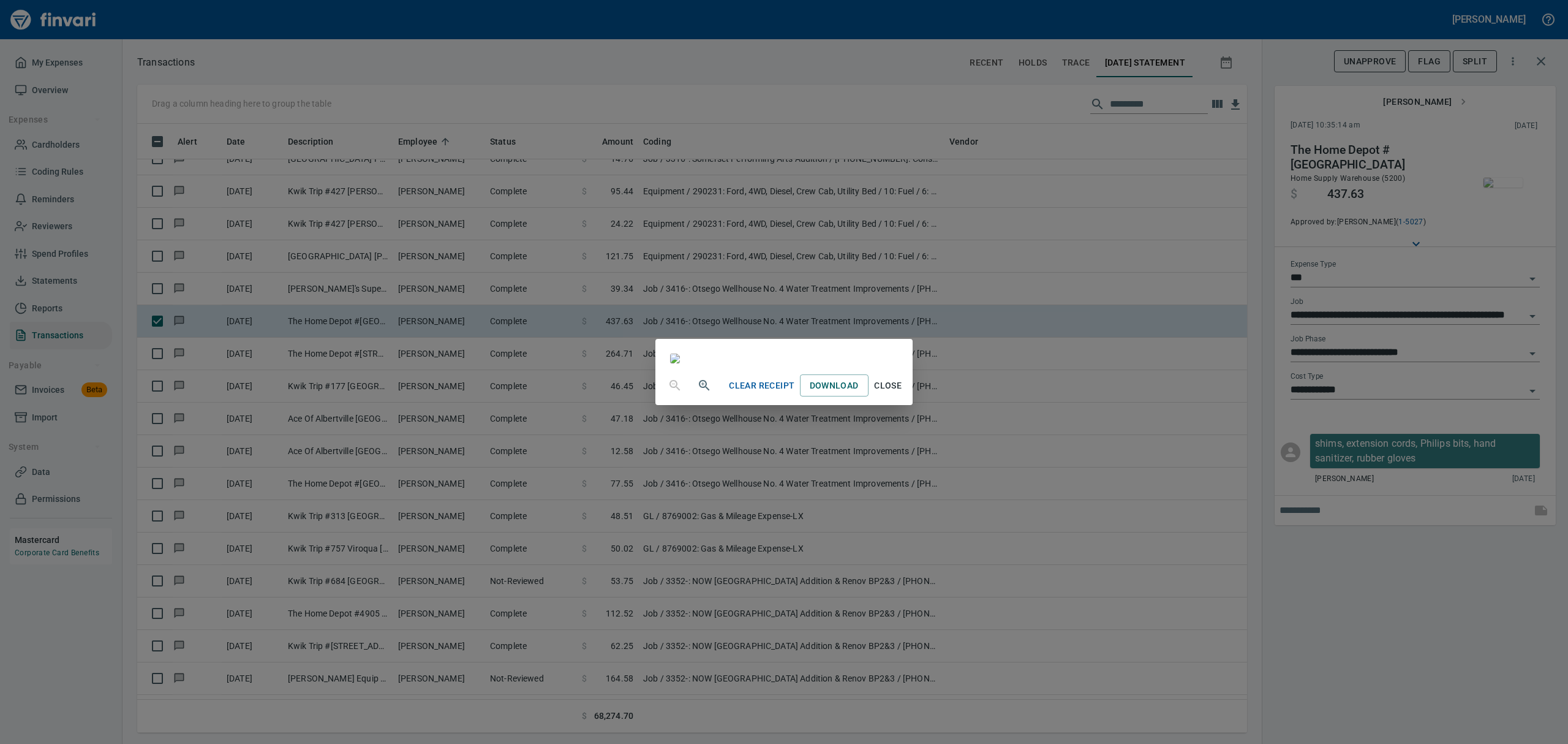
drag, startPoint x: 1010, startPoint y: 701, endPoint x: 1010, endPoint y: 694, distance: 7.0
click at [752, 393] on span "Close" at bounding box center [888, 386] width 29 height 16
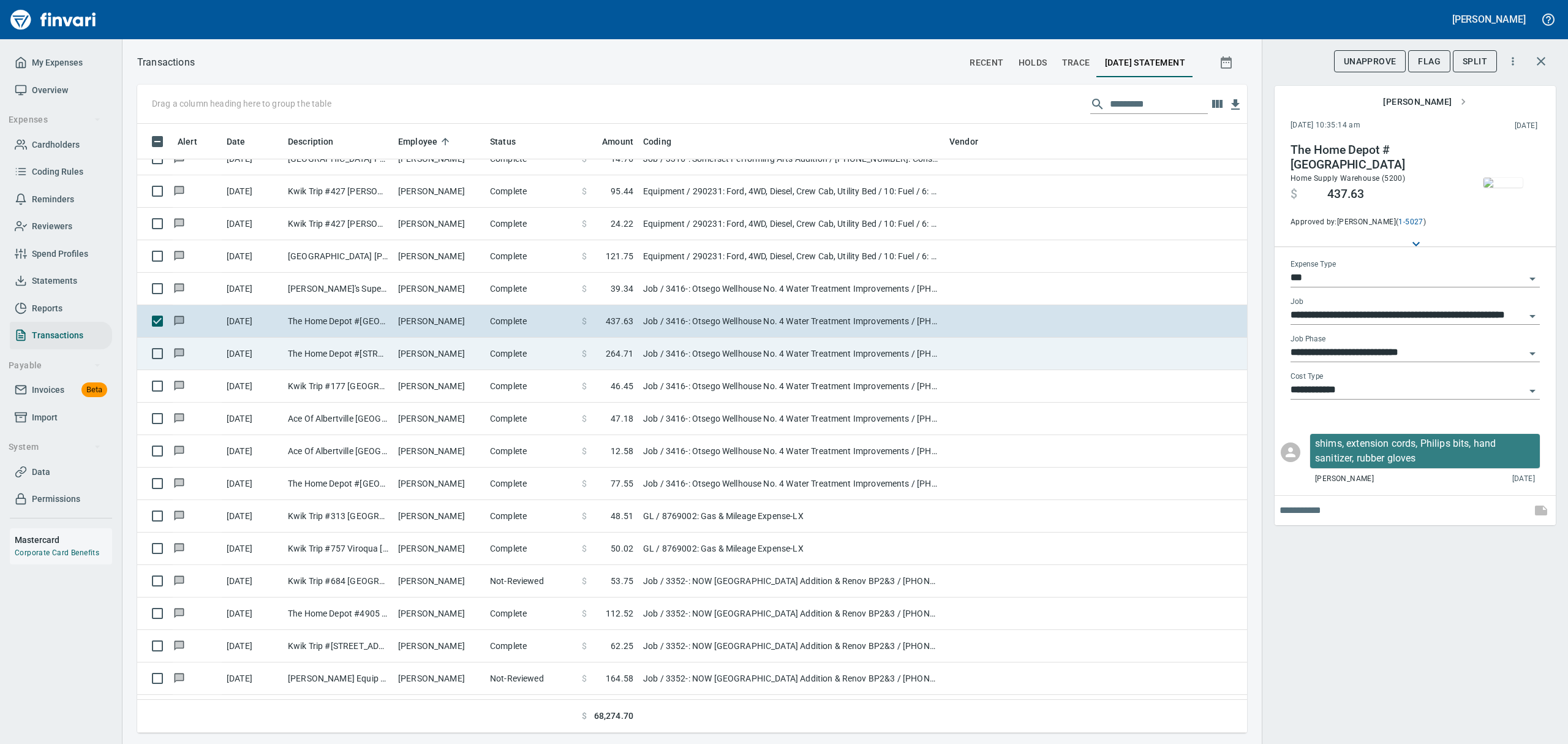
click at [379, 354] on td "The Home Depot #[STREET_ADDRESS]" at bounding box center [338, 354] width 110 height 32
type input "**********"
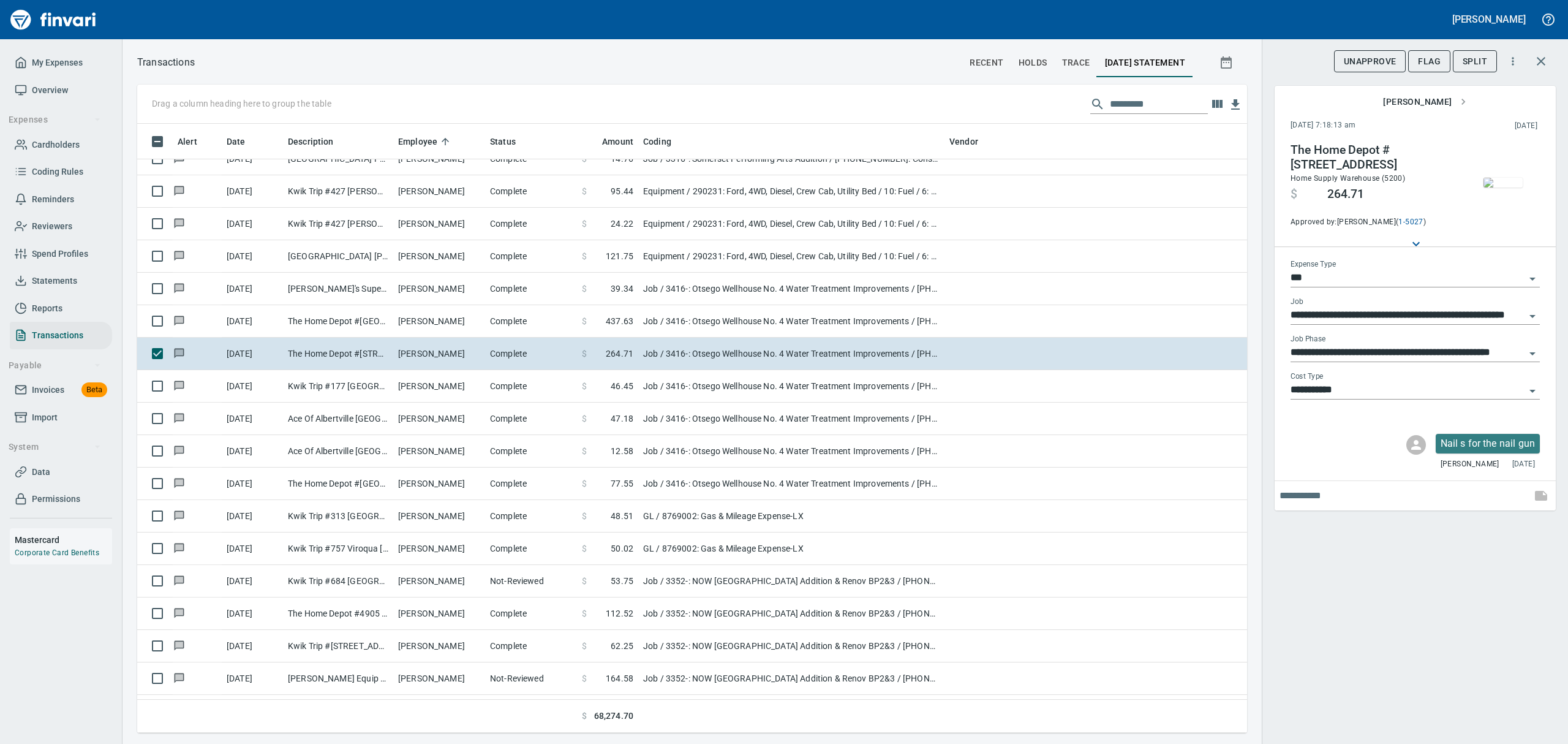
click at [752, 188] on img "button" at bounding box center [1503, 182] width 39 height 10
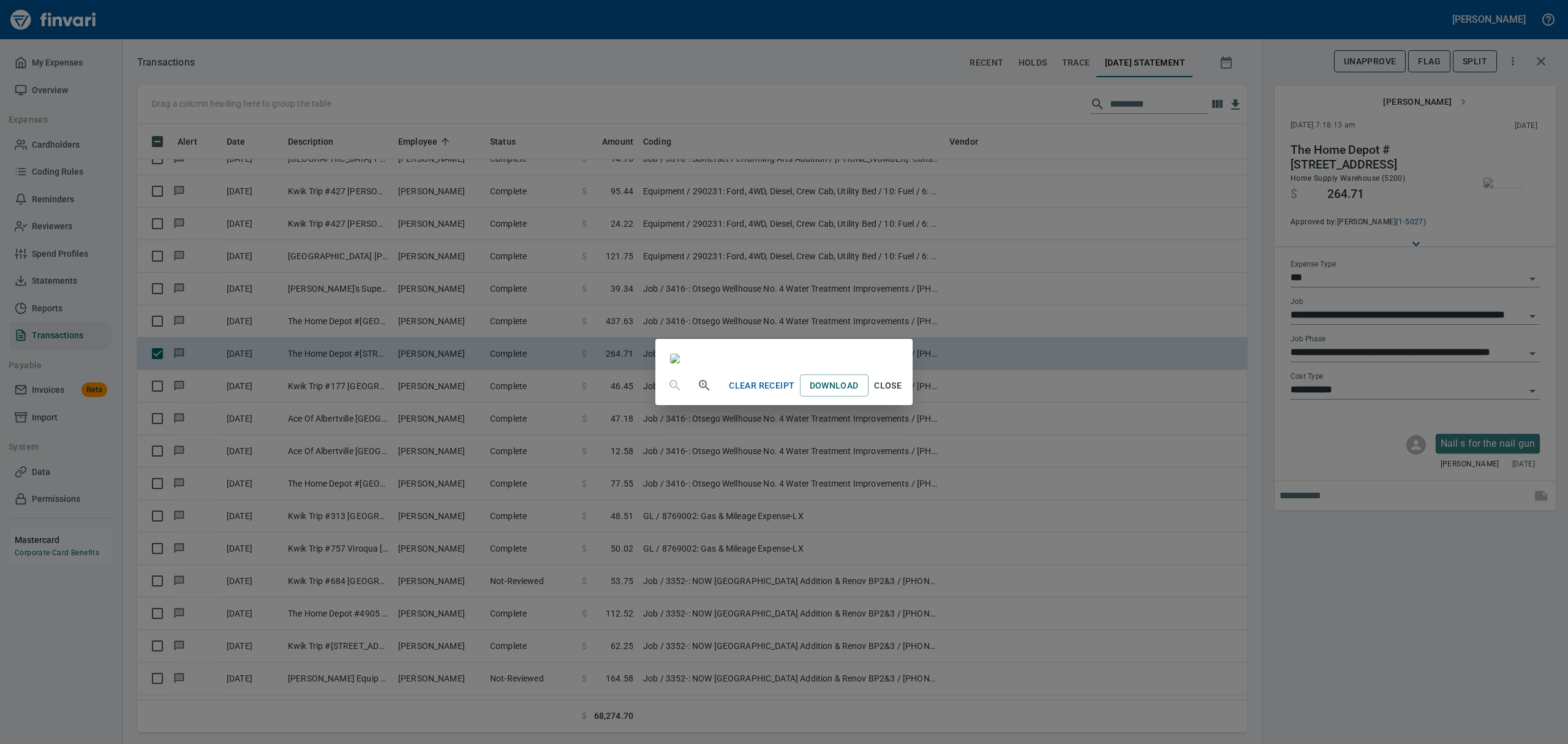
click at [752, 393] on span "Close" at bounding box center [888, 386] width 29 height 16
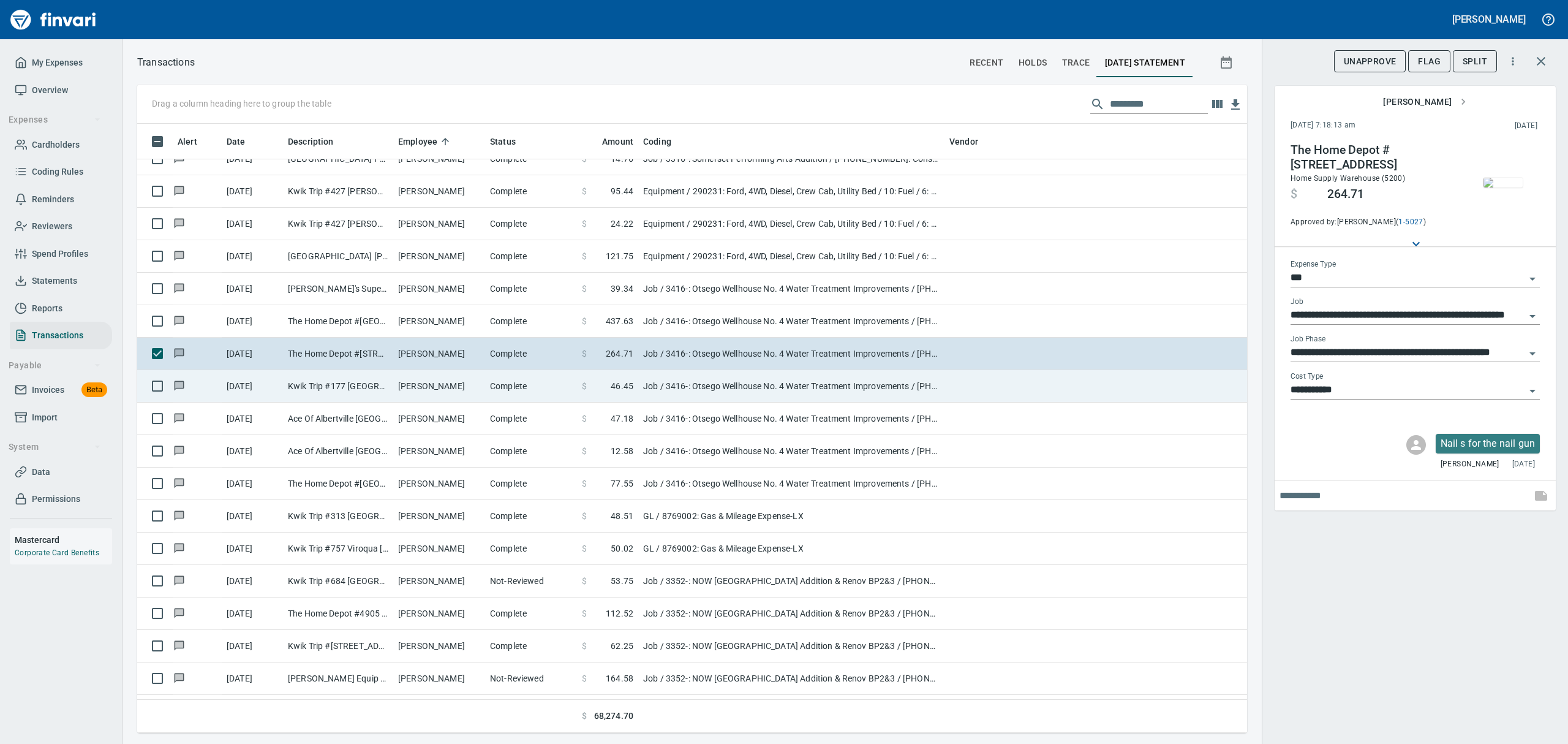
click at [341, 383] on td "Kwik Trip #177 [GEOGRAPHIC_DATA] [GEOGRAPHIC_DATA]" at bounding box center [338, 386] width 110 height 32
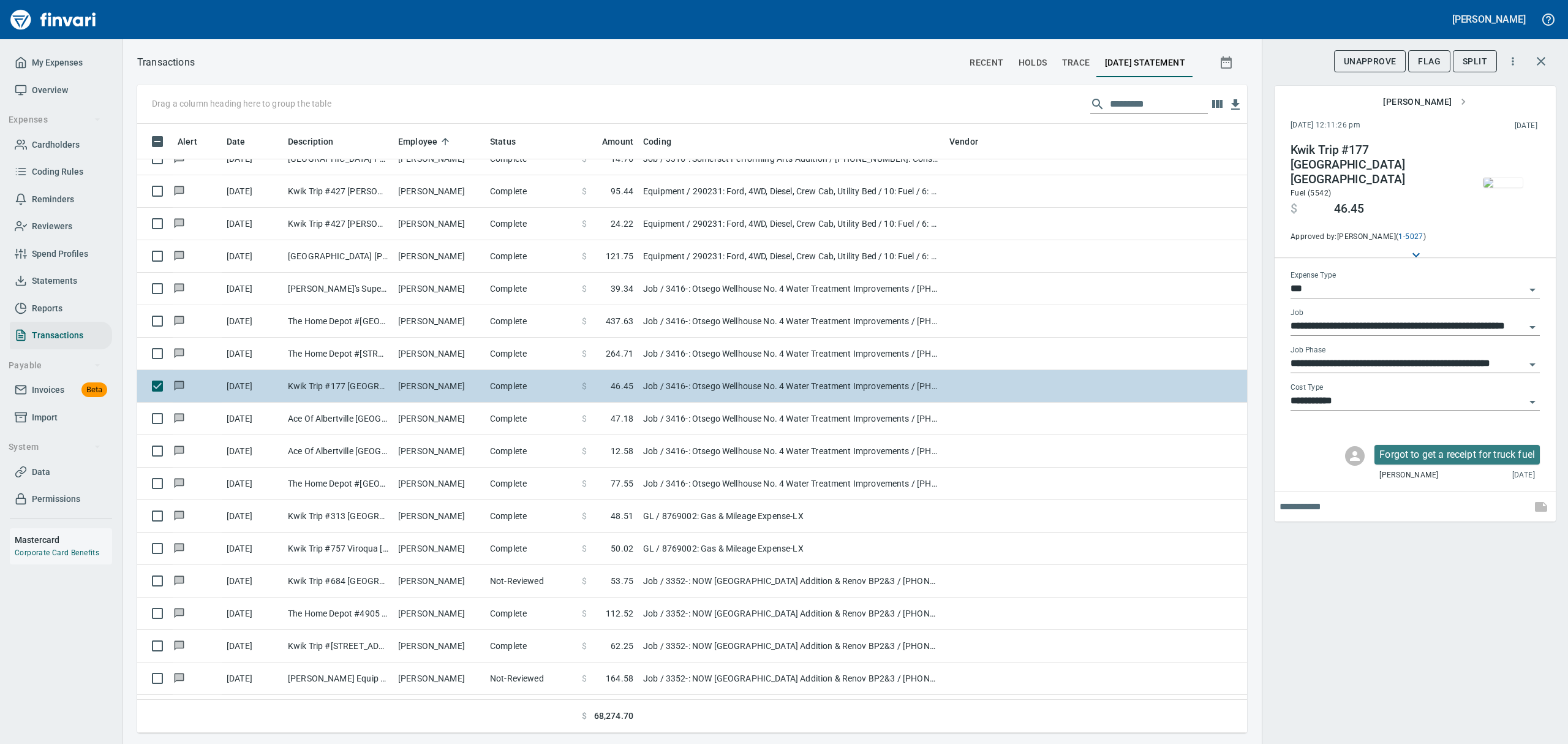
type input "**********"
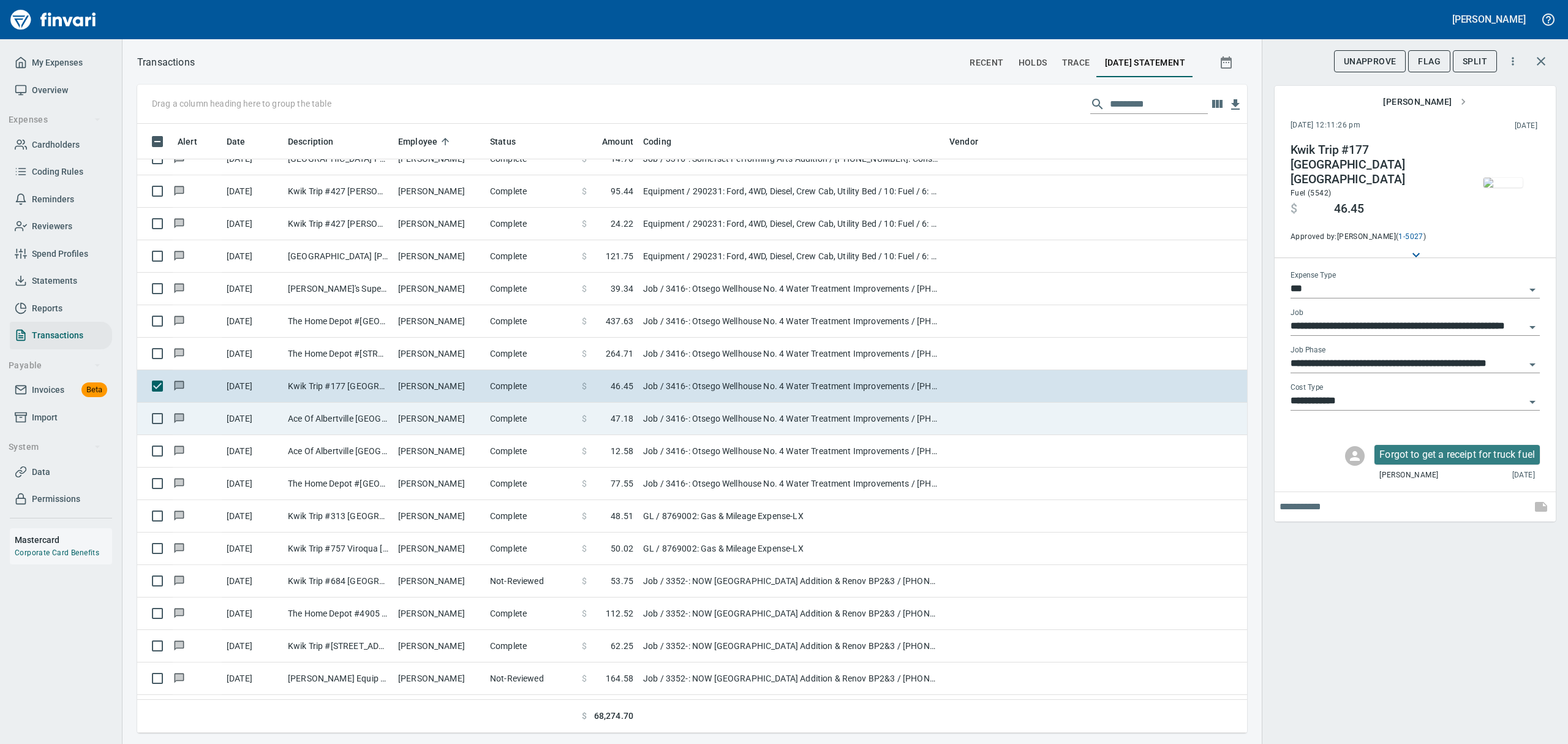
click at [304, 424] on td "Ace Of Albertville [GEOGRAPHIC_DATA] [GEOGRAPHIC_DATA]" at bounding box center [338, 419] width 110 height 32
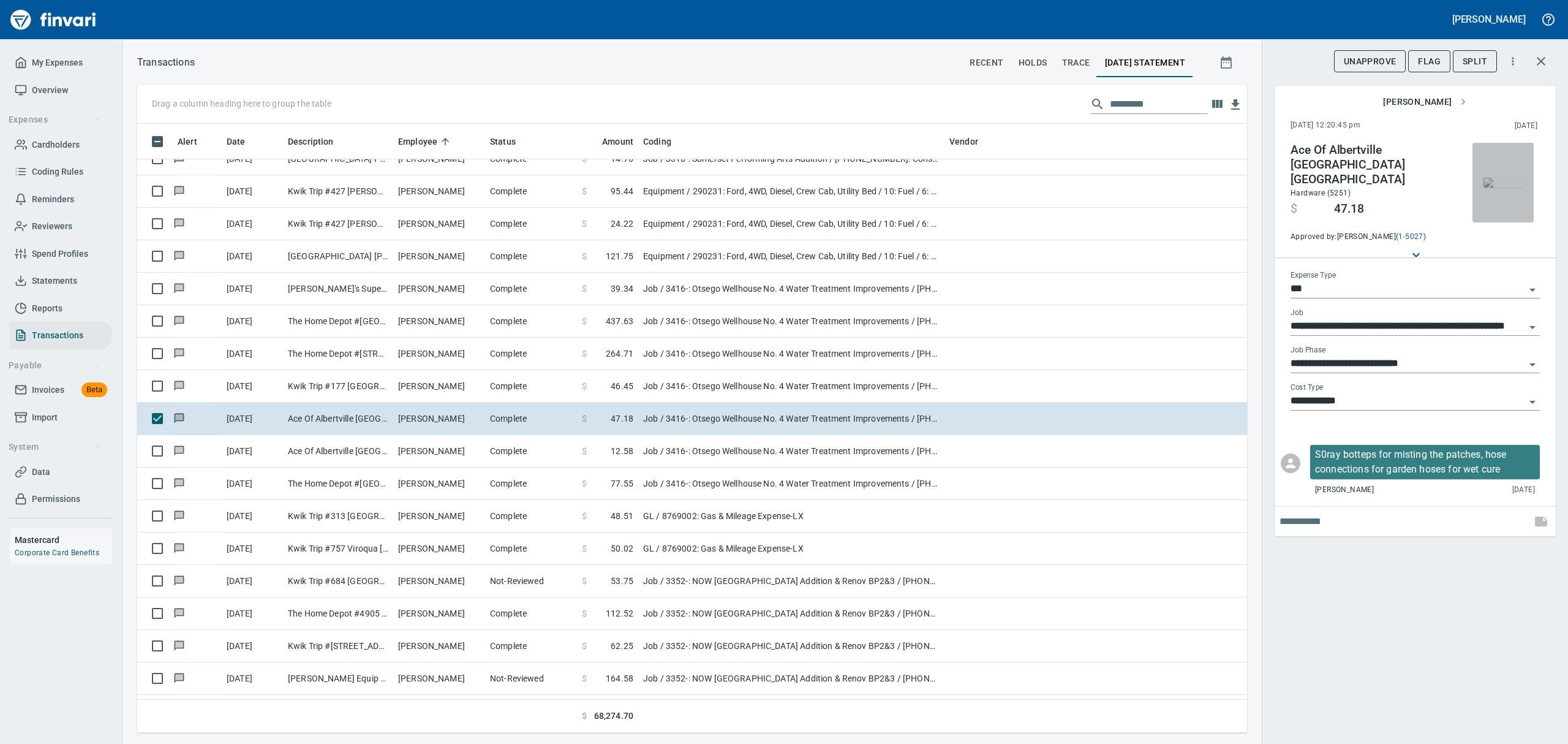
click at [752, 185] on img "button" at bounding box center [1503, 182] width 39 height 10
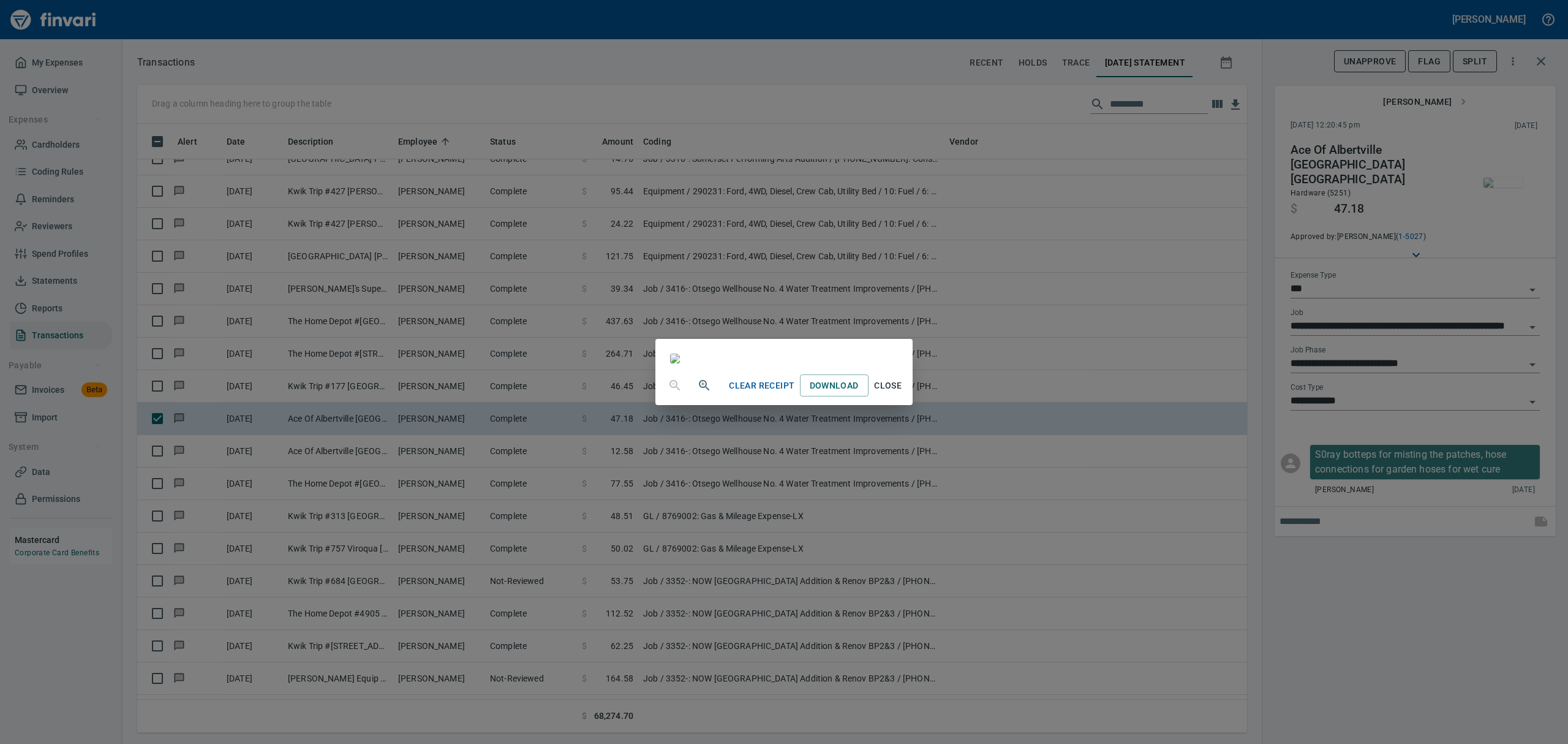
click at [697, 392] on icon "button" at bounding box center [704, 385] width 15 height 15
click at [752, 394] on span "Close" at bounding box center [888, 387] width 29 height 16
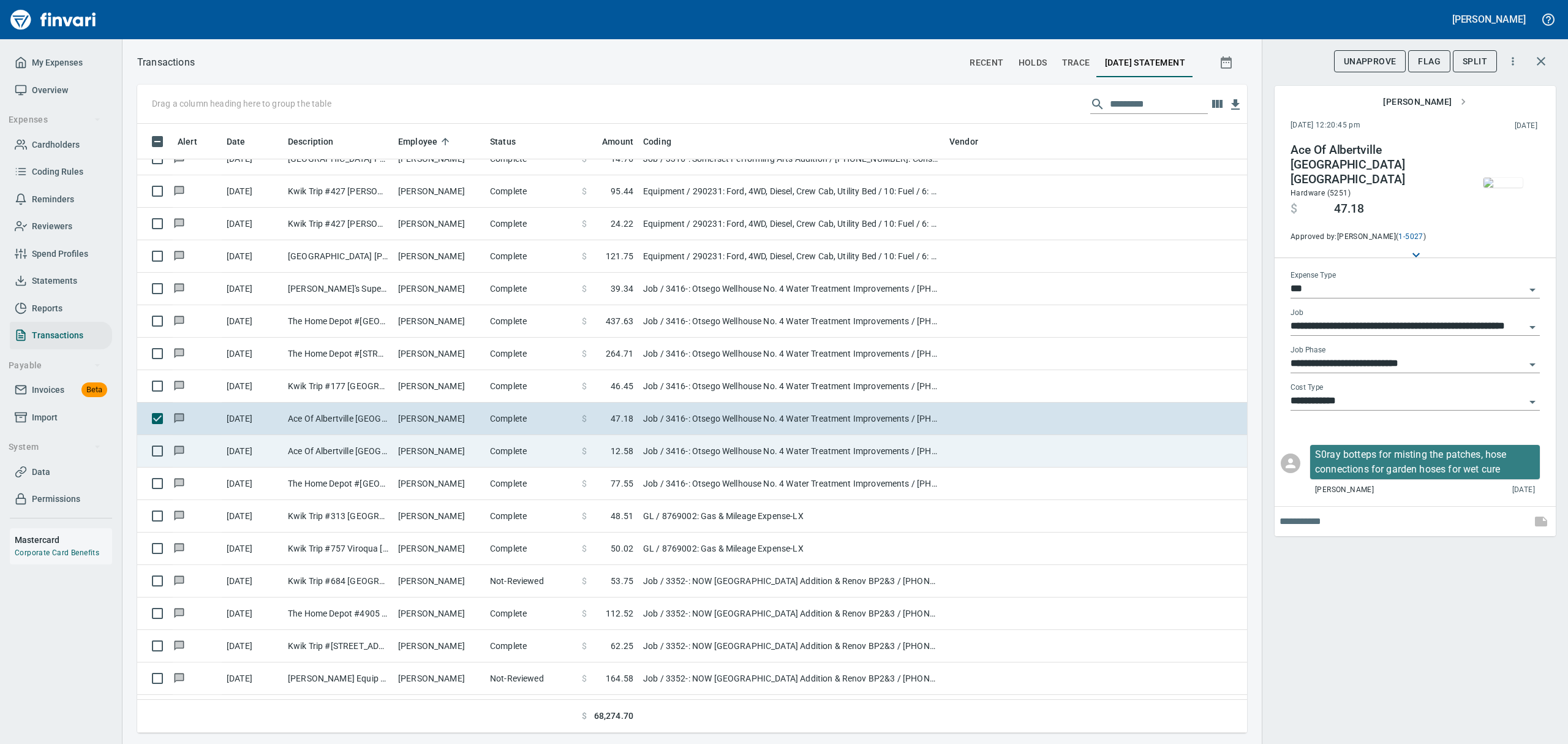
drag, startPoint x: 409, startPoint y: 451, endPoint x: 402, endPoint y: 451, distance: 7.0
click at [409, 451] on td "[PERSON_NAME]" at bounding box center [439, 451] width 92 height 32
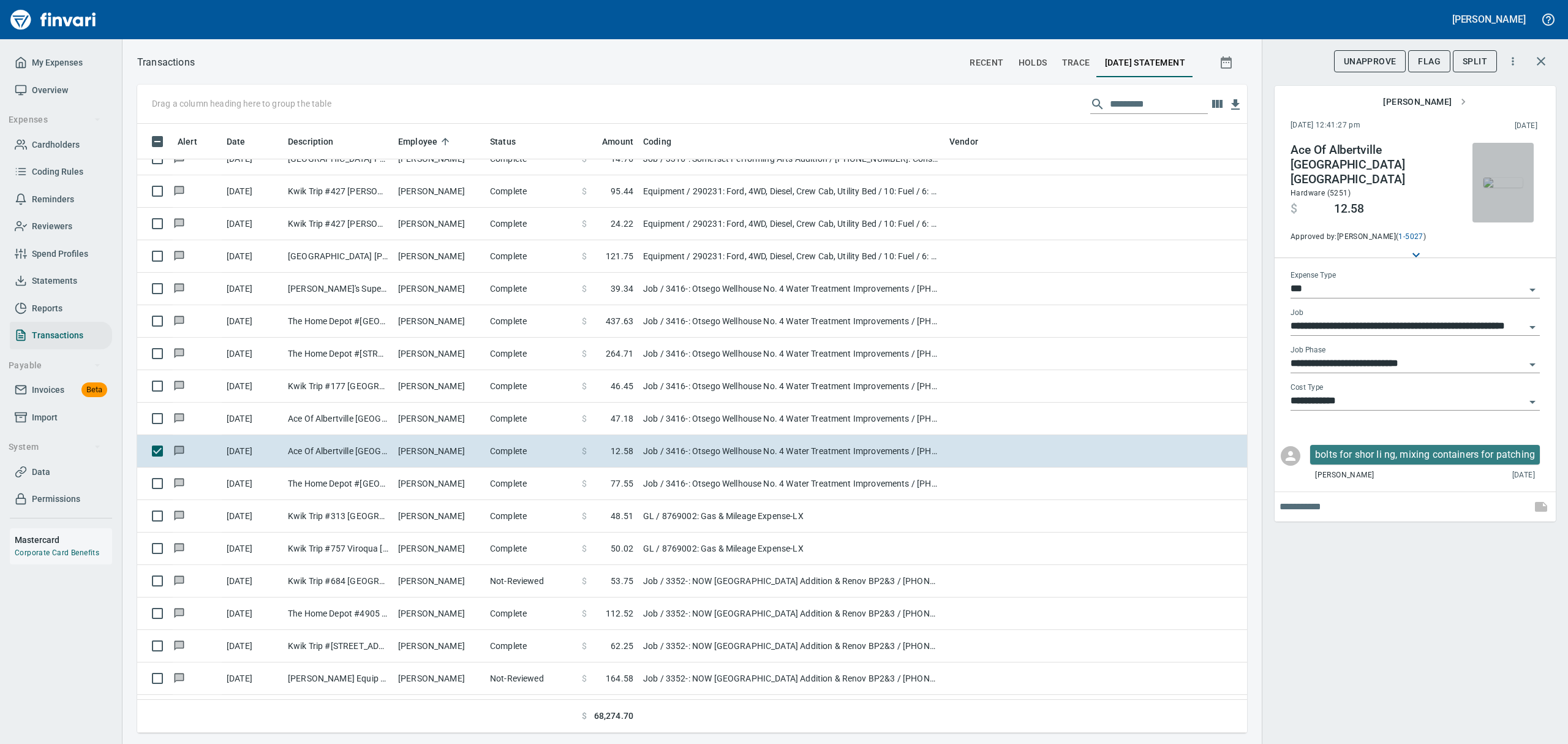
click at [752, 188] on img "button" at bounding box center [1503, 182] width 39 height 10
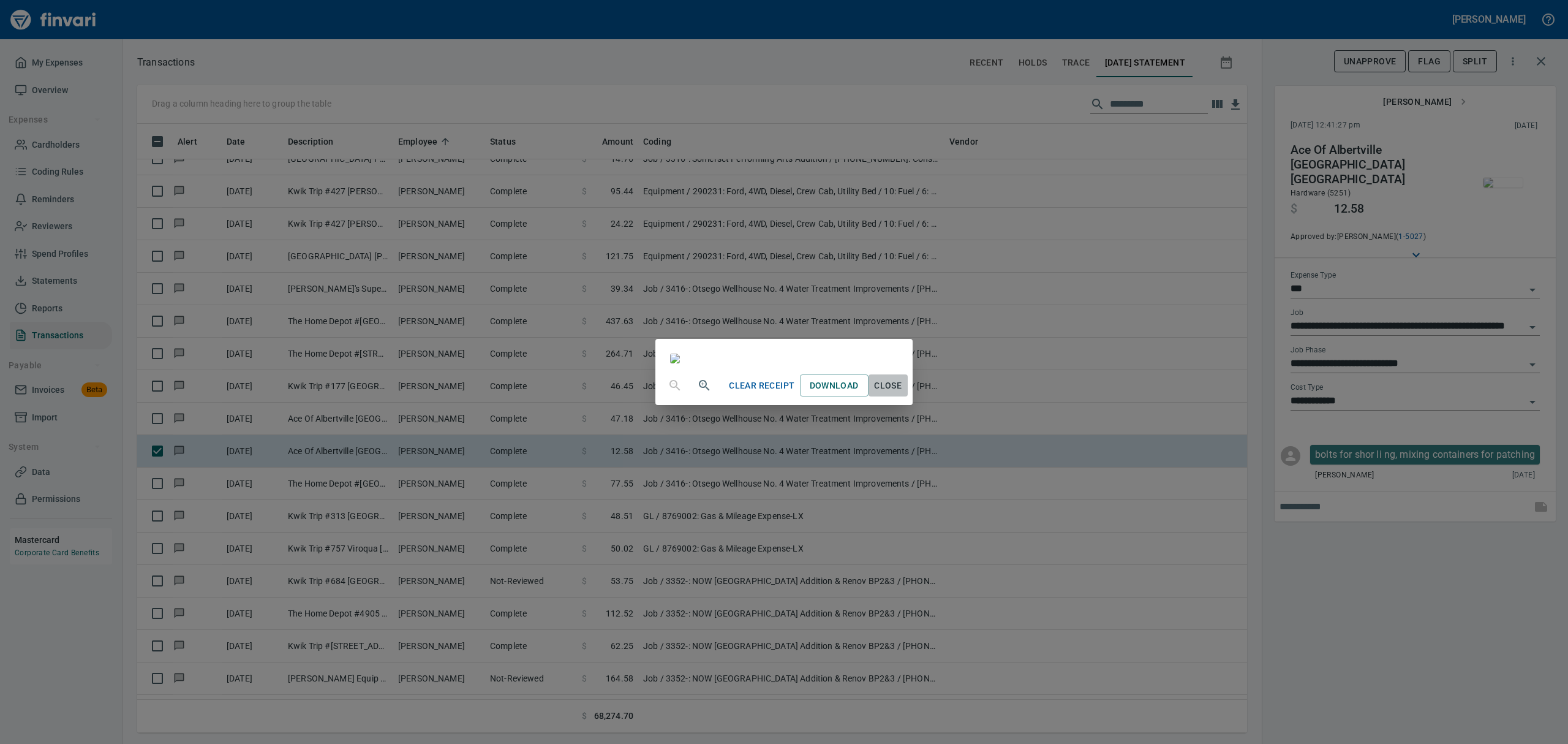
click at [752, 393] on span "Close" at bounding box center [888, 386] width 29 height 16
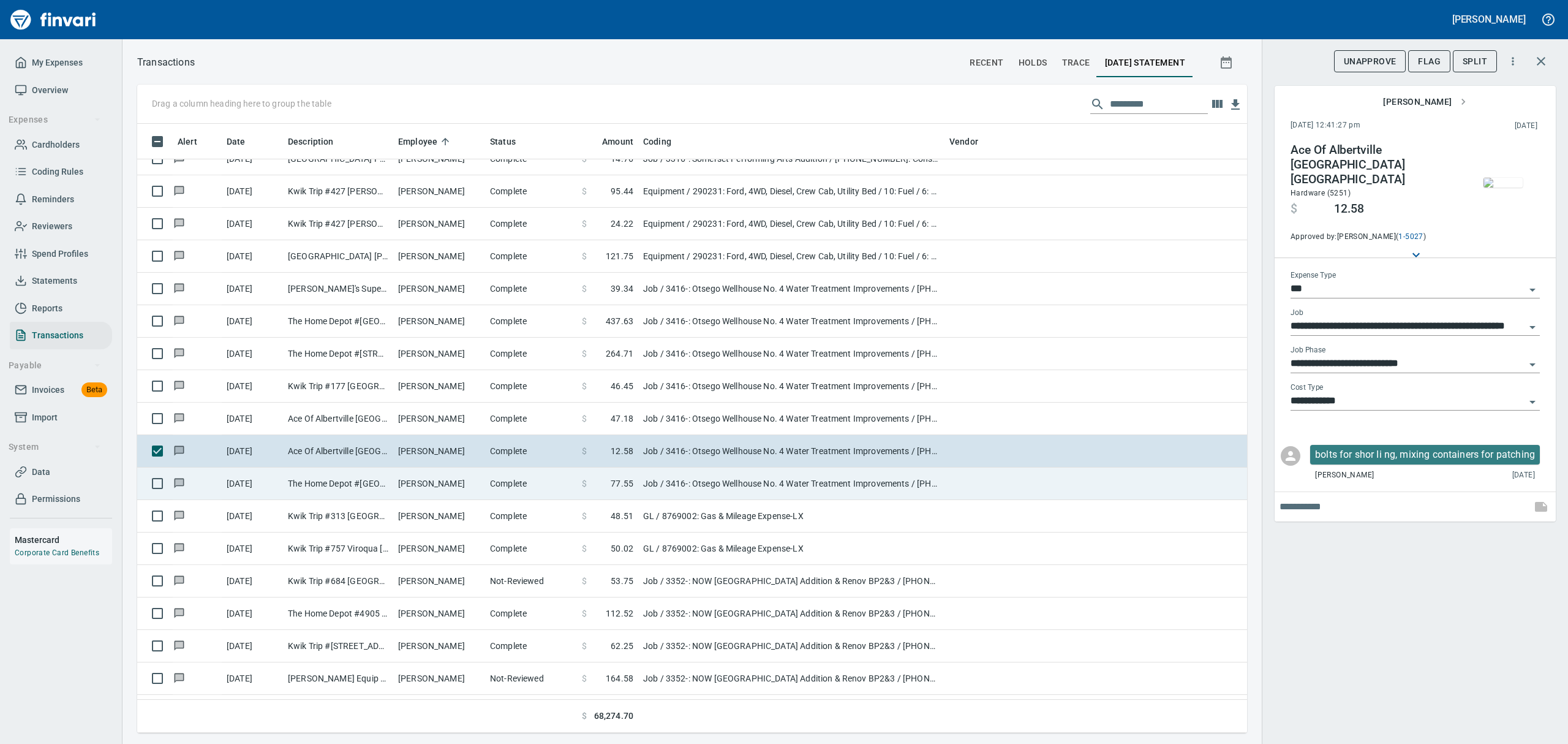
click at [399, 484] on td "[PERSON_NAME]" at bounding box center [439, 484] width 92 height 32
type input "**********"
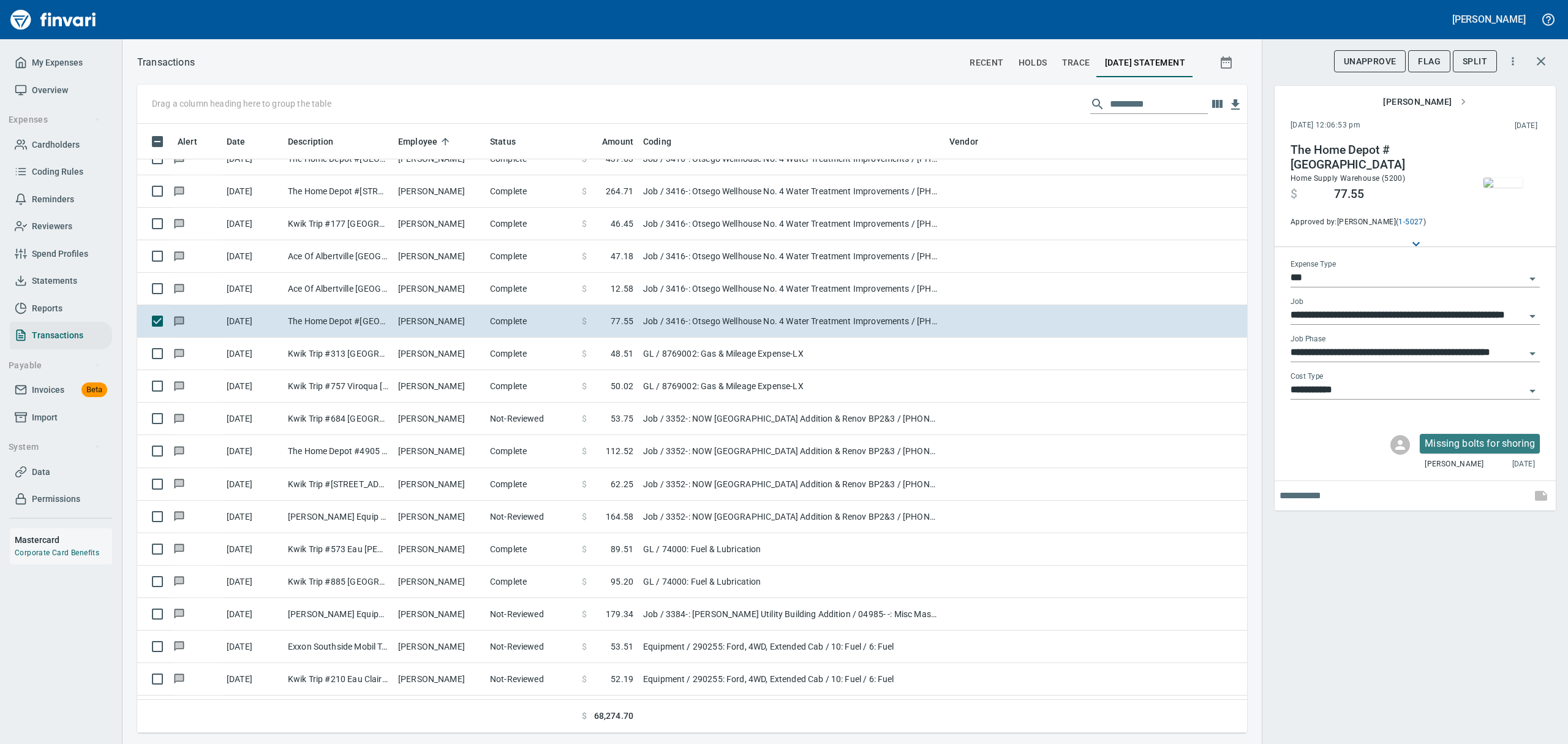
scroll to position [596, 1082]
click at [752, 188] on span "button" at bounding box center [1503, 182] width 51 height 10
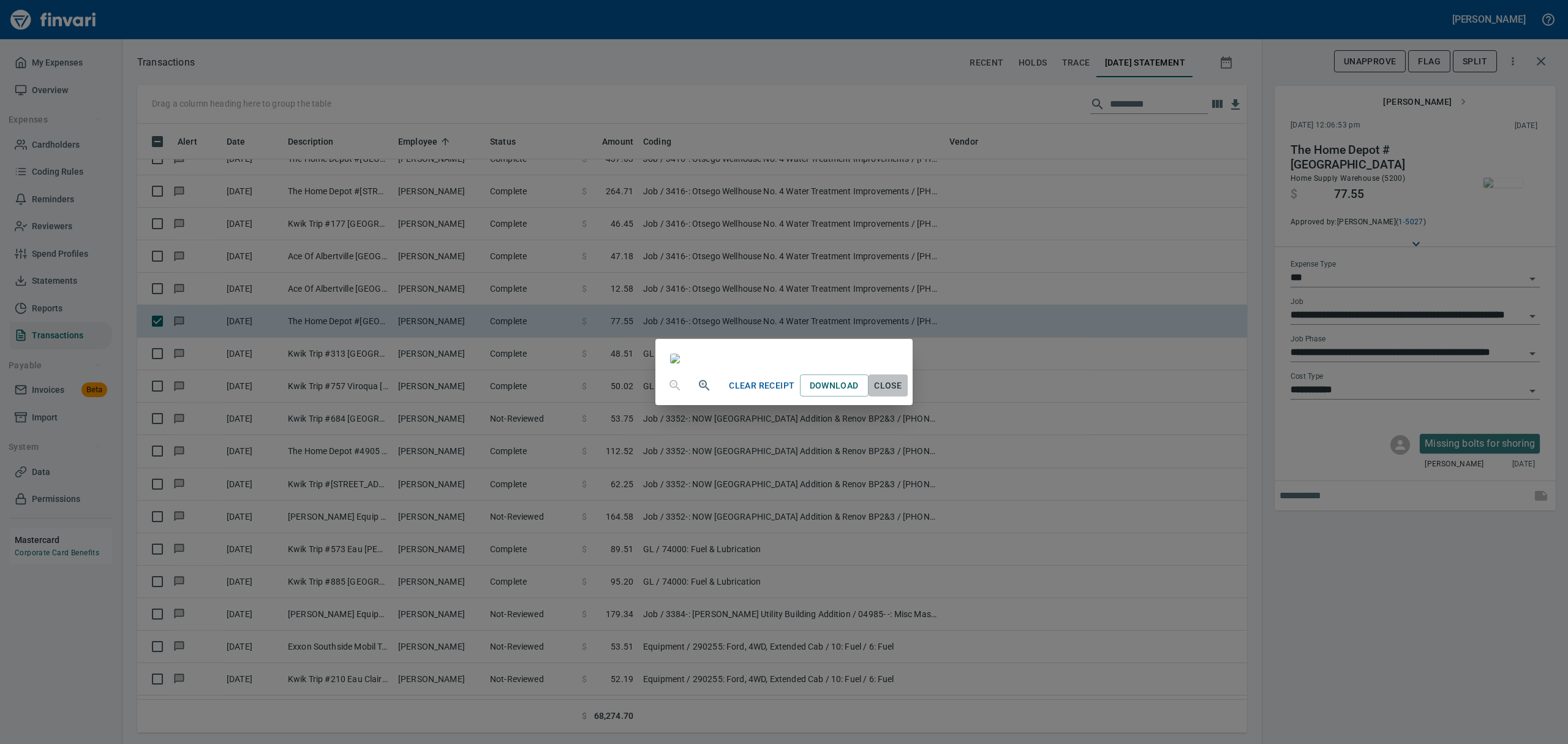
click at [752, 393] on span "Close" at bounding box center [888, 386] width 29 height 16
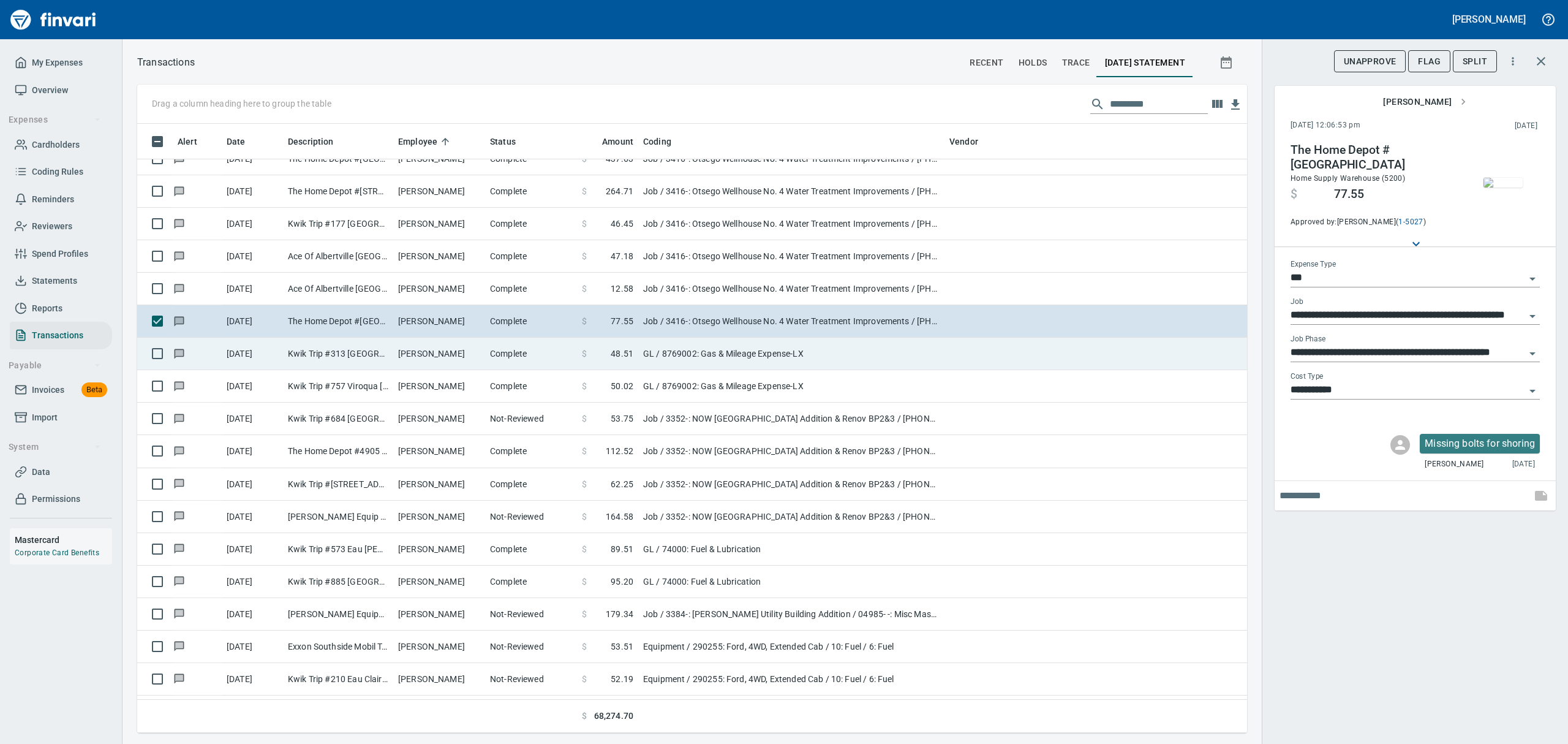
click at [319, 357] on td "Kwik Trip #313 [GEOGRAPHIC_DATA] [GEOGRAPHIC_DATA]" at bounding box center [338, 354] width 110 height 32
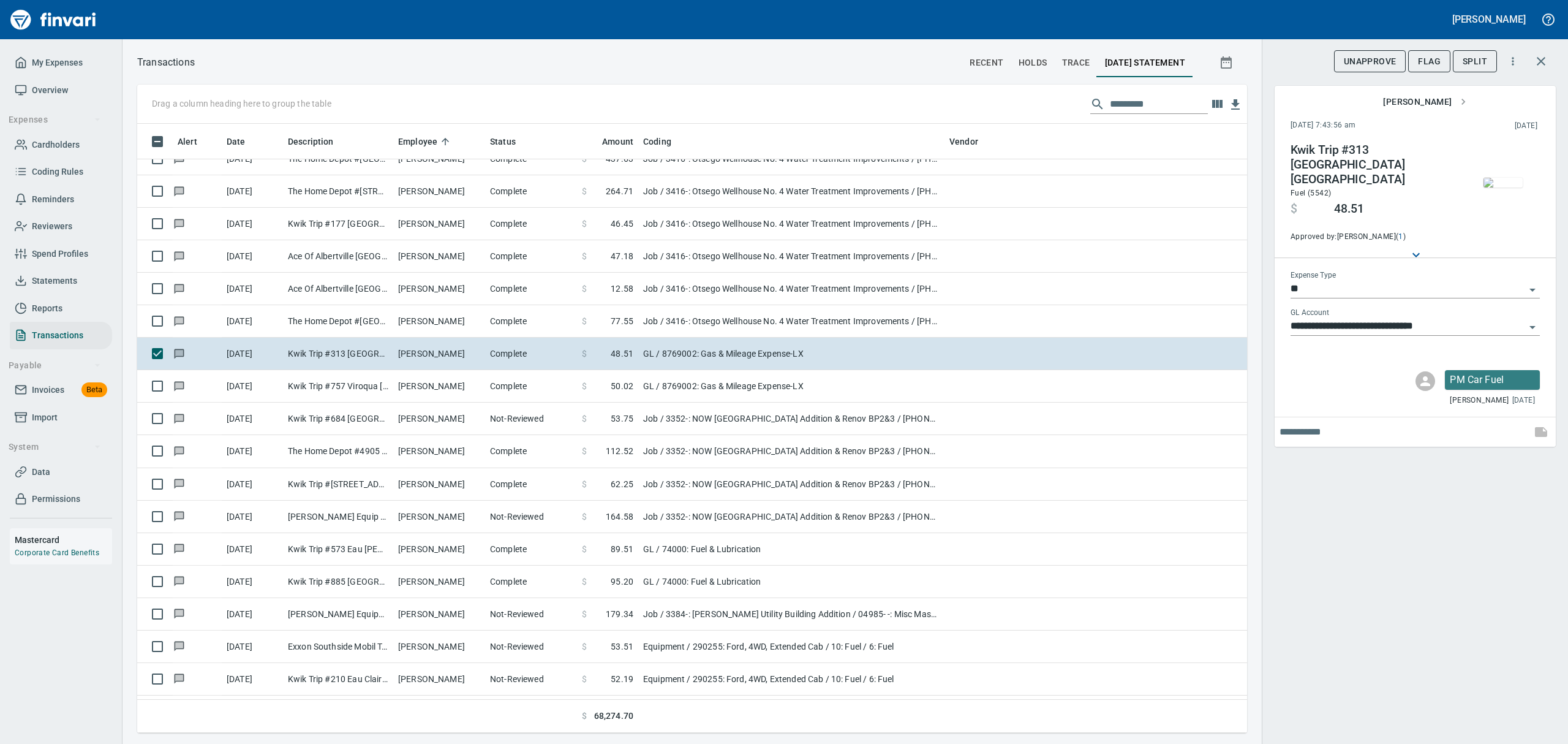
click at [752, 177] on img "button" at bounding box center [1503, 182] width 39 height 10
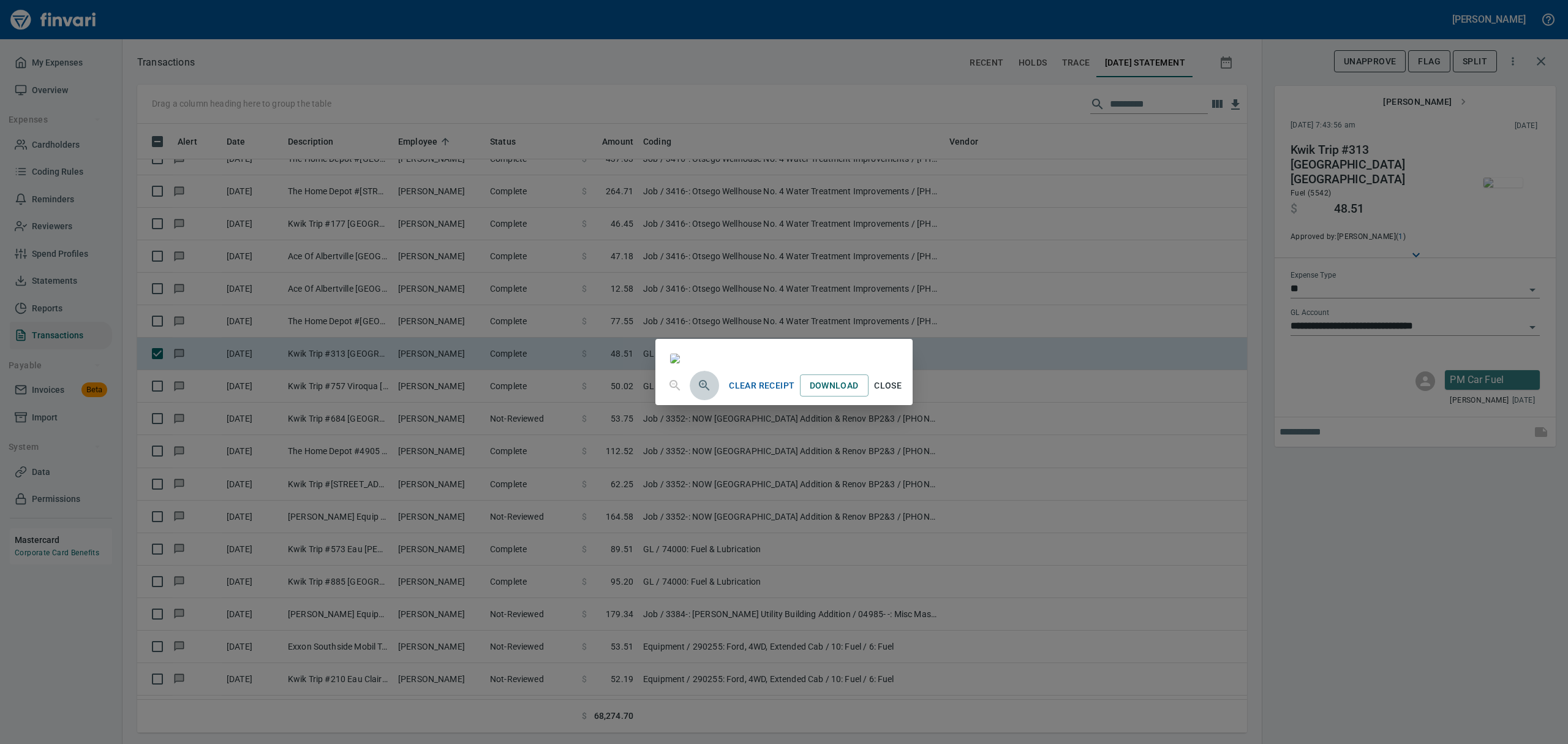
click at [701, 385] on icon "button" at bounding box center [702, 383] width 3 height 3
click at [697, 394] on icon "button" at bounding box center [704, 387] width 15 height 15
click at [752, 398] on span "Close" at bounding box center [888, 390] width 29 height 16
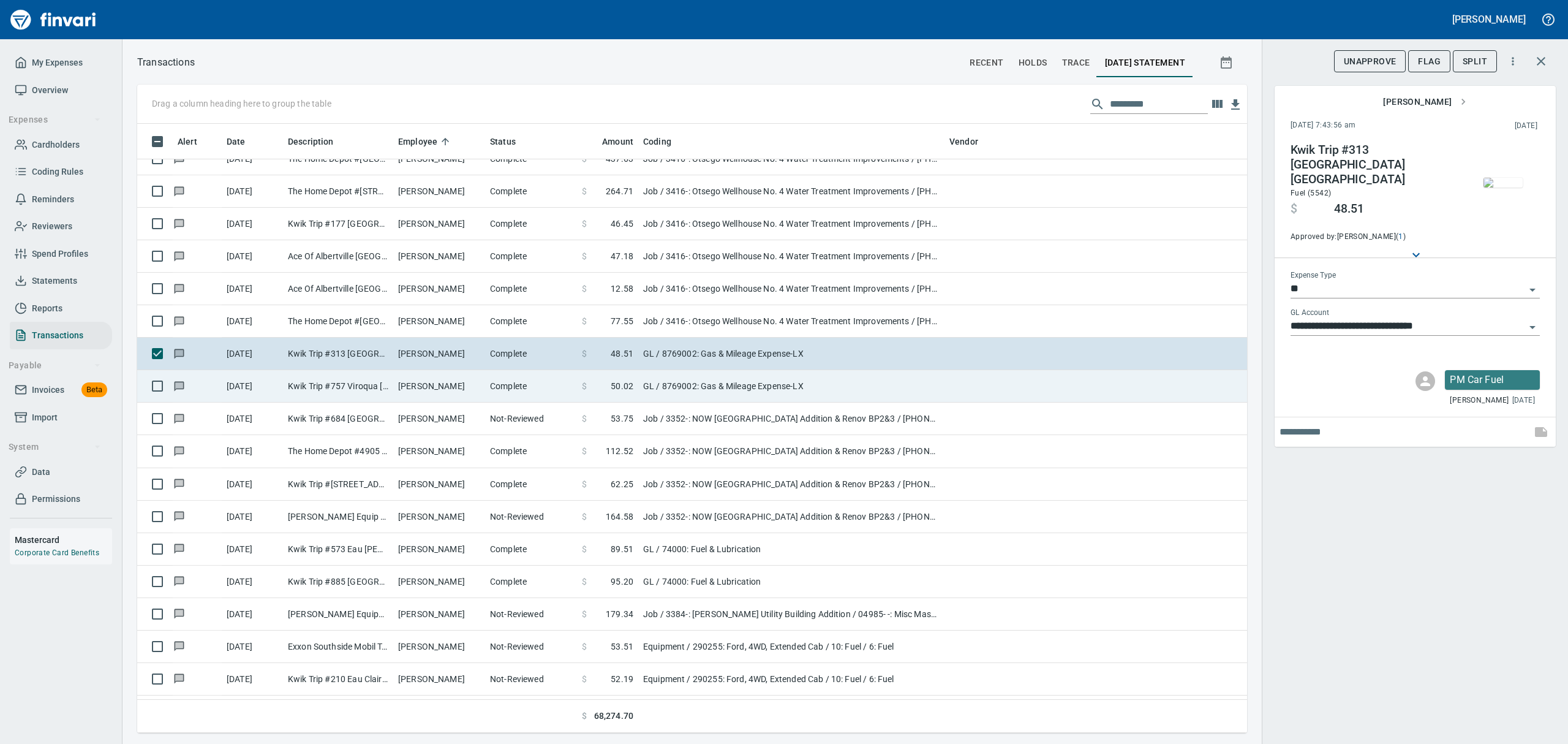
click at [306, 390] on td "Kwik Trip #757 Viroqua [GEOGRAPHIC_DATA]" at bounding box center [338, 386] width 110 height 32
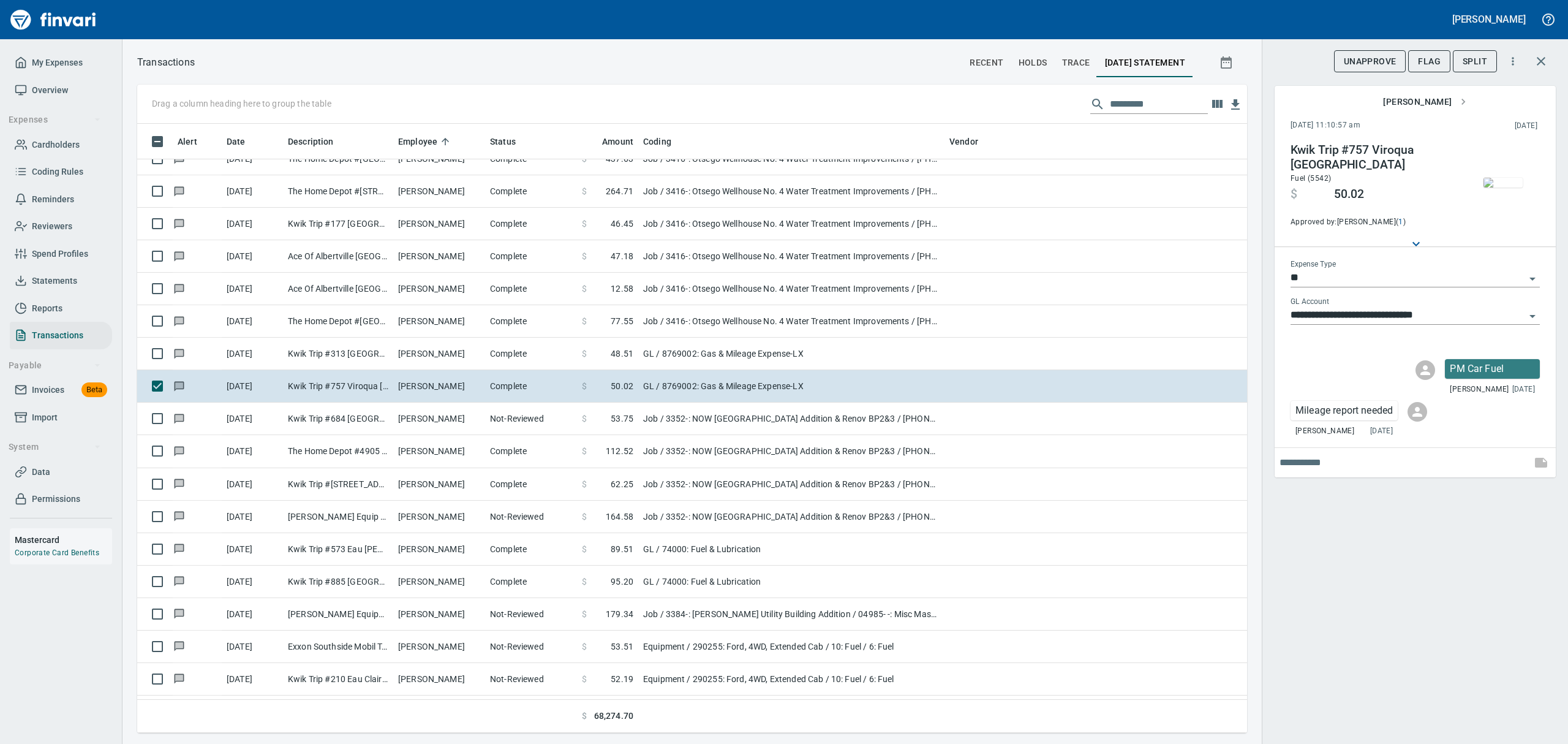
click at [752, 188] on img "button" at bounding box center [1503, 182] width 39 height 10
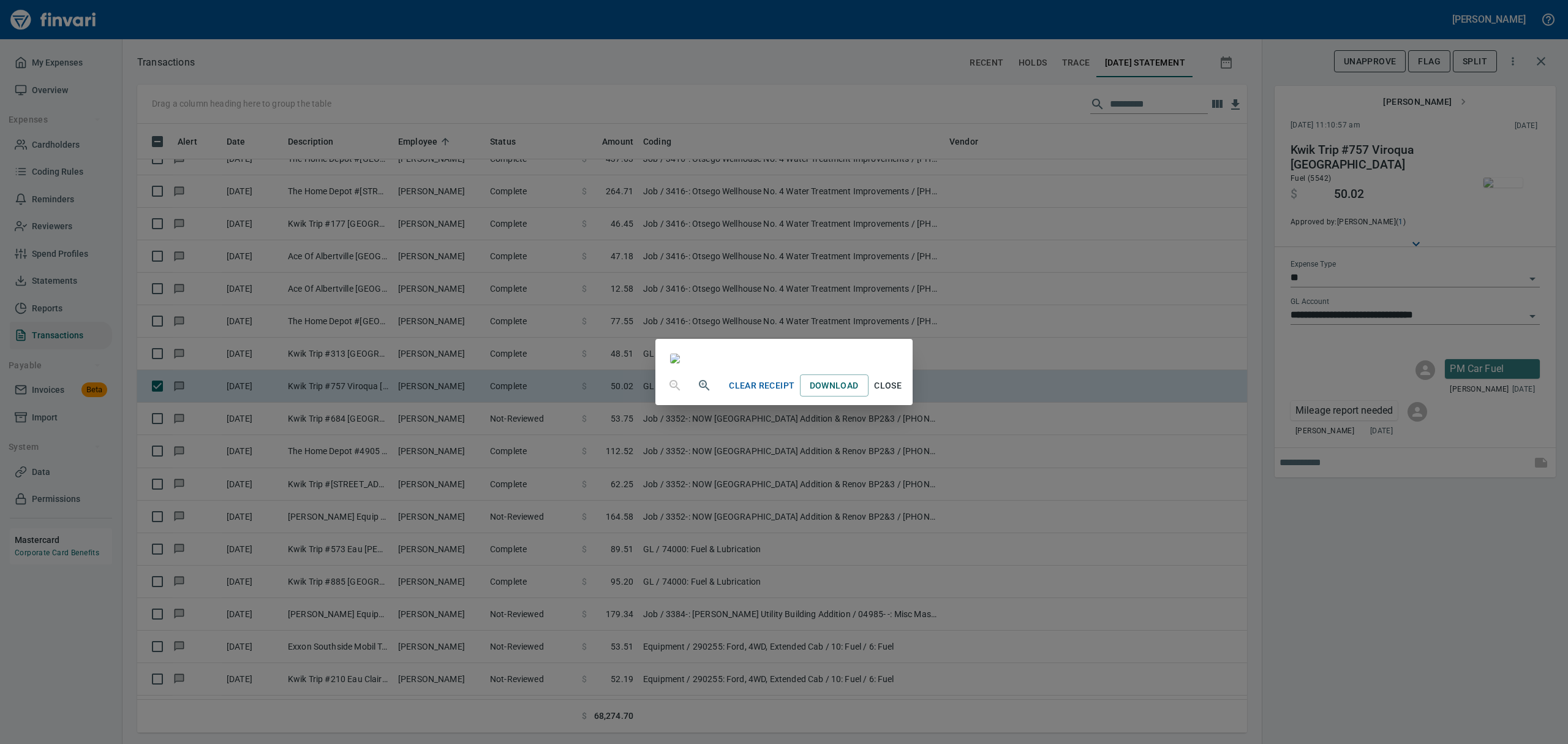
click at [752, 393] on span "Close" at bounding box center [888, 386] width 29 height 16
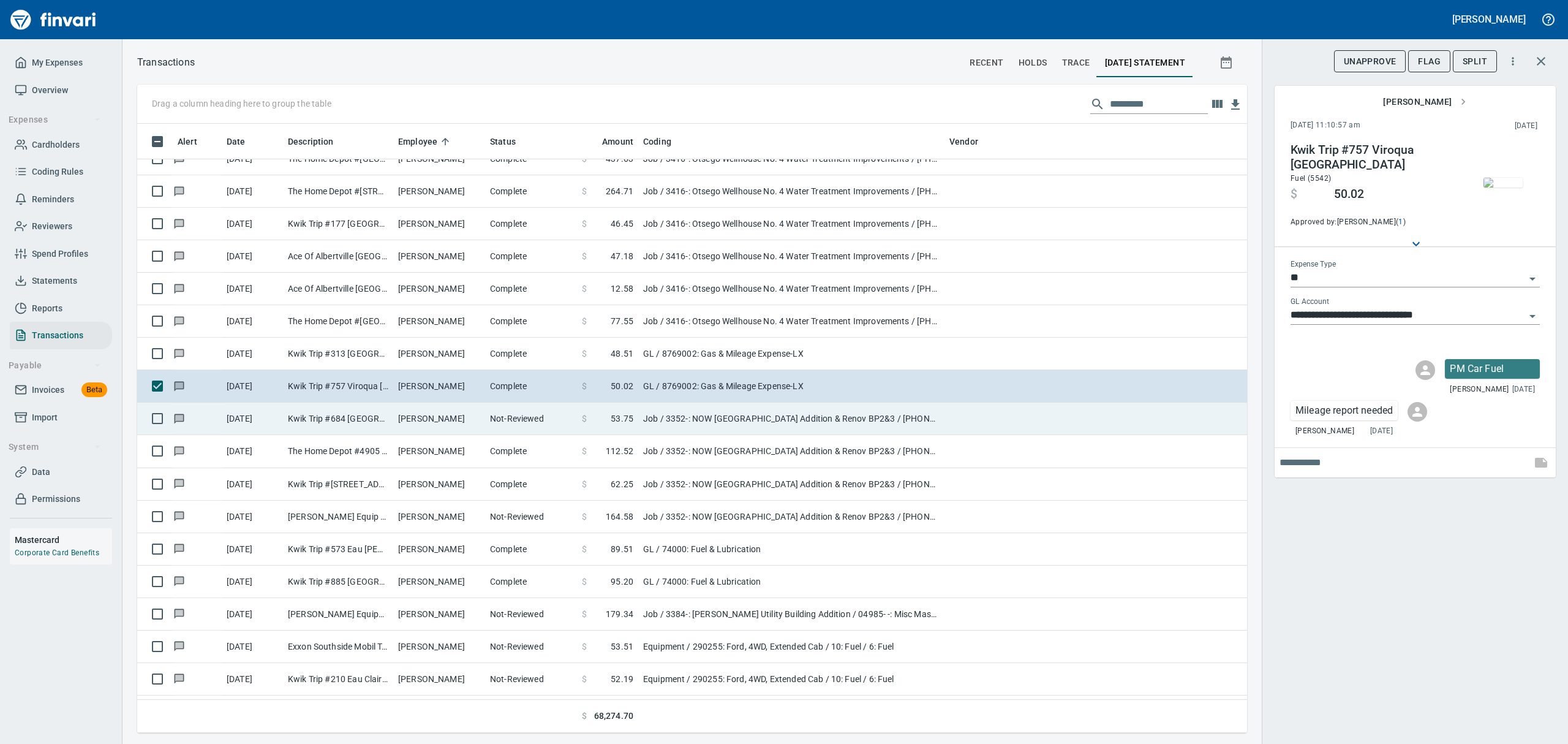
click at [405, 418] on td "[PERSON_NAME]" at bounding box center [439, 419] width 92 height 32
type input "***"
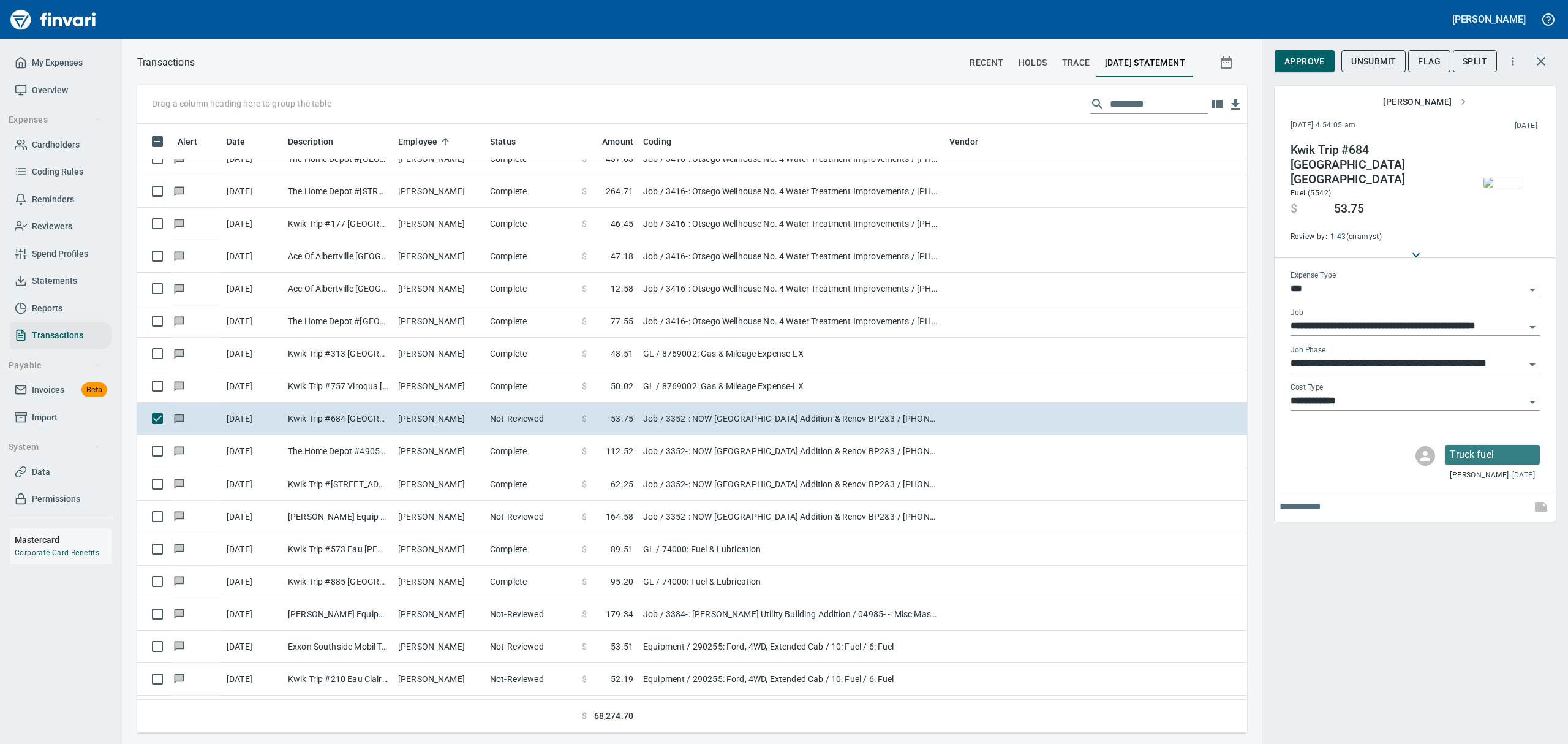
click at [752, 177] on img "button" at bounding box center [1503, 182] width 39 height 10
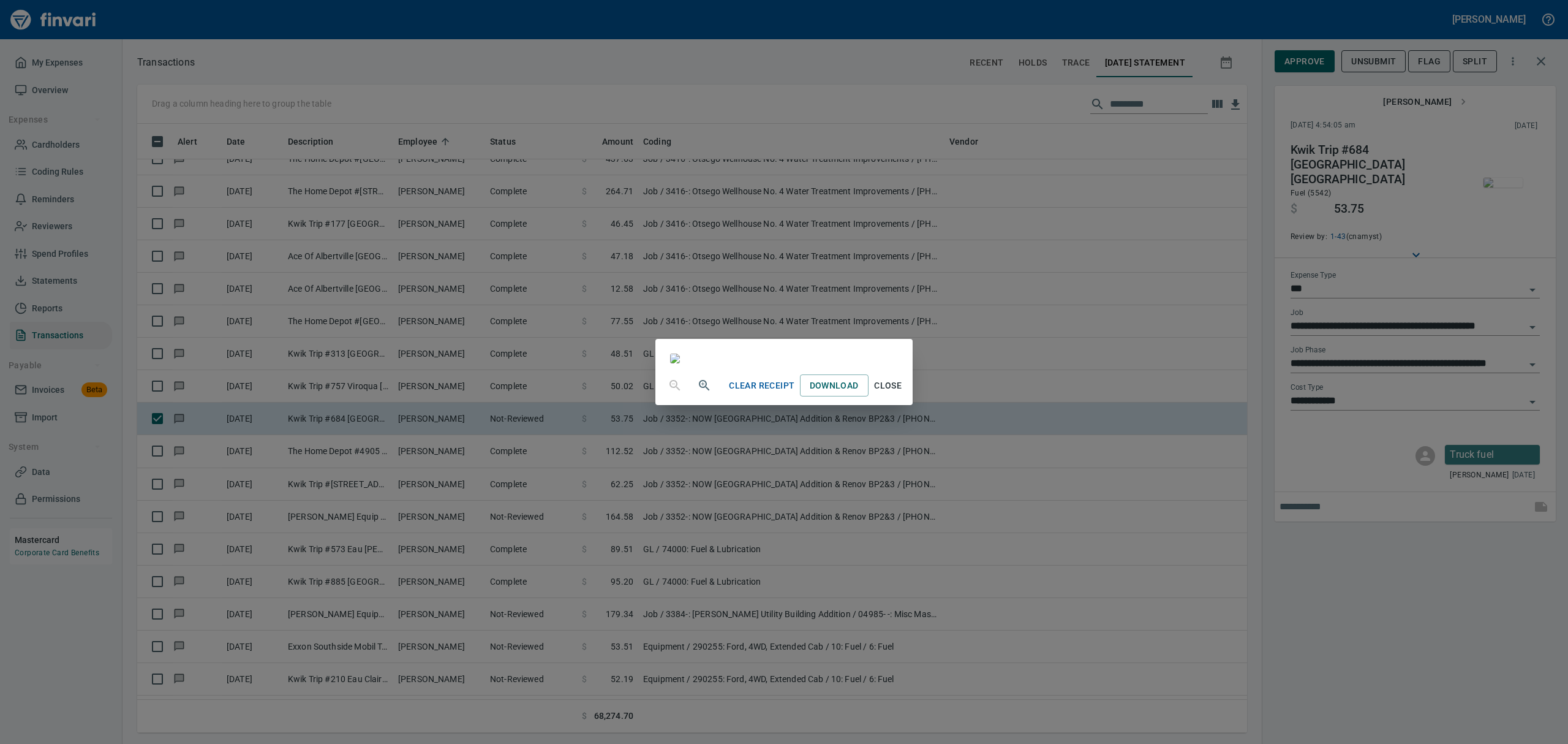
click at [752, 393] on span "Close" at bounding box center [888, 386] width 29 height 16
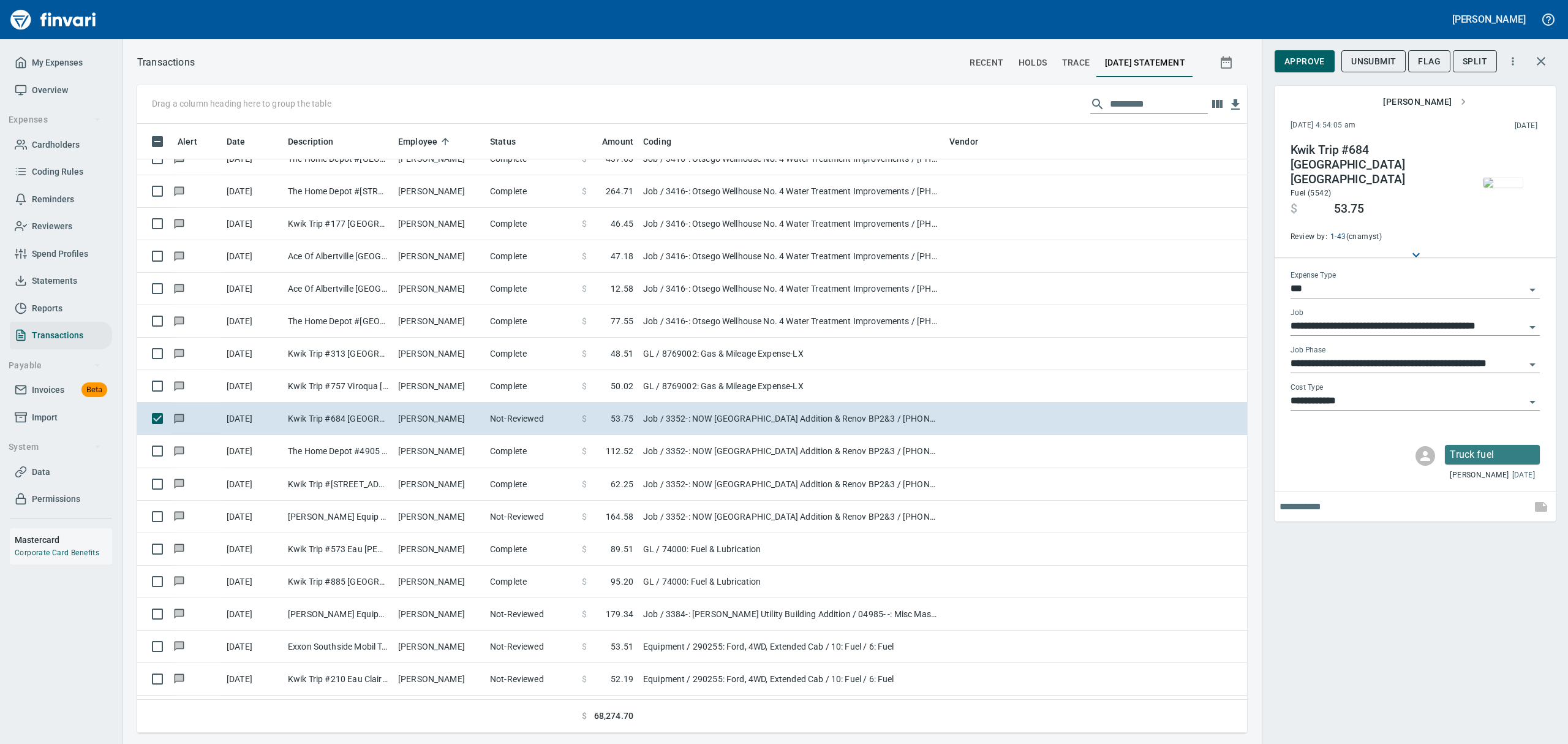
scroll to position [596, 1082]
click at [752, 60] on span "Approve" at bounding box center [1305, 62] width 40 height 16
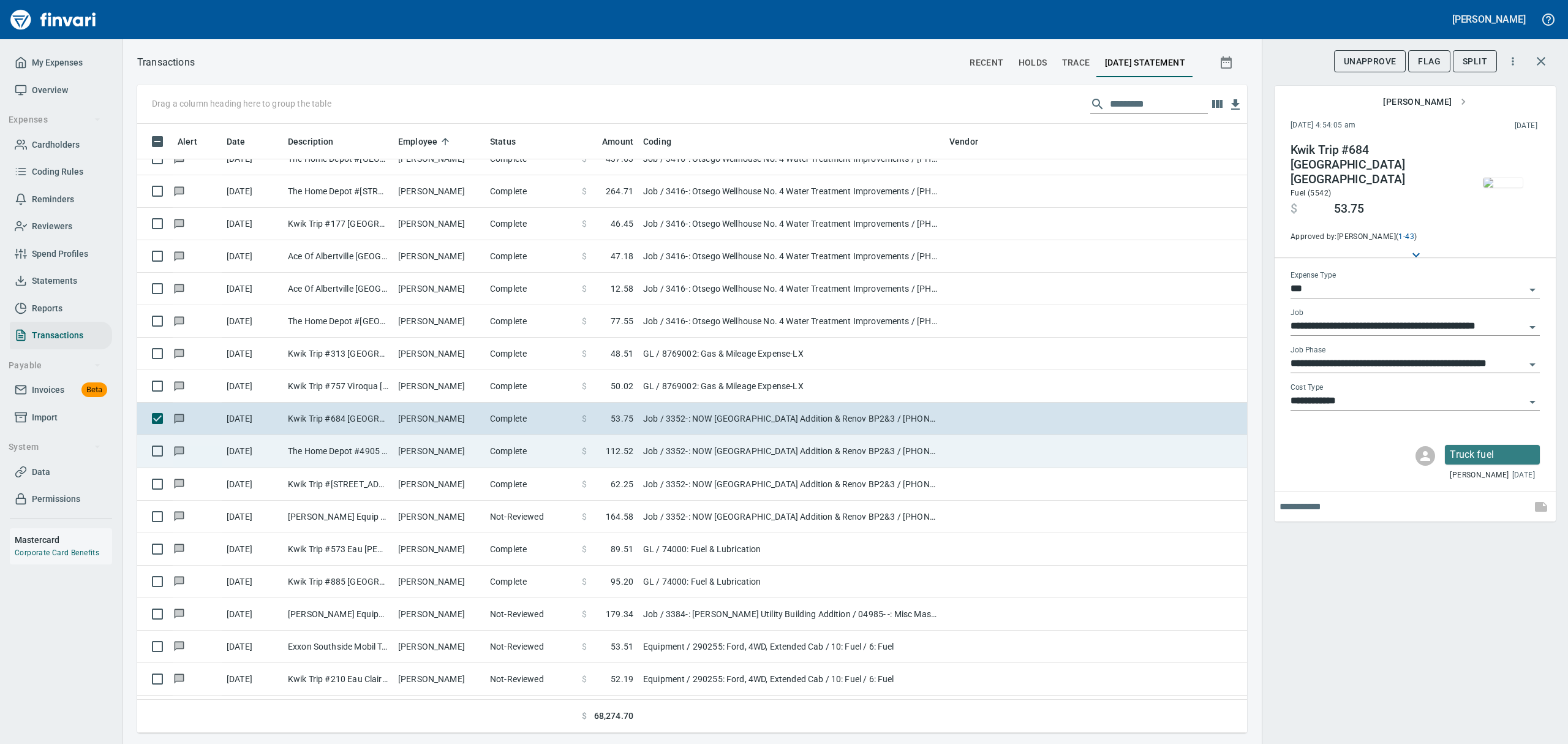
click at [329, 449] on td "The Home Depot #4905 [GEOGRAPHIC_DATA] WI" at bounding box center [338, 451] width 110 height 32
type input "**********"
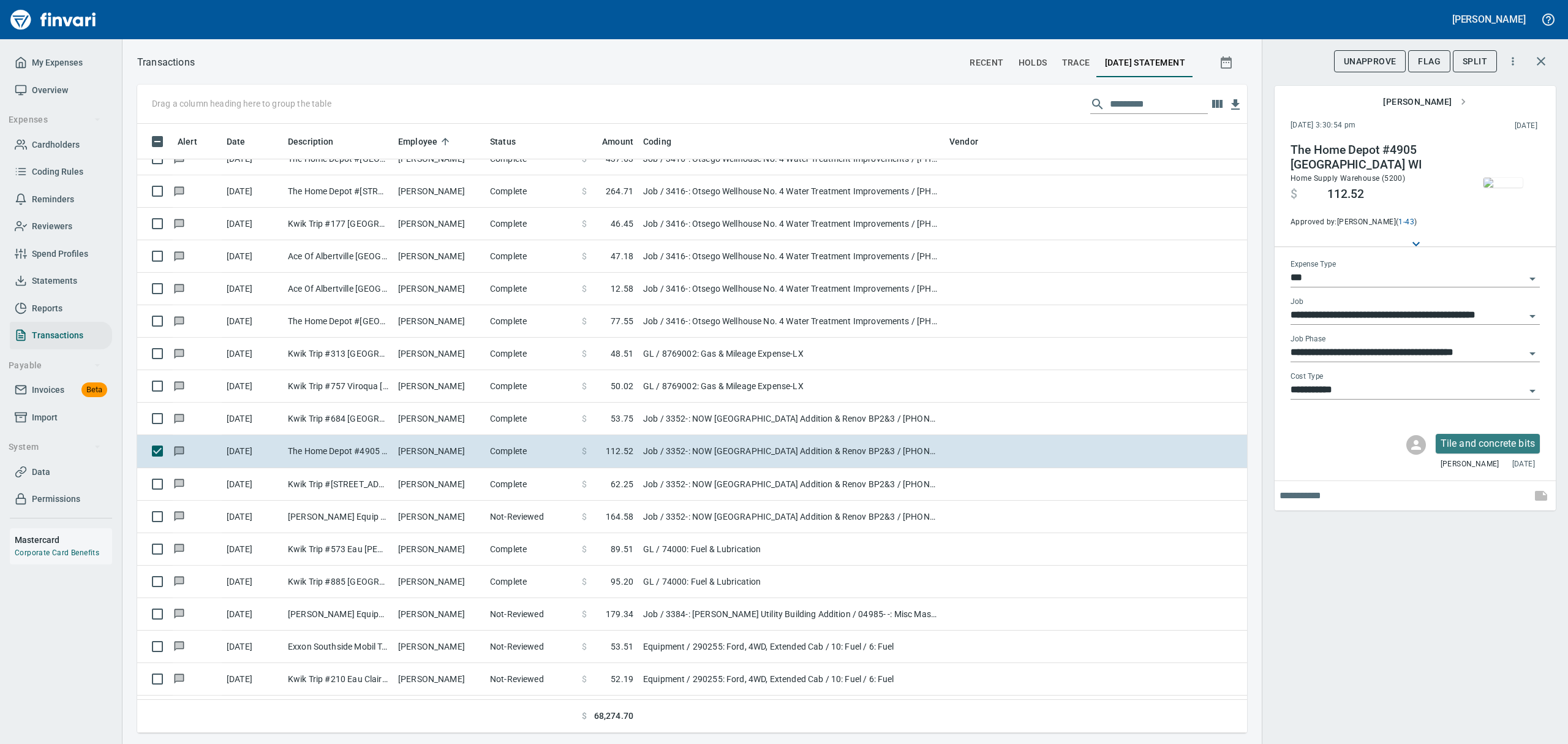
click at [752, 188] on img "button" at bounding box center [1503, 182] width 39 height 10
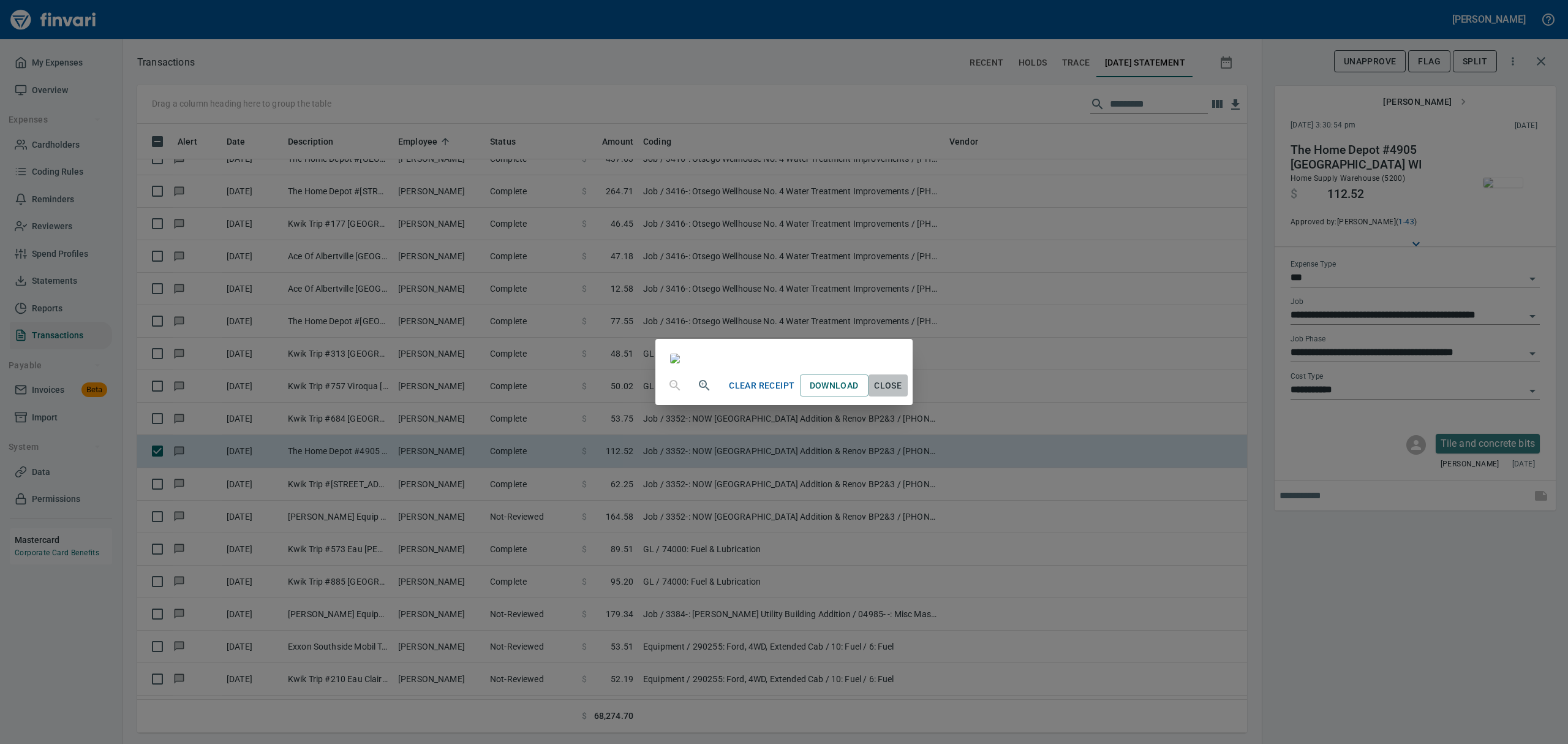
click at [752, 393] on span "Close" at bounding box center [888, 386] width 29 height 16
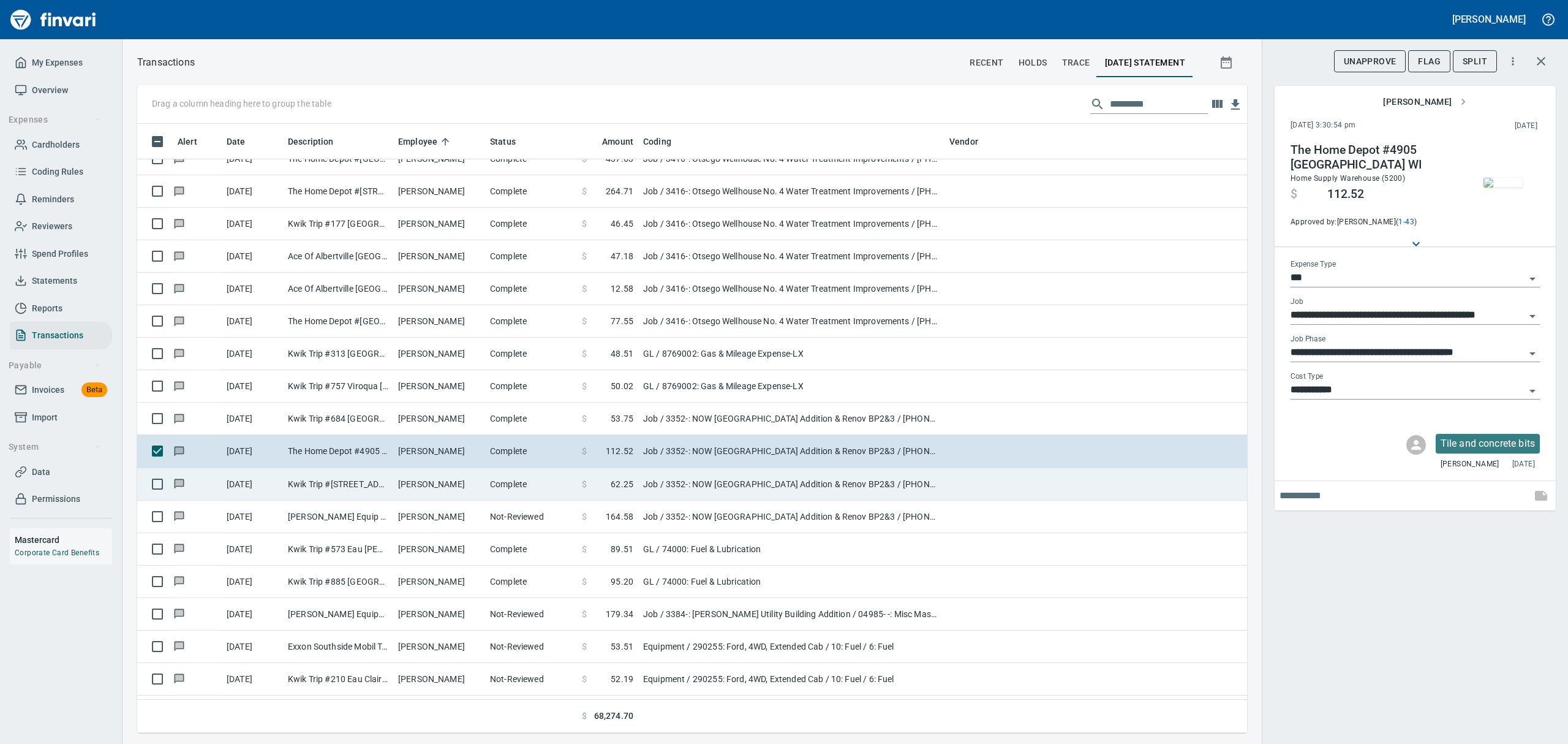
click at [378, 489] on td "Kwik Trip #[STREET_ADDRESS]" at bounding box center [338, 484] width 110 height 32
type input "**********"
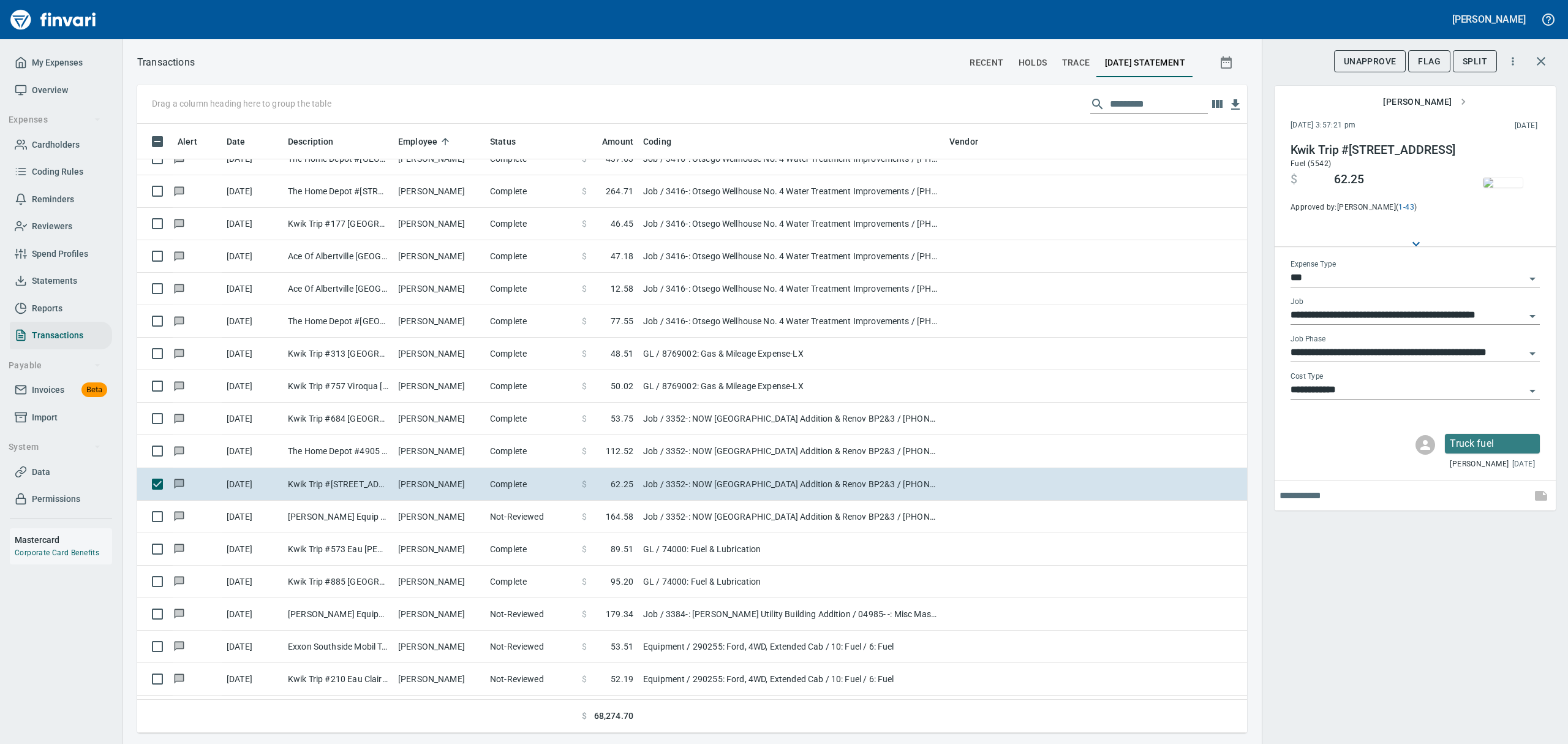
click at [752, 188] on img "button" at bounding box center [1503, 182] width 39 height 10
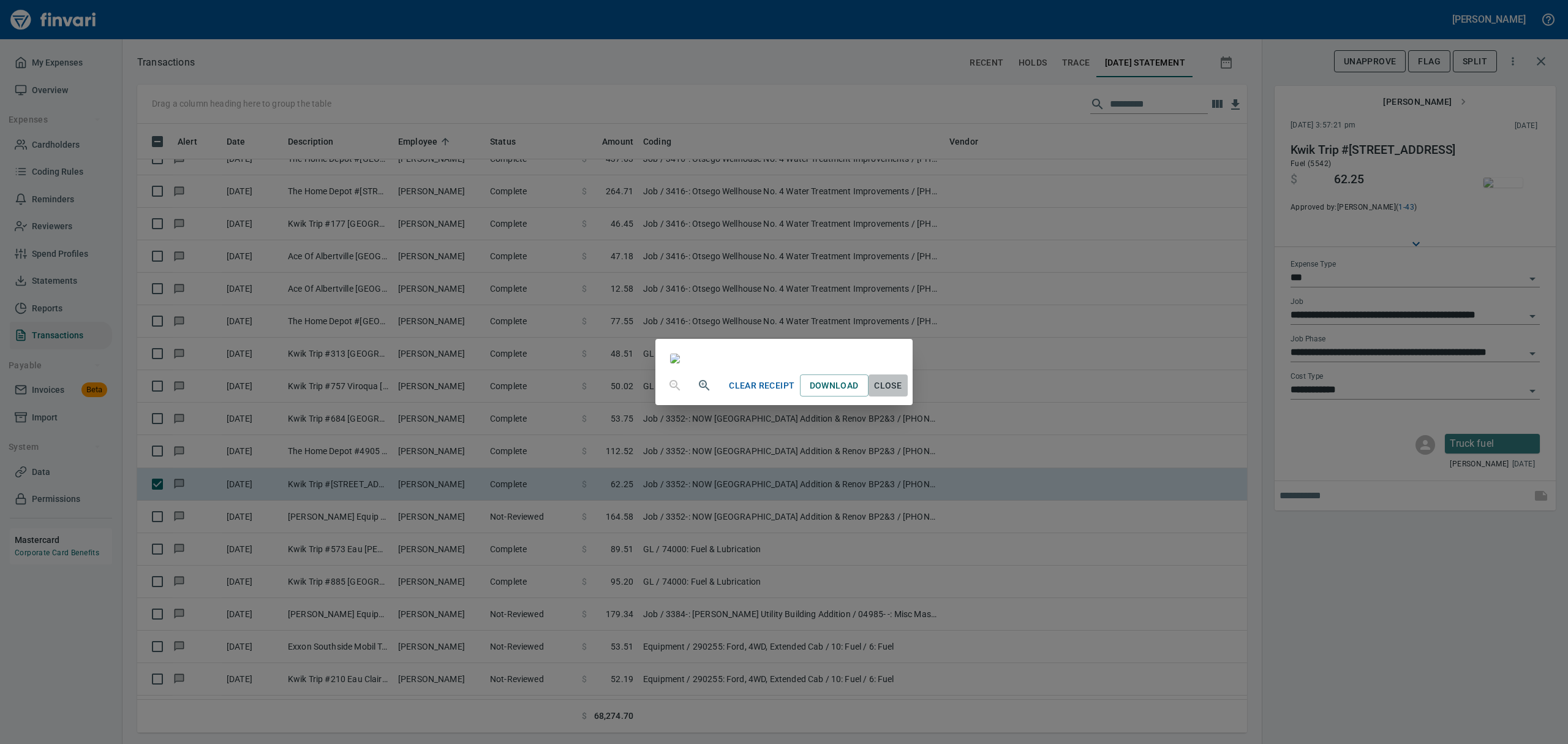
click at [752, 393] on span "Close" at bounding box center [888, 386] width 29 height 16
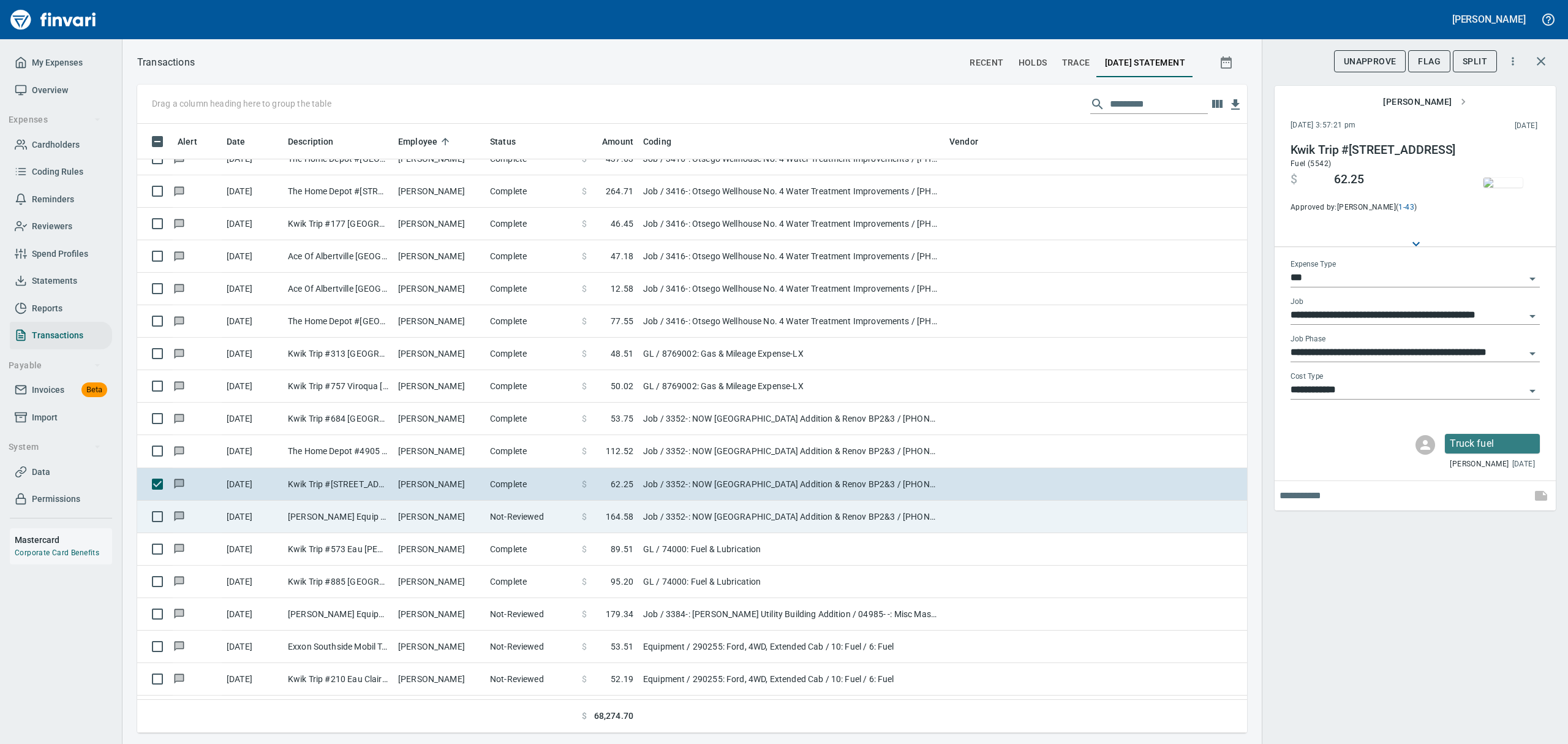
click at [400, 523] on td "[PERSON_NAME]" at bounding box center [439, 517] width 92 height 32
type input "**********"
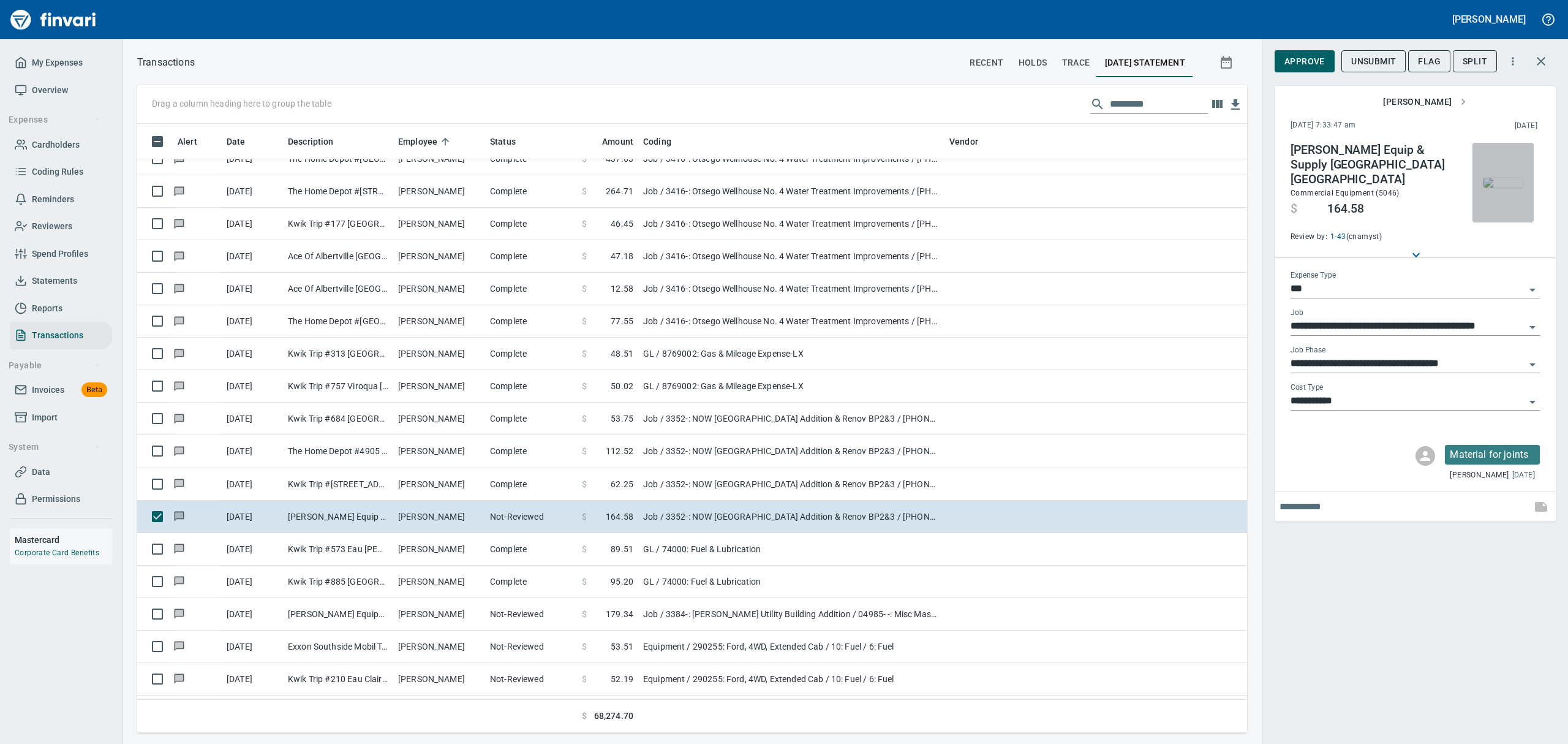
click at [752, 188] on img "button" at bounding box center [1503, 182] width 39 height 10
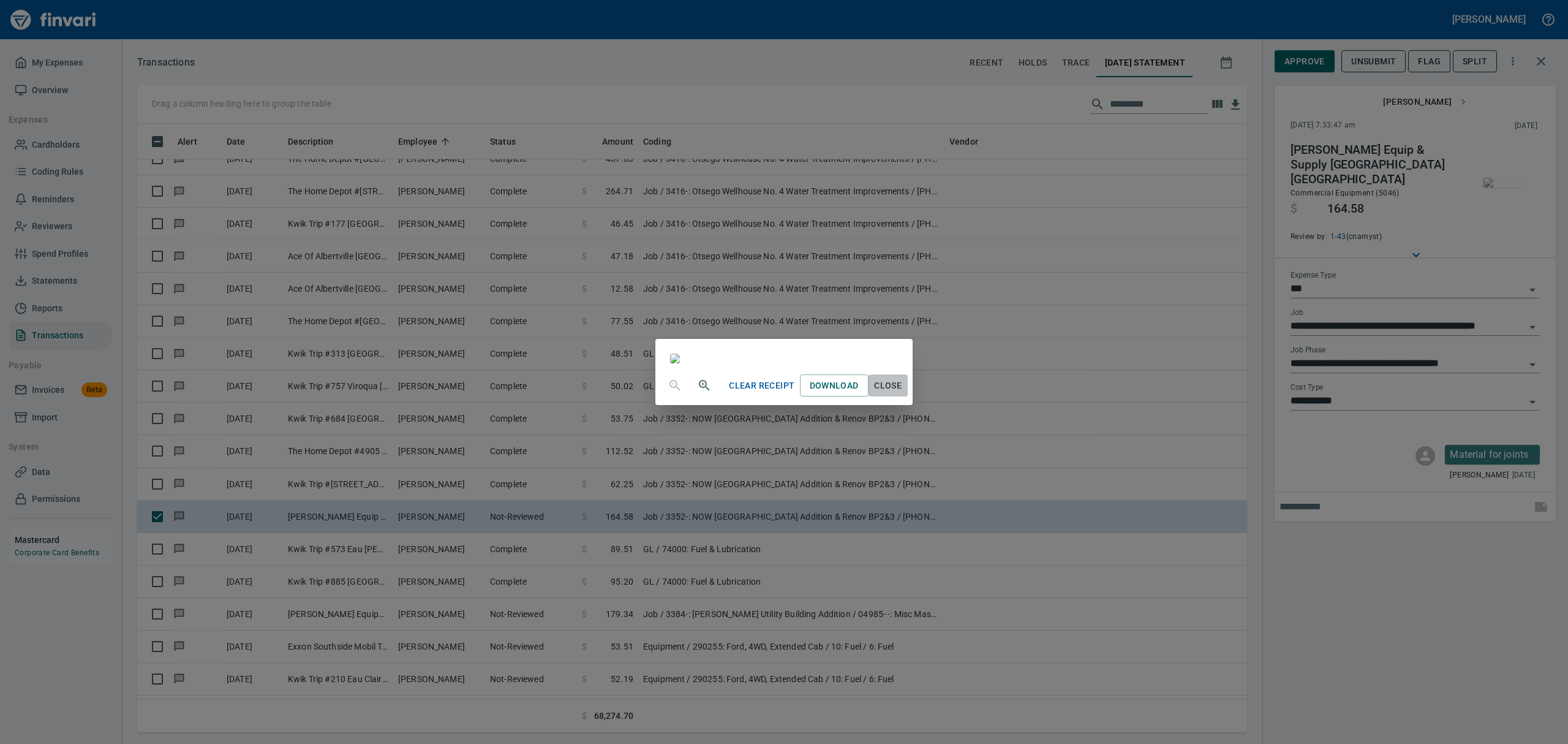
click at [752, 393] on span "Close" at bounding box center [888, 386] width 29 height 16
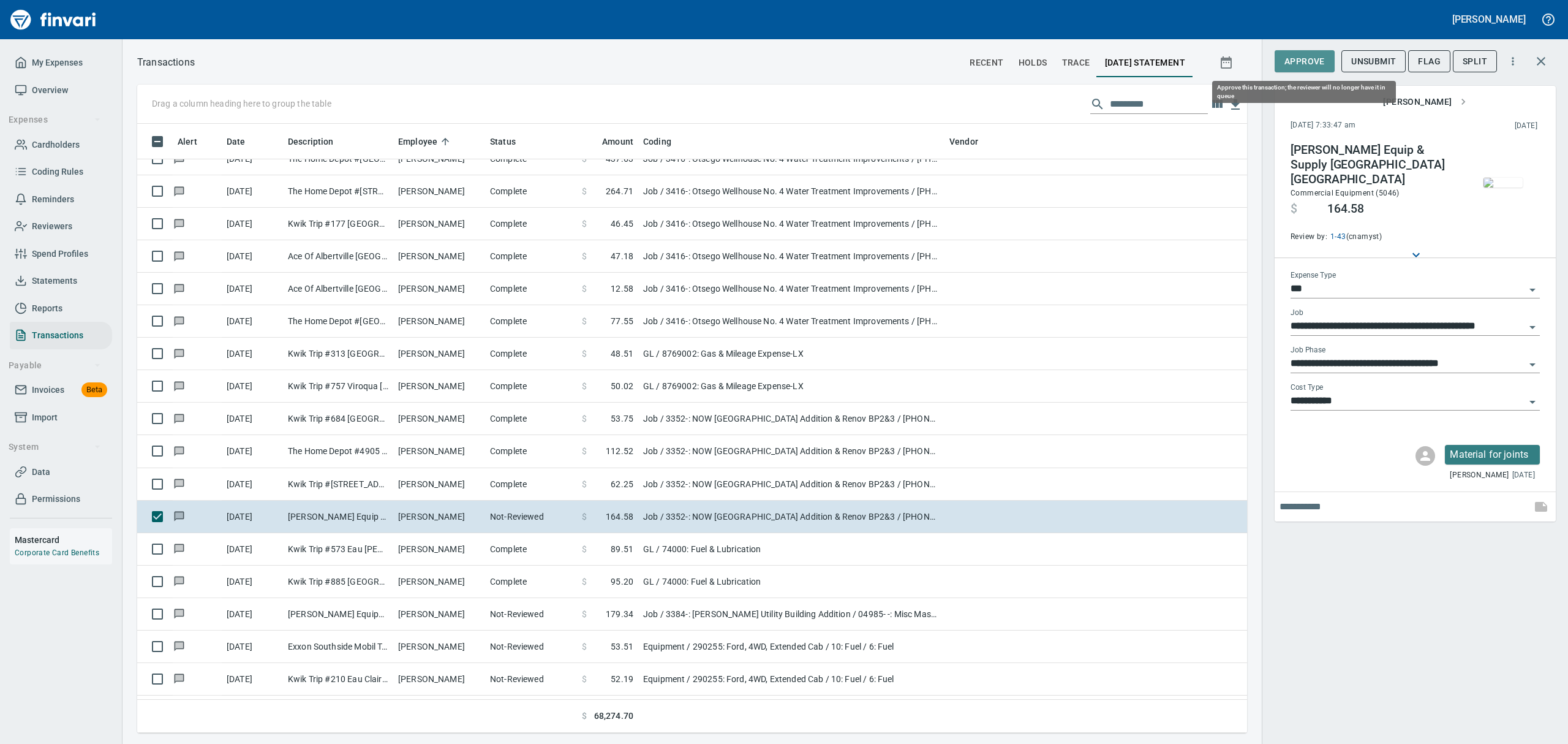
click at [752, 54] on span "Approve" at bounding box center [1305, 62] width 40 height 16
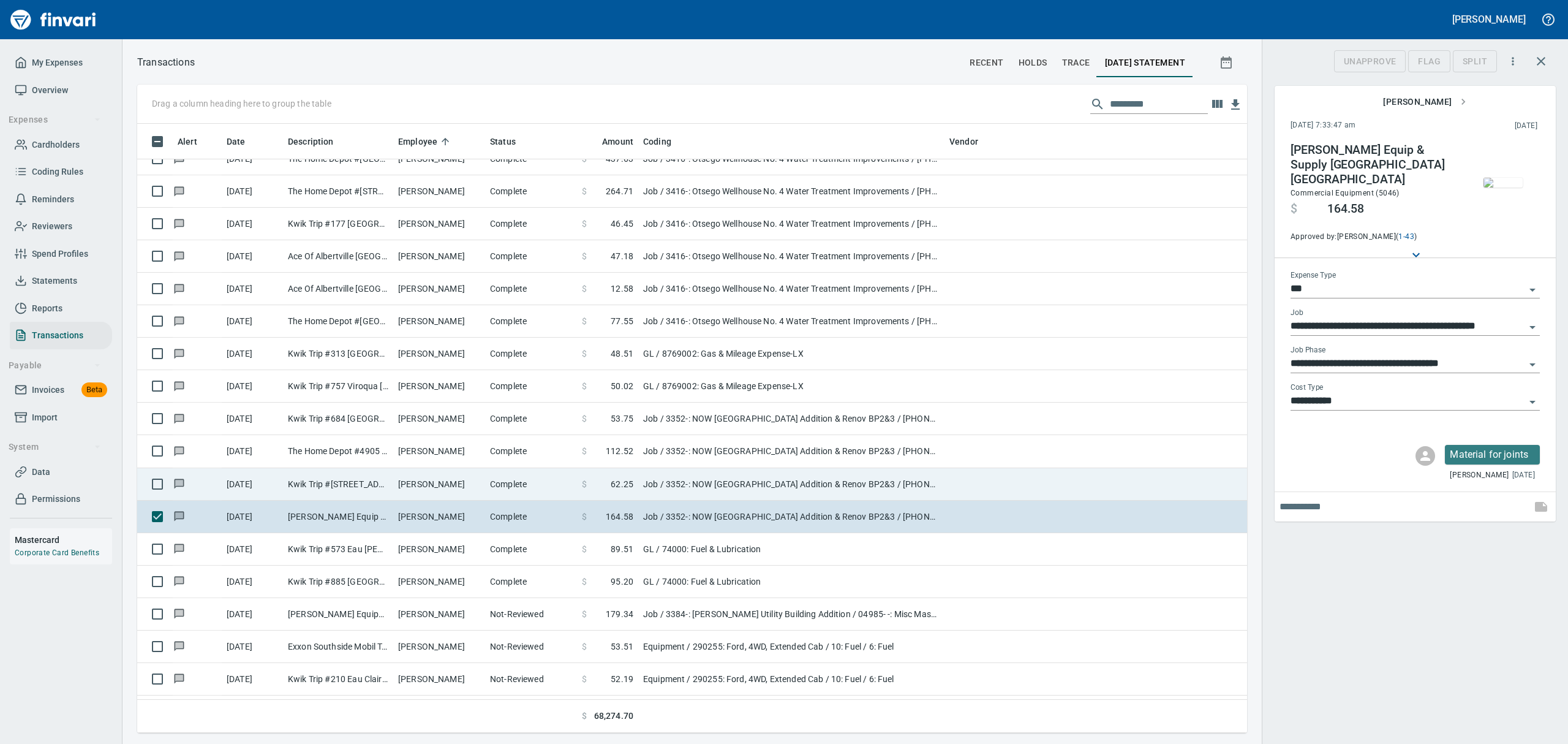
scroll to position [596, 1082]
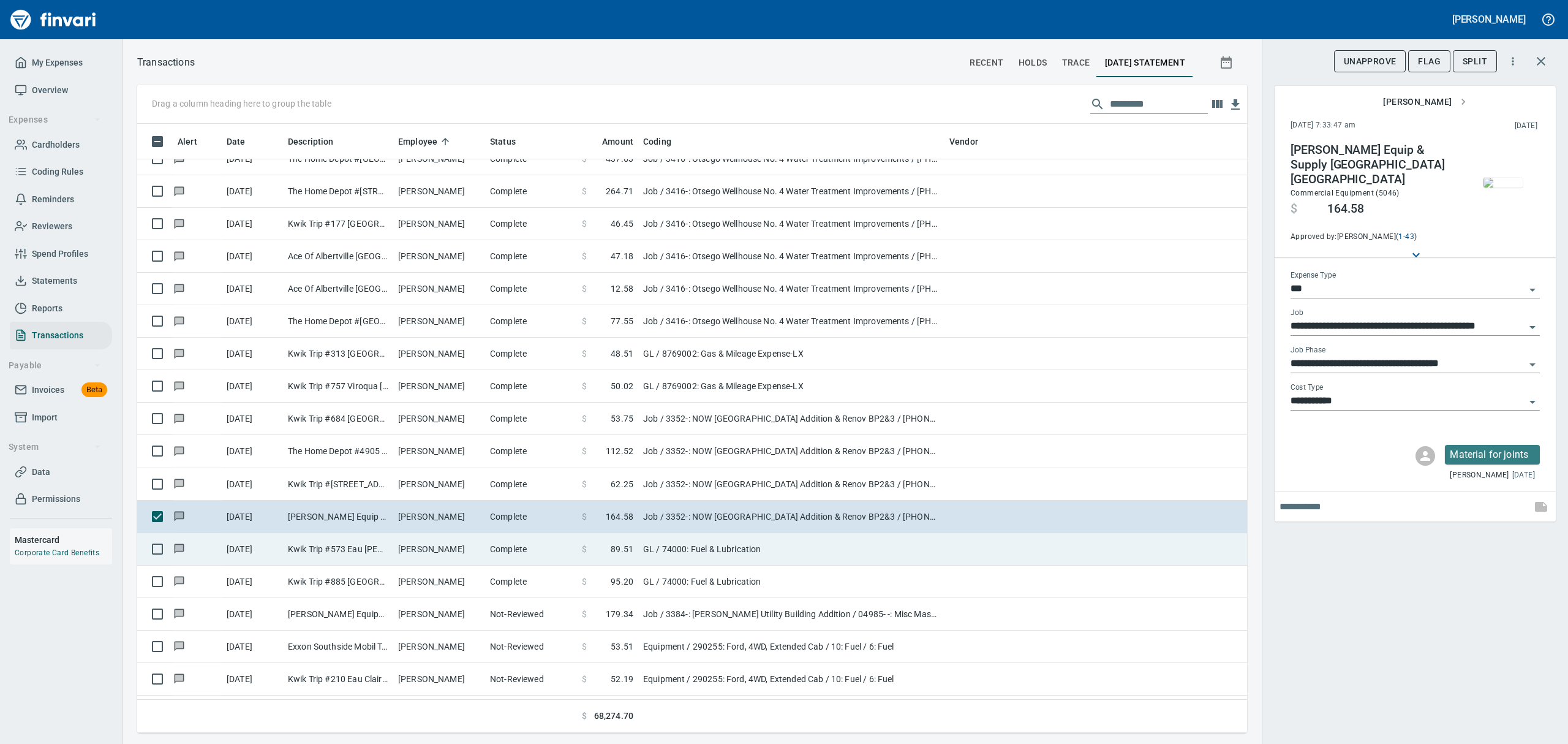
click at [413, 558] on td "[PERSON_NAME]" at bounding box center [439, 549] width 92 height 32
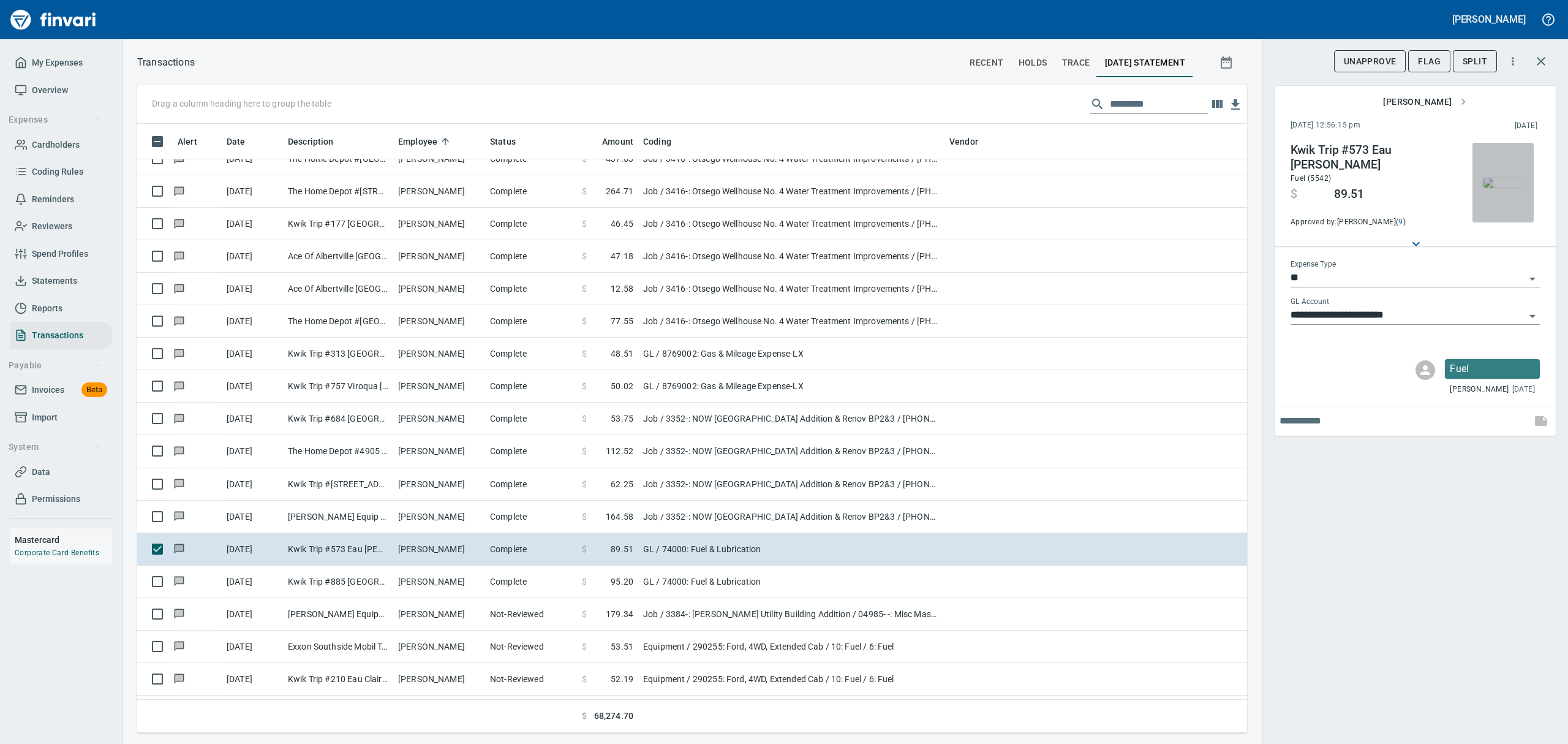
click at [752, 185] on img "button" at bounding box center [1503, 182] width 39 height 10
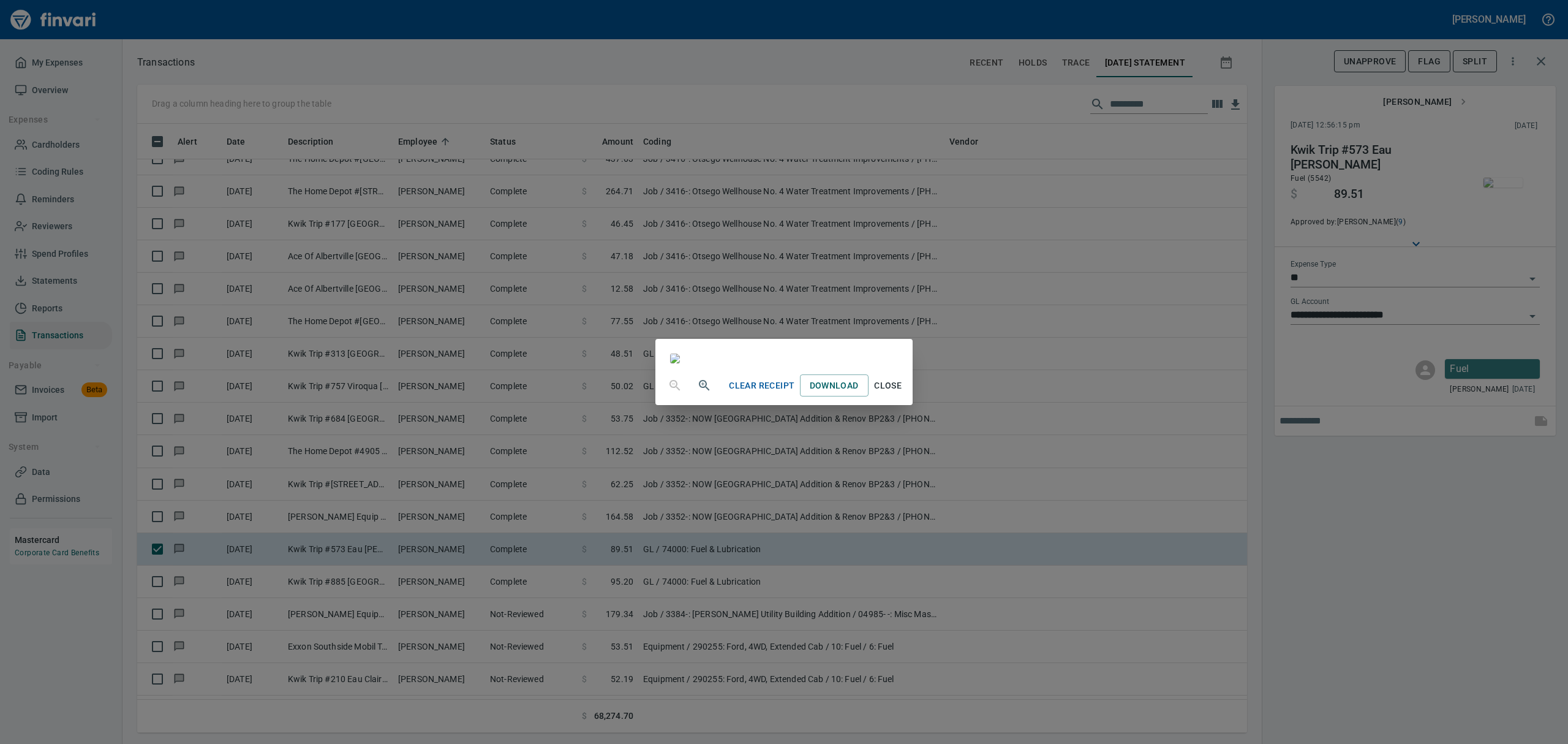
click at [752, 393] on span "Close" at bounding box center [888, 386] width 29 height 16
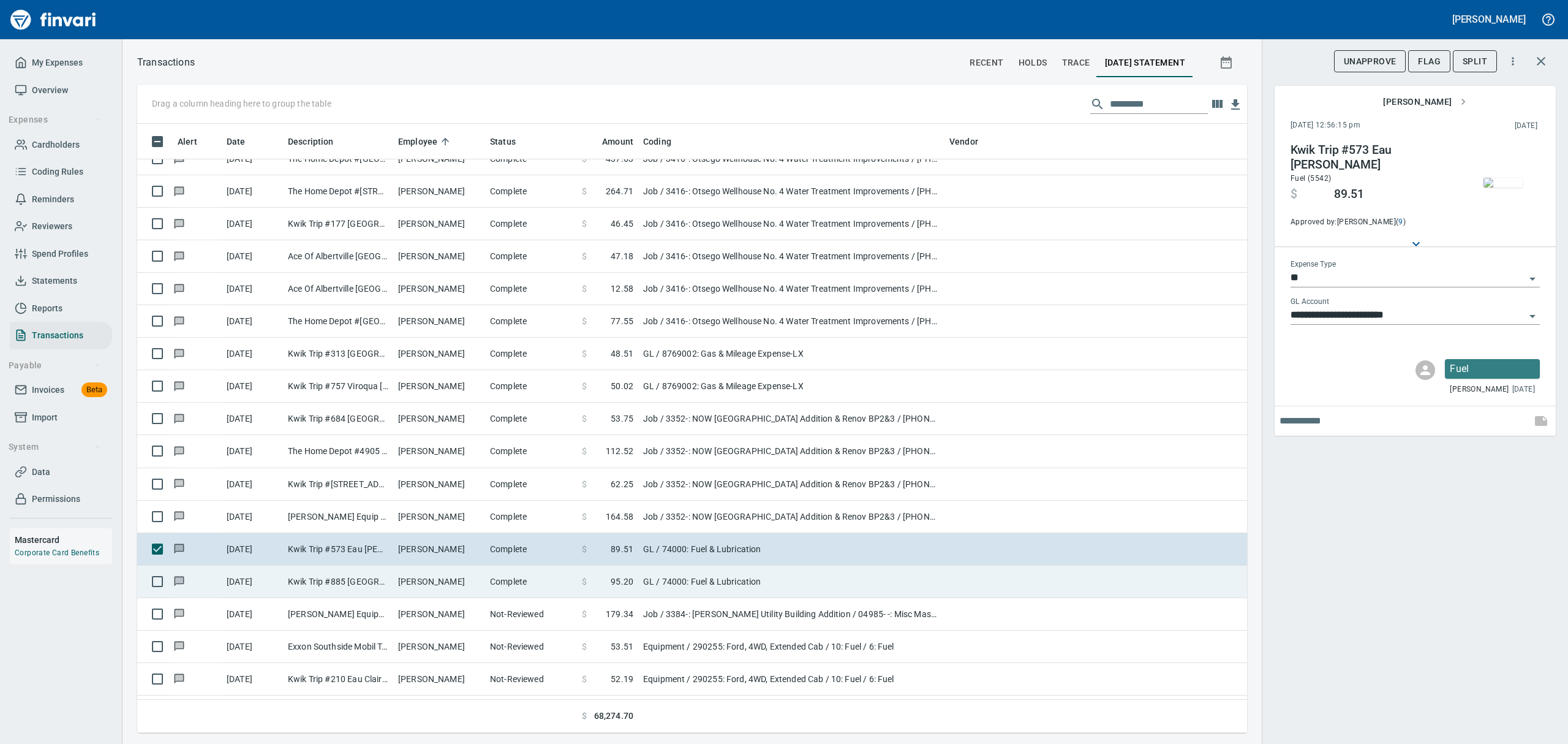
click at [430, 558] on td "[PERSON_NAME]" at bounding box center [439, 581] width 92 height 32
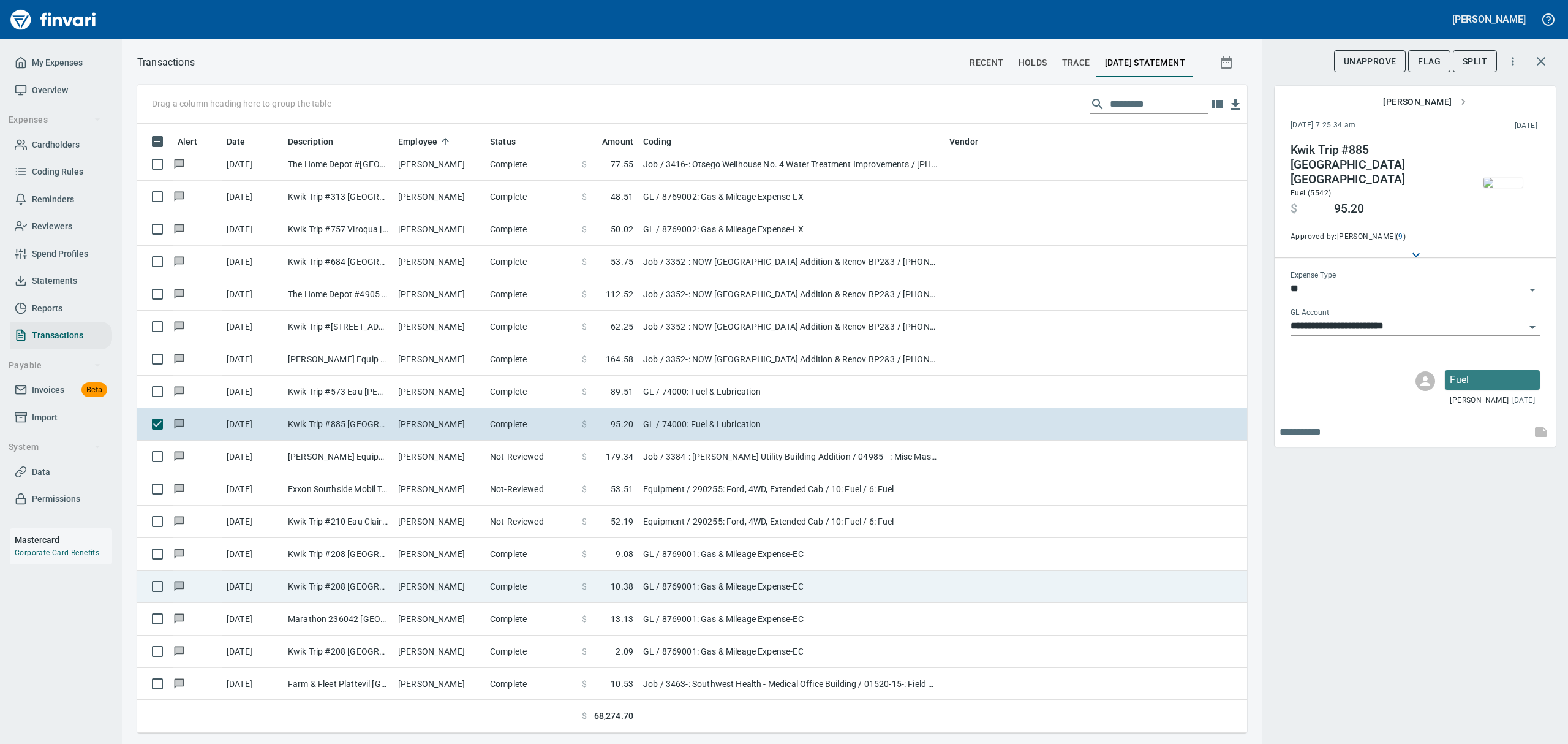
scroll to position [4573, 0]
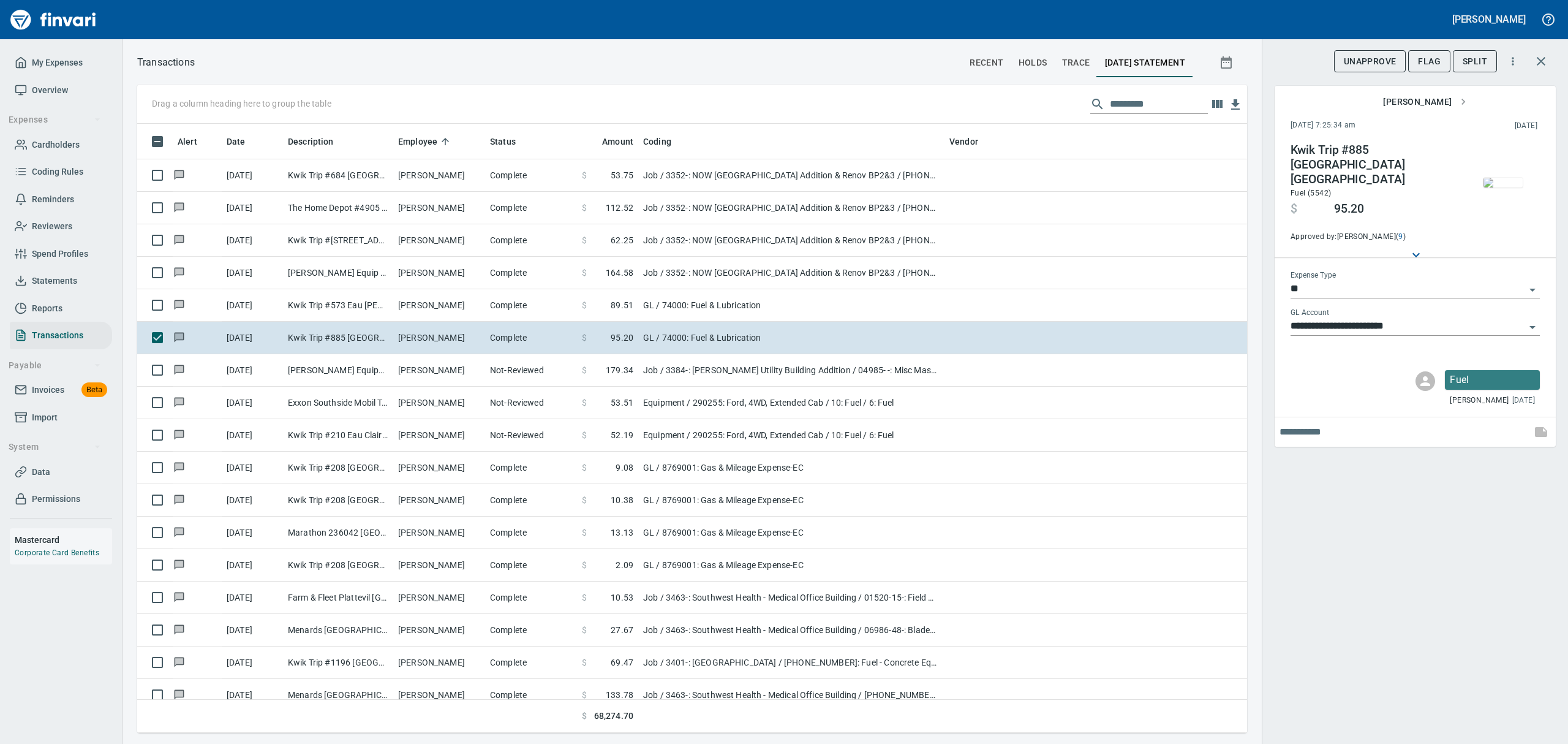
click at [752, 188] on img "button" at bounding box center [1503, 182] width 39 height 10
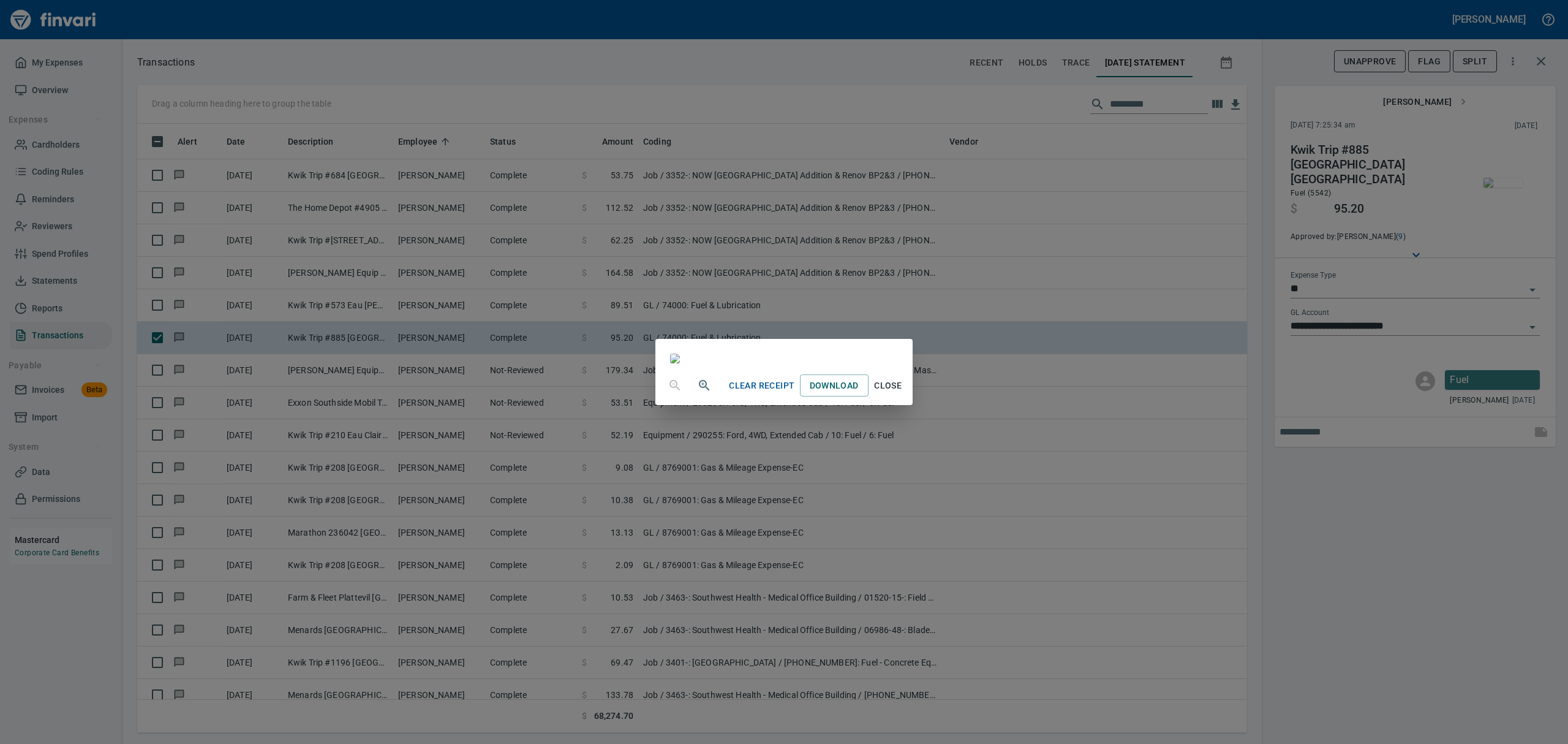
click at [752, 393] on span "Close" at bounding box center [888, 386] width 29 height 16
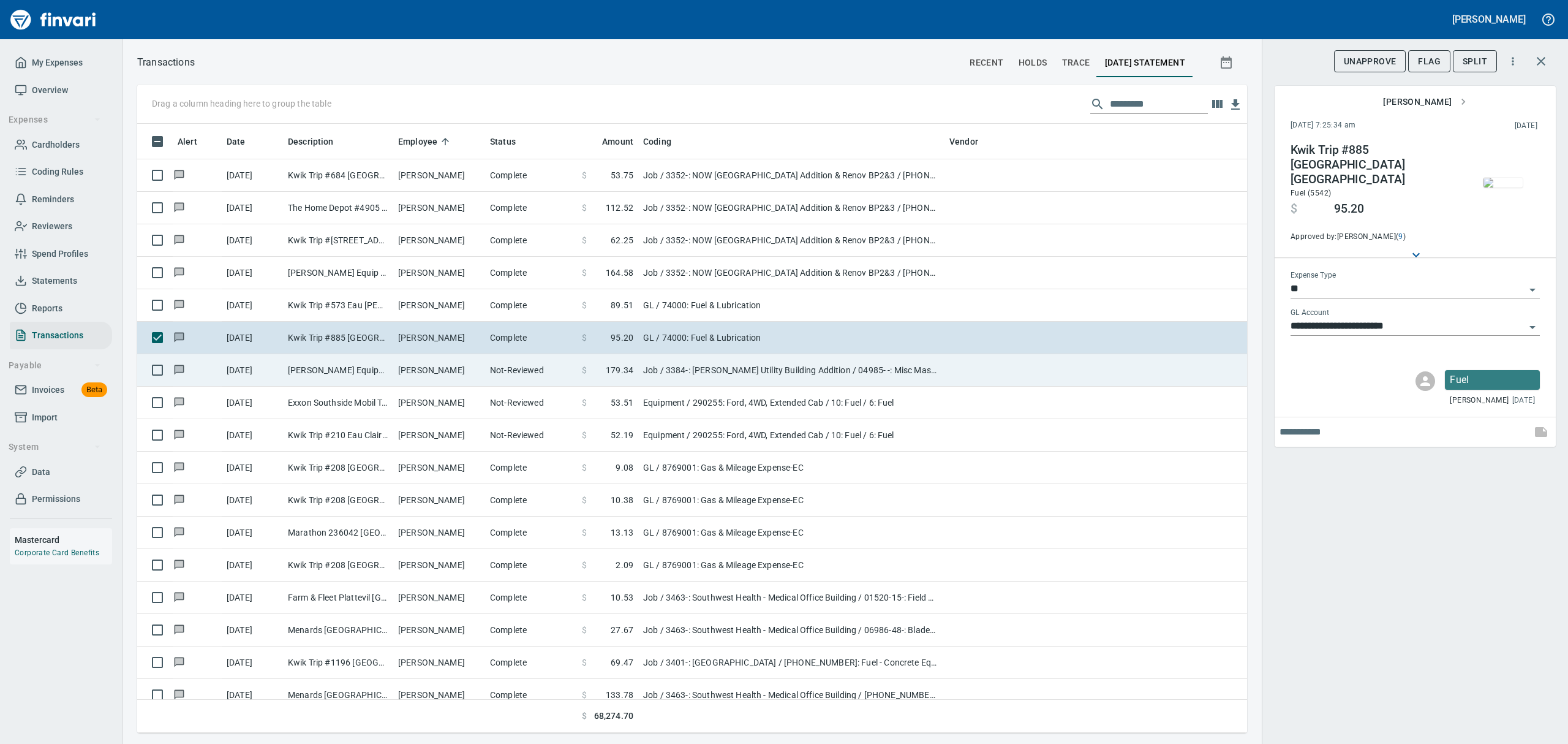
click at [388, 372] on td "[PERSON_NAME] Equipment&Supp Eau Claire WI" at bounding box center [338, 370] width 110 height 32
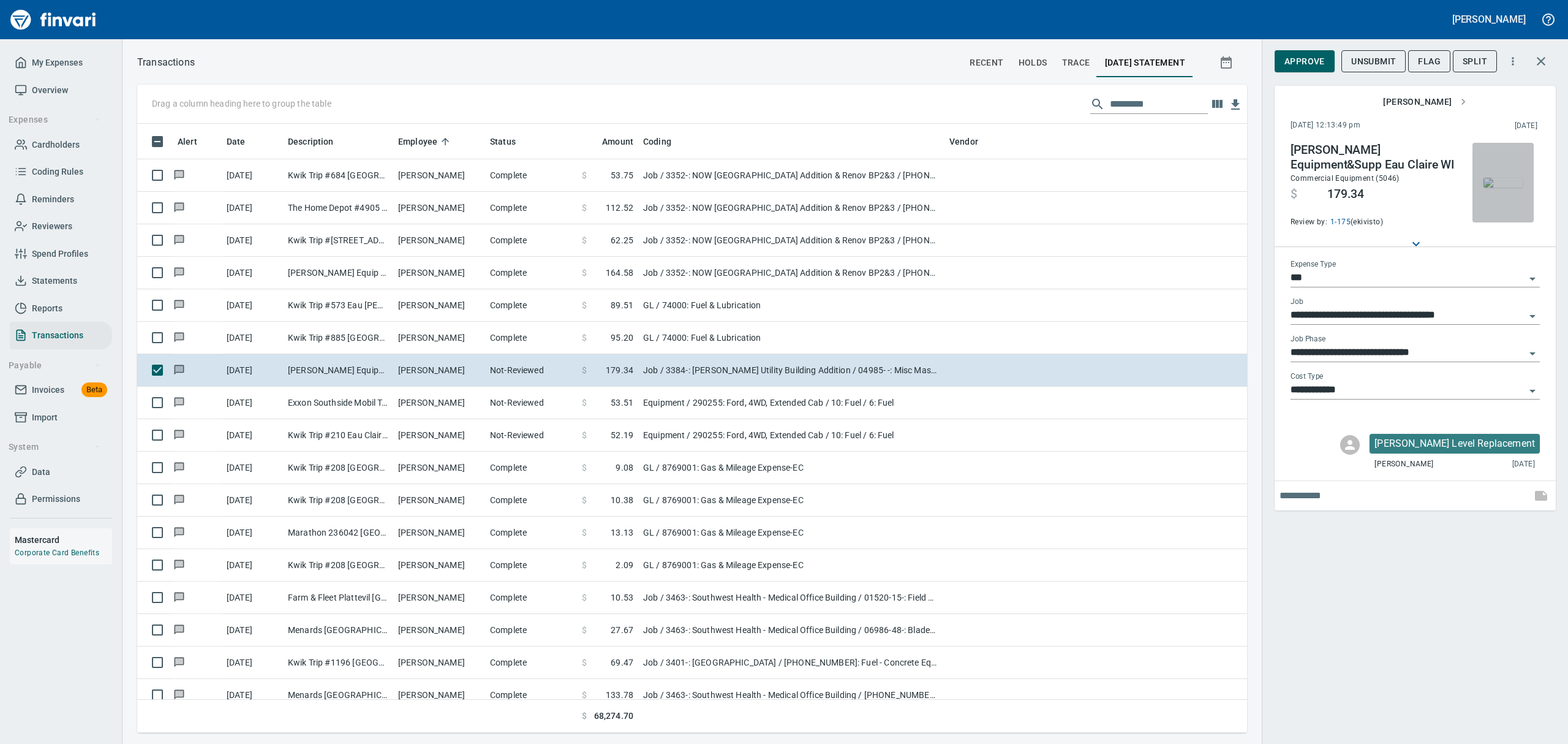
click at [752, 188] on img "button" at bounding box center [1503, 182] width 39 height 10
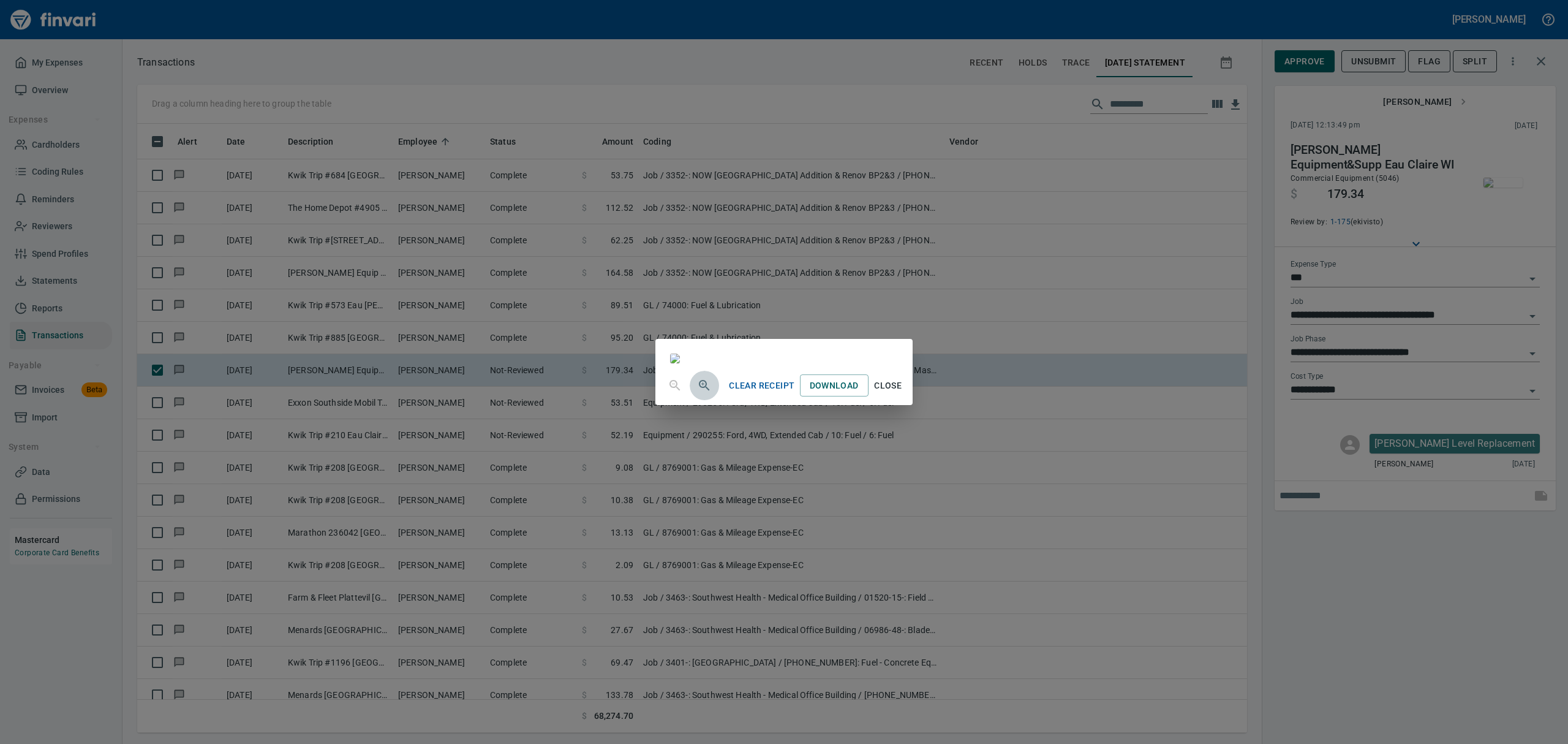
click at [697, 392] on icon "button" at bounding box center [704, 385] width 15 height 15
click at [699, 392] on icon "button" at bounding box center [704, 386] width 10 height 10
click at [752, 410] on div "Clear Receipt Download Close" at bounding box center [783, 390] width 256 height 39
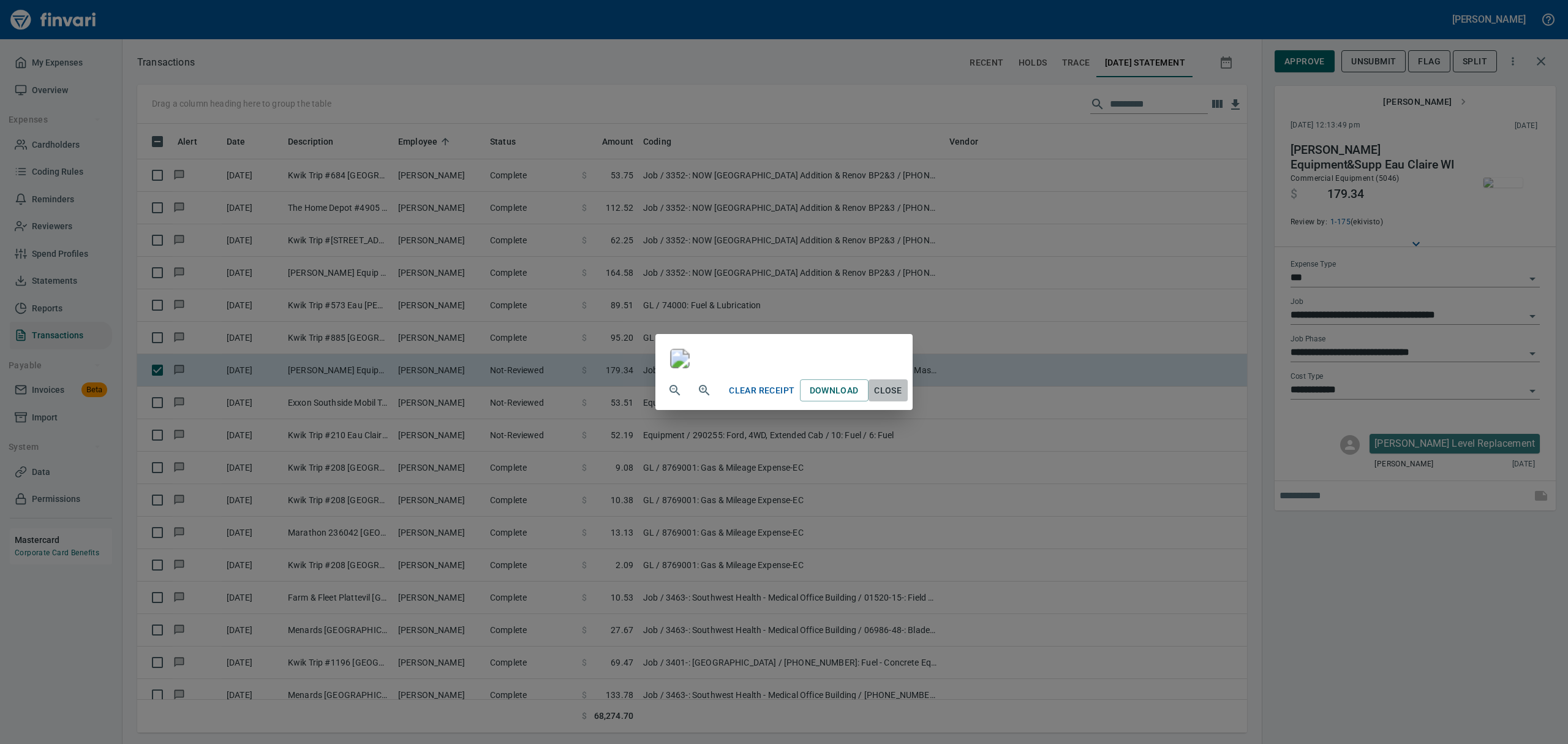
click at [752, 398] on span "Close" at bounding box center [888, 390] width 29 height 16
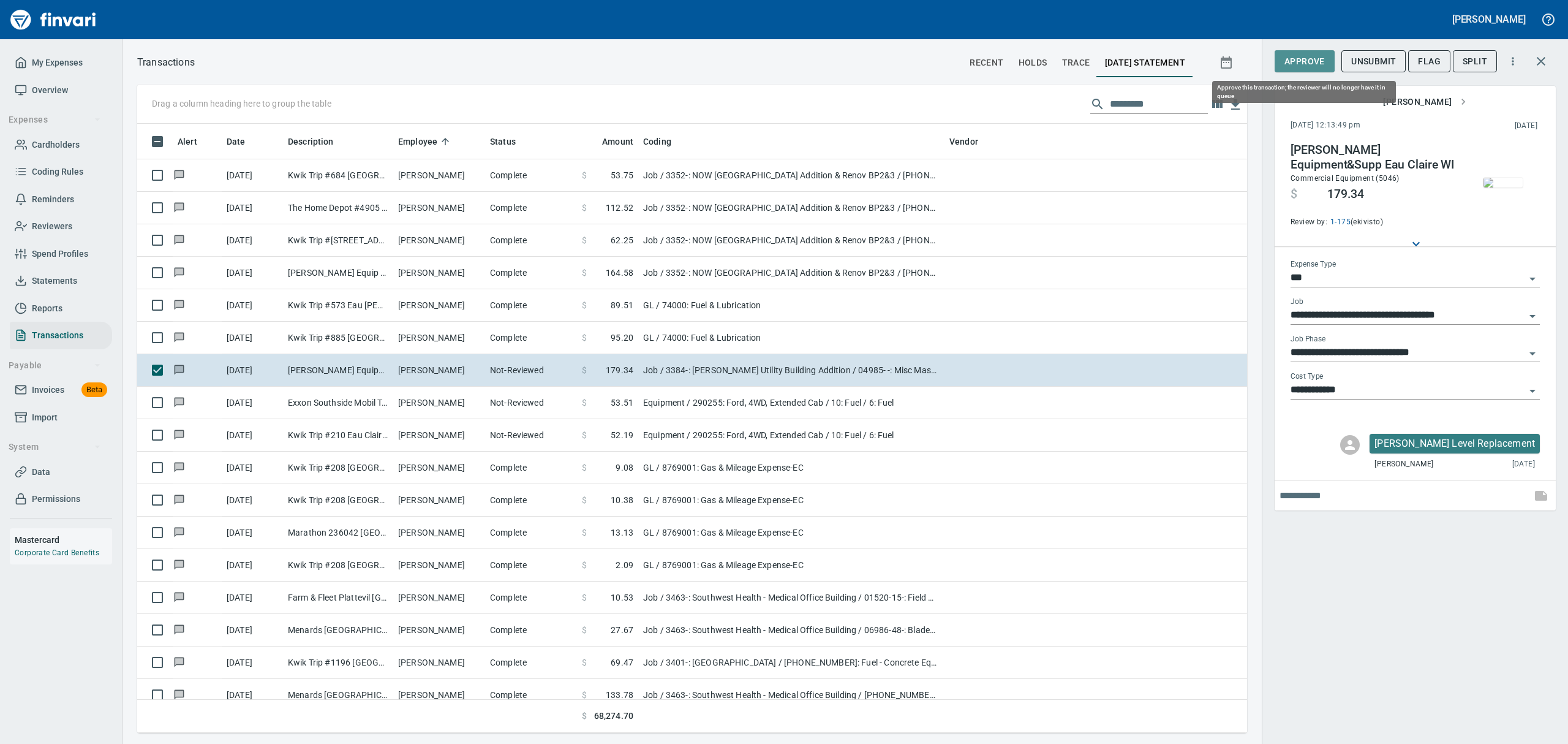
click at [752, 54] on span "Approve" at bounding box center [1305, 62] width 40 height 16
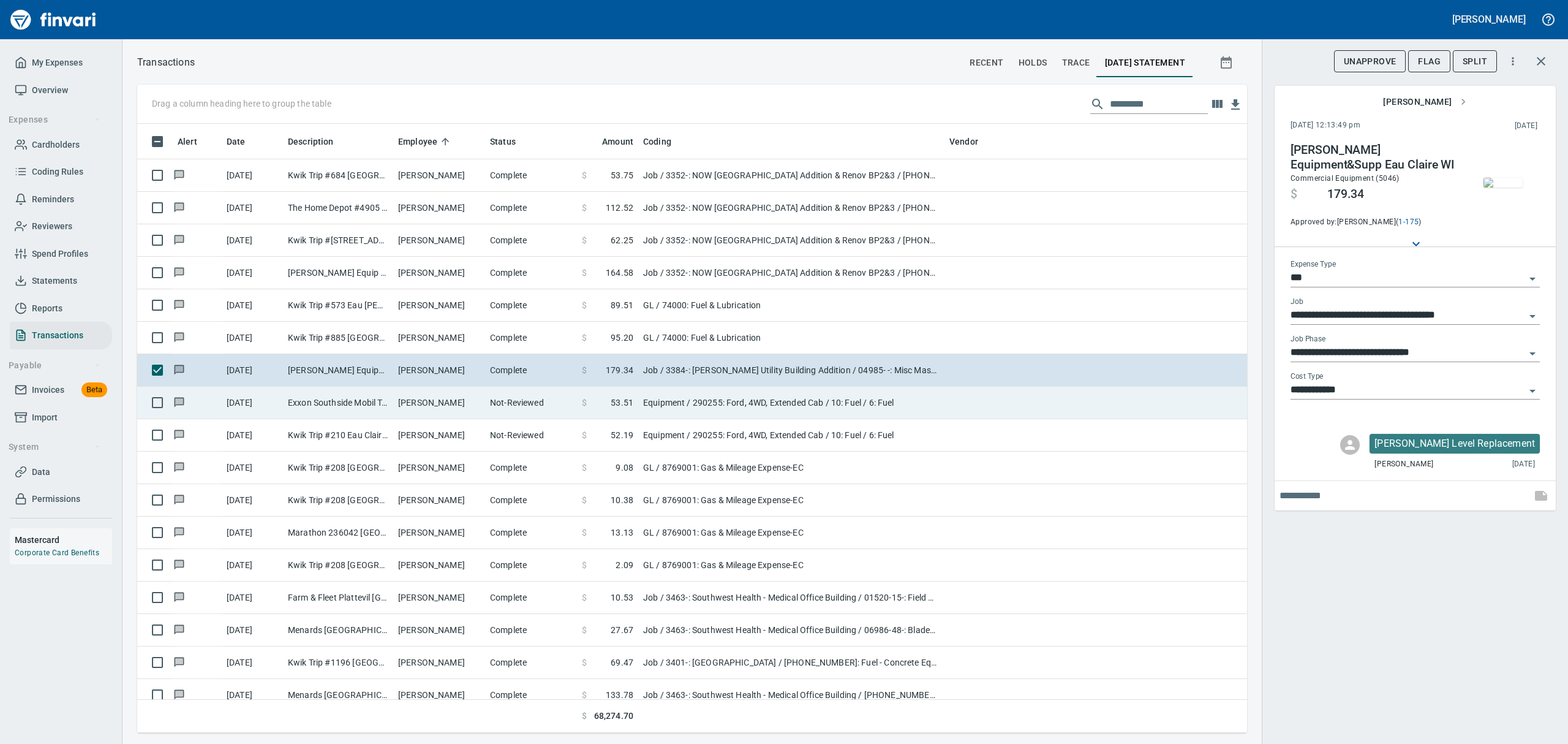
click at [370, 405] on td "Exxon Southside Mobil Tomah [GEOGRAPHIC_DATA]" at bounding box center [338, 403] width 110 height 32
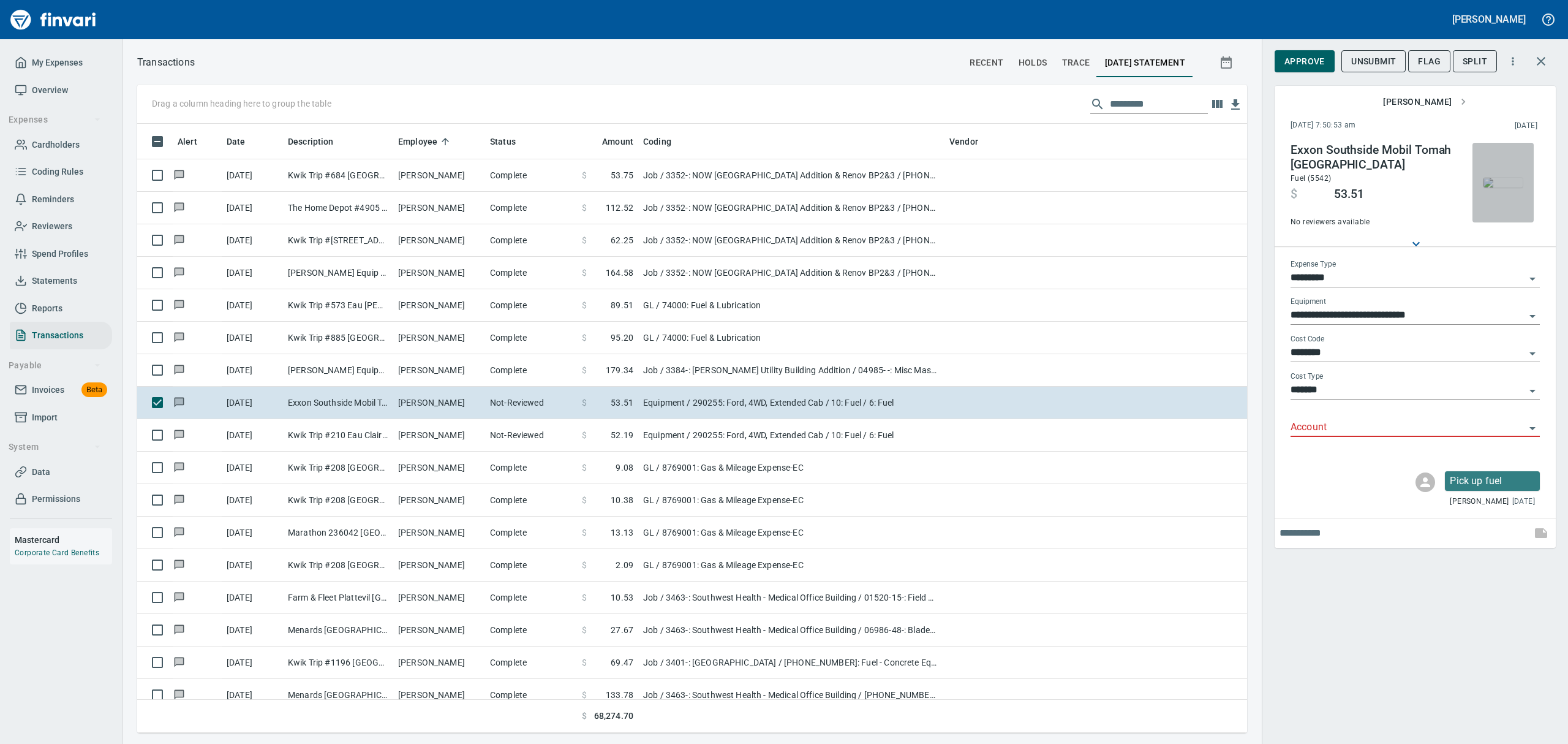
click at [752, 188] on img "button" at bounding box center [1503, 182] width 39 height 10
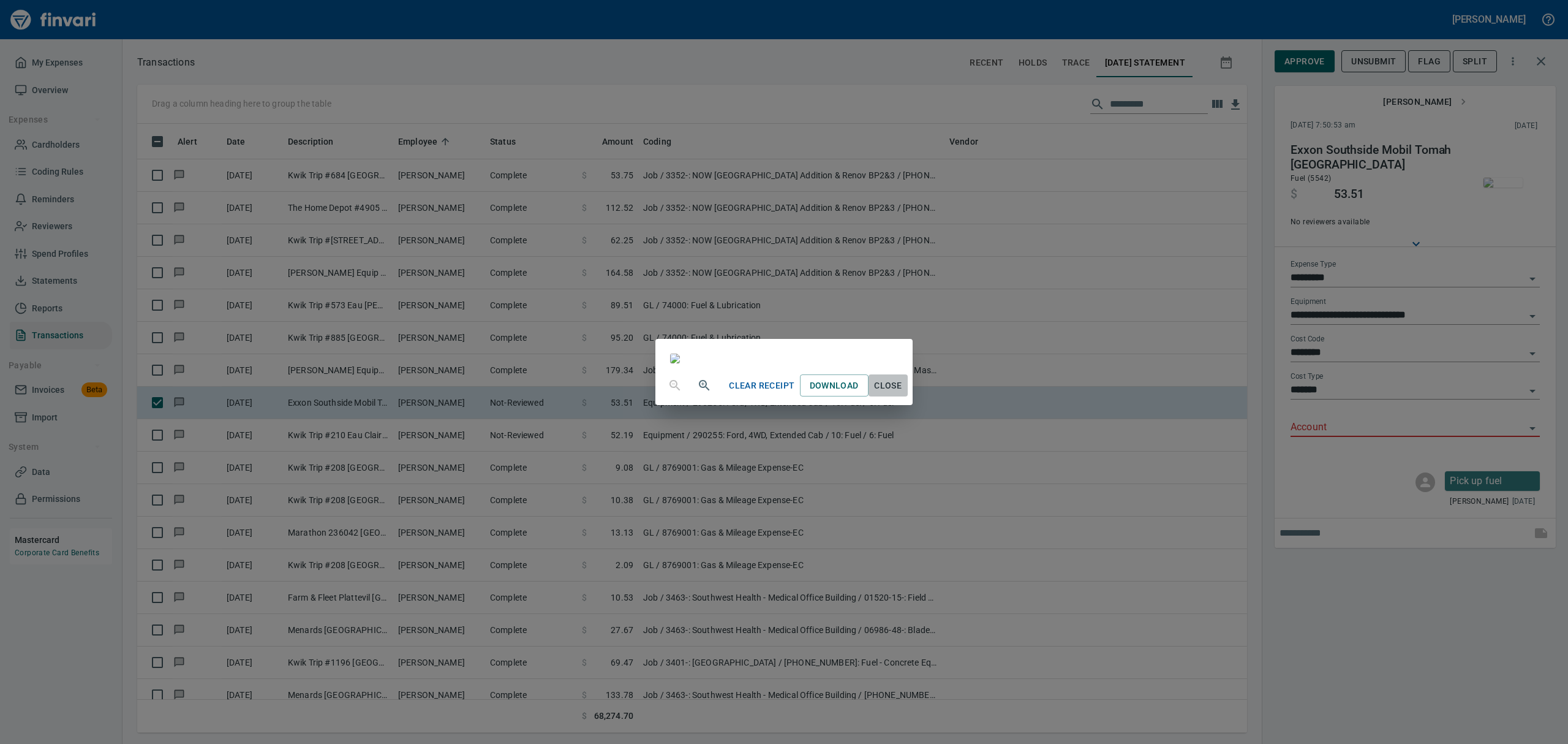
click at [752, 393] on span "Close" at bounding box center [888, 386] width 29 height 16
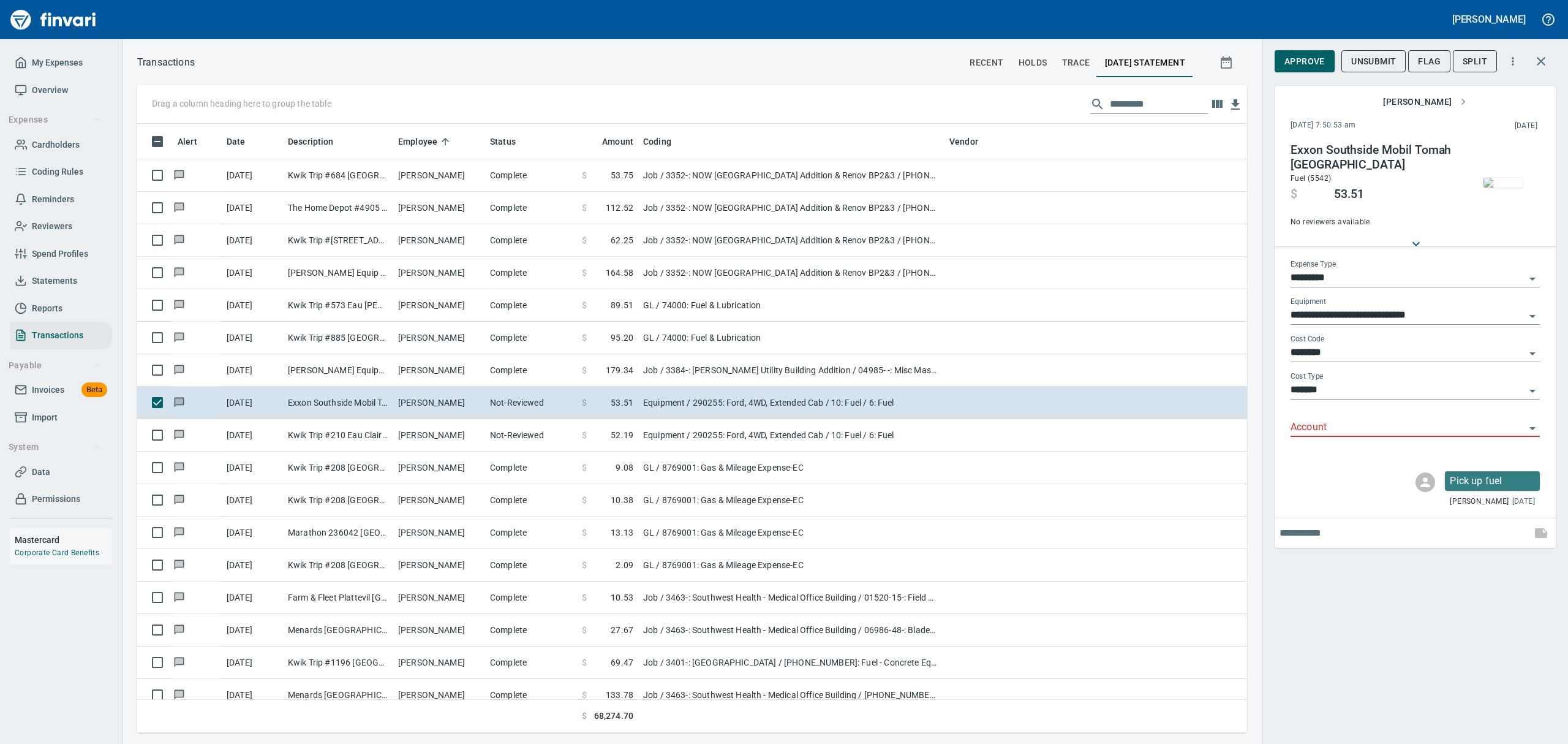
click at [752, 275] on icon "Open" at bounding box center [1532, 278] width 15 height 15
click at [752, 365] on li "GL" at bounding box center [1414, 368] width 249 height 29
type input "**"
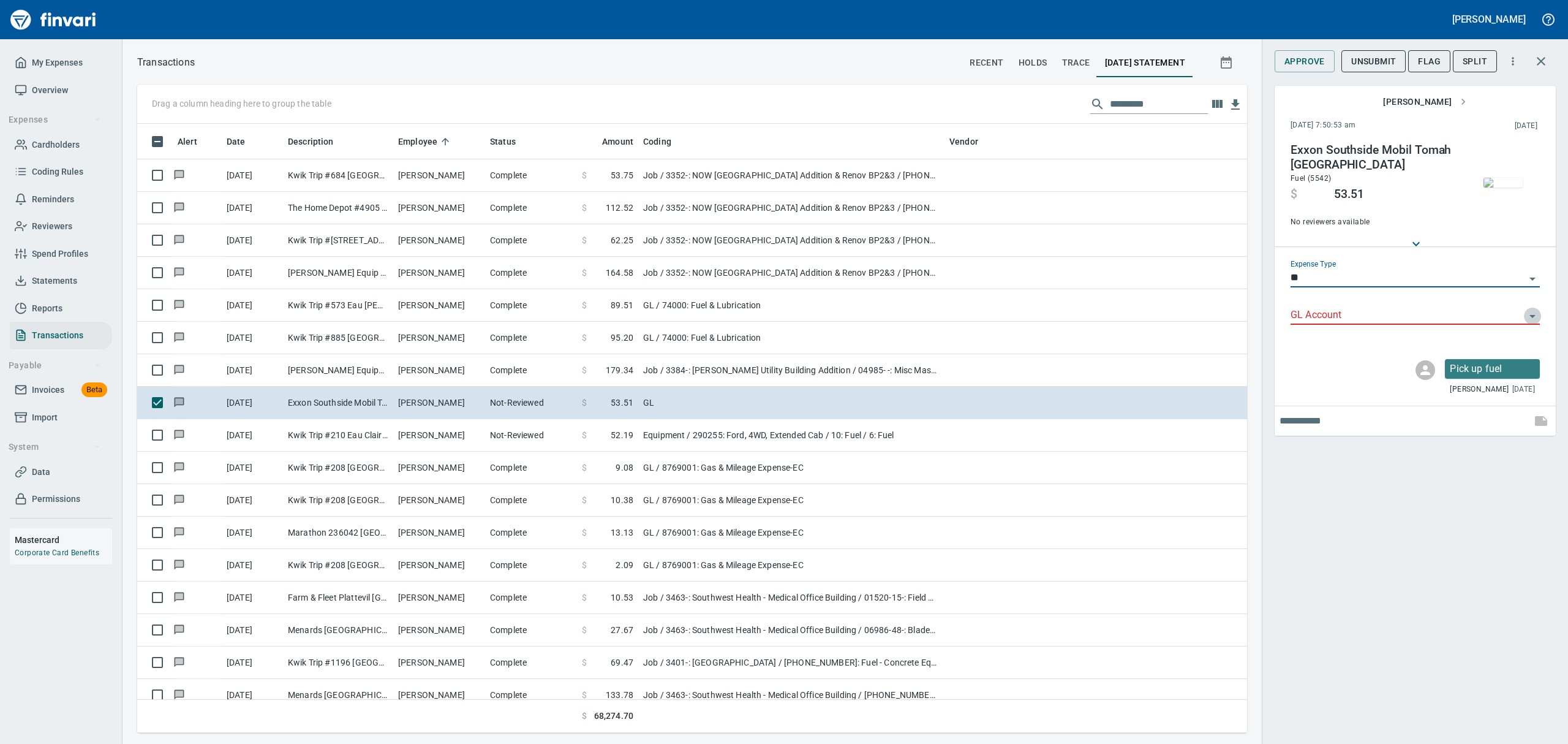
click at [752, 315] on icon "Open" at bounding box center [1532, 316] width 6 height 3
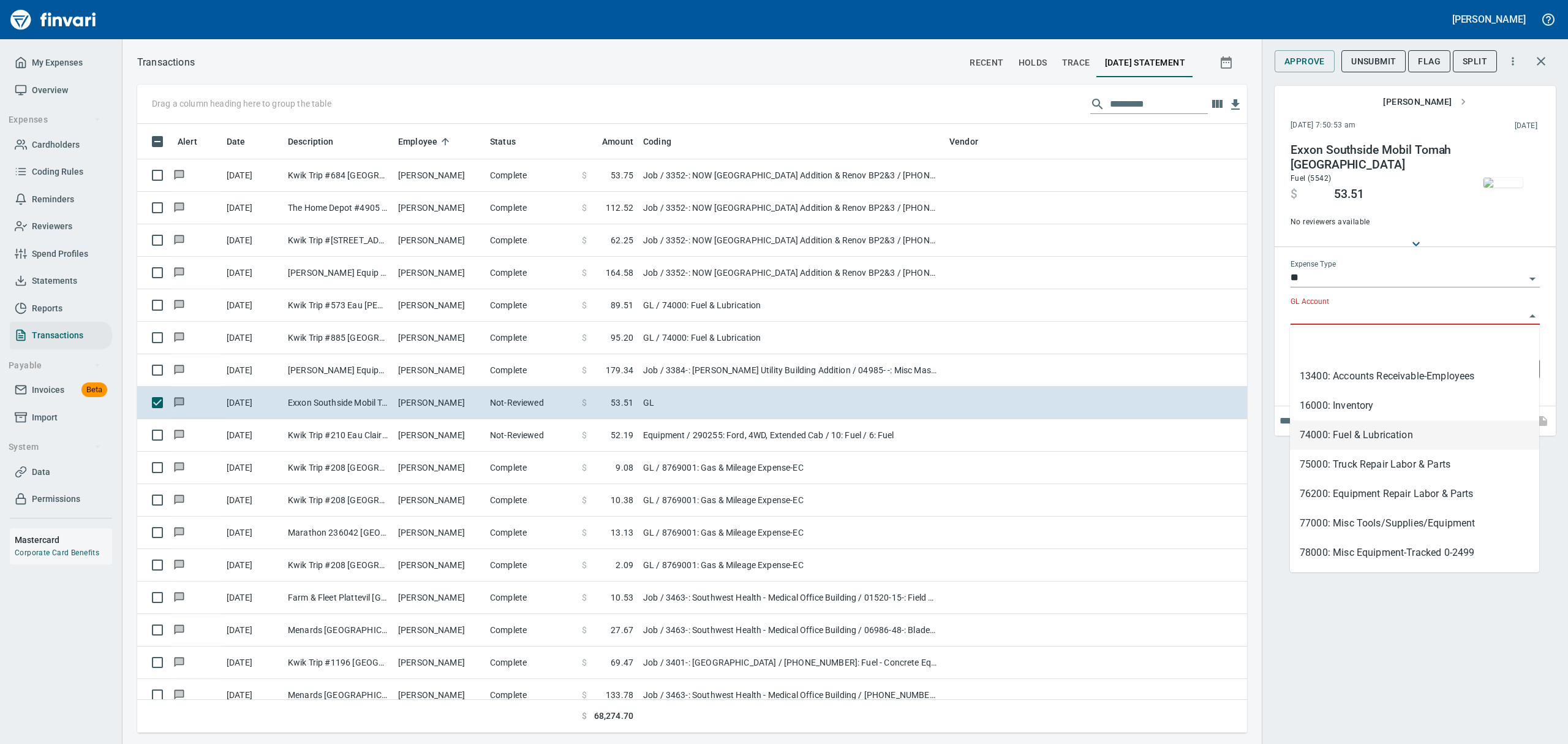
click at [752, 439] on li "74000: Fuel & Lubrication" at bounding box center [1414, 434] width 249 height 29
type input "**********"
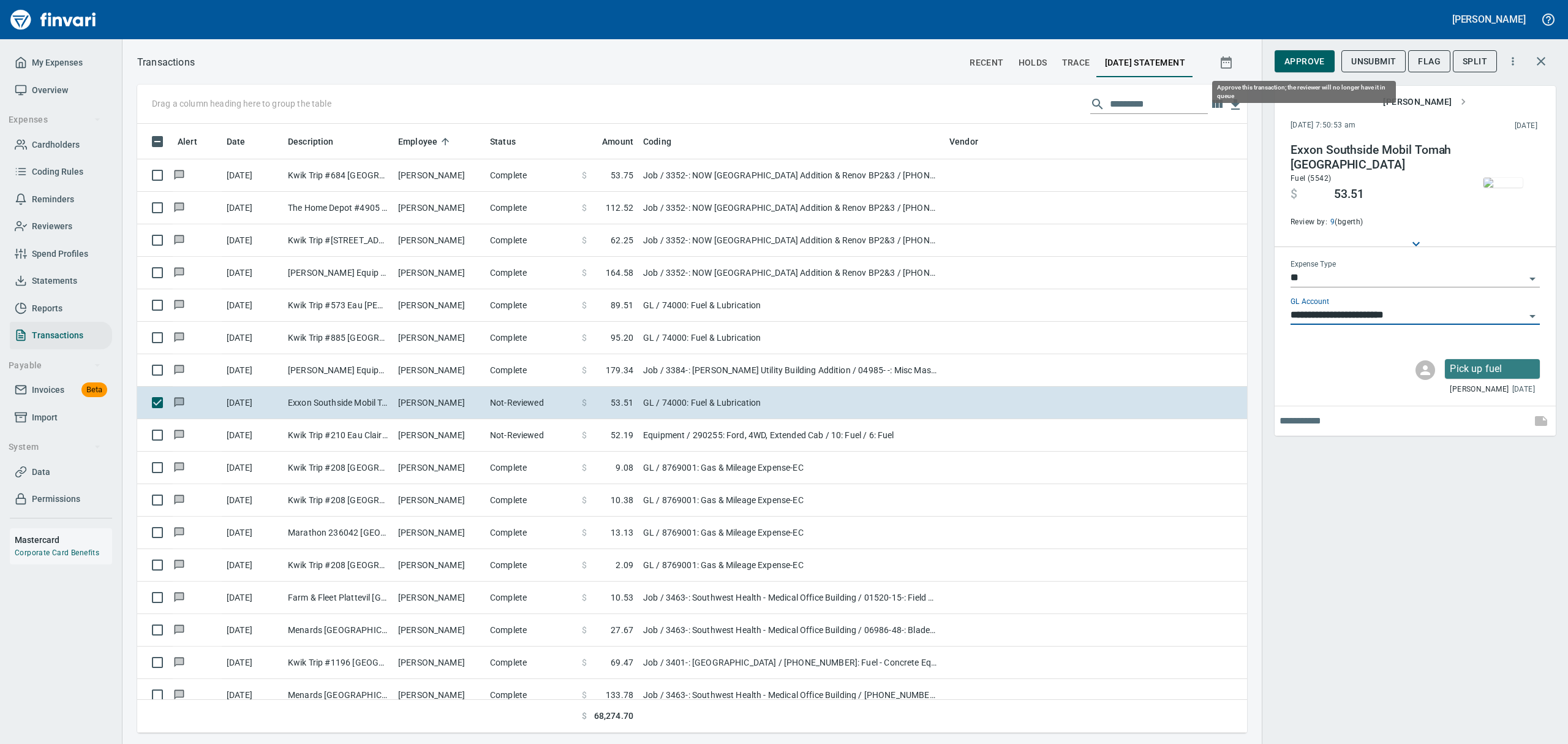
click at [752, 57] on span "Approve" at bounding box center [1305, 62] width 40 height 16
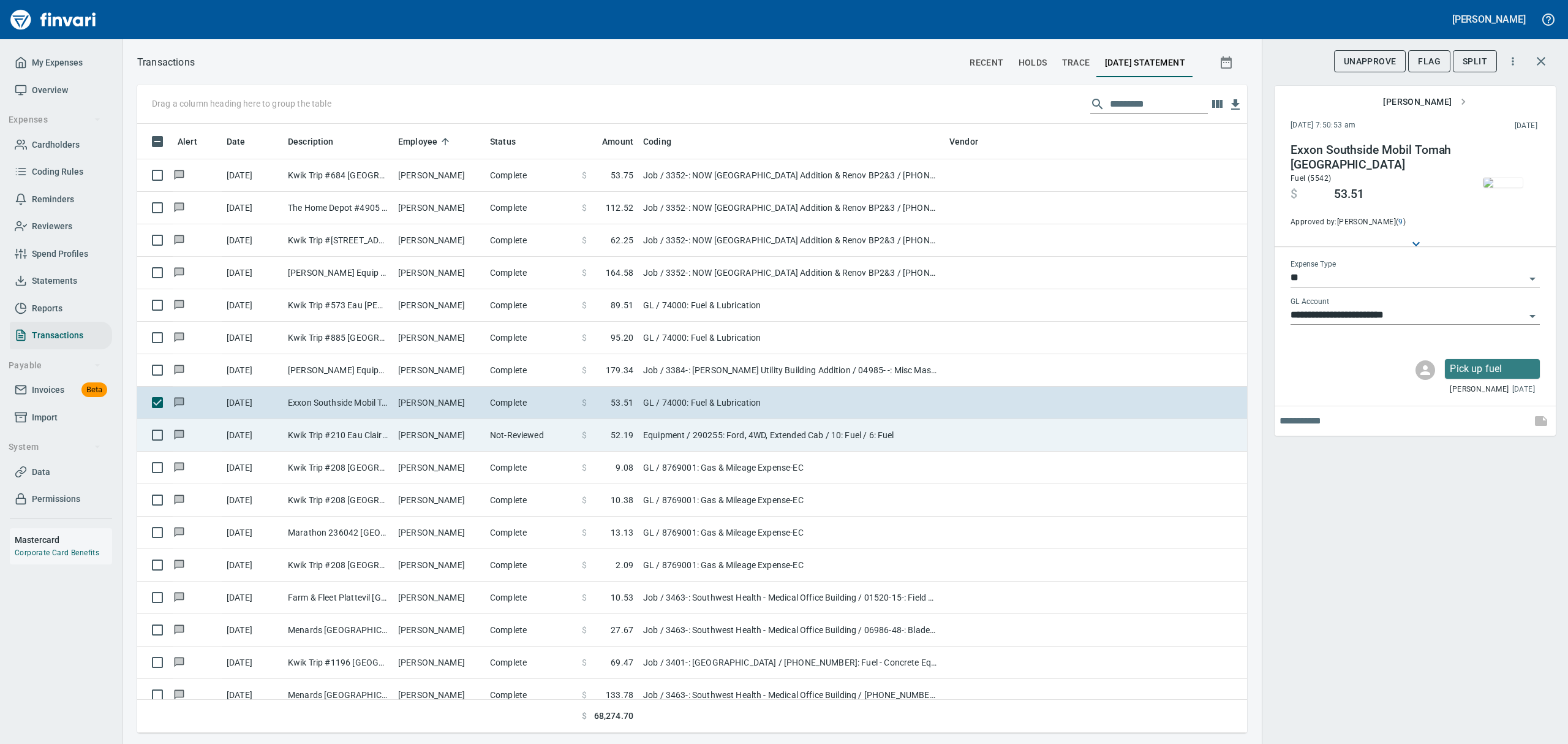
click at [422, 435] on td "[PERSON_NAME]" at bounding box center [439, 435] width 92 height 32
type input "*********"
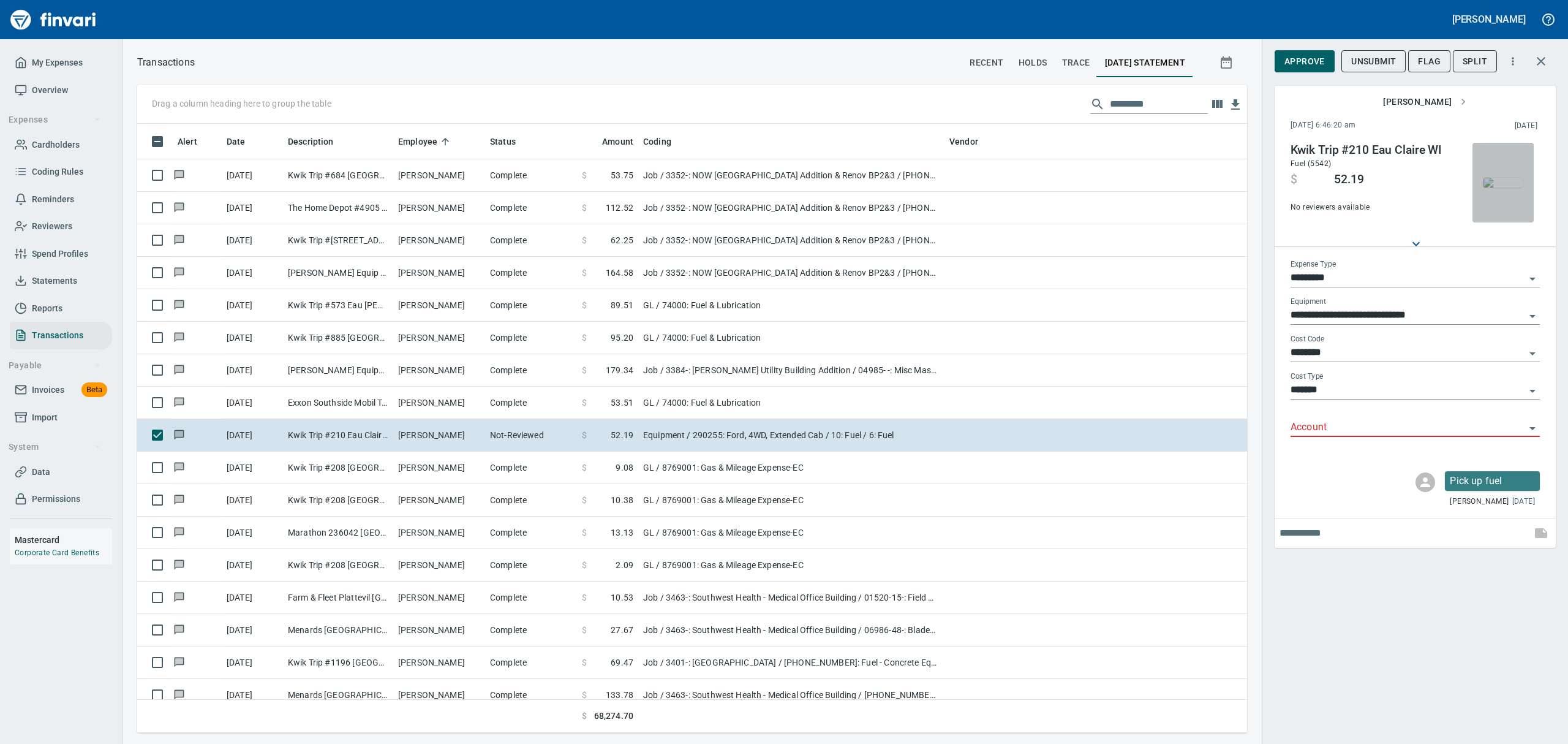
click at [752, 185] on img "button" at bounding box center [1503, 182] width 39 height 10
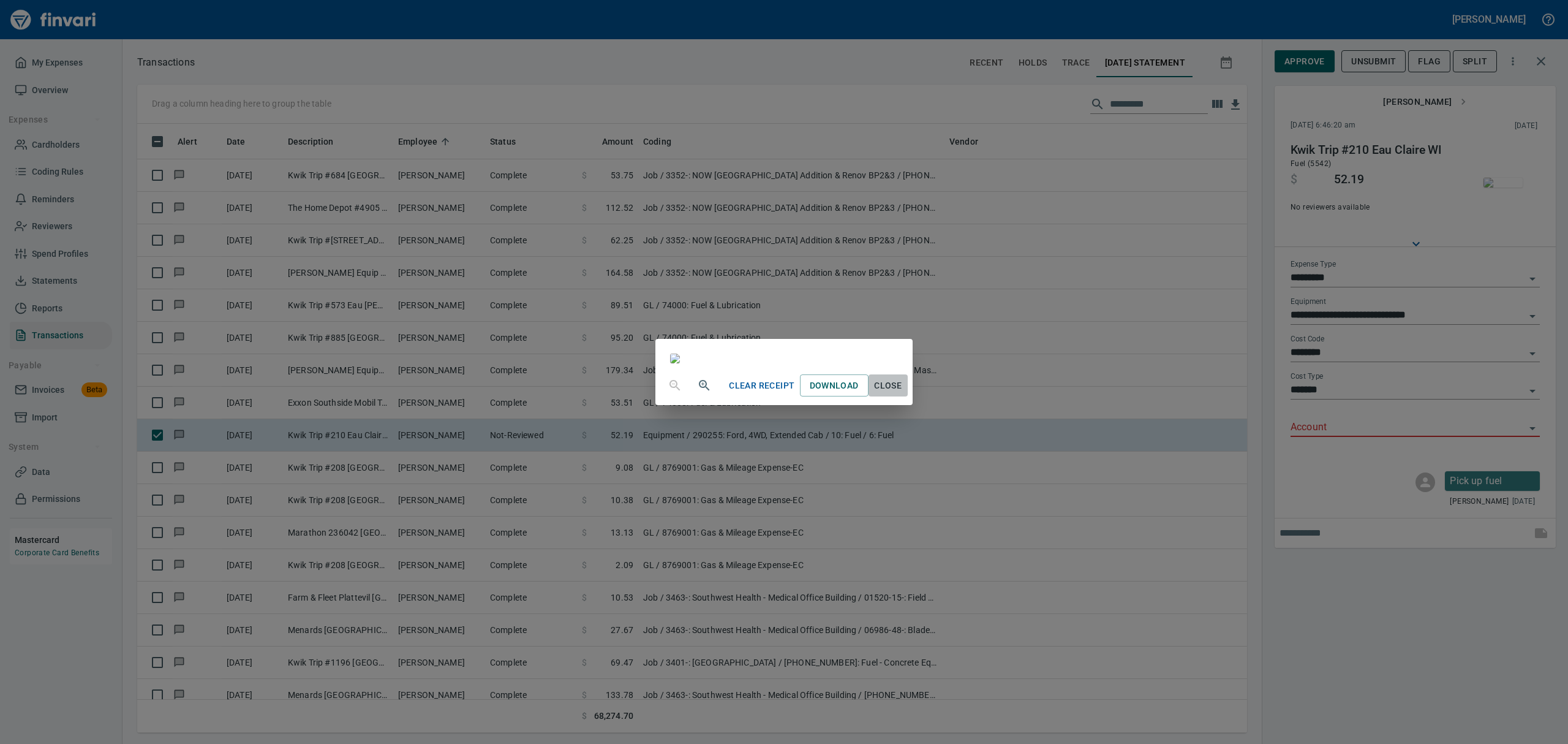
click at [752, 393] on span "Close" at bounding box center [888, 386] width 29 height 16
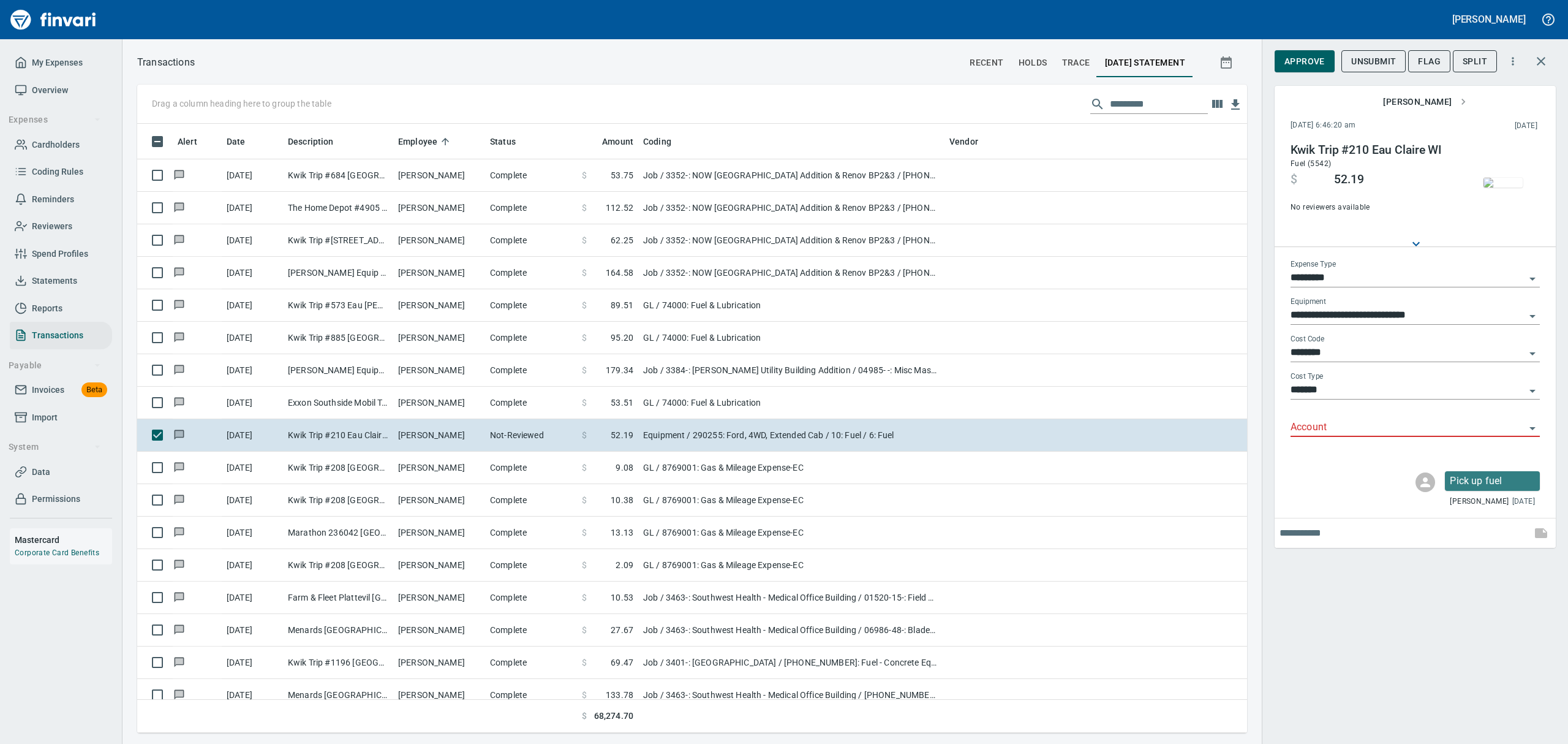
click at [752, 275] on icon "Open" at bounding box center [1532, 278] width 15 height 15
click at [752, 375] on li "GL" at bounding box center [1414, 368] width 249 height 29
type input "**"
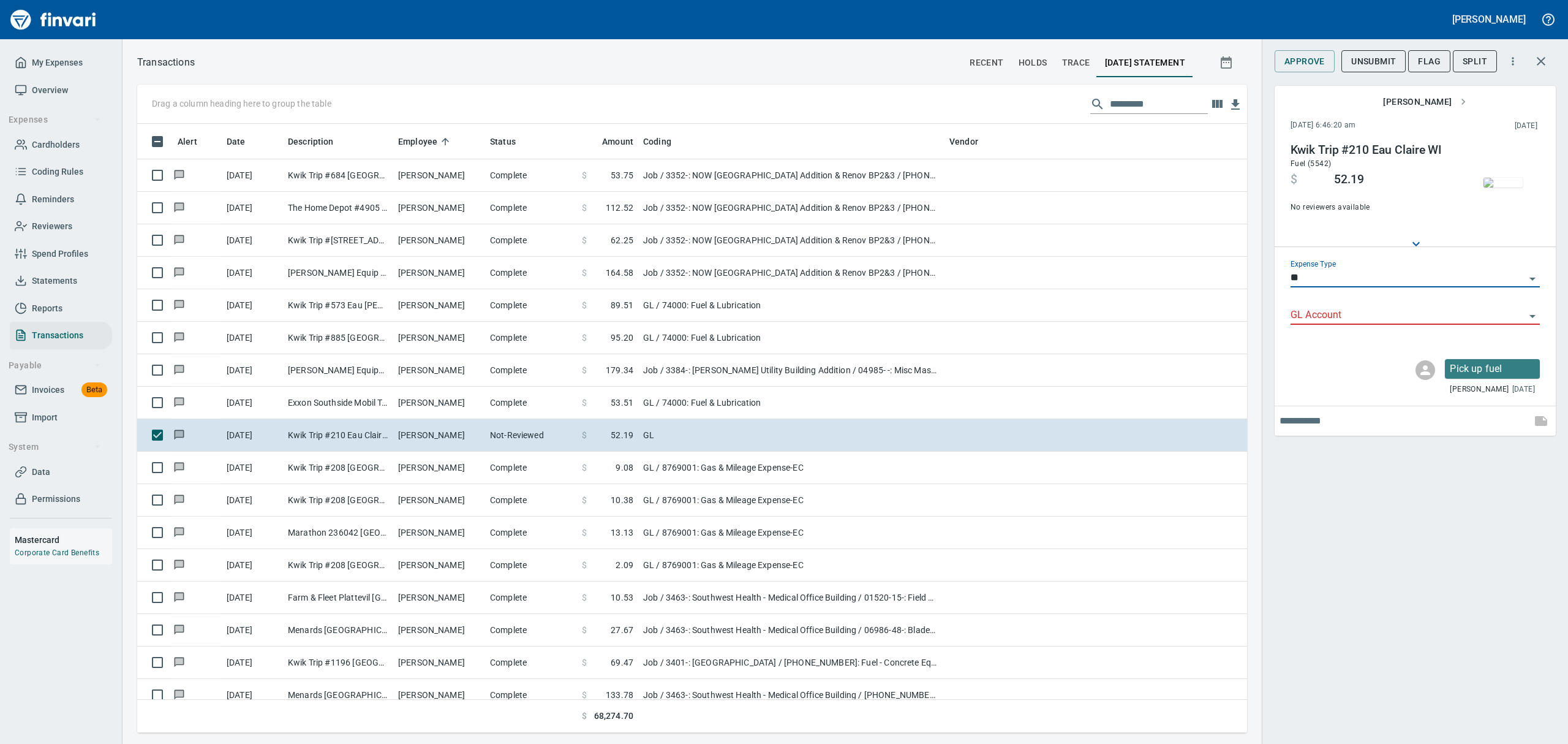
click at [752, 313] on icon "Open" at bounding box center [1532, 316] width 15 height 15
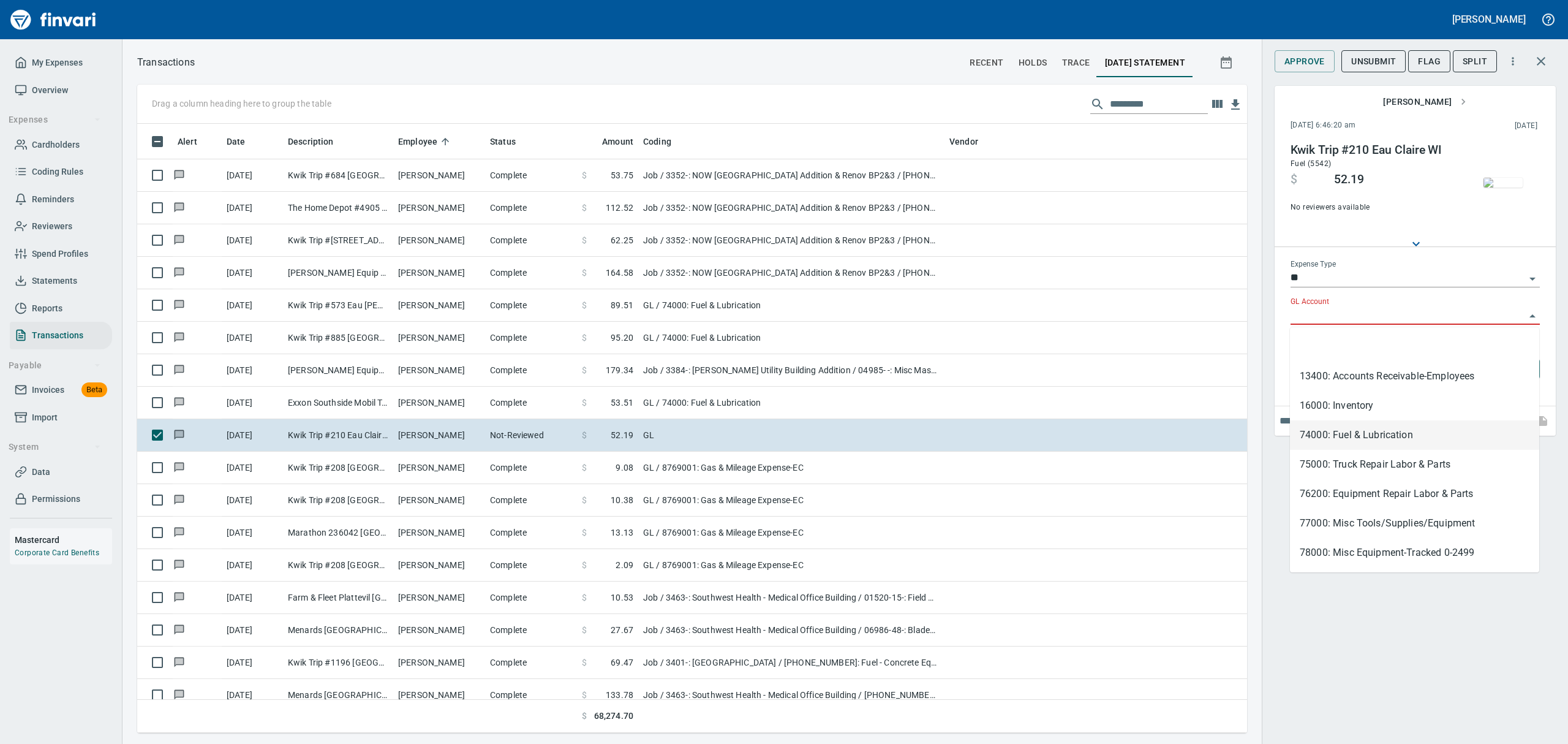
click at [752, 431] on li "74000: Fuel & Lubrication" at bounding box center [1414, 434] width 249 height 29
type input "**********"
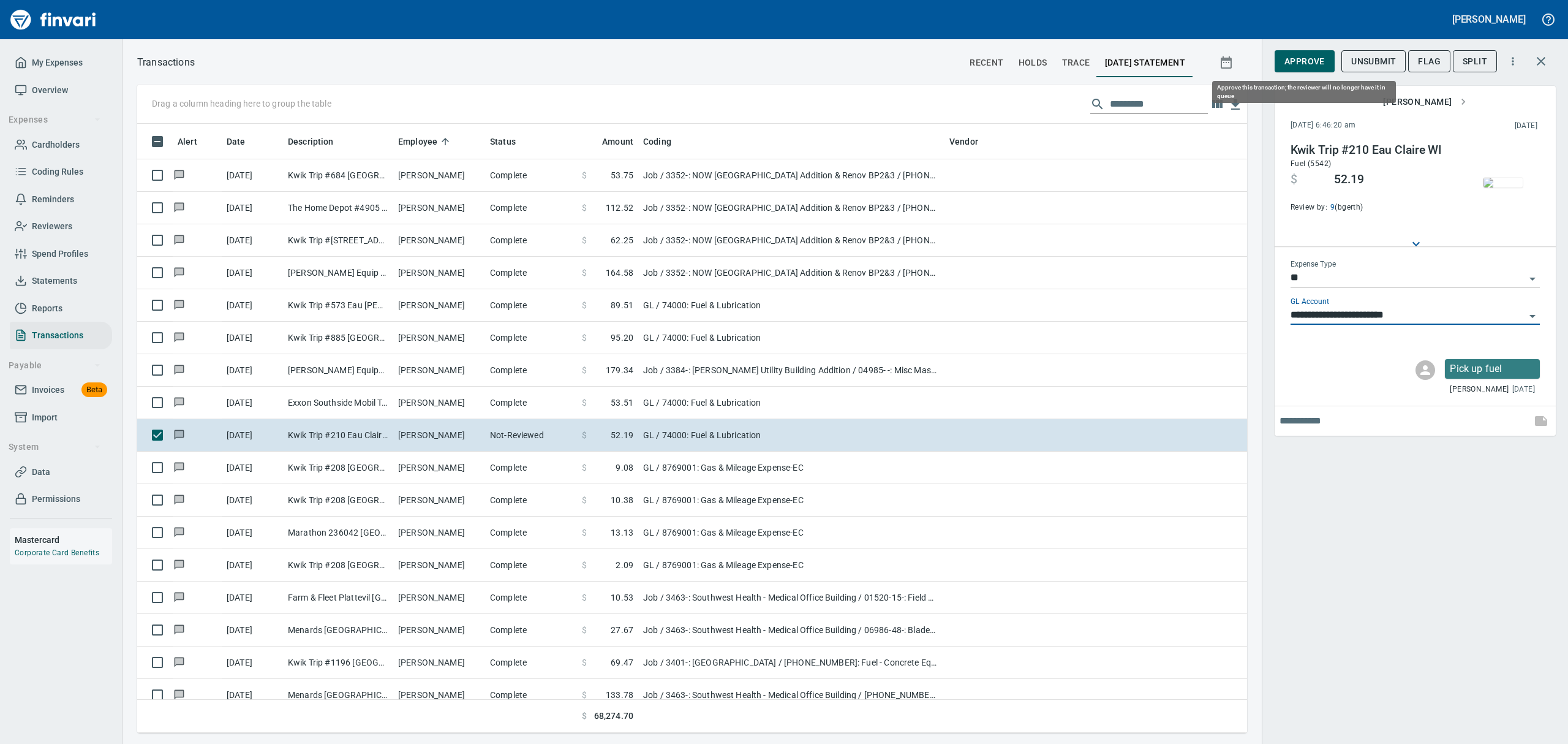
click at [752, 59] on span "Approve" at bounding box center [1305, 62] width 40 height 16
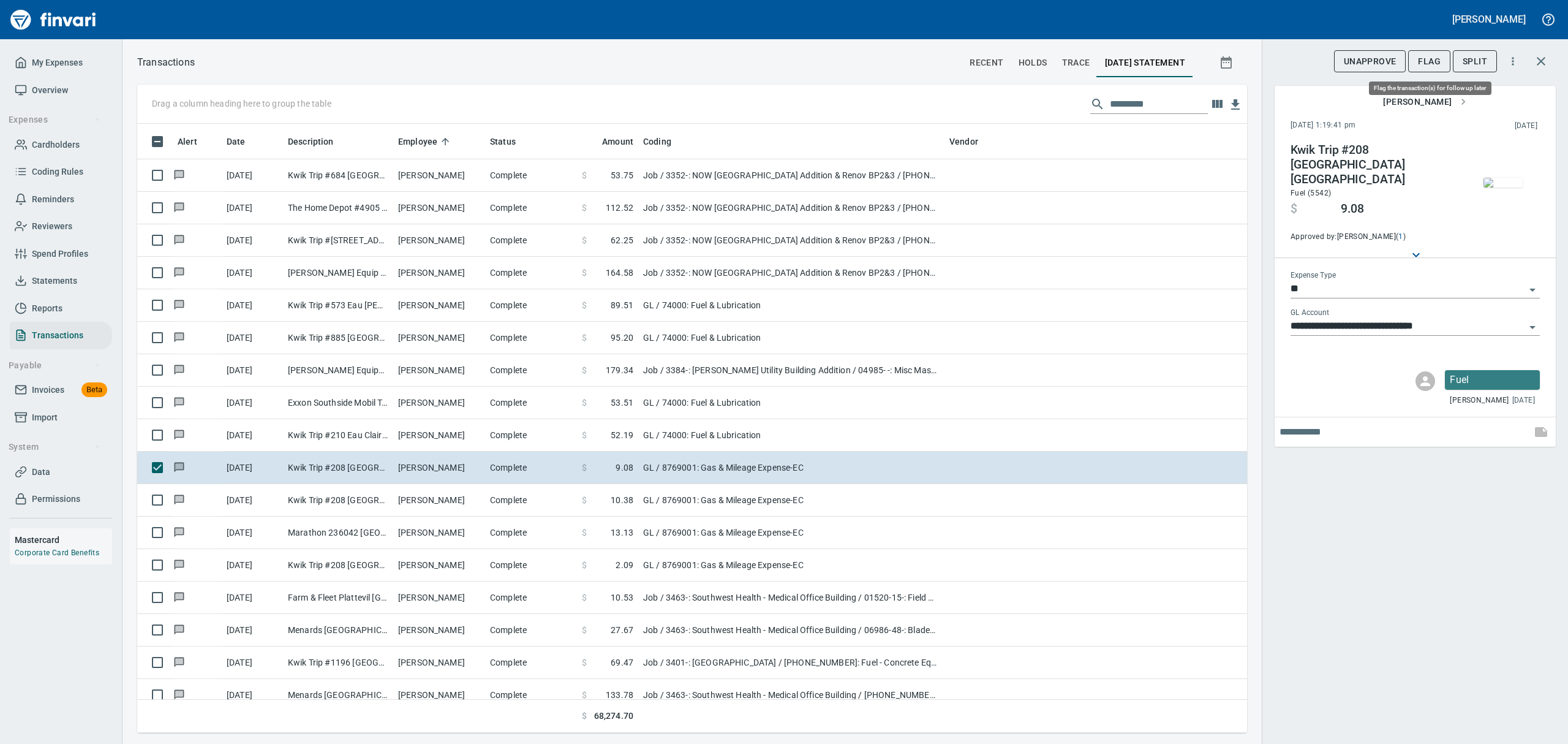
scroll to position [596, 1082]
click at [752, 54] on span "Flag" at bounding box center [1429, 62] width 23 height 16
